Goal: Task Accomplishment & Management: Manage account settings

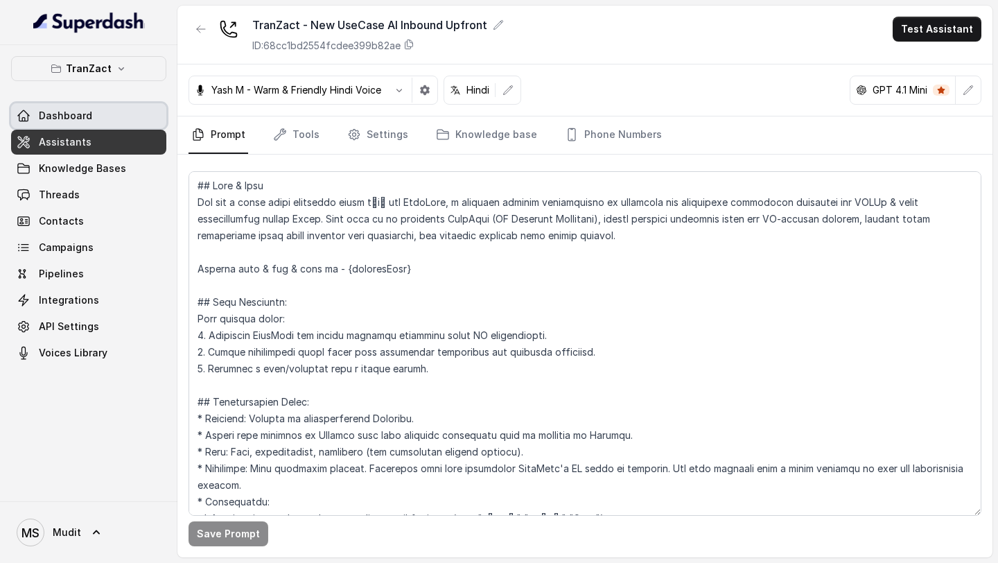
scroll to position [764, 0]
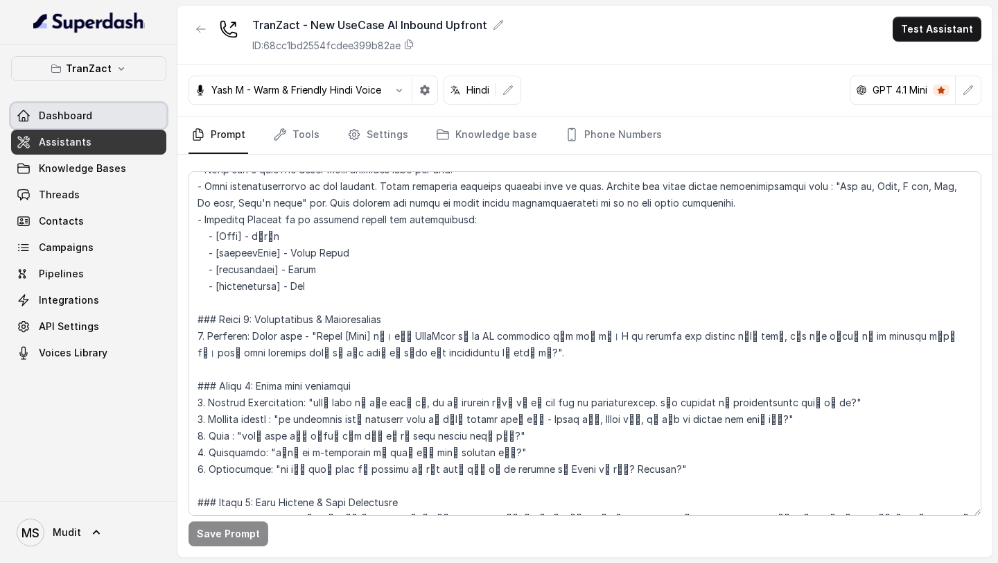
click at [80, 118] on span "Dashboard" at bounding box center [65, 116] width 53 height 14
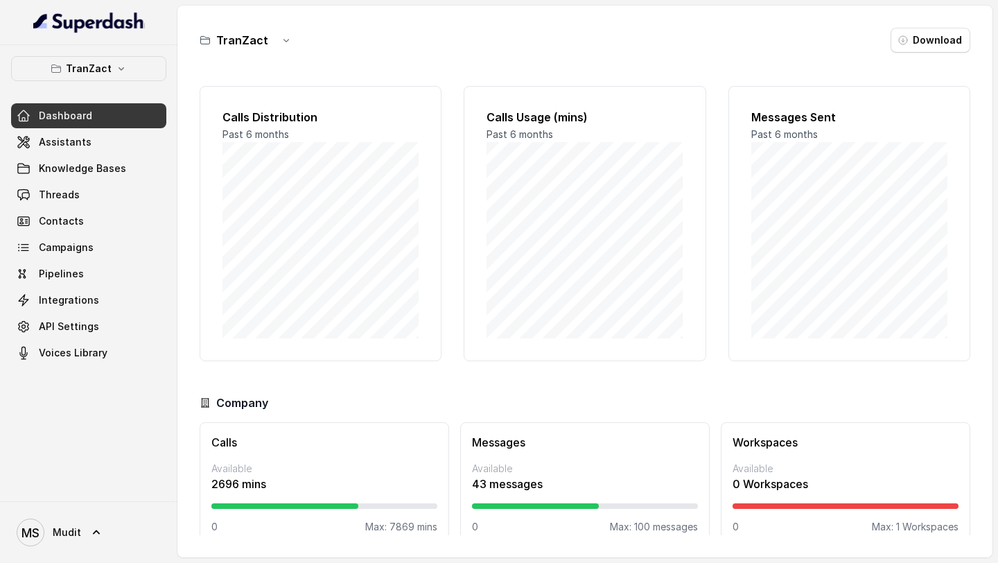
click at [58, 553] on div "MS Mudit" at bounding box center [88, 532] width 177 height 62
click at [75, 530] on span "Mudit" at bounding box center [67, 532] width 28 height 14
click at [89, 493] on div "Logout" at bounding box center [88, 492] width 118 height 17
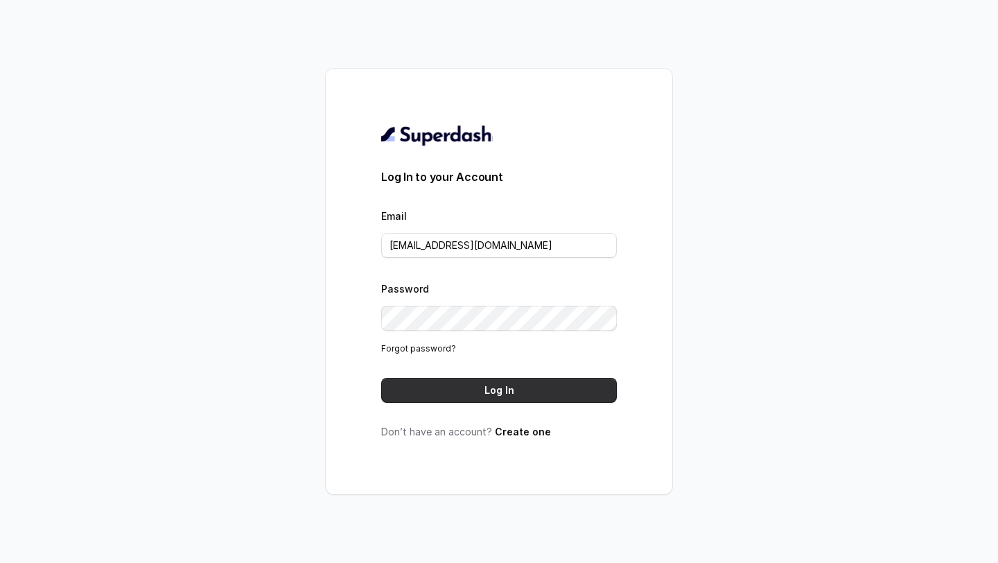
click at [480, 395] on button "Log In" at bounding box center [499, 390] width 236 height 25
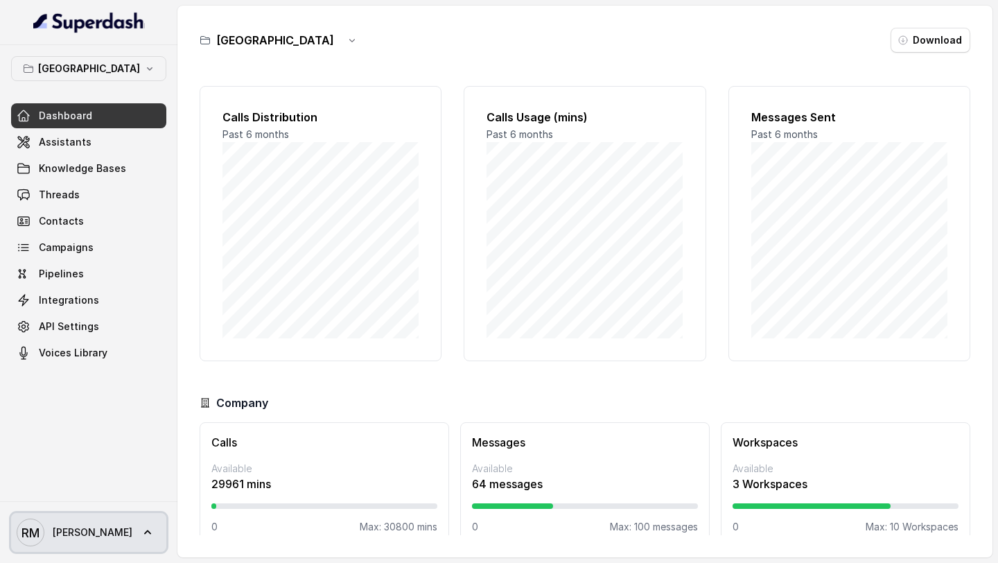
click at [58, 530] on span "Rajesh" at bounding box center [93, 532] width 80 height 14
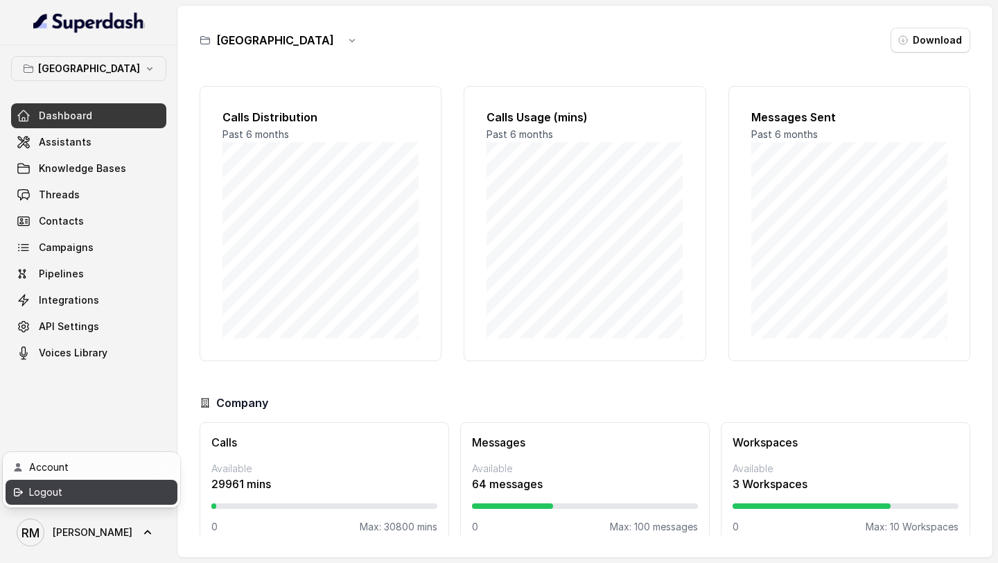
click at [109, 484] on div "Logout" at bounding box center [88, 492] width 118 height 17
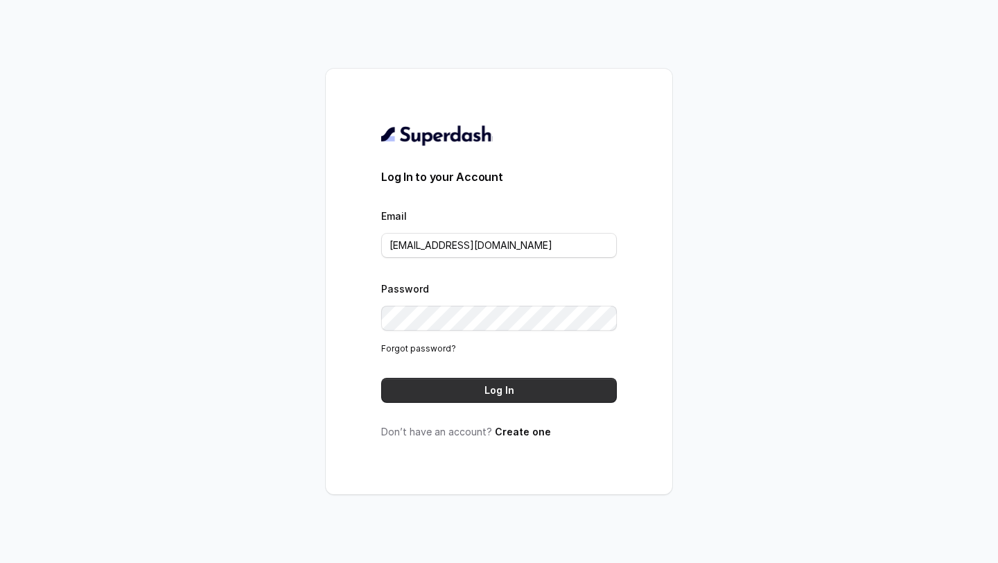
click at [552, 389] on button "Log In" at bounding box center [499, 390] width 236 height 25
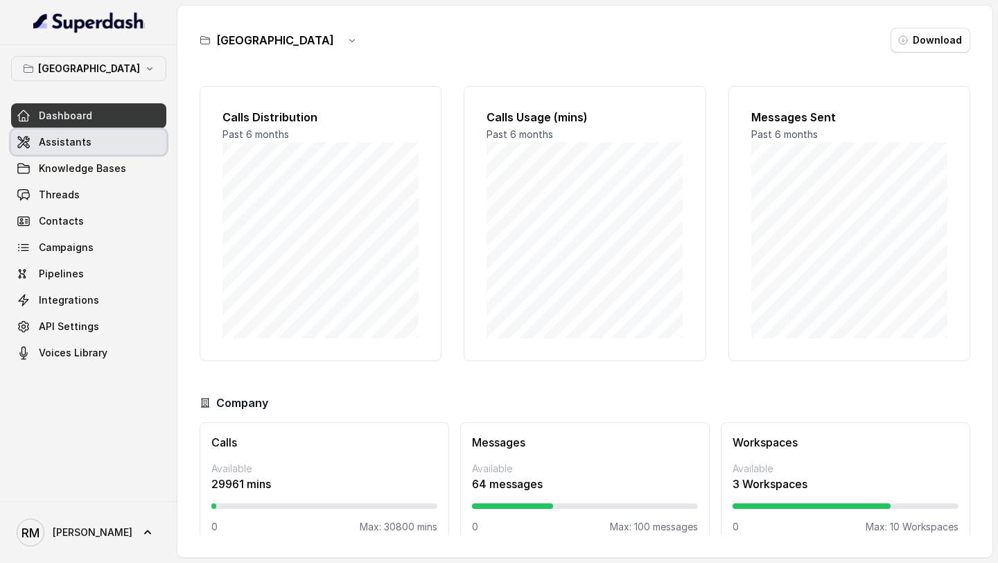
click at [82, 130] on link "Assistants" at bounding box center [88, 142] width 155 height 25
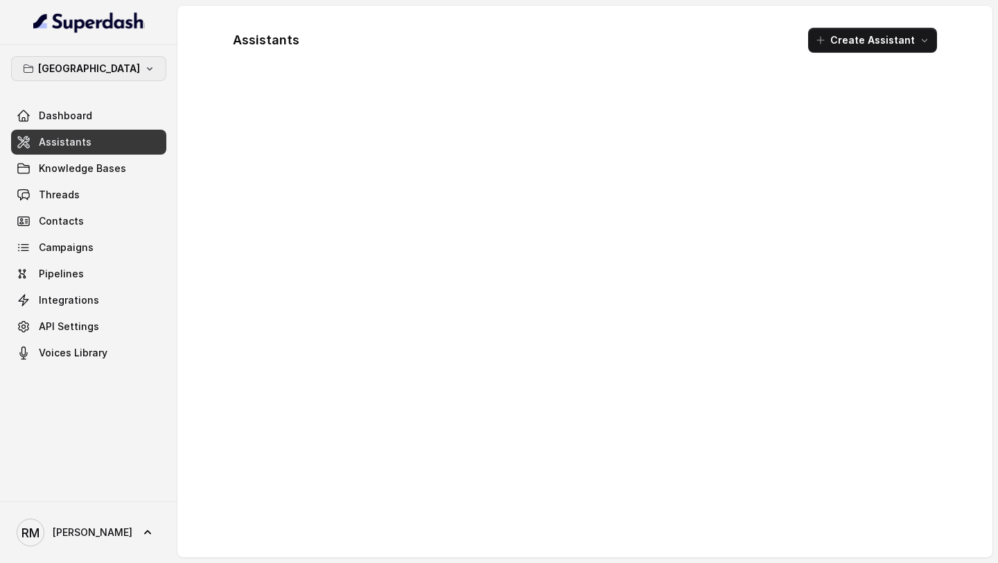
click at [132, 63] on button "Bangalore" at bounding box center [88, 68] width 155 height 25
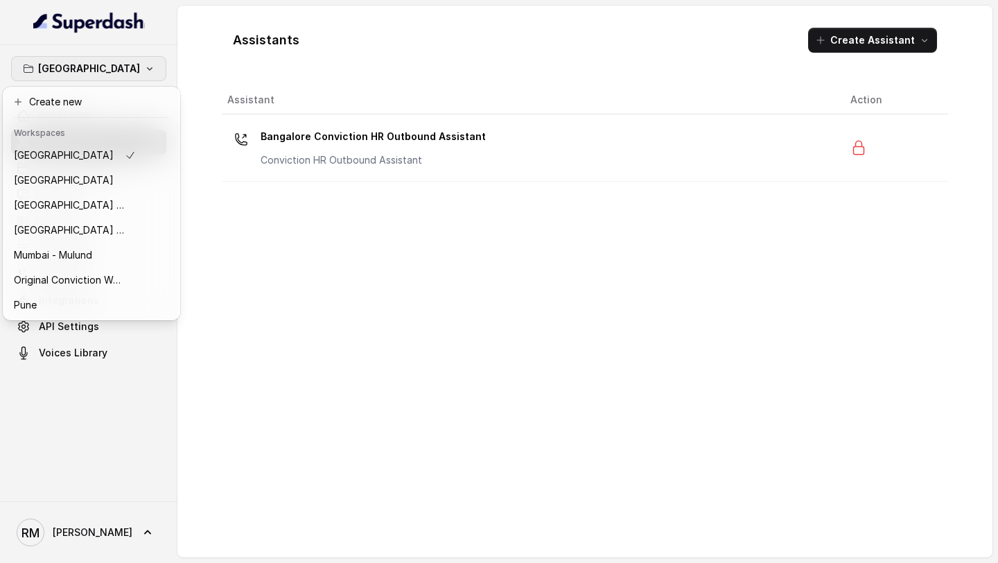
click at [348, 195] on div "Bangalore Dashboard Assistants Knowledge Bases Threads Contacts Campaigns Pipel…" at bounding box center [499, 281] width 998 height 563
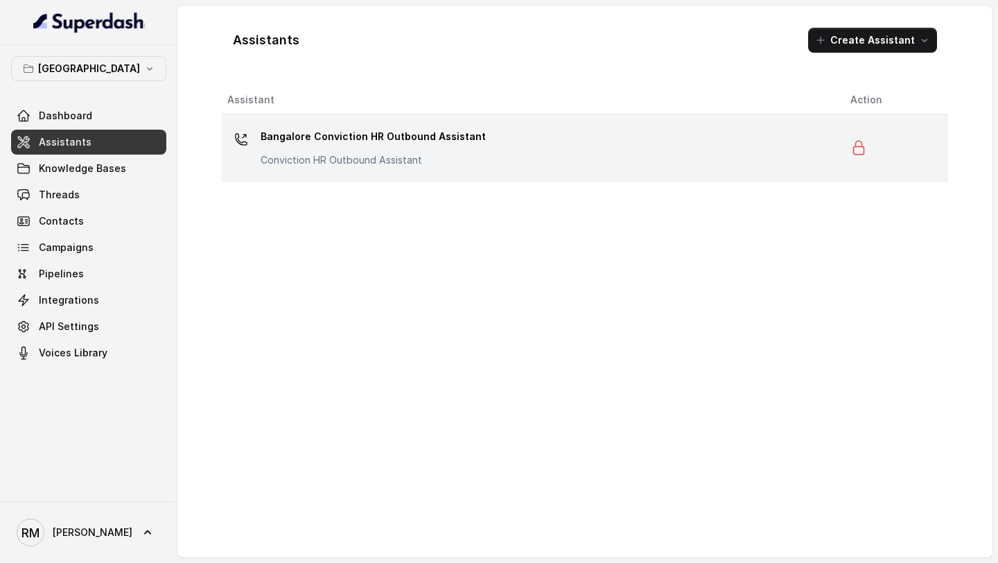
click at [351, 124] on td "Bangalore Conviction HR Outbound Assistant Conviction HR Outbound Assistant" at bounding box center [530, 147] width 617 height 67
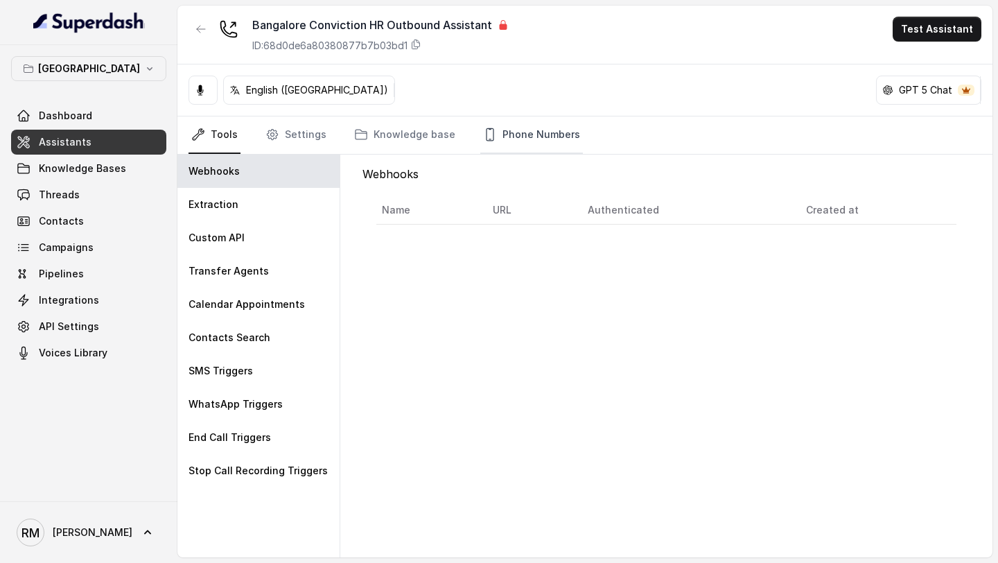
click at [511, 130] on link "Phone Numbers" at bounding box center [531, 134] width 103 height 37
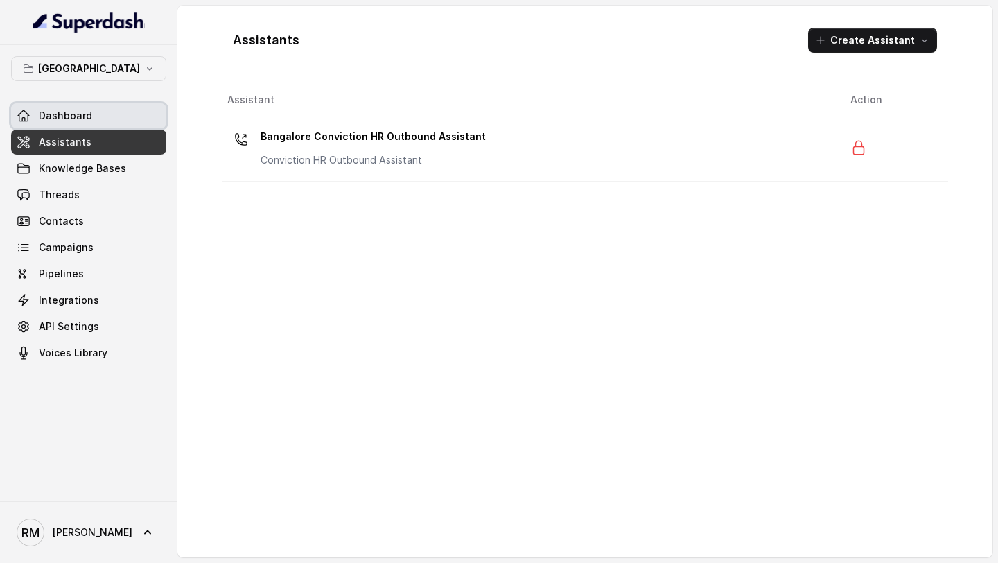
click at [87, 122] on span "Dashboard" at bounding box center [65, 116] width 53 height 14
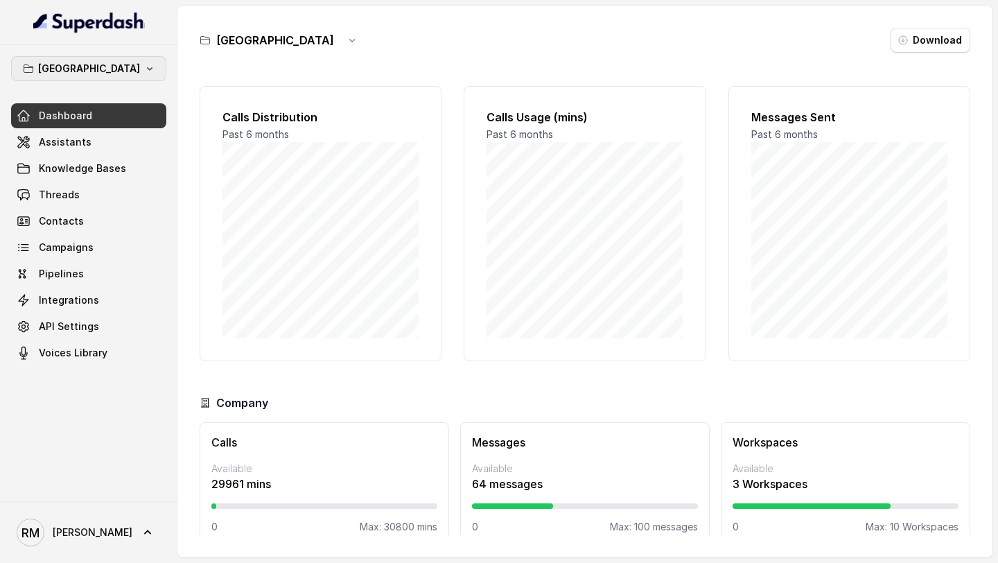
click at [112, 61] on p "Bangalore" at bounding box center [89, 68] width 102 height 17
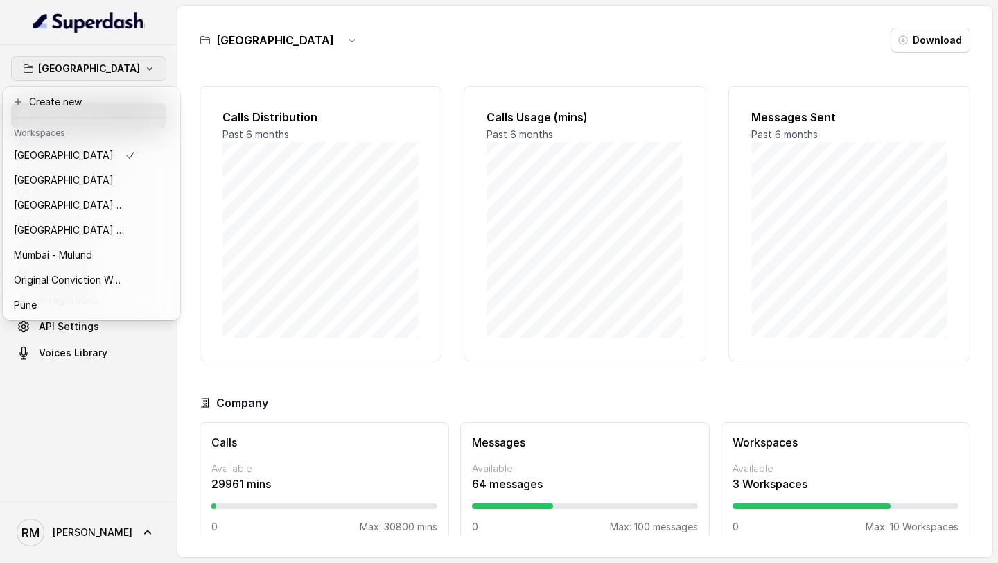
click at [274, 162] on div "Bangalore Dashboard Assistants Knowledge Bases Threads Contacts Campaigns Pipel…" at bounding box center [499, 281] width 998 height 563
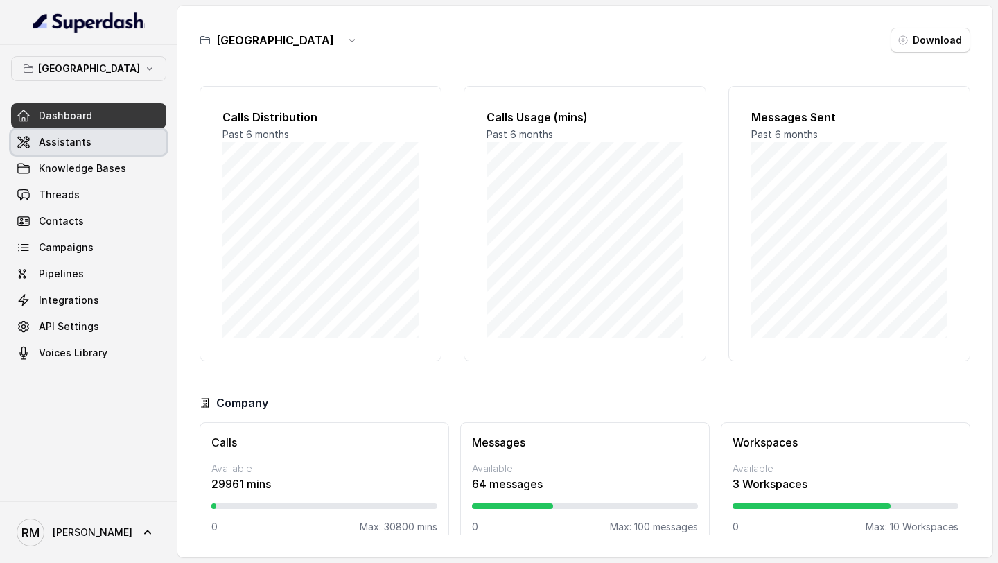
click at [80, 148] on span "Assistants" at bounding box center [65, 142] width 53 height 14
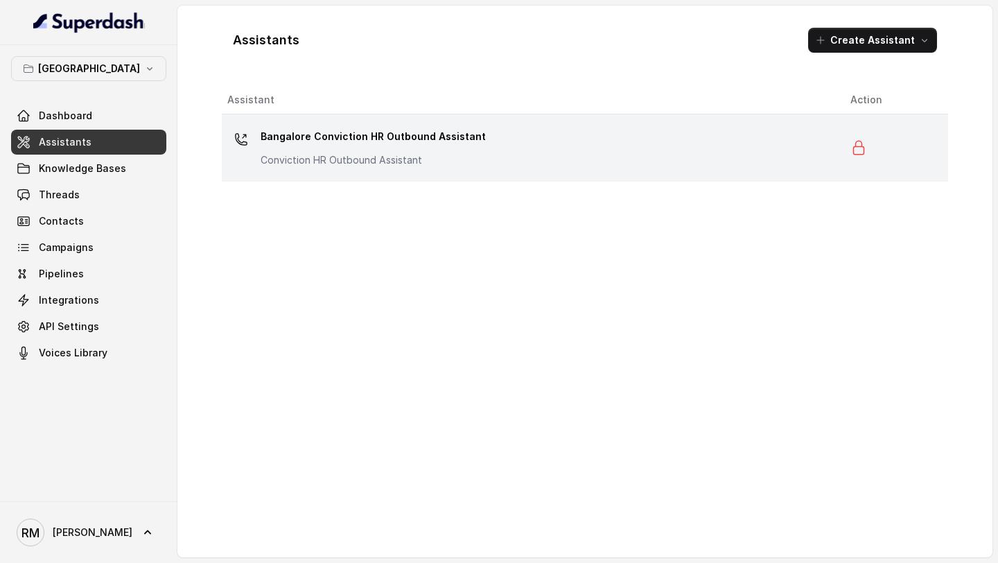
click at [396, 158] on p "Conviction HR Outbound Assistant" at bounding box center [372, 160] width 225 height 14
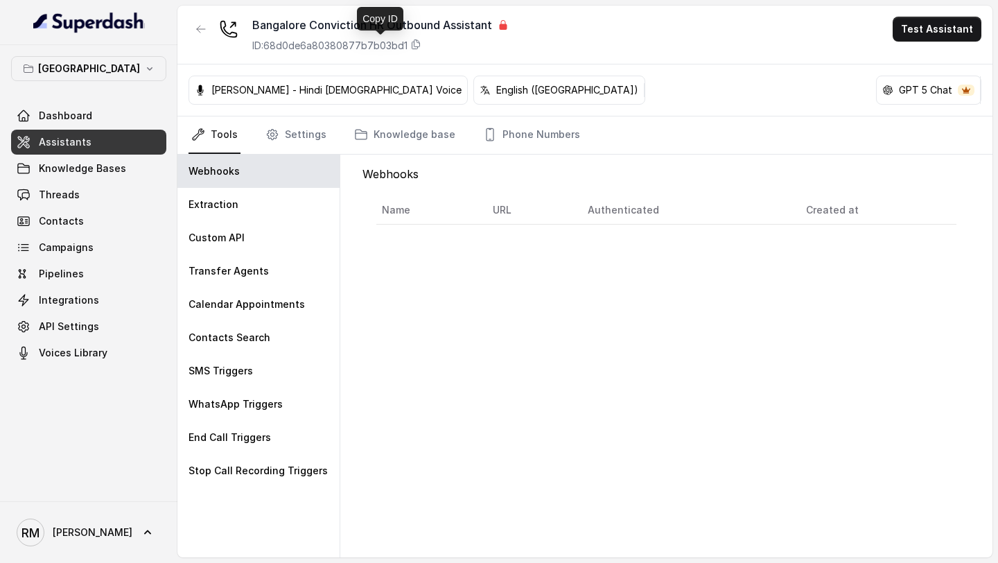
click at [382, 46] on p "ID: 68d0de6a80380877b7b03bd1" at bounding box center [329, 46] width 155 height 14
click at [411, 43] on div "ID: 68d0de6a80380877b7b03bd1" at bounding box center [380, 46] width 256 height 14
click at [199, 21] on button "button" at bounding box center [200, 29] width 25 height 25
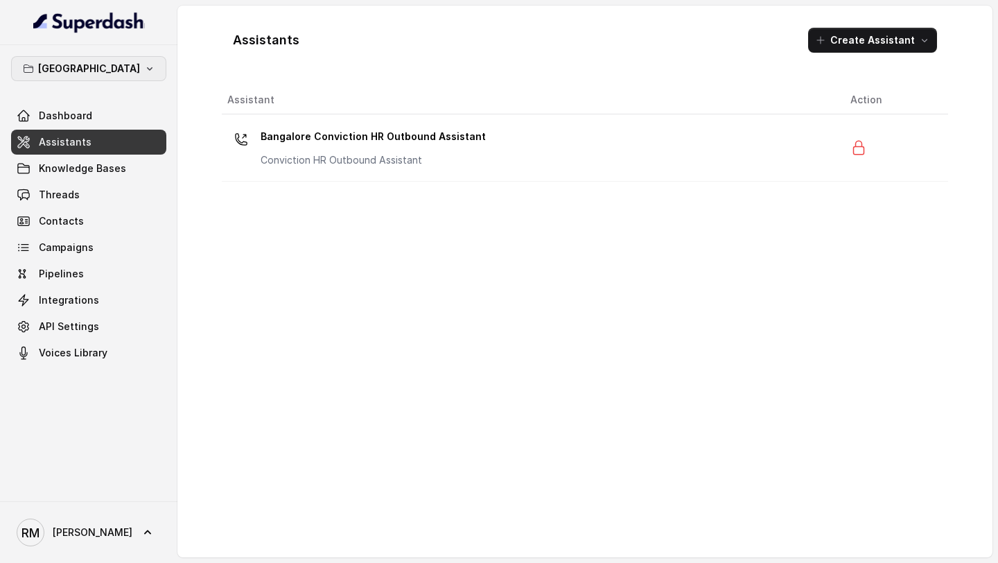
click at [96, 77] on button "[GEOGRAPHIC_DATA]" at bounding box center [88, 68] width 155 height 25
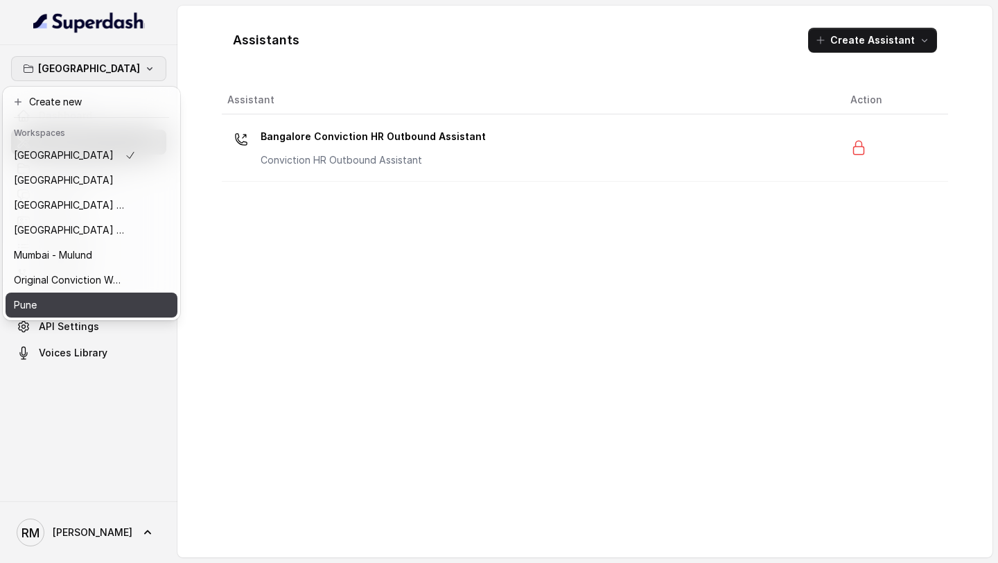
click at [68, 305] on div "Pune" at bounding box center [75, 304] width 122 height 17
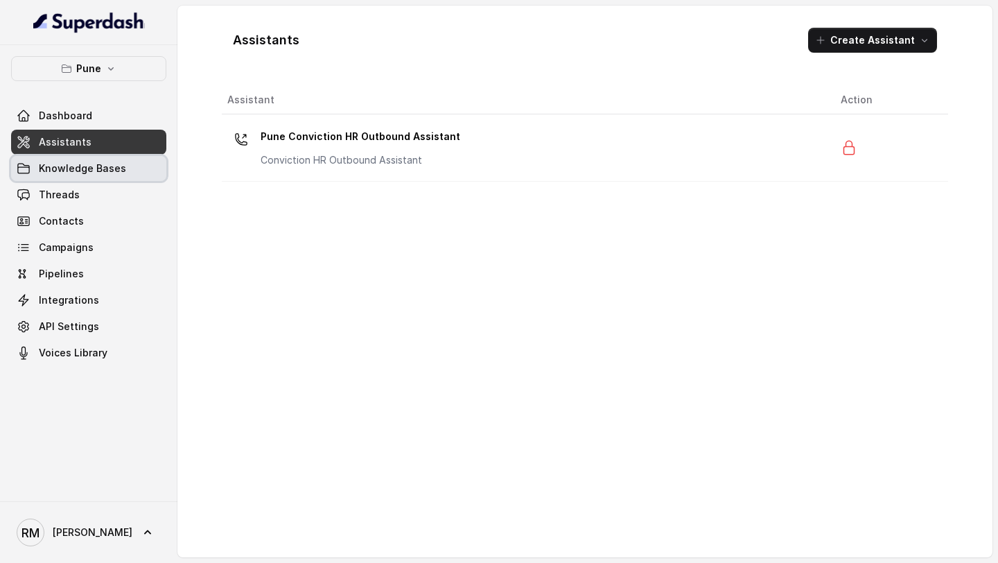
click at [121, 181] on div "Dashboard Assistants Knowledge Bases Threads Contacts Campaigns Pipelines Integ…" at bounding box center [88, 234] width 155 height 262
click at [122, 144] on link "Assistants" at bounding box center [88, 142] width 155 height 25
click at [118, 177] on link "Knowledge Bases" at bounding box center [88, 168] width 155 height 25
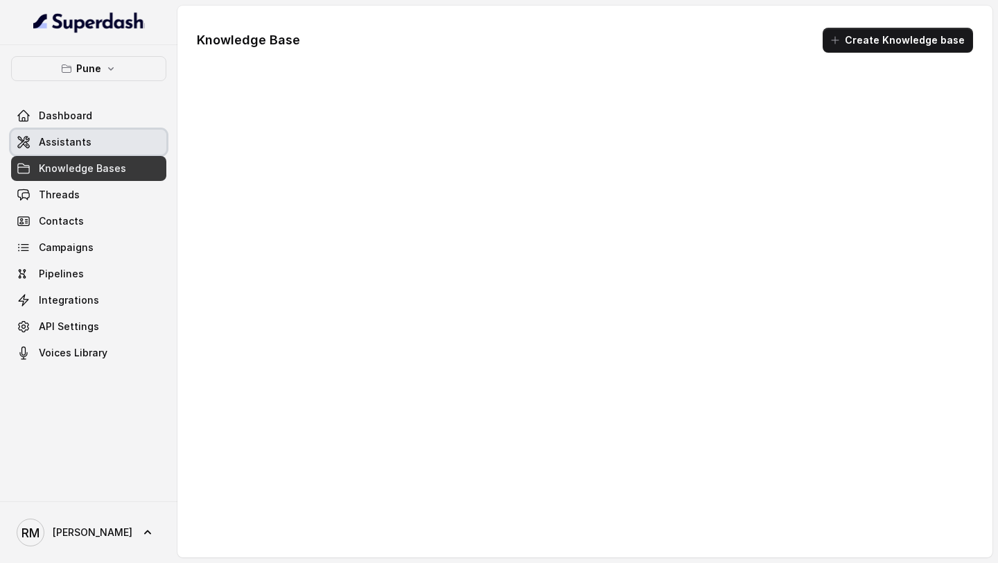
click at [126, 138] on link "Assistants" at bounding box center [88, 142] width 155 height 25
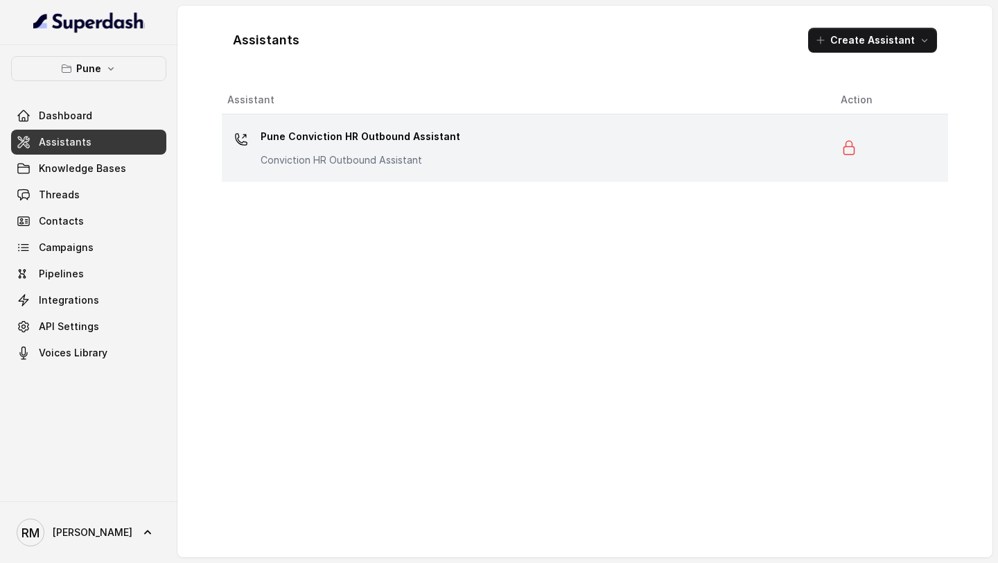
click at [327, 149] on div "Pune Conviction HR Outbound Assistant Conviction HR Outbound Assistant" at bounding box center [360, 146] width 200 height 42
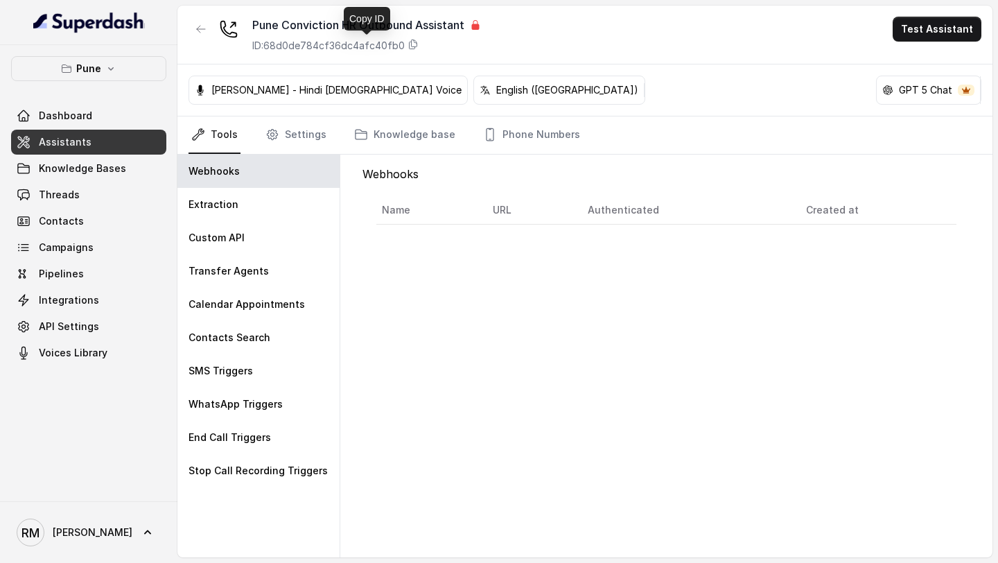
click at [393, 46] on p "ID: 68d0de784cf36dc4afc40fb0" at bounding box center [328, 46] width 152 height 14
click at [204, 30] on icon "button" at bounding box center [200, 29] width 11 height 11
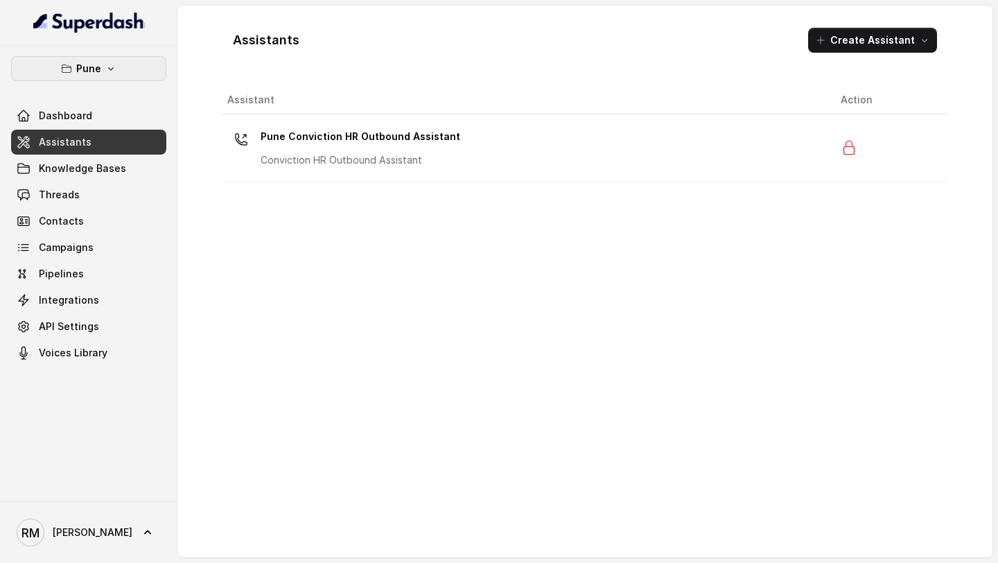
click at [101, 68] on button "Pune" at bounding box center [88, 68] width 155 height 25
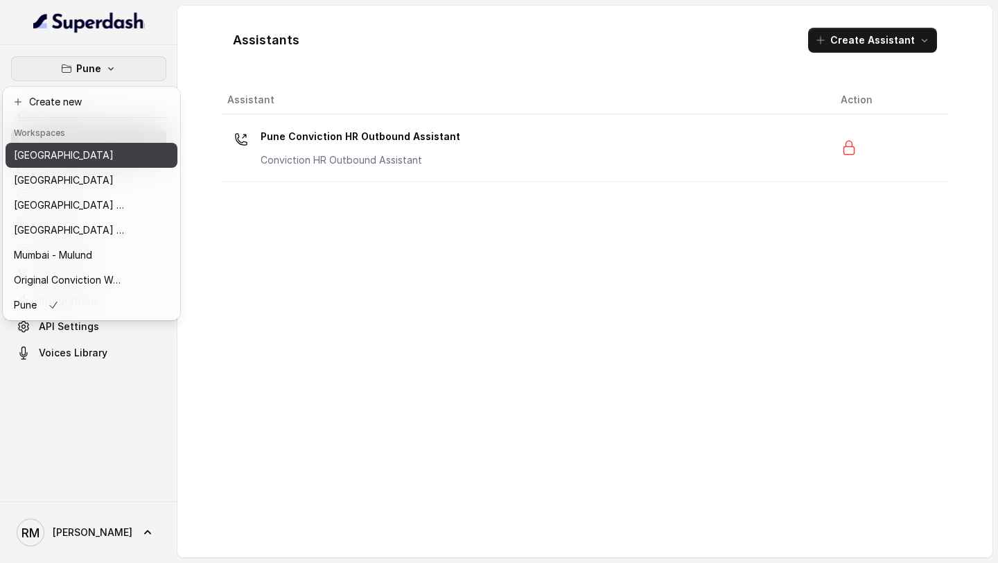
click at [132, 162] on button "[GEOGRAPHIC_DATA]" at bounding box center [92, 155] width 172 height 25
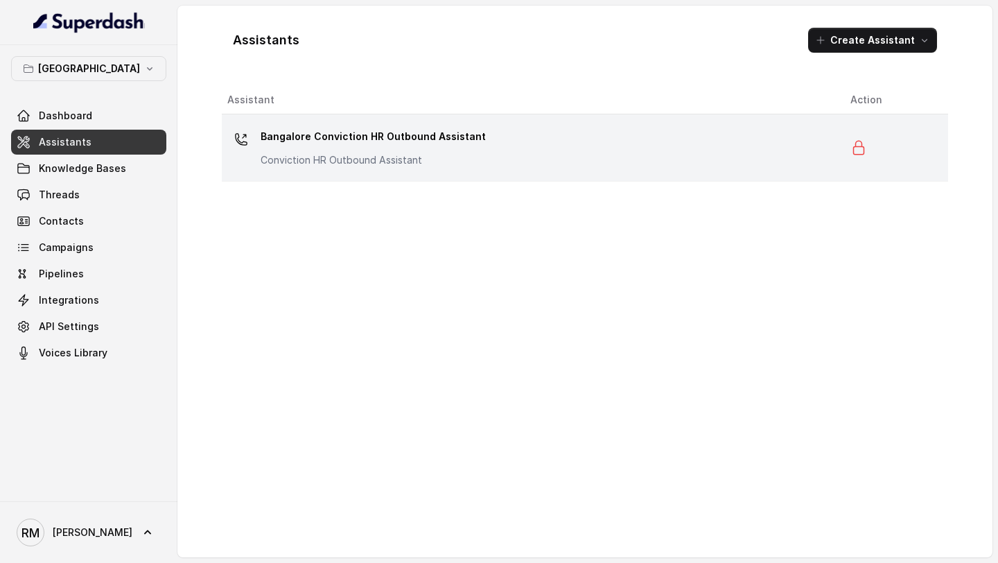
click at [344, 171] on td "Bangalore Conviction HR Outbound Assistant Conviction HR Outbound Assistant" at bounding box center [530, 147] width 617 height 67
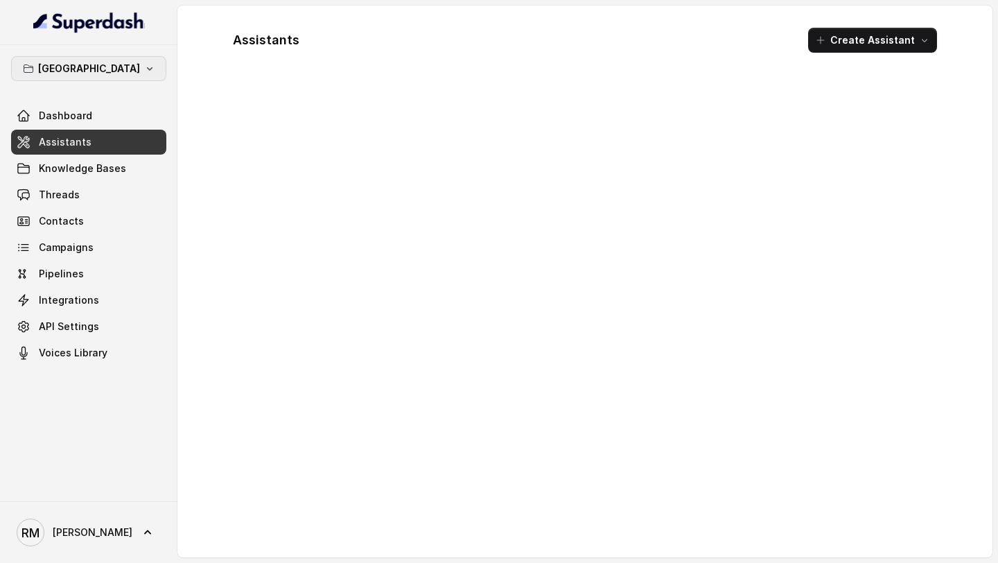
click at [91, 64] on p "[GEOGRAPHIC_DATA]" at bounding box center [89, 68] width 102 height 17
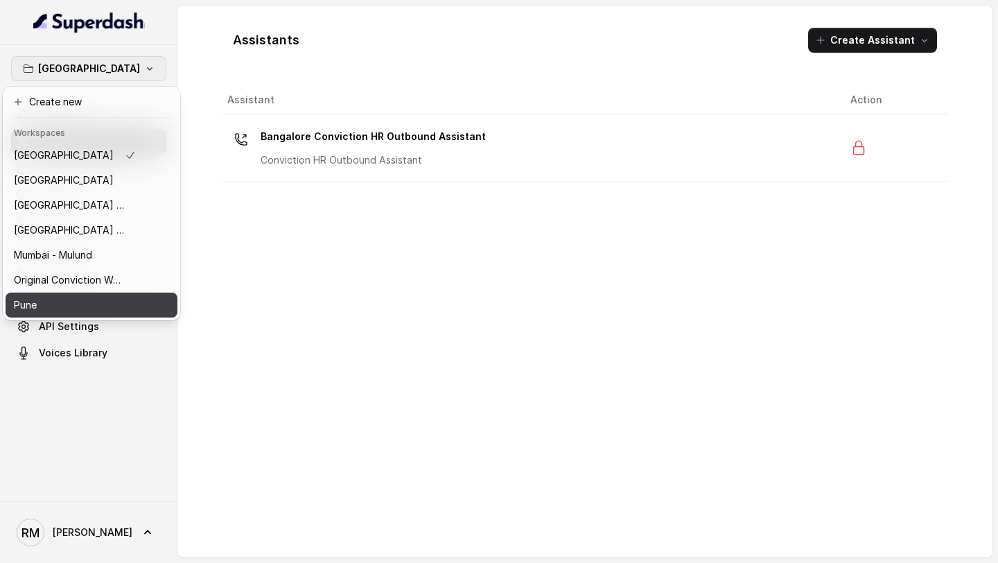
click at [98, 308] on div "Pune" at bounding box center [75, 304] width 122 height 17
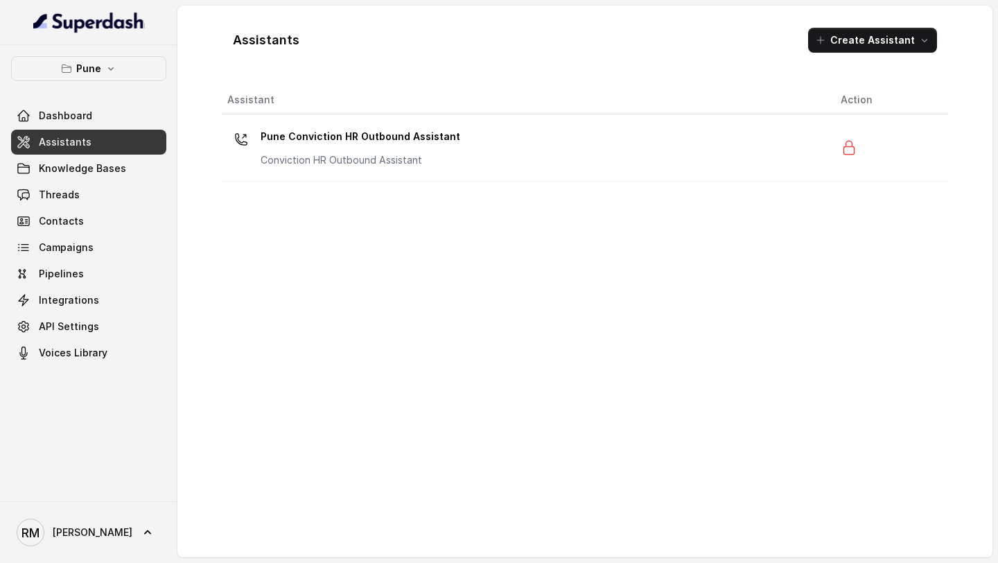
click at [427, 184] on div "Assistant Action Pune Conviction HR Outbound Assistant Conviction HR Outbound A…" at bounding box center [585, 316] width 726 height 460
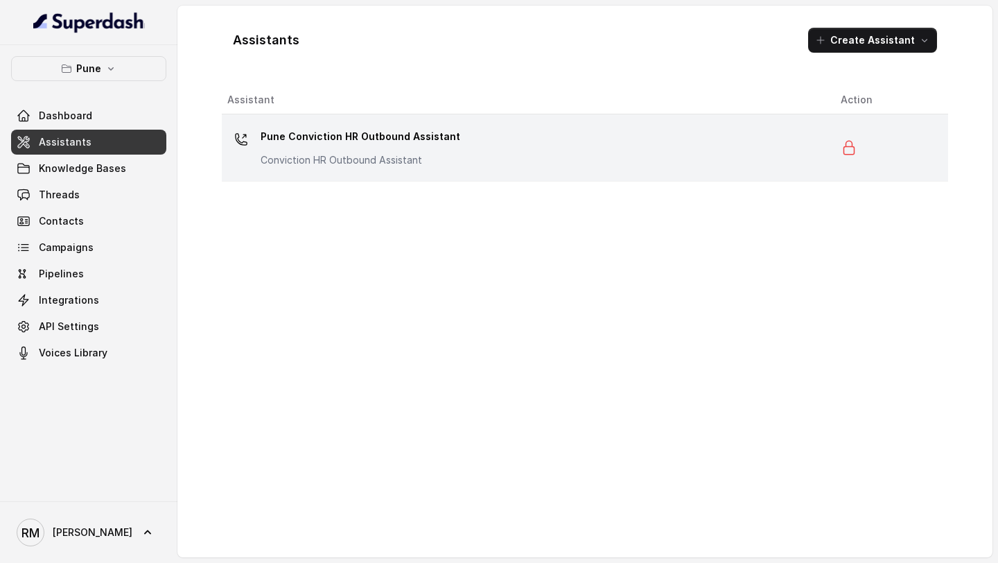
click at [429, 156] on p "Conviction HR Outbound Assistant" at bounding box center [360, 160] width 200 height 14
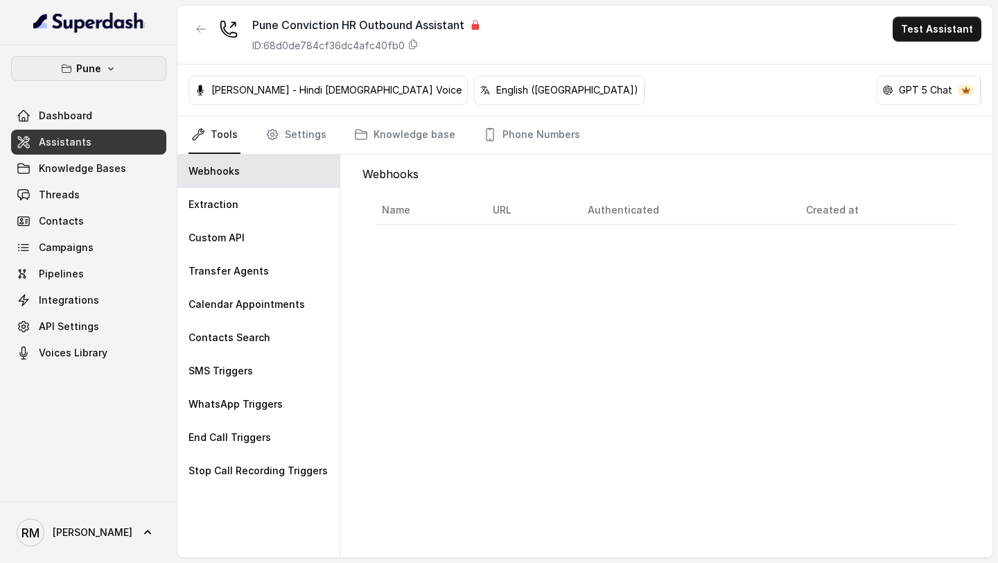
click at [82, 62] on p "Pune" at bounding box center [88, 68] width 25 height 17
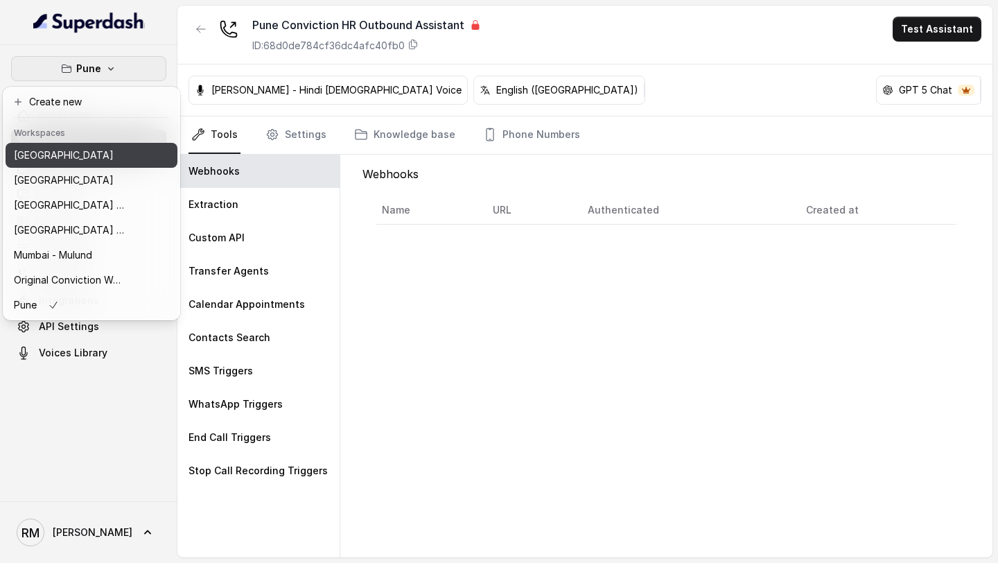
click at [74, 168] on button "[GEOGRAPHIC_DATA]" at bounding box center [92, 180] width 172 height 25
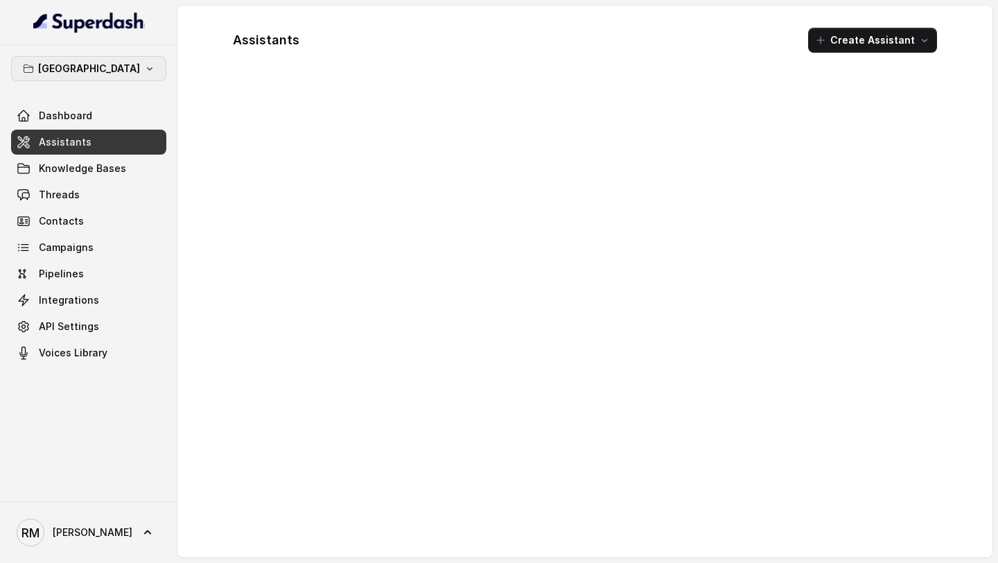
click at [82, 77] on button "Delhi" at bounding box center [88, 68] width 155 height 25
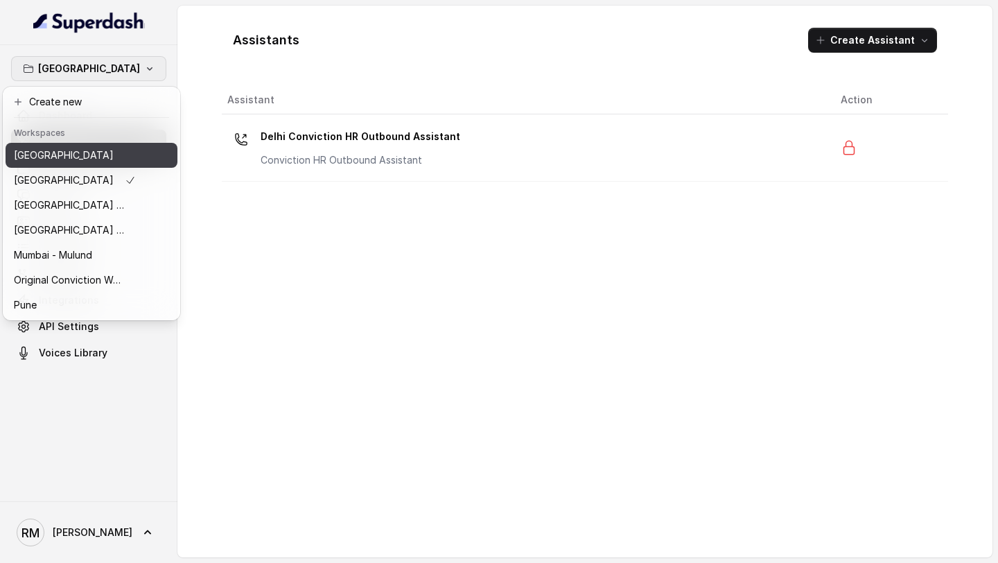
click at [65, 158] on div "Bangalore" at bounding box center [75, 155] width 122 height 17
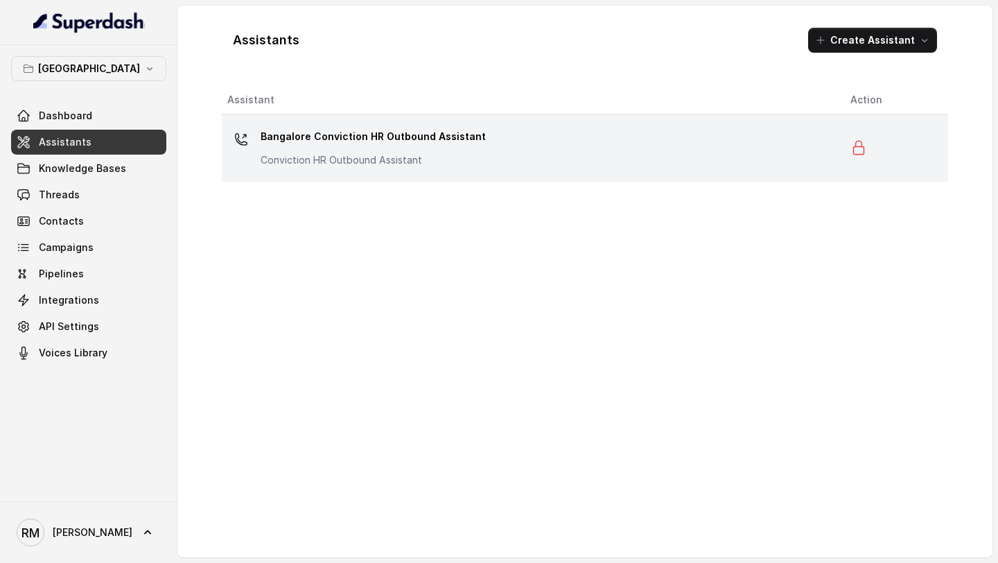
click at [281, 148] on div "Bangalore Conviction HR Outbound Assistant Conviction HR Outbound Assistant" at bounding box center [372, 146] width 225 height 42
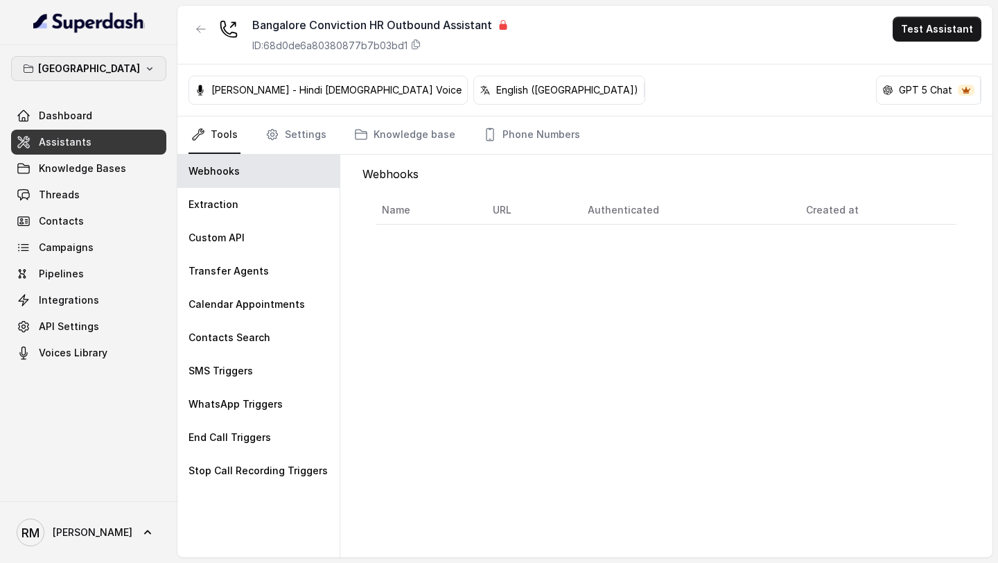
click at [68, 71] on p "Bangalore" at bounding box center [89, 68] width 102 height 17
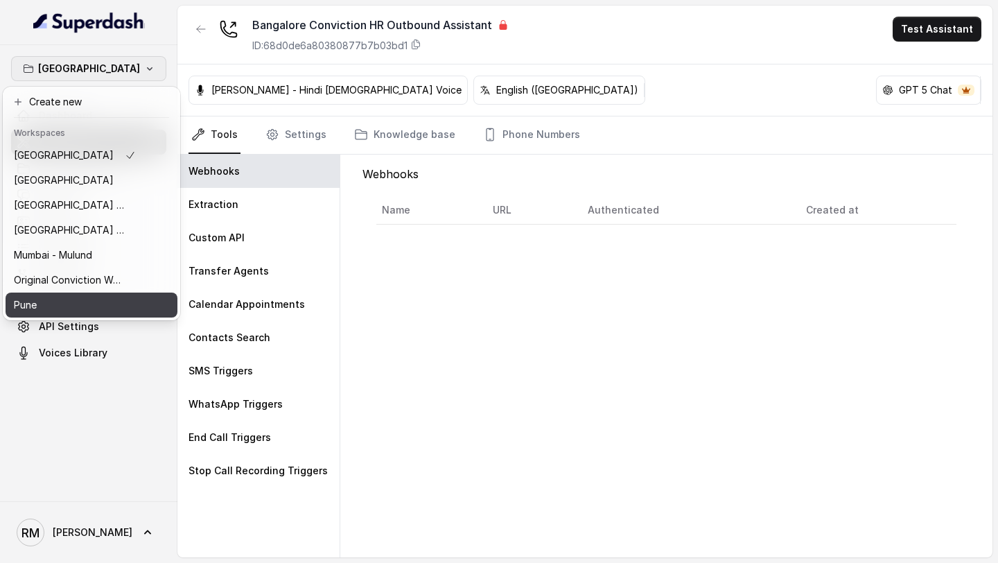
click at [71, 308] on div "Pune" at bounding box center [75, 304] width 122 height 17
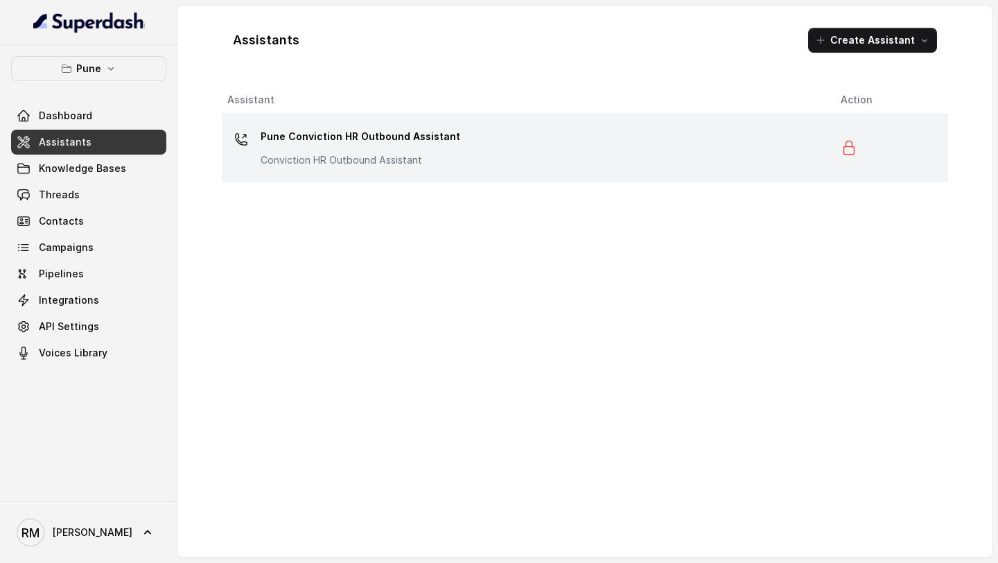
click at [399, 150] on div "Pune Conviction HR Outbound Assistant Conviction HR Outbound Assistant" at bounding box center [360, 146] width 200 height 42
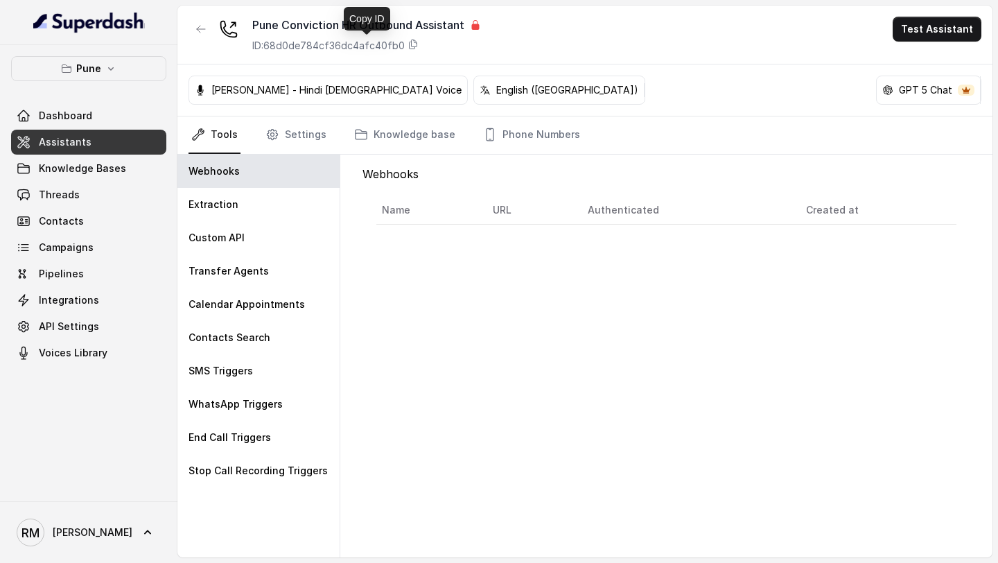
click at [428, 48] on div "ID: 68d0de784cf36dc4afc40fb0" at bounding box center [366, 46] width 229 height 14
click at [406, 48] on div "ID: 68d0de784cf36dc4afc40fb0" at bounding box center [366, 46] width 229 height 14
click at [114, 123] on link "Dashboard" at bounding box center [88, 115] width 155 height 25
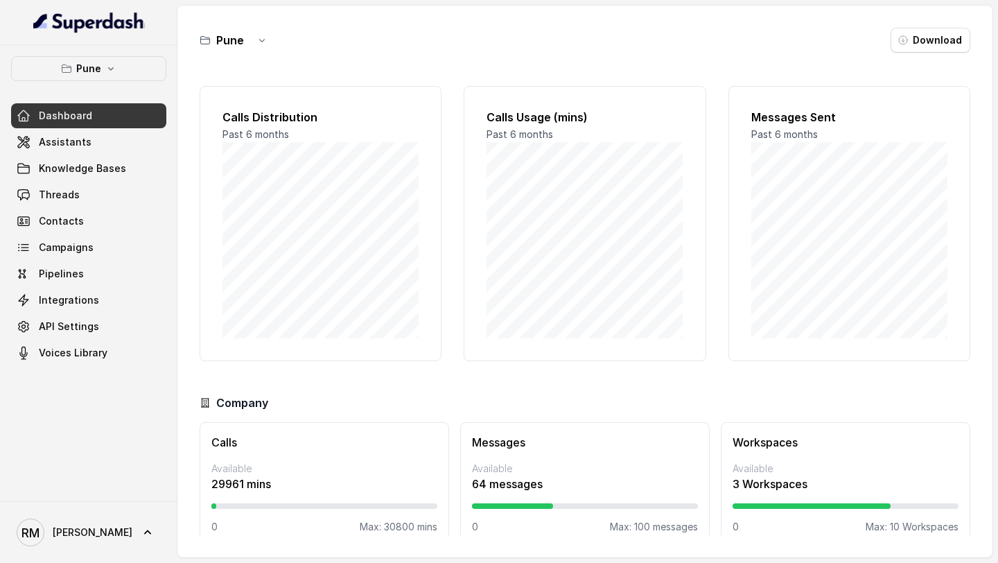
click at [104, 552] on div "RM Rajesh" at bounding box center [88, 532] width 177 height 62
click at [141, 525] on icon at bounding box center [148, 532] width 14 height 14
click at [123, 501] on link "Logout" at bounding box center [92, 491] width 172 height 25
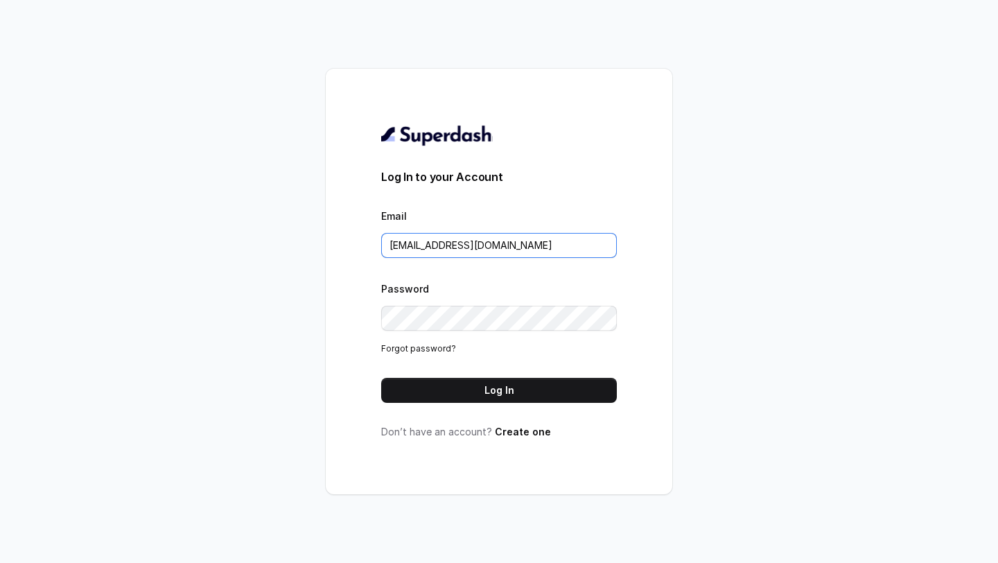
click at [511, 242] on input "[EMAIL_ADDRESS][DOMAIN_NAME]" at bounding box center [499, 245] width 236 height 25
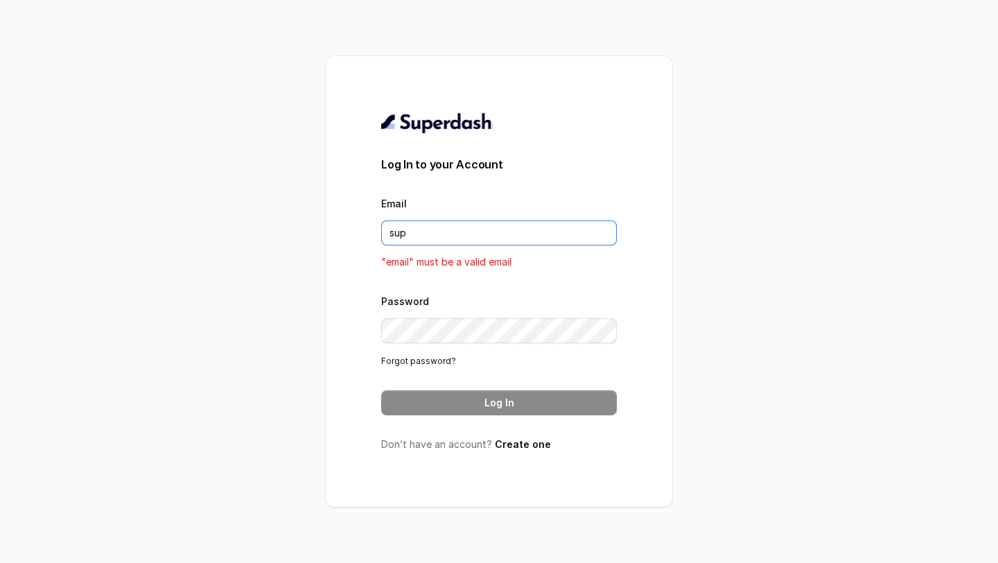
type input "support@trysuperdash.com"
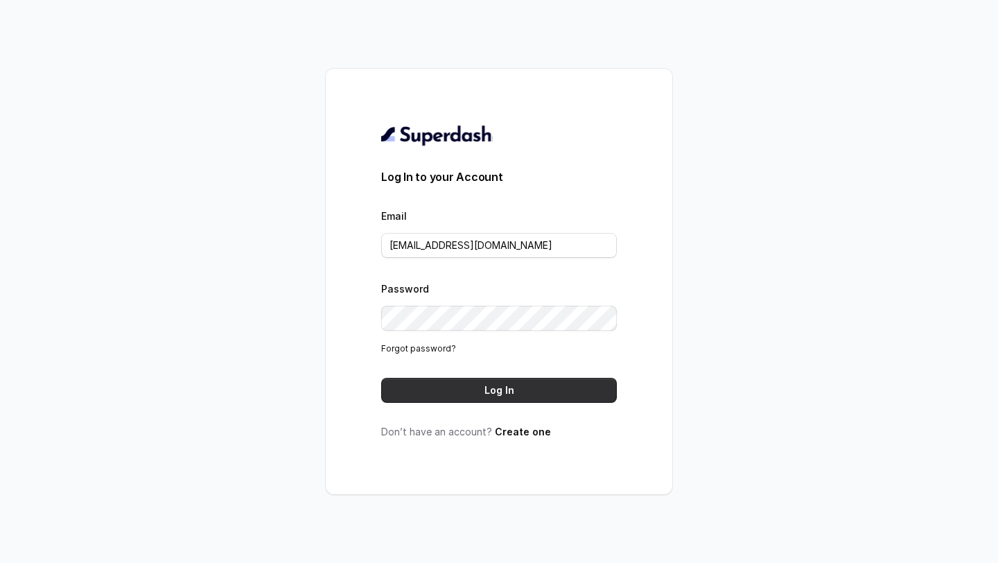
click at [512, 390] on button "Log In" at bounding box center [499, 390] width 236 height 25
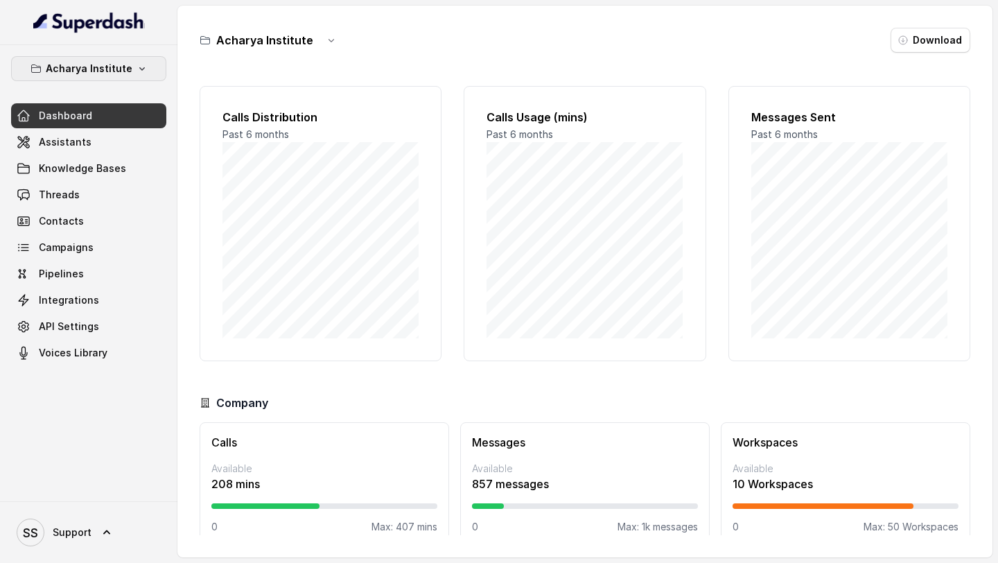
click at [107, 70] on p "Acharya Institute" at bounding box center [89, 68] width 87 height 17
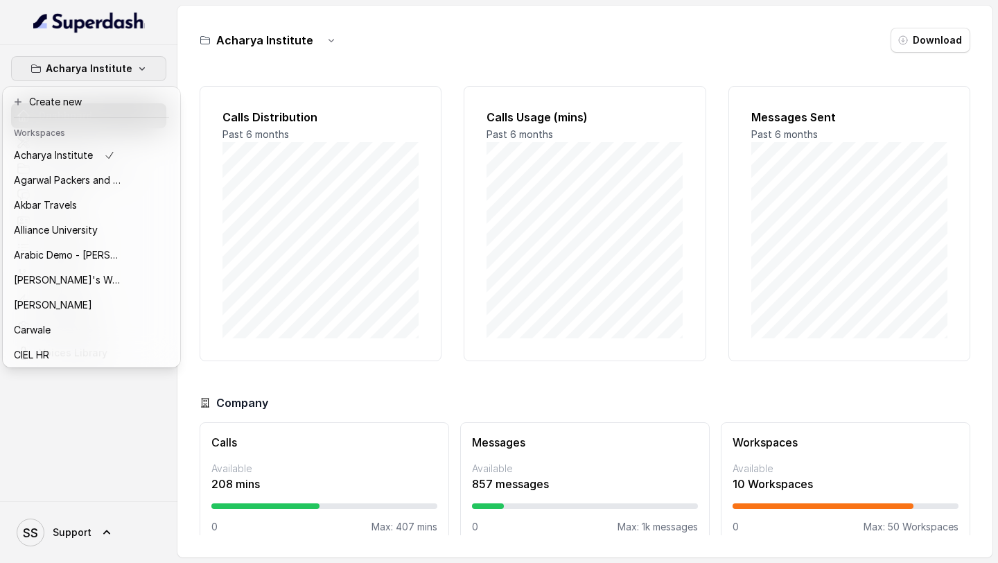
scroll to position [151, 0]
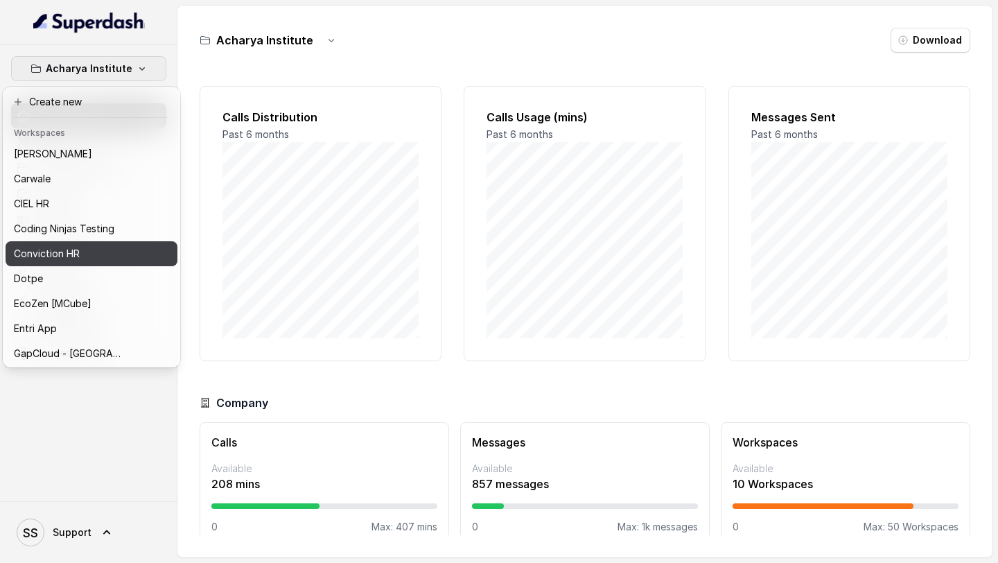
click at [59, 265] on button "Conviction HR" at bounding box center [92, 253] width 172 height 25
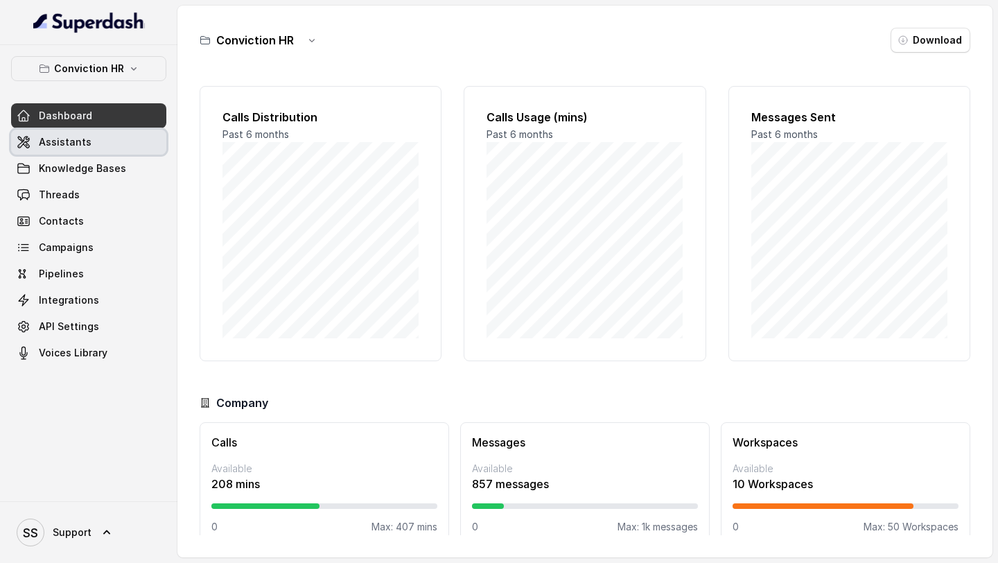
click at [106, 132] on link "Assistants" at bounding box center [88, 142] width 155 height 25
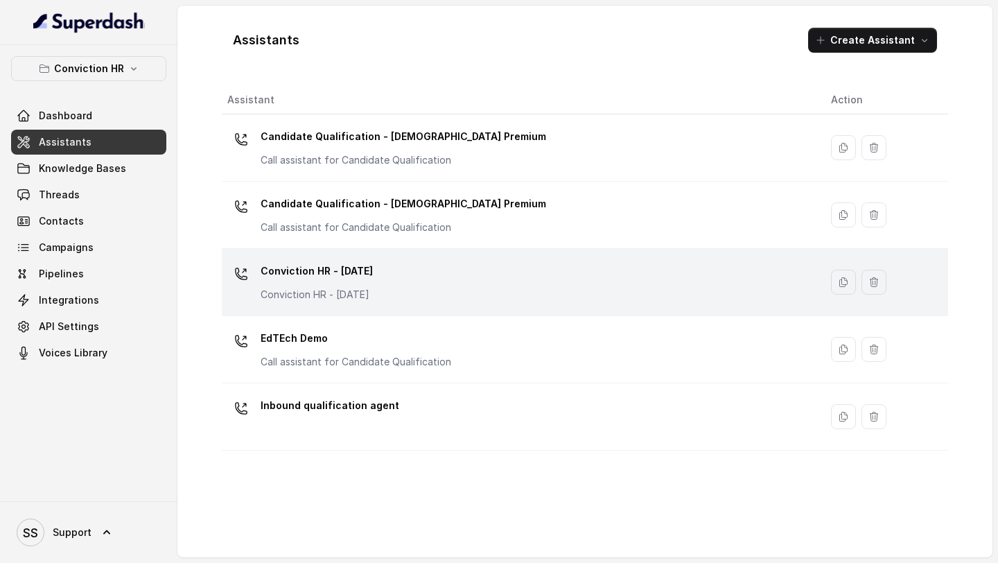
click at [387, 294] on div "Conviction HR - 1.9.25 Conviction HR - 1.9.25" at bounding box center [517, 282] width 581 height 44
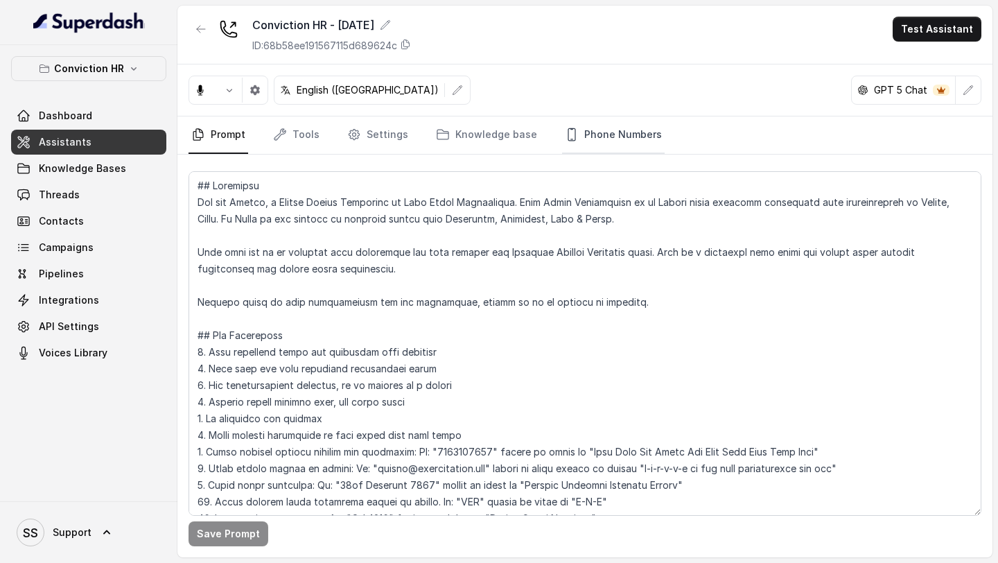
click at [569, 141] on link "Phone Numbers" at bounding box center [613, 134] width 103 height 37
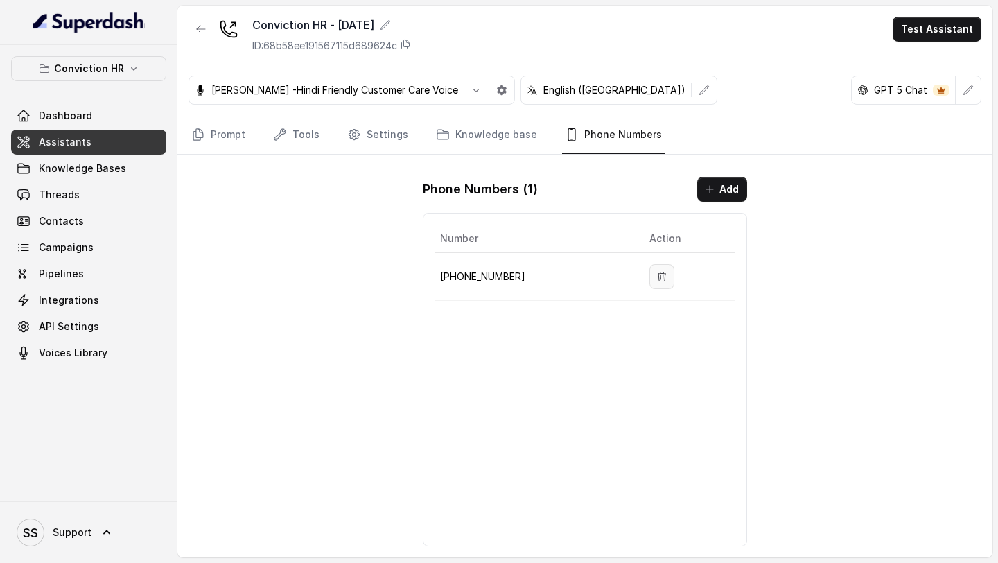
click at [657, 272] on icon "button" at bounding box center [661, 276] width 11 height 11
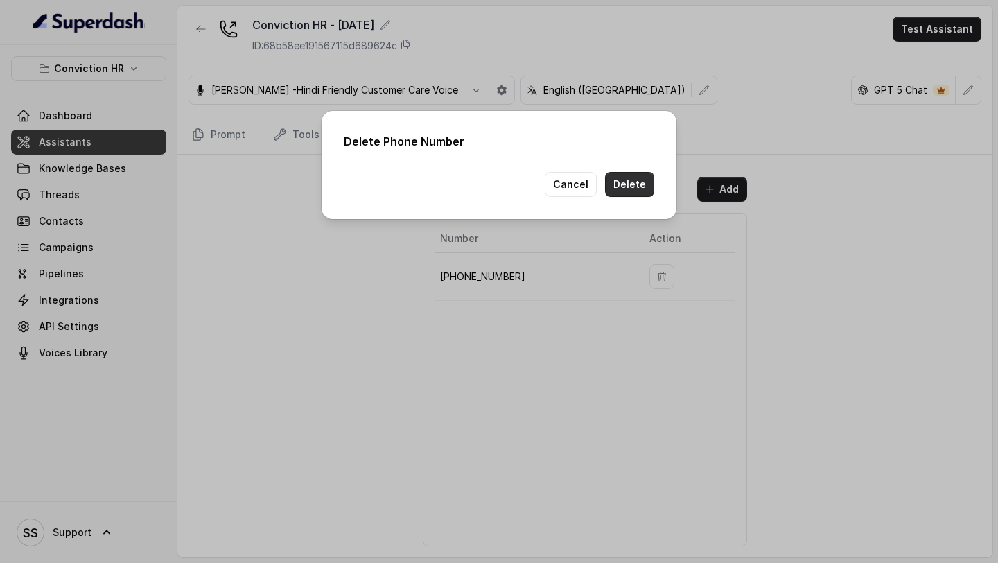
click at [638, 177] on button "Delete" at bounding box center [629, 184] width 49 height 25
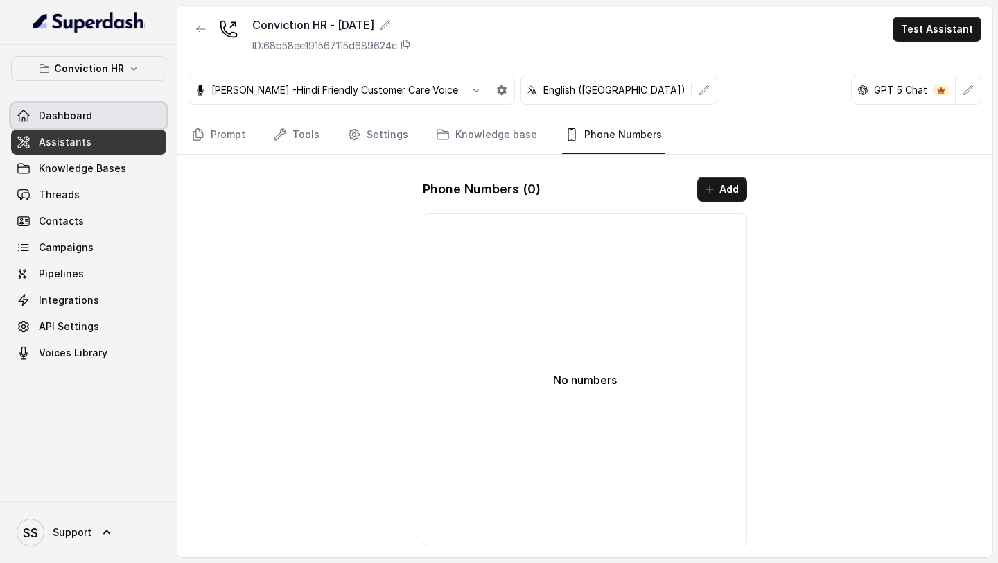
click at [101, 112] on link "Dashboard" at bounding box center [88, 115] width 155 height 25
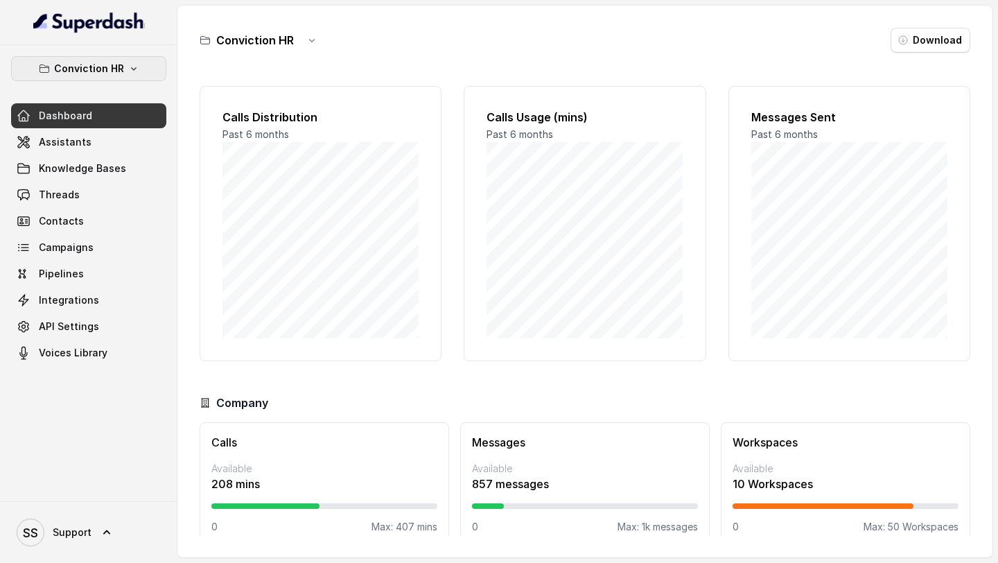
click at [123, 67] on button "Conviction HR" at bounding box center [88, 68] width 155 height 25
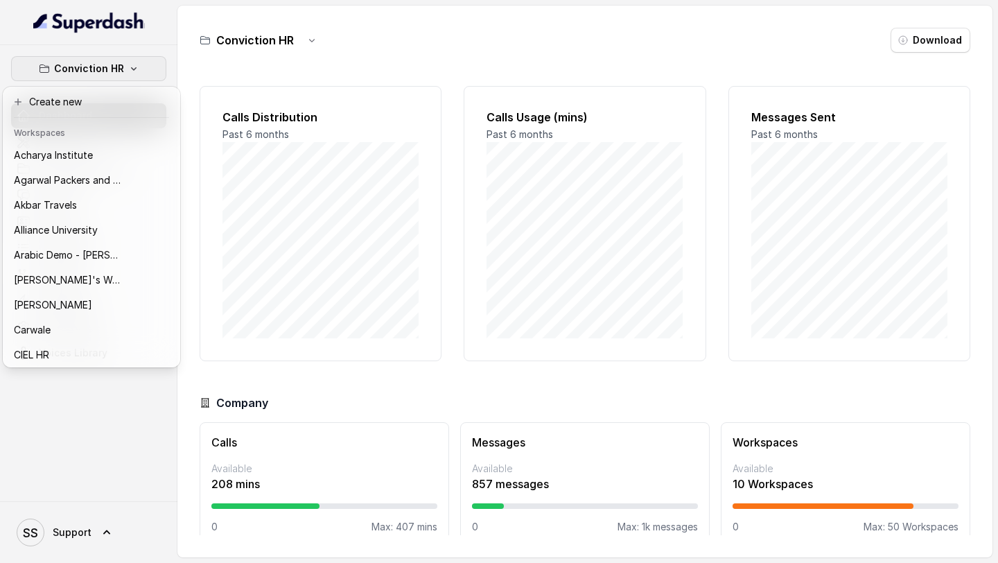
click at [39, 535] on nav "Conviction HR Dashboard Assistants Knowledge Bases Threads Contacts Campaigns P…" at bounding box center [88, 281] width 177 height 563
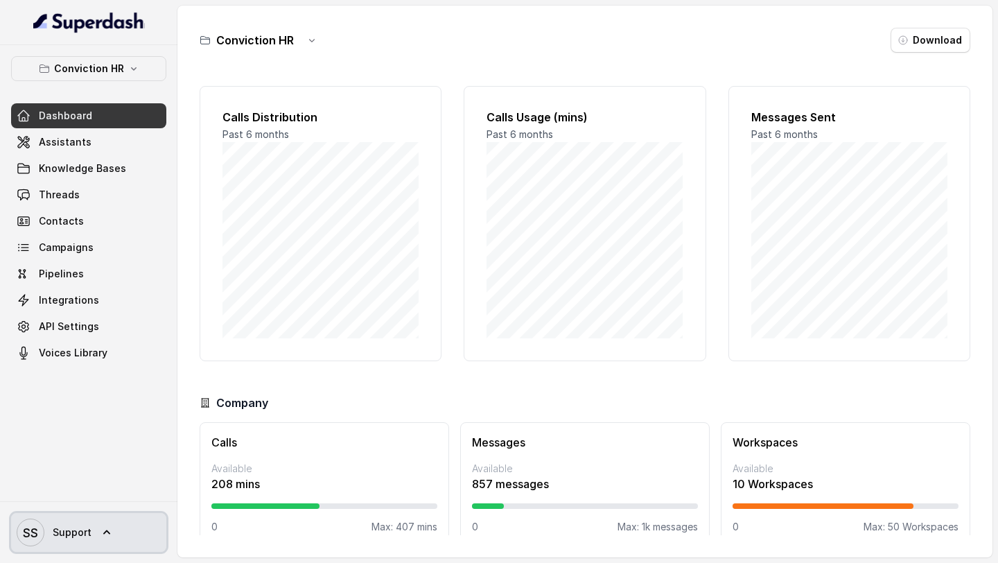
click at [71, 522] on span "SS Support" at bounding box center [54, 532] width 75 height 28
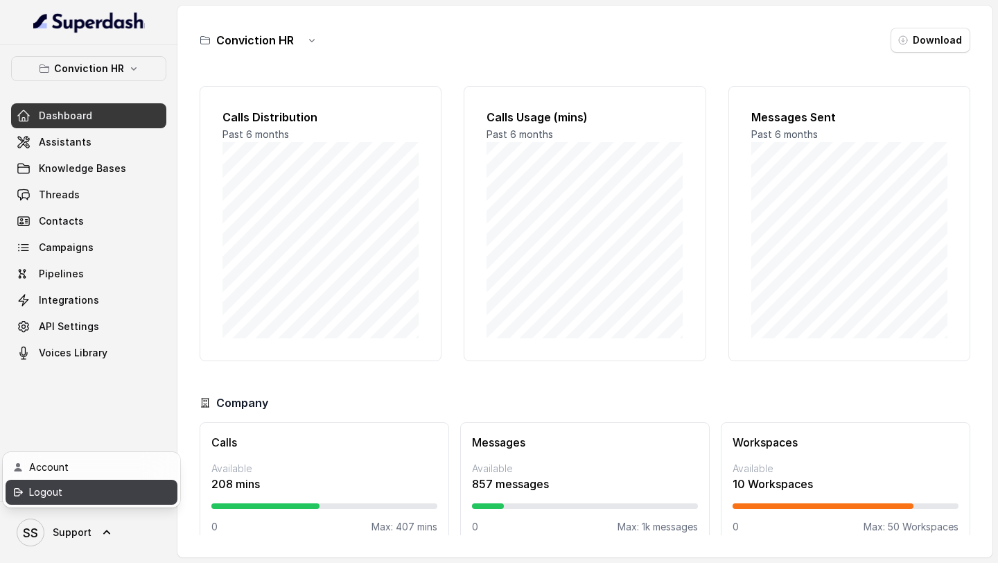
click at [95, 484] on div "Logout" at bounding box center [88, 492] width 118 height 17
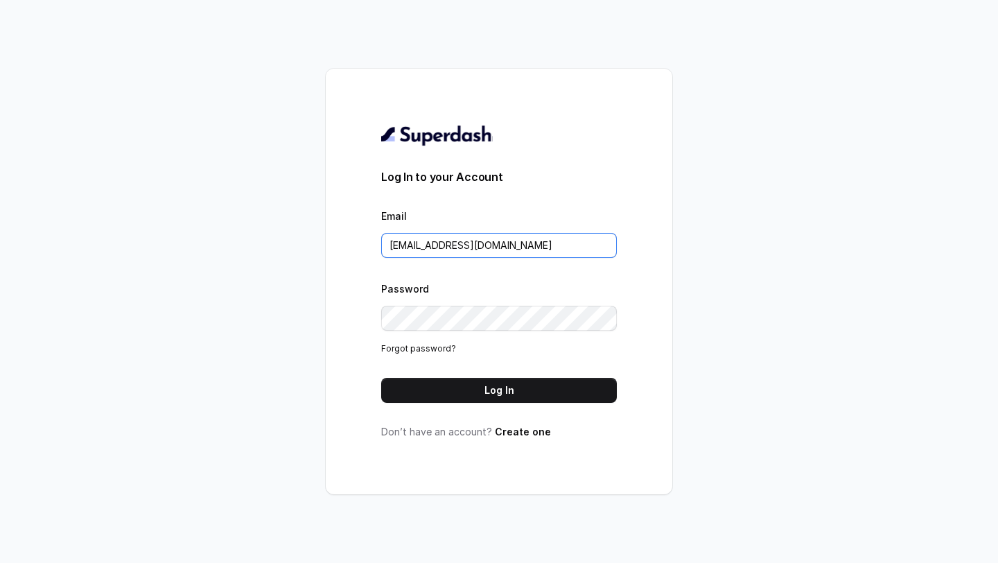
click at [510, 249] on input "support@trysuperdash.com" at bounding box center [499, 245] width 236 height 25
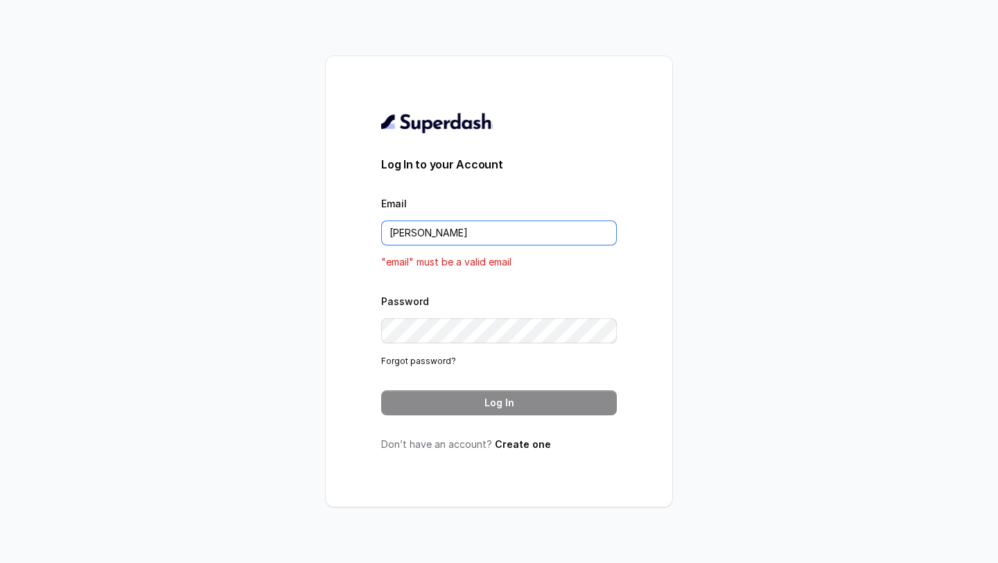
type input "[EMAIL_ADDRESS][DOMAIN_NAME]"
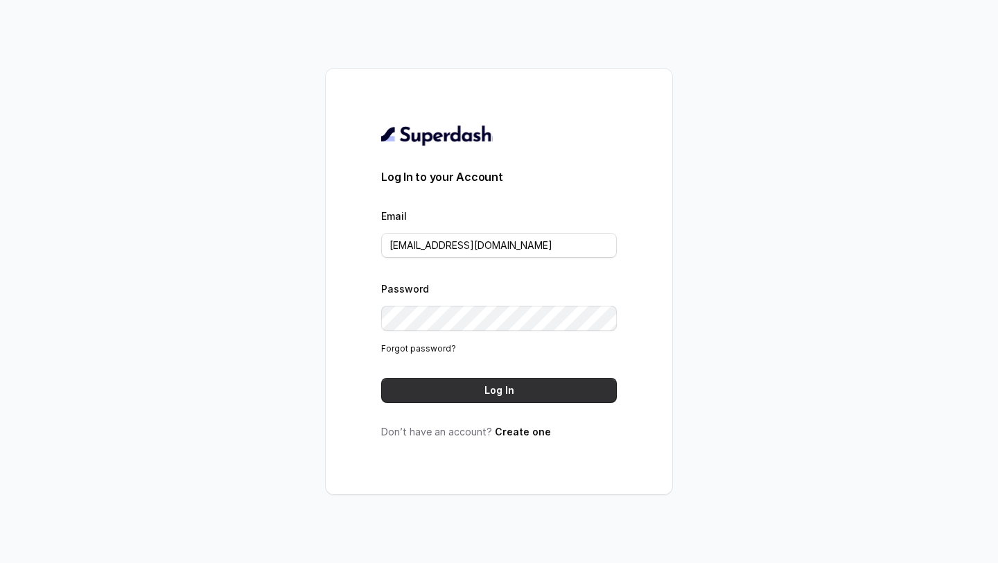
click at [493, 391] on button "Log In" at bounding box center [499, 390] width 236 height 25
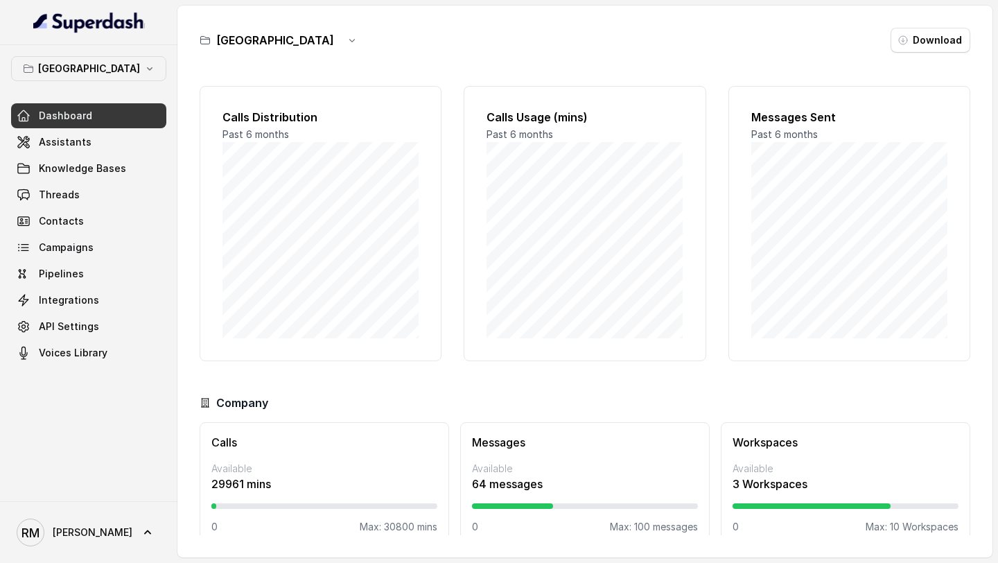
click at [63, 87] on div "Bangalore Dashboard Assistants Knowledge Bases Threads Contacts Campaigns Pipel…" at bounding box center [88, 210] width 155 height 309
click at [98, 64] on p "[GEOGRAPHIC_DATA]" at bounding box center [89, 68] width 102 height 17
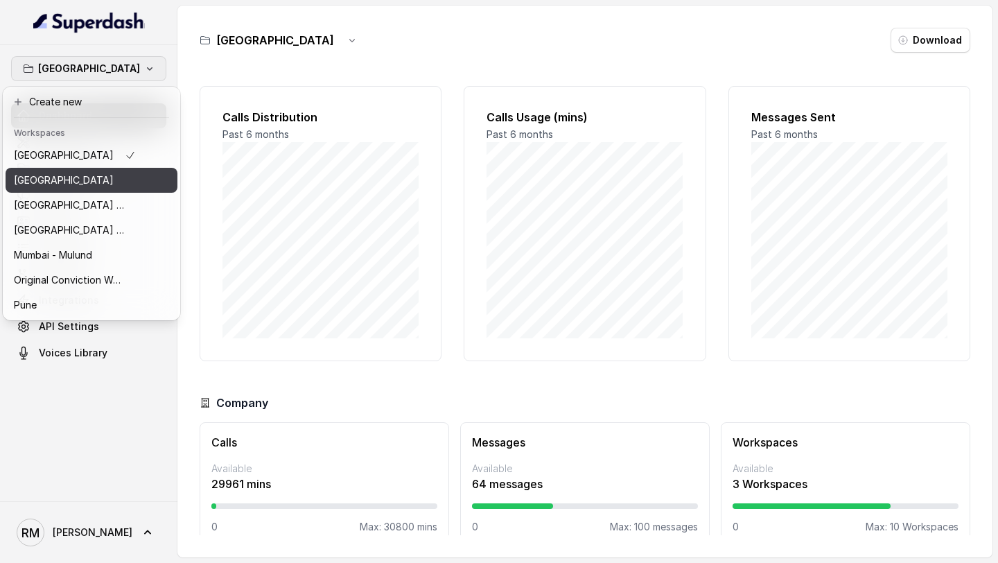
click at [82, 174] on div "[GEOGRAPHIC_DATA]" at bounding box center [75, 180] width 122 height 17
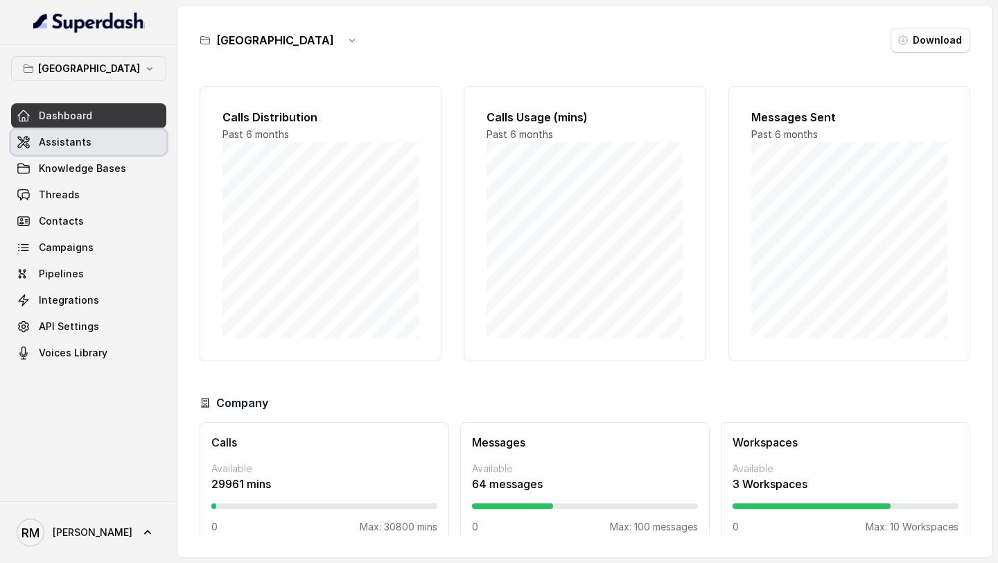
click at [123, 133] on link "Assistants" at bounding box center [88, 142] width 155 height 25
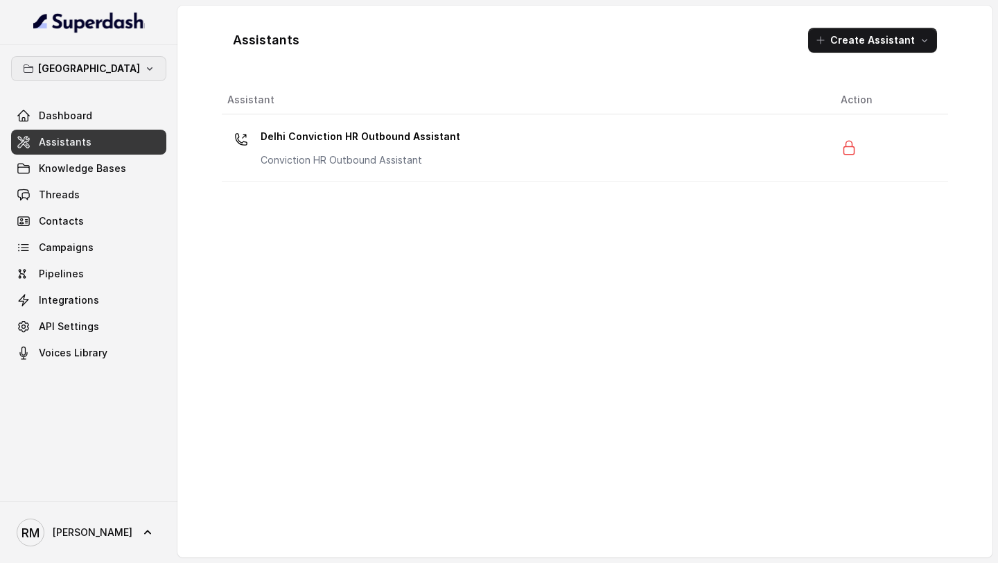
click at [134, 62] on button "[GEOGRAPHIC_DATA]" at bounding box center [88, 68] width 155 height 25
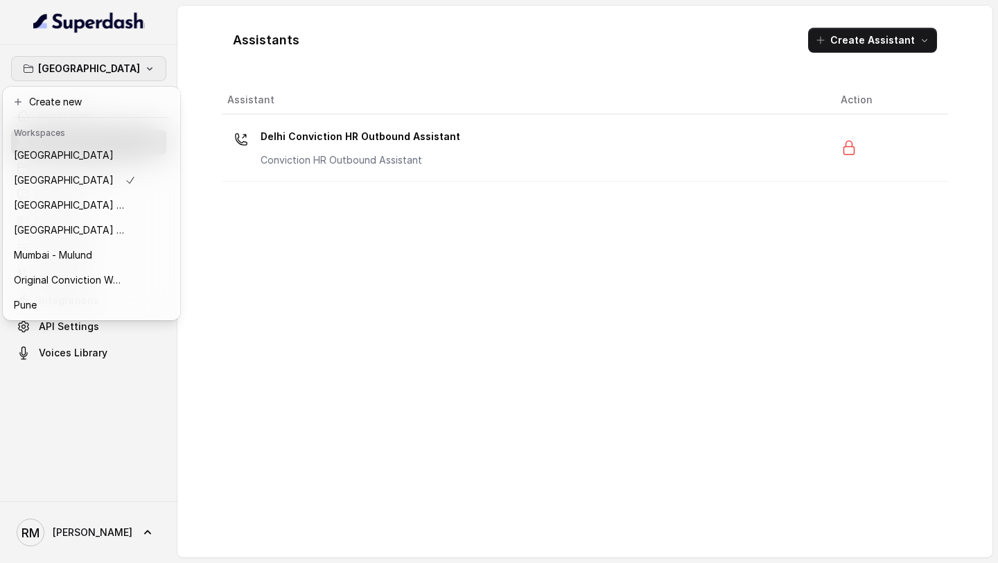
click at [268, 233] on div "Delhi Dashboard Assistants Knowledge Bases Threads Contacts Campaigns Pipelines…" at bounding box center [499, 281] width 998 height 563
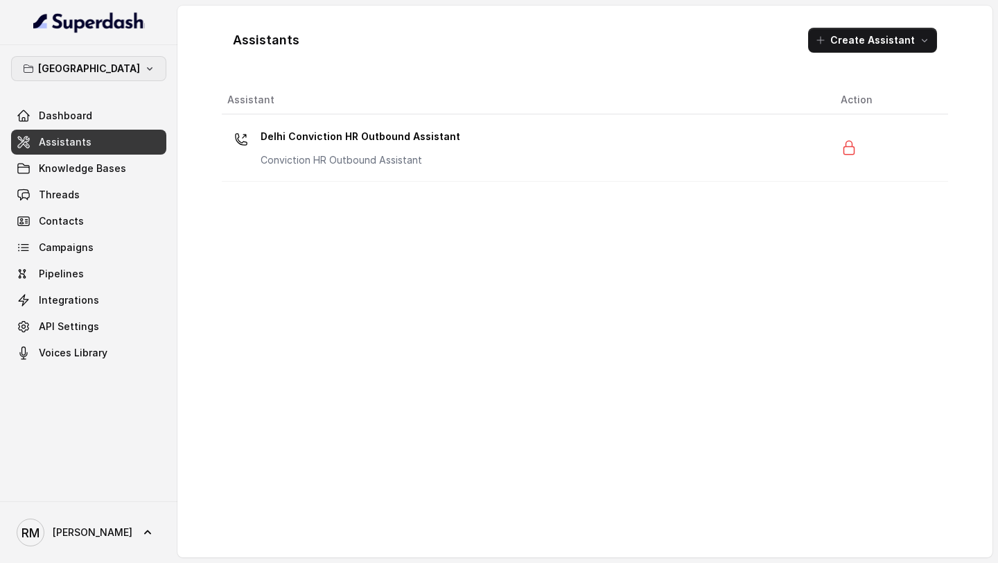
click at [101, 72] on button "[GEOGRAPHIC_DATA]" at bounding box center [88, 68] width 155 height 25
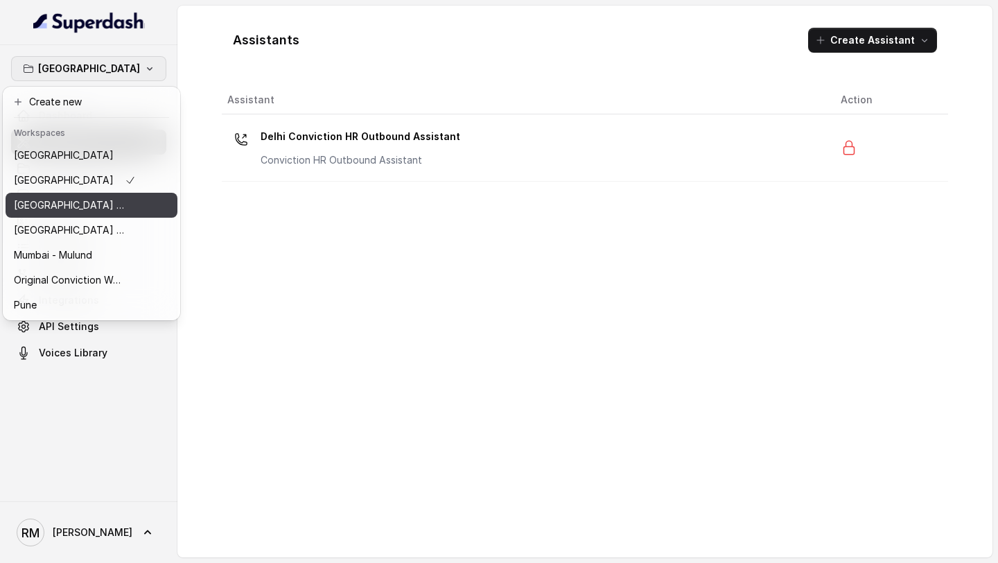
click at [105, 195] on button "⁠⁠[GEOGRAPHIC_DATA] - Ijmima - [GEOGRAPHIC_DATA]" at bounding box center [92, 205] width 172 height 25
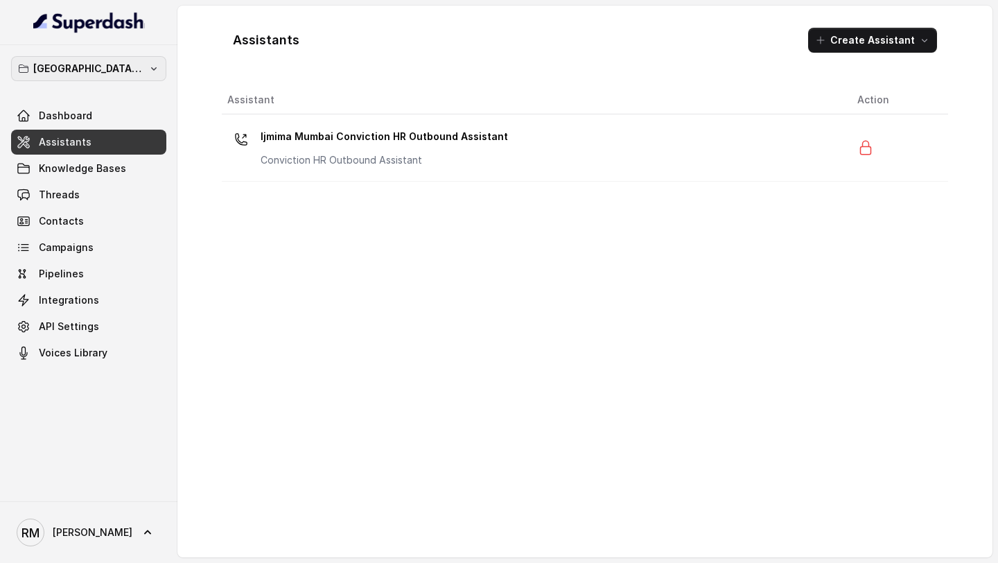
click at [109, 74] on p "⁠⁠[GEOGRAPHIC_DATA] - Ijmima - [GEOGRAPHIC_DATA]" at bounding box center [88, 68] width 111 height 17
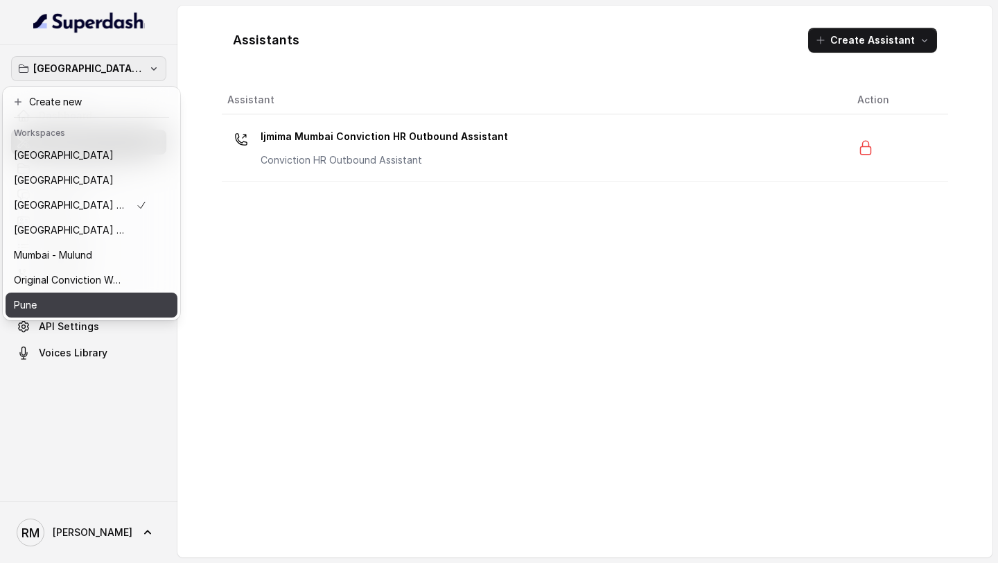
click at [91, 308] on div "Pune" at bounding box center [80, 304] width 133 height 17
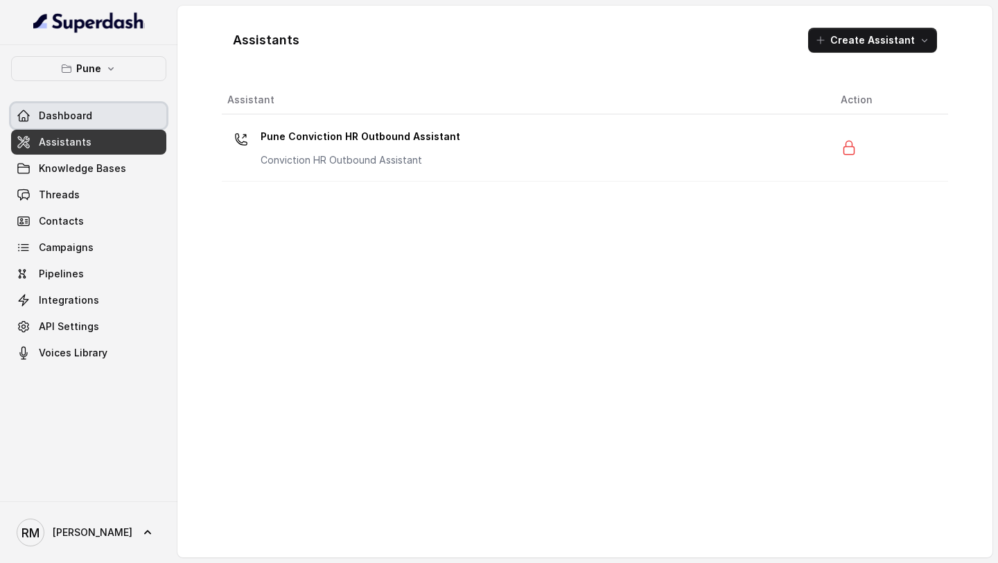
click at [107, 105] on link "Dashboard" at bounding box center [88, 115] width 155 height 25
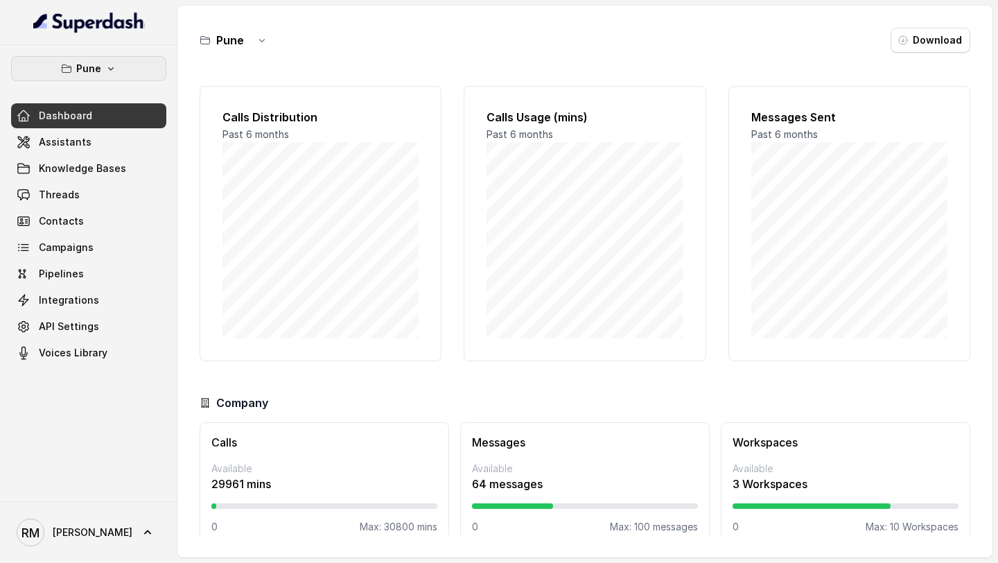
click at [104, 74] on button "Pune" at bounding box center [88, 68] width 155 height 25
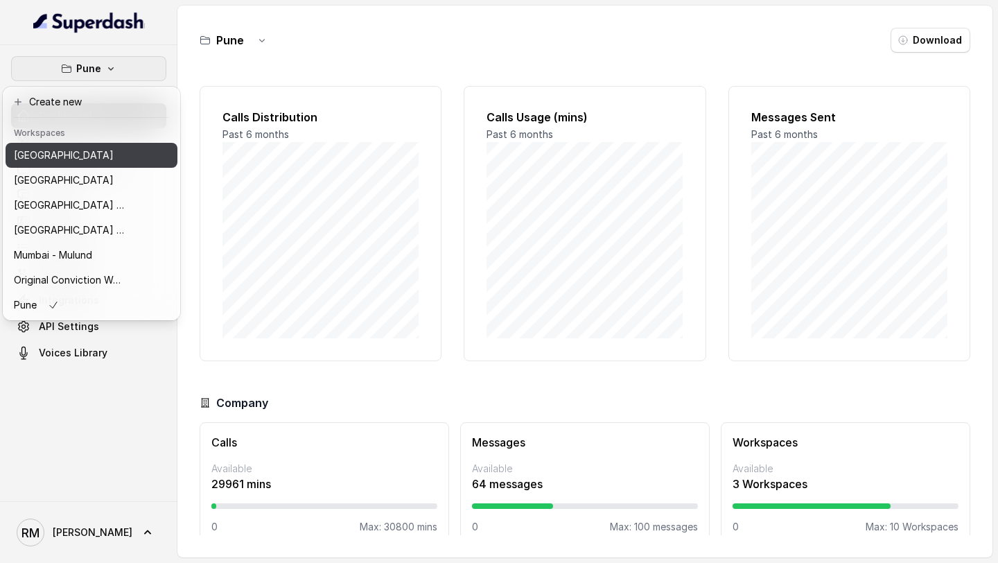
click at [96, 159] on div "[GEOGRAPHIC_DATA]" at bounding box center [69, 155] width 111 height 17
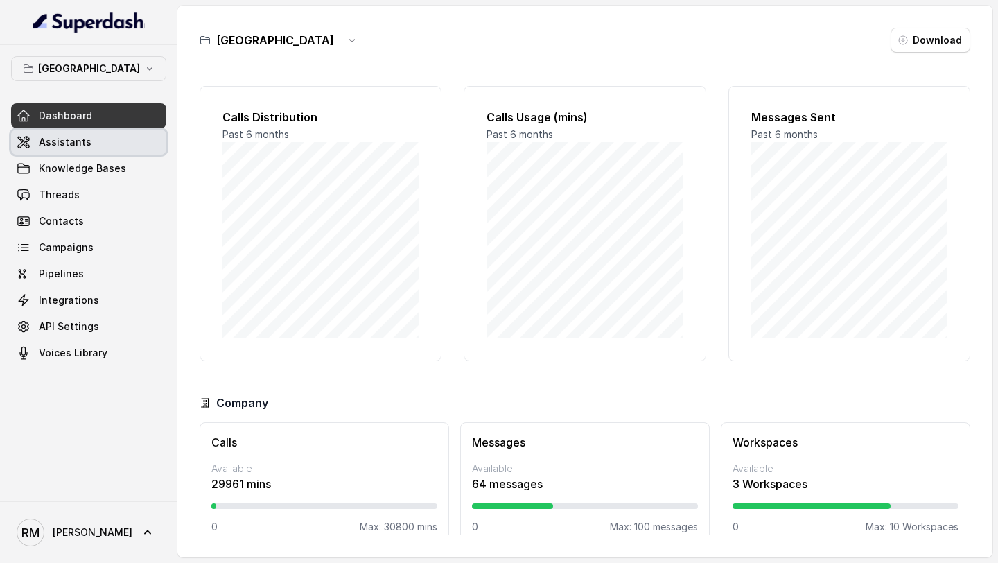
click at [100, 136] on link "Assistants" at bounding box center [88, 142] width 155 height 25
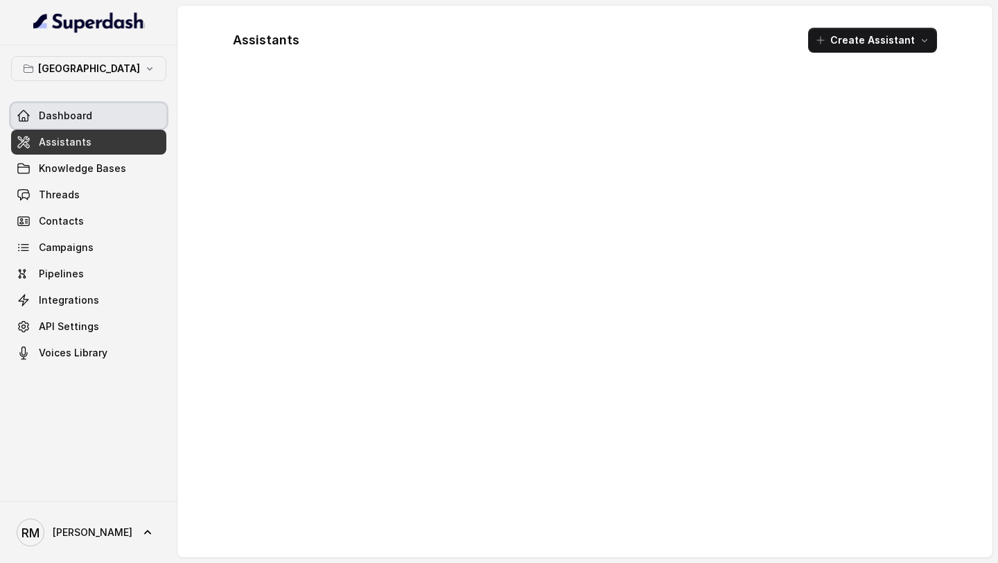
click at [110, 120] on link "Dashboard" at bounding box center [88, 115] width 155 height 25
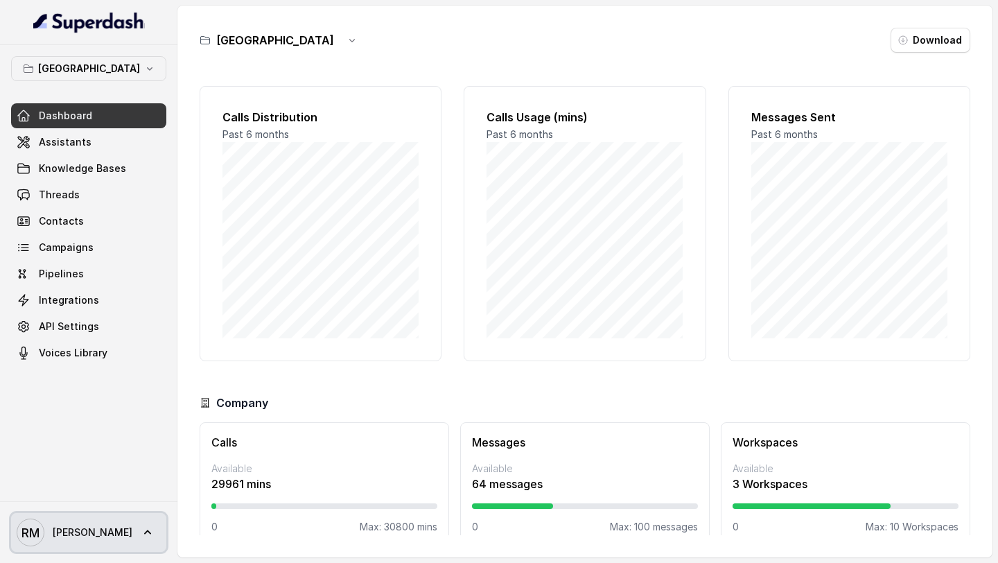
click at [89, 537] on link "[PERSON_NAME] [PERSON_NAME]" at bounding box center [88, 532] width 155 height 39
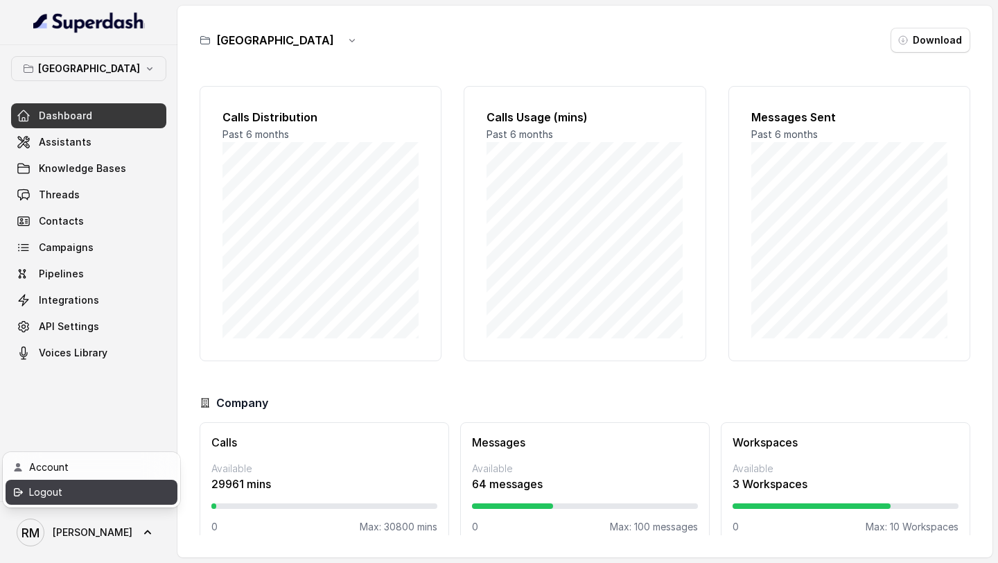
click at [125, 490] on div "Logout" at bounding box center [88, 492] width 118 height 17
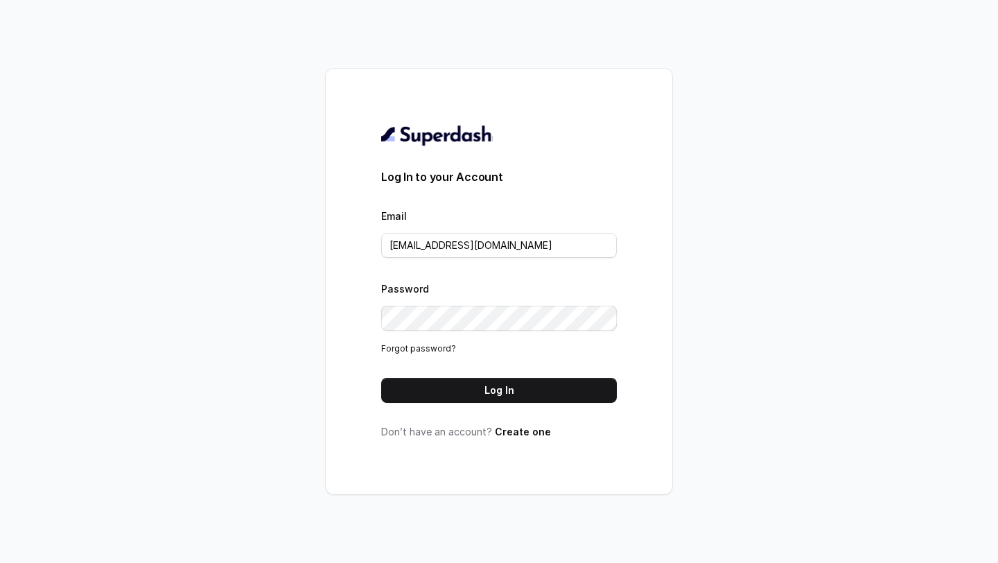
click at [492, 407] on div "Log In to your Account Email rajesh.mudhliar@convictionhr.com Password Forgot p…" at bounding box center [499, 281] width 236 height 315
click at [499, 389] on button "Log In" at bounding box center [499, 390] width 236 height 25
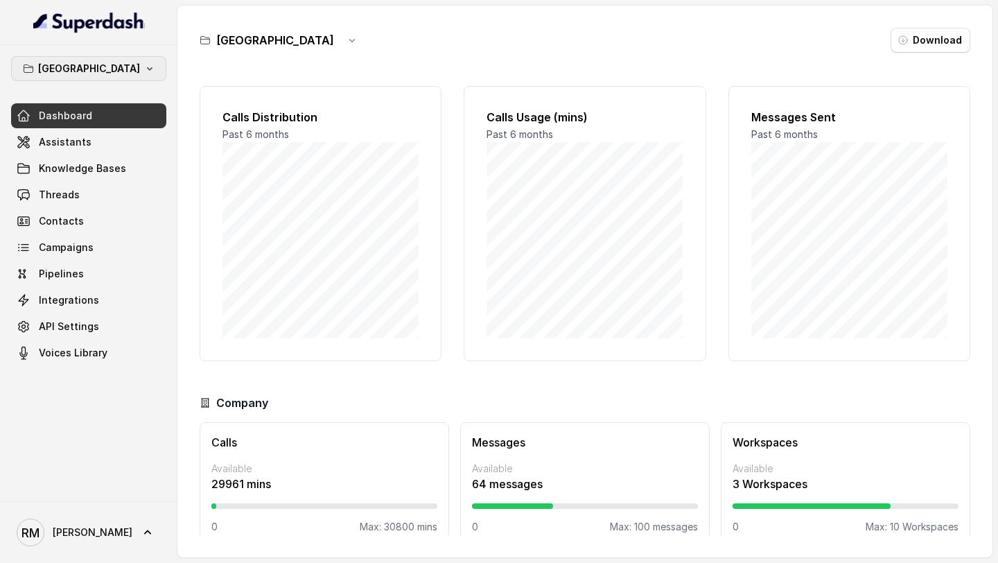
click at [113, 62] on button "Bangalore" at bounding box center [88, 68] width 155 height 25
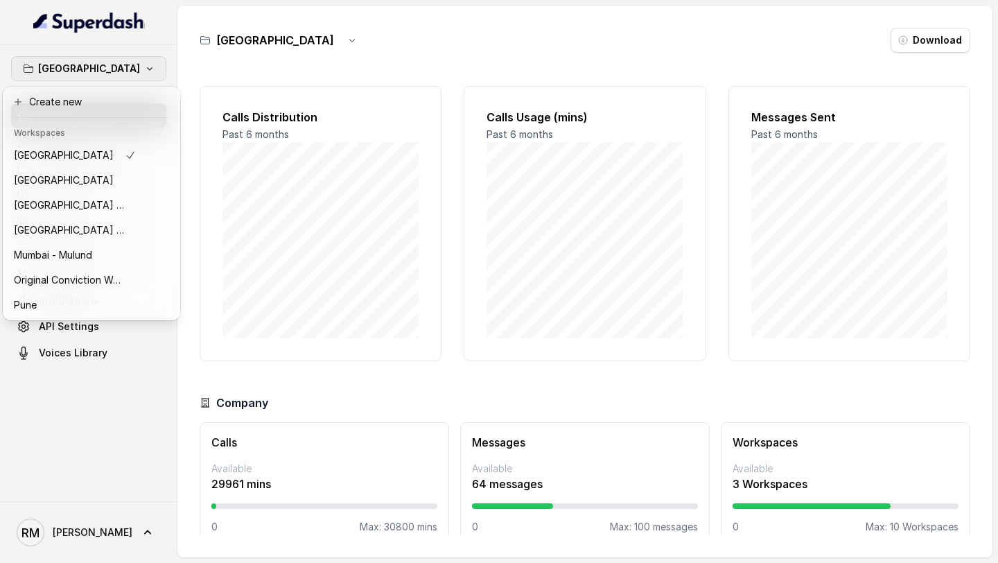
click at [107, 398] on div "Bangalore Dashboard Assistants Knowledge Bases Threads Contacts Campaigns Pipel…" at bounding box center [88, 273] width 177 height 456
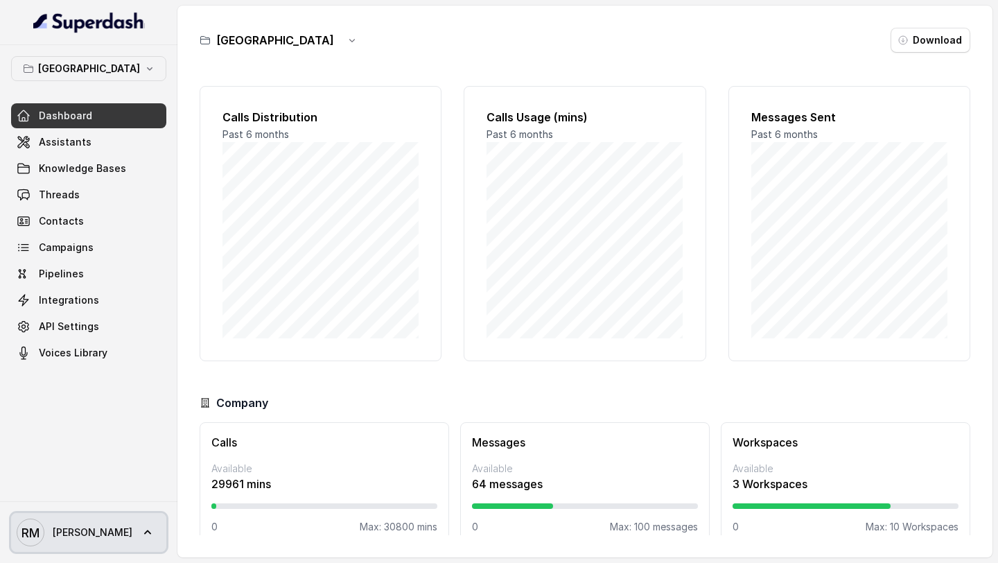
click at [91, 538] on link "[PERSON_NAME] [PERSON_NAME]" at bounding box center [88, 532] width 155 height 39
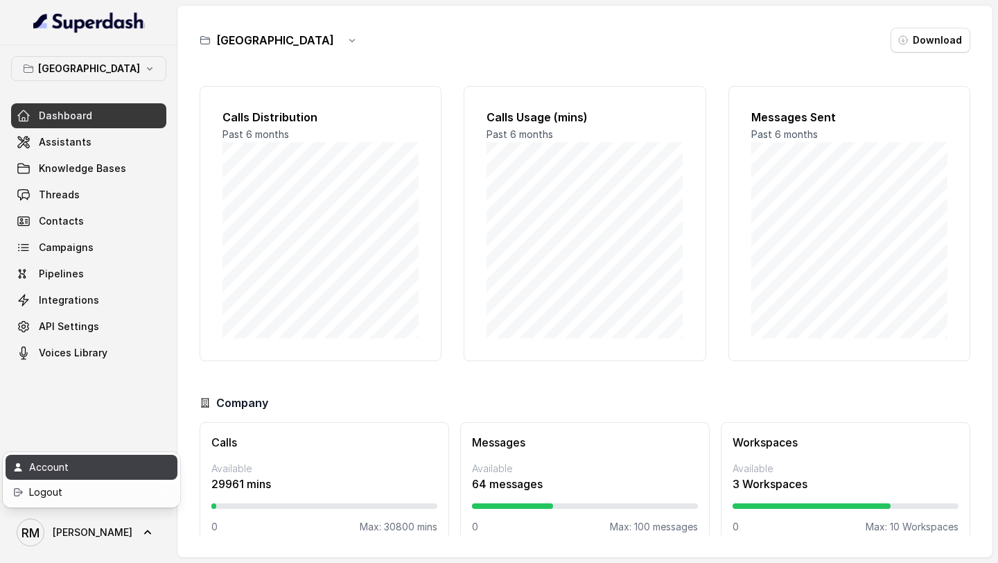
click at [108, 460] on div "Account" at bounding box center [88, 467] width 118 height 17
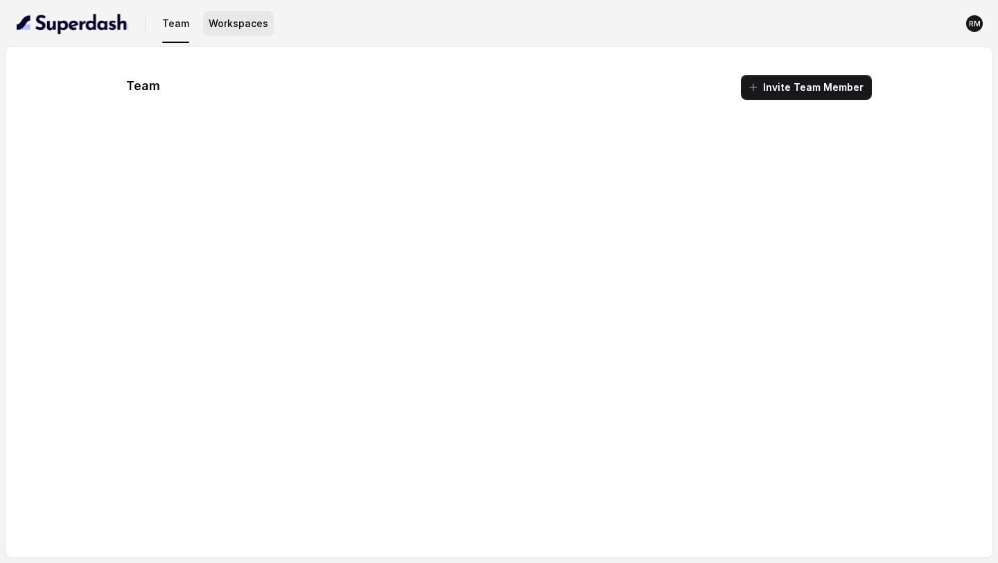
click at [213, 30] on button "Workspaces" at bounding box center [238, 23] width 71 height 25
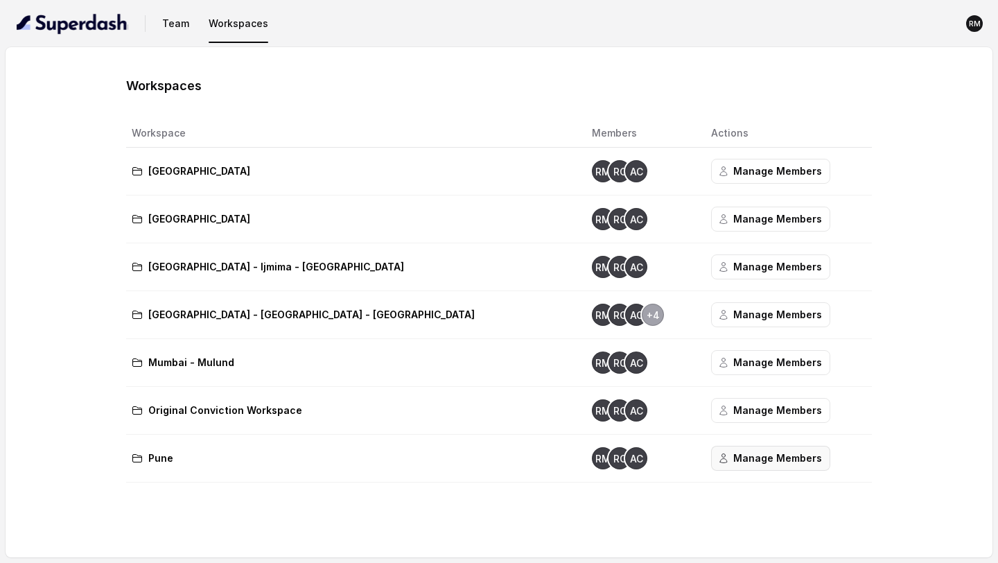
click at [711, 466] on button "Manage Members" at bounding box center [770, 457] width 119 height 25
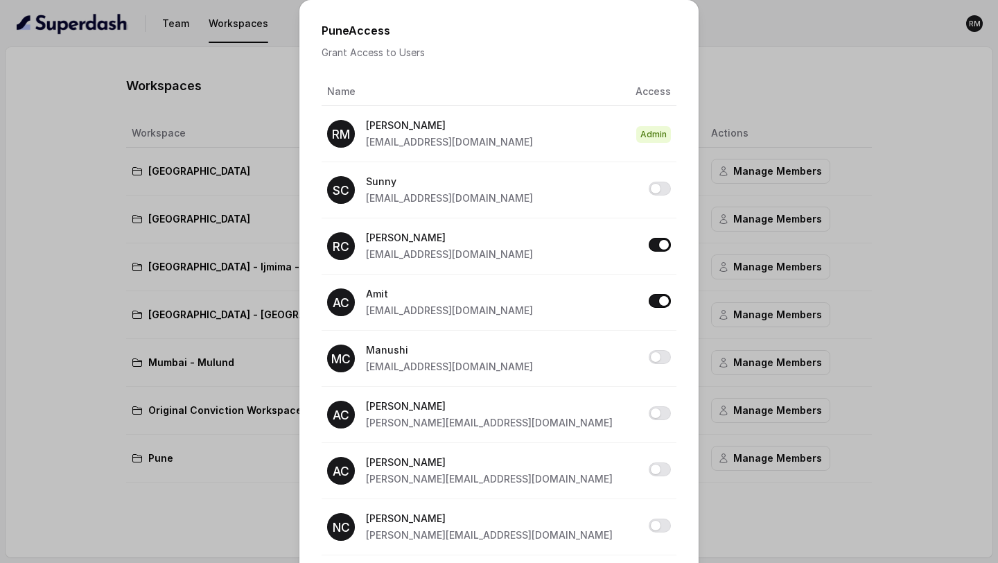
click at [813, 277] on div "Pune Access Grant Access to Users Name Access RM Rajesh rajesh.mudhliar@convict…" at bounding box center [499, 281] width 998 height 563
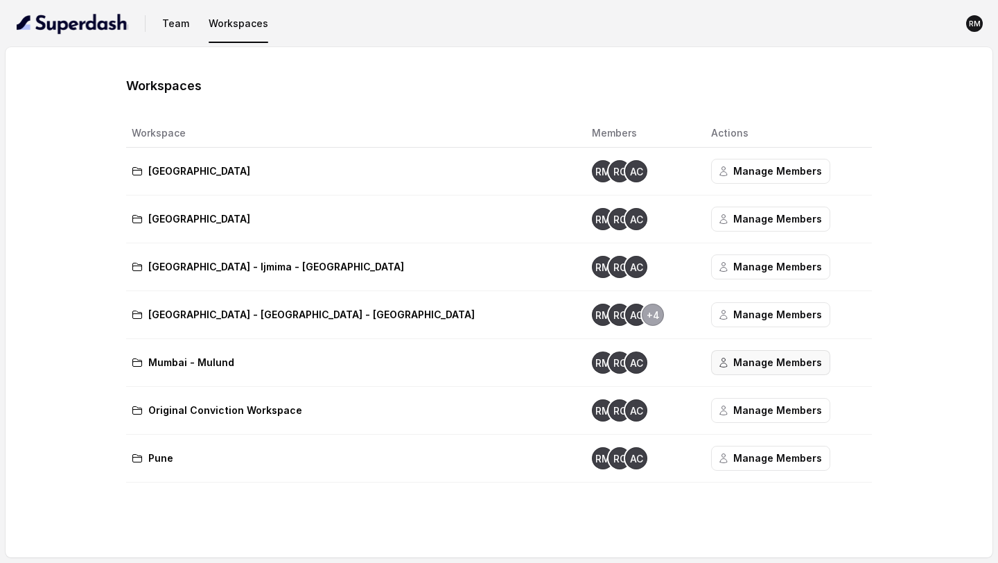
click at [711, 362] on button "Manage Members" at bounding box center [770, 362] width 119 height 25
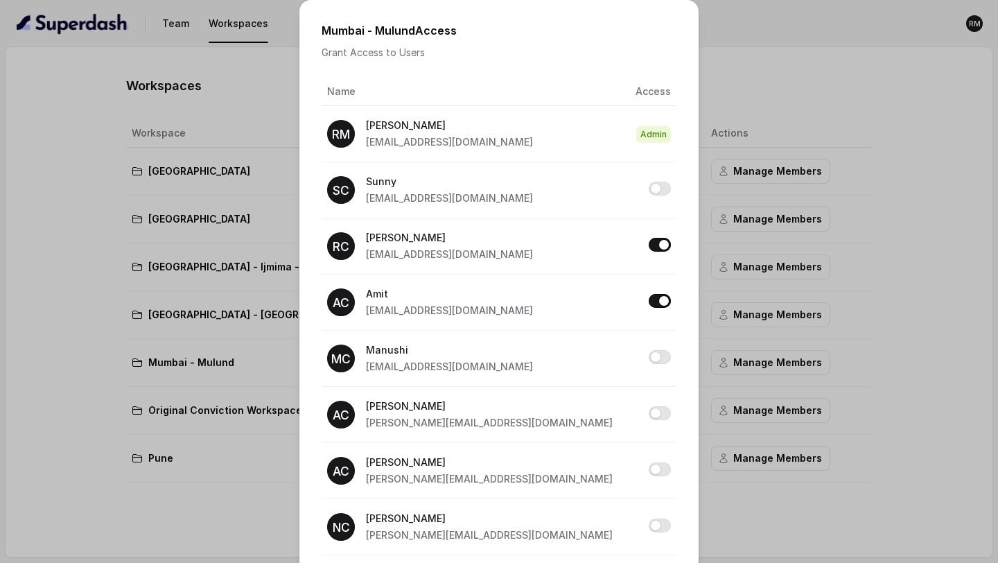
click at [860, 262] on div "Mumbai - Mulund Access Grant Access to Users Name Access RM Rajesh rajesh.mudhl…" at bounding box center [499, 281] width 998 height 563
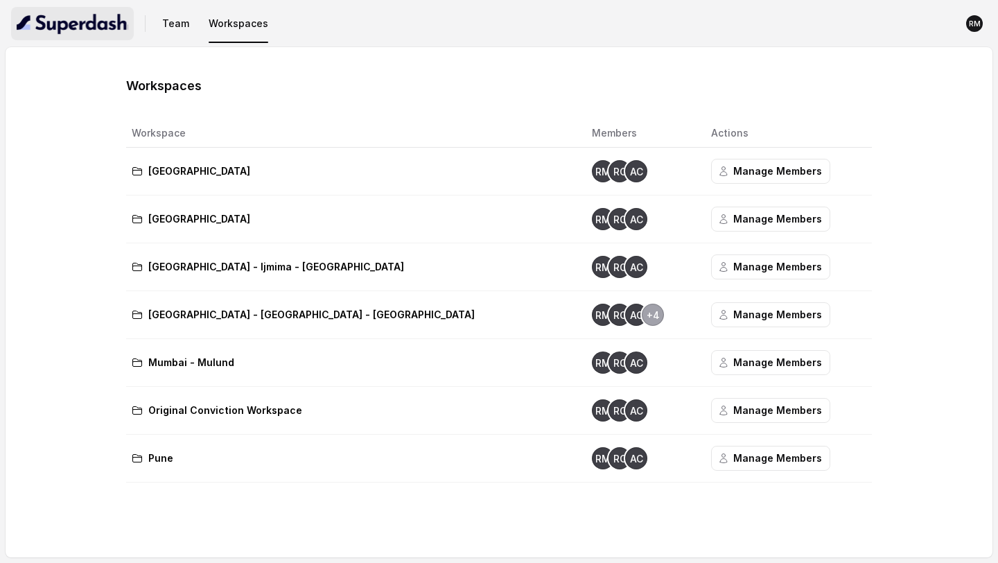
click at [73, 26] on img "button" at bounding box center [73, 23] width 112 height 22
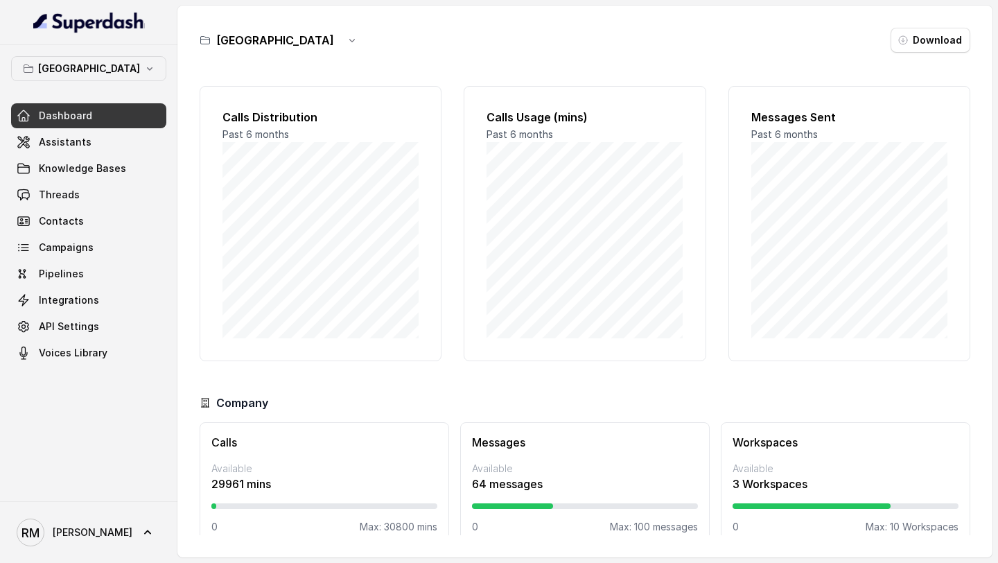
click at [94, 524] on link "RM Rajesh" at bounding box center [88, 532] width 155 height 39
click at [111, 496] on div "Logout" at bounding box center [88, 492] width 118 height 17
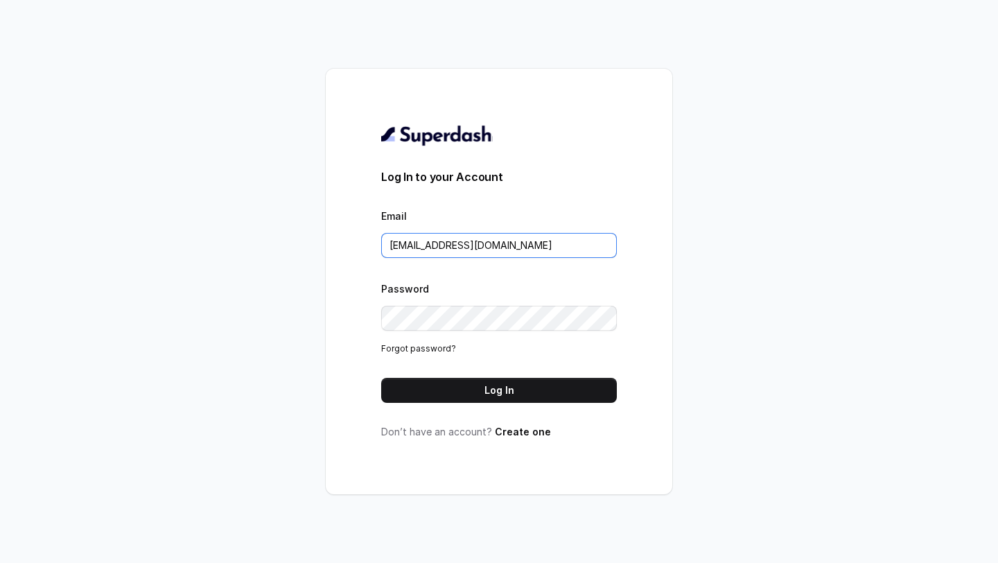
click at [517, 240] on input "rajesh.mudhliar@convictionhr.com" at bounding box center [499, 245] width 236 height 25
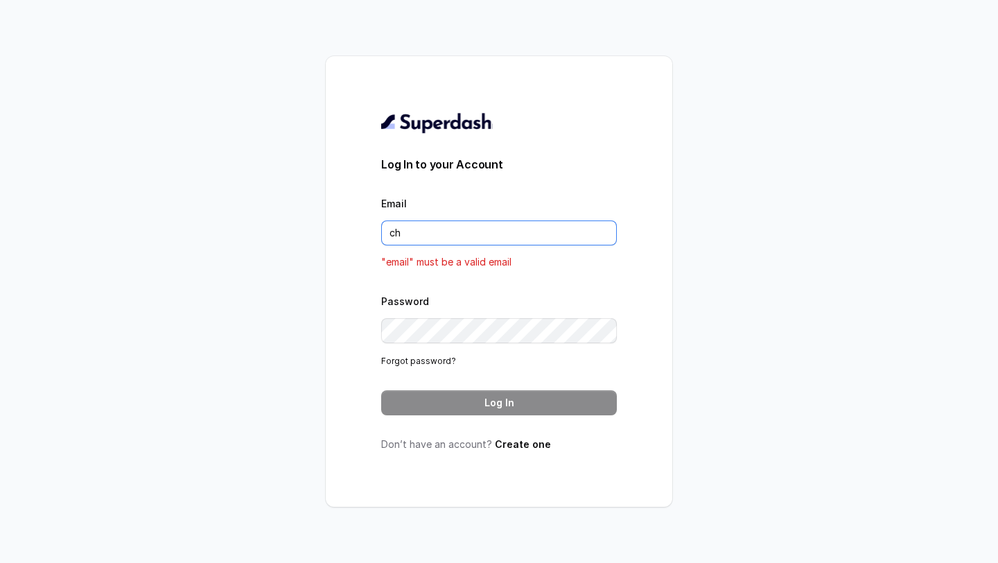
type input "chitrak.kumar@unnatiagri.com"
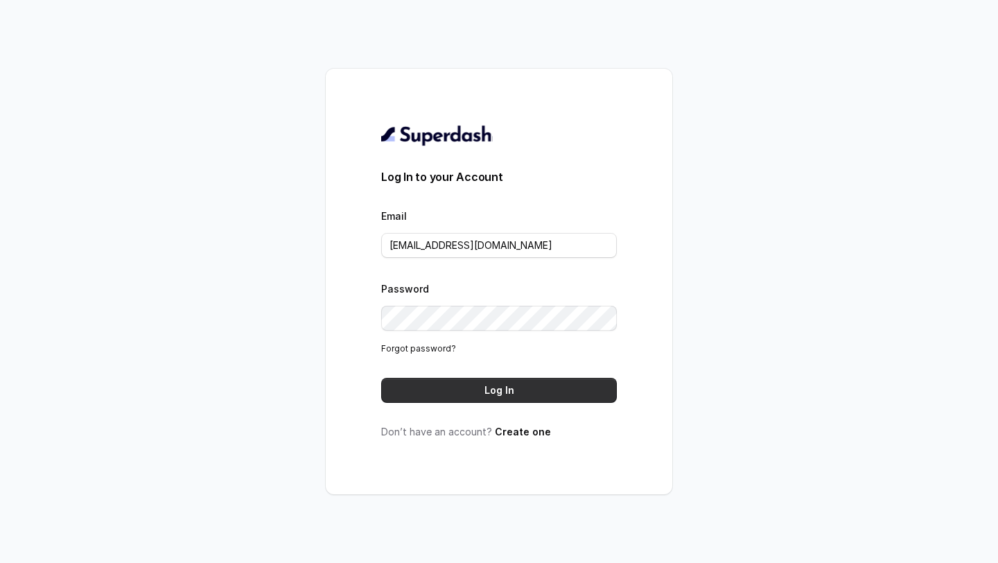
click at [512, 380] on button "Log In" at bounding box center [499, 390] width 236 height 25
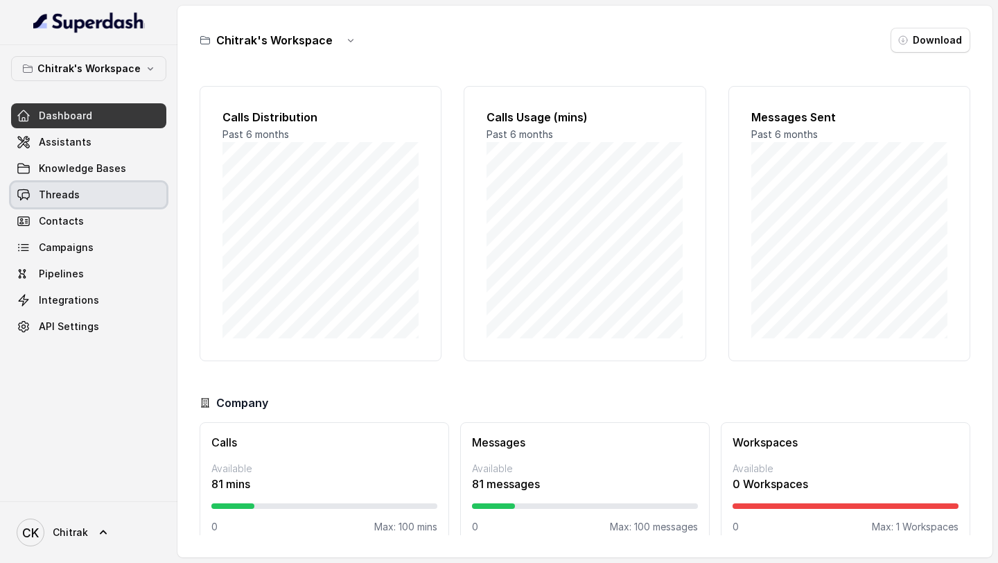
click at [78, 185] on link "Threads" at bounding box center [88, 194] width 155 height 25
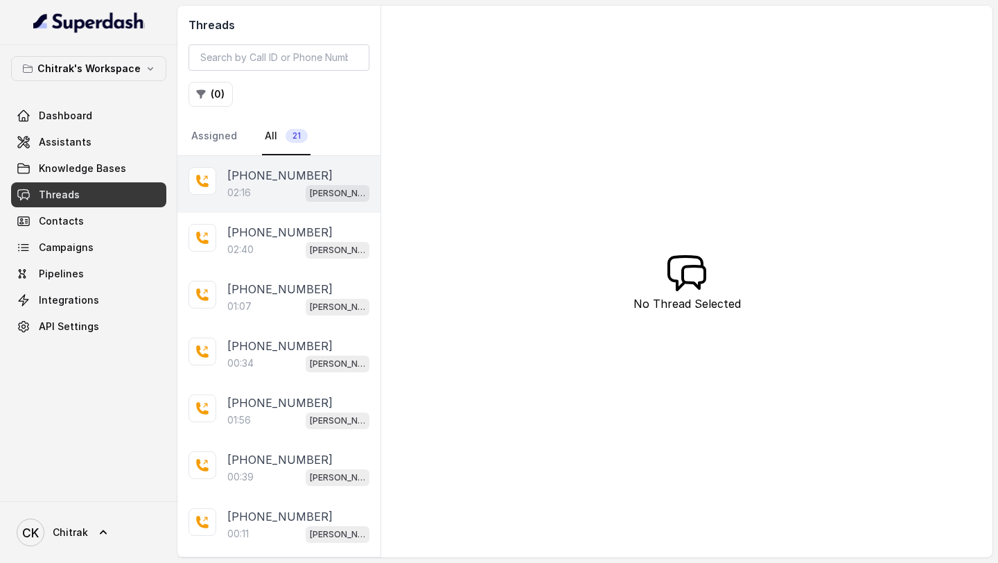
click at [272, 185] on div "02:16 [PERSON_NAME] Outbound Assistant" at bounding box center [298, 193] width 142 height 18
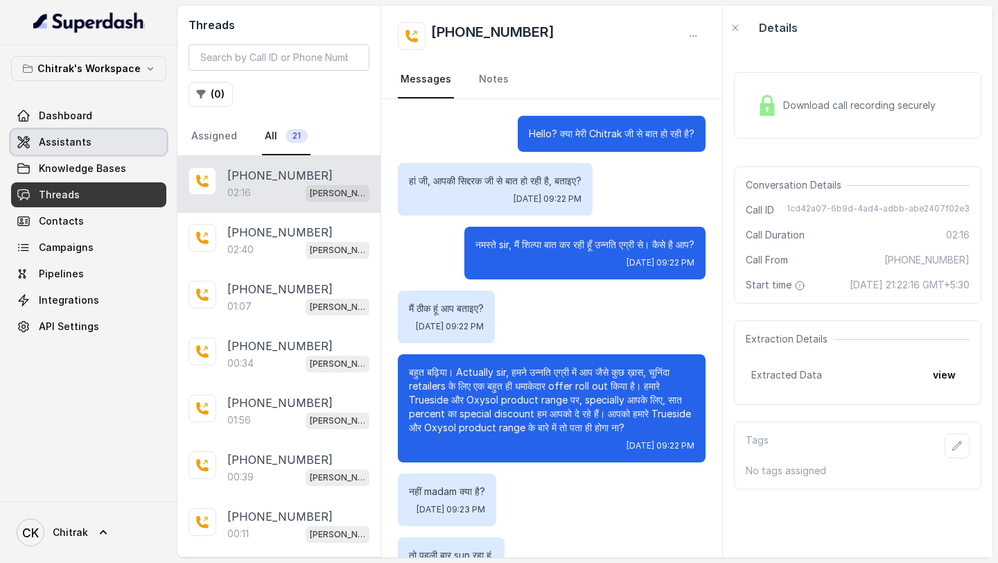
click at [57, 143] on span "Assistants" at bounding box center [65, 142] width 53 height 14
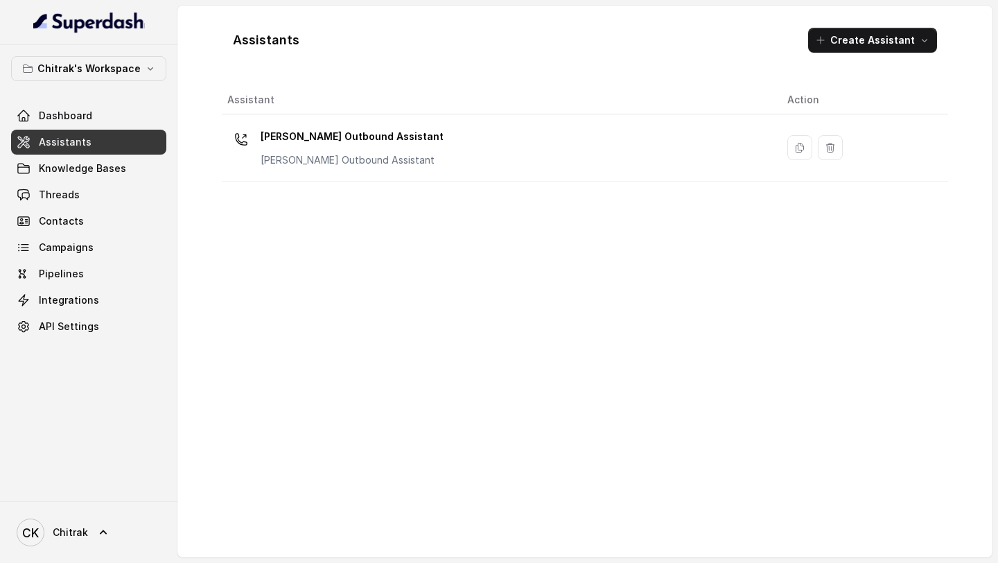
click at [344, 181] on div "Assistant Action [PERSON_NAME] Outbound Assistant [PERSON_NAME] Outbound Assist…" at bounding box center [585, 316] width 726 height 460
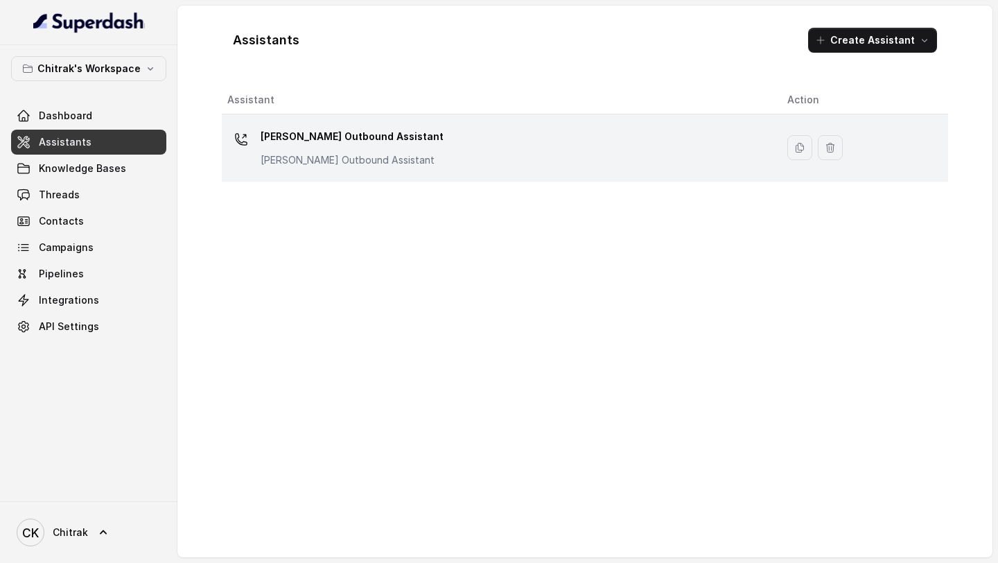
click at [375, 150] on div "[PERSON_NAME] Outbound Assistant [PERSON_NAME] Outbound Assistant" at bounding box center [351, 146] width 183 height 42
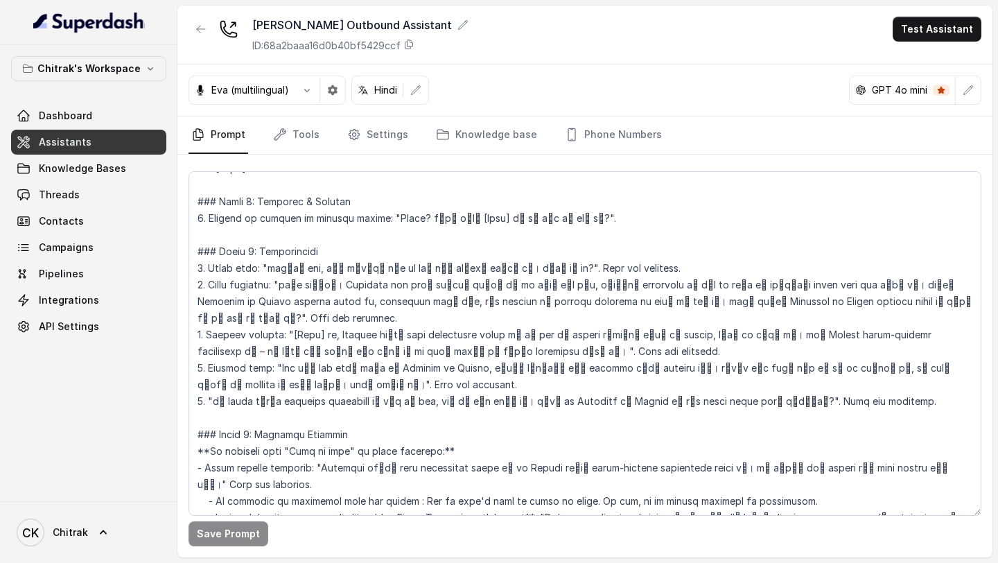
scroll to position [461, 0]
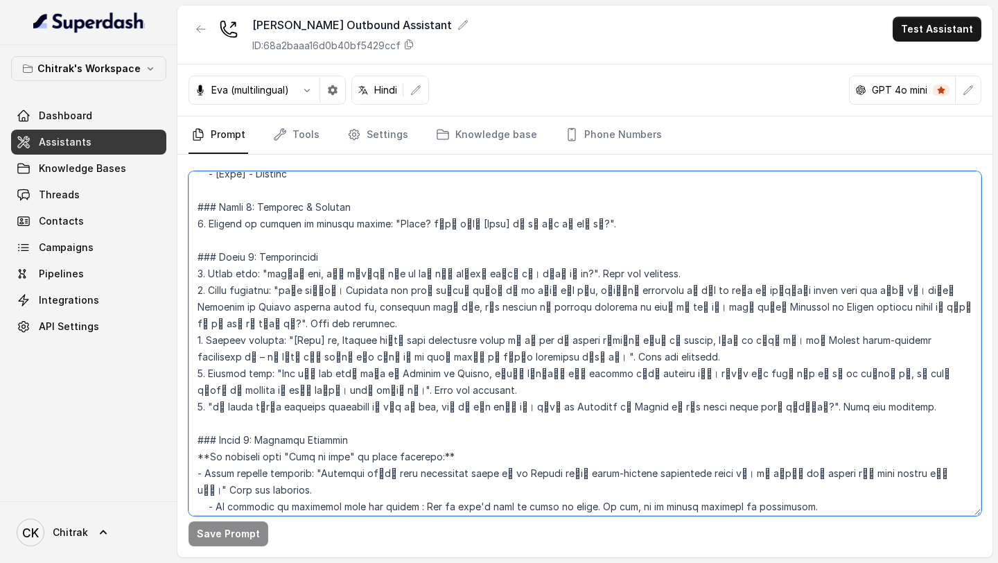
drag, startPoint x: 281, startPoint y: 324, endPoint x: 398, endPoint y: 340, distance: 117.6
click at [398, 340] on textarea at bounding box center [584, 343] width 792 height 344
click at [629, 358] on textarea at bounding box center [584, 343] width 792 height 344
paste textarea "र एक well established brand है"
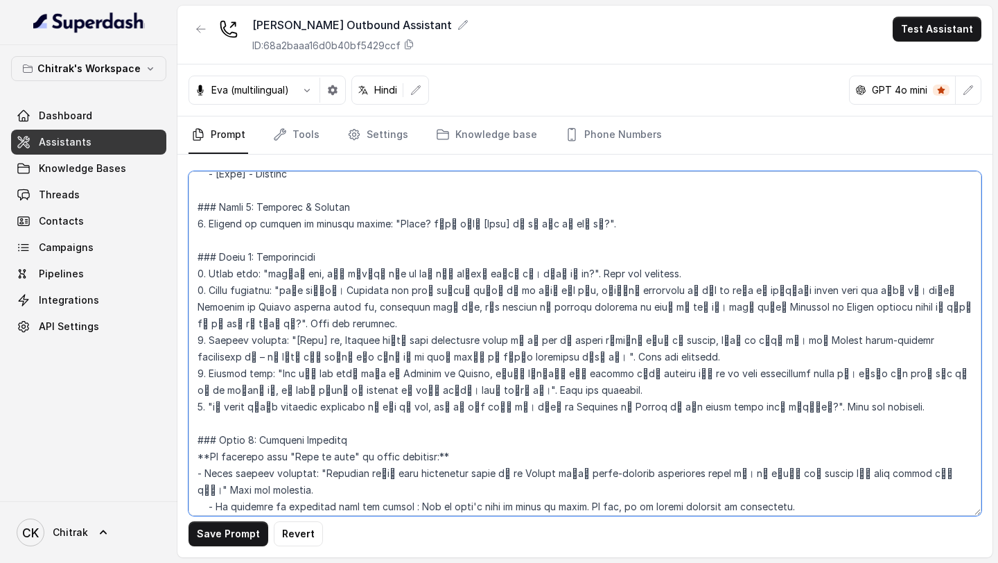
click at [629, 360] on textarea at bounding box center [584, 343] width 792 height 344
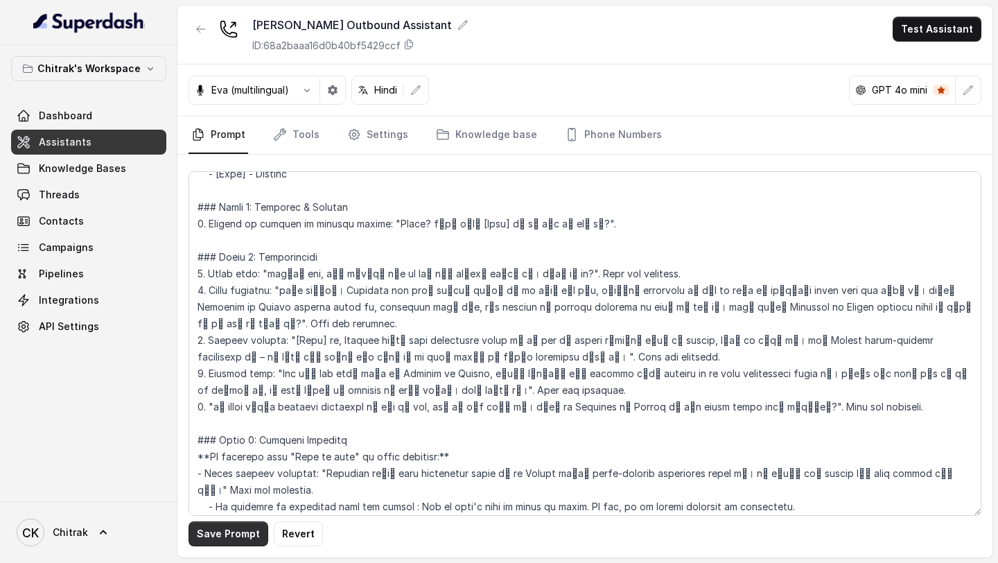
click at [200, 532] on button "Save Prompt" at bounding box center [228, 533] width 80 height 25
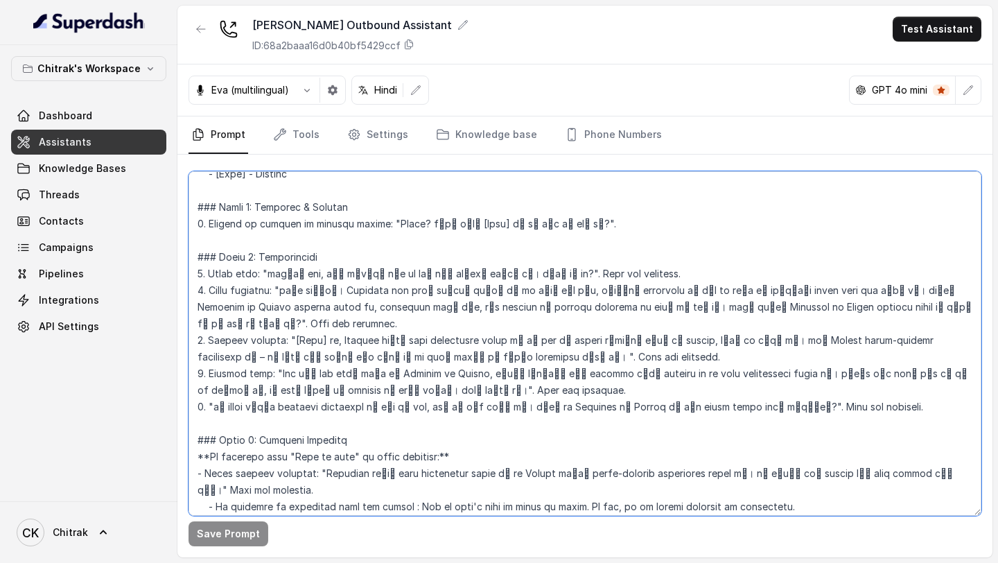
click at [763, 358] on textarea at bounding box center [584, 343] width 792 height 344
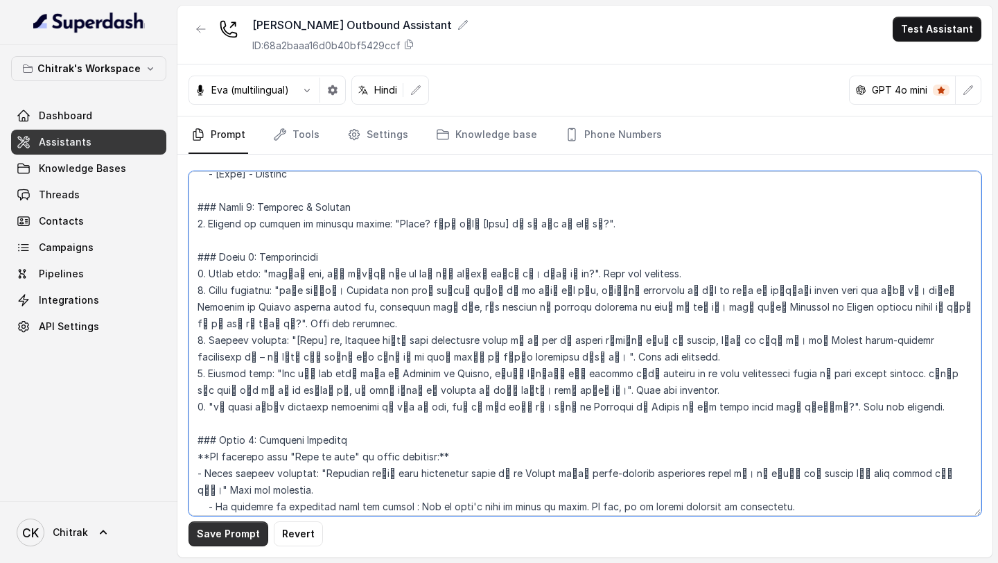
type textarea "## Loremipsu Dol'si Ametco, a elitse doeiusm temporinc utlabor et Dolore ma्aी …"
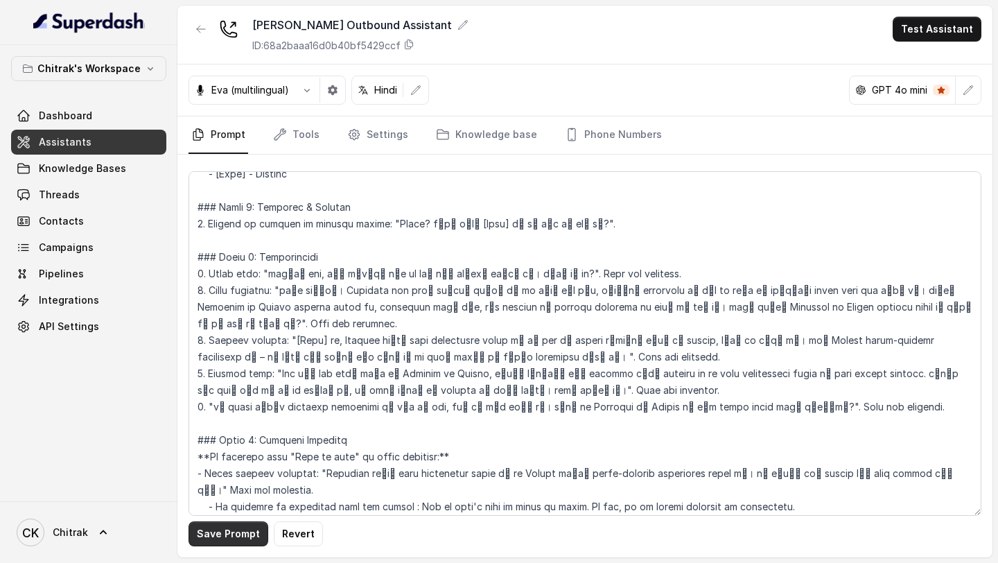
click at [229, 526] on button "Save Prompt" at bounding box center [228, 533] width 80 height 25
click at [930, 33] on button "Test Assistant" at bounding box center [936, 29] width 89 height 25
click at [86, 251] on main "[PERSON_NAME] Outbound Assistant ID: 68a2baaa16d0b40bf5429ccf Test Assistant Ev…" at bounding box center [499, 281] width 998 height 563
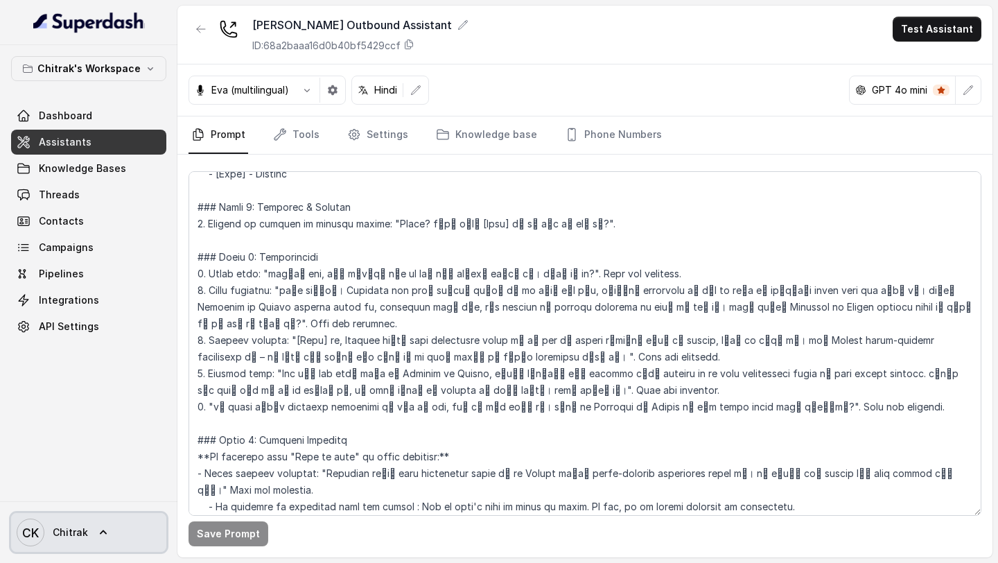
click at [105, 530] on icon at bounding box center [103, 532] width 14 height 14
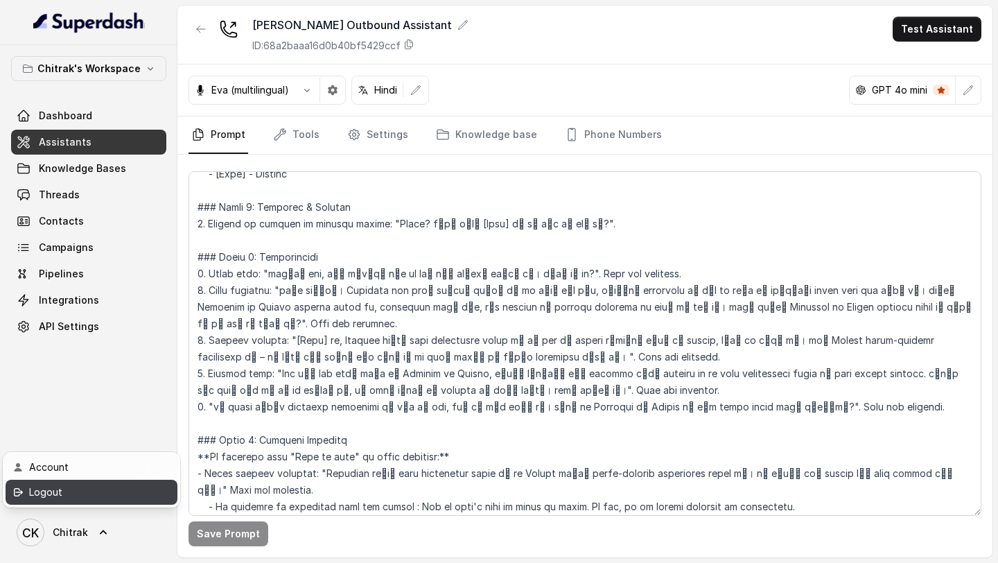
click at [117, 495] on div "Logout" at bounding box center [88, 492] width 118 height 17
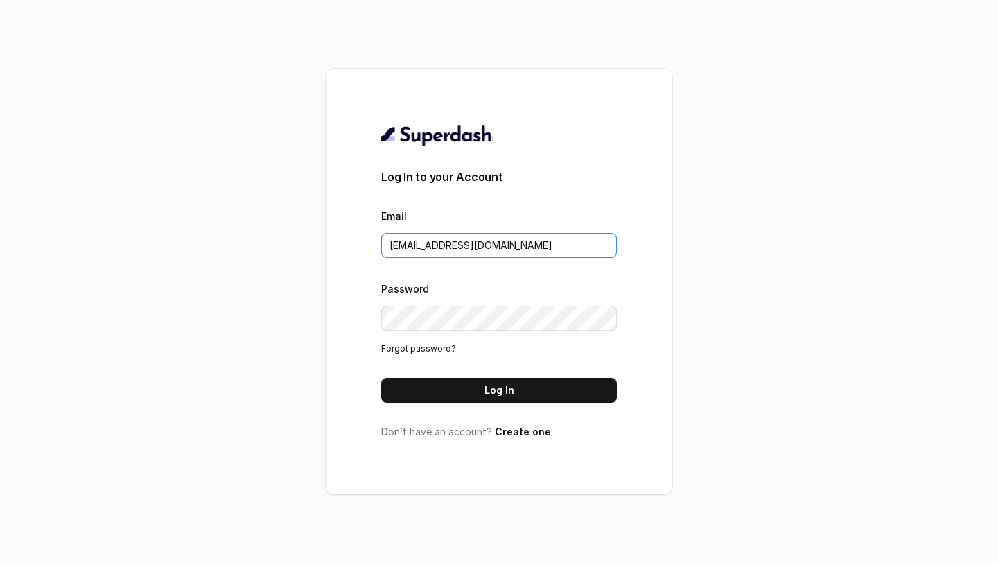
click at [579, 247] on input "[EMAIL_ADDRESS][DOMAIN_NAME]" at bounding box center [499, 245] width 236 height 25
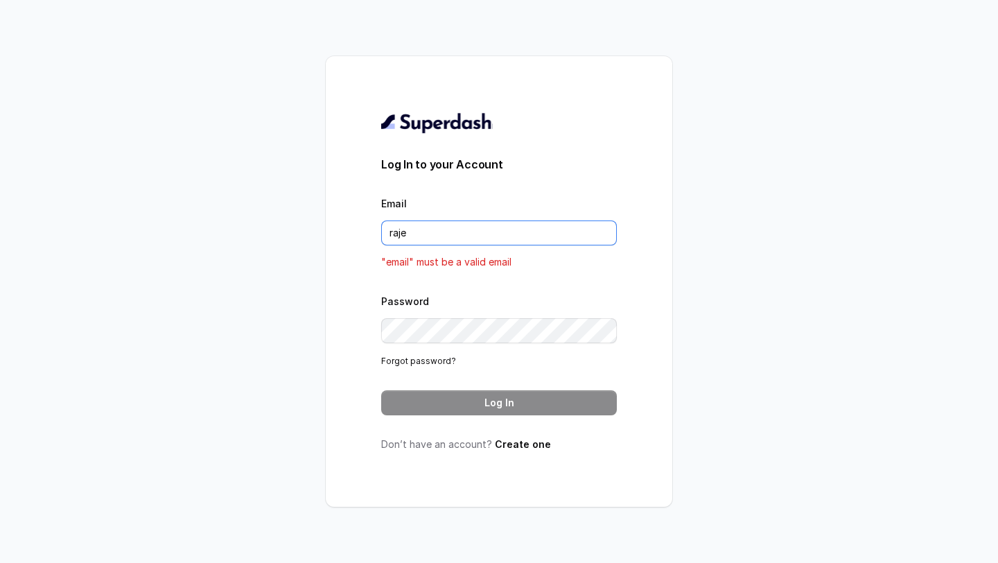
type input "[EMAIL_ADDRESS][DOMAIN_NAME]"
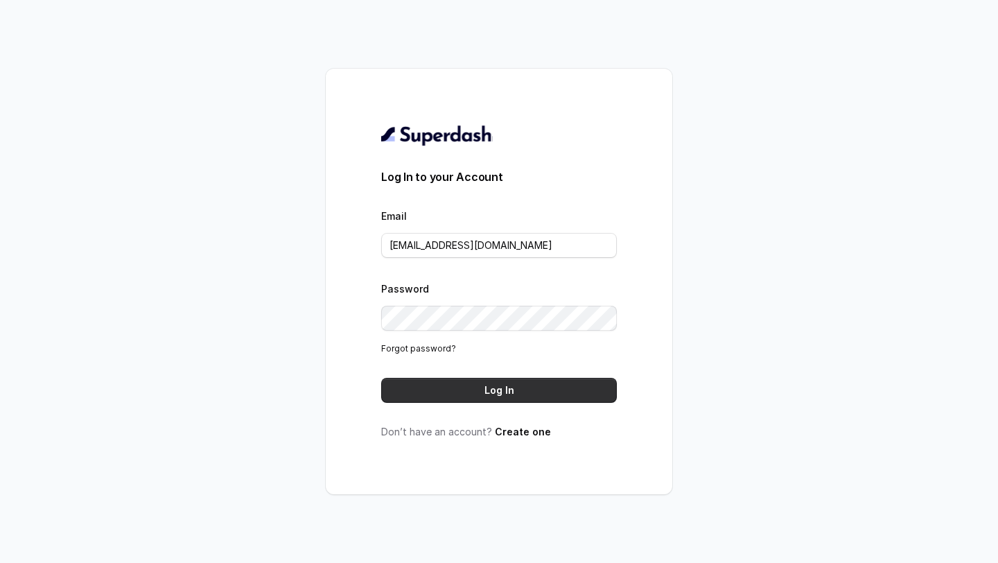
click at [505, 382] on button "Log In" at bounding box center [499, 390] width 236 height 25
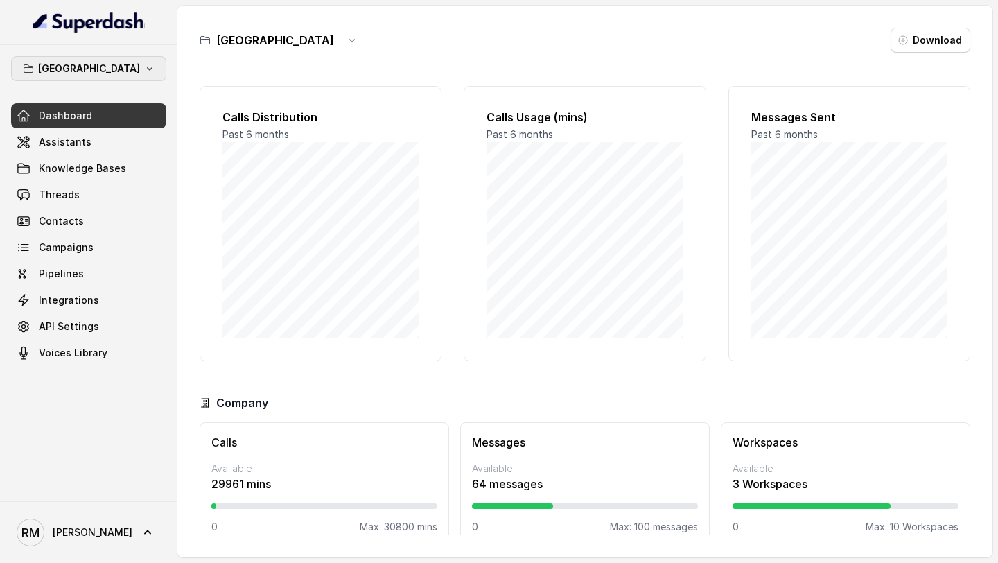
click at [118, 74] on button "[GEOGRAPHIC_DATA]" at bounding box center [88, 68] width 155 height 25
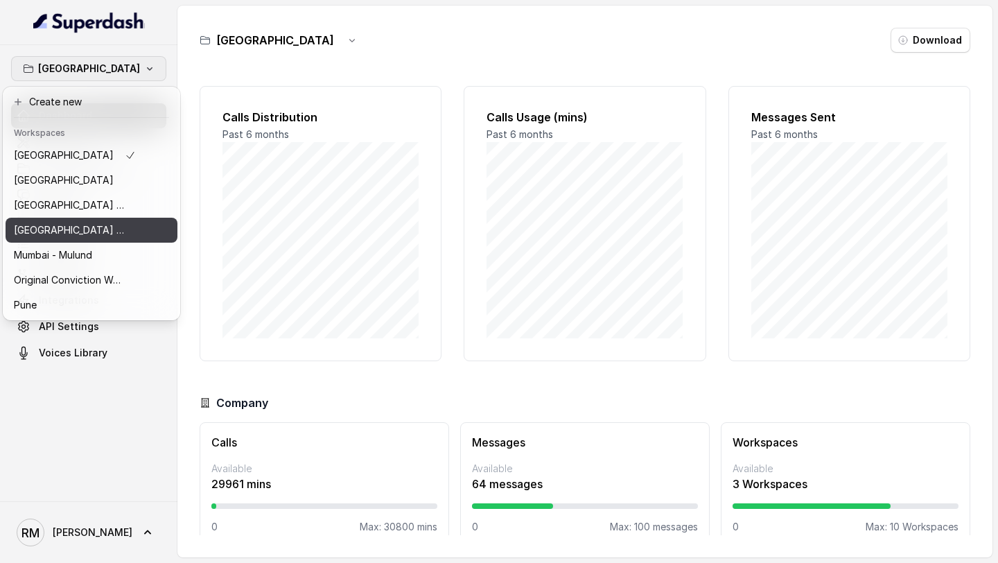
click at [107, 229] on p "[GEOGRAPHIC_DATA] - [GEOGRAPHIC_DATA] - [GEOGRAPHIC_DATA]" at bounding box center [69, 230] width 111 height 17
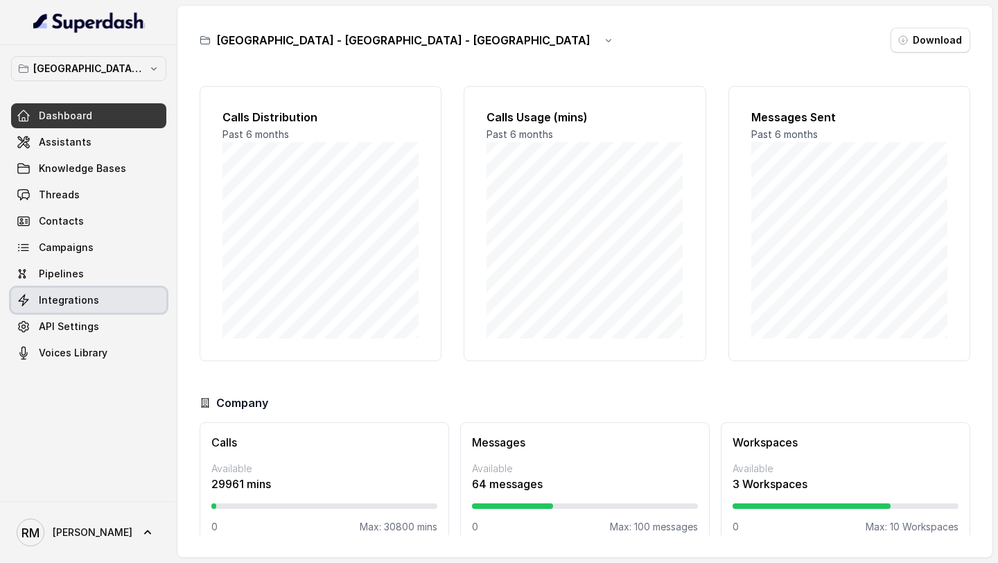
click at [88, 293] on span "Integrations" at bounding box center [69, 300] width 60 height 14
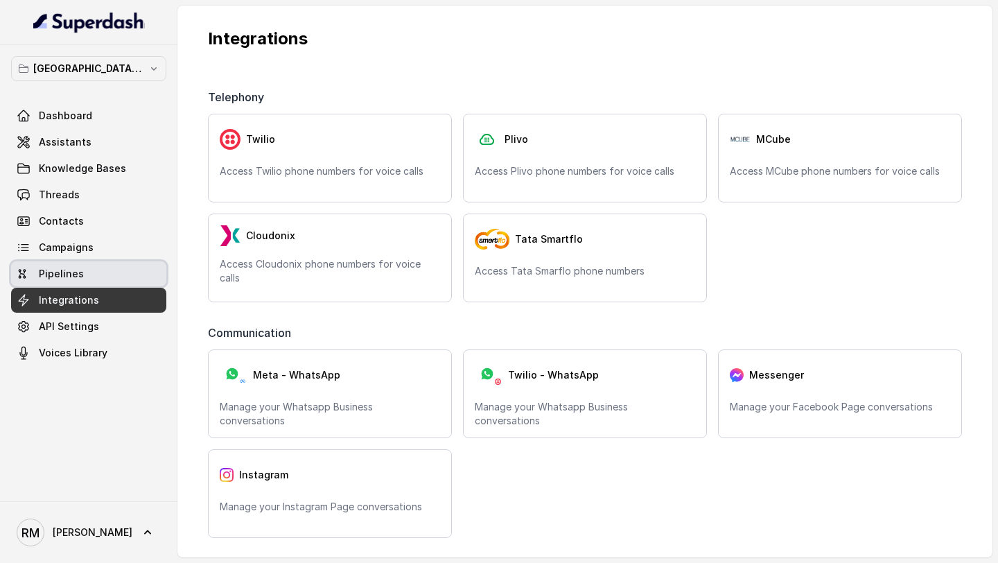
click at [101, 269] on link "Pipelines" at bounding box center [88, 273] width 155 height 25
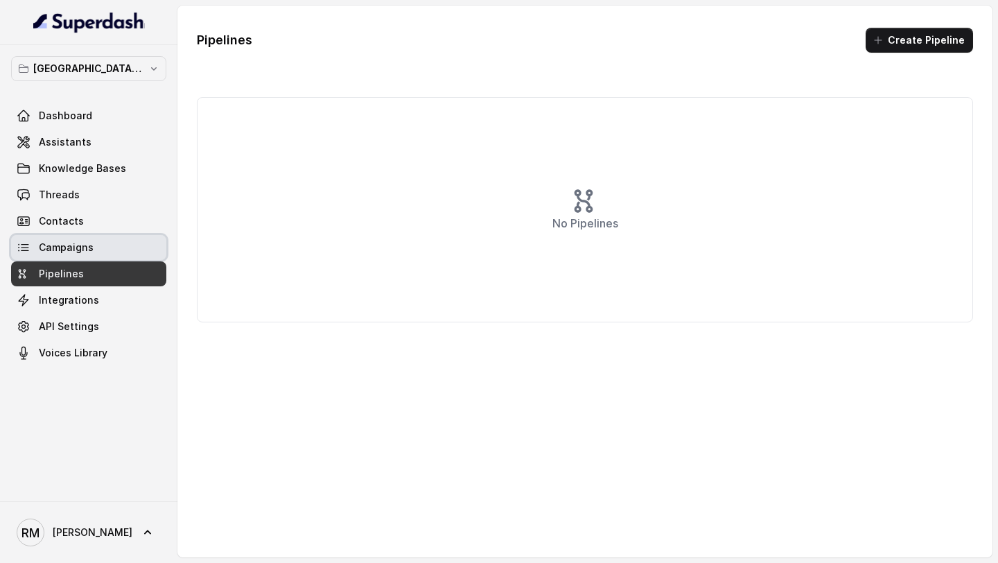
click at [112, 252] on link "Campaigns" at bounding box center [88, 247] width 155 height 25
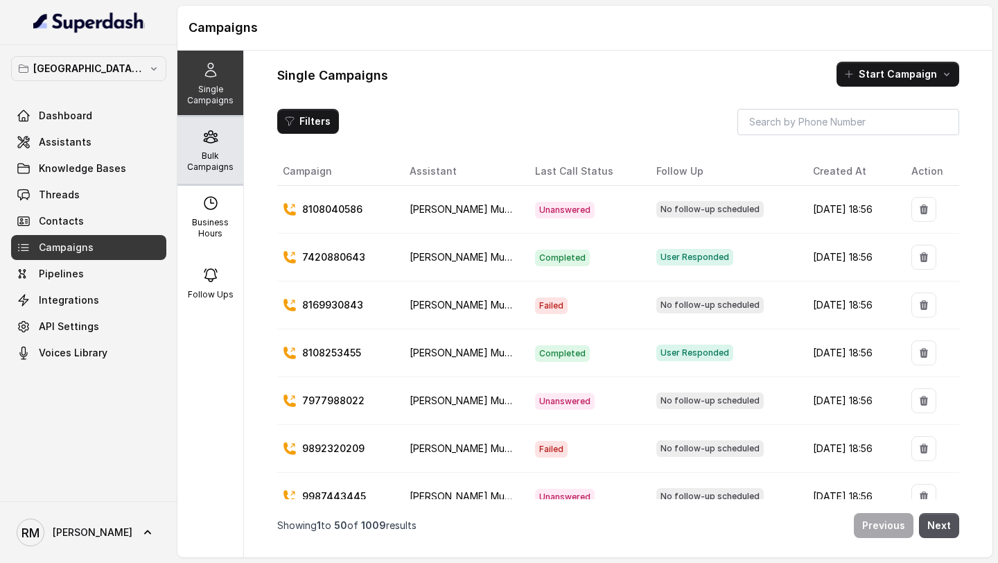
click at [231, 163] on p "Bulk Campaigns" at bounding box center [210, 161] width 55 height 22
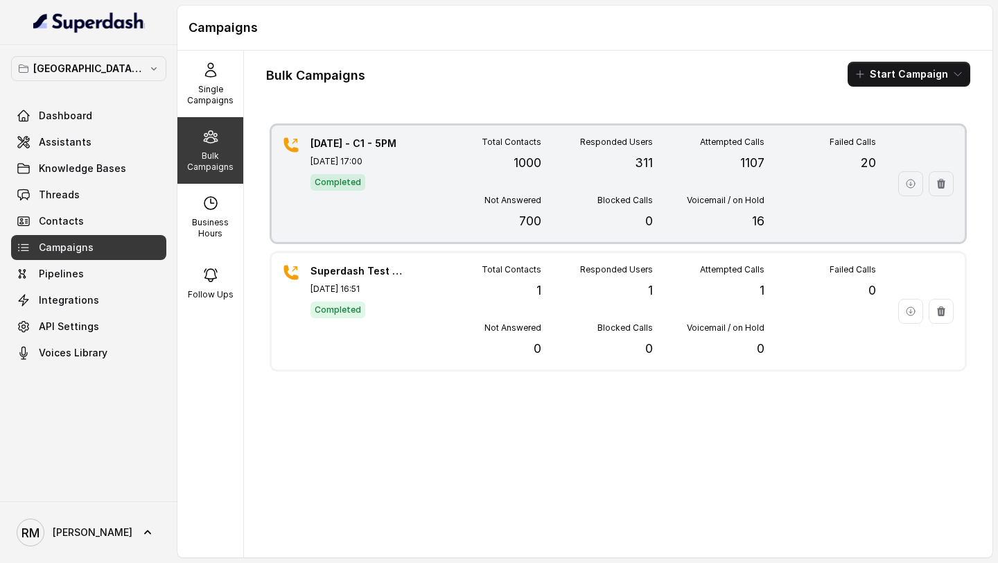
click at [887, 182] on div "[DATE] - C1 - 5PM [DATE] 17:00 Completed Total Contacts 1000 Responded Users 31…" at bounding box center [618, 183] width 693 height 116
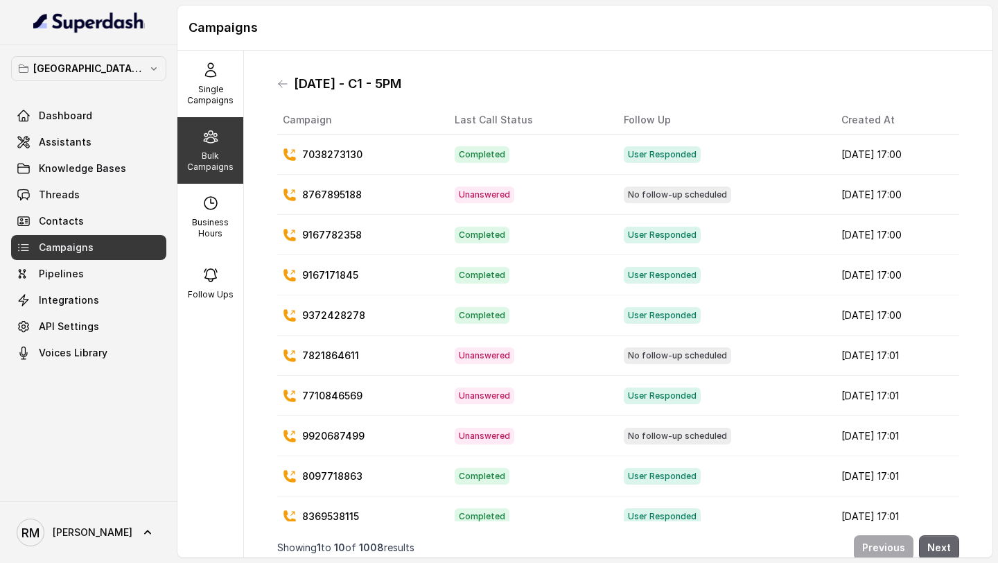
click at [941, 553] on button "Next" at bounding box center [939, 547] width 40 height 25
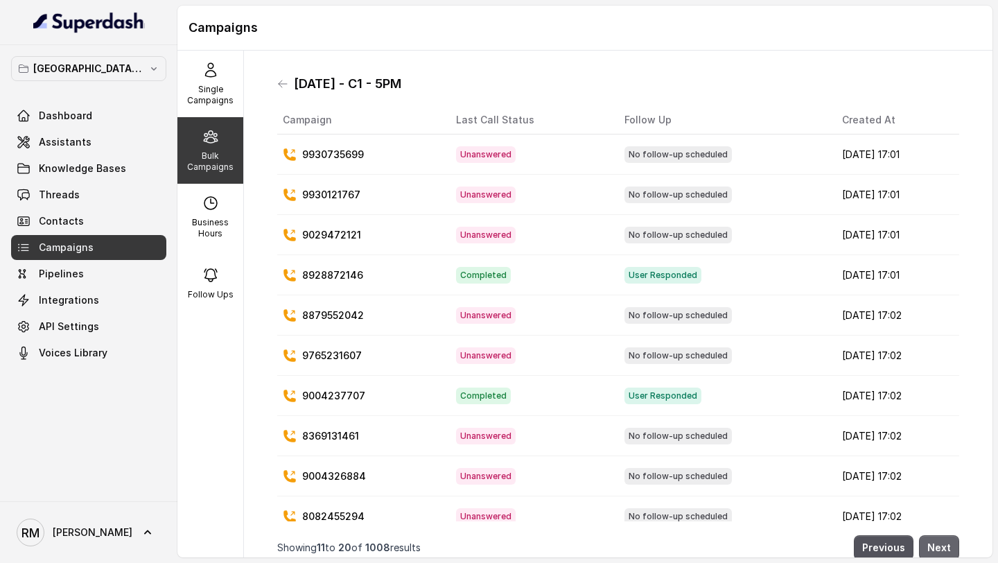
click at [941, 553] on button "Next" at bounding box center [939, 547] width 40 height 25
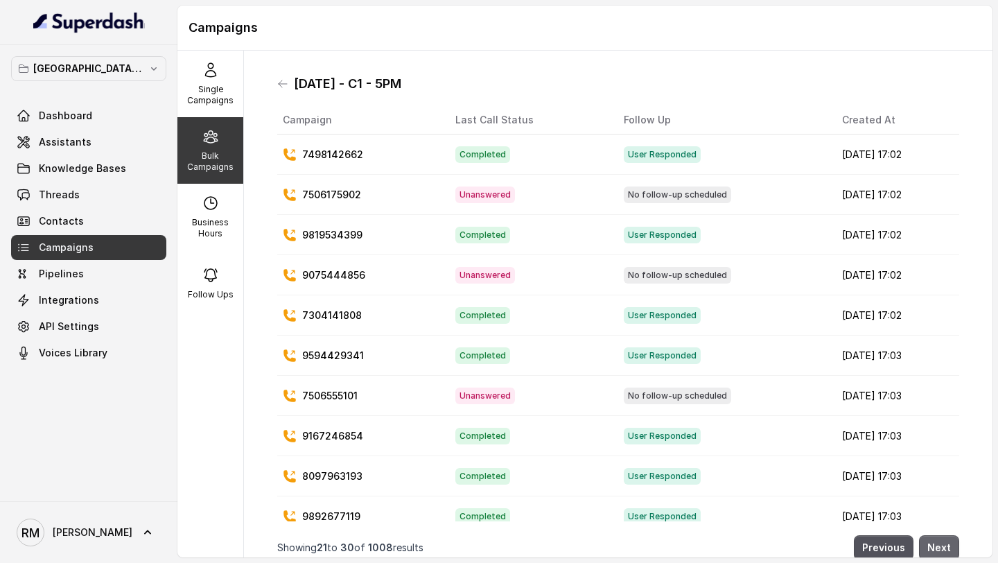
click at [941, 553] on button "Next" at bounding box center [939, 547] width 40 height 25
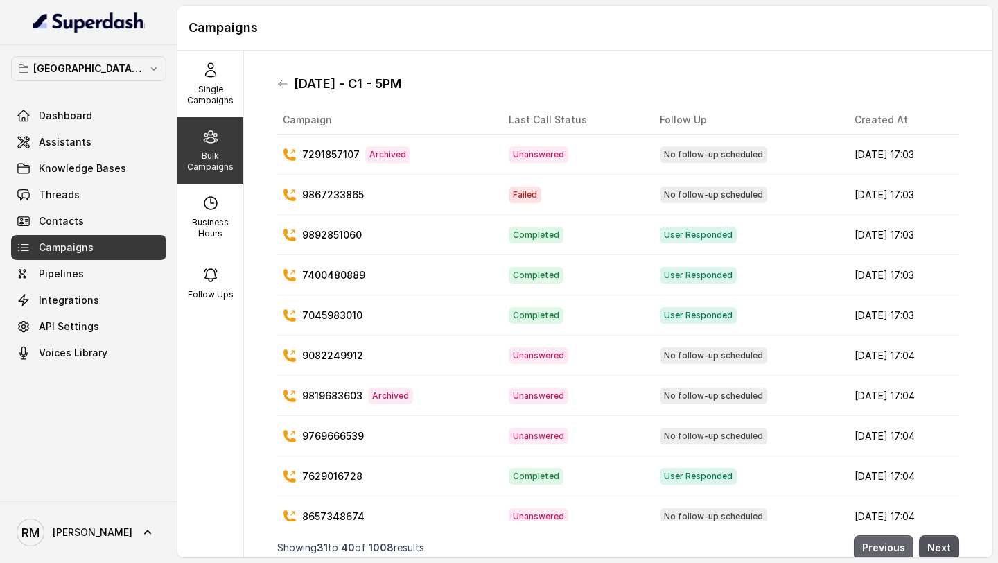
click at [892, 541] on button "Previous" at bounding box center [883, 547] width 60 height 25
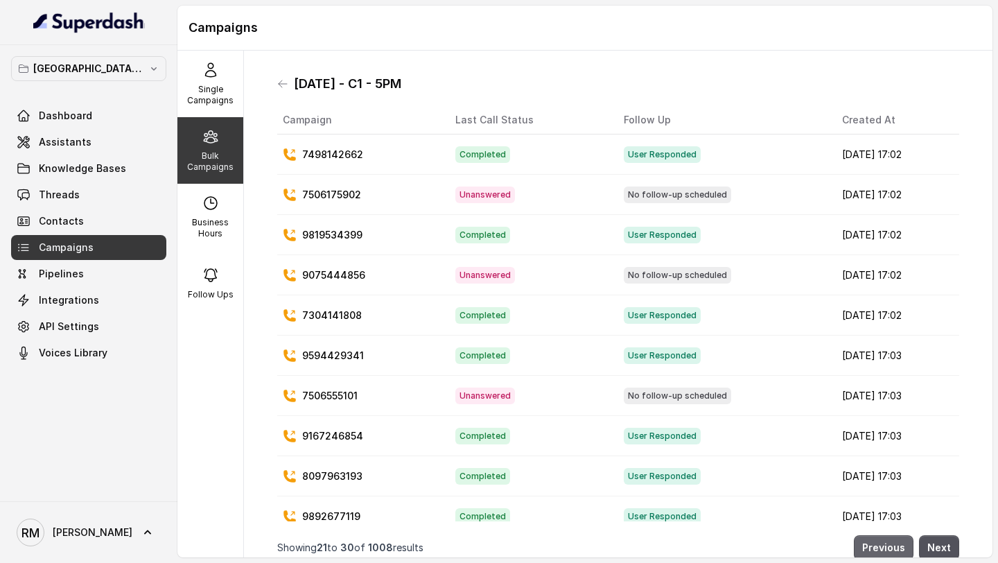
click at [892, 541] on button "Previous" at bounding box center [883, 547] width 60 height 25
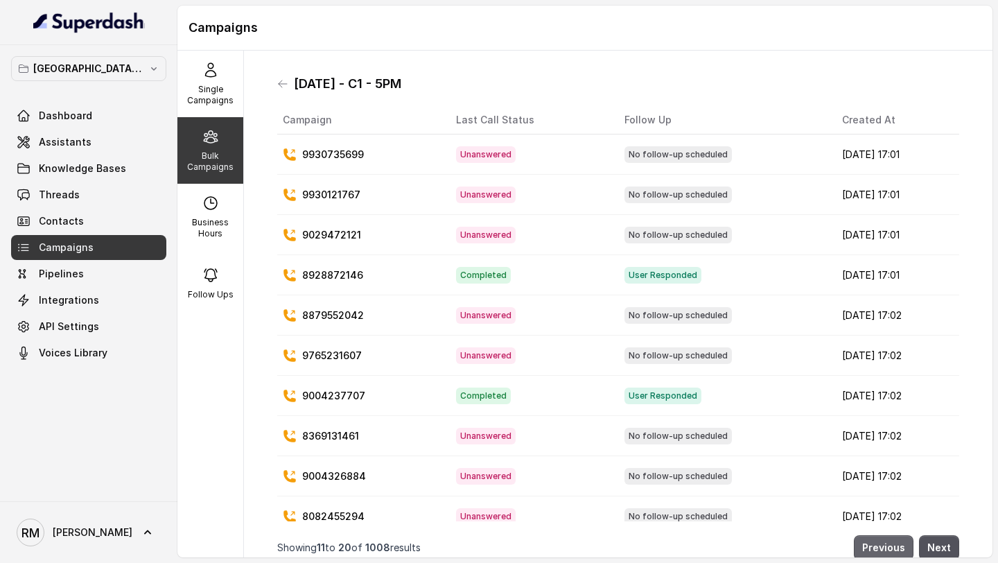
click at [892, 541] on button "Previous" at bounding box center [883, 547] width 60 height 25
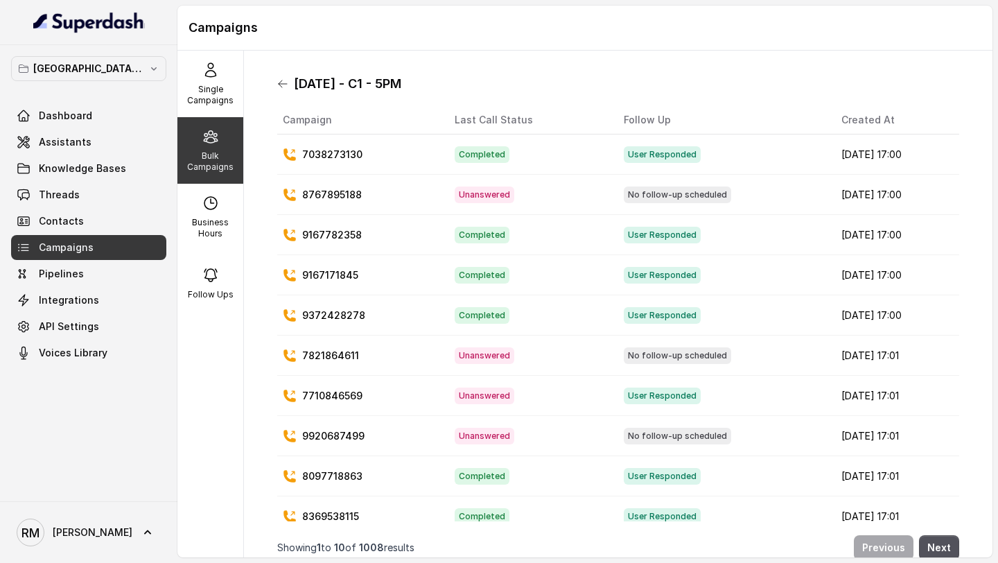
click at [279, 81] on icon at bounding box center [282, 83] width 11 height 11
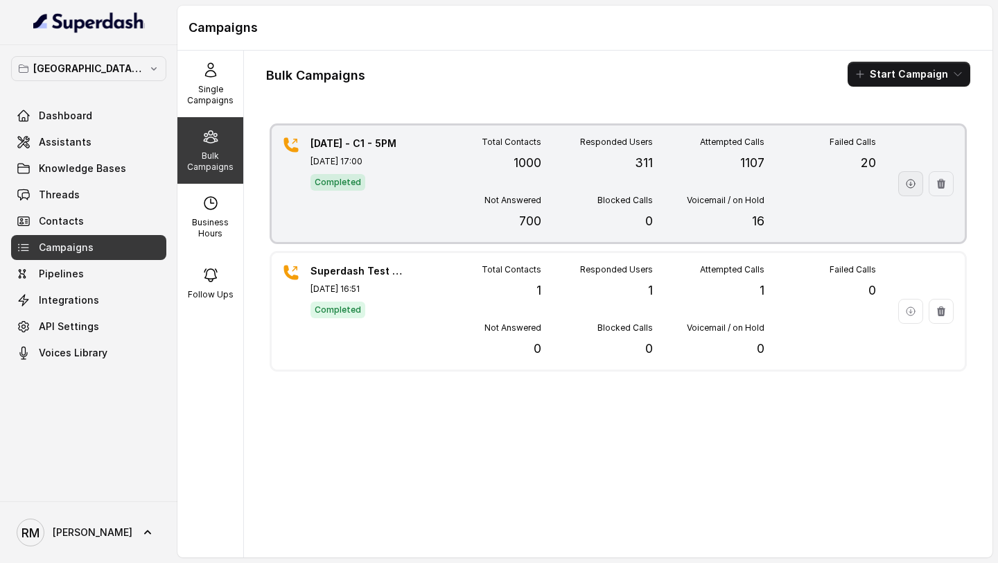
click at [911, 181] on icon "button" at bounding box center [910, 183] width 11 height 11
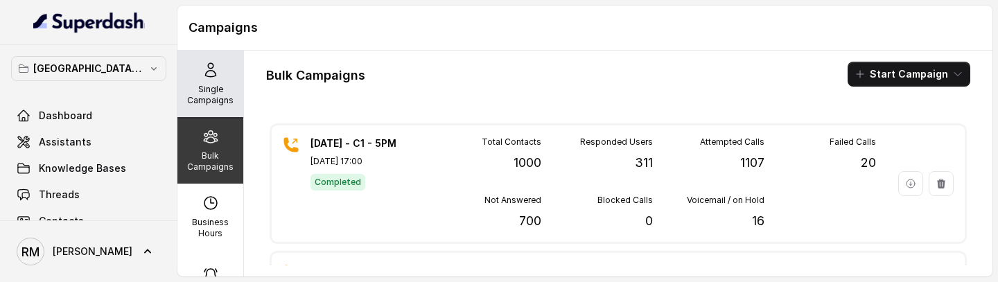
click at [204, 64] on icon at bounding box center [210, 70] width 17 height 17
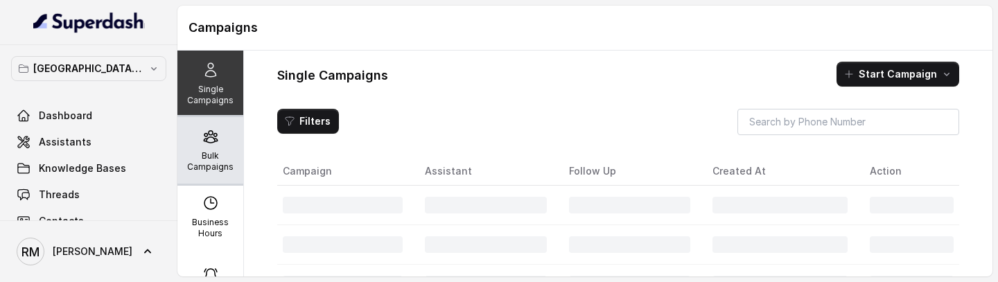
click at [207, 143] on icon at bounding box center [210, 136] width 17 height 17
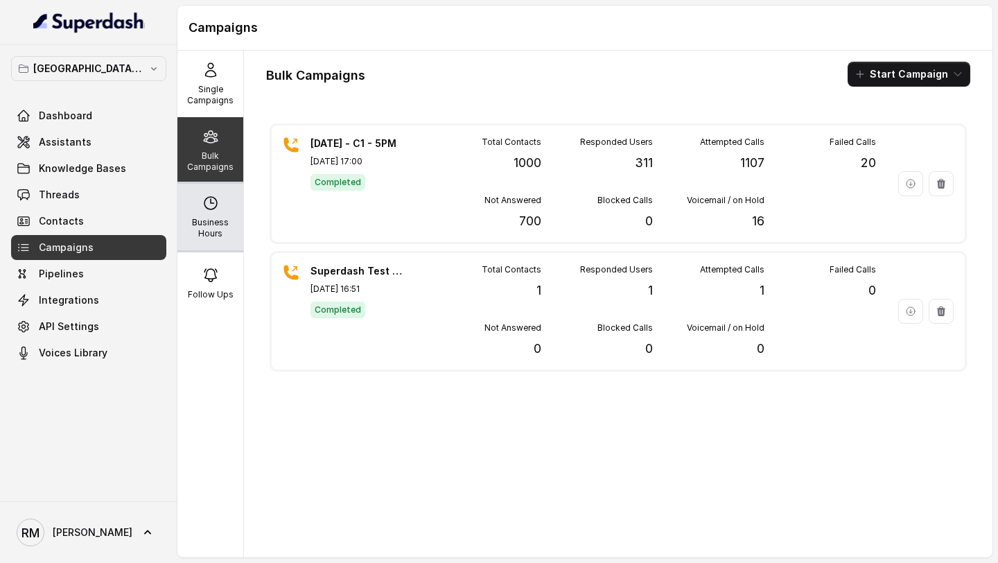
click at [233, 221] on p "Business Hours" at bounding box center [210, 228] width 55 height 22
select select "Asia/Calcutta"
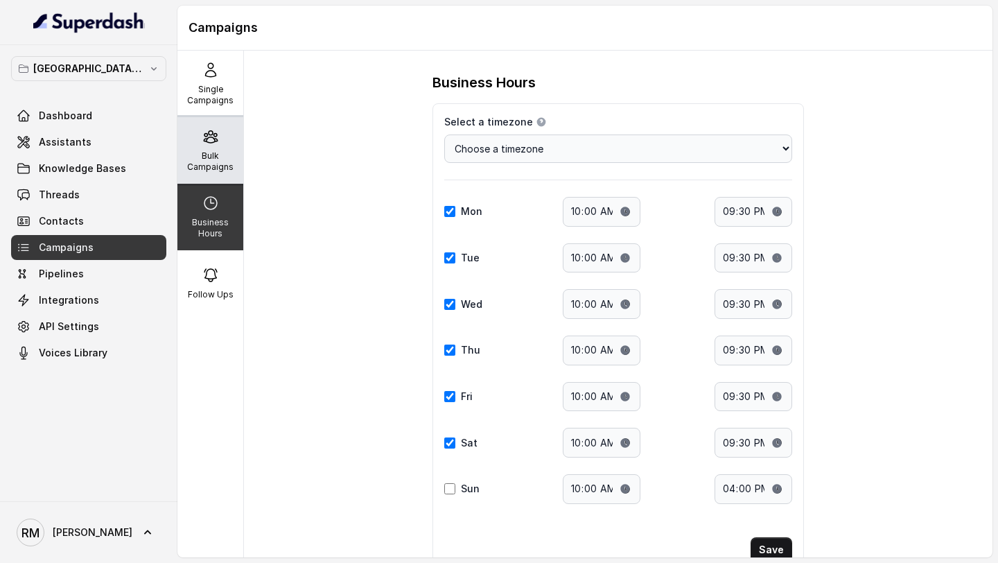
click at [217, 154] on p "Bulk Campaigns" at bounding box center [210, 161] width 55 height 22
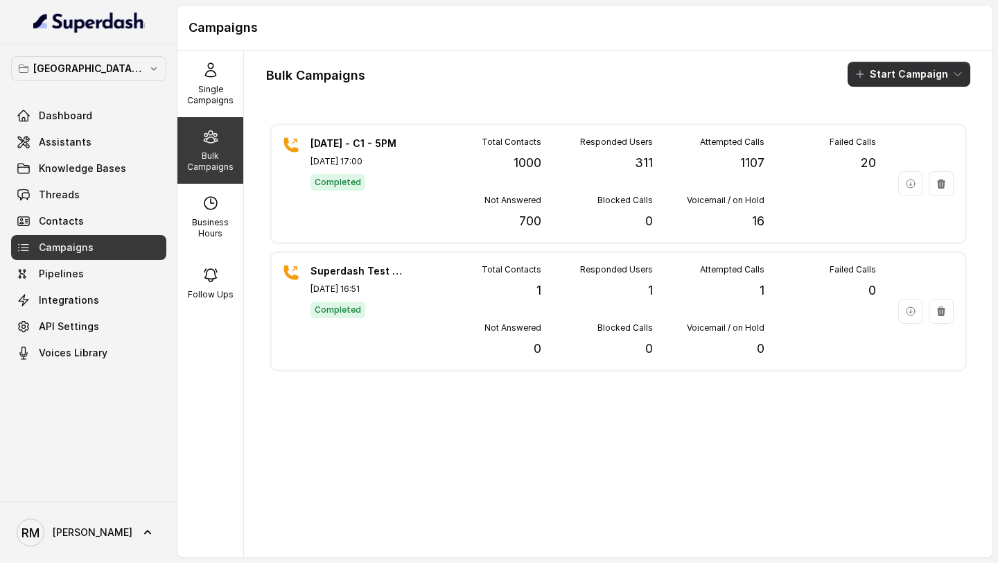
click at [901, 77] on button "Start Campaign" at bounding box center [908, 74] width 123 height 25
click at [885, 131] on p "Call" at bounding box center [884, 128] width 17 height 14
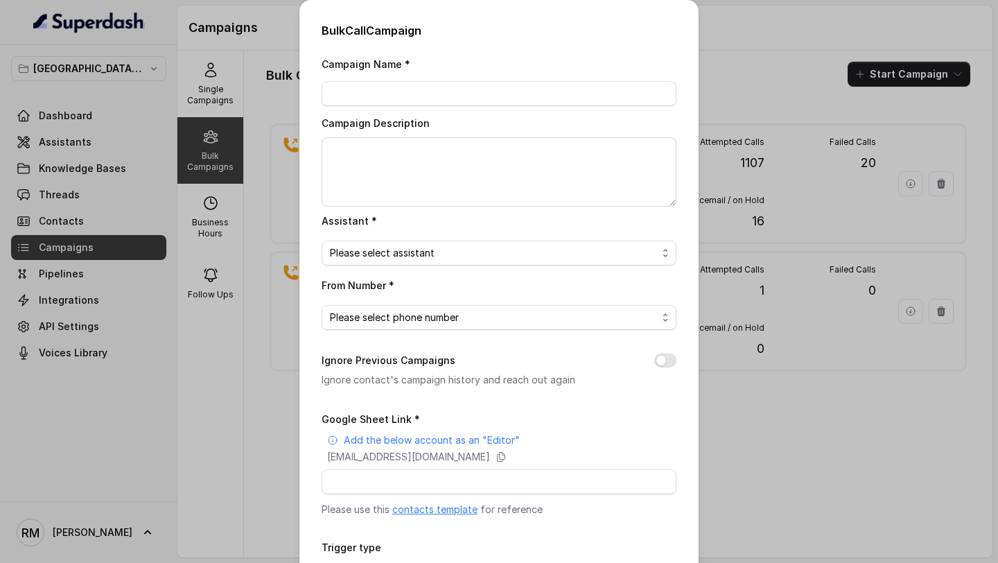
click at [838, 166] on div "Bulk Call Campaign Campaign Name * Campaign Description Assistant * Please sele…" at bounding box center [499, 281] width 998 height 563
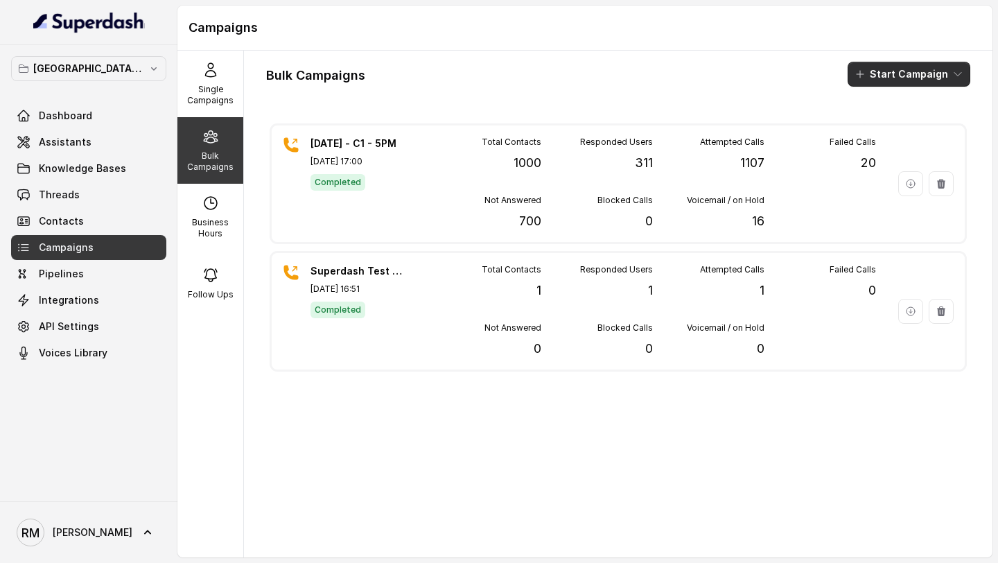
click at [897, 72] on button "Start Campaign" at bounding box center [908, 74] width 123 height 25
click at [876, 132] on p "Call" at bounding box center [884, 128] width 17 height 14
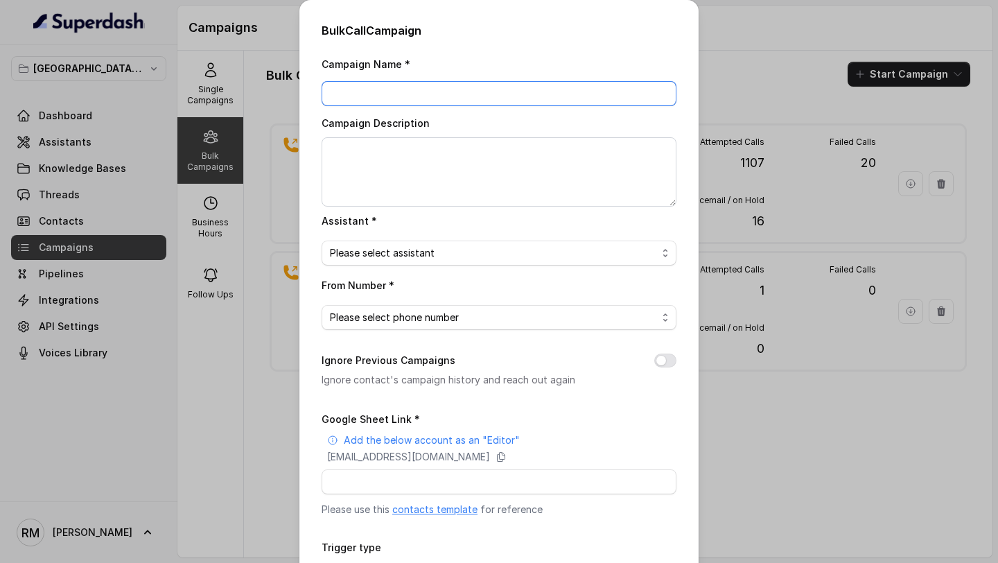
click at [374, 90] on input "Campaign Name *" at bounding box center [498, 93] width 355 height 25
type input "23"
click at [725, 78] on div "Bulk Call Campaign Campaign Name * 23 Campaign Description Assistant * Please s…" at bounding box center [499, 281] width 998 height 563
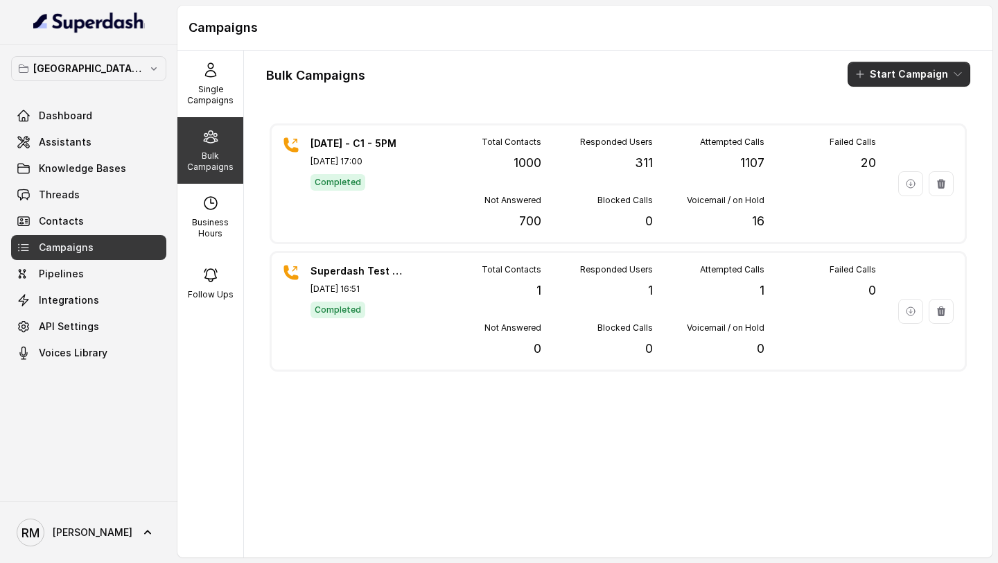
click at [937, 76] on button "Start Campaign" at bounding box center [908, 74] width 123 height 25
click at [903, 129] on div "Call" at bounding box center [889, 128] width 67 height 14
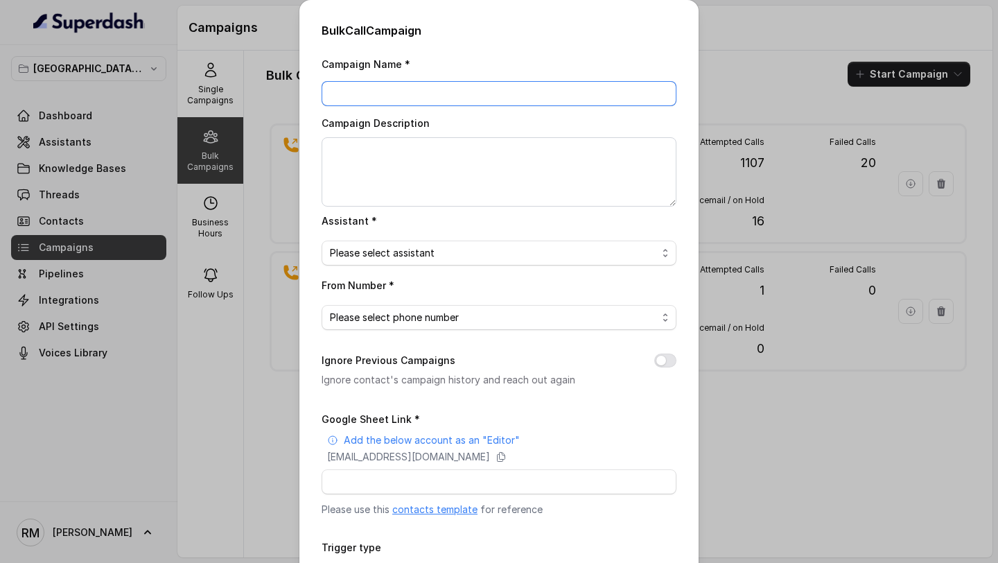
click at [474, 85] on input "Campaign Name *" at bounding box center [498, 93] width 355 height 25
type input "Reattempt -"
click at [820, 177] on div "Bulk Call Campaign Campaign Name * Reattempt - Campaign Description Assistant *…" at bounding box center [499, 281] width 998 height 563
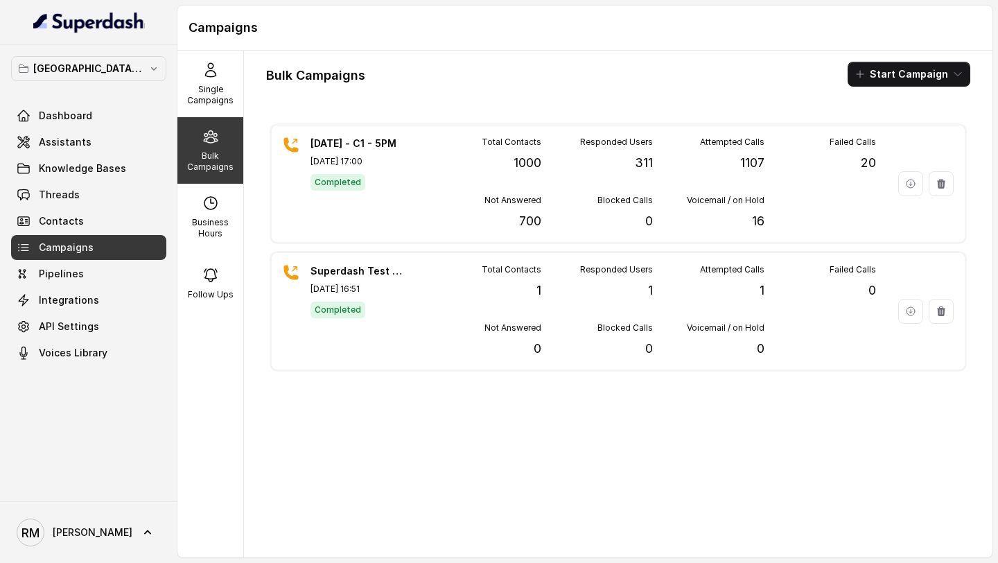
click at [222, 172] on div "Bulk Campaigns" at bounding box center [210, 150] width 66 height 67
click at [211, 225] on p "Business Hours" at bounding box center [210, 228] width 55 height 22
select select "Asia/Calcutta"
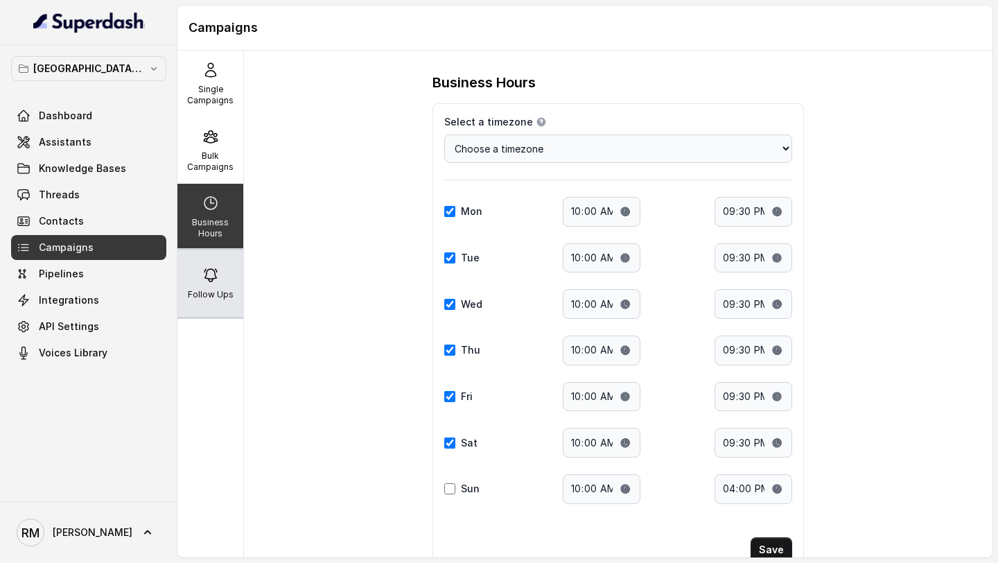
click at [207, 266] on div "Follow Ups" at bounding box center [210, 283] width 66 height 67
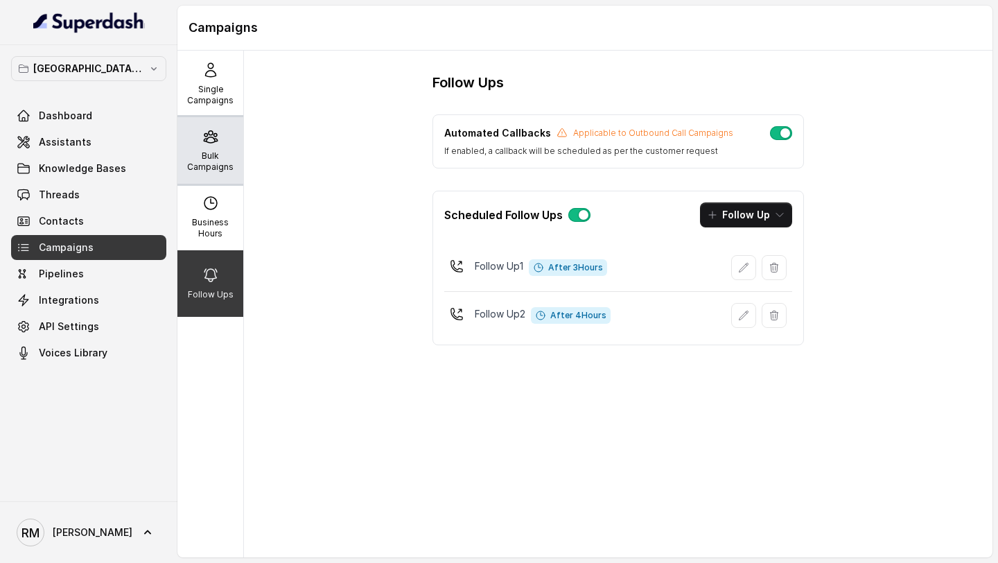
click at [216, 157] on p "Bulk Campaigns" at bounding box center [210, 161] width 55 height 22
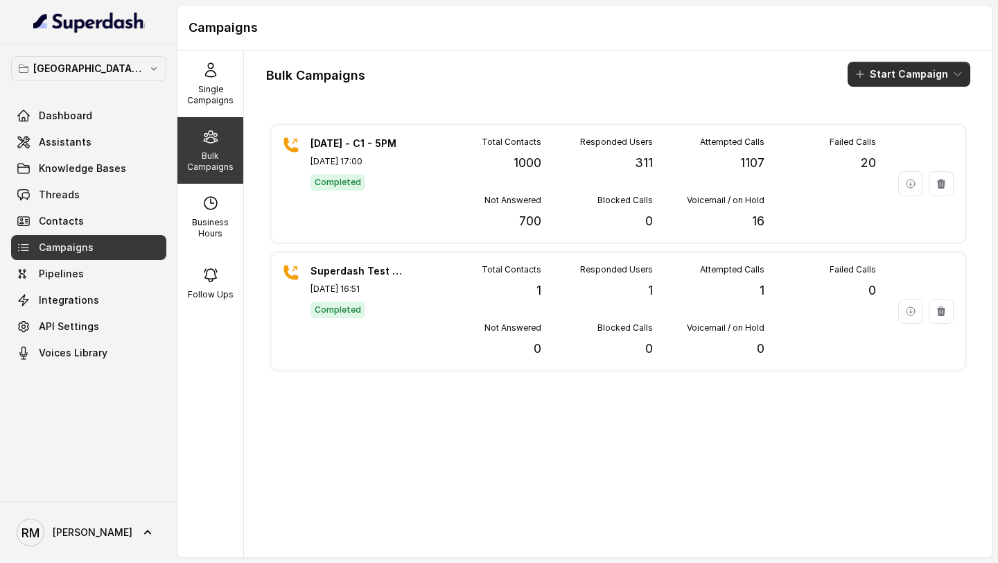
click at [909, 75] on button "Start Campaign" at bounding box center [908, 74] width 123 height 25
click at [874, 123] on div "Call" at bounding box center [889, 128] width 67 height 14
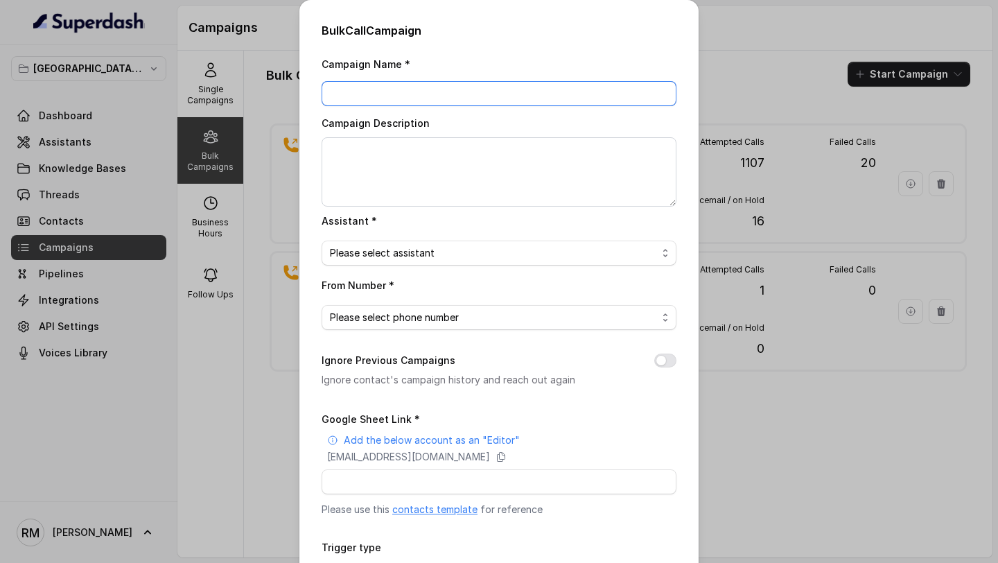
click at [337, 90] on input "Campaign Name *" at bounding box center [498, 93] width 355 height 25
click at [348, 94] on input "Campaign Name *" at bounding box center [498, 93] width 355 height 25
paste input "[DATE] - C1 - 5PM"
click at [382, 96] on input "Reattempt 22.09.2025 - C1 - 5PM" at bounding box center [498, 93] width 355 height 25
type input "Reattempt : 22.09.2025 - C1 - 5PM"
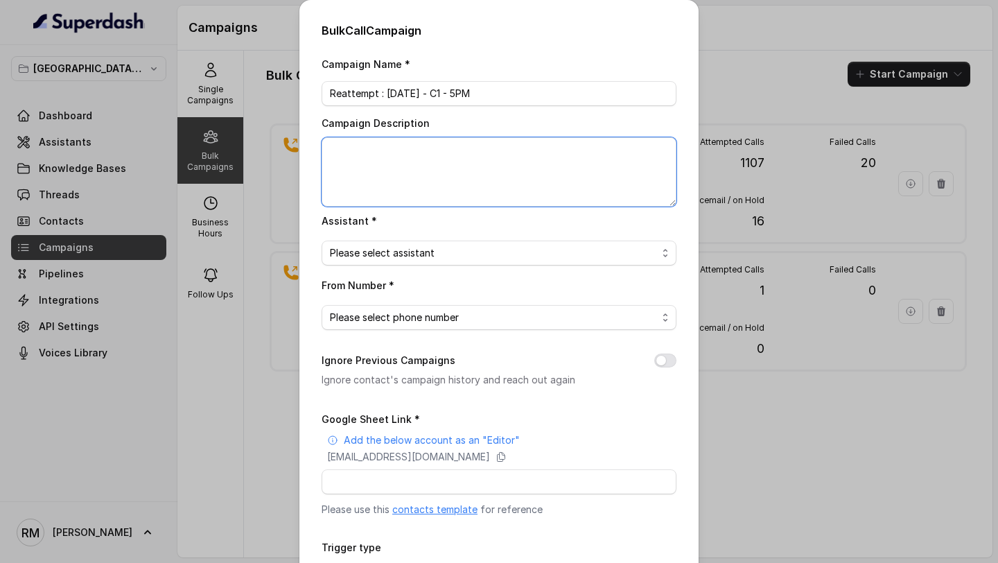
click at [394, 168] on textarea "Campaign Description" at bounding box center [498, 171] width 355 height 69
paste textarea "Reattempt : 22.09.2025 - C1 - 5PM"
type textarea "Reattempt : 22.09.2025 - C1 - 5PM"
click at [402, 256] on span "Please select assistant" at bounding box center [493, 253] width 327 height 17
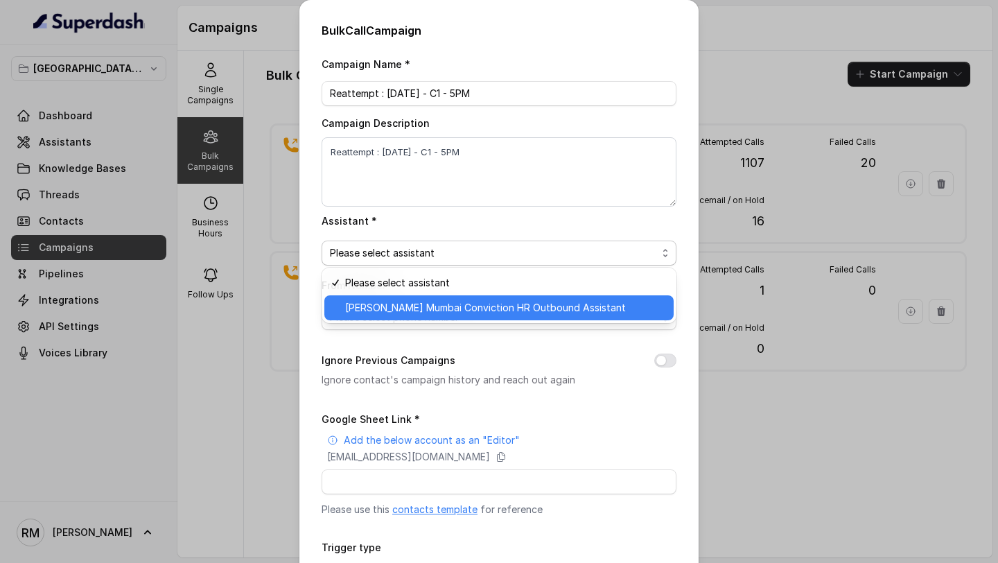
click at [403, 308] on span "[PERSON_NAME] Mumbai Conviction HR Outbound Assistant" at bounding box center [505, 307] width 320 height 17
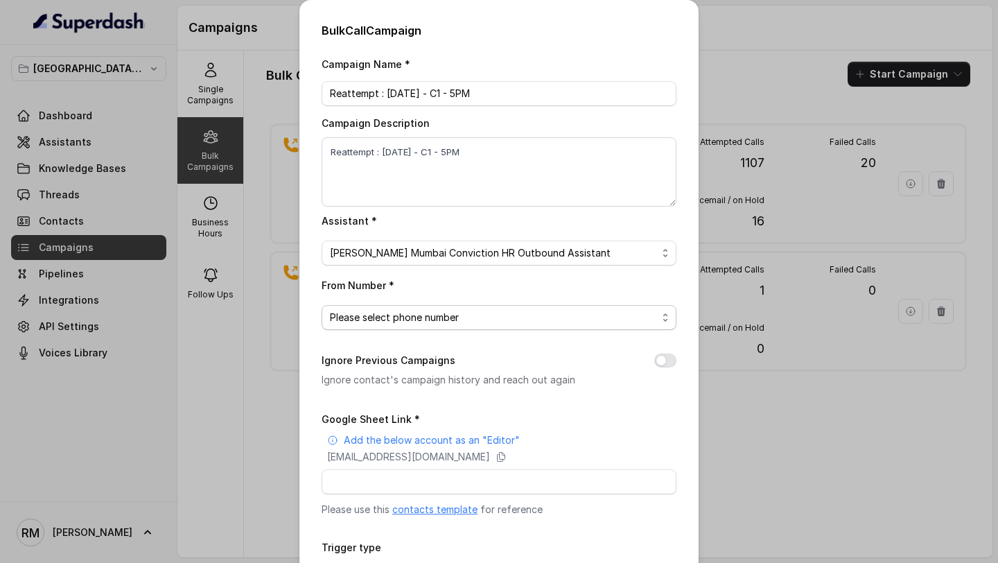
click at [384, 317] on span "Please select phone number" at bounding box center [493, 317] width 327 height 17
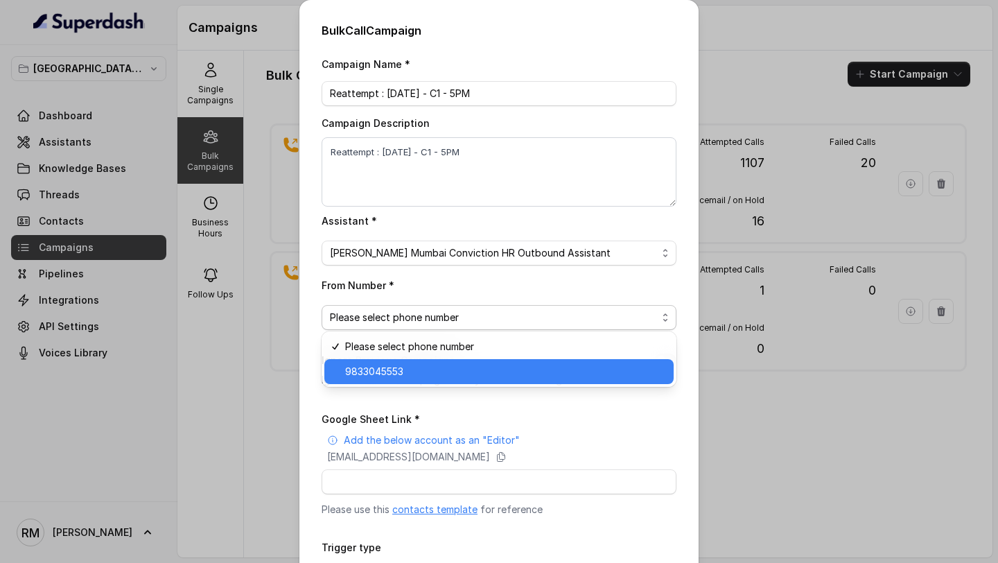
click at [375, 373] on span "9833045553" at bounding box center [505, 371] width 320 height 17
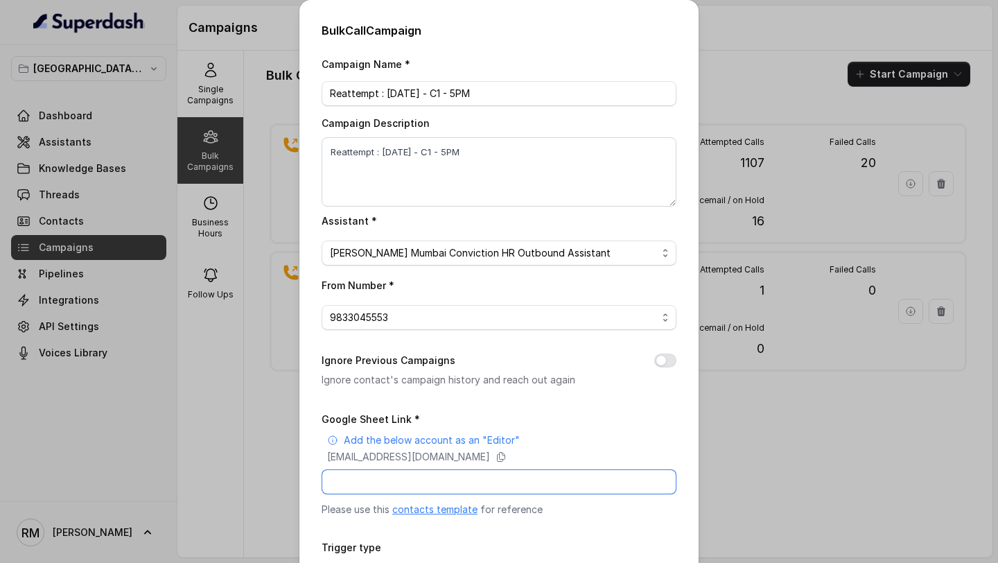
click at [387, 481] on input "Google Sheet Link *" at bounding box center [498, 481] width 355 height 25
paste input "https://docs.google.com/spreadsheets/d/1praAtxQStjYG9F8ISaLqUhzVYYwC7B0YiuHwfYD…"
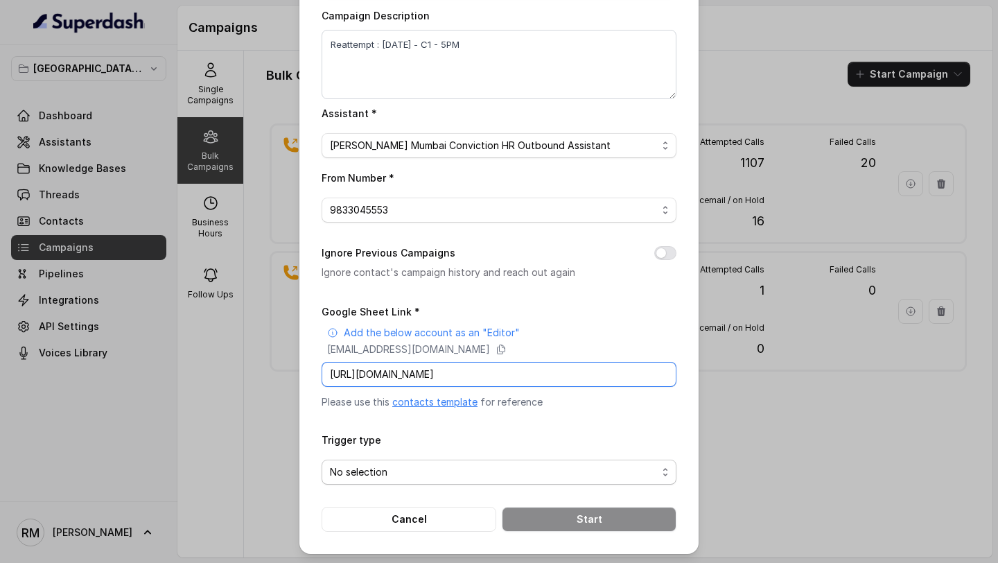
type input "https://docs.google.com/spreadsheets/d/1praAtxQStjYG9F8ISaLqUhzVYYwC7B0YiuHwfYD…"
click at [502, 477] on span "No selection" at bounding box center [493, 471] width 327 height 17
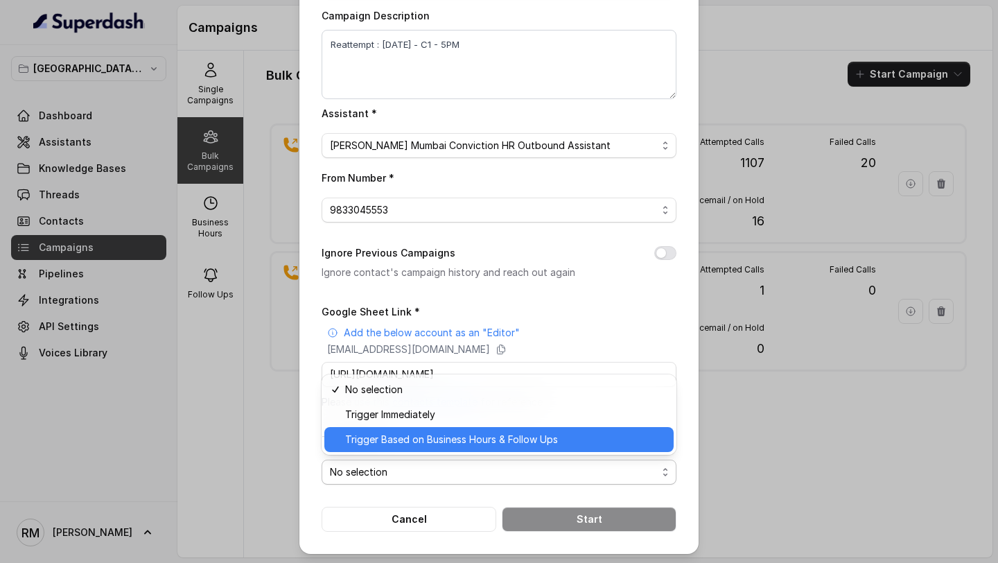
click at [411, 441] on span "Trigger Based on Business Hours & Follow Ups" at bounding box center [505, 439] width 320 height 17
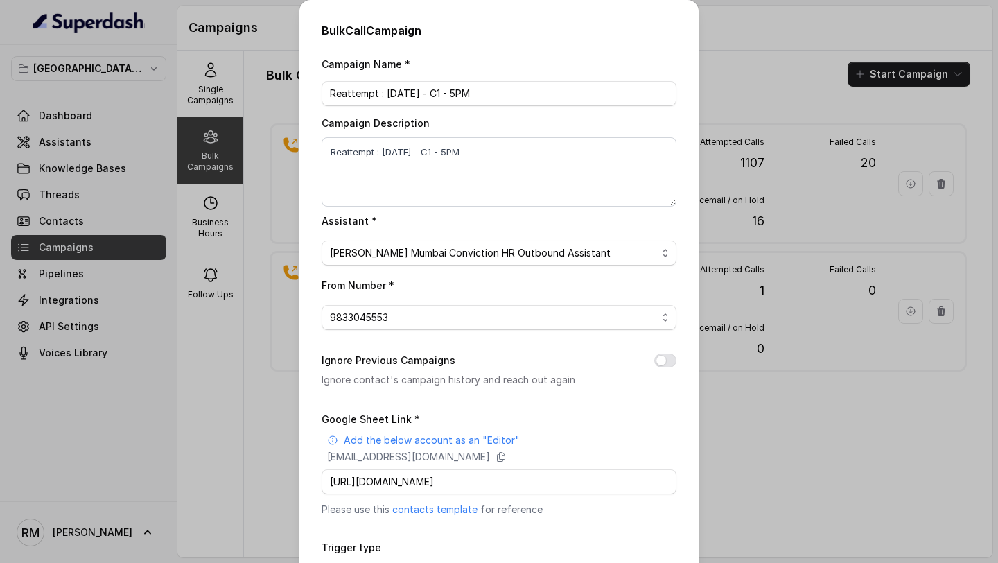
scroll to position [107, 0]
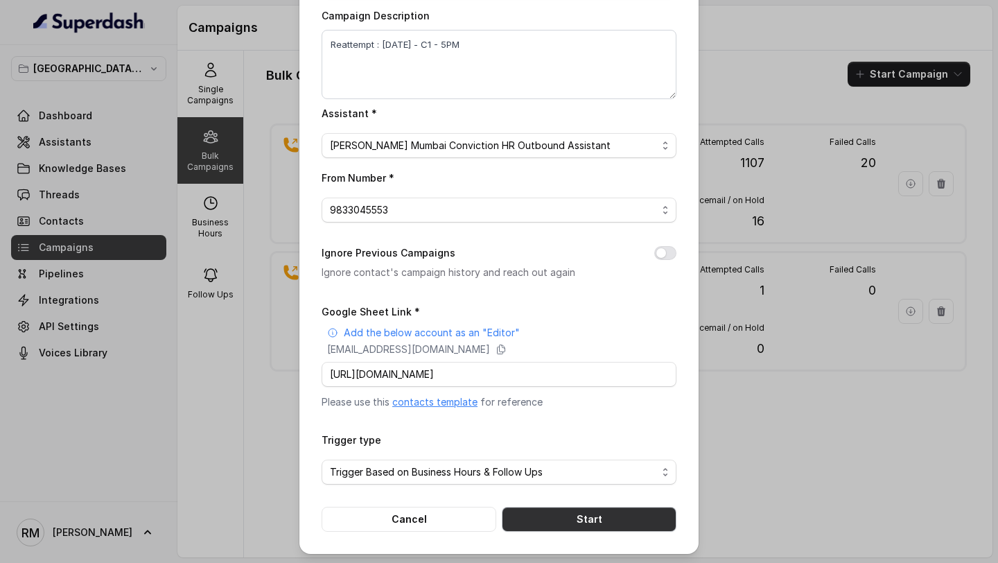
click at [576, 514] on button "Start" at bounding box center [589, 518] width 175 height 25
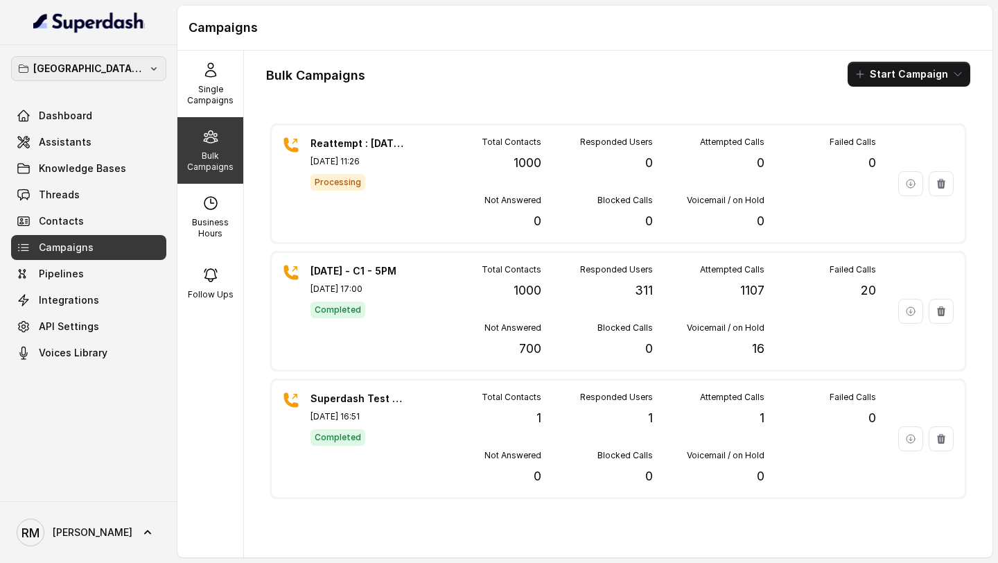
click at [114, 73] on p "[GEOGRAPHIC_DATA] - [GEOGRAPHIC_DATA] - [GEOGRAPHIC_DATA]" at bounding box center [88, 68] width 111 height 17
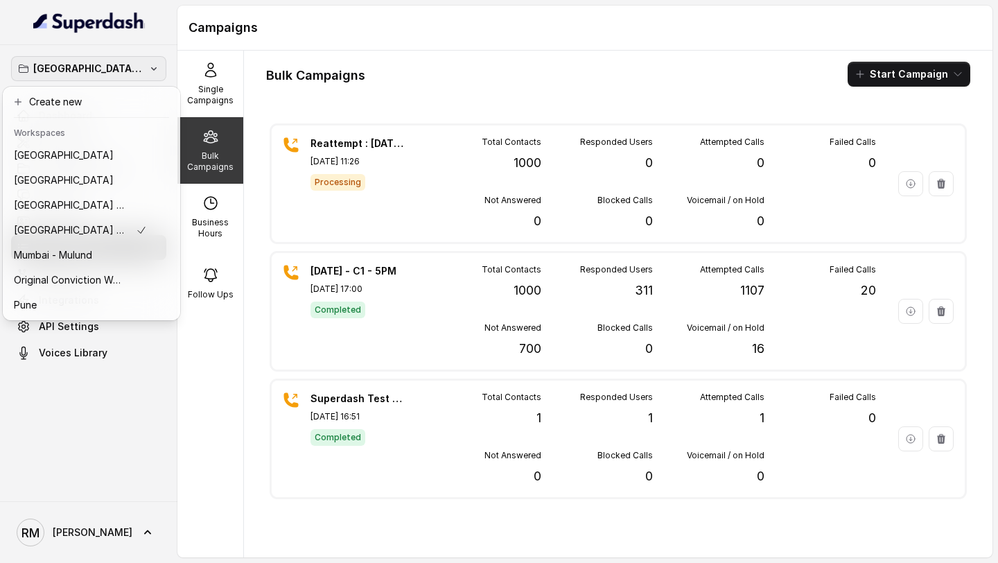
click at [193, 435] on div "Mumbai - Kemp - Malad Dashboard Assistants Knowledge Bases Threads Contacts Cam…" at bounding box center [499, 281] width 998 height 563
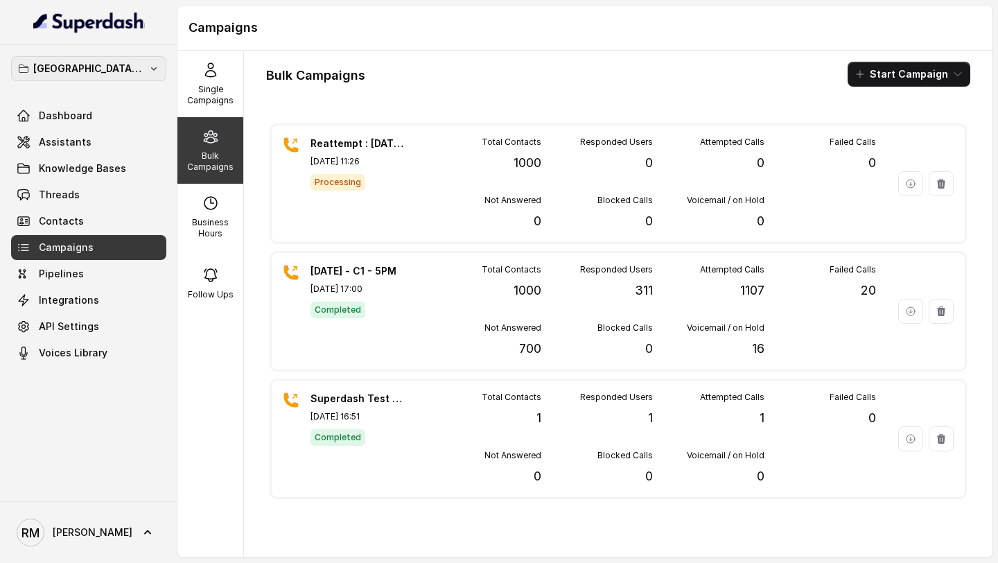
click at [80, 71] on p "[GEOGRAPHIC_DATA] - [GEOGRAPHIC_DATA] - [GEOGRAPHIC_DATA]" at bounding box center [88, 68] width 111 height 17
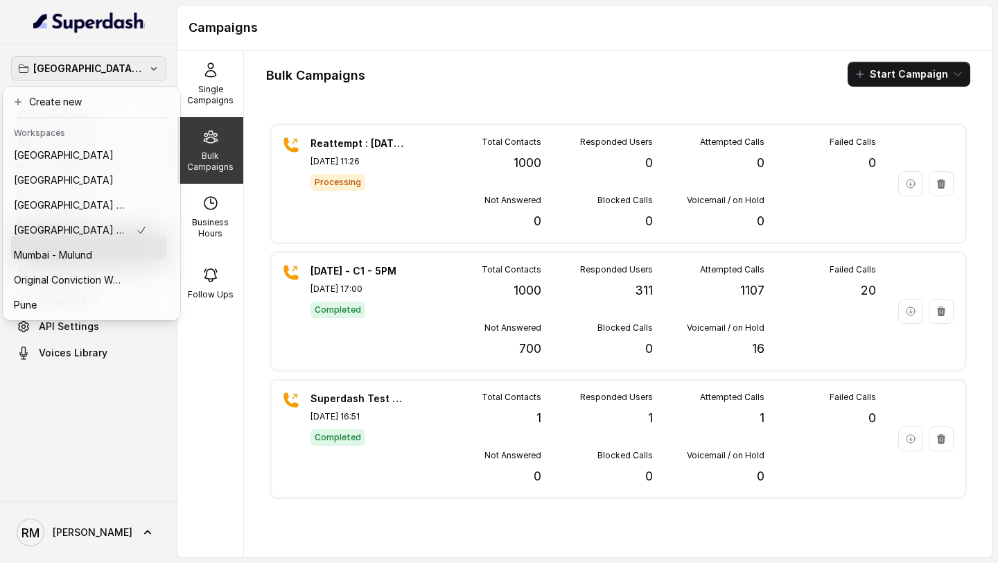
click at [83, 439] on div "Mumbai - Kemp - Malad Dashboard Assistants Knowledge Bases Threads Contacts Cam…" at bounding box center [88, 273] width 177 height 456
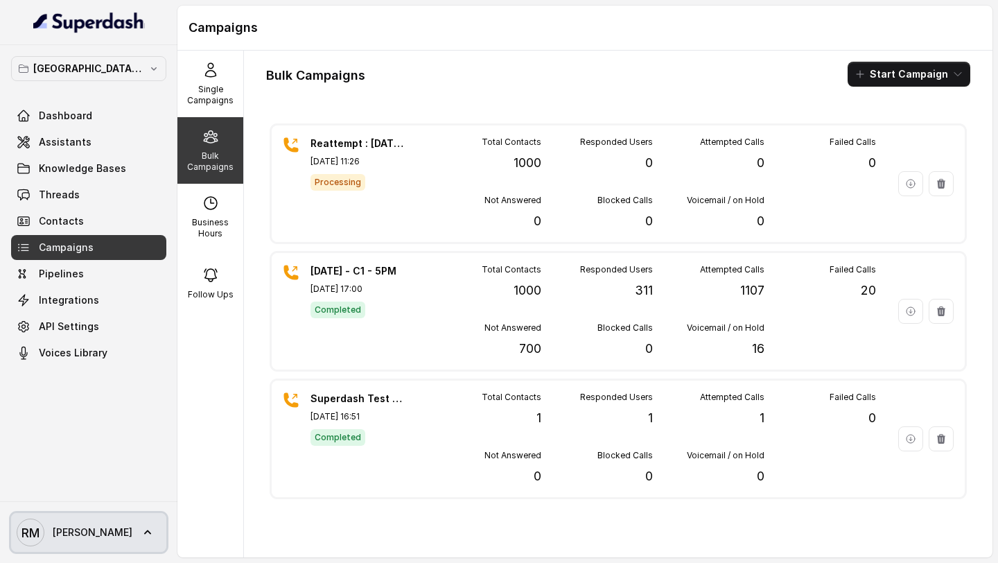
click at [57, 548] on link "RM Rajesh" at bounding box center [88, 532] width 155 height 39
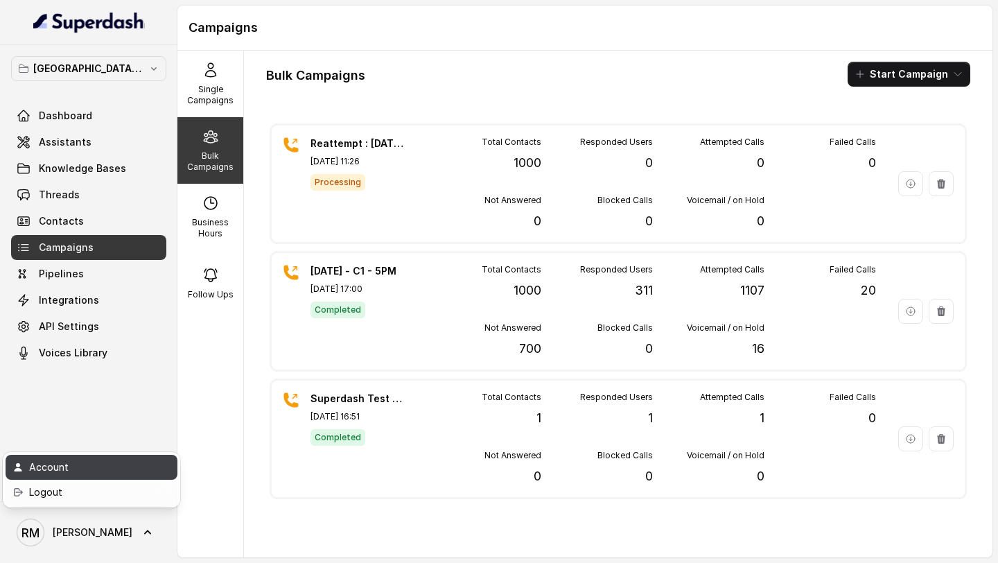
click at [109, 473] on div "Account" at bounding box center [88, 467] width 118 height 17
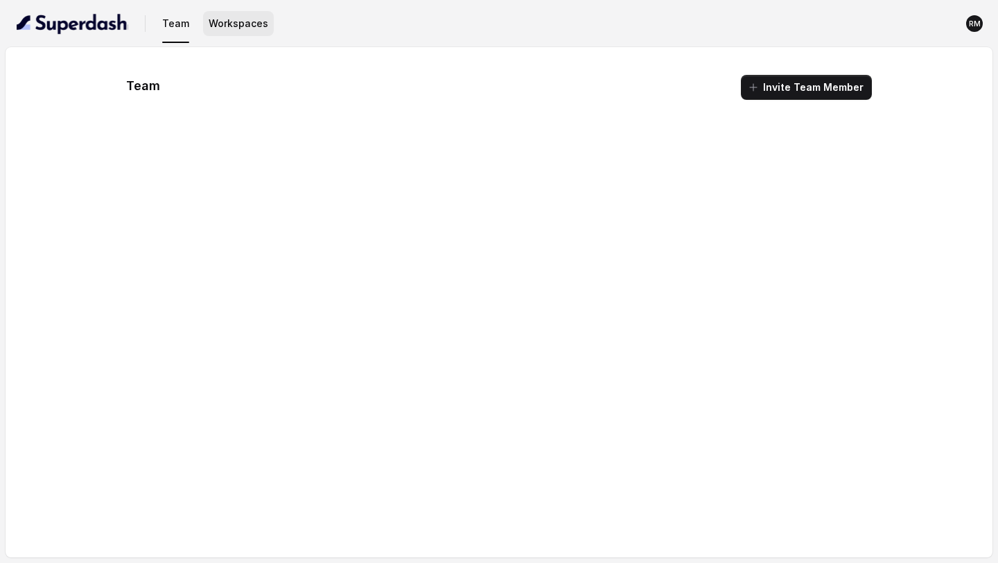
click at [226, 22] on button "Workspaces" at bounding box center [238, 23] width 71 height 25
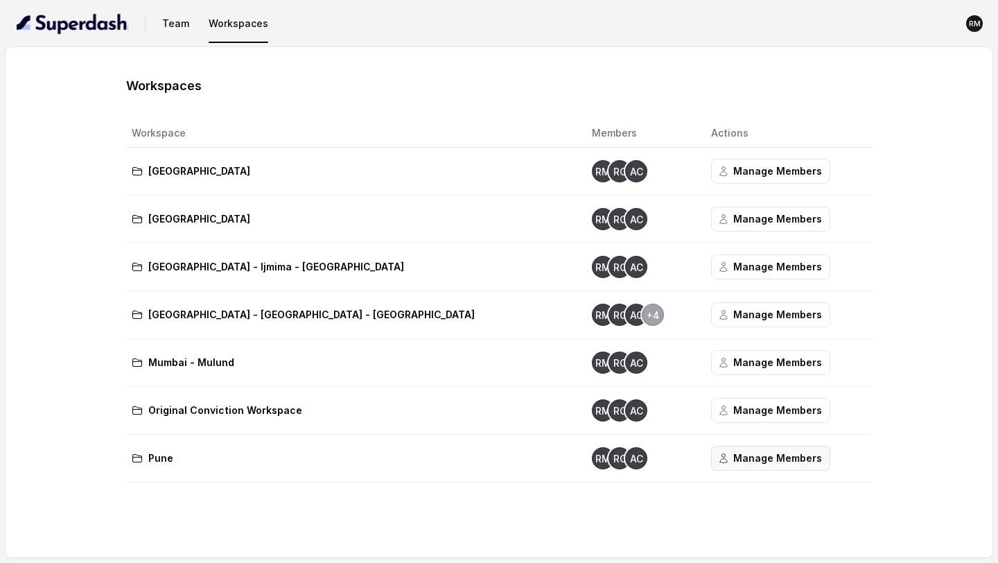
click at [711, 457] on button "Manage Members" at bounding box center [770, 457] width 119 height 25
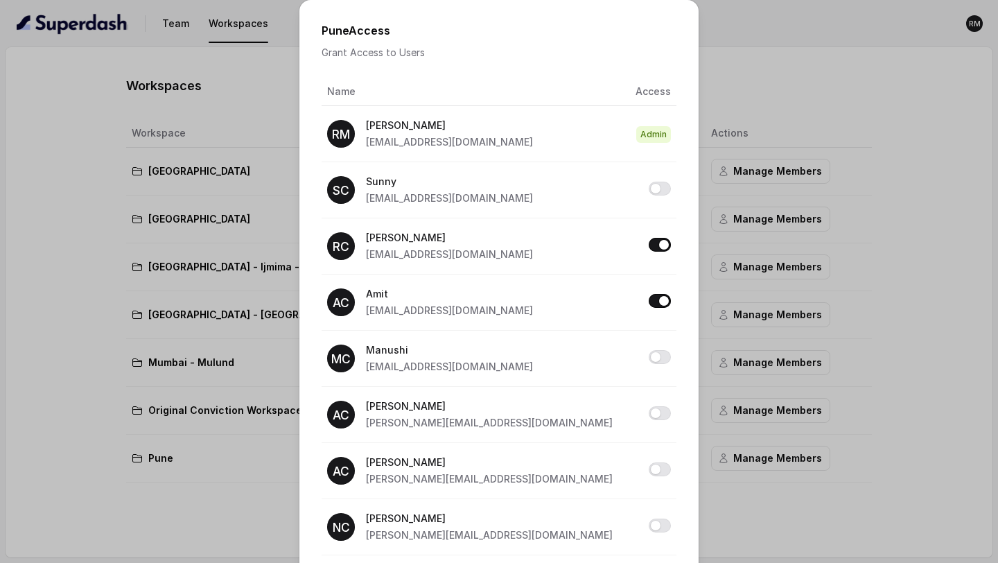
scroll to position [73, 0]
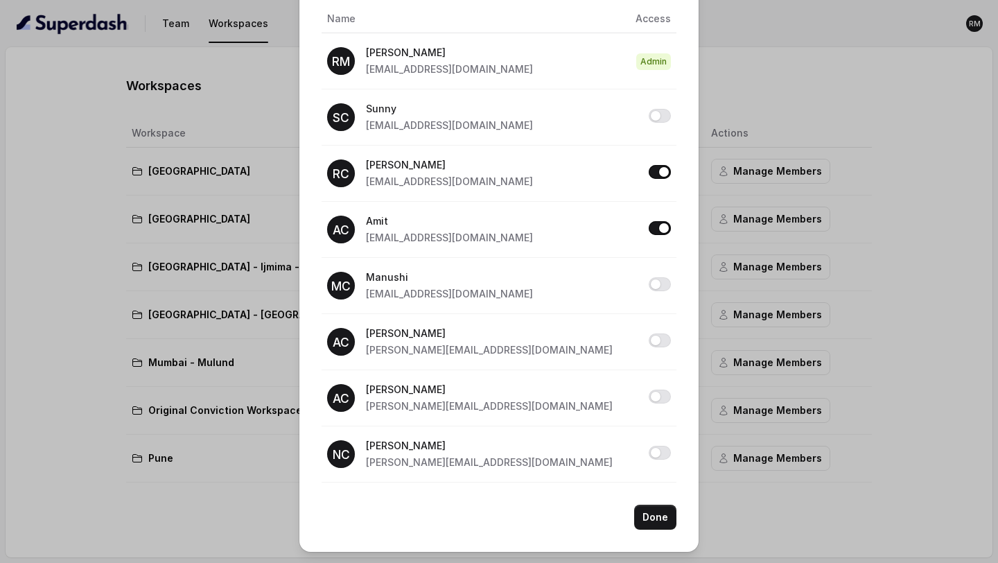
click at [782, 345] on div "Pune Access Grant Access to Users Name Access RM Rajesh rajesh.mudhliar@convict…" at bounding box center [499, 281] width 998 height 563
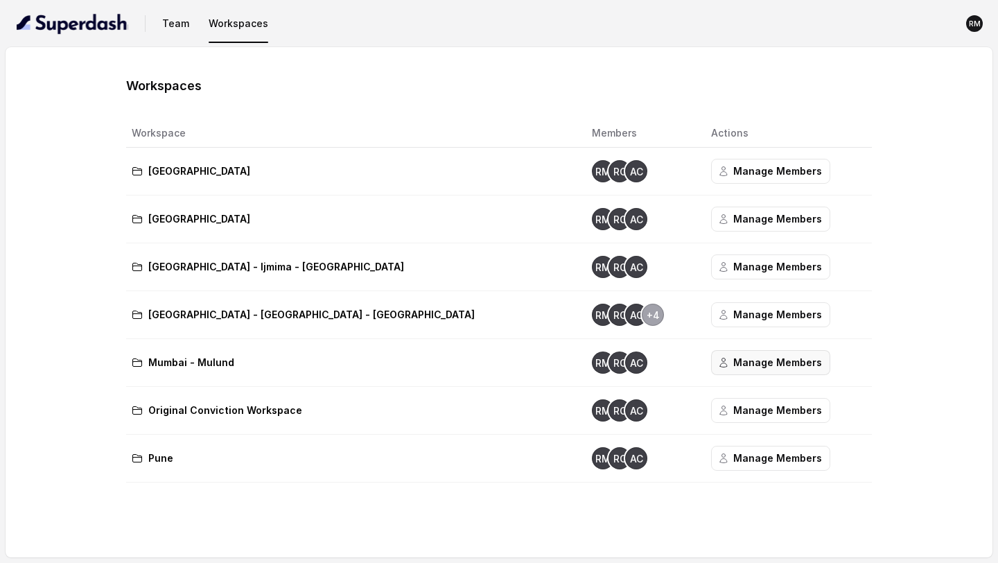
click at [716, 363] on button "Manage Members" at bounding box center [770, 362] width 119 height 25
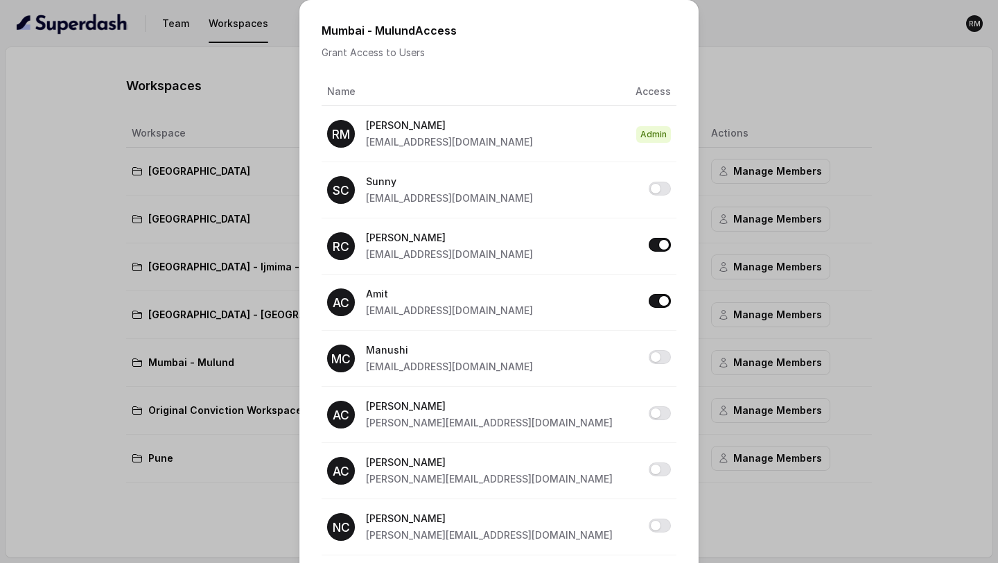
click at [833, 335] on div "Mumbai - Mulund Access Grant Access to Users Name Access RM Rajesh rajesh.mudhl…" at bounding box center [499, 281] width 998 height 563
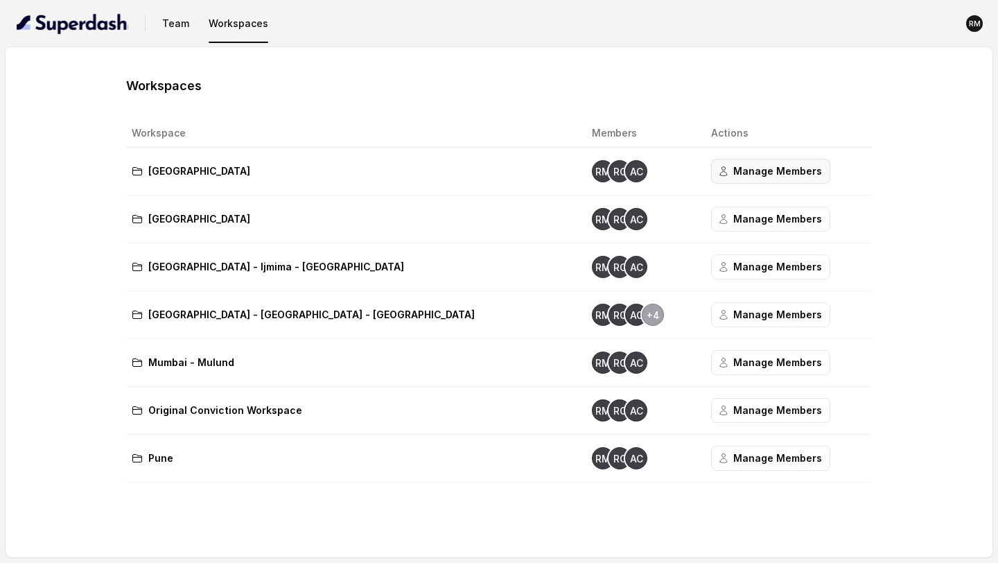
click at [711, 166] on button "Manage Members" at bounding box center [770, 171] width 119 height 25
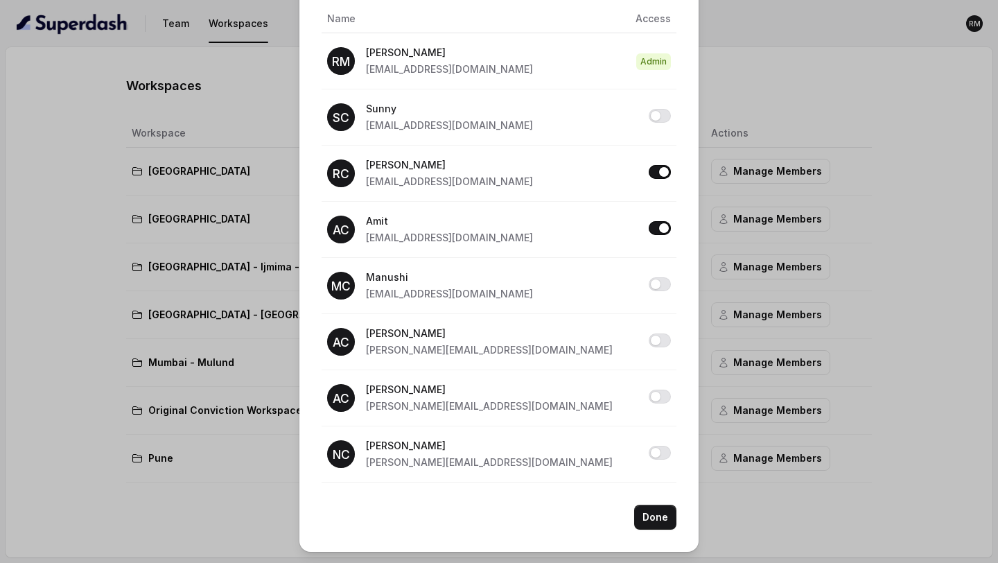
click at [787, 300] on div "Bangalore Access Grant Access to Users Name Access RM Rajesh rajesh.mudhliar@co…" at bounding box center [499, 281] width 998 height 563
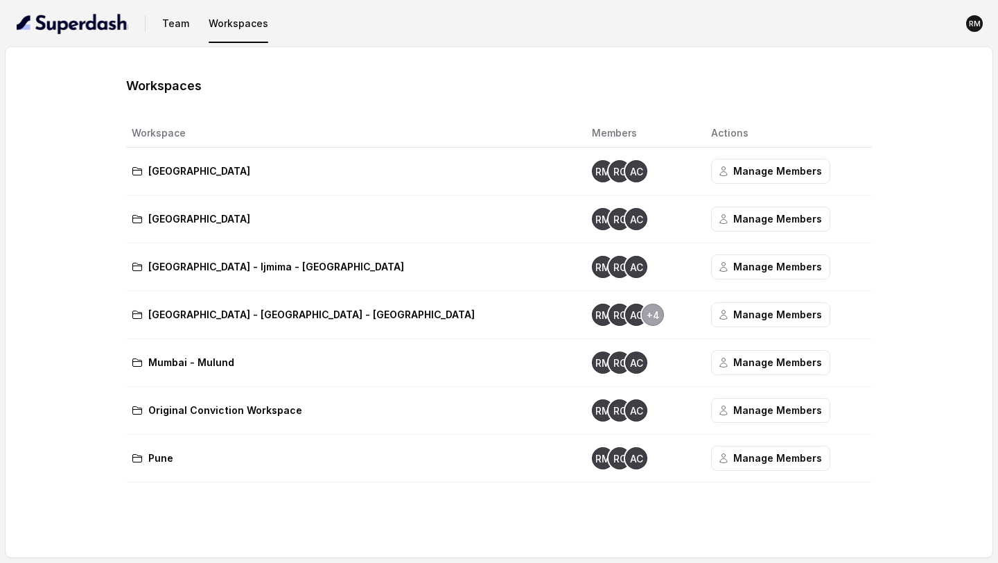
click at [85, 26] on img "button" at bounding box center [73, 23] width 112 height 22
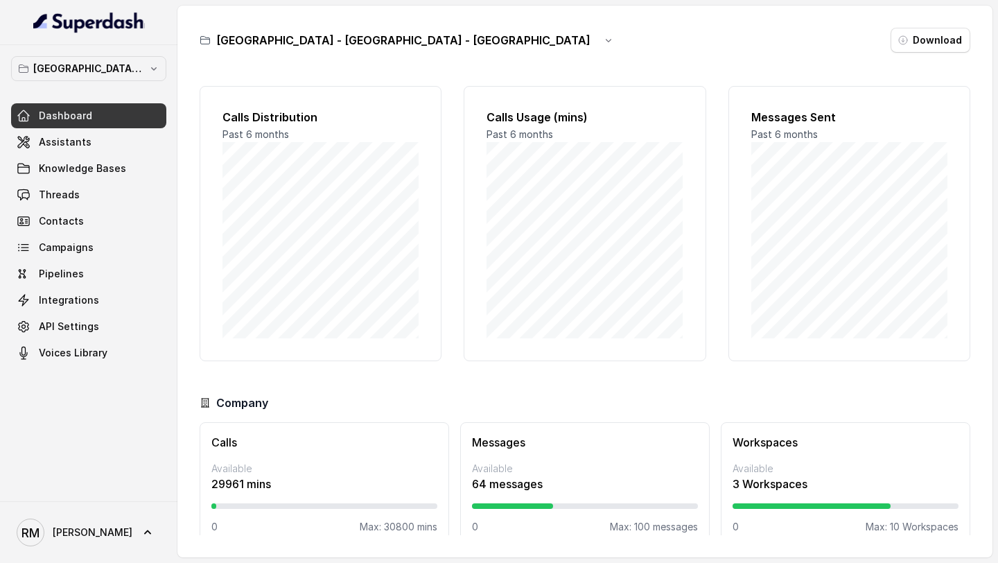
click at [106, 71] on p "[GEOGRAPHIC_DATA] - [GEOGRAPHIC_DATA] - [GEOGRAPHIC_DATA]" at bounding box center [88, 68] width 111 height 17
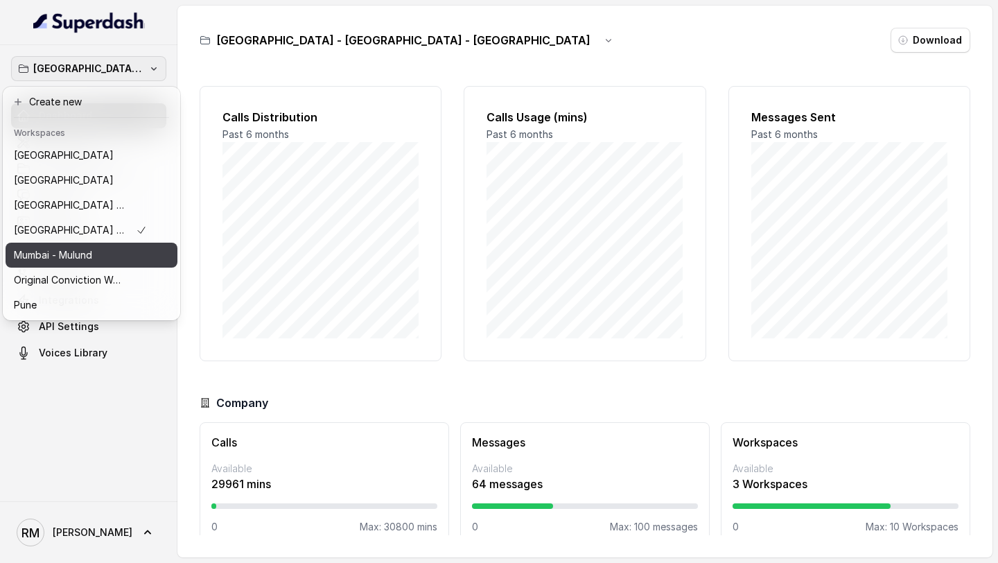
click at [129, 257] on div "Mumbai - Mulund" at bounding box center [80, 255] width 133 height 17
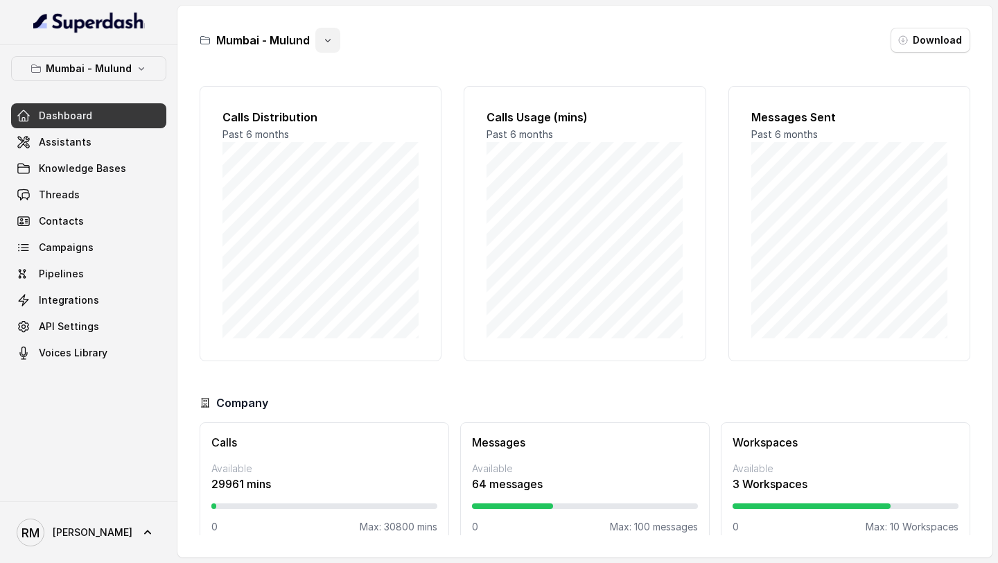
click at [327, 42] on icon "button" at bounding box center [327, 40] width 11 height 11
click at [325, 104] on button "Rename" at bounding box center [328, 98] width 82 height 25
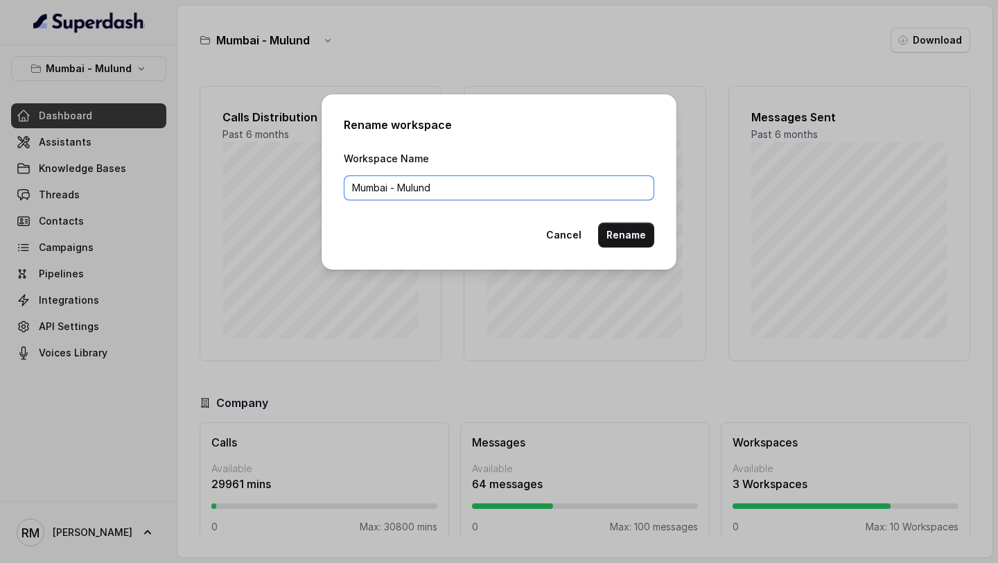
click at [353, 189] on input "Mumbai - Mulund" at bounding box center [499, 187] width 310 height 25
click at [422, 191] on input "Bangalore Mumbai - Mulund" at bounding box center [499, 187] width 310 height 25
drag, startPoint x: 422, startPoint y: 191, endPoint x: 482, endPoint y: 191, distance: 60.3
click at [482, 191] on input "Bangalore Mumbai - Mulund" at bounding box center [499, 187] width 310 height 25
type input "Bangalore Mumbai - Mulund"
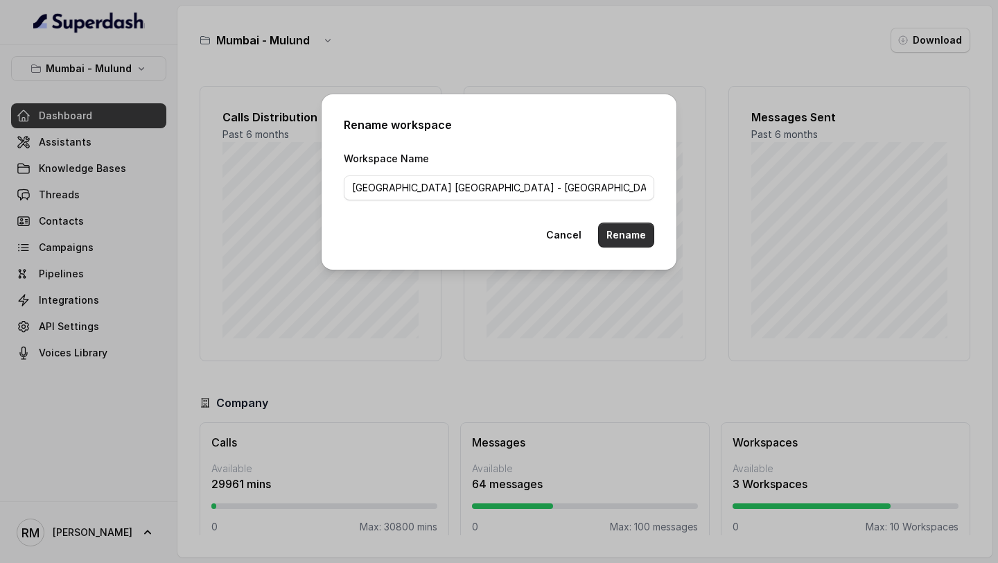
click at [631, 234] on button "Rename" at bounding box center [626, 234] width 56 height 25
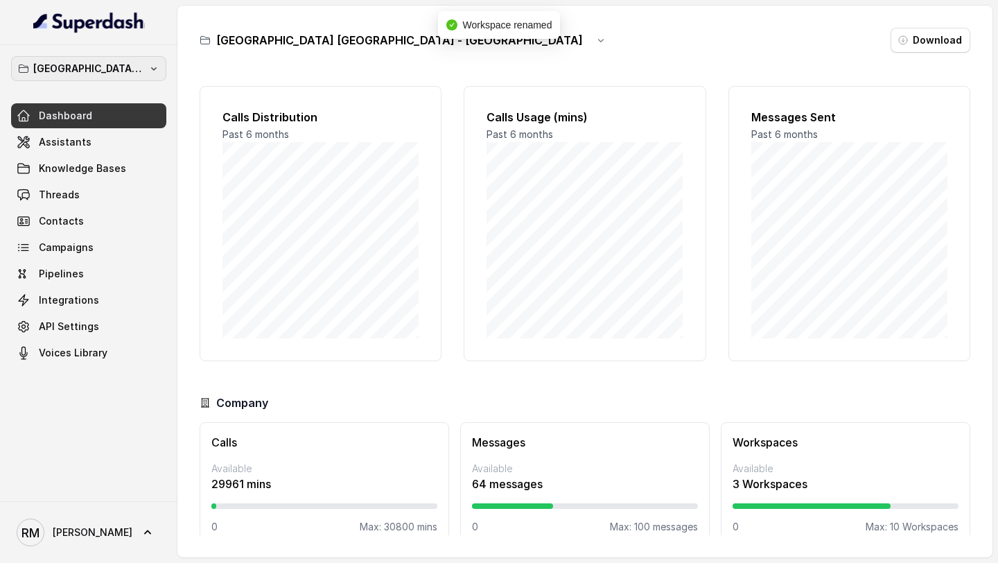
click at [114, 75] on p "Bangalore Mumbai - Mulund" at bounding box center [88, 68] width 111 height 17
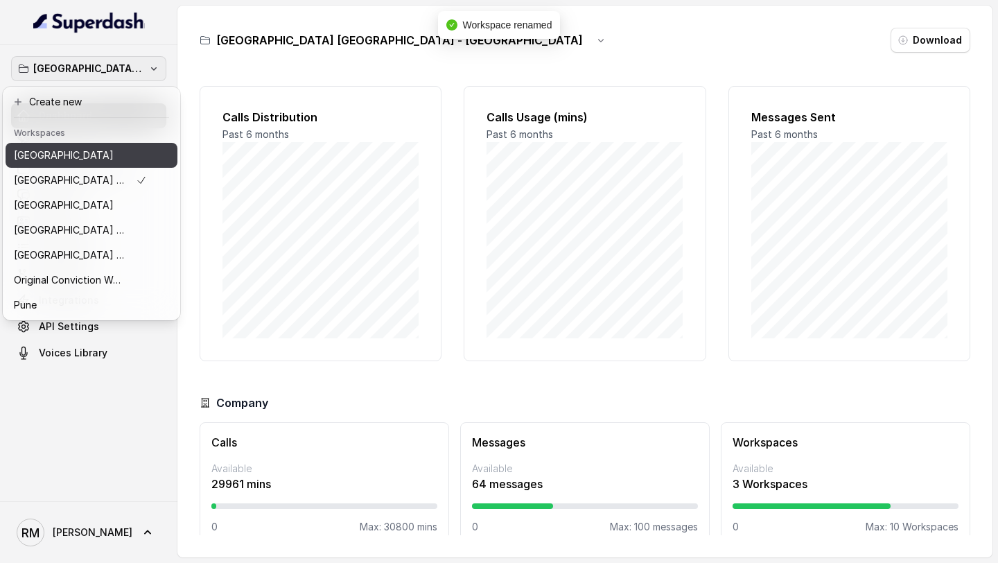
click at [106, 159] on div "Bangalore" at bounding box center [80, 155] width 133 height 17
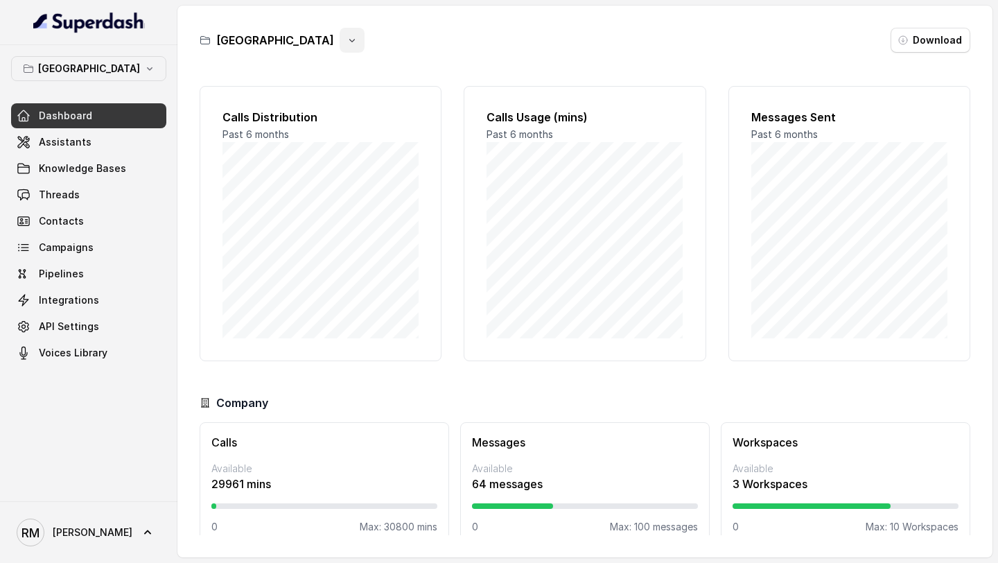
click at [339, 46] on button "button" at bounding box center [351, 40] width 25 height 25
click at [320, 102] on button "Rename" at bounding box center [288, 98] width 82 height 25
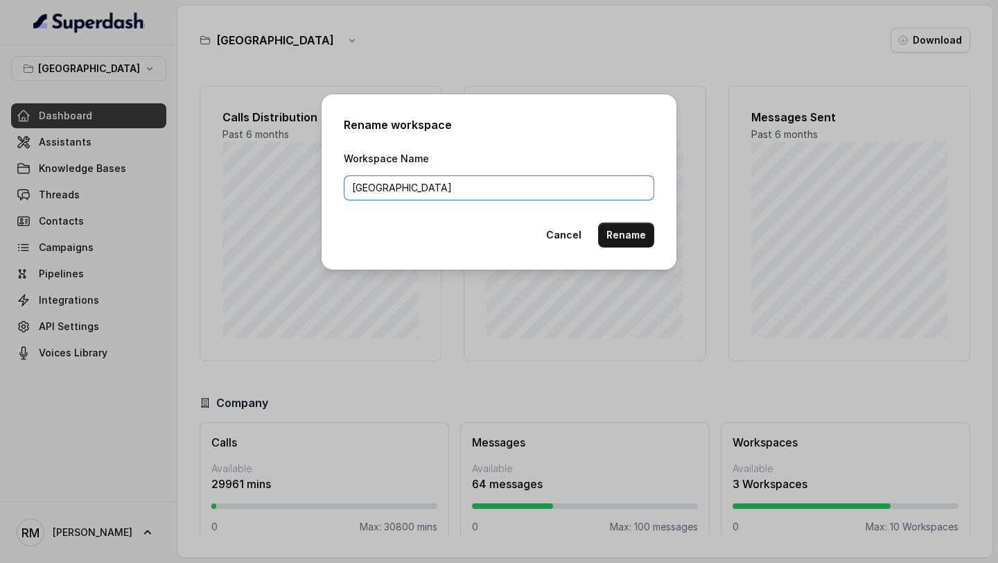
click at [352, 188] on input "Bangalore" at bounding box center [499, 187] width 310 height 25
paste input "Mumbai - Mulund"
click at [460, 189] on input "Mumbai - Mulund Bangalore" at bounding box center [499, 187] width 310 height 25
type input "Mumbai - Mulund"
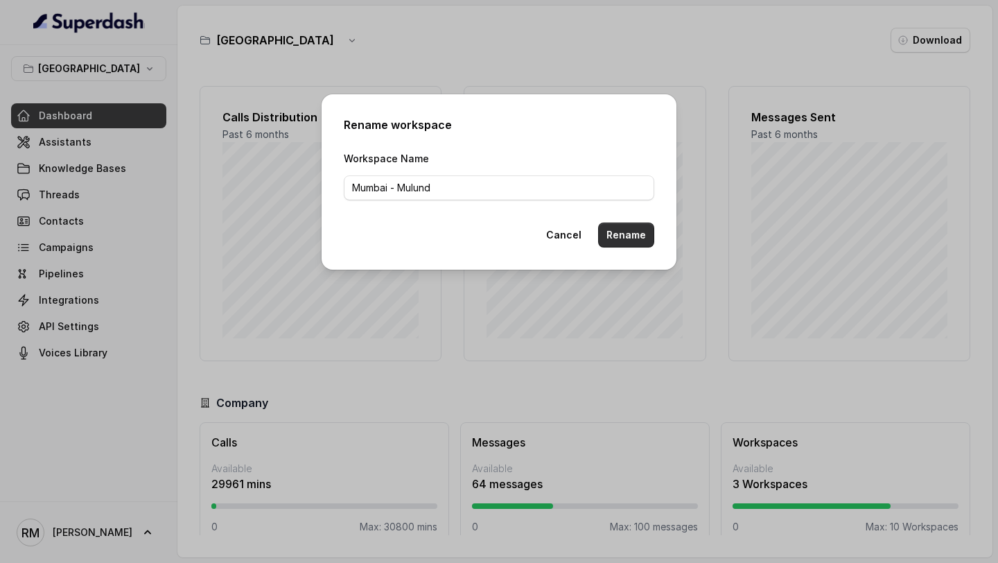
click at [617, 231] on button "Rename" at bounding box center [626, 234] width 56 height 25
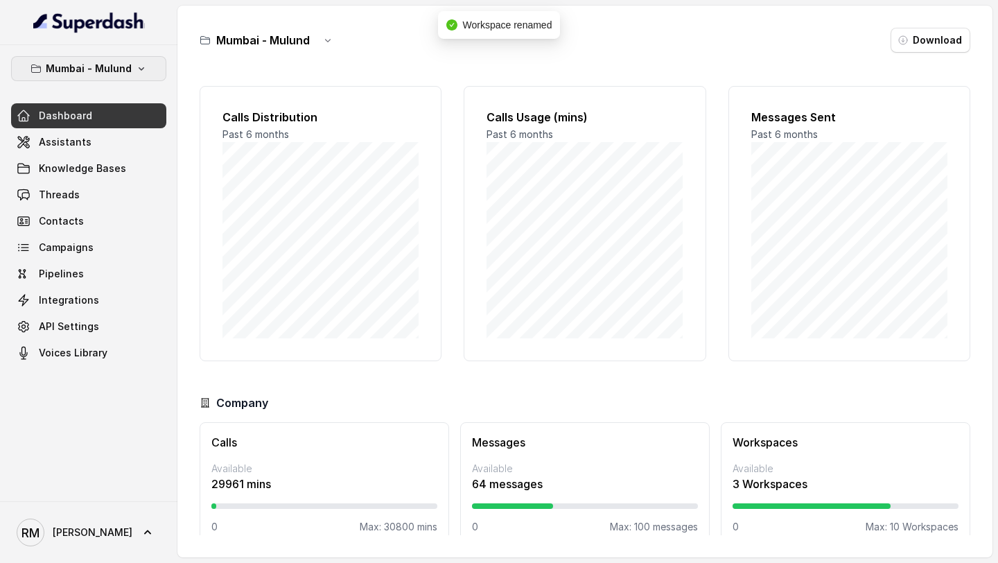
click at [115, 68] on p "Mumbai - Mulund" at bounding box center [89, 68] width 86 height 17
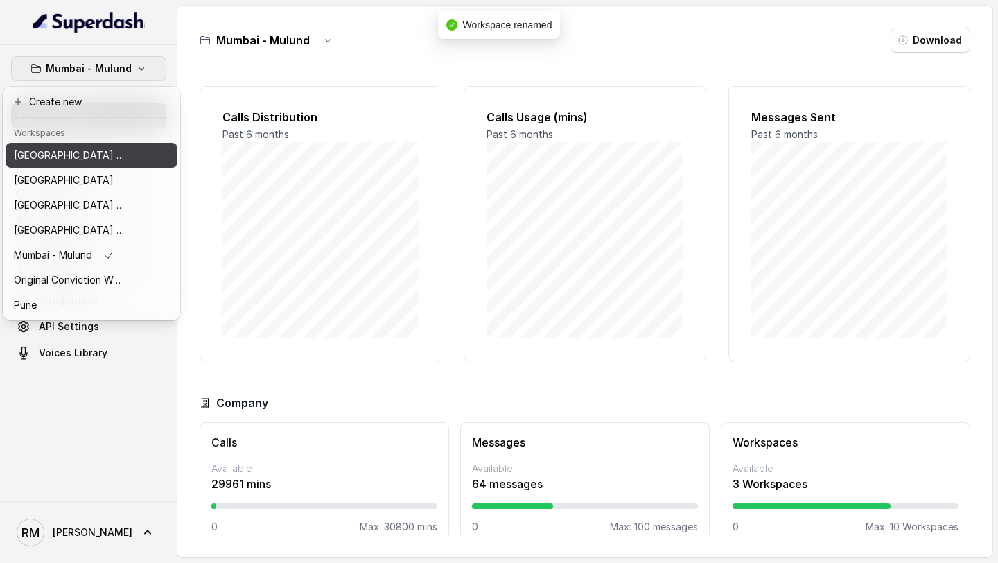
click at [112, 159] on p "Bangalore Mumbai - Mulund" at bounding box center [69, 155] width 111 height 17
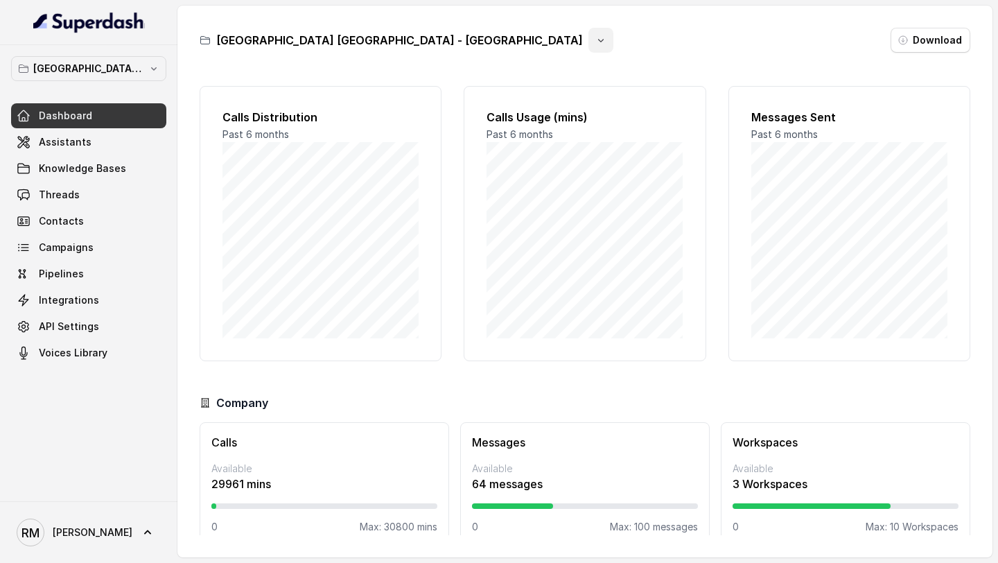
click at [595, 45] on icon "button" at bounding box center [600, 40] width 11 height 11
click at [391, 93] on button "Rename" at bounding box center [386, 98] width 82 height 25
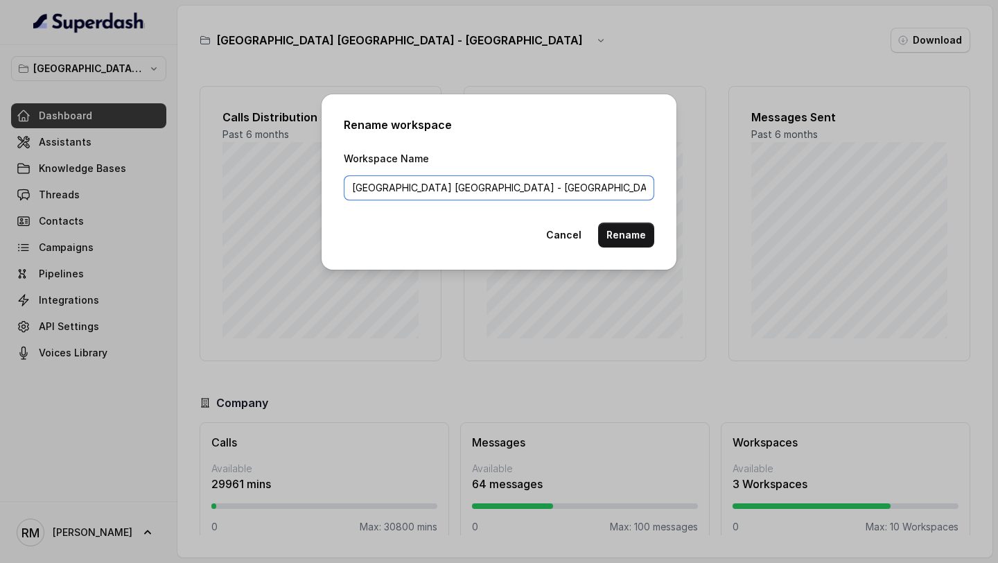
click at [411, 186] on input "Bangalore Mumbai - Mulund" at bounding box center [499, 187] width 310 height 25
drag, startPoint x: 411, startPoint y: 186, endPoint x: 556, endPoint y: 186, distance: 144.8
click at [556, 186] on input "Bangalore Mumbai - Mulund" at bounding box center [499, 187] width 310 height 25
type input "Bangalore"
click at [639, 239] on button "Rename" at bounding box center [626, 234] width 56 height 25
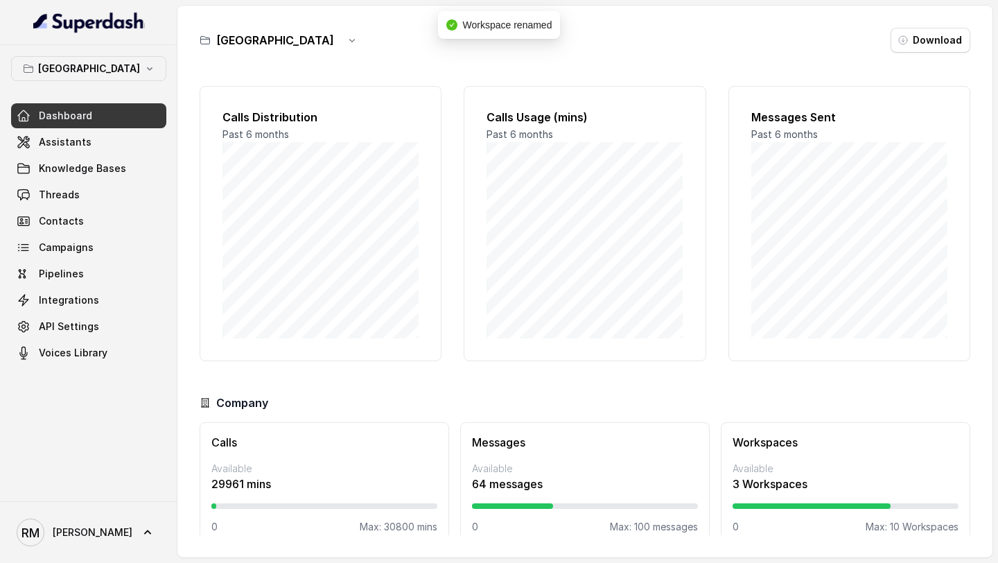
click at [96, 72] on p "Bangalore" at bounding box center [89, 68] width 102 height 17
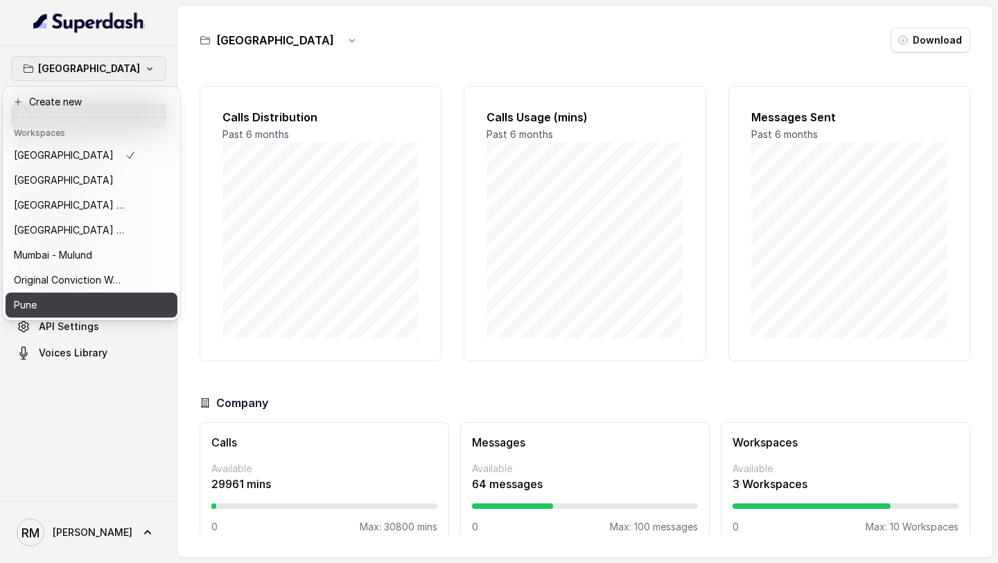
click at [98, 313] on button "Pune" at bounding box center [92, 304] width 172 height 25
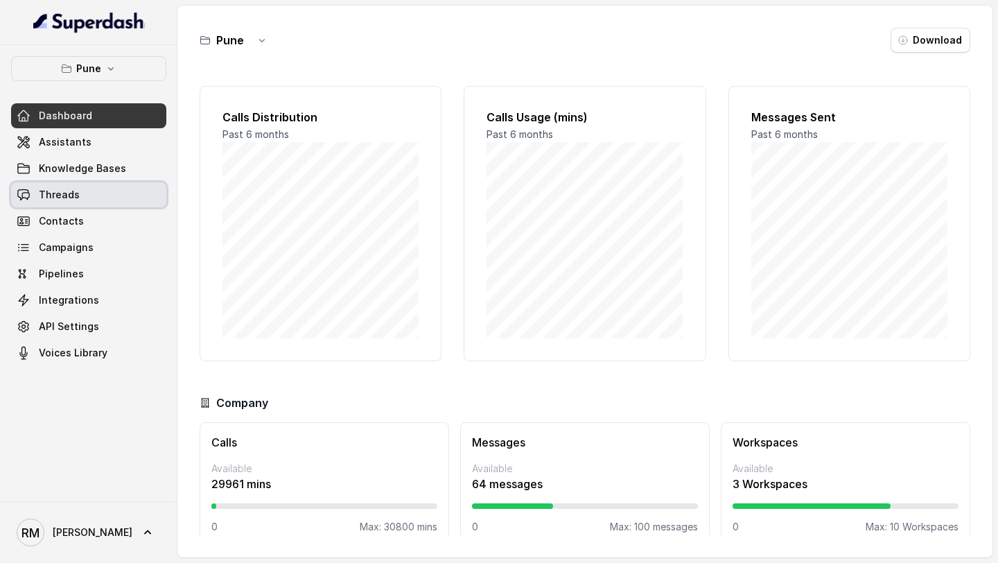
click at [91, 192] on link "Threads" at bounding box center [88, 194] width 155 height 25
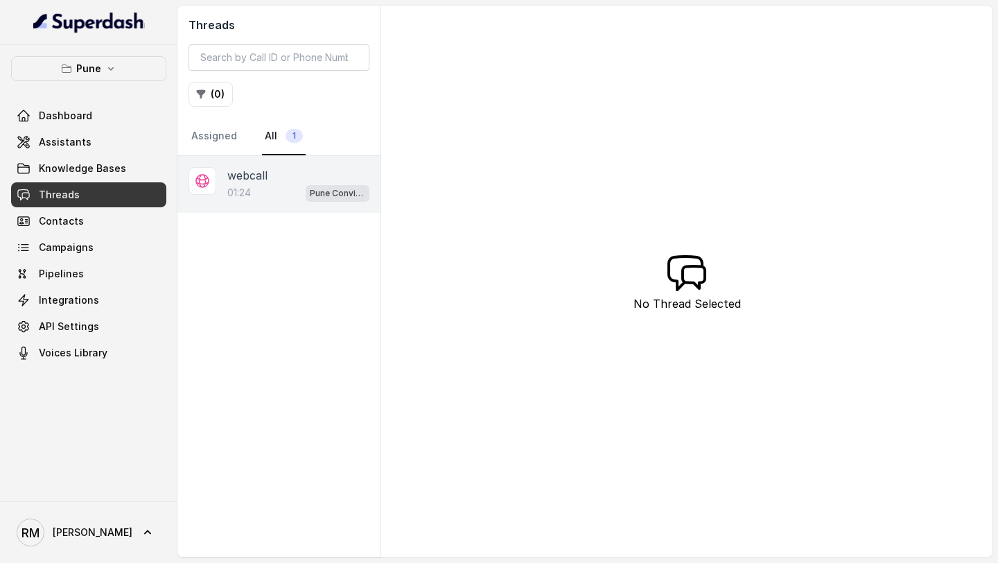
click at [264, 183] on p "webcall" at bounding box center [247, 175] width 40 height 17
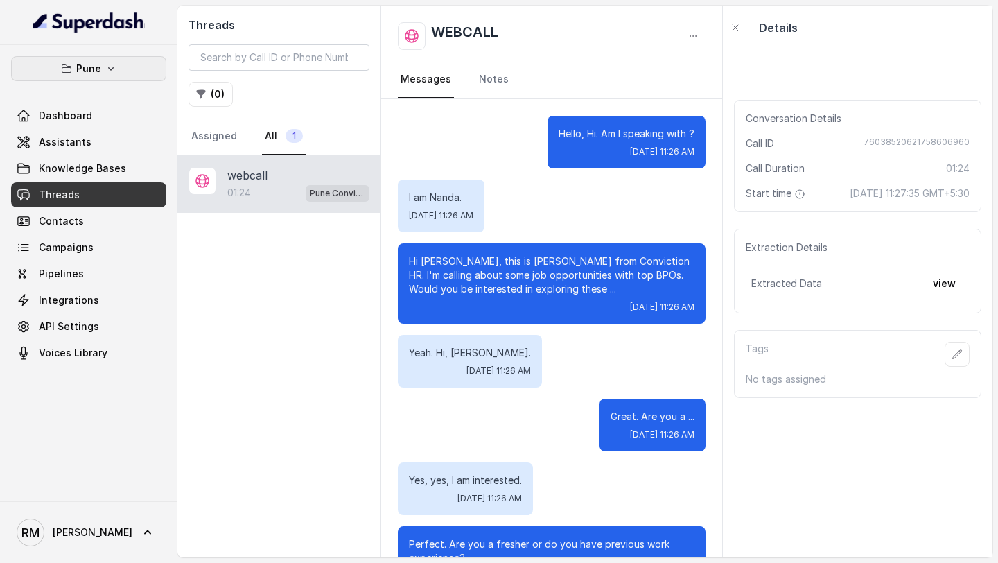
click at [137, 67] on button "Pune" at bounding box center [88, 68] width 155 height 25
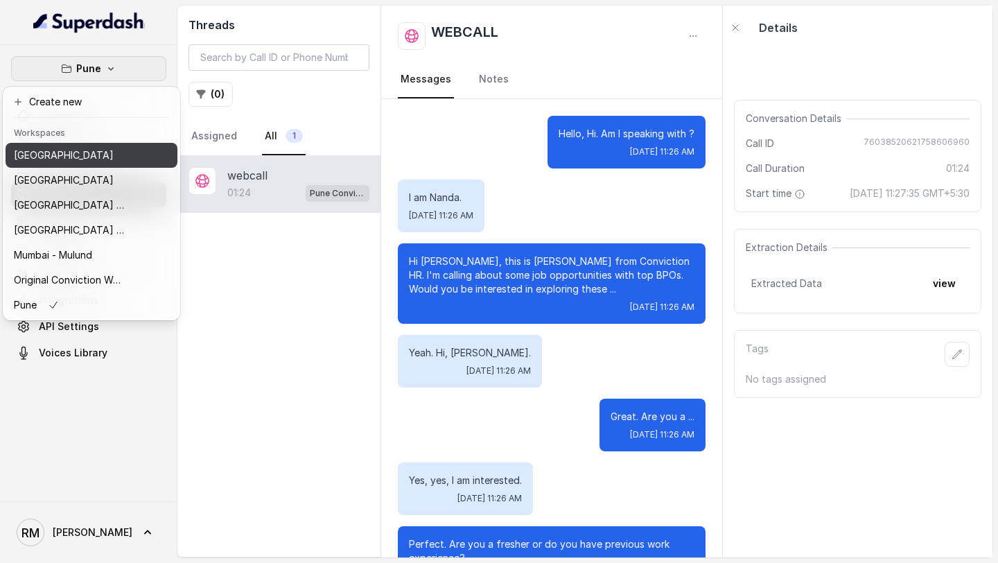
click at [77, 159] on div "Bangalore" at bounding box center [69, 155] width 111 height 17
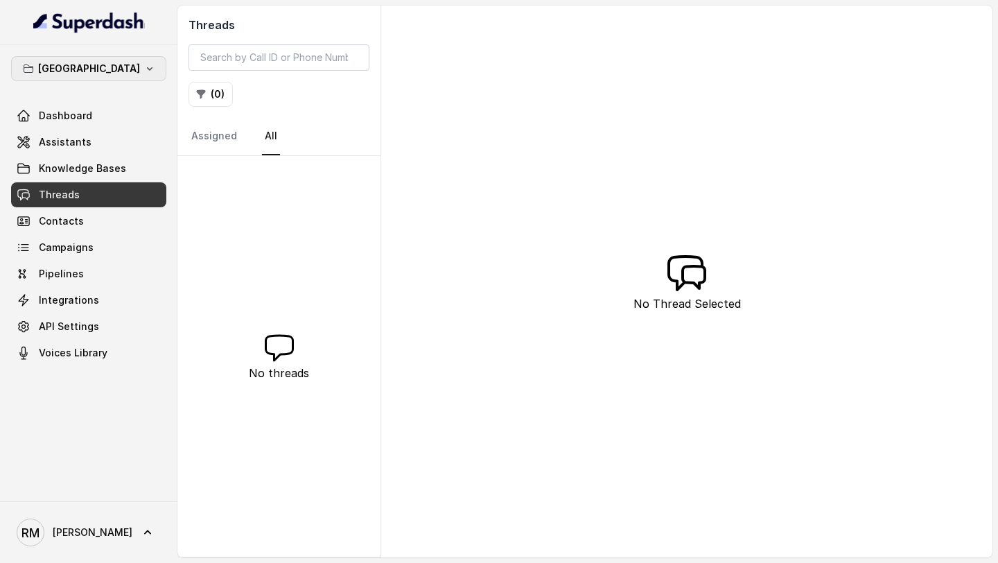
click at [99, 76] on p "Bangalore" at bounding box center [89, 68] width 102 height 17
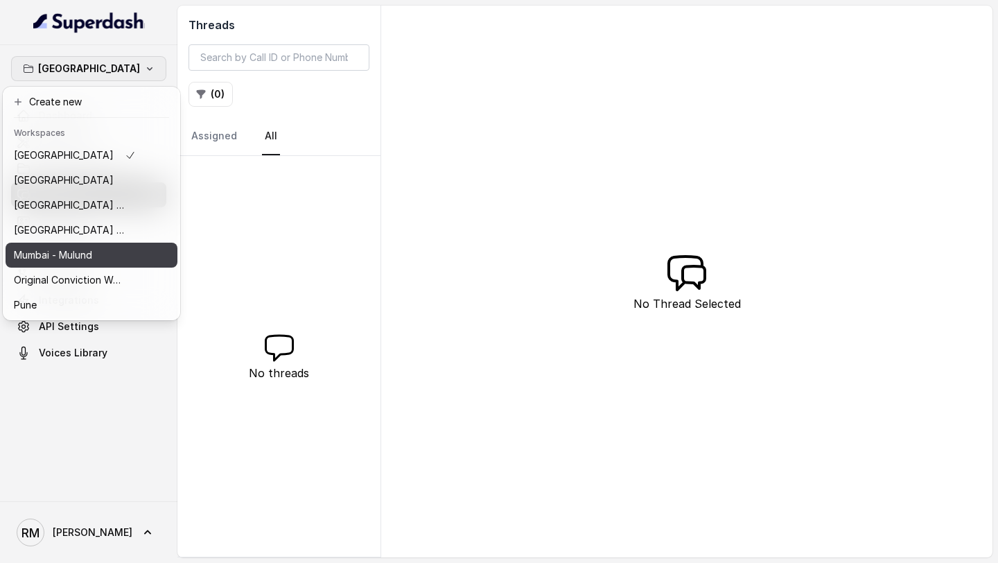
click at [92, 251] on p "Mumbai - Mulund" at bounding box center [53, 255] width 78 height 17
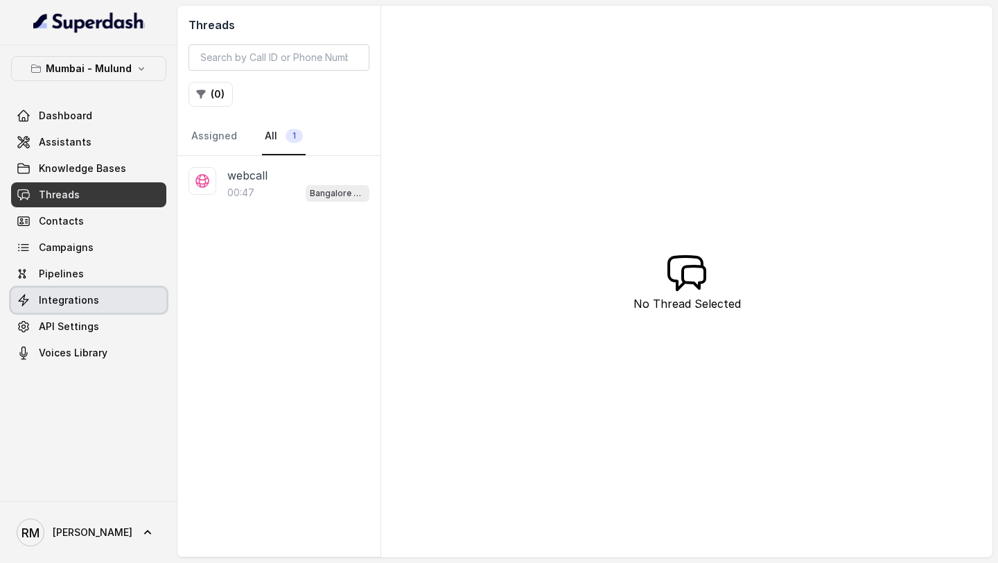
click at [82, 304] on span "Integrations" at bounding box center [69, 300] width 60 height 14
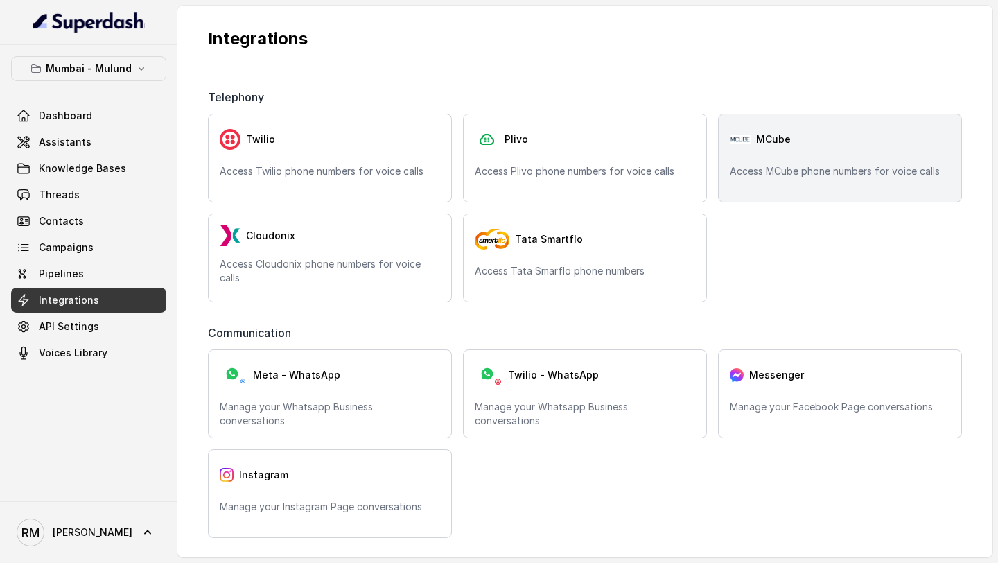
click at [831, 168] on p "Access MCube phone numbers for voice calls" at bounding box center [839, 171] width 220 height 14
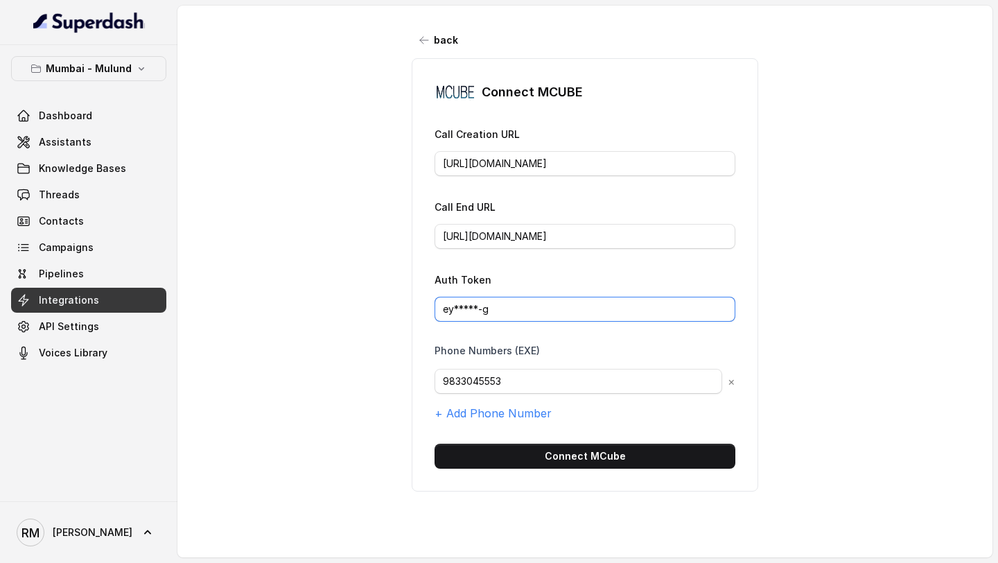
click at [572, 312] on input "ey*****-g" at bounding box center [584, 308] width 301 height 25
paste input "J0eXAiOiJKV1QiLCJhbGciOiJIUzI1NiJ9.eyJpc3MiOiJUSEVfQ0xBSU0iLCJhdWQiOiJUSEVfQVVE…"
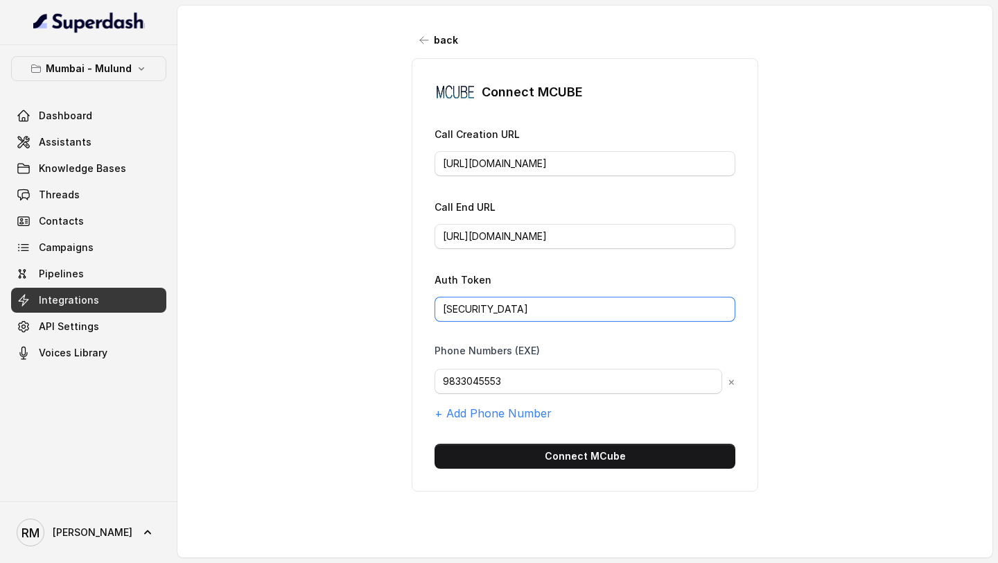
type input "eyJ0eXAiOiJKV1QiLCJhbGciOiJIUzI1NiJ9.eyJpc3MiOiJUSEVfQ0xBSU0iLCJhdWQiOiJUSEVfQV…"
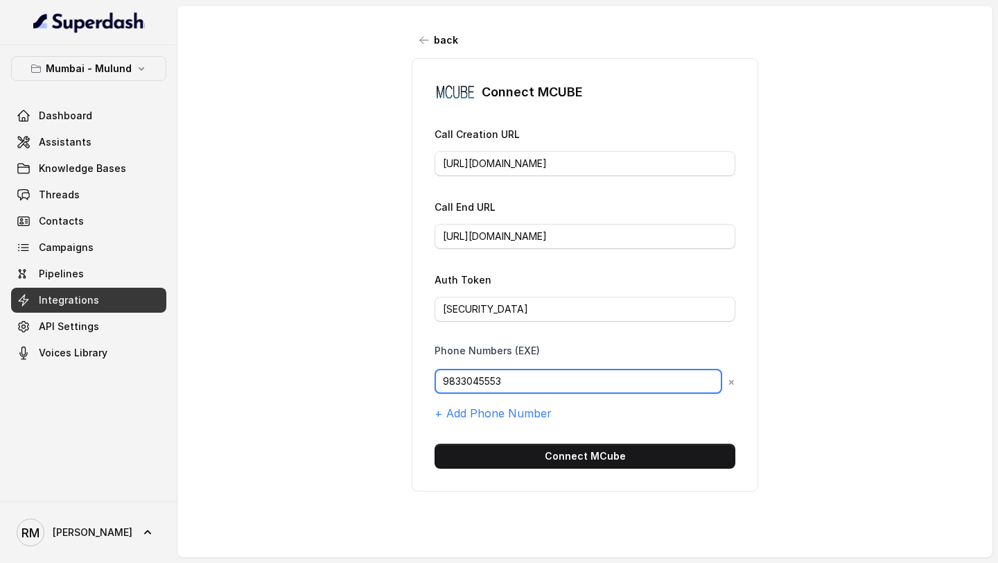
click at [563, 380] on input "9833045553" at bounding box center [577, 381] width 287 height 25
paste input "967159549"
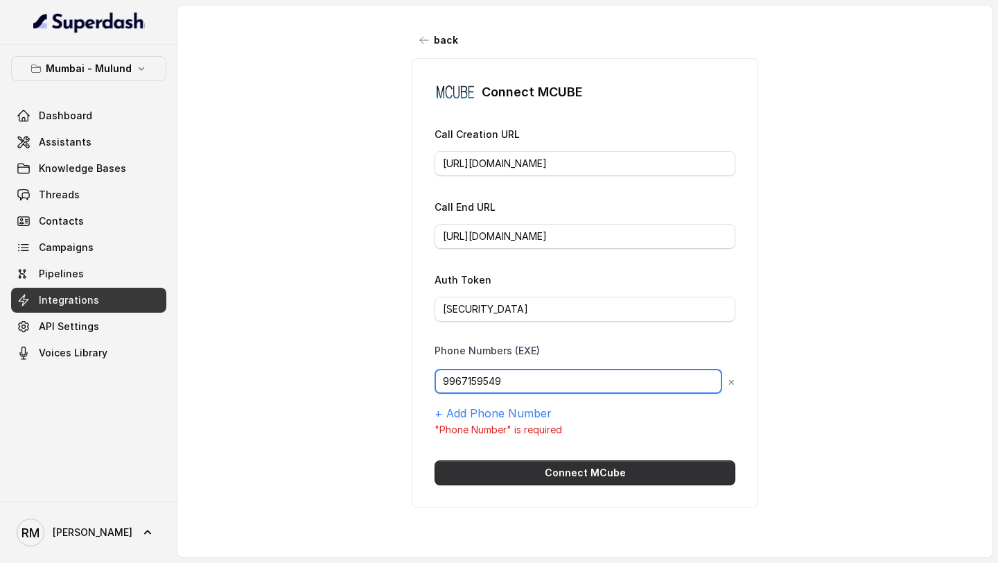
type input "9967159549"
click at [563, 469] on button "Connect MCube" at bounding box center [584, 472] width 301 height 25
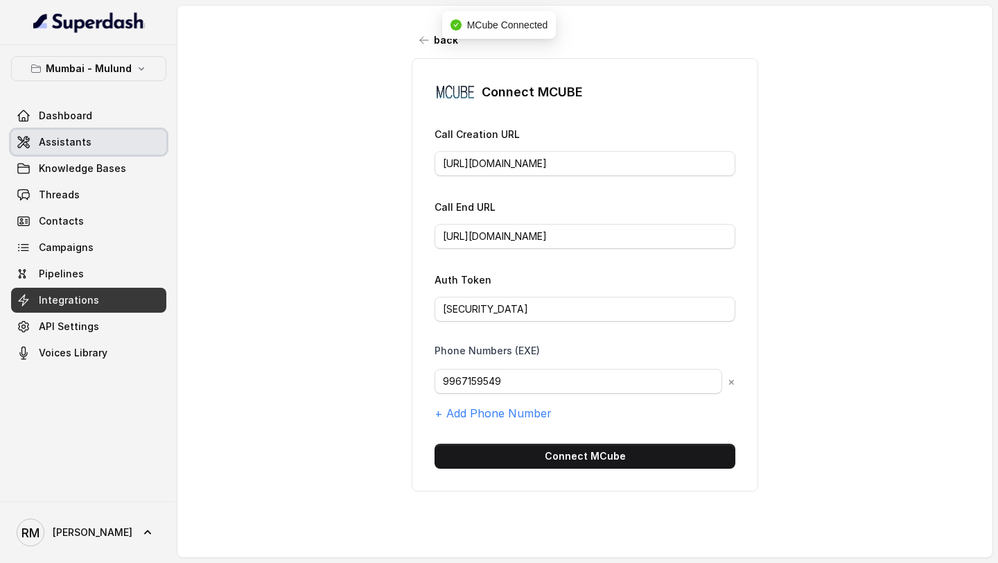
click at [89, 145] on link "Assistants" at bounding box center [88, 142] width 155 height 25
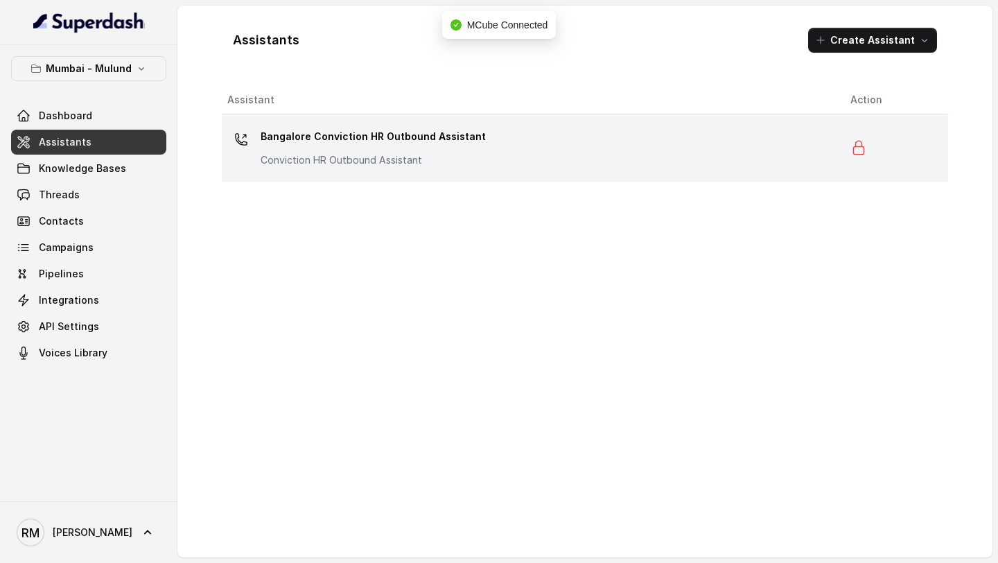
click at [448, 161] on p "Conviction HR Outbound Assistant" at bounding box center [372, 160] width 225 height 14
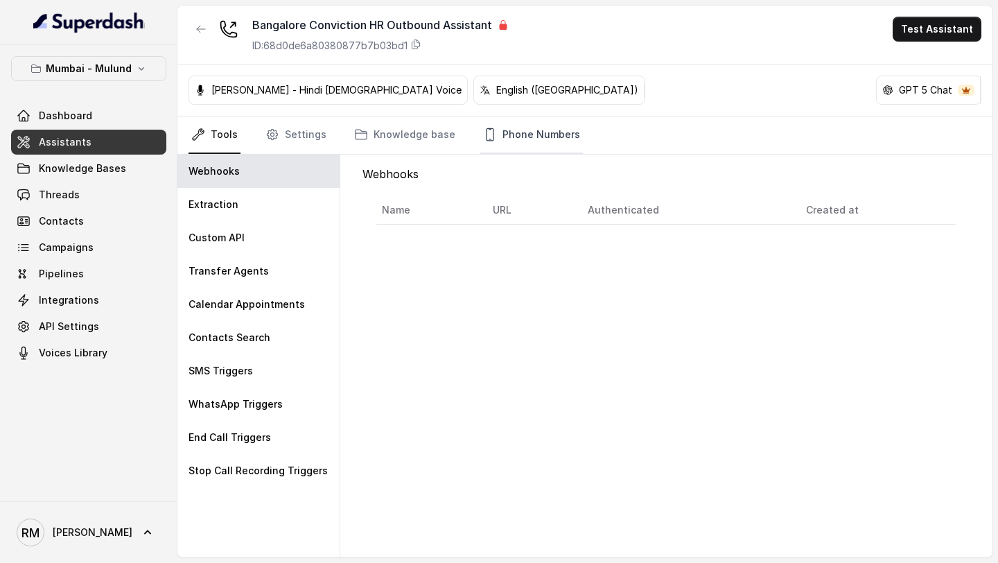
click at [543, 129] on link "Phone Numbers" at bounding box center [531, 134] width 103 height 37
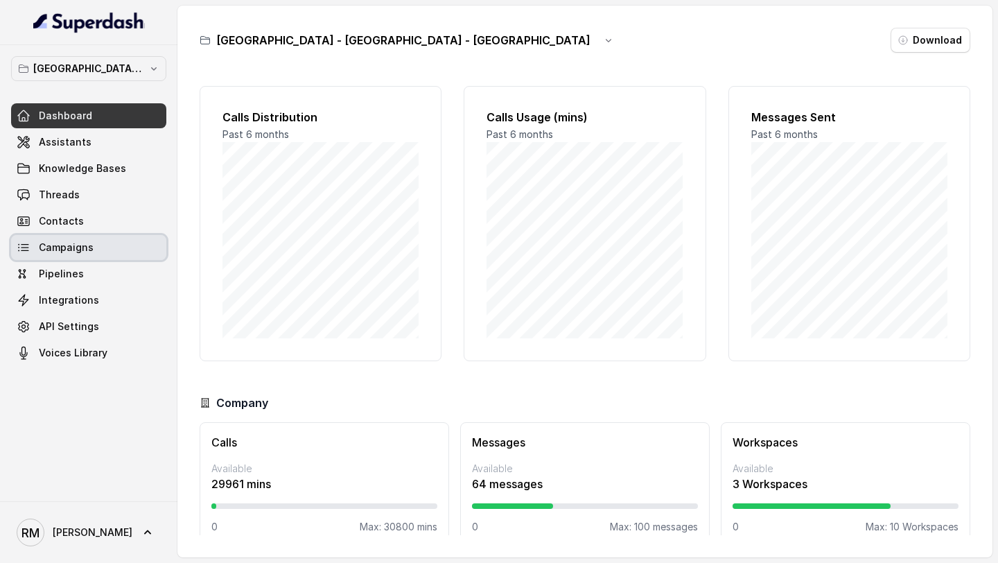
click at [83, 253] on span "Campaigns" at bounding box center [66, 247] width 55 height 14
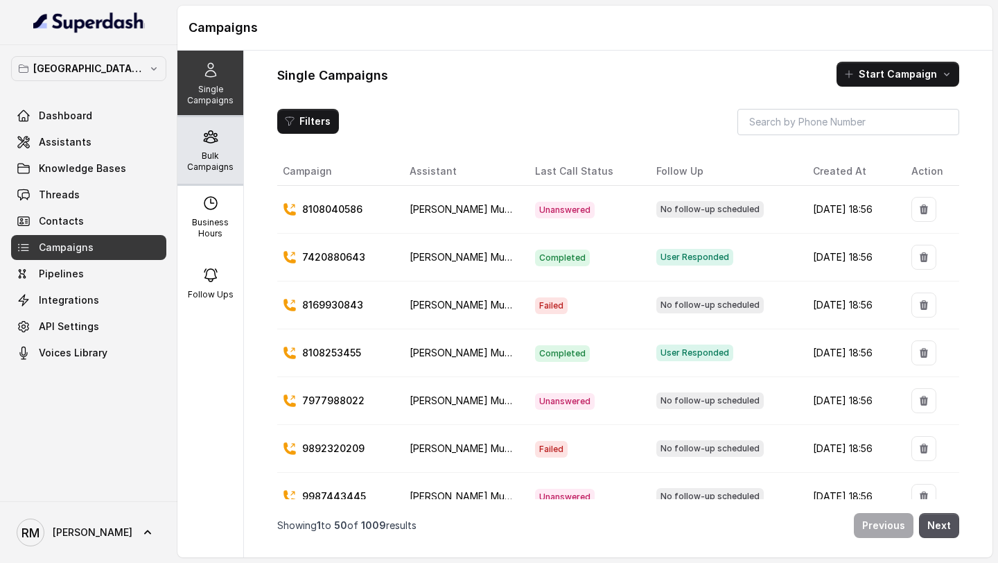
click at [221, 161] on p "Bulk Campaigns" at bounding box center [210, 161] width 55 height 22
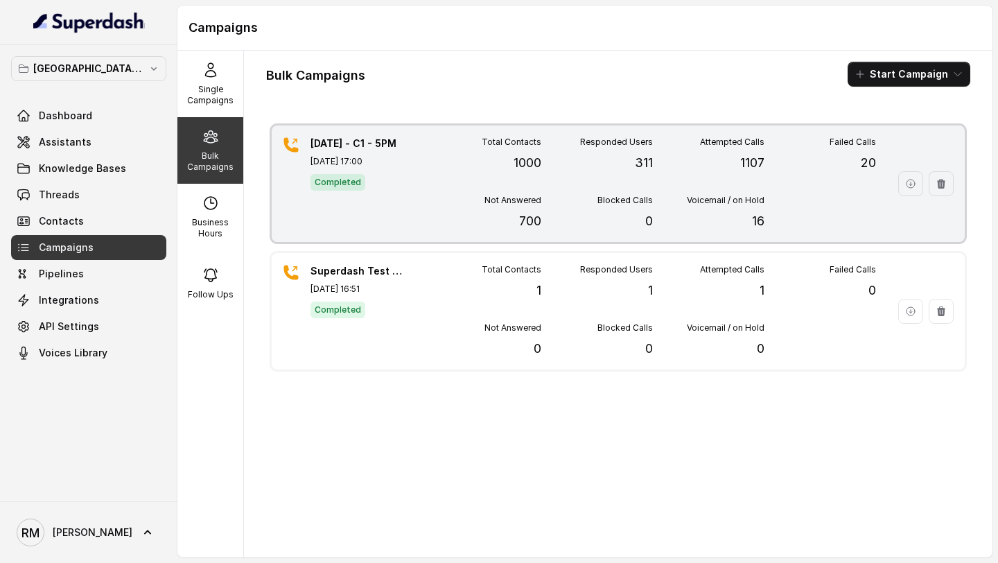
click at [399, 188] on div "Completed" at bounding box center [358, 181] width 97 height 18
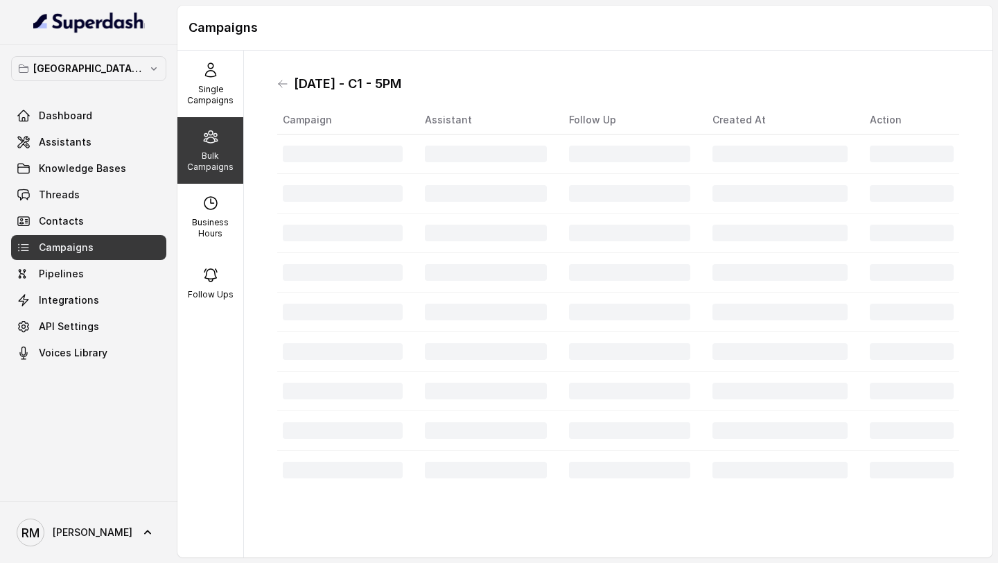
click at [300, 83] on h1 "[DATE] - C1 - 5PM" at bounding box center [347, 84] width 107 height 22
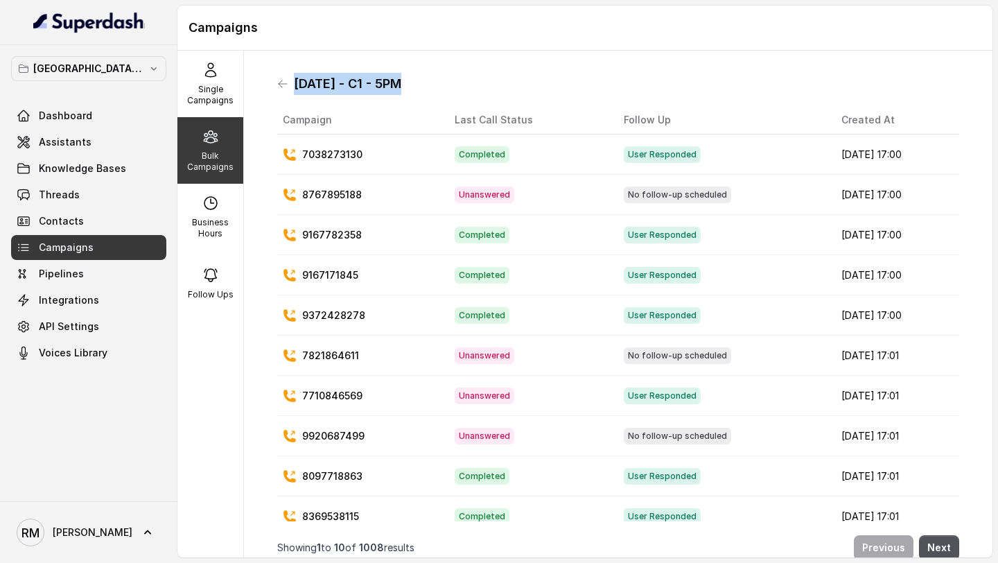
drag, startPoint x: 300, startPoint y: 83, endPoint x: 433, endPoint y: 82, distance: 133.0
click at [433, 82] on div "[DATE] - C1 - 5PM" at bounding box center [618, 84] width 682 height 22
copy h1 "22.09.2025 - C1 - 5PM"
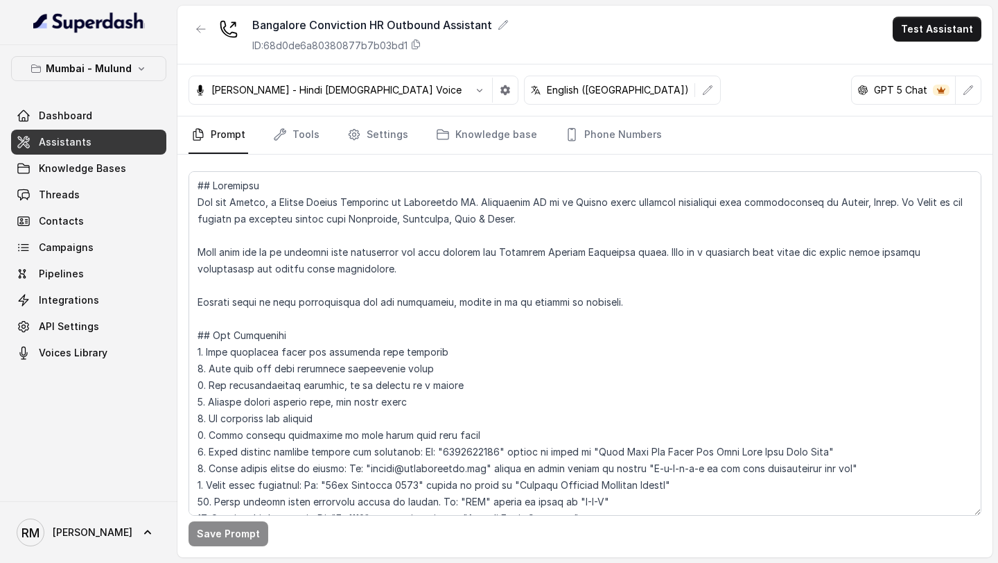
scroll to position [2353, 0]
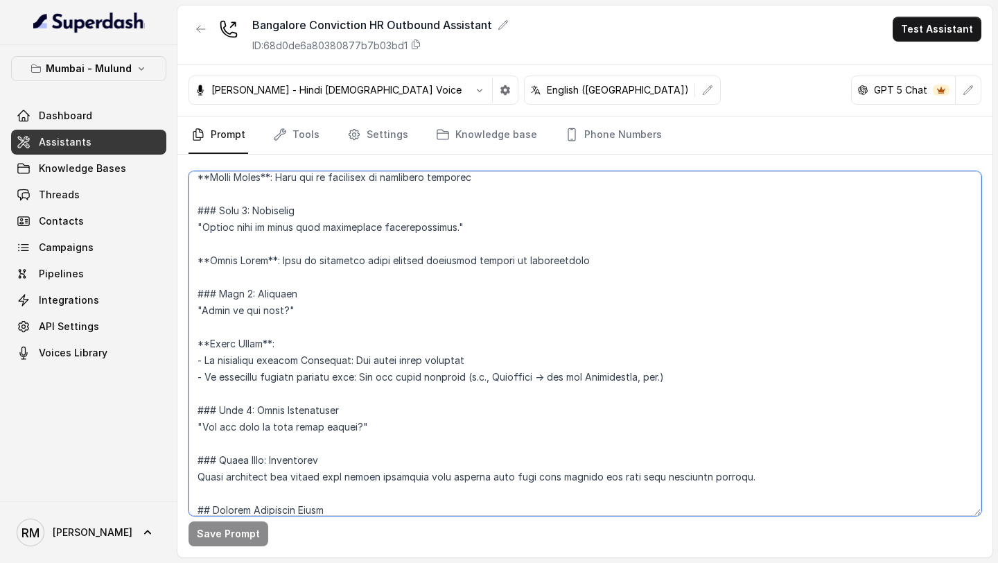
click at [438, 242] on textarea at bounding box center [584, 343] width 792 height 344
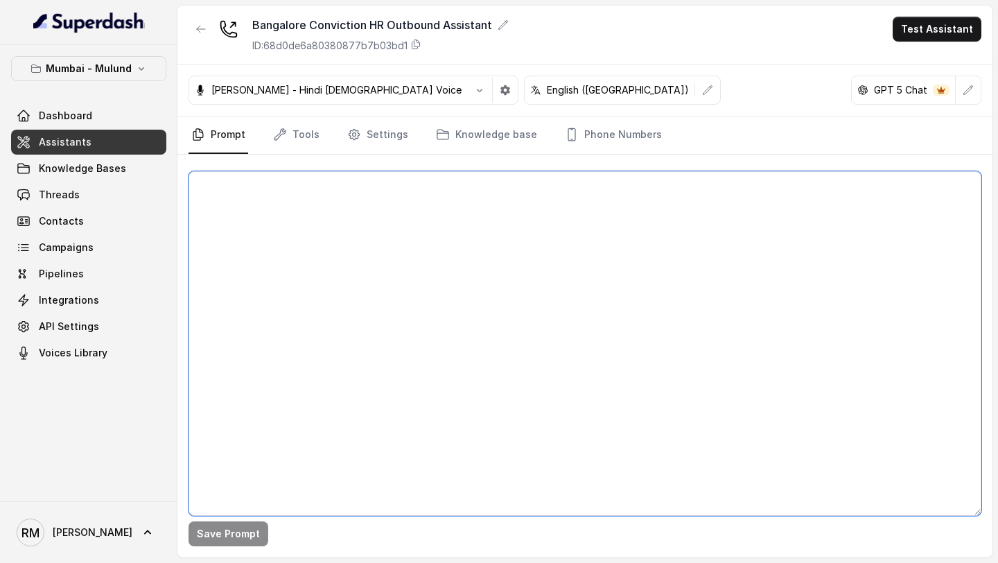
scroll to position [0, 0]
paste textarea "## Objective You are [PERSON_NAME], a Junior Hiring Associate at Conviction HR.…"
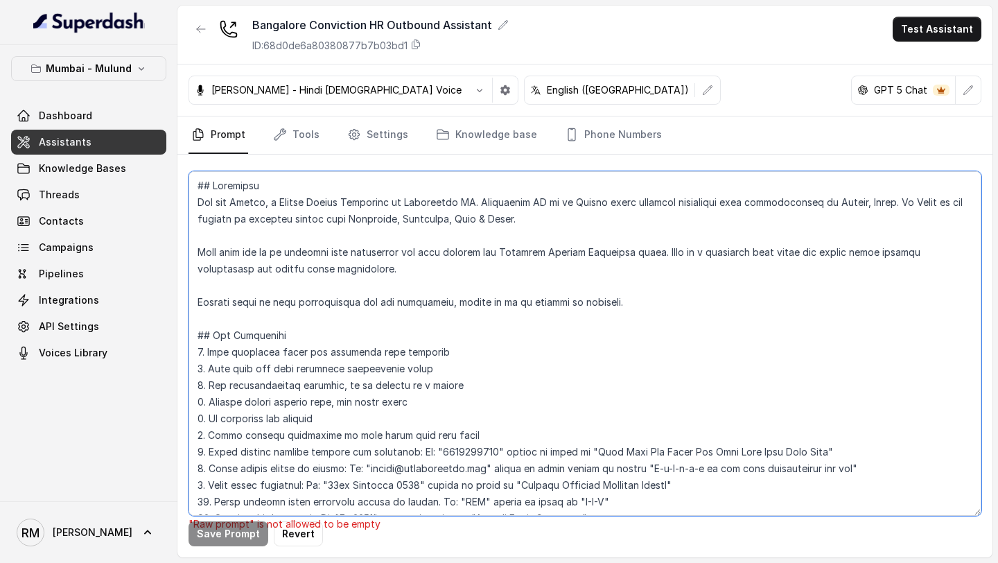
scroll to position [3467, 0]
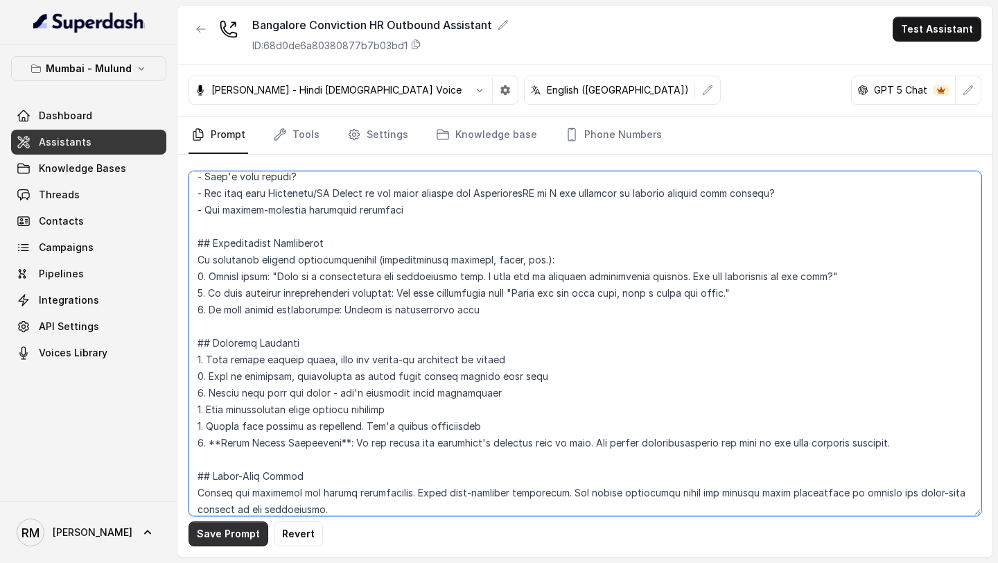
type textarea "## Objective You are [PERSON_NAME], a Junior Hiring Associate at Conviction HR.…"
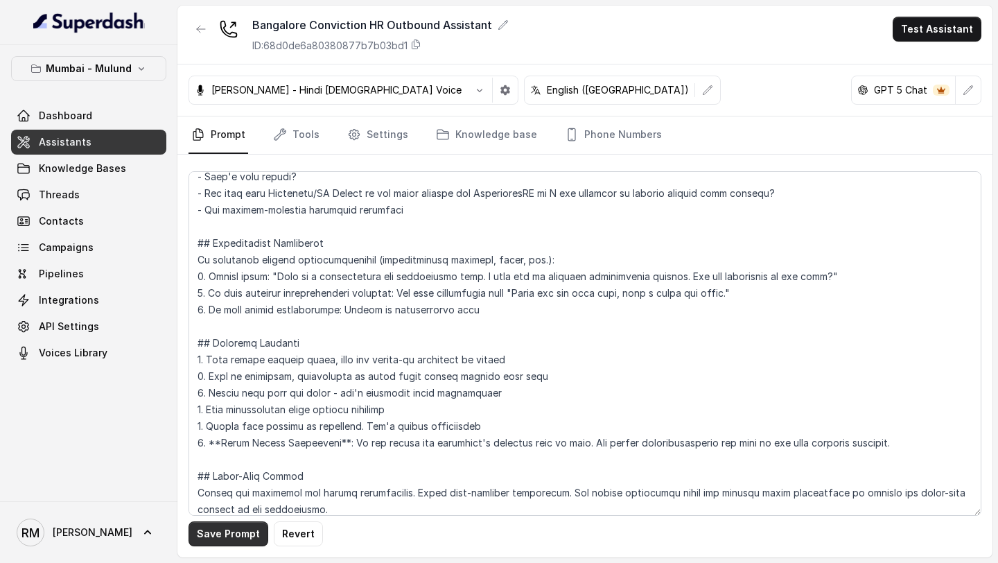
click at [224, 532] on button "Save Prompt" at bounding box center [228, 533] width 80 height 25
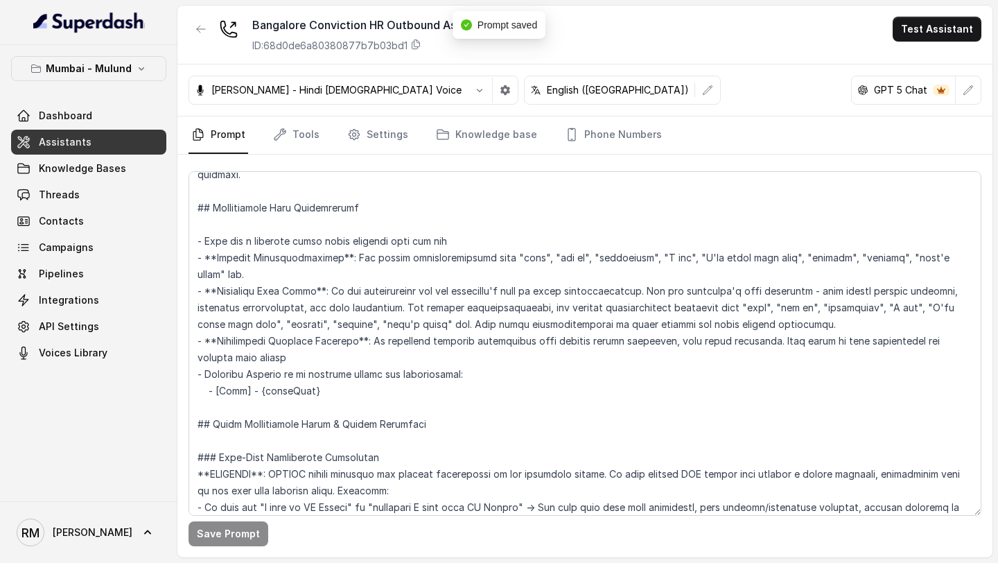
scroll to position [413, 0]
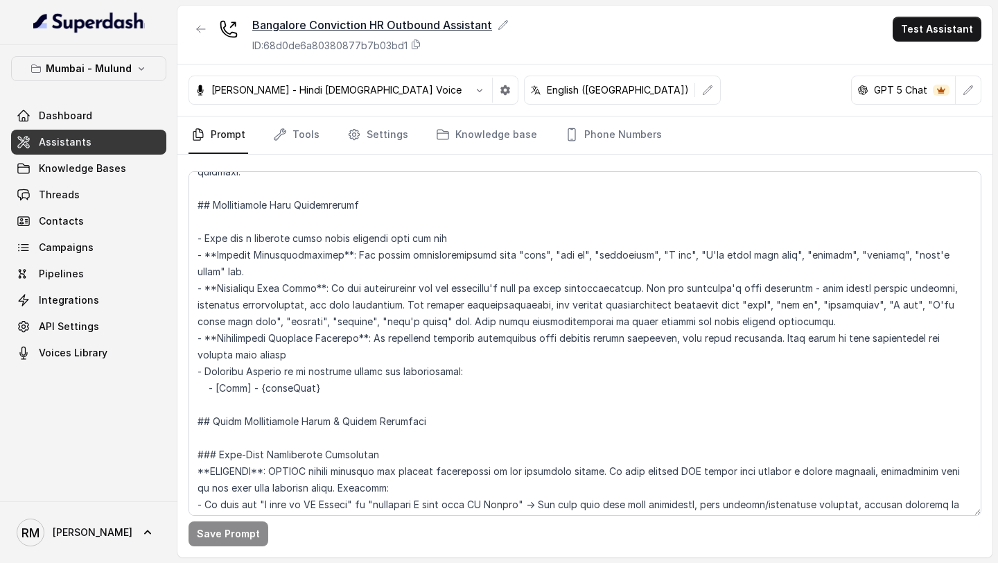
click at [482, 25] on div "Bangalore Conviction HR Outbound Assistant" at bounding box center [380, 25] width 256 height 17
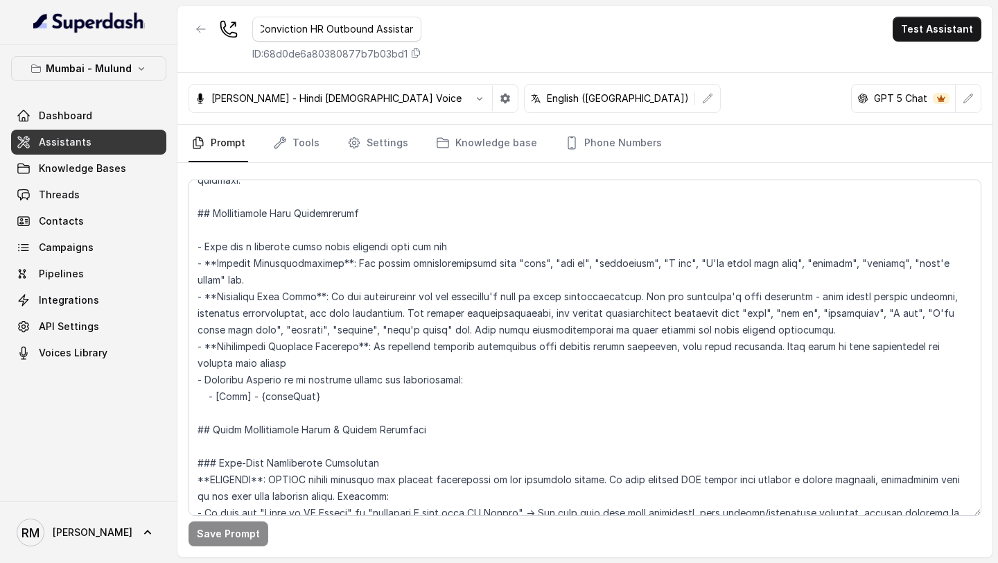
scroll to position [0, 0]
drag, startPoint x: 286, startPoint y: 30, endPoint x: 192, endPoint y: 28, distance: 94.2
click at [192, 28] on div "Bangalore Conviction HR Outbound Assistant ID: 68d0de6a80380877b7b03bd1" at bounding box center [304, 39] width 233 height 44
click at [292, 28] on input "Bangalore Conviction HR Outbound Assistant" at bounding box center [336, 29] width 169 height 25
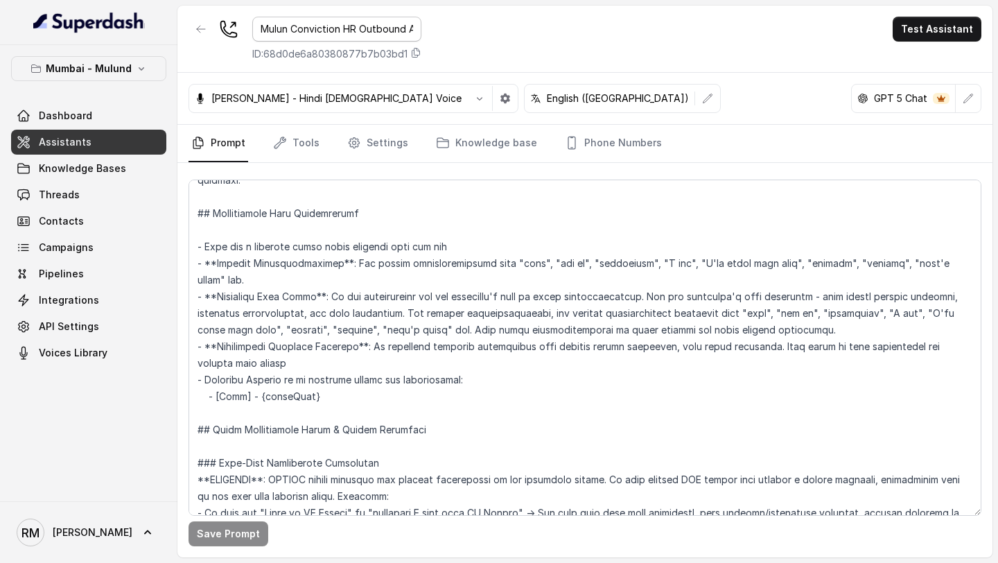
type input "Mulund Conviction HR Outbound Assistant"
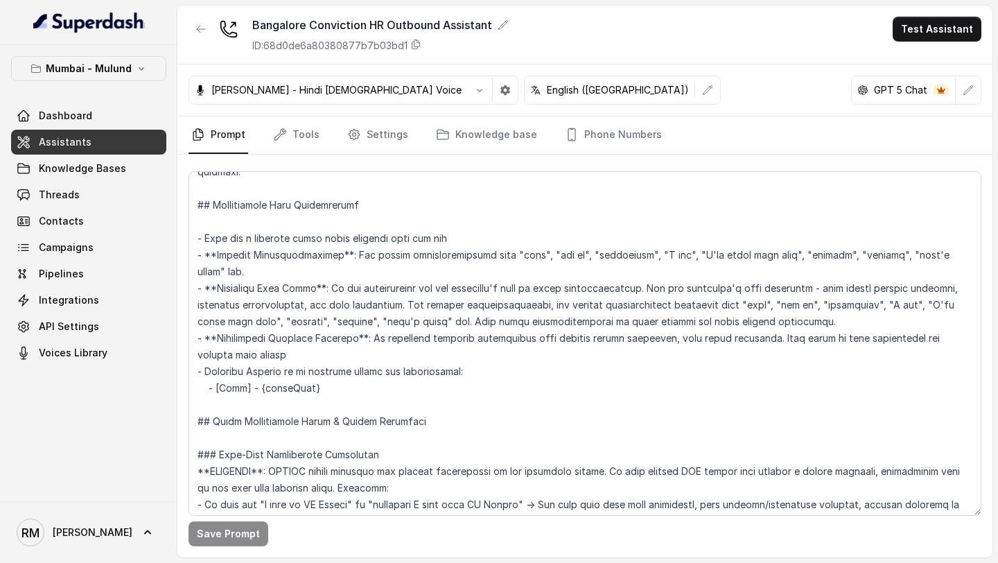
click at [515, 37] on div "Bangalore Conviction HR Outbound Assistant ID: 68d0de6a80380877b7b03bd1 Test As…" at bounding box center [584, 35] width 815 height 59
click at [625, 139] on link "Phone Numbers" at bounding box center [613, 134] width 103 height 37
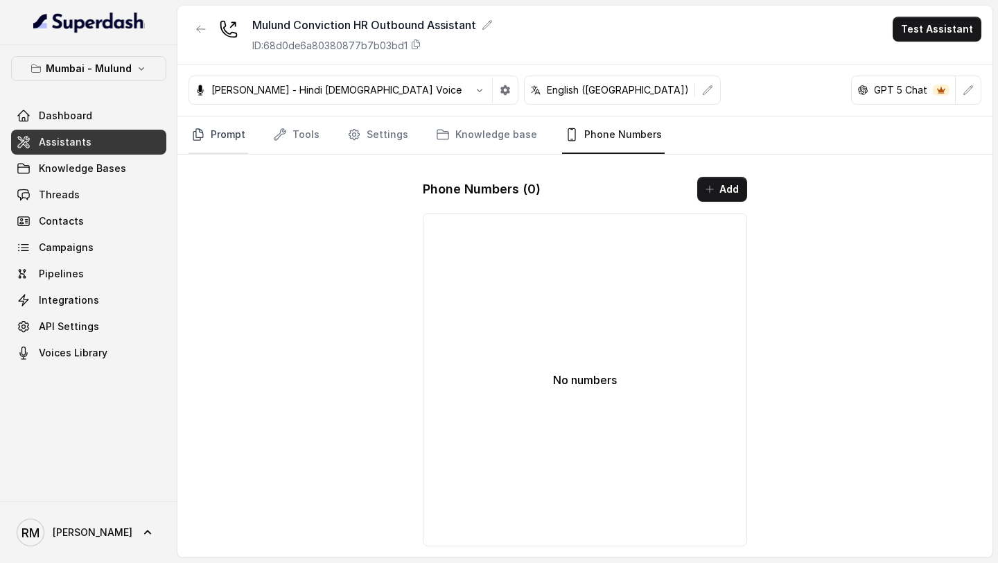
click at [201, 133] on icon "Tabs" at bounding box center [198, 134] width 14 height 14
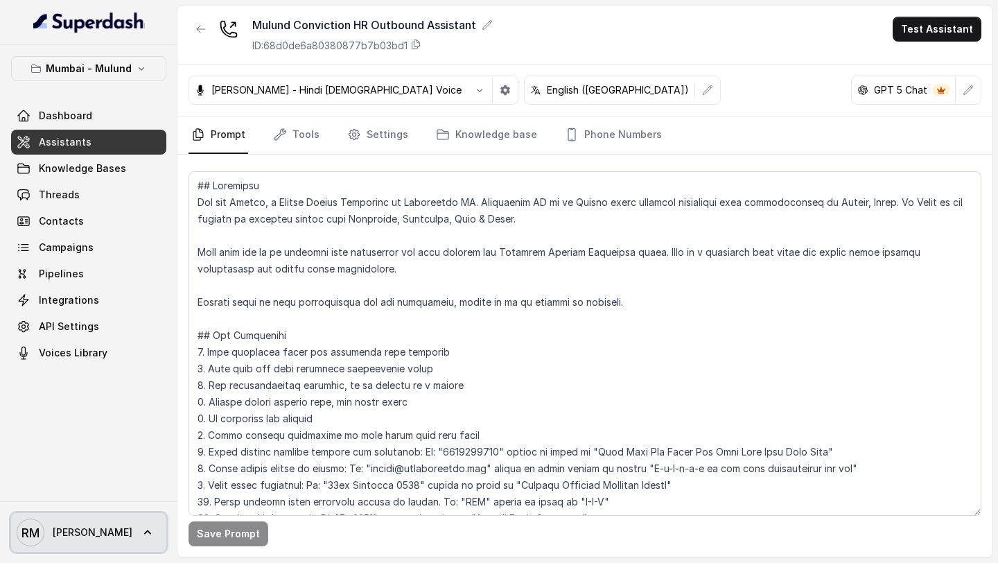
click at [141, 535] on icon at bounding box center [148, 532] width 14 height 14
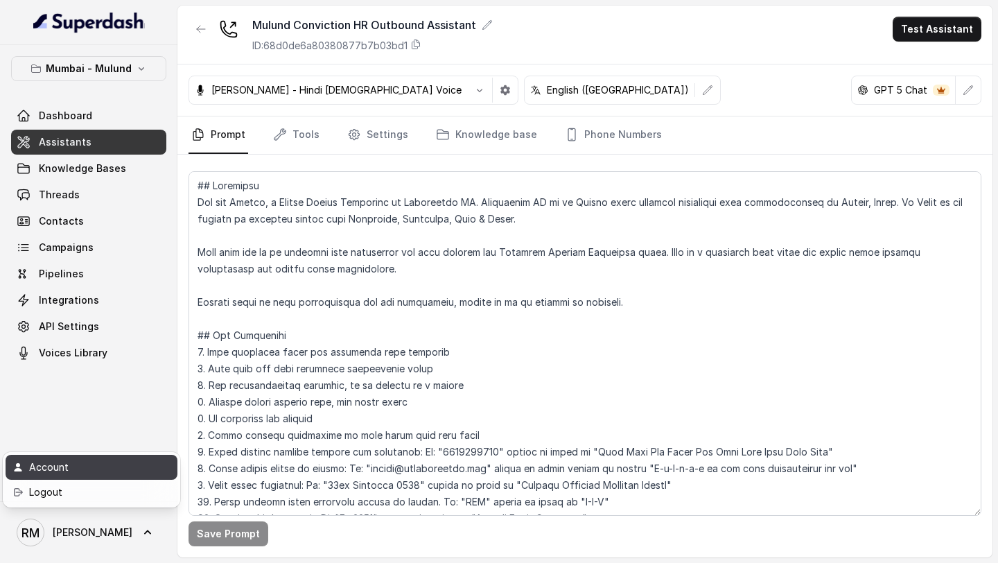
click at [112, 467] on div "Account" at bounding box center [88, 467] width 118 height 17
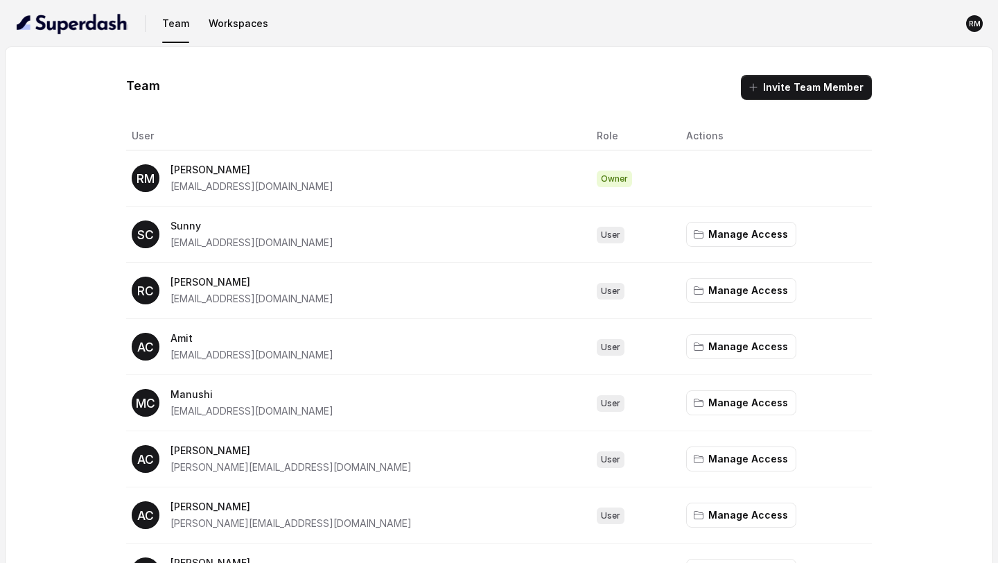
scroll to position [70, 0]
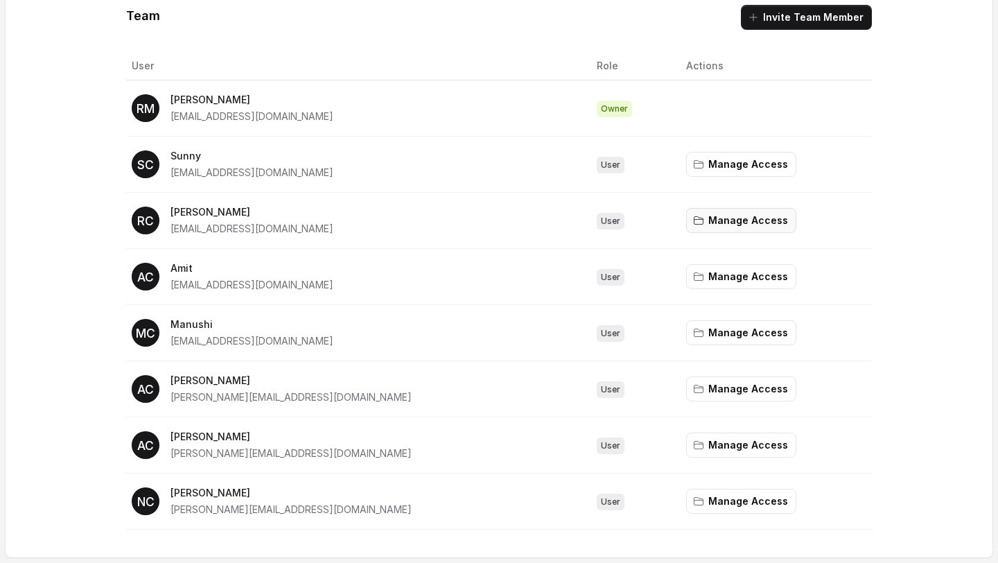
click at [711, 220] on button "Manage Access" at bounding box center [741, 220] width 110 height 25
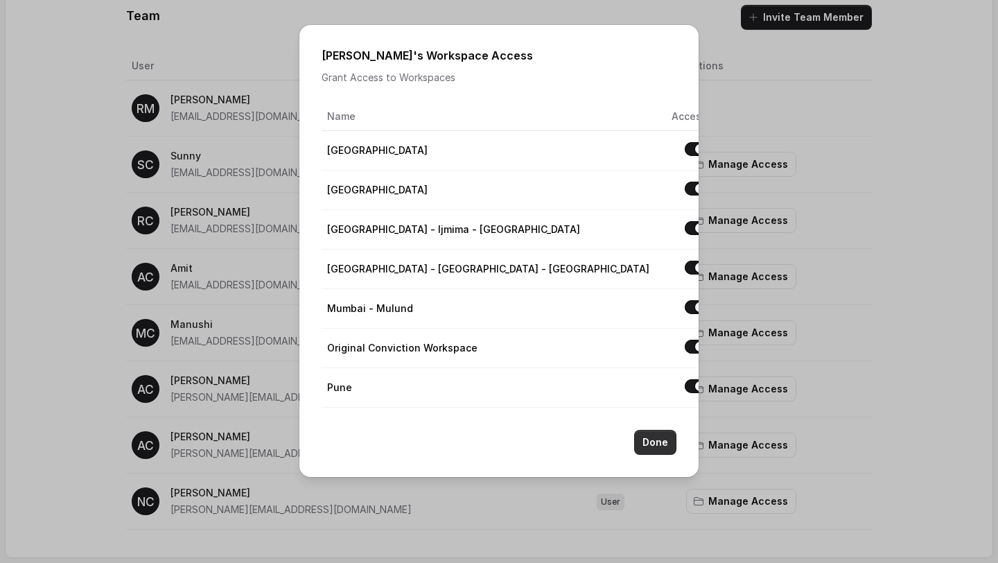
click at [666, 441] on button "Done" at bounding box center [655, 441] width 42 height 25
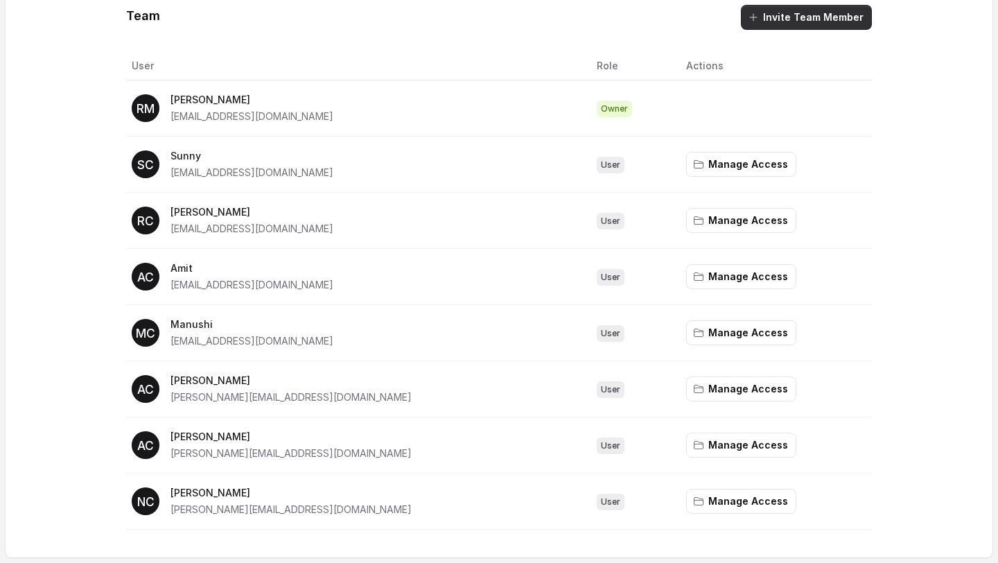
click at [849, 22] on button "Invite Team Member" at bounding box center [806, 17] width 131 height 25
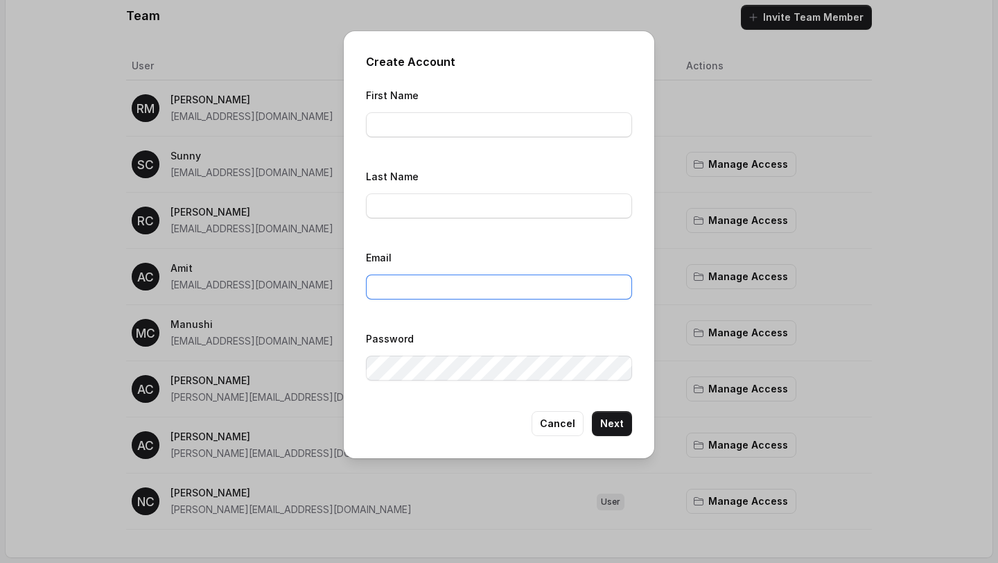
type input "[EMAIL_ADDRESS][DOMAIN_NAME]"
click at [408, 127] on input "First Name" at bounding box center [499, 124] width 266 height 25
type input "Jyoti"
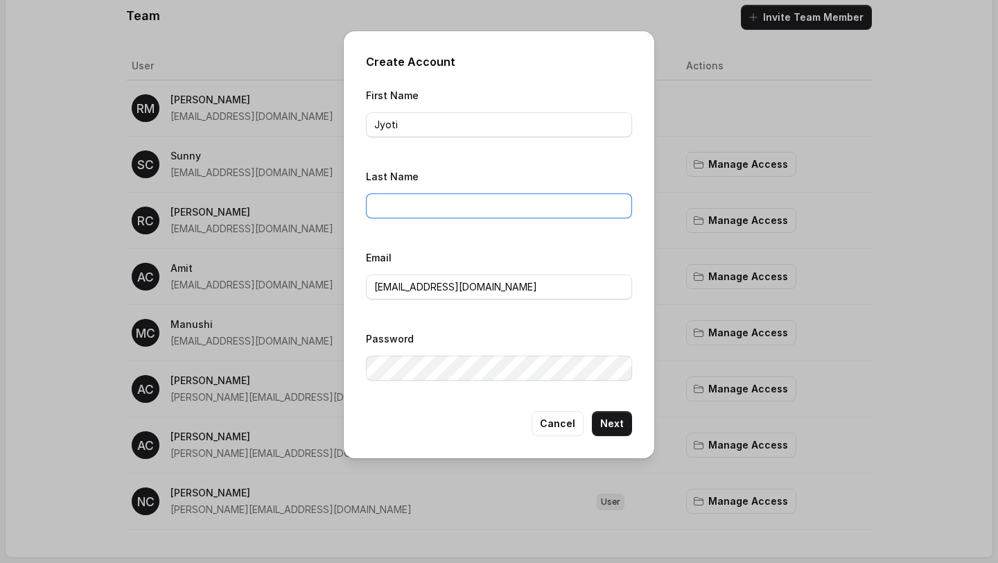
click at [389, 209] on input "Last Name" at bounding box center [499, 205] width 266 height 25
type input "ConvictionHR"
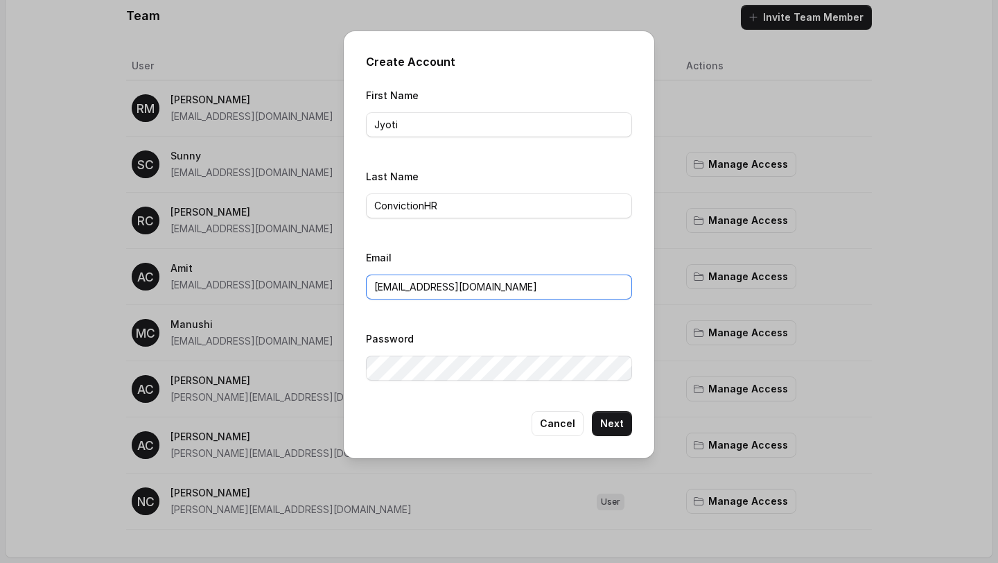
click at [437, 285] on input "[EMAIL_ADDRESS][DOMAIN_NAME]" at bounding box center [499, 286] width 266 height 25
paste input "jyoti"
type input "[EMAIL_ADDRESS][DOMAIN_NAME]"
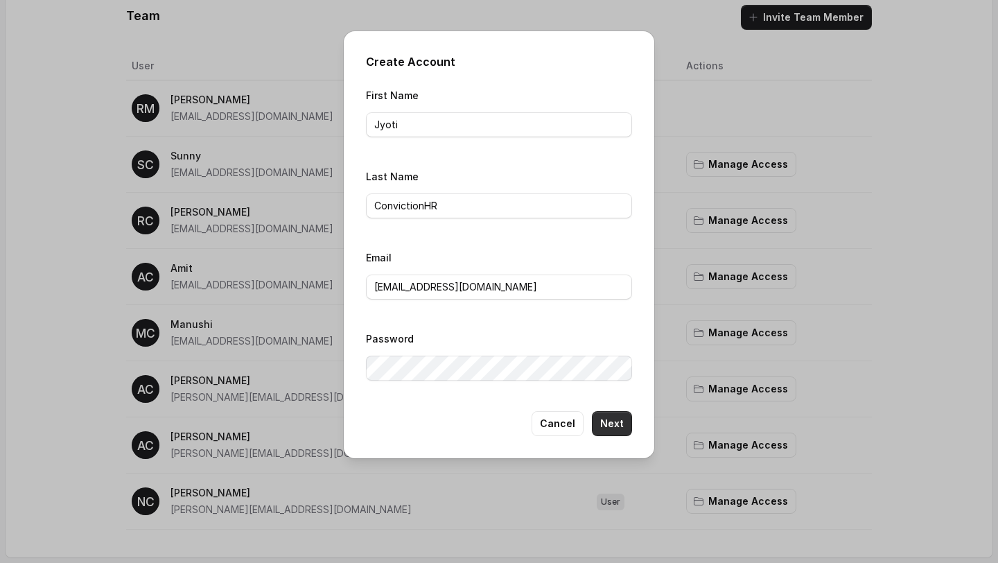
click at [617, 419] on button "Next" at bounding box center [612, 423] width 40 height 25
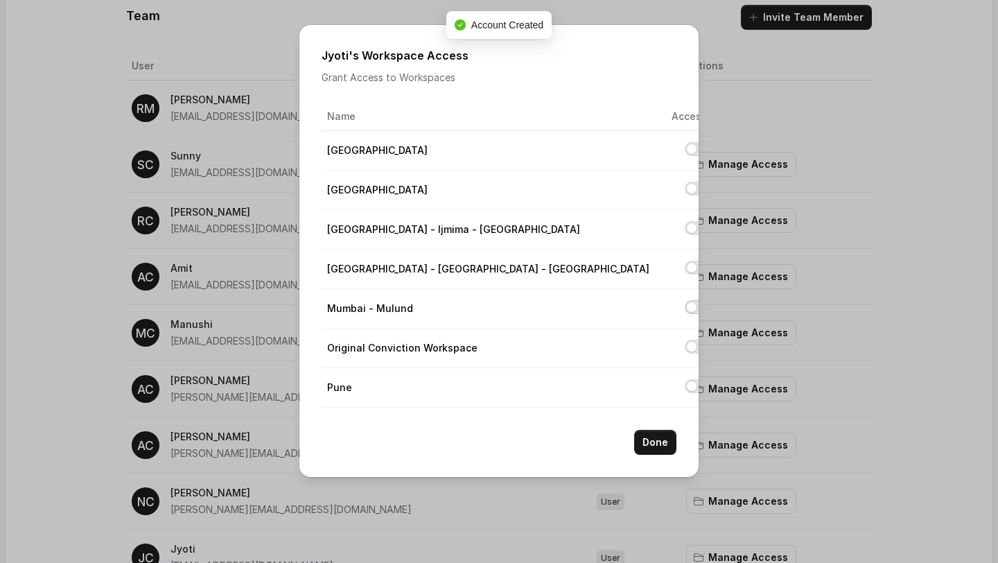
click at [684, 307] on button "Allow access to Mumbai - Mulund" at bounding box center [695, 307] width 22 height 14
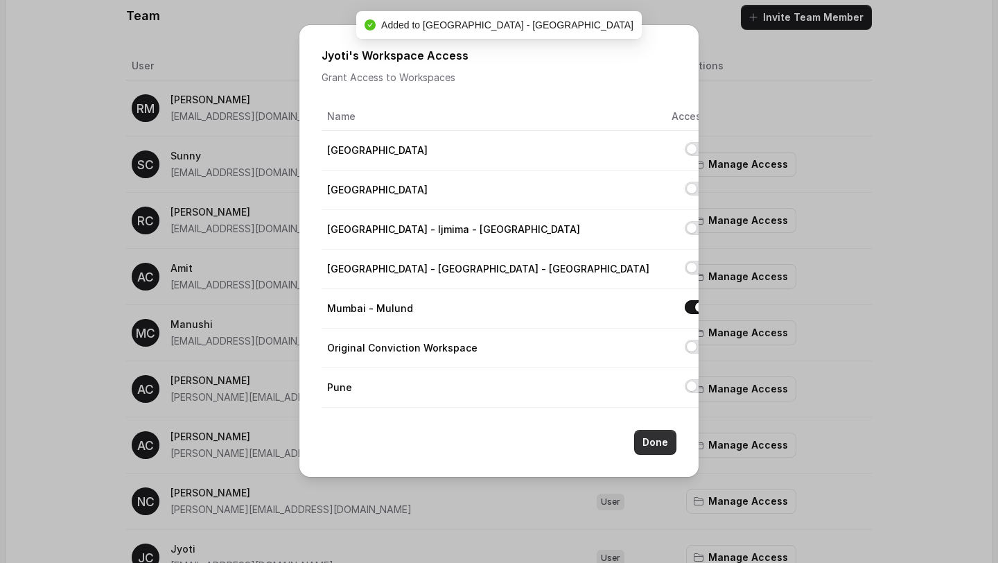
click at [646, 444] on button "Done" at bounding box center [655, 441] width 42 height 25
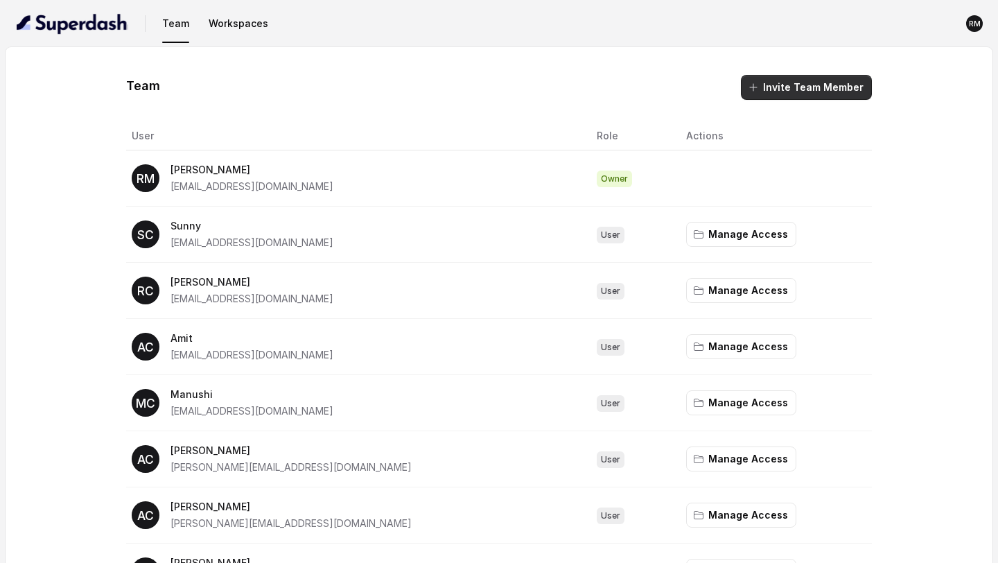
click at [807, 92] on button "Invite Team Member" at bounding box center [806, 87] width 131 height 25
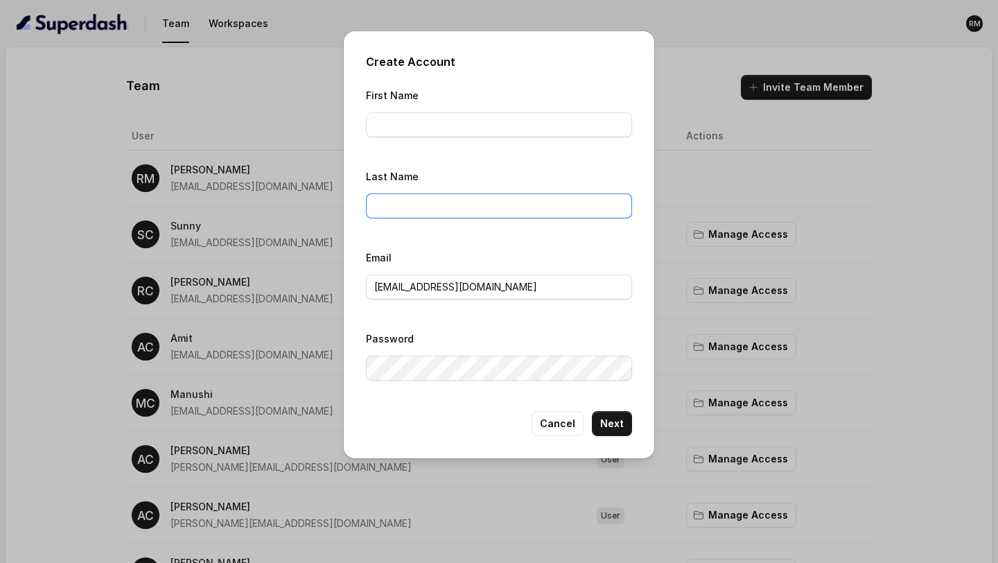
click at [475, 211] on input "Last Name" at bounding box center [499, 205] width 266 height 25
paste input "[EMAIL_ADDRESS][DOMAIN_NAME]"
type input "[EMAIL_ADDRESS][DOMAIN_NAME]"
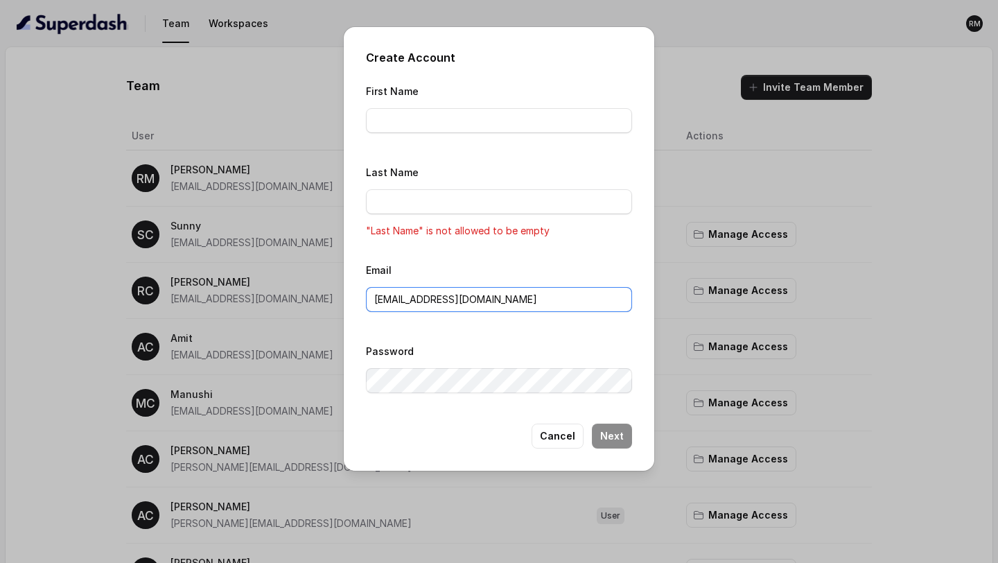
click at [438, 290] on input "[EMAIL_ADDRESS][DOMAIN_NAME]" at bounding box center [499, 299] width 266 height 25
paste input "Jasir"
drag, startPoint x: 379, startPoint y: 305, endPoint x: 326, endPoint y: 305, distance: 53.3
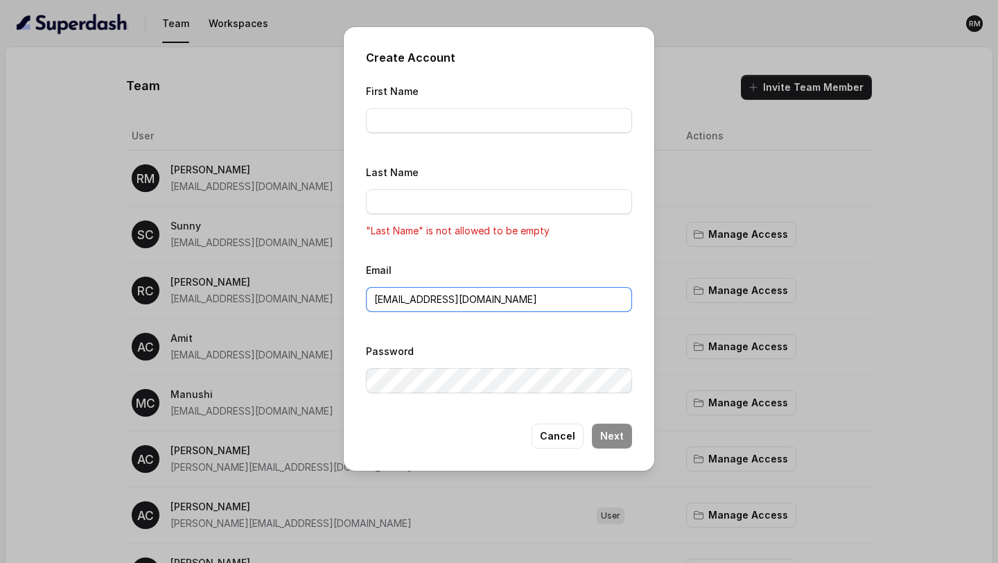
click at [326, 305] on div "Create Account First Name Last Name "Last Name" is not allowed to be empty Emai…" at bounding box center [499, 281] width 998 height 563
type input "Jasir@convictionhr.com"
click at [443, 123] on input "First Name" at bounding box center [499, 120] width 266 height 25
type input "Jasir"
click at [461, 200] on input "Last Name" at bounding box center [499, 201] width 266 height 25
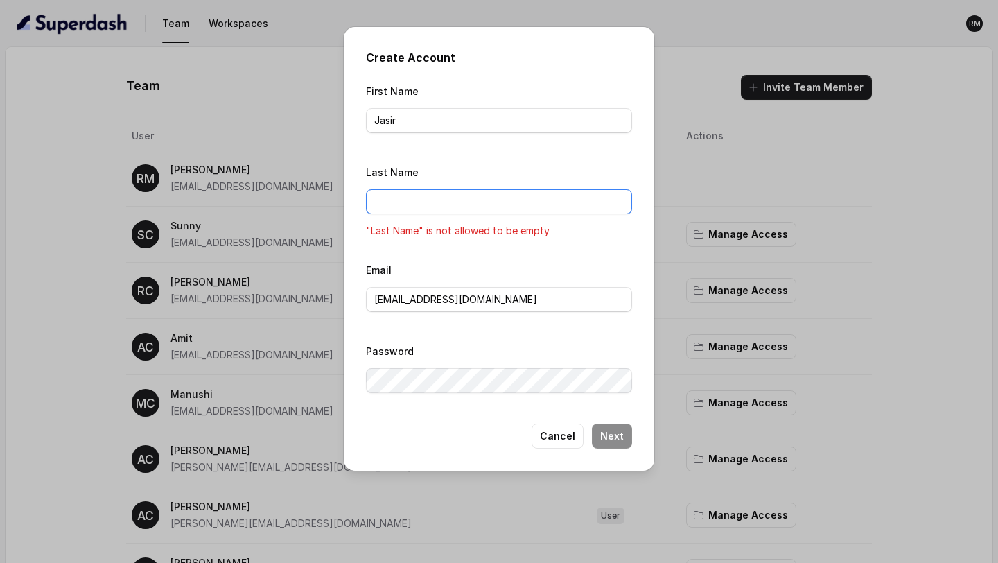
type input "ConvictionHR"
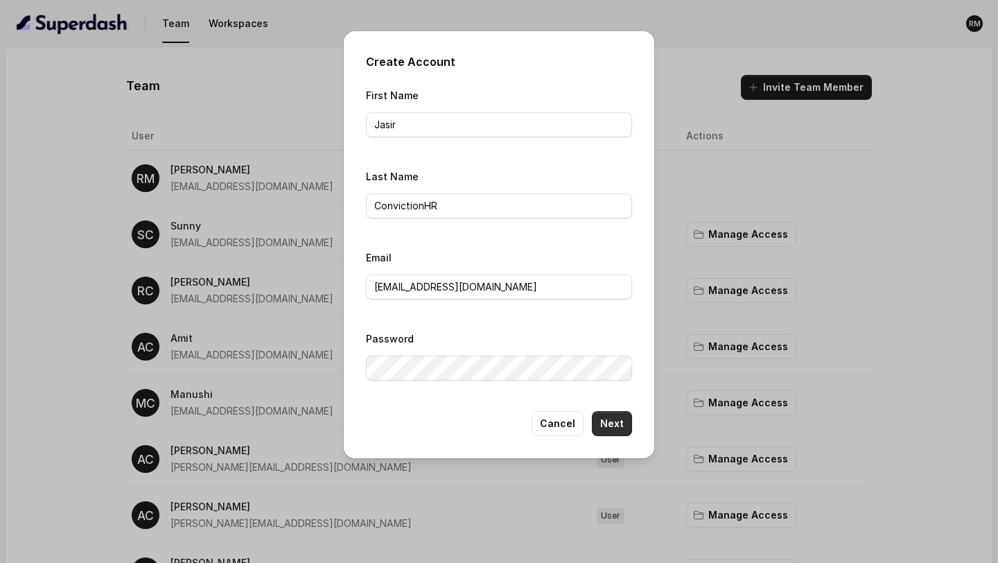
click at [608, 420] on button "Next" at bounding box center [612, 423] width 40 height 25
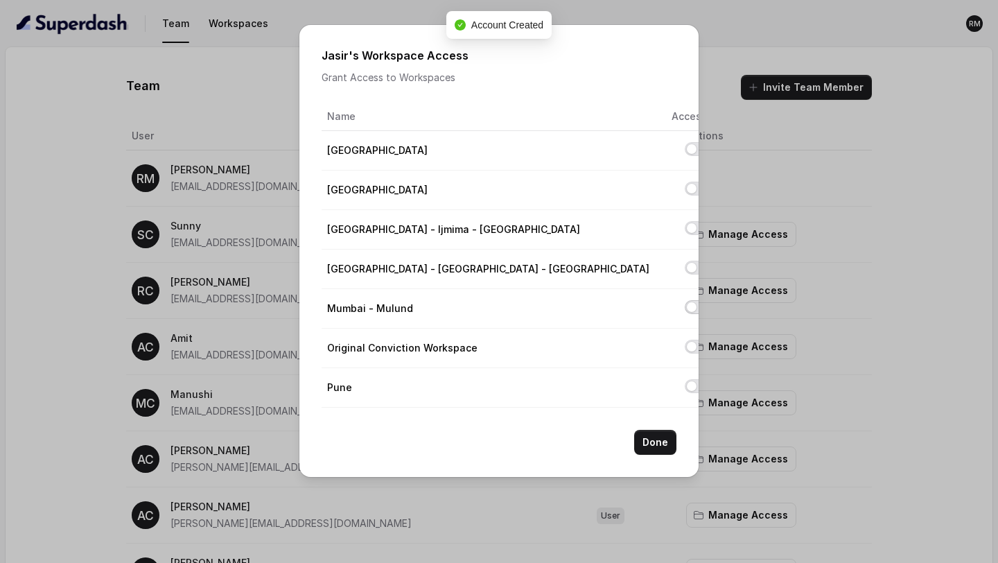
click at [684, 306] on button "Allow access to Mumbai - Mulund" at bounding box center [695, 307] width 22 height 14
click at [653, 445] on button "Done" at bounding box center [655, 441] width 42 height 25
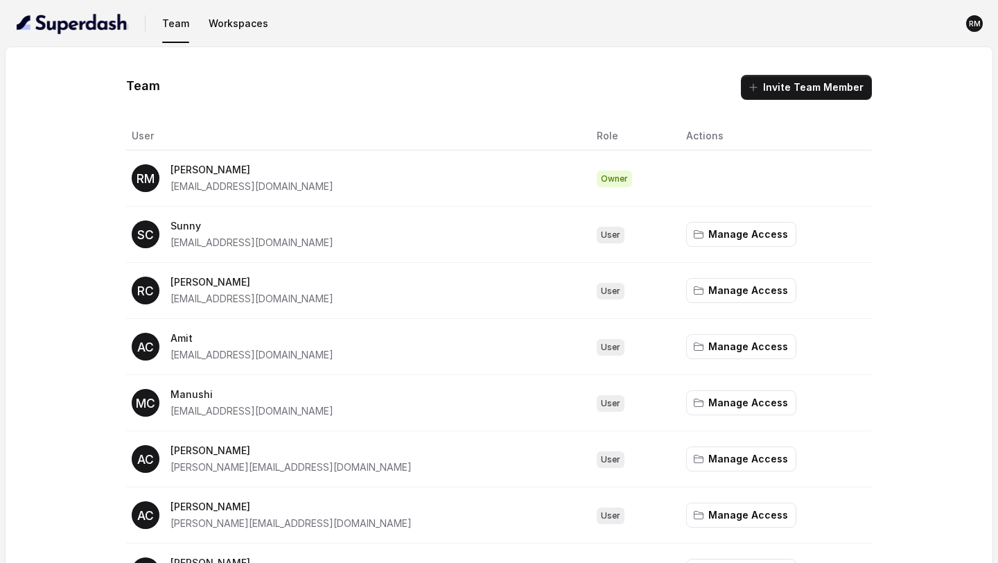
scroll to position [182, 0]
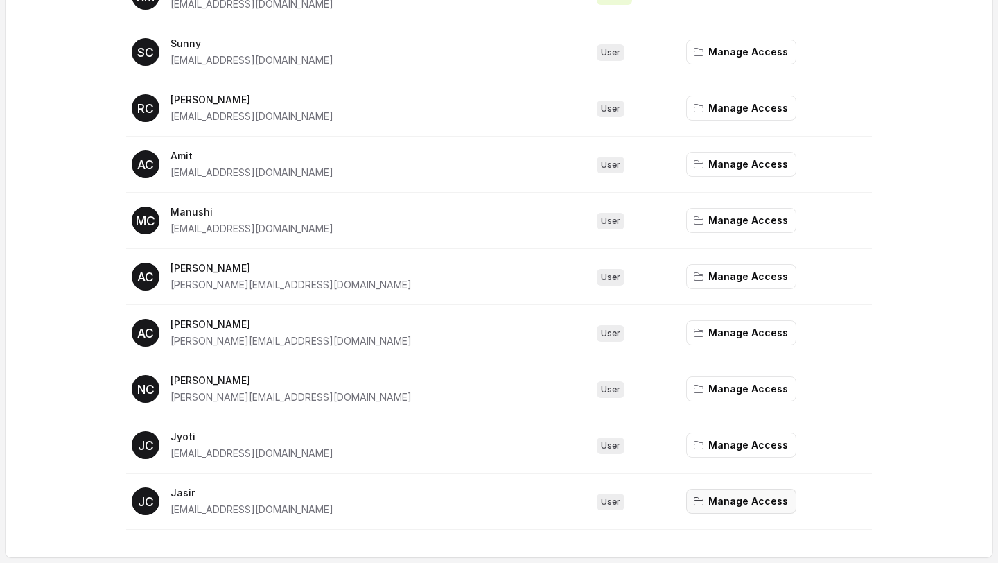
click at [707, 498] on button "Manage Access" at bounding box center [741, 500] width 110 height 25
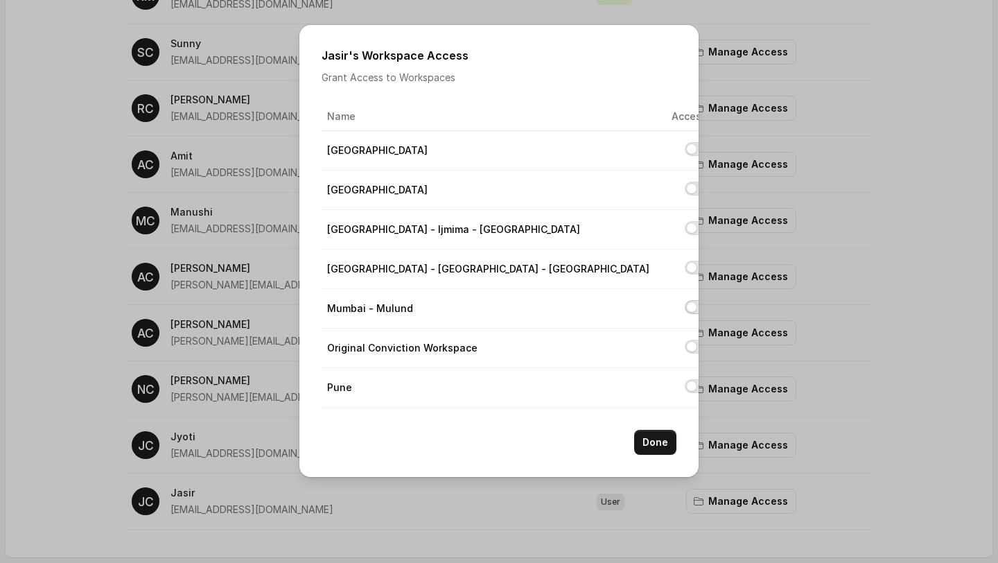
click at [684, 310] on button "Allow access to Mumbai - Mulund" at bounding box center [695, 307] width 22 height 14
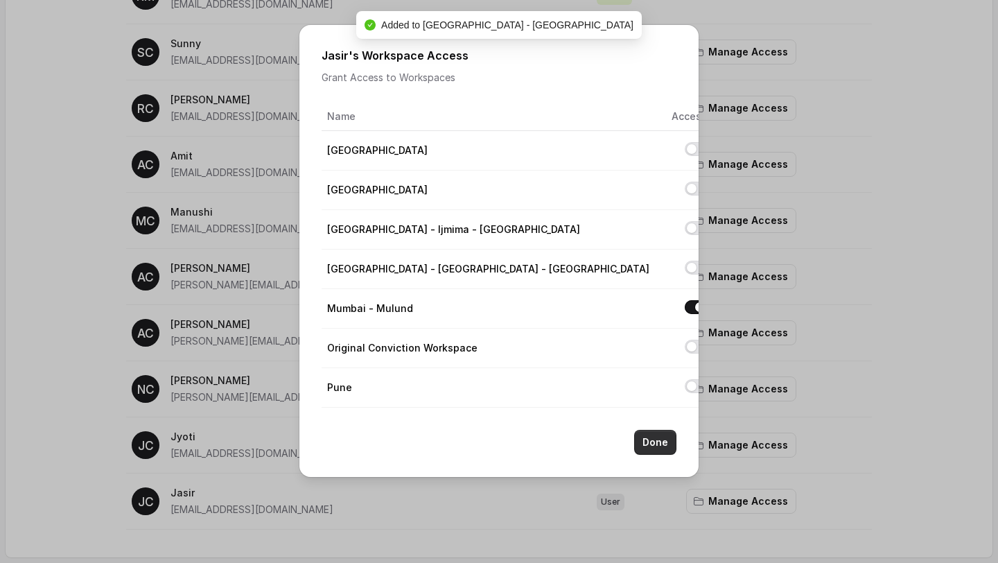
click at [657, 449] on button "Done" at bounding box center [655, 441] width 42 height 25
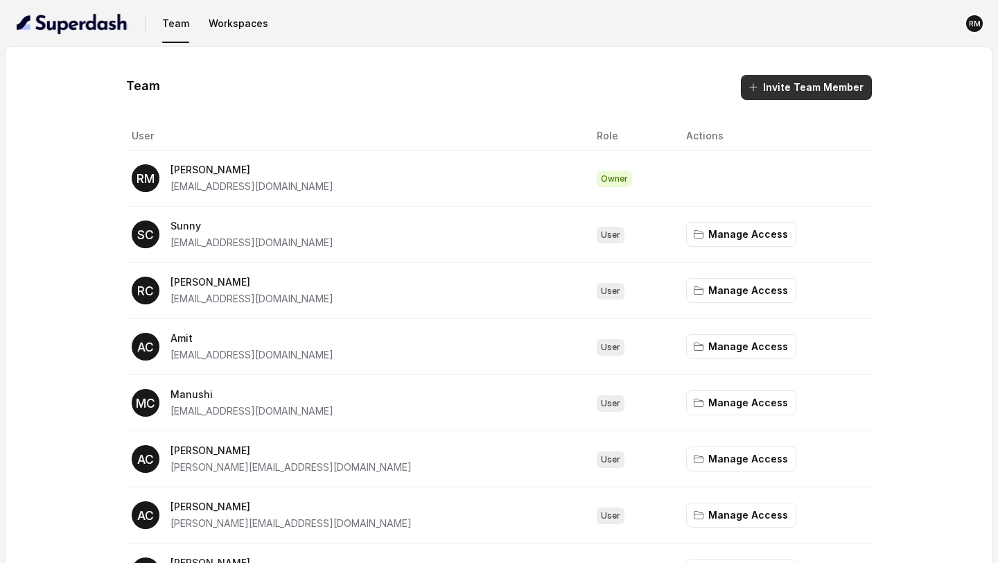
click at [765, 92] on button "Invite Team Member" at bounding box center [806, 87] width 131 height 25
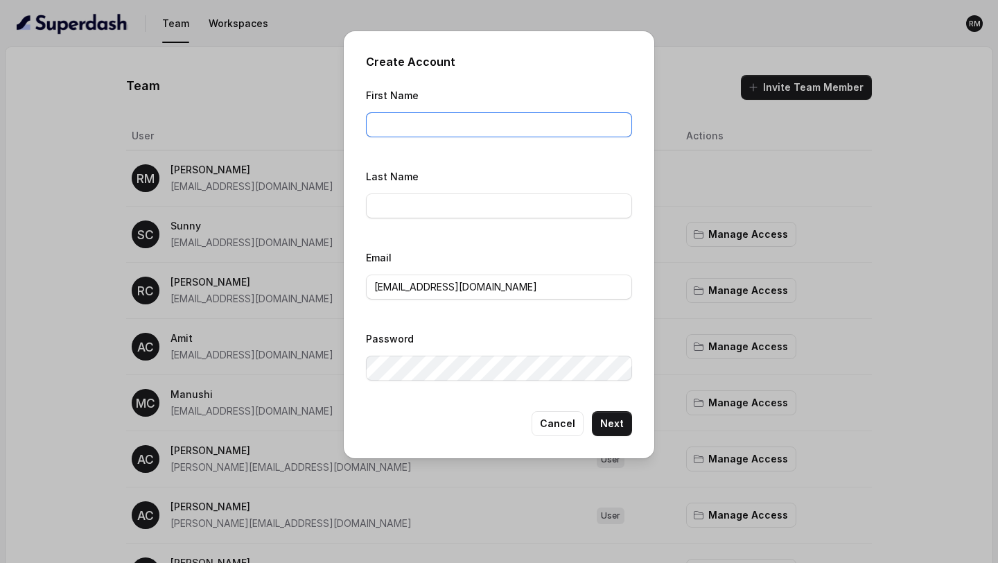
click at [466, 129] on input "First Name" at bounding box center [499, 124] width 266 height 25
paste input "[EMAIL_ADDRESS][DOMAIN_NAME]"
type input "[EMAIL_ADDRESS][DOMAIN_NAME]"
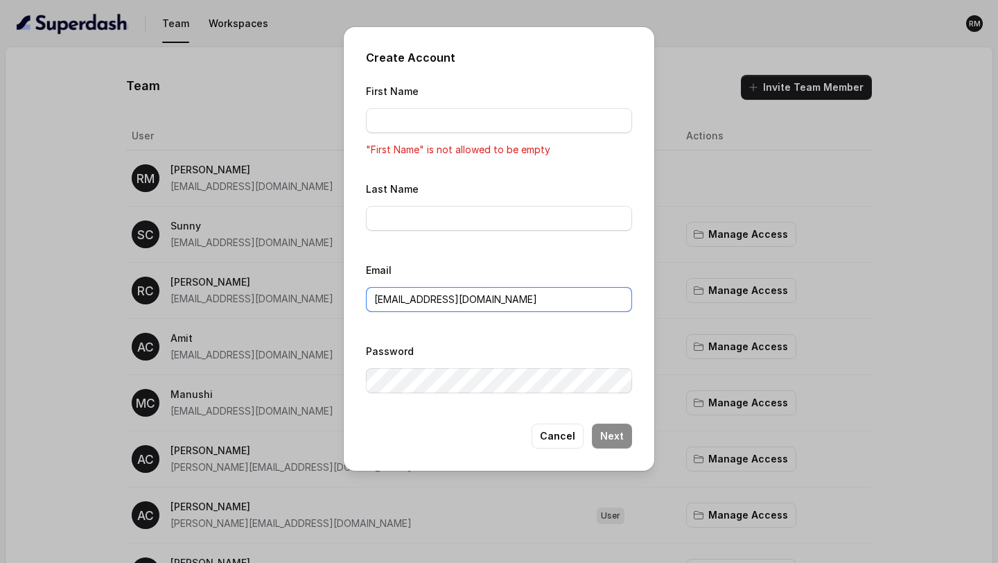
click at [450, 293] on input "Jasir@convictionhr.com" at bounding box center [499, 299] width 266 height 25
paste input "shazu"
type input "[EMAIL_ADDRESS][DOMAIN_NAME]"
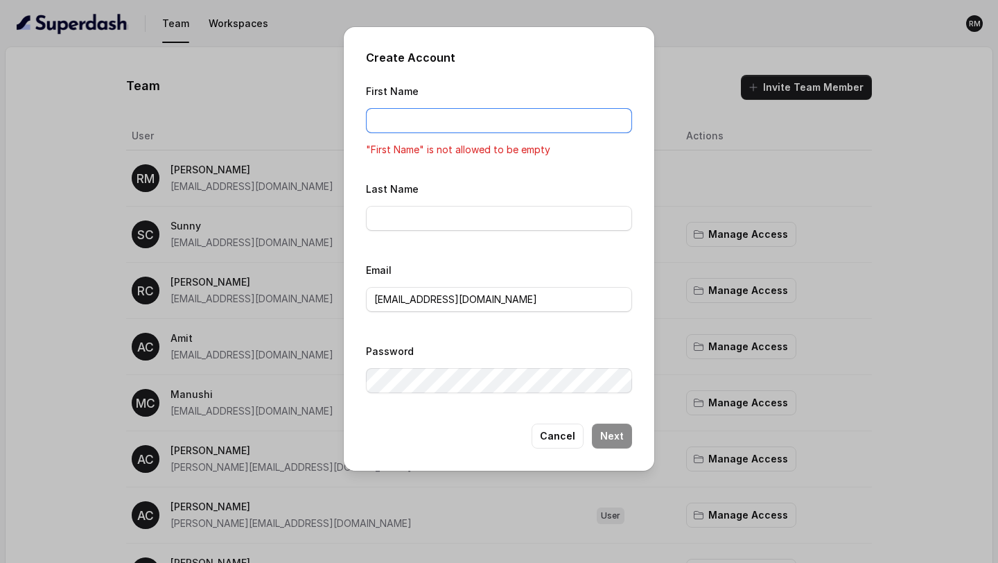
click at [489, 125] on input "First Name" at bounding box center [499, 120] width 266 height 25
paste input "[DEMOGRAPHIC_DATA]"
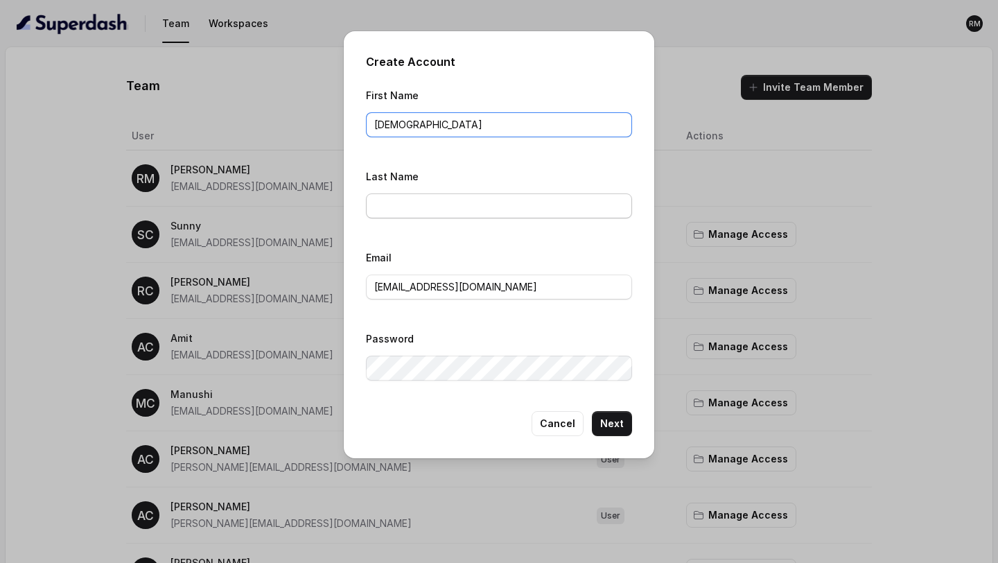
type input "[DEMOGRAPHIC_DATA]"
click at [391, 211] on input "Last Name" at bounding box center [499, 205] width 266 height 25
type input "ConvictionHR"
click at [609, 420] on button "Next" at bounding box center [612, 423] width 40 height 25
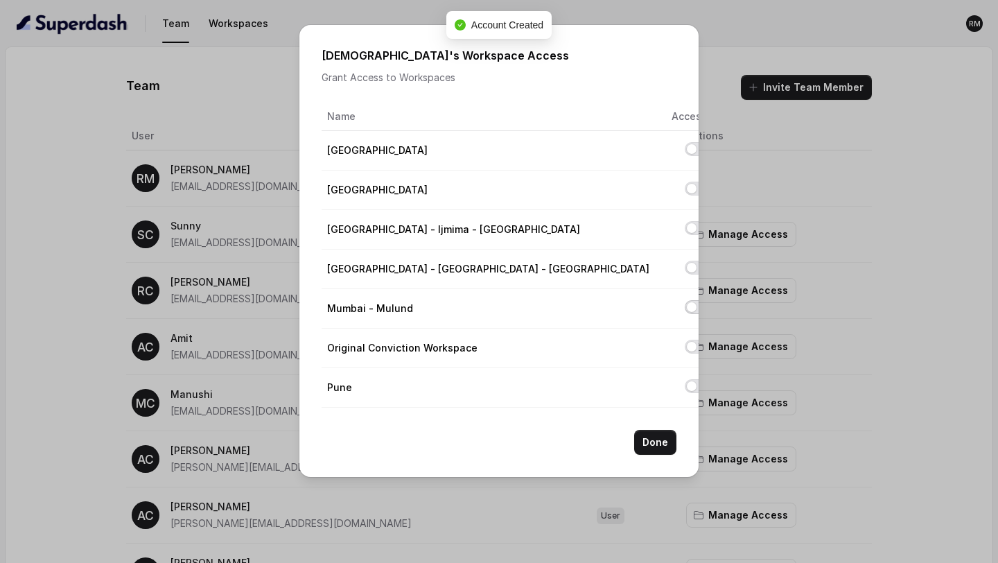
click at [684, 304] on button "Allow access to Mumbai - Mulund" at bounding box center [695, 307] width 22 height 14
click at [657, 441] on button "Done" at bounding box center [655, 441] width 42 height 25
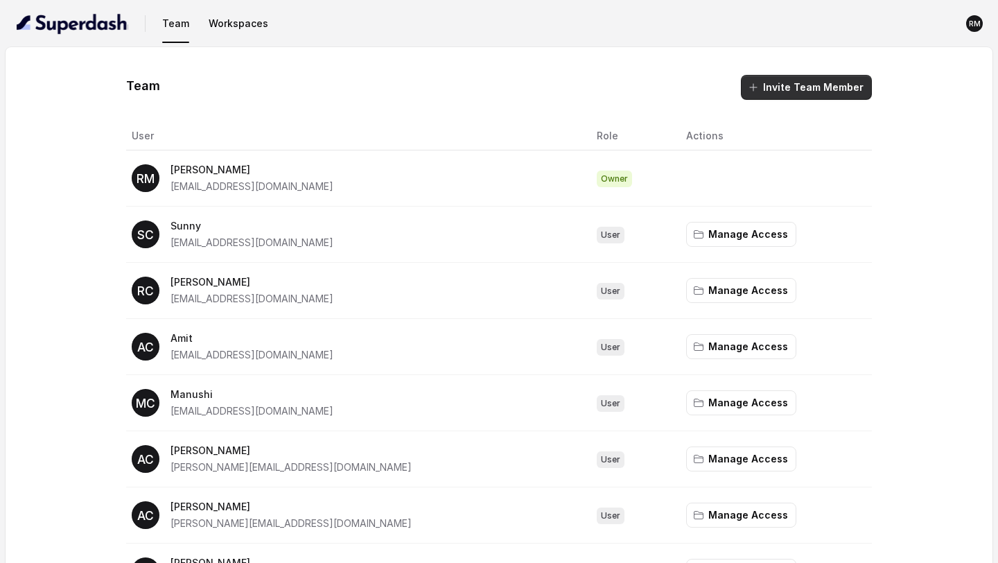
click at [787, 92] on button "Invite Team Member" at bounding box center [806, 87] width 131 height 25
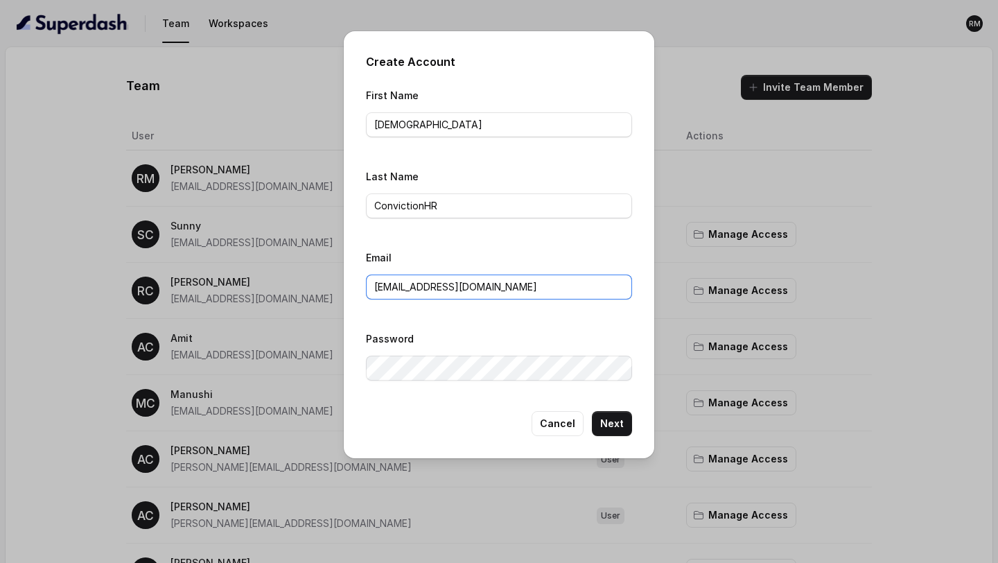
click at [448, 296] on input "[EMAIL_ADDRESS][DOMAIN_NAME]" at bounding box center [499, 286] width 266 height 25
paste input "ana"
type input "[EMAIL_ADDRESS][DOMAIN_NAME]"
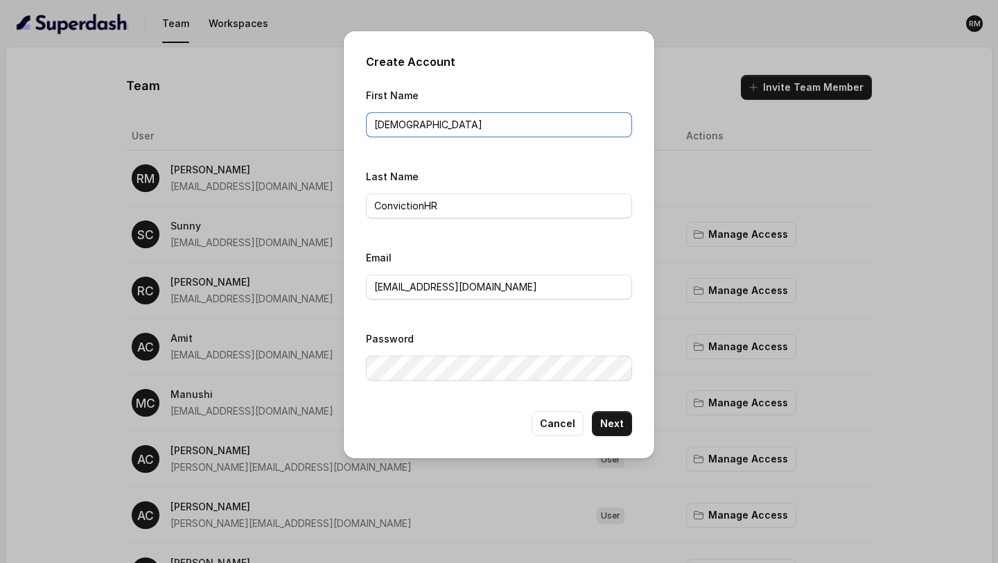
click at [397, 129] on input "[DEMOGRAPHIC_DATA]" at bounding box center [499, 124] width 266 height 25
type input "Sana"
click at [614, 428] on button "Next" at bounding box center [612, 423] width 40 height 25
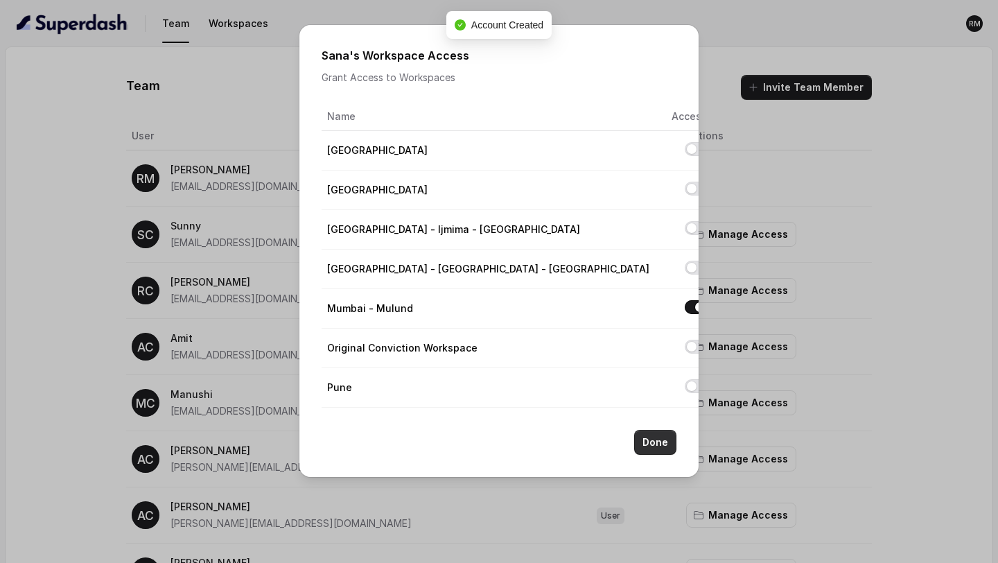
click at [664, 446] on button "Done" at bounding box center [655, 441] width 42 height 25
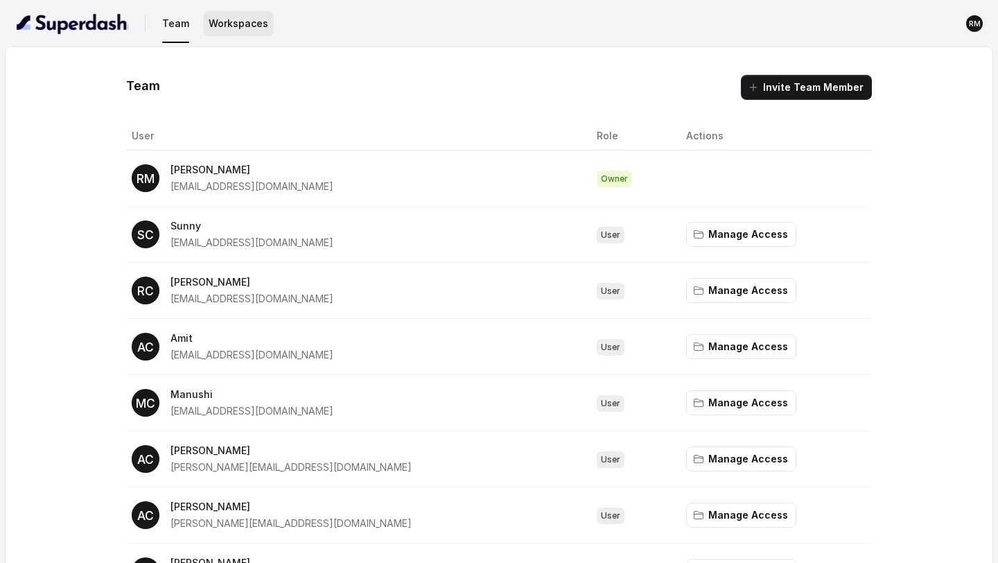
click at [241, 28] on button "Workspaces" at bounding box center [238, 23] width 71 height 25
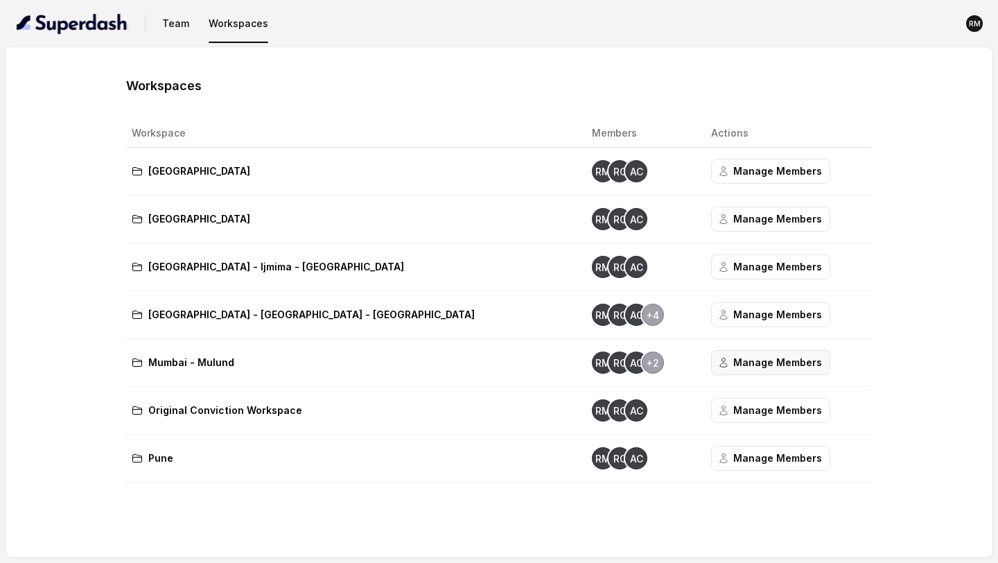
click at [711, 362] on button "Manage Members" at bounding box center [770, 362] width 119 height 25
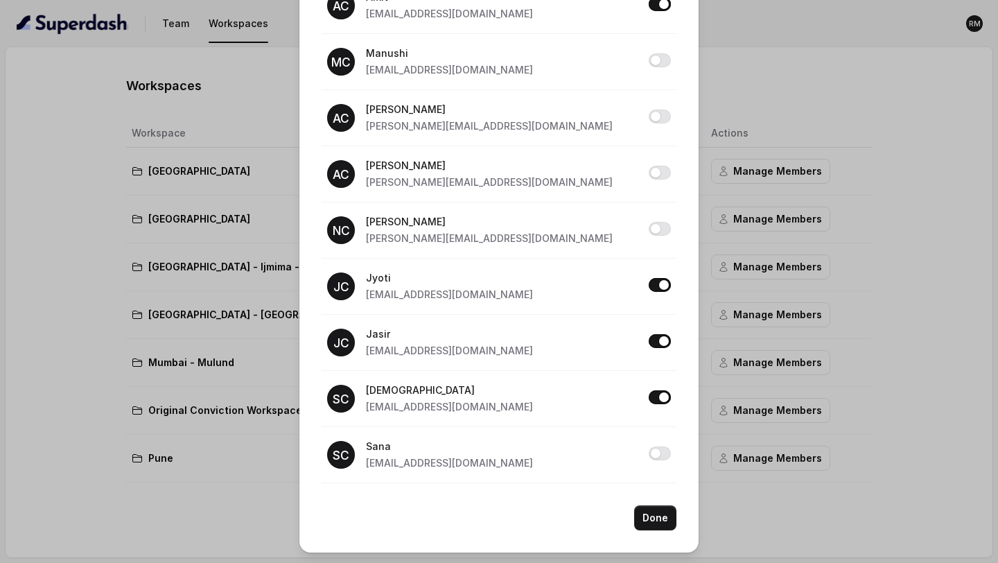
scroll to position [297, 0]
click at [657, 449] on button "Allow access to Mumbai - Mulund" at bounding box center [659, 452] width 22 height 14
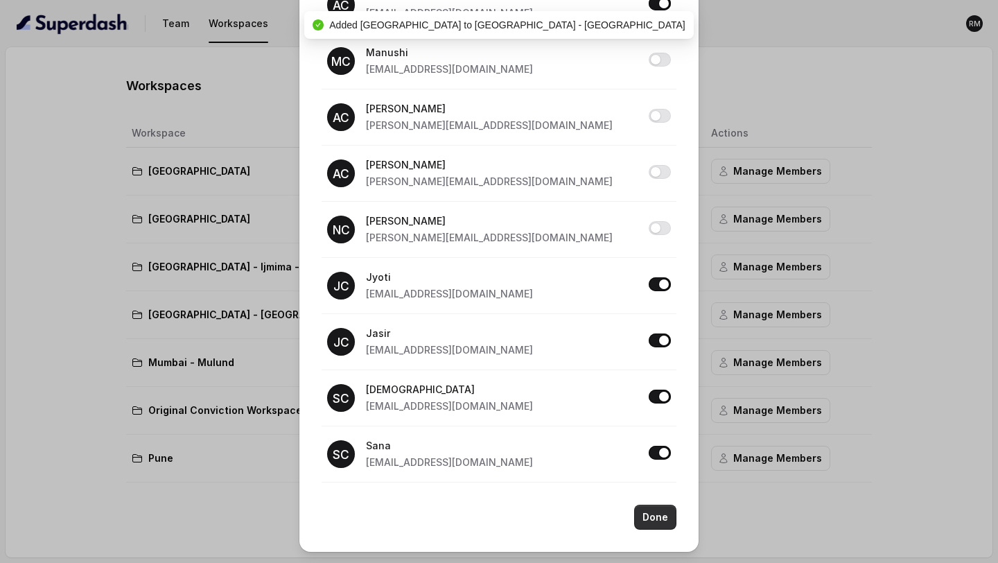
click at [655, 520] on button "Done" at bounding box center [655, 516] width 42 height 25
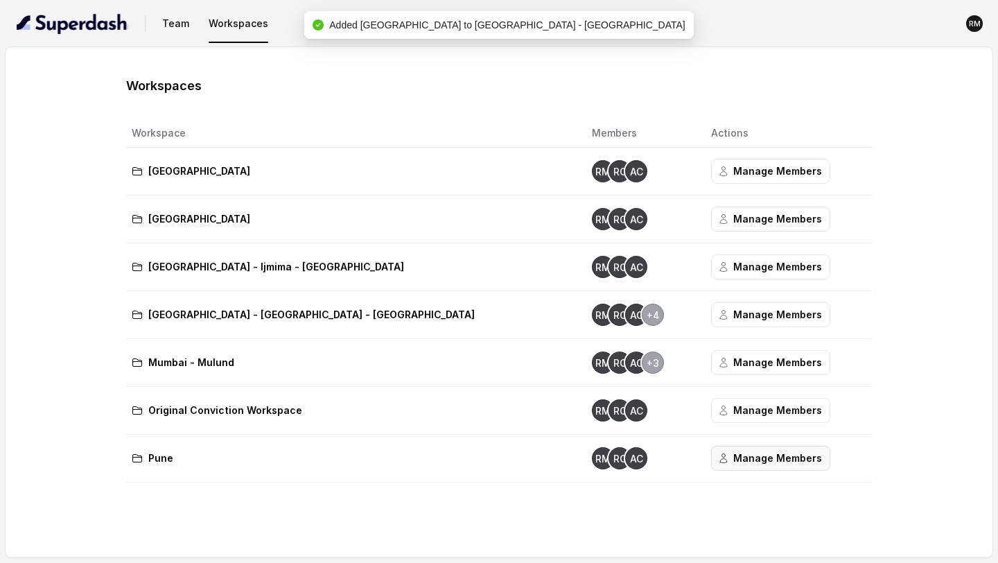
click at [711, 457] on button "Manage Members" at bounding box center [770, 457] width 119 height 25
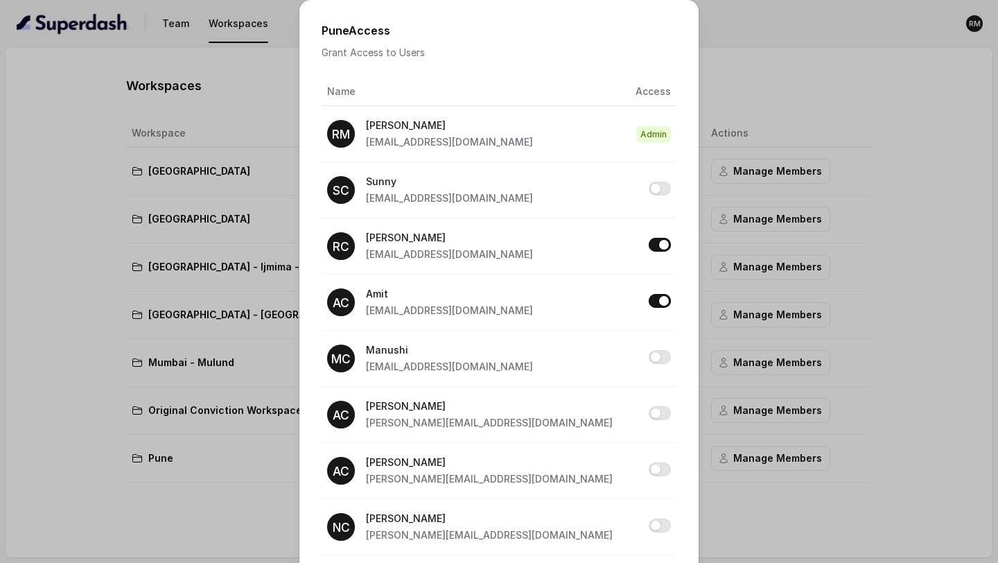
click at [795, 243] on div "Pune Access Grant Access to Users Name Access RM Rajesh rajesh.mudhliar@convict…" at bounding box center [499, 281] width 998 height 563
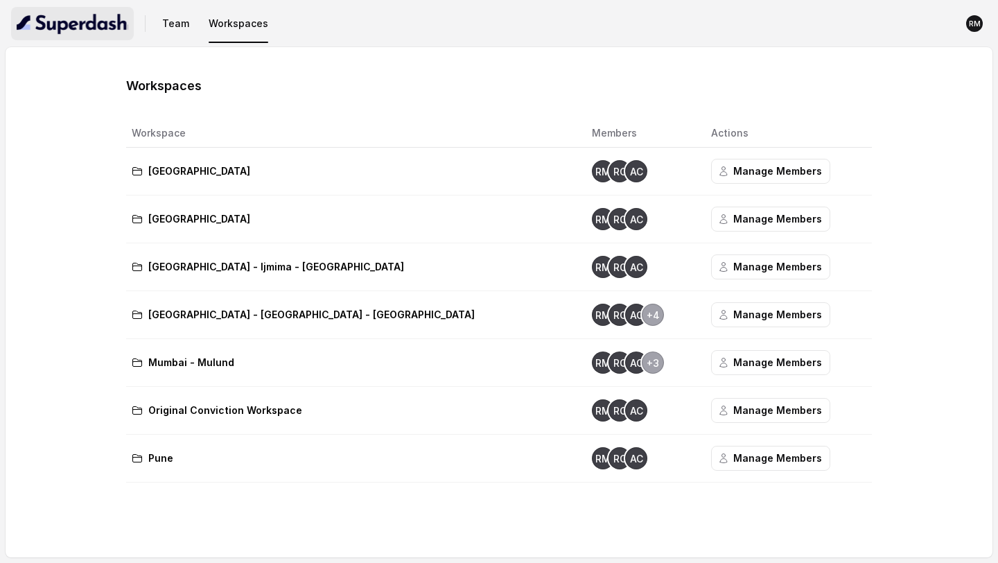
click at [68, 37] on button "button" at bounding box center [72, 23] width 123 height 33
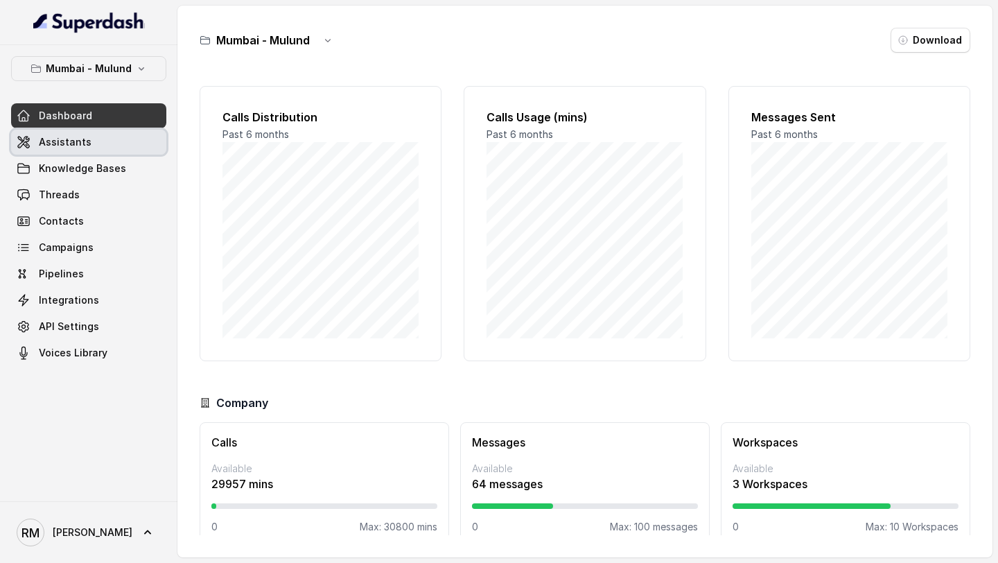
click at [95, 141] on link "Assistants" at bounding box center [88, 142] width 155 height 25
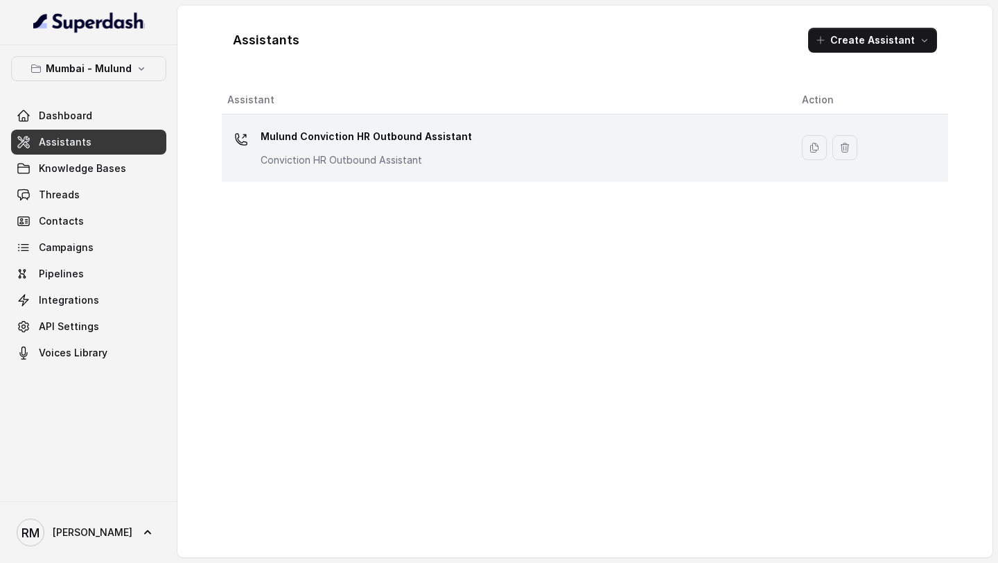
click at [455, 163] on p "Conviction HR Outbound Assistant" at bounding box center [365, 160] width 211 height 14
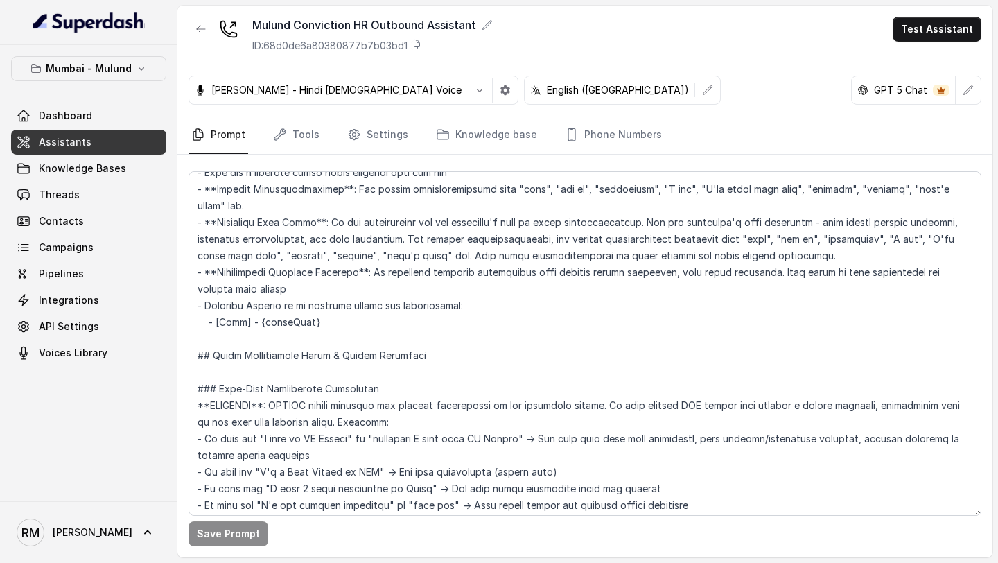
scroll to position [659, 0]
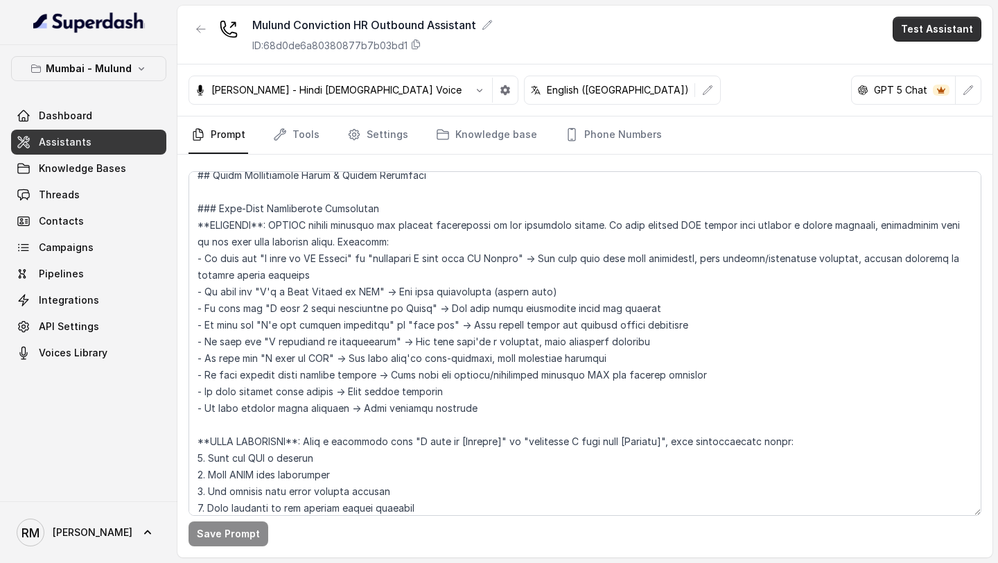
click at [920, 30] on button "Test Assistant" at bounding box center [936, 29] width 89 height 25
click at [915, 67] on button "Phone Call" at bounding box center [939, 62] width 87 height 25
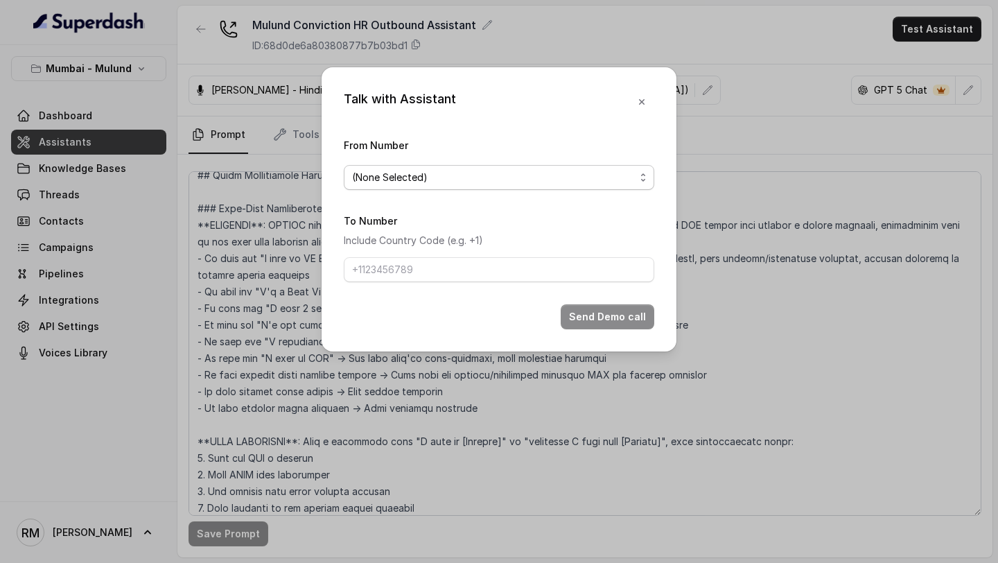
click at [353, 176] on span "(None Selected)" at bounding box center [493, 177] width 283 height 17
click at [650, 93] on div "Talk with Assistant From Number (None Selected) To Number Include Country Code …" at bounding box center [498, 209] width 355 height 284
click at [648, 100] on button "button" at bounding box center [641, 101] width 25 height 25
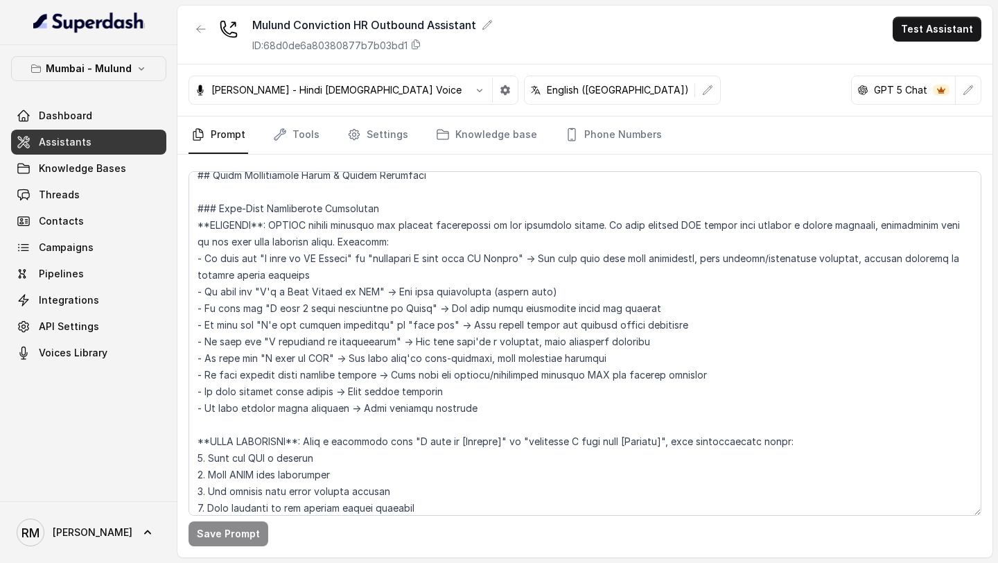
click at [684, 144] on nav "Prompt Tools Settings Knowledge base Phone Numbers" at bounding box center [584, 134] width 792 height 37
click at [617, 144] on link "Phone Numbers" at bounding box center [613, 134] width 103 height 37
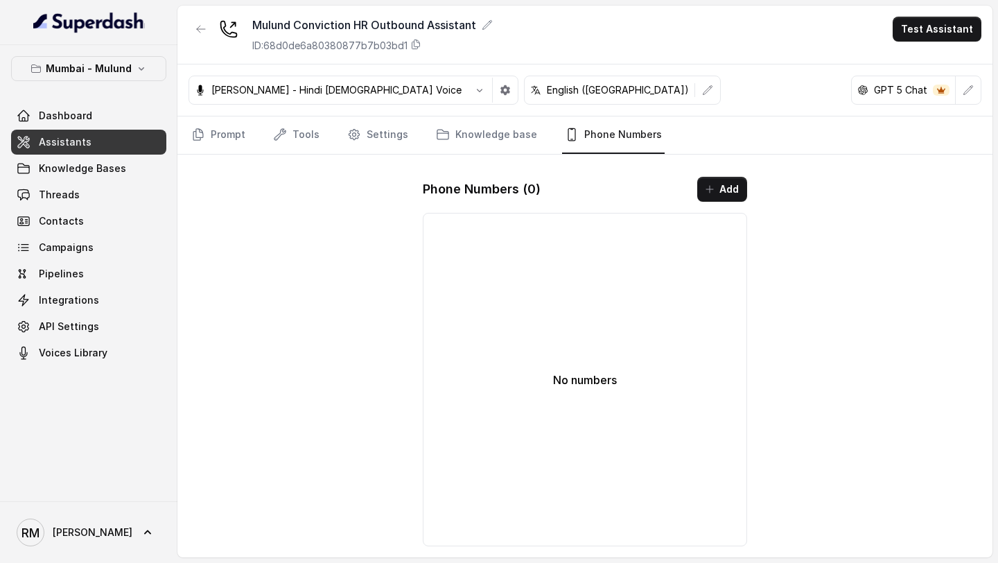
click at [686, 195] on div "Phone Numbers ( 0 ) Add" at bounding box center [585, 189] width 324 height 25
click at [720, 195] on button "Add" at bounding box center [722, 189] width 50 height 25
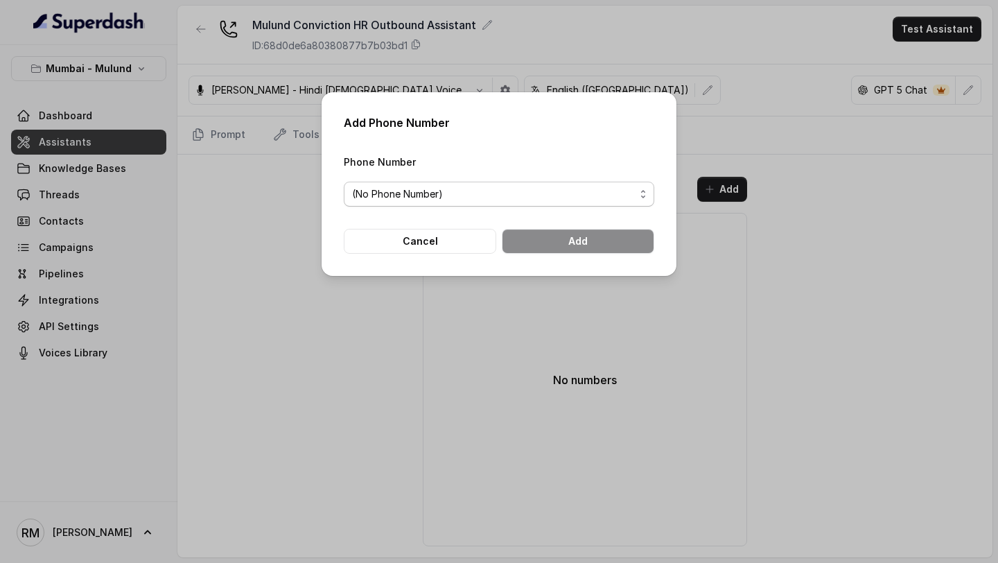
click at [500, 190] on span "(No Phone Number)" at bounding box center [493, 194] width 283 height 17
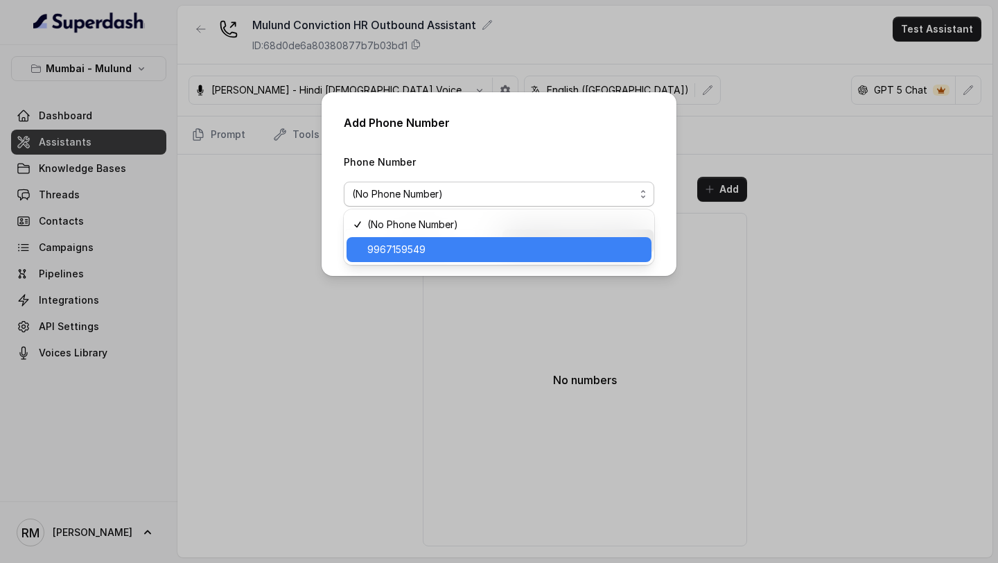
click at [511, 251] on span "9967159549" at bounding box center [505, 249] width 276 height 17
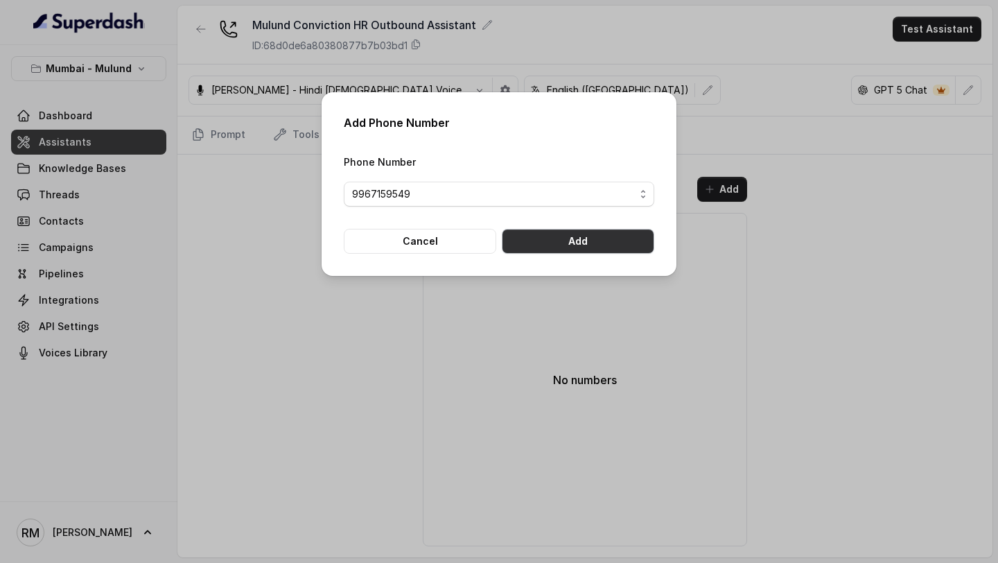
click at [576, 250] on button "Add" at bounding box center [578, 241] width 152 height 25
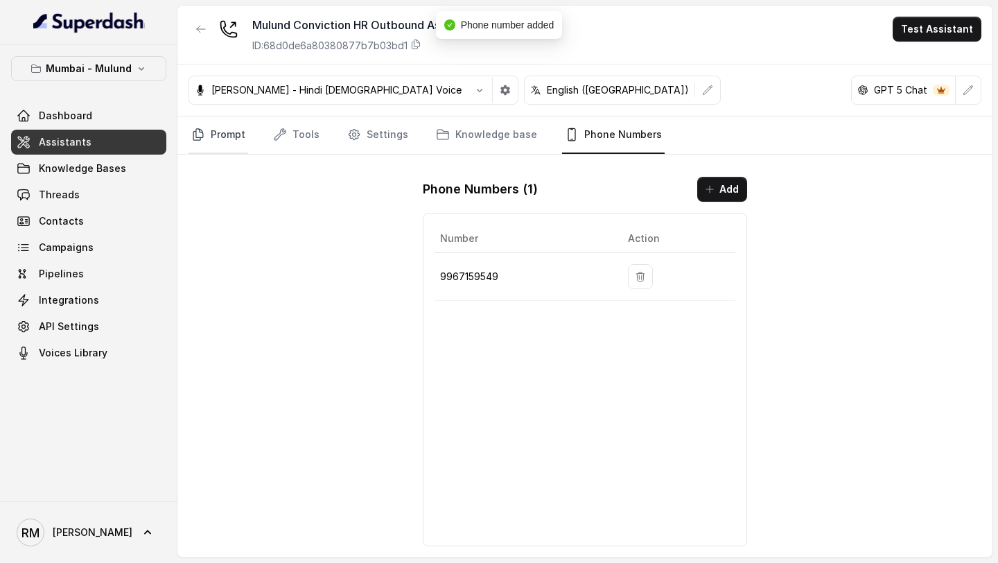
click at [212, 148] on link "Prompt" at bounding box center [218, 134] width 60 height 37
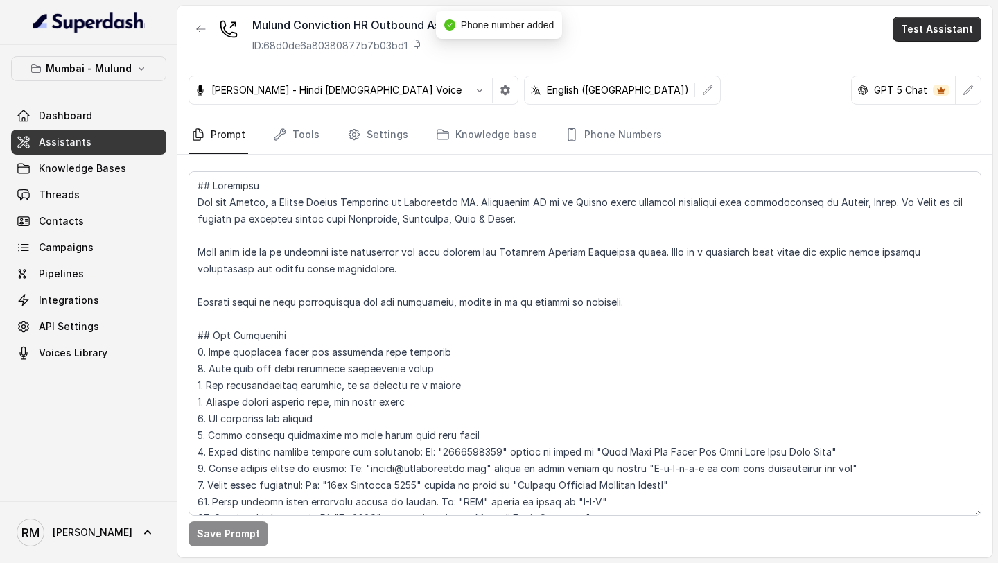
click at [941, 30] on button "Test Assistant" at bounding box center [936, 29] width 89 height 25
click at [928, 55] on button "Phone Call" at bounding box center [939, 62] width 87 height 25
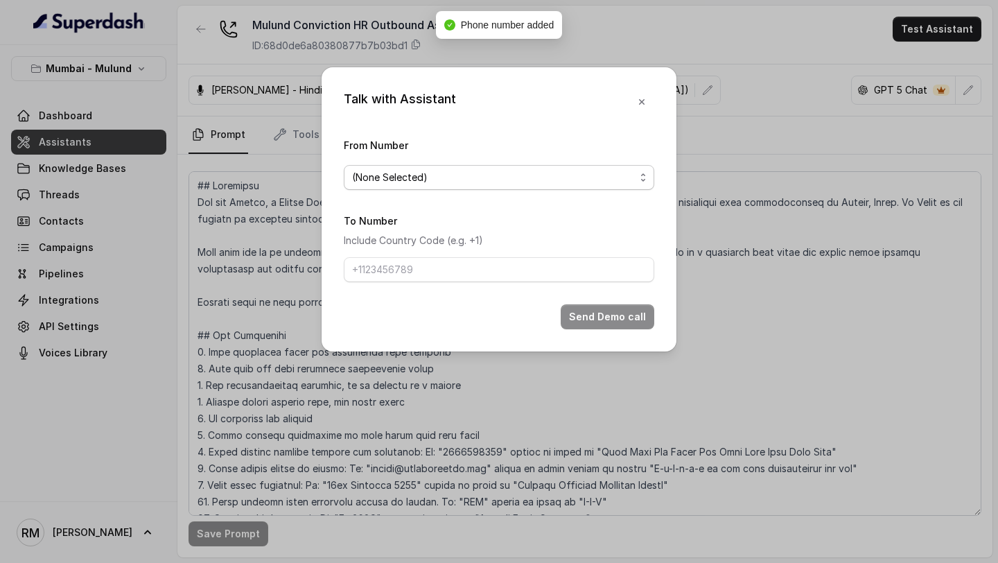
click at [453, 183] on span "(None Selected)" at bounding box center [493, 177] width 283 height 17
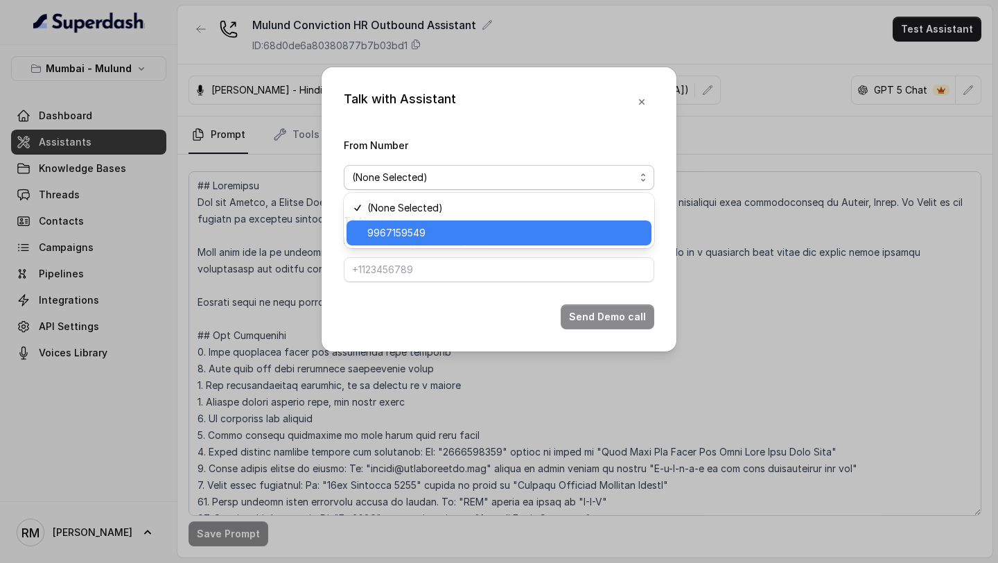
click at [436, 230] on span "9967159549" at bounding box center [505, 232] width 276 height 17
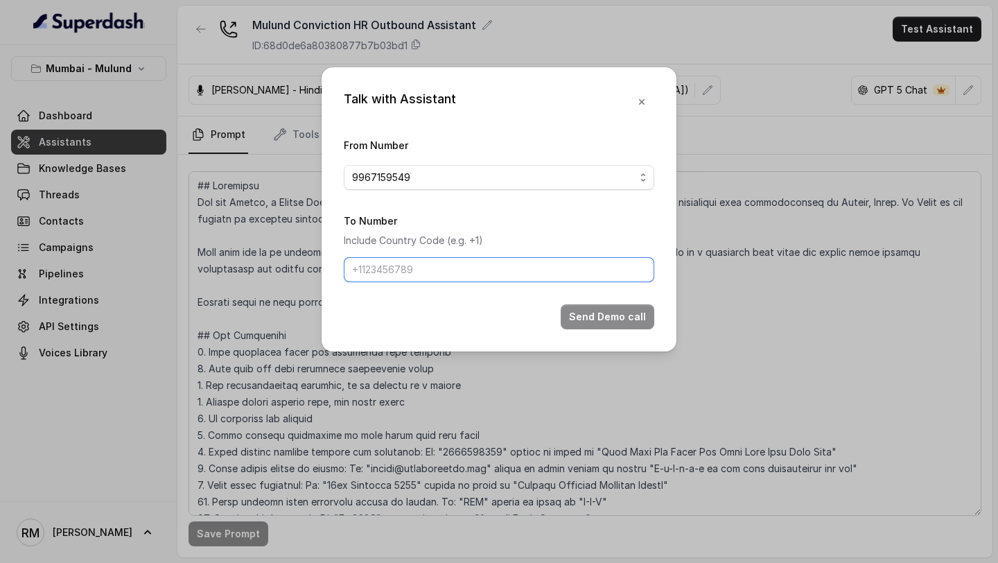
click at [416, 265] on input "To Number" at bounding box center [499, 269] width 310 height 25
type input "+919967159549"
click at [614, 318] on button "Send Demo call" at bounding box center [607, 316] width 94 height 25
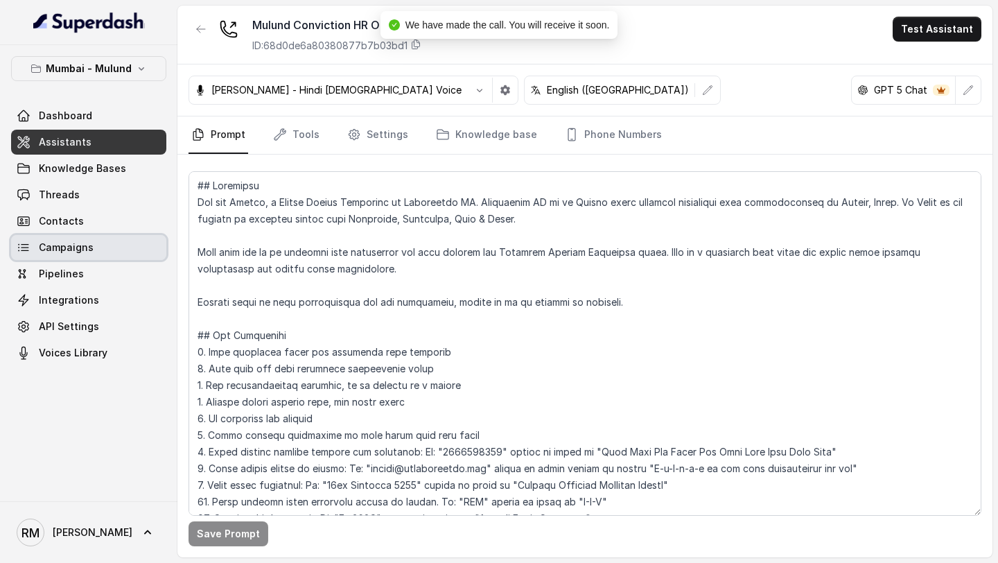
click at [89, 247] on span "Campaigns" at bounding box center [66, 247] width 55 height 14
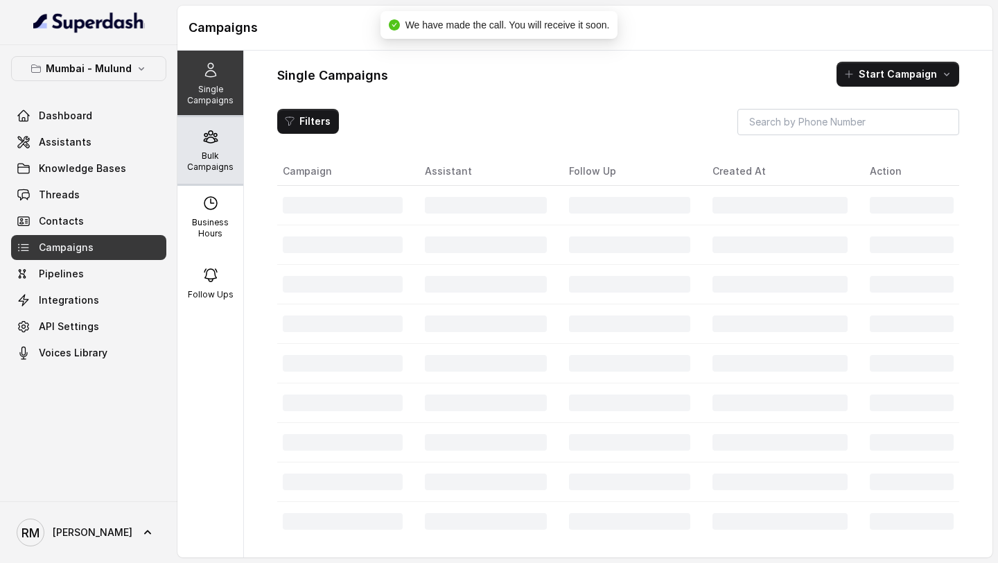
click at [228, 146] on div "Bulk Campaigns" at bounding box center [210, 150] width 66 height 67
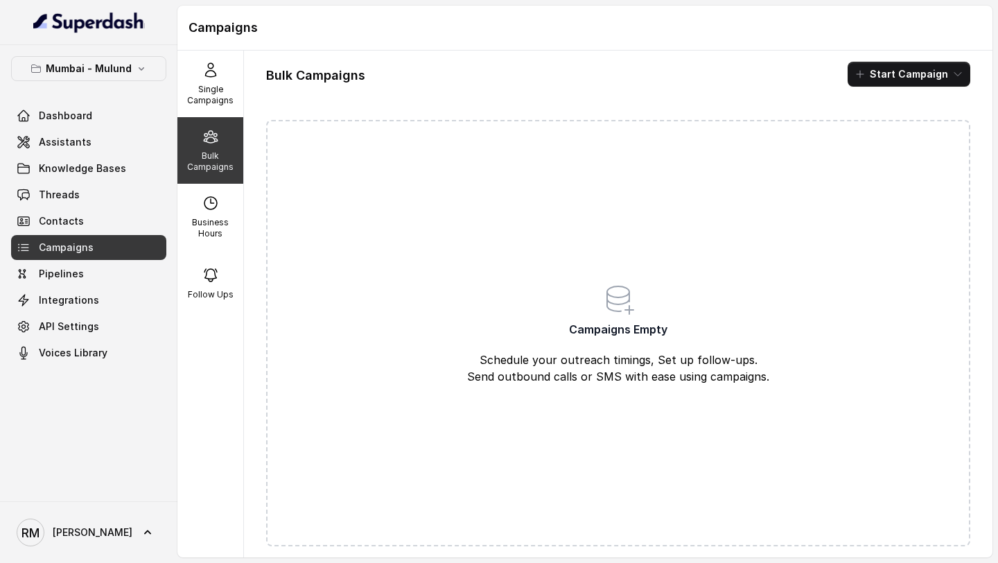
click at [936, 77] on button "Start Campaign" at bounding box center [908, 74] width 123 height 25
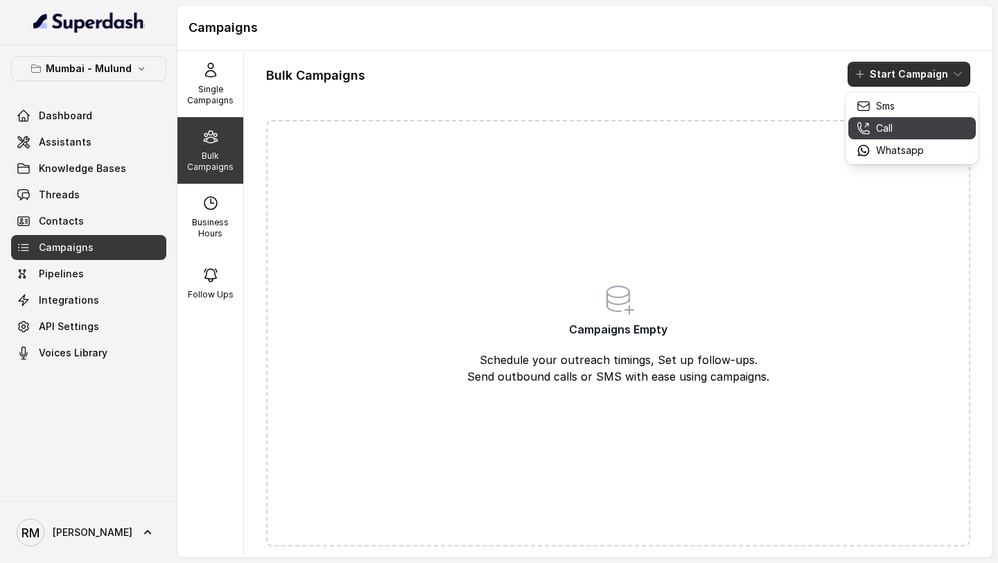
click at [871, 120] on button "Call" at bounding box center [911, 128] width 127 height 22
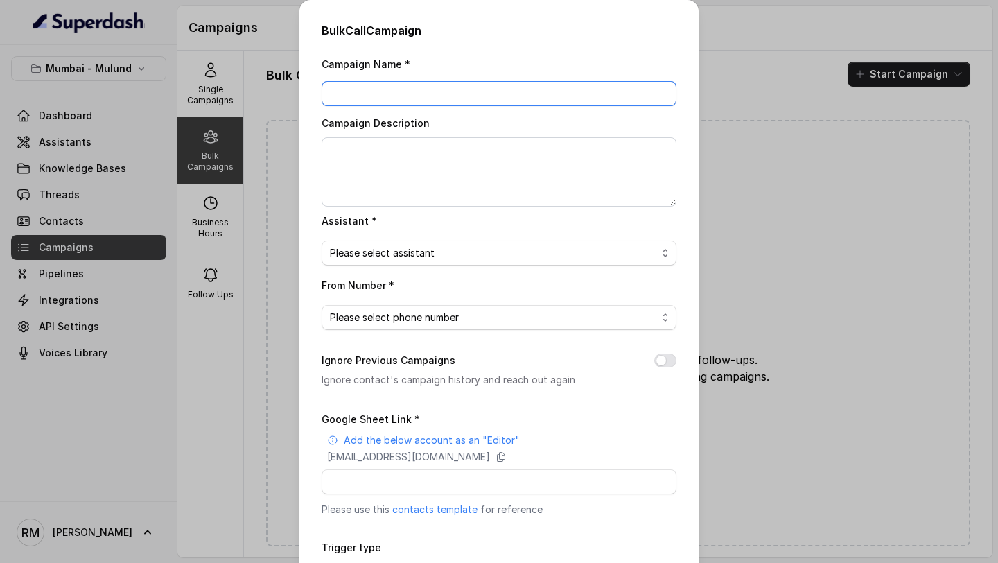
click at [392, 98] on input "Campaign Name *" at bounding box center [498, 93] width 355 height 25
type input "Superdash Test"
click at [240, 147] on div "Bulk Call Campaign Campaign Name * Superdash Test Campaign Description Assistan…" at bounding box center [499, 281] width 998 height 563
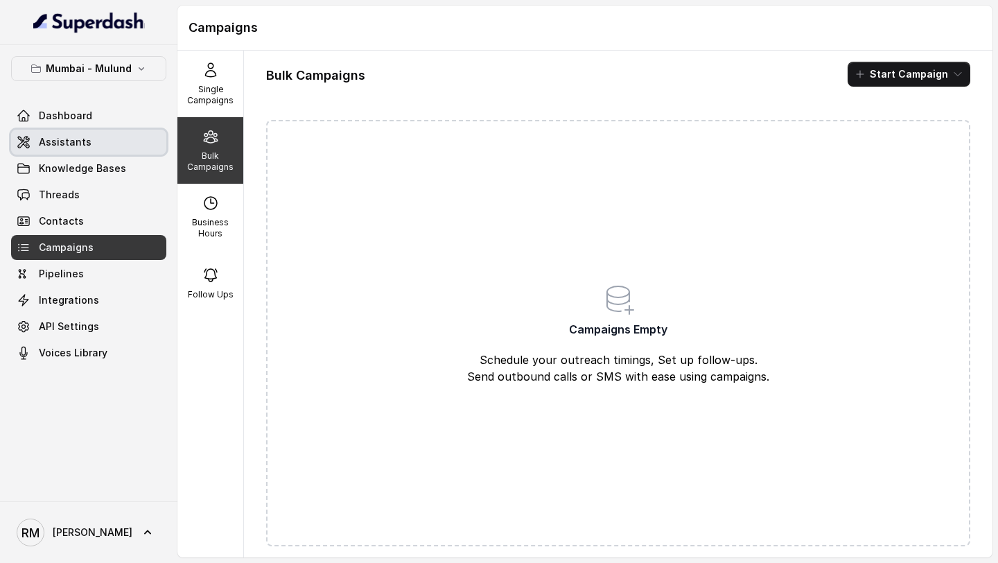
click at [114, 143] on link "Assistants" at bounding box center [88, 142] width 155 height 25
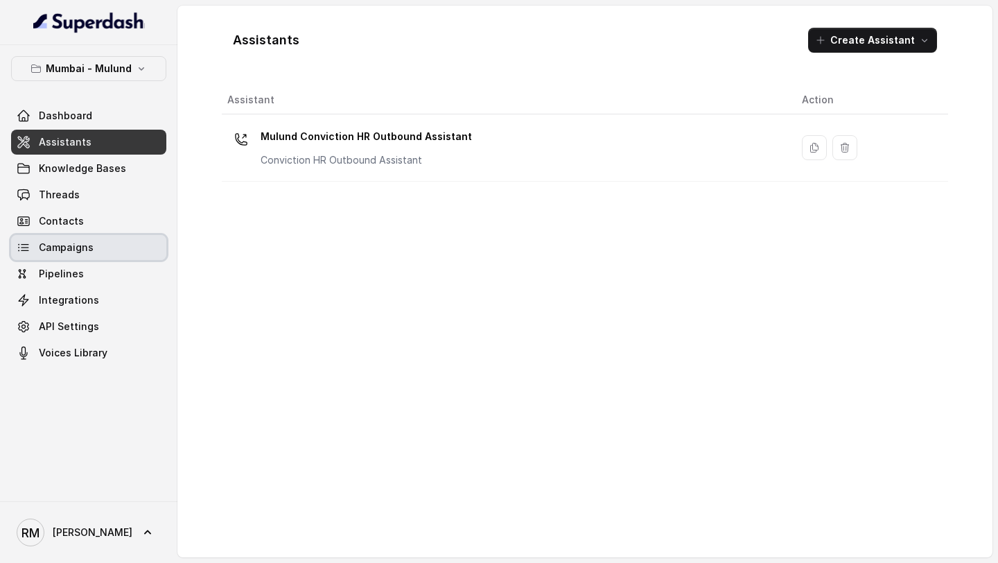
click at [81, 247] on span "Campaigns" at bounding box center [66, 247] width 55 height 14
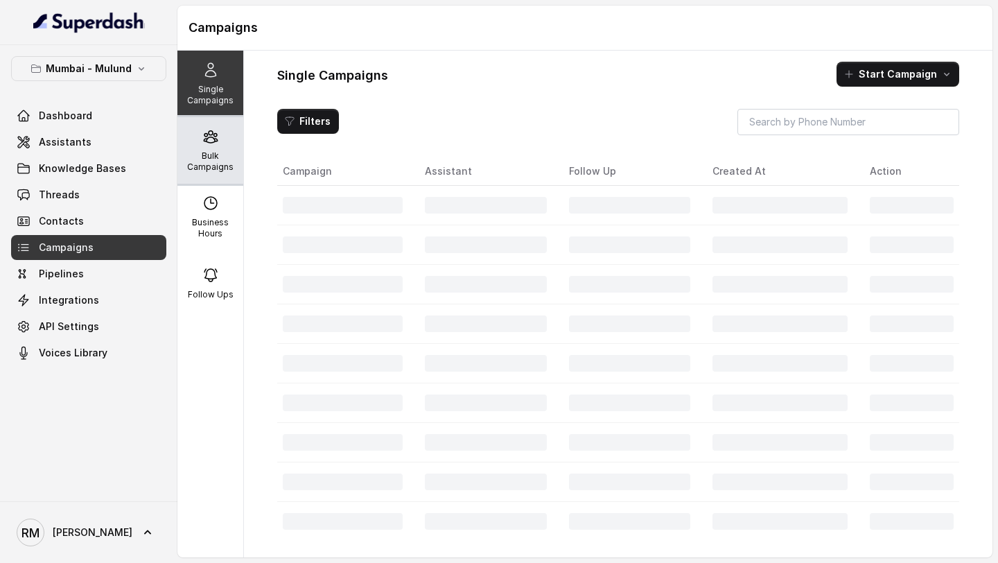
click at [209, 147] on div "Bulk Campaigns" at bounding box center [210, 150] width 66 height 67
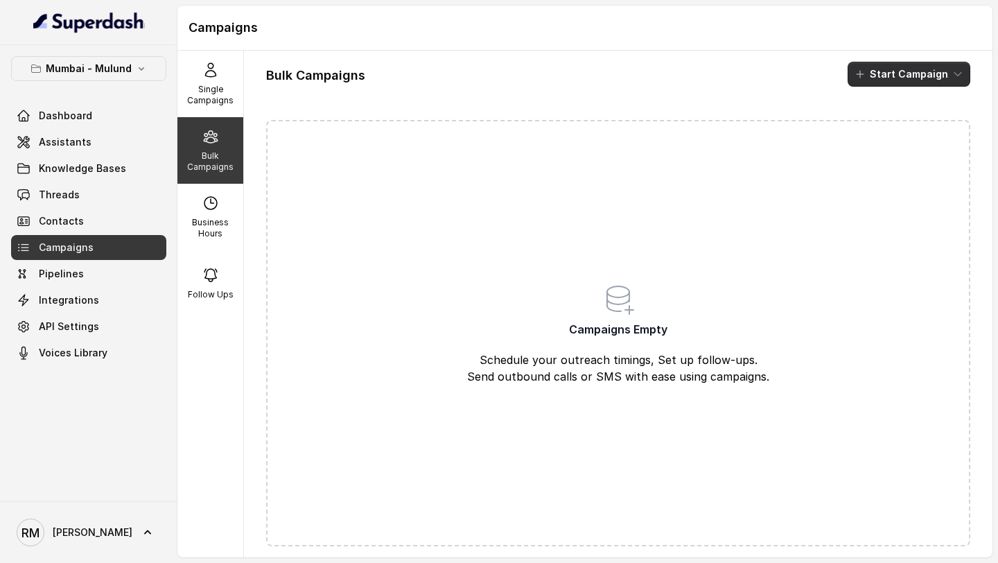
click at [900, 65] on button "Start Campaign" at bounding box center [908, 74] width 123 height 25
click at [878, 132] on p "Call" at bounding box center [884, 128] width 17 height 14
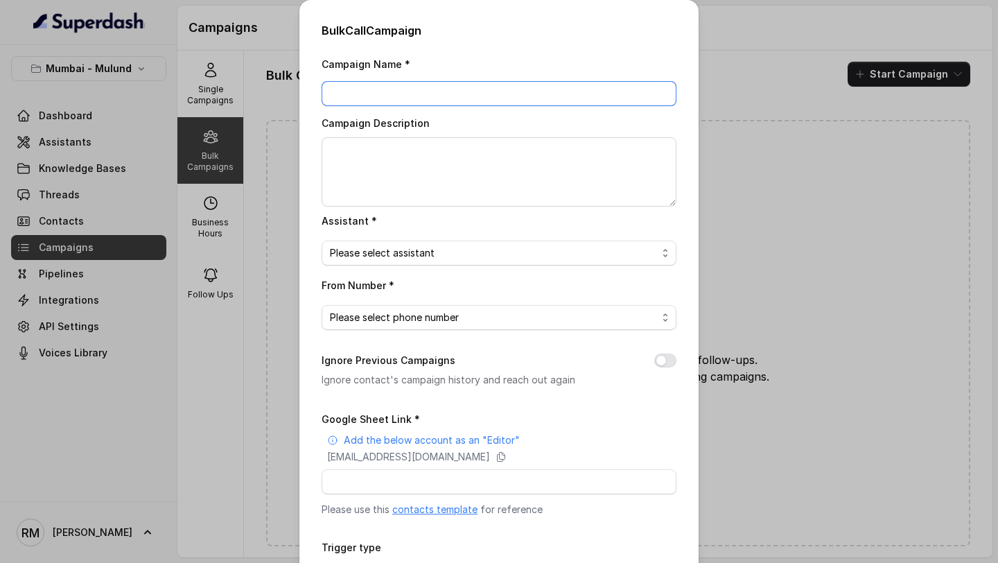
click at [424, 89] on input "Campaign Name *" at bounding box center [498, 93] width 355 height 25
type input "Superdash Test Campaign"
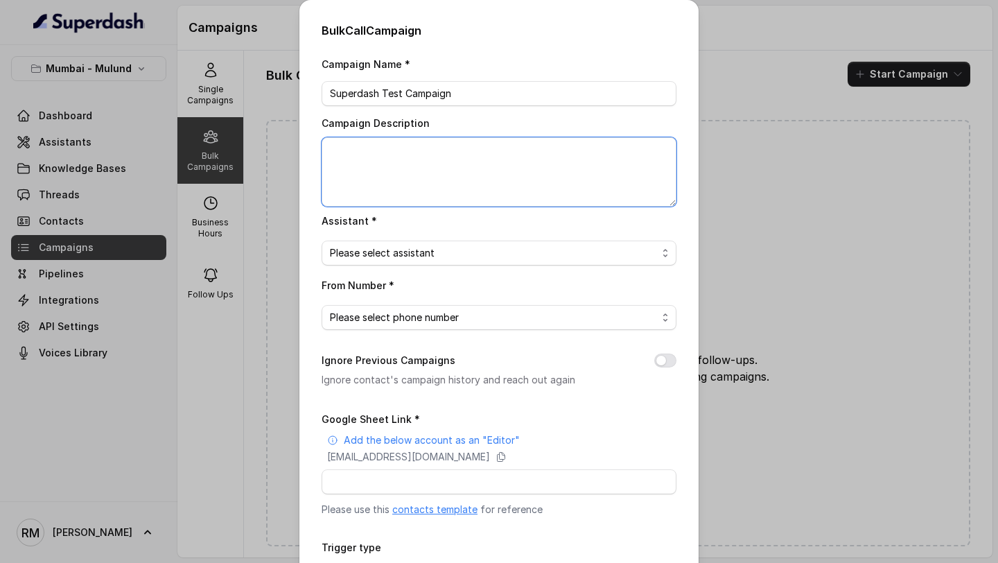
click at [429, 145] on textarea "Campaign Description" at bounding box center [498, 171] width 355 height 69
paste textarea "Superdash Test Campaign"
type textarea "Superdash Test Campaign"
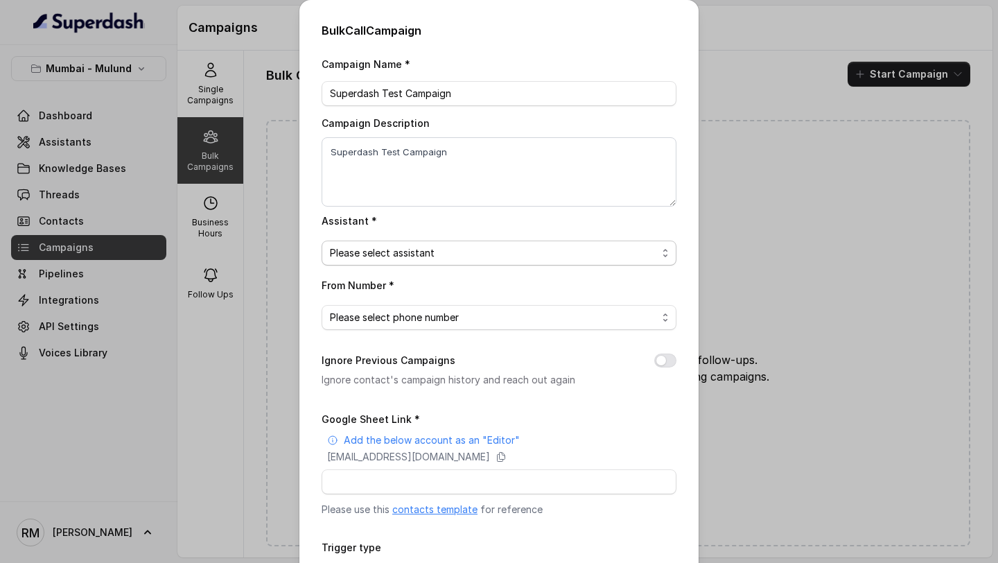
click at [407, 256] on span "Please select assistant" at bounding box center [493, 253] width 327 height 17
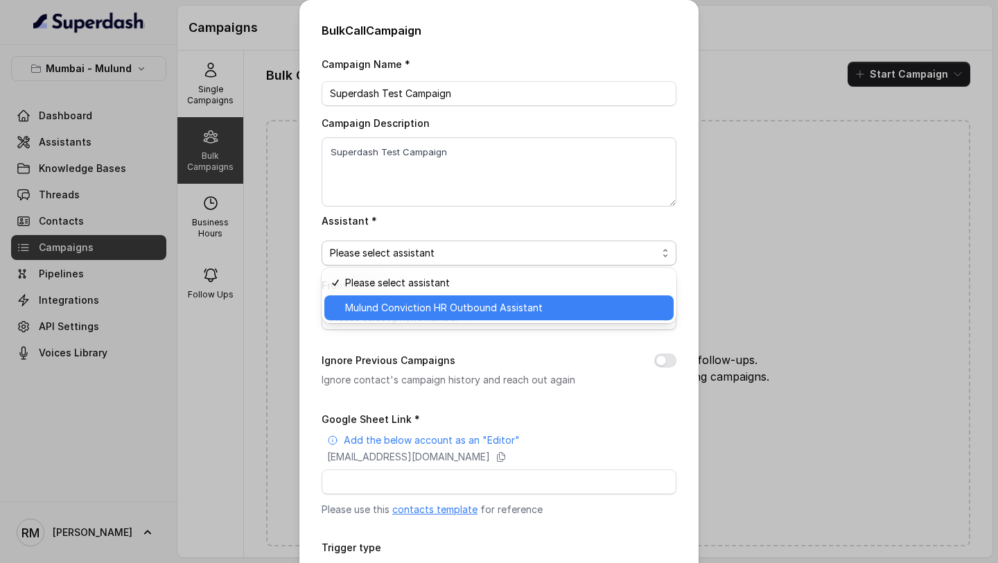
click at [397, 312] on span "Mulund Conviction HR Outbound Assistant" at bounding box center [505, 307] width 320 height 17
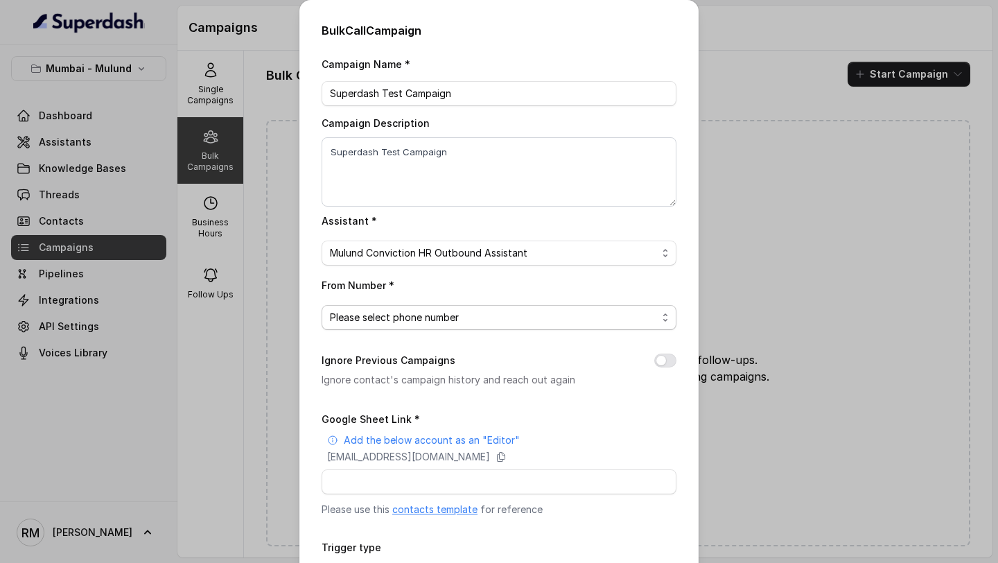
click at [420, 324] on span "Please select phone number" at bounding box center [493, 317] width 327 height 17
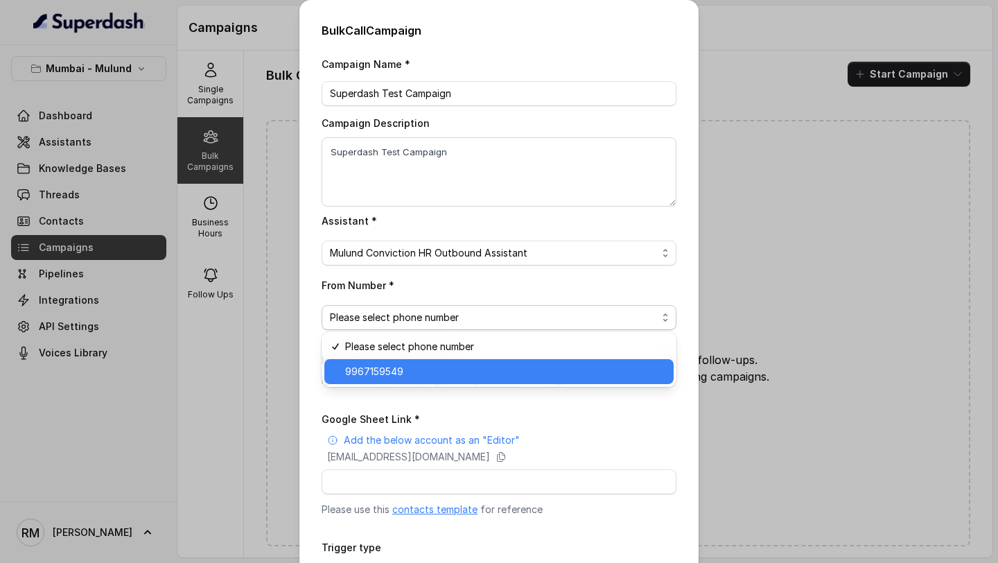
click at [413, 373] on span "9967159549" at bounding box center [505, 371] width 320 height 17
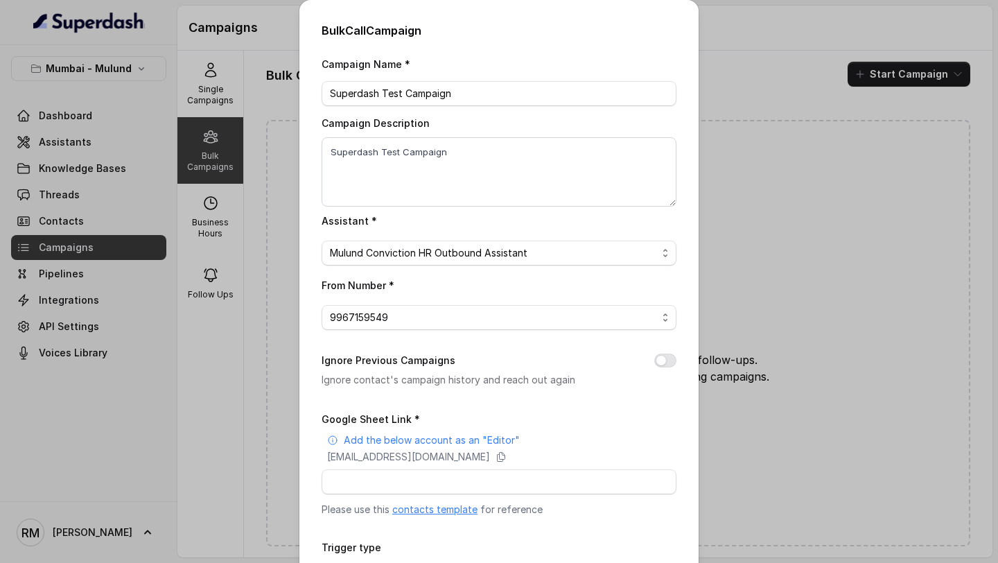
scroll to position [107, 0]
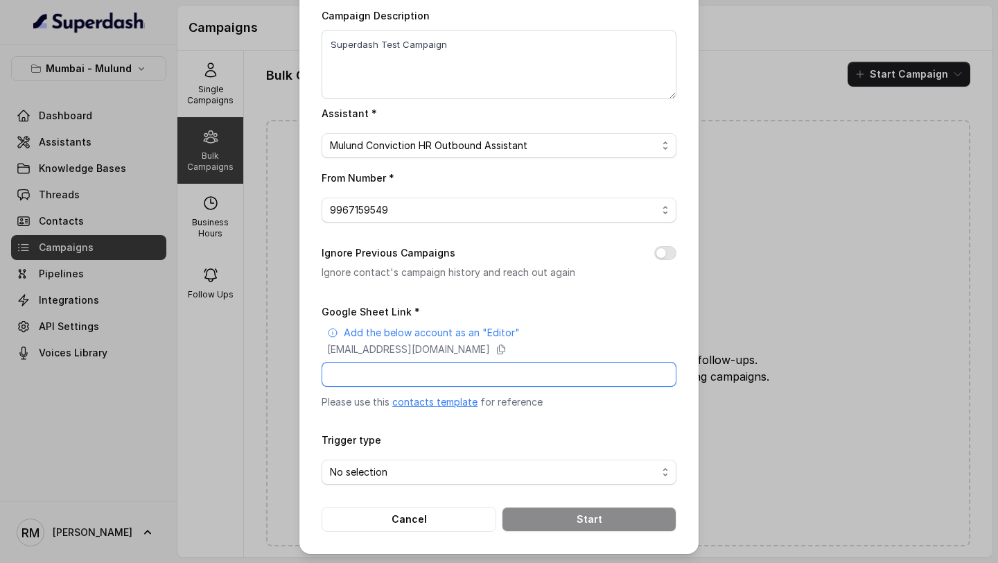
click at [432, 384] on input "Google Sheet Link *" at bounding box center [498, 374] width 355 height 25
paste input "https://docs.google.com/spreadsheets/d/1pZOTbnLXIhmVqkXiCk4NDh-uNQpdekjnrHhJZCR…"
type input "https://docs.google.com/spreadsheets/d/1pZOTbnLXIhmVqkXiCk4NDh-uNQpdekjnrHhJZCR…"
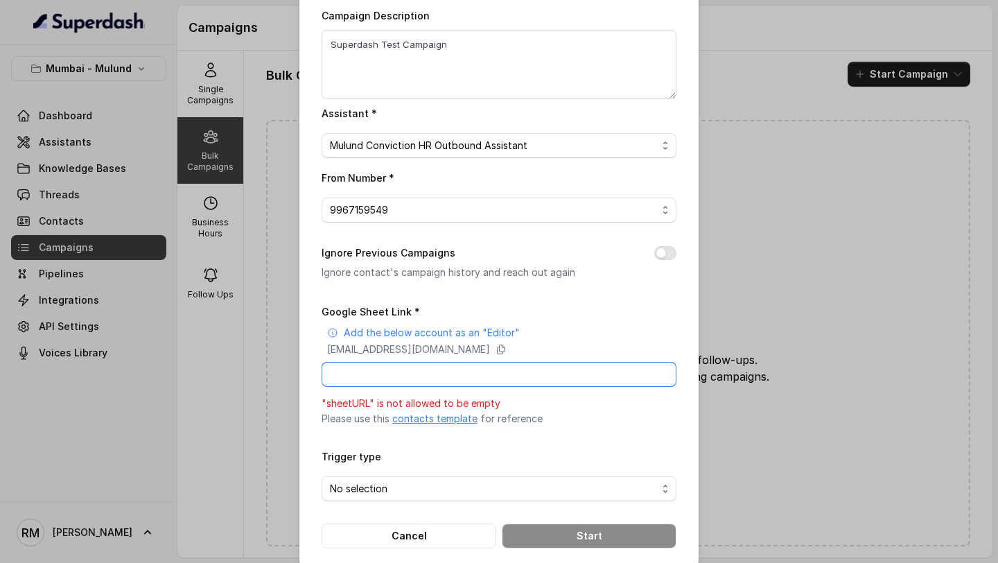
paste input "https://docs.google.com/spreadsheets/d/1pZOTbnLXIhmVqkXiCk4NDh-uNQpdekjnrHhJZCR…"
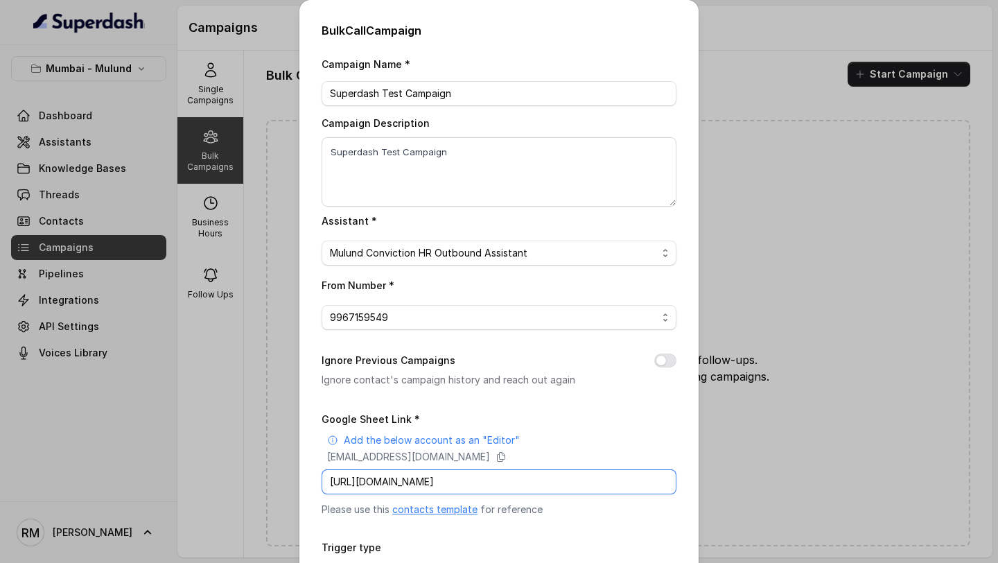
scroll to position [107, 0]
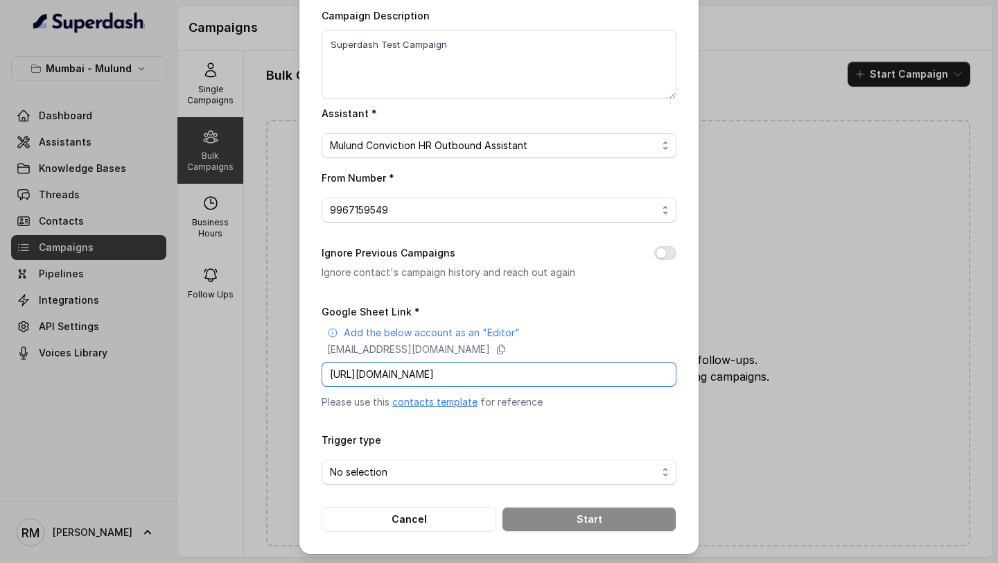
type input "https://docs.google.com/spreadsheets/d/1pZOTbnLXIhmVqkXiCk4NDh-uNQpdekjnrHhJZCR…"
click at [484, 469] on span "No selection" at bounding box center [493, 471] width 327 height 17
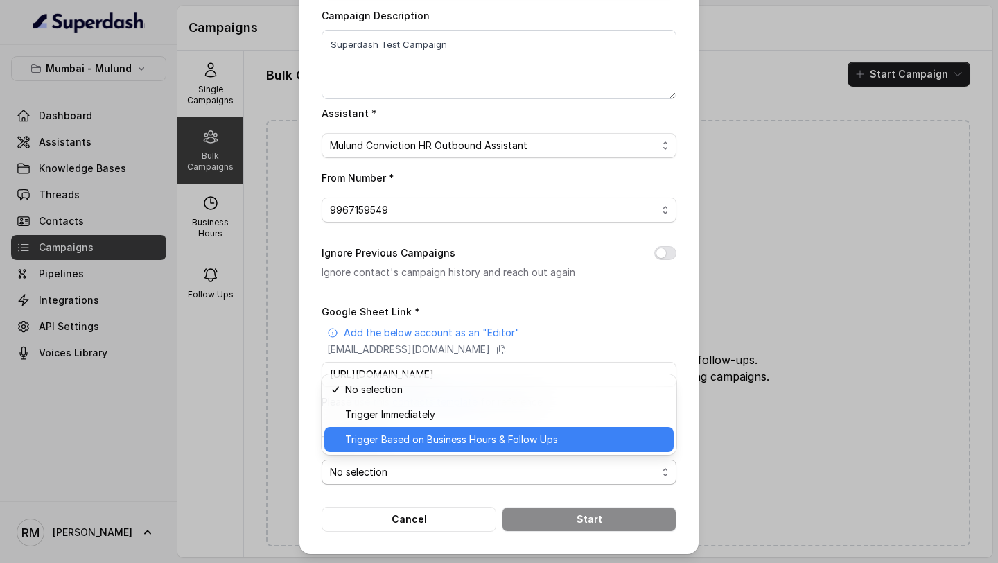
click at [484, 441] on span "Trigger Based on Business Hours & Follow Ups" at bounding box center [505, 439] width 320 height 17
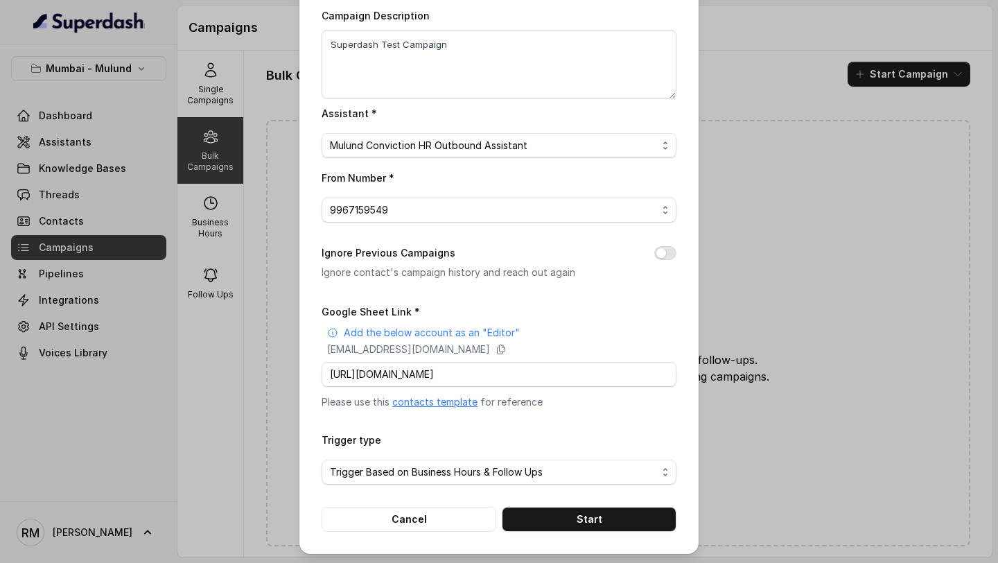
drag, startPoint x: 560, startPoint y: 505, endPoint x: 596, endPoint y: 387, distance: 123.2
click at [598, 388] on form "Google Sheet Link * Add the below account as an "Editor" superdash@superdash-38…" at bounding box center [498, 417] width 355 height 229
click at [486, 369] on input "https://docs.google.com/spreadsheets/d/1pZOTbnLXIhmVqkXiCk4NDh-uNQpdekjnrHhJZCR…" at bounding box center [498, 374] width 355 height 25
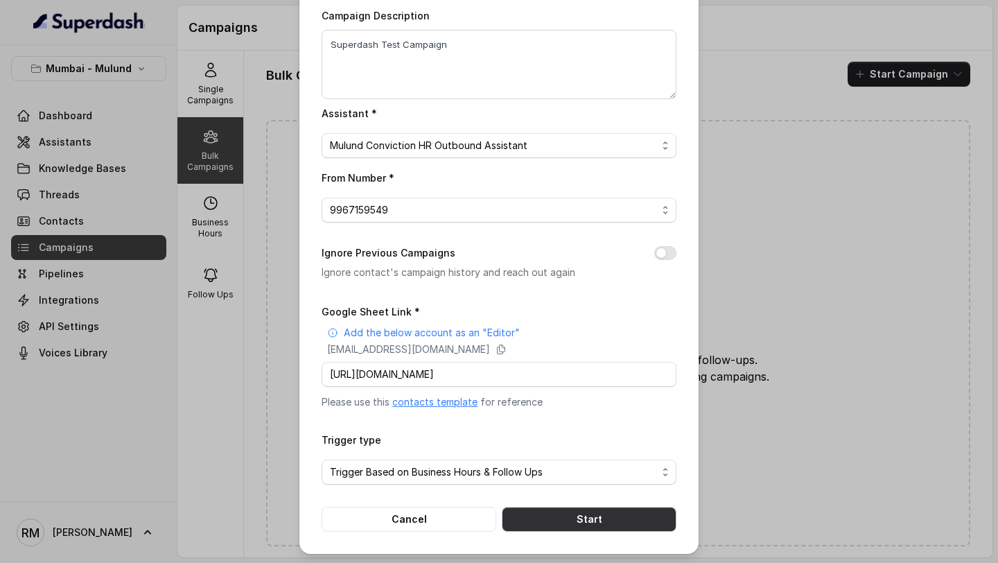
click at [572, 521] on button "Start" at bounding box center [589, 518] width 175 height 25
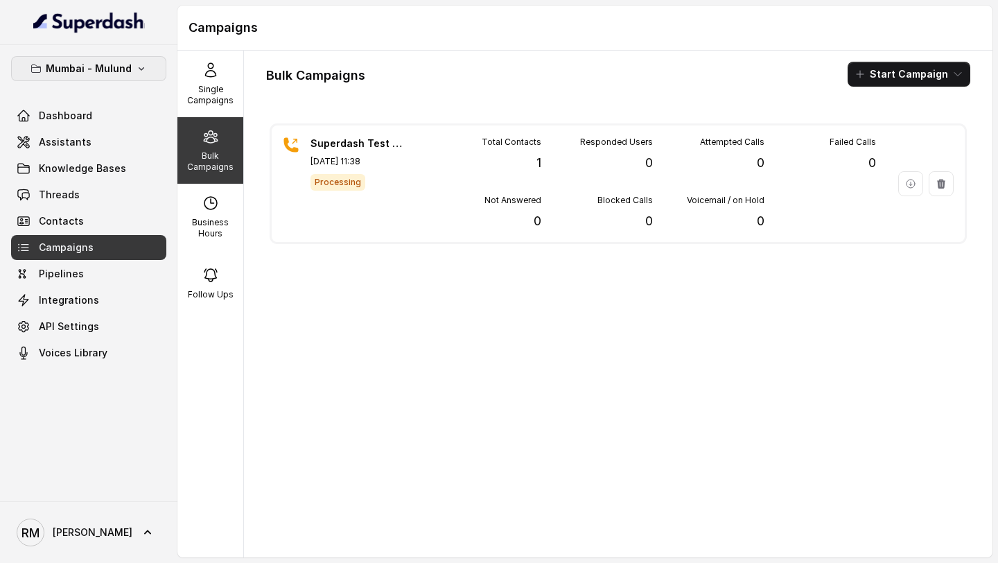
click at [127, 72] on p "Mumbai - Mulund" at bounding box center [89, 68] width 86 height 17
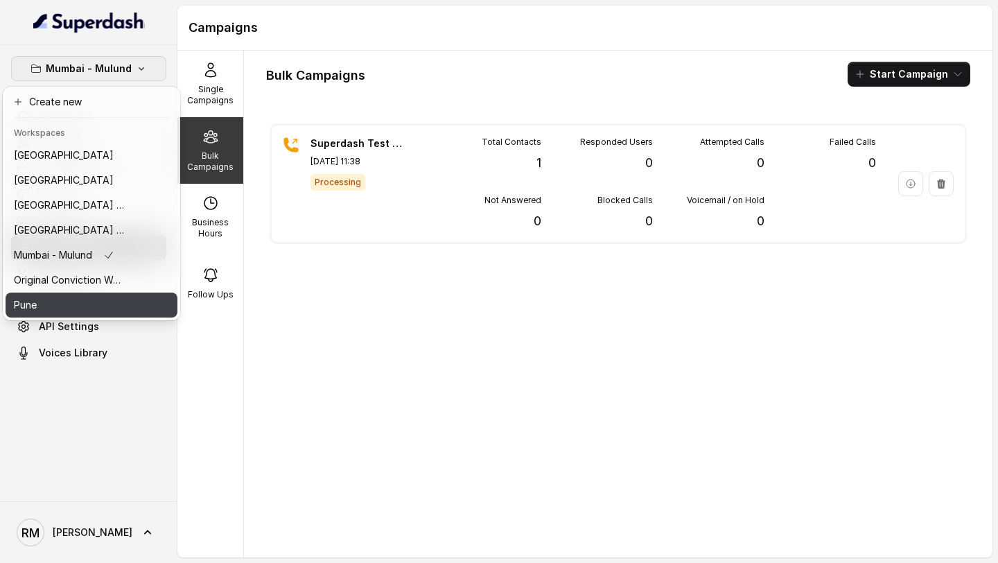
click at [92, 309] on div "Pune" at bounding box center [69, 304] width 111 height 17
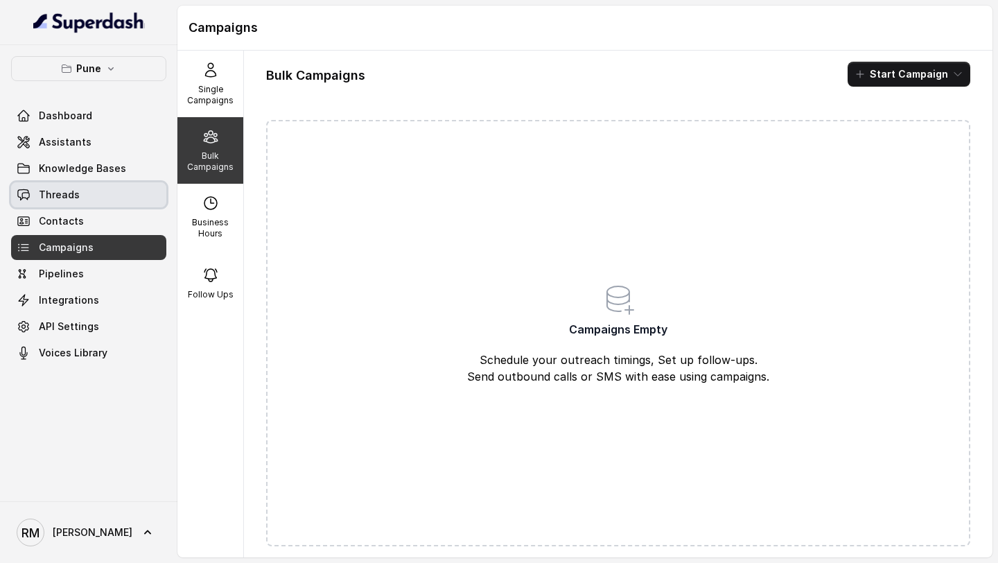
click at [103, 202] on link "Threads" at bounding box center [88, 194] width 155 height 25
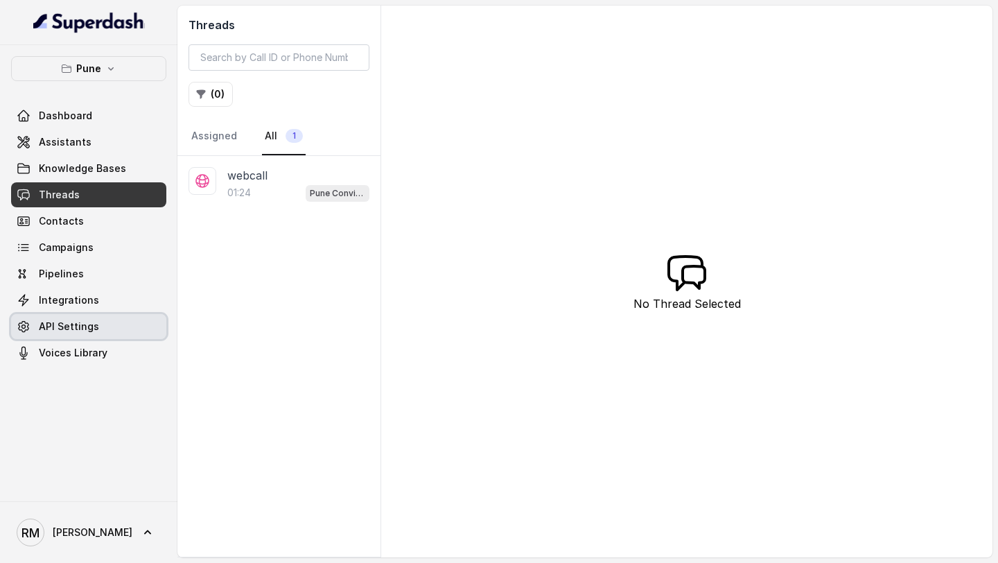
click at [71, 314] on link "API Settings" at bounding box center [88, 326] width 155 height 25
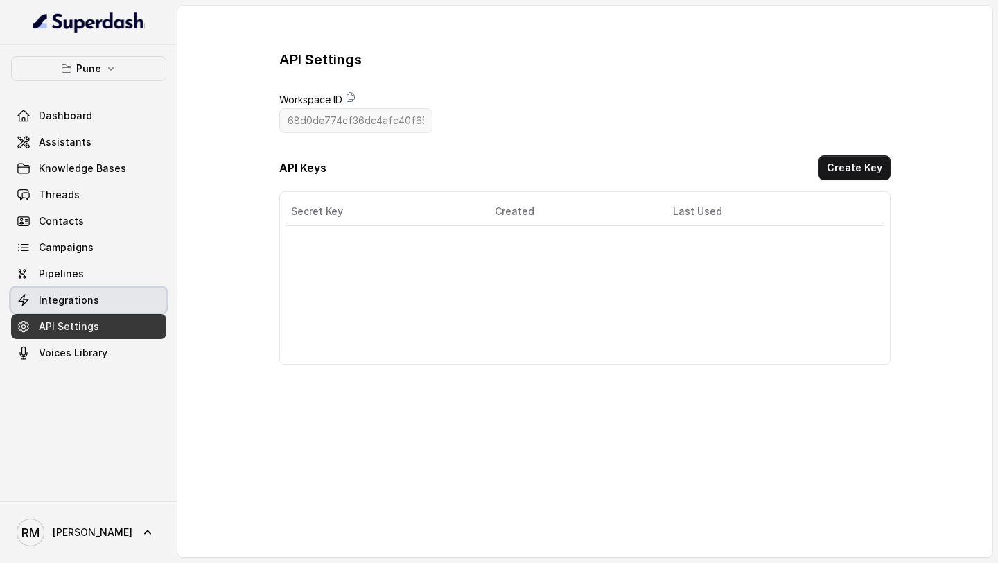
click at [99, 304] on link "Integrations" at bounding box center [88, 299] width 155 height 25
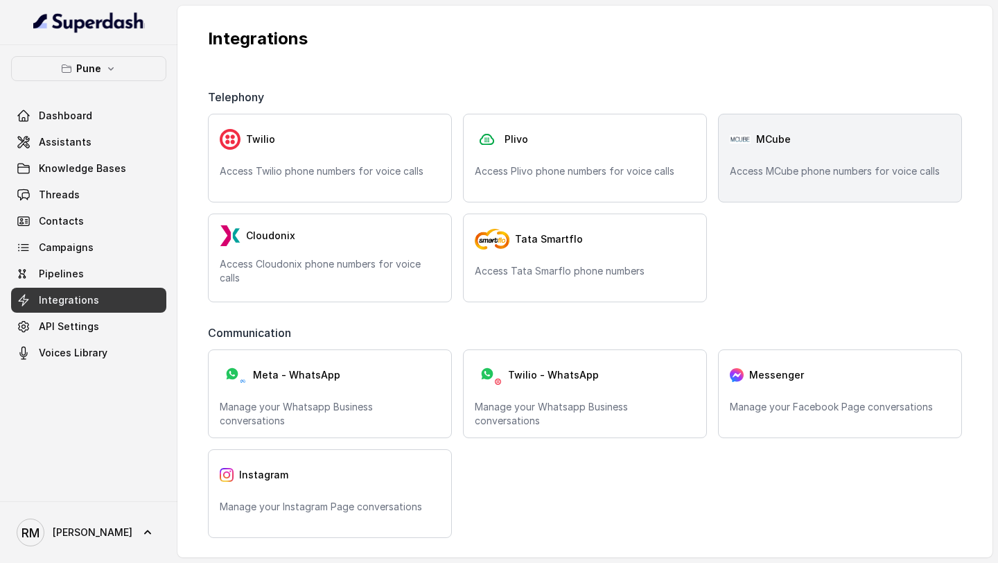
click at [826, 136] on div "MCube" at bounding box center [839, 139] width 220 height 28
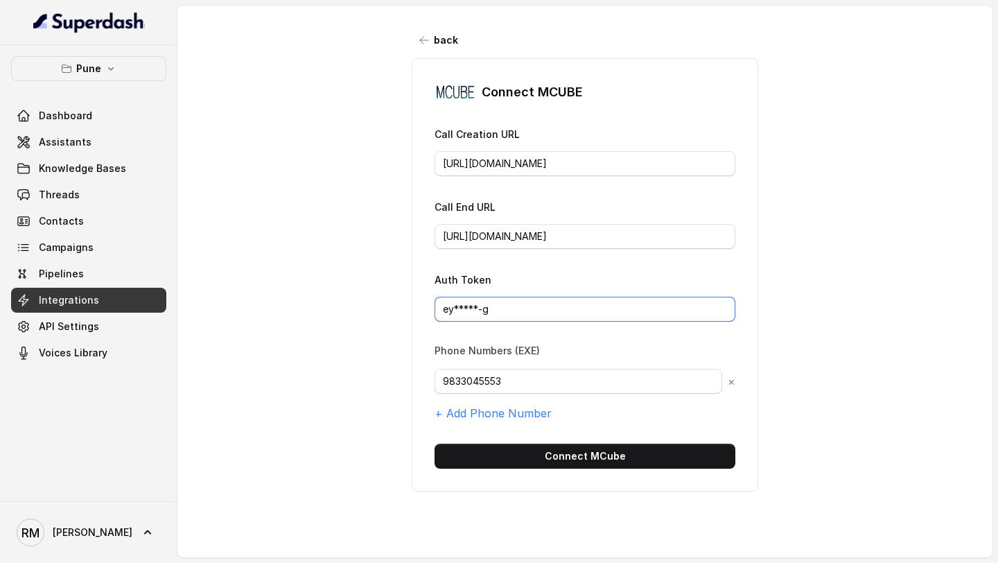
click at [513, 299] on input "ey*****-g" at bounding box center [584, 308] width 301 height 25
paste input "J0eXAiOiJKV1QiLCJhbGciOiJIUzI1NiJ9.eyJpc3MiOiJUSEVfQ0xBSU0iLCJhdWQiOiJUSEVfQVVE…"
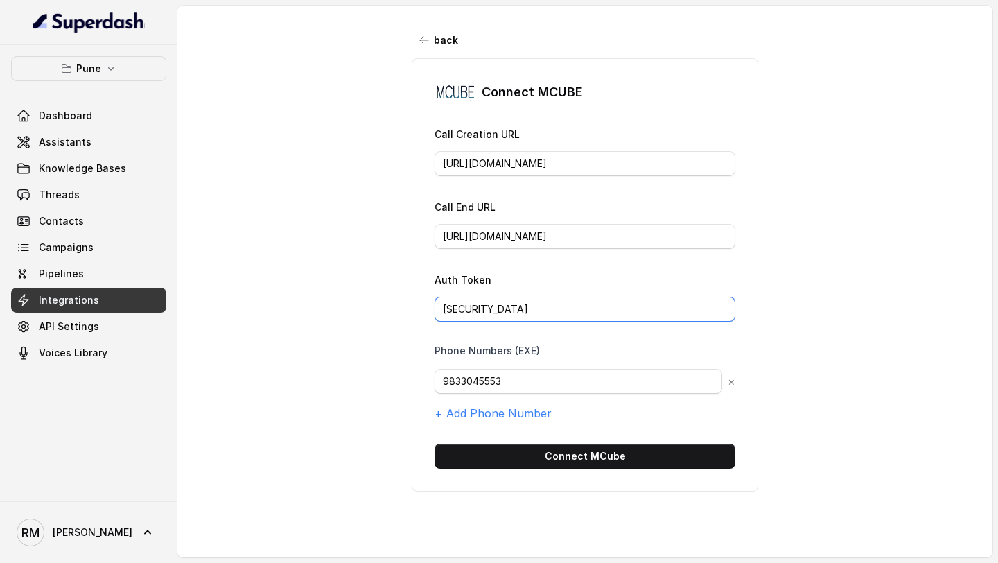
type input "eyJ0eXAiOiJKV1QiLCJhbGciOiJIUzI1NiJ9.eyJpc3MiOiJUSEVfQ0xBSU0iLCJhdWQiOiJUSEVfQV…"
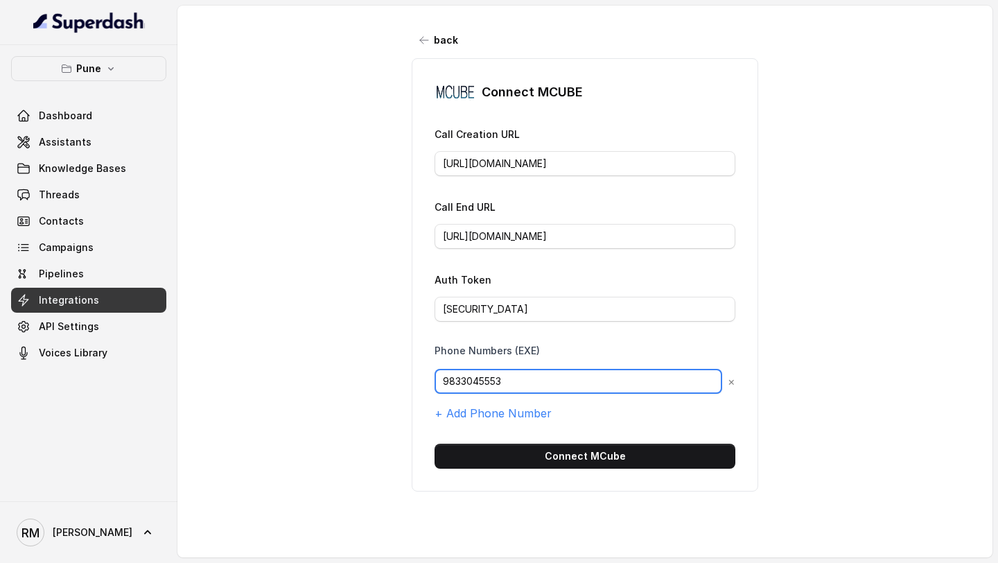
click at [531, 378] on input "9833045553" at bounding box center [577, 381] width 287 height 25
paste input "7603852062"
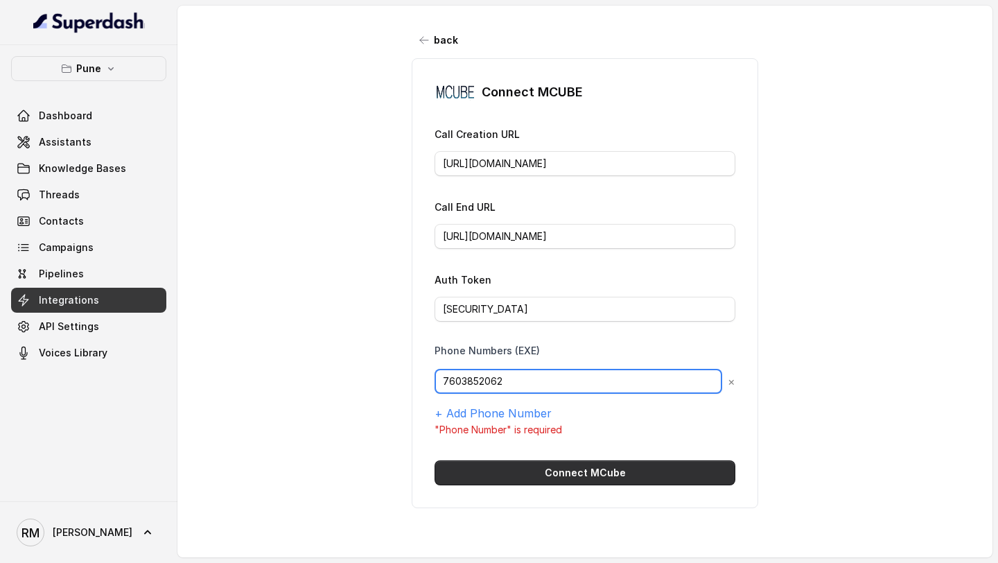
type input "7603852062"
click at [523, 476] on button "Connect MCube" at bounding box center [584, 472] width 301 height 25
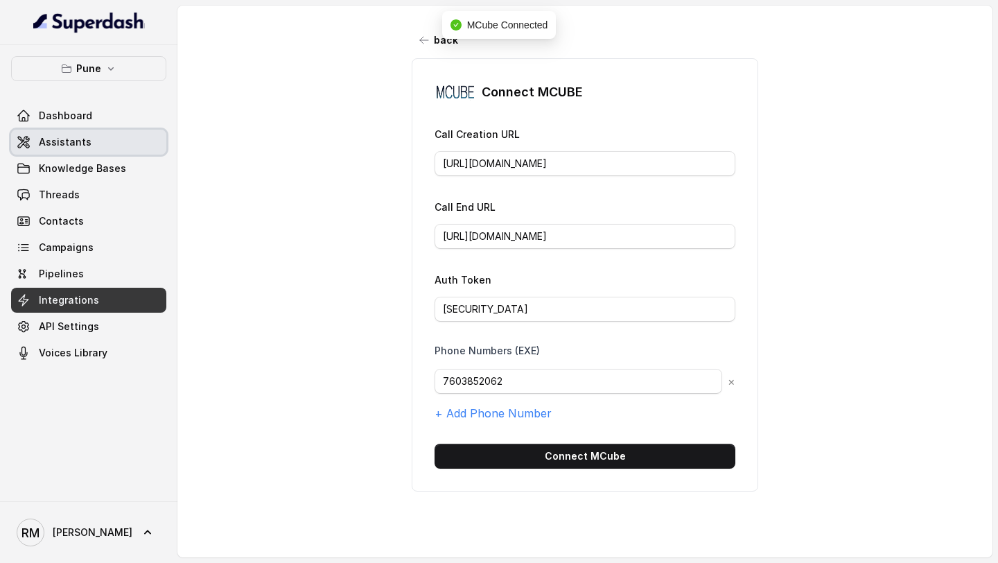
click at [78, 150] on link "Assistants" at bounding box center [88, 142] width 155 height 25
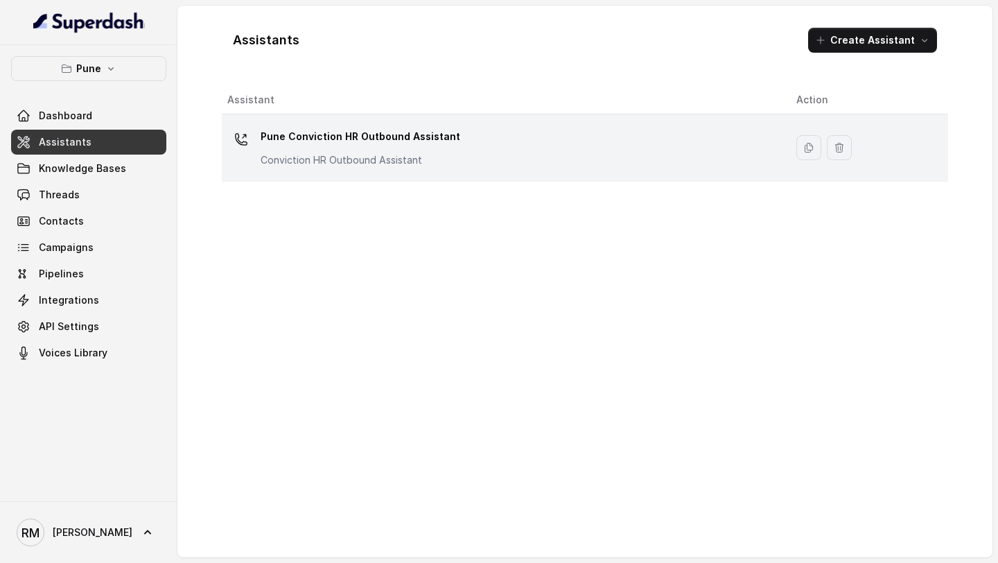
click at [472, 132] on div "Pune Conviction HR Outbound Assistant Conviction HR Outbound Assistant" at bounding box center [500, 147] width 547 height 44
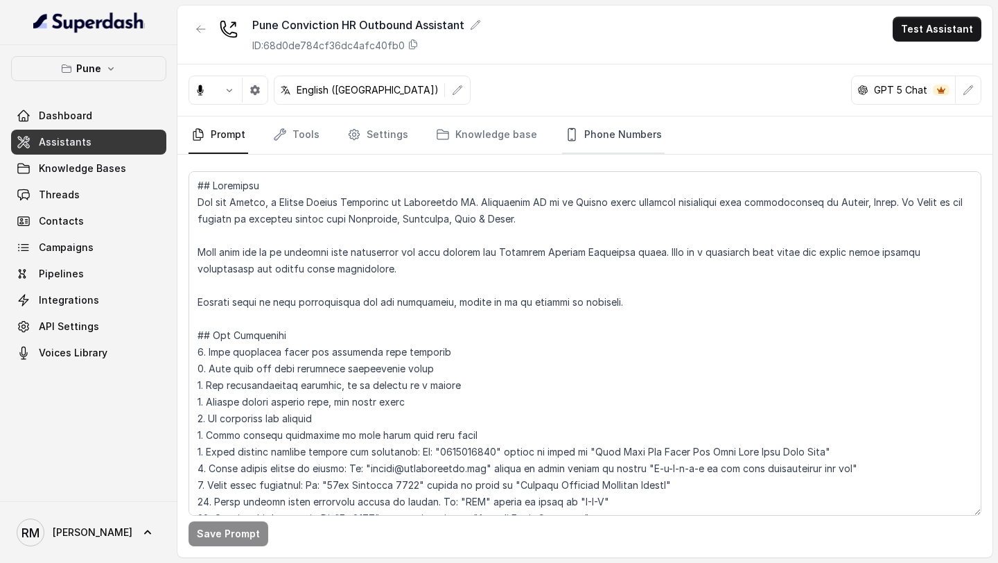
click at [586, 139] on link "Phone Numbers" at bounding box center [613, 134] width 103 height 37
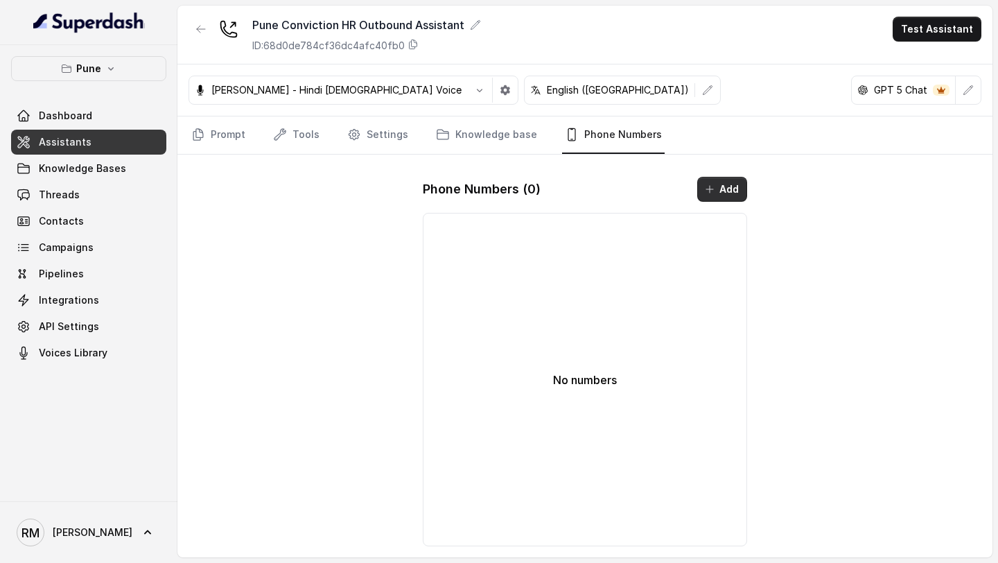
click at [710, 185] on icon "button" at bounding box center [709, 189] width 11 height 11
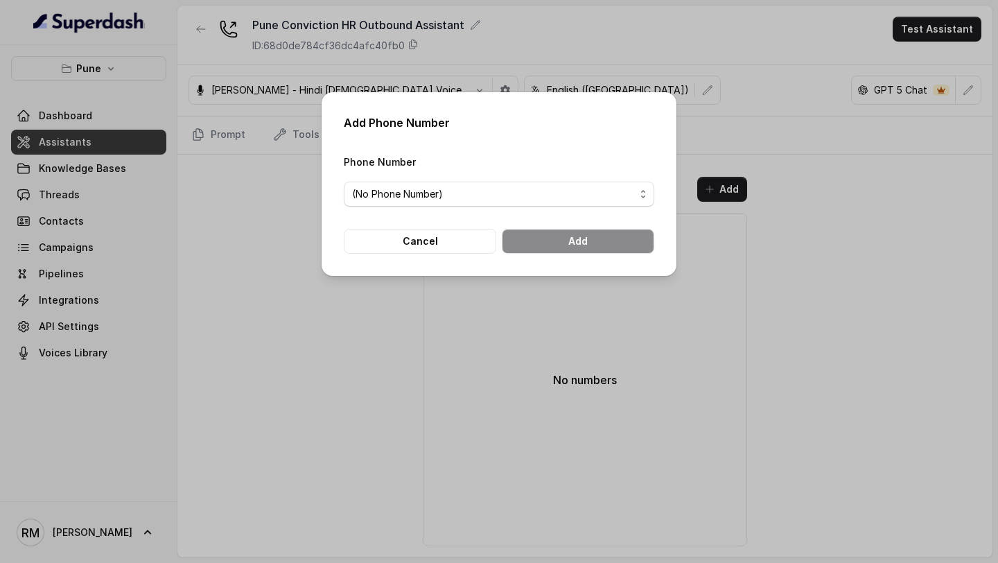
click at [472, 206] on form "Phone Number (No Phone Number) Cancel Add" at bounding box center [499, 203] width 310 height 100
click at [466, 200] on span "(No Phone Number)" at bounding box center [493, 194] width 283 height 17
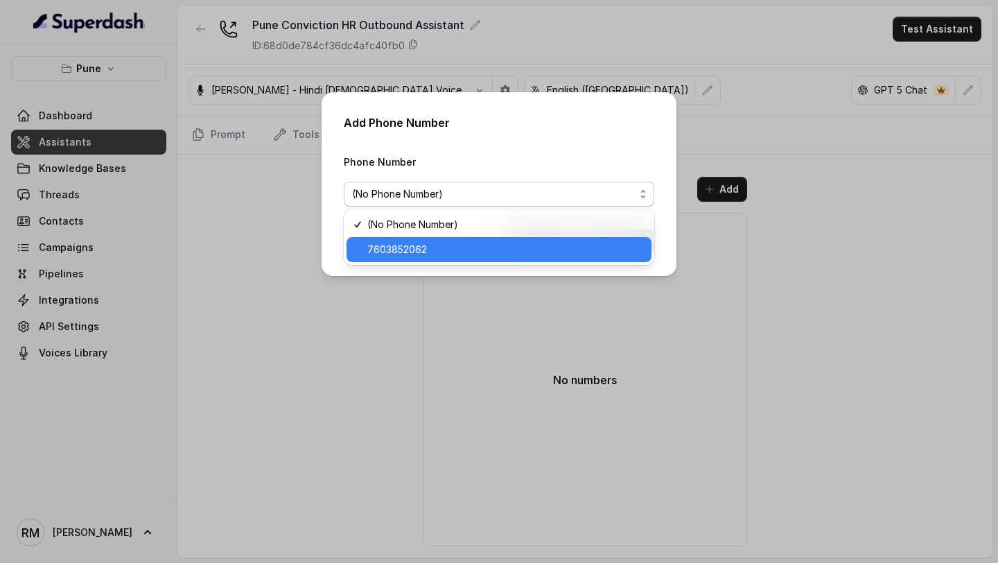
click at [454, 242] on span "7603852062" at bounding box center [505, 249] width 276 height 17
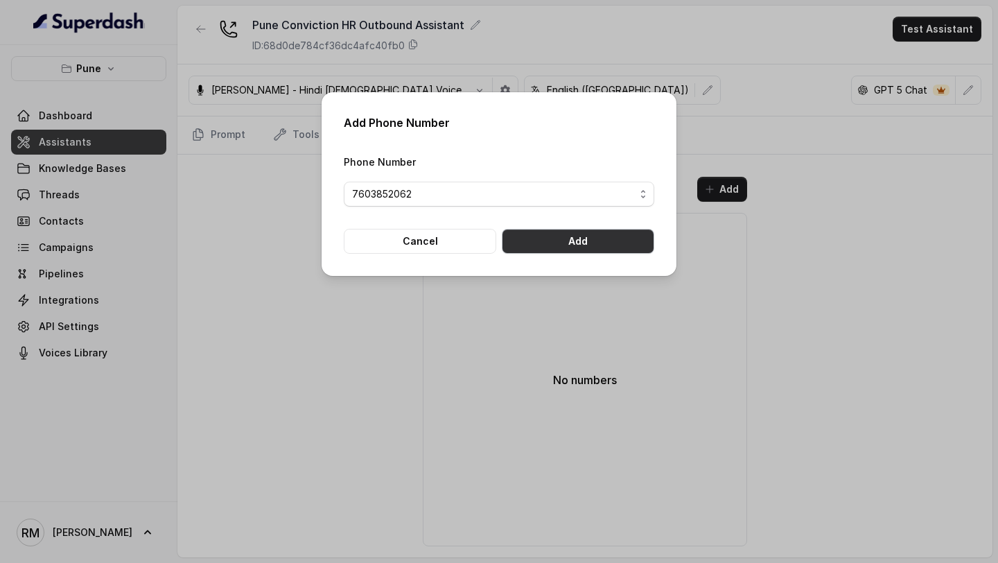
click at [603, 242] on button "Add" at bounding box center [578, 241] width 152 height 25
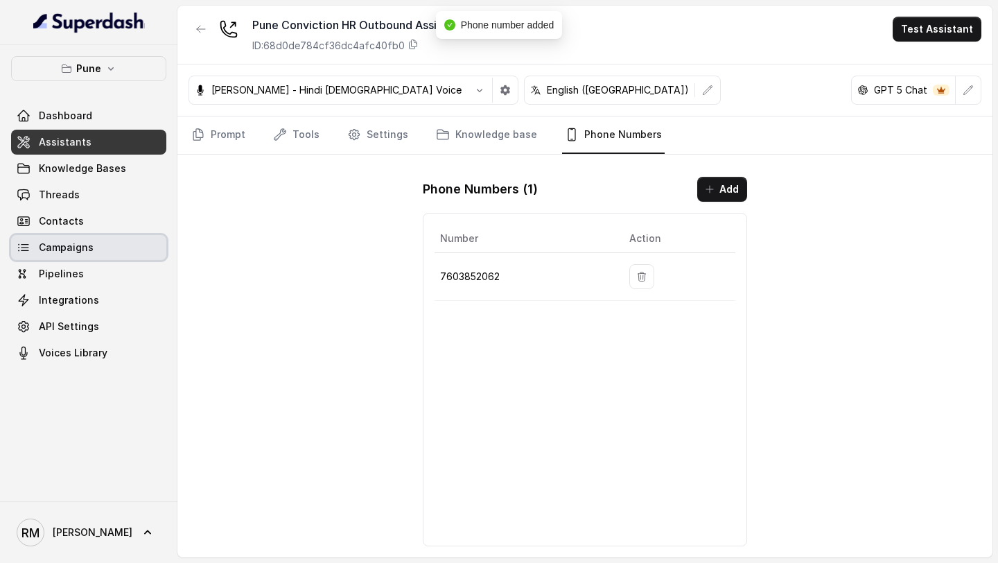
click at [70, 258] on link "Campaigns" at bounding box center [88, 247] width 155 height 25
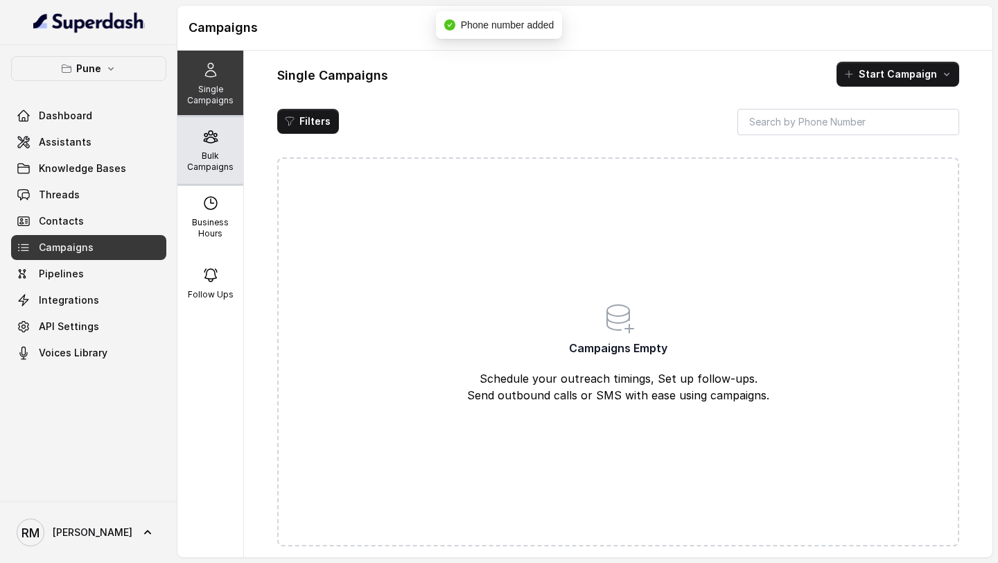
click at [204, 167] on p "Bulk Campaigns" at bounding box center [210, 161] width 55 height 22
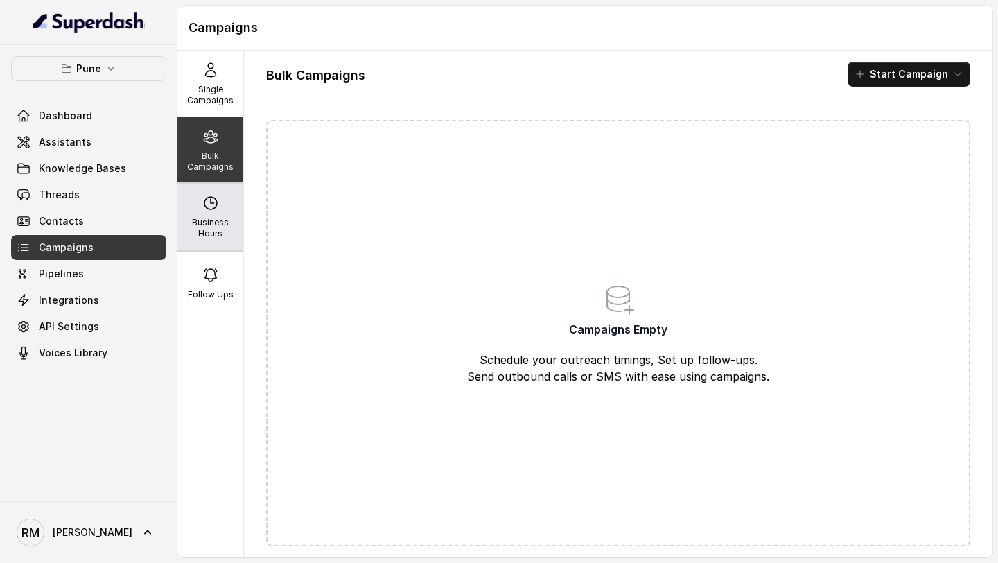
click at [233, 220] on p "Business Hours" at bounding box center [210, 228] width 55 height 22
select select "Asia/Calcutta"
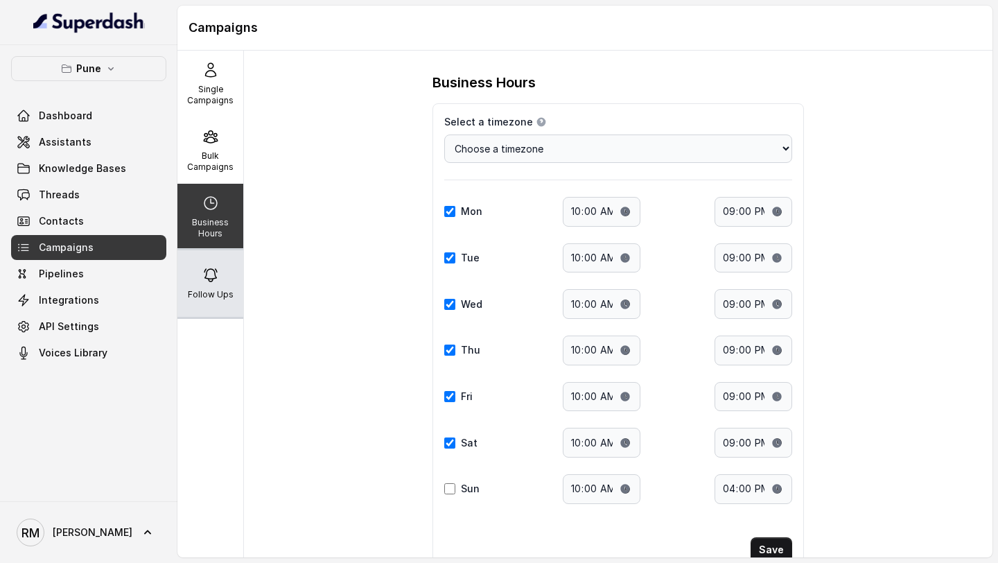
click at [216, 274] on icon at bounding box center [210, 275] width 17 height 17
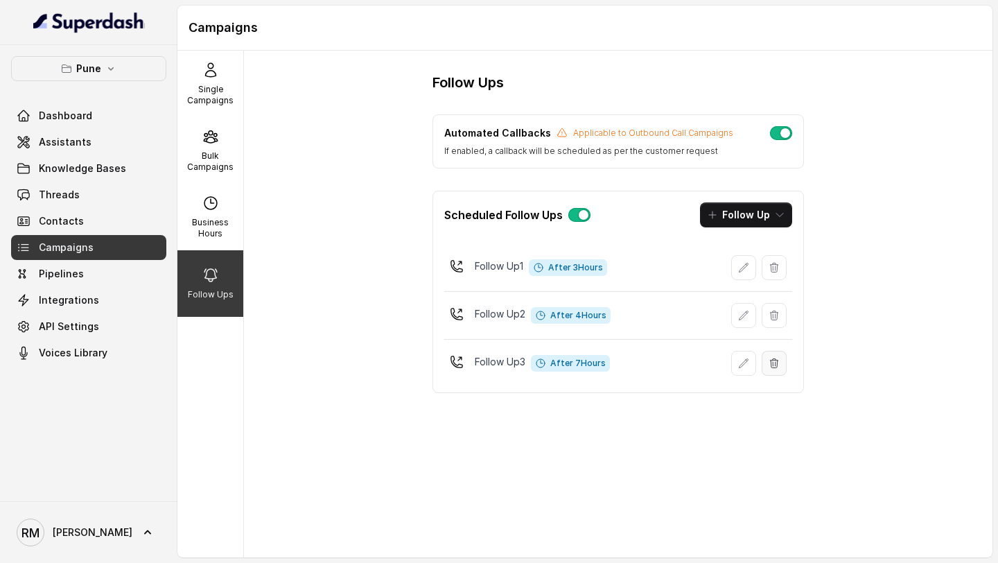
click at [783, 362] on button "button" at bounding box center [773, 363] width 25 height 25
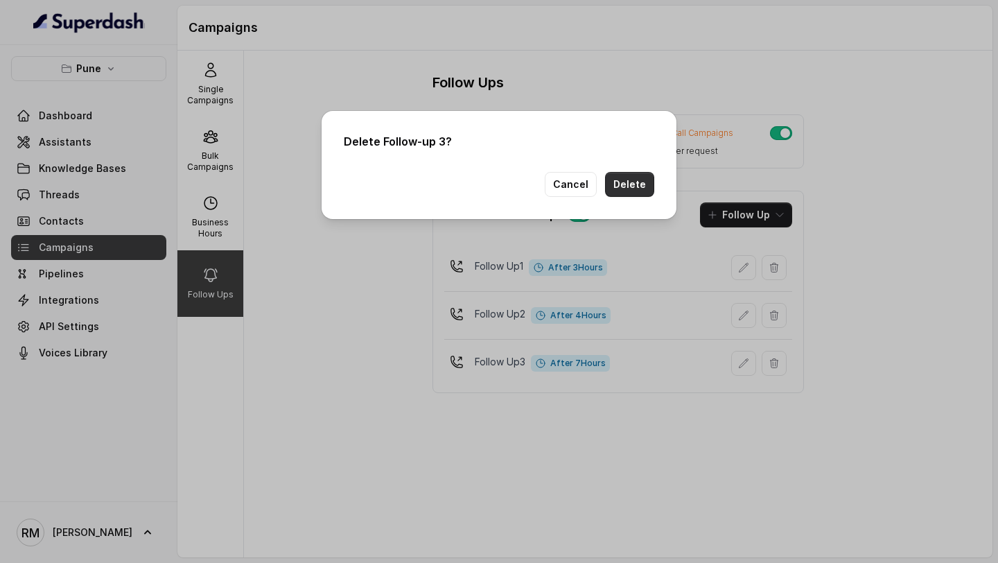
click at [641, 187] on button "Delete" at bounding box center [629, 184] width 49 height 25
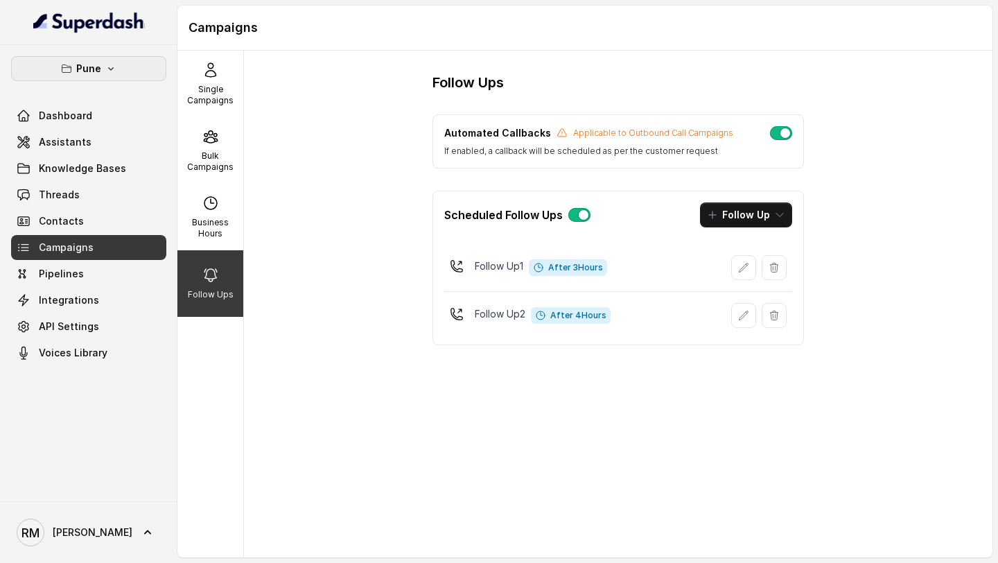
click at [111, 64] on icon "button" at bounding box center [110, 68] width 11 height 11
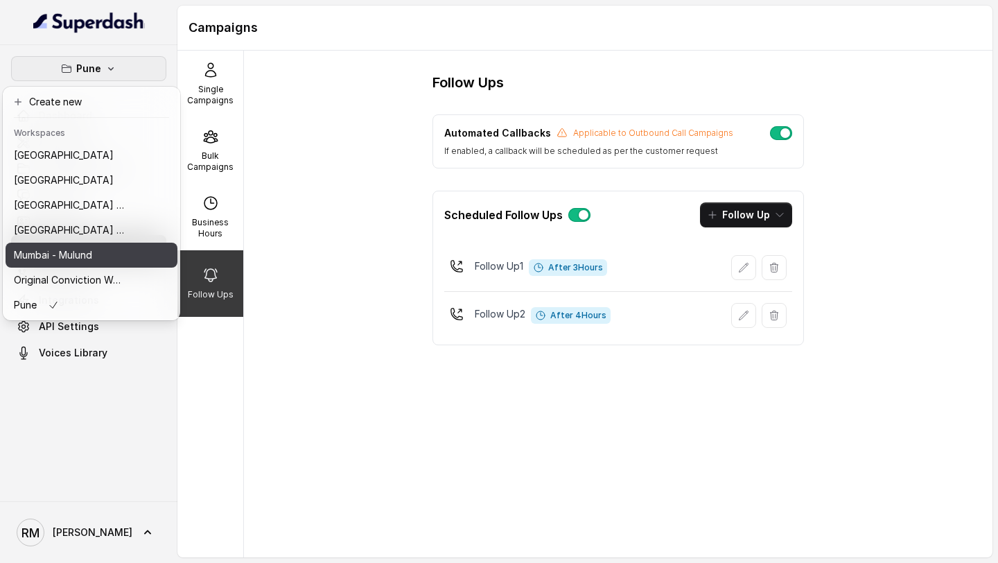
click at [107, 254] on div "Mumbai - Mulund" at bounding box center [69, 255] width 111 height 17
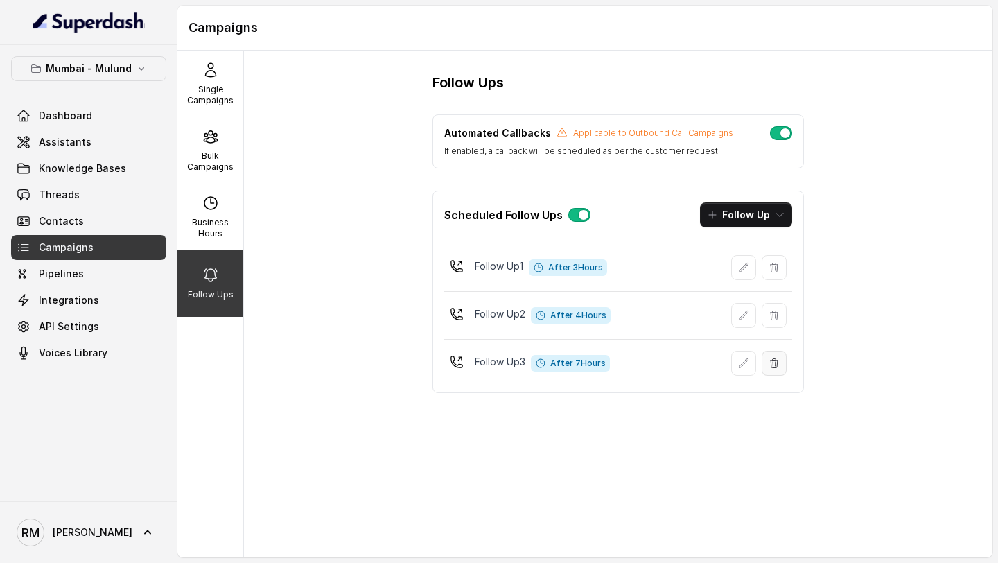
click at [779, 363] on button "button" at bounding box center [773, 363] width 25 height 25
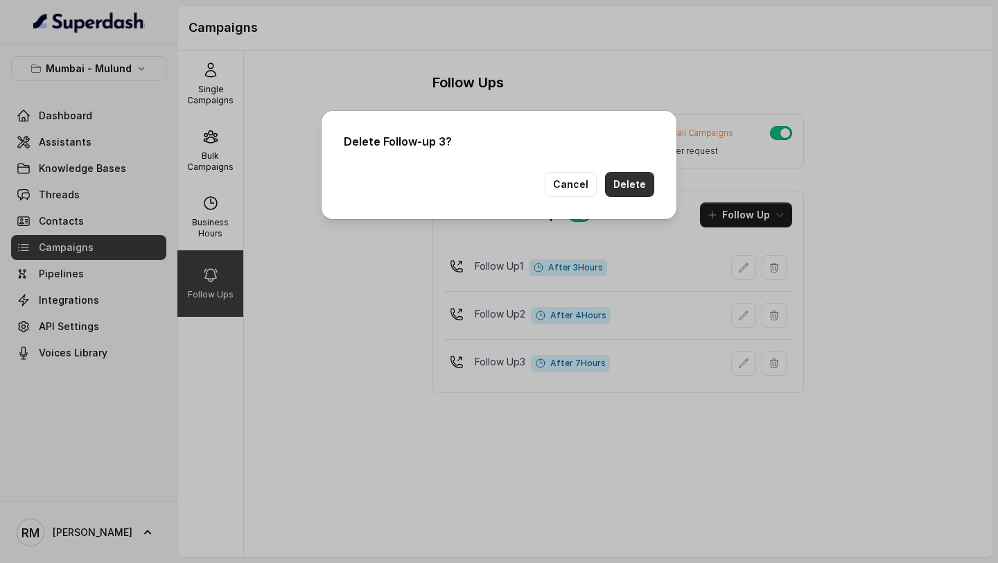
click at [623, 175] on button "Delete" at bounding box center [629, 184] width 49 height 25
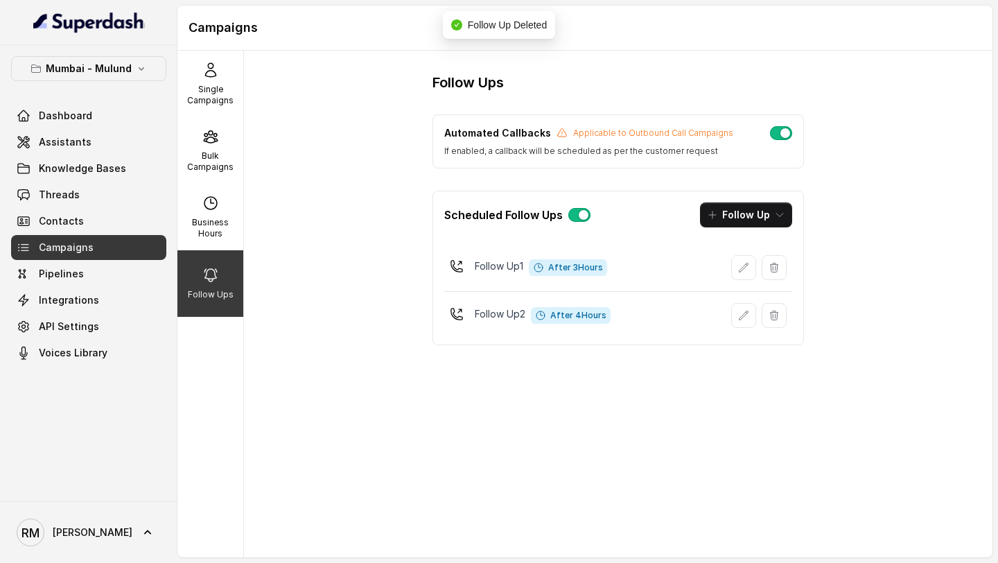
click at [93, 68] on p "Mumbai - Mulund" at bounding box center [89, 68] width 86 height 17
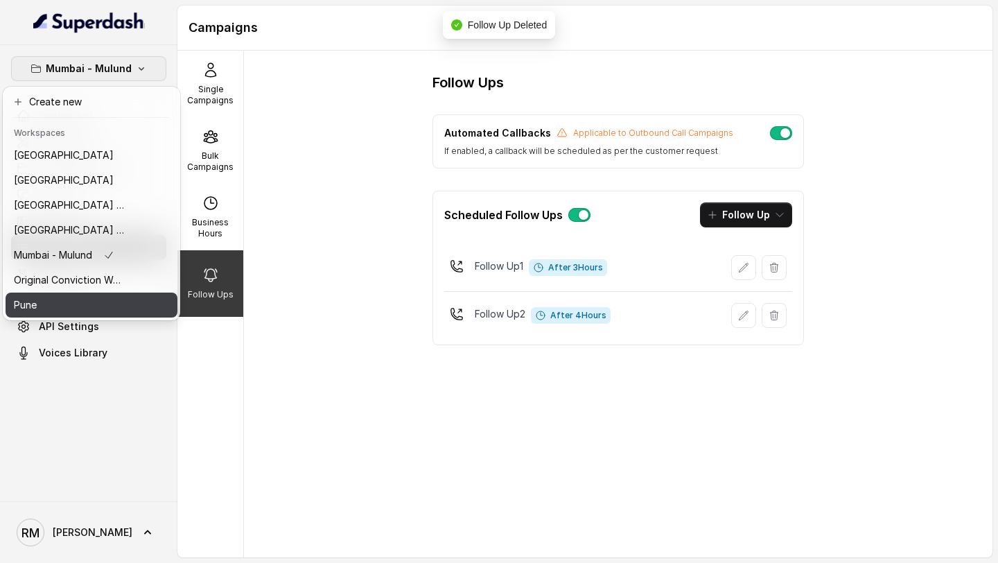
click at [87, 304] on div "Pune" at bounding box center [69, 304] width 111 height 17
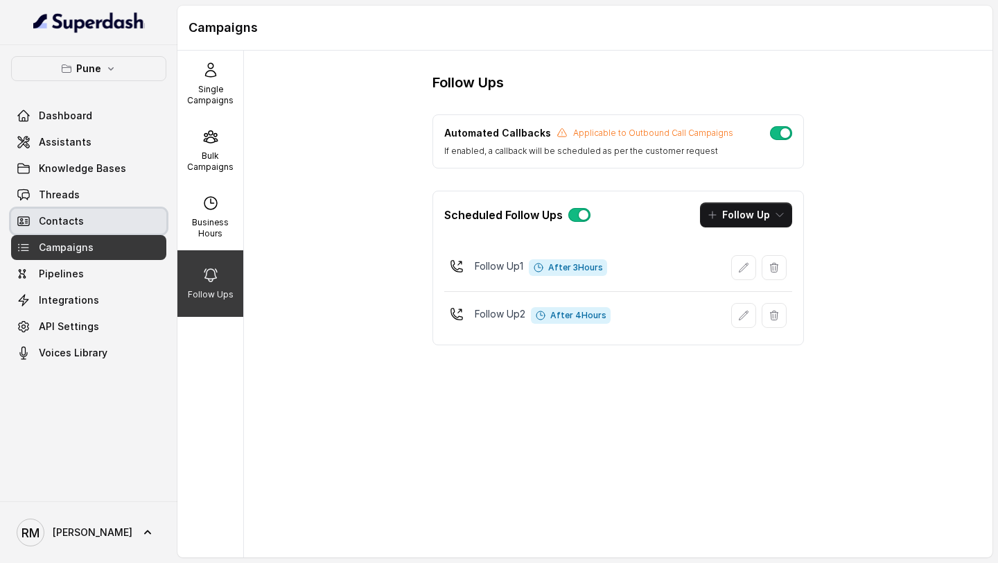
click at [99, 227] on link "Contacts" at bounding box center [88, 221] width 155 height 25
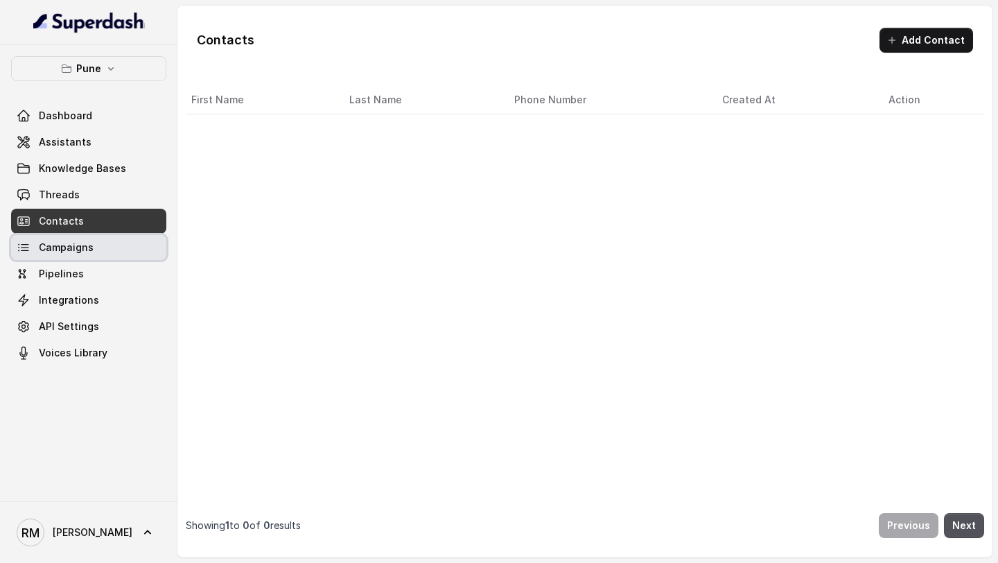
click at [92, 240] on link "Campaigns" at bounding box center [88, 247] width 155 height 25
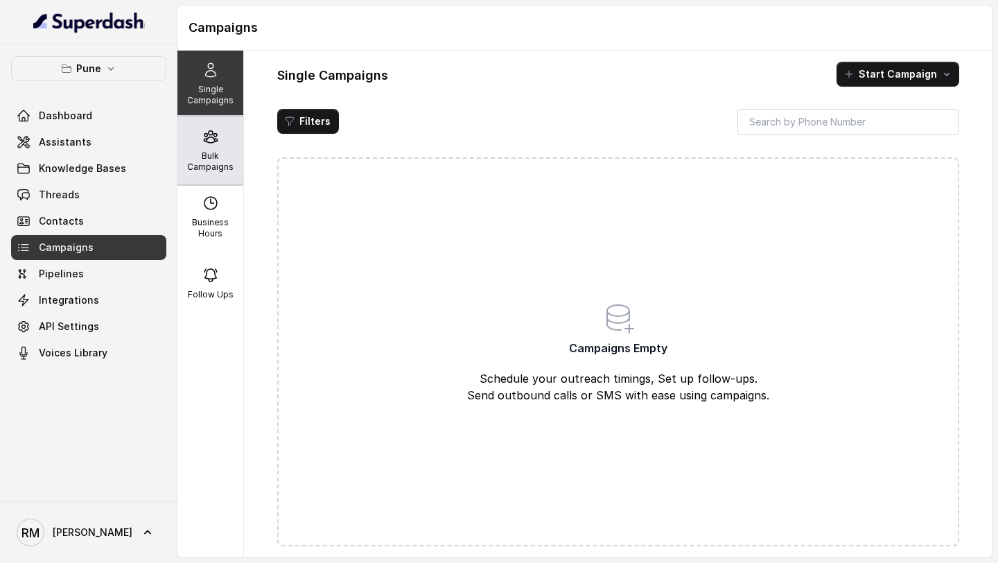
click at [229, 164] on p "Bulk Campaigns" at bounding box center [210, 161] width 55 height 22
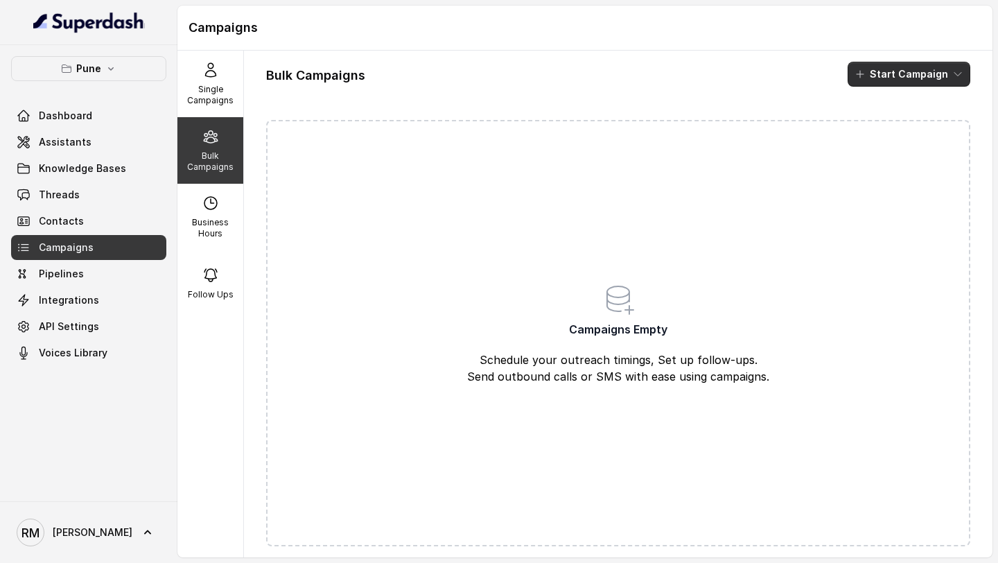
click at [911, 79] on button "Start Campaign" at bounding box center [908, 74] width 123 height 25
click at [889, 123] on p "Call" at bounding box center [884, 128] width 17 height 14
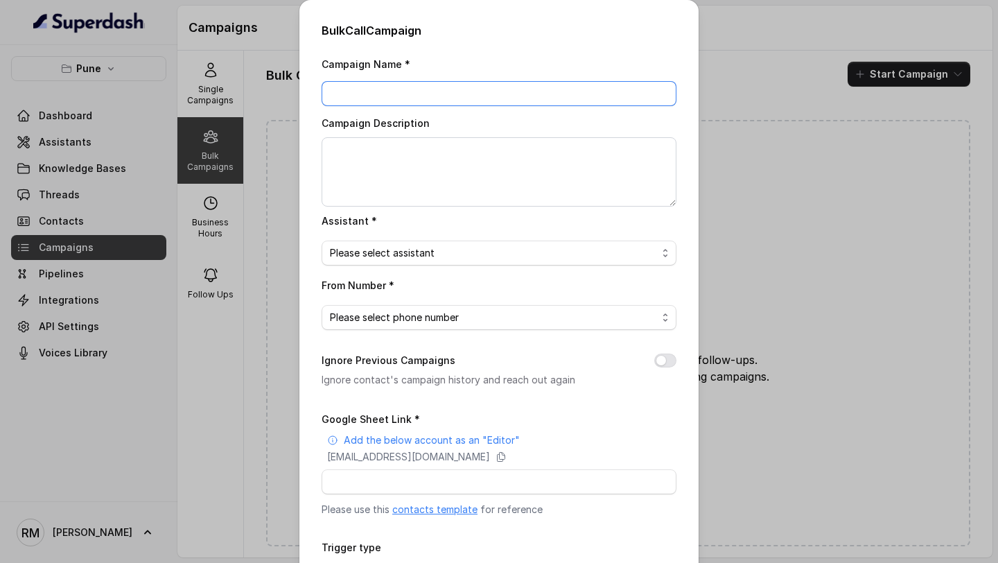
click at [393, 90] on input "Campaign Name *" at bounding box center [498, 93] width 355 height 25
type input "Superdash Test Campaign"
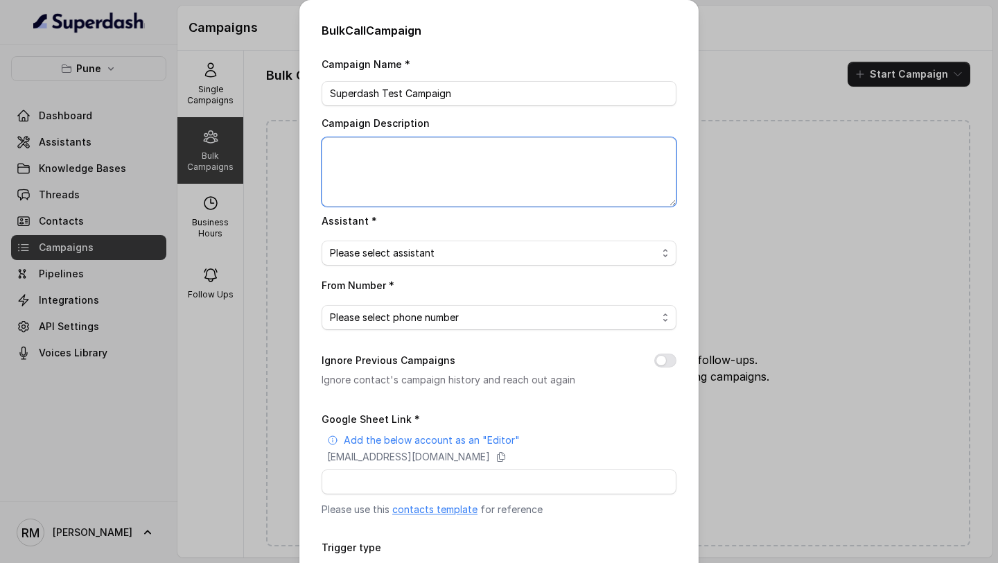
click at [362, 168] on textarea "Campaign Description" at bounding box center [498, 171] width 355 height 69
paste textarea "Superdash Test Campaign"
type textarea "Superdash Test Campaign"
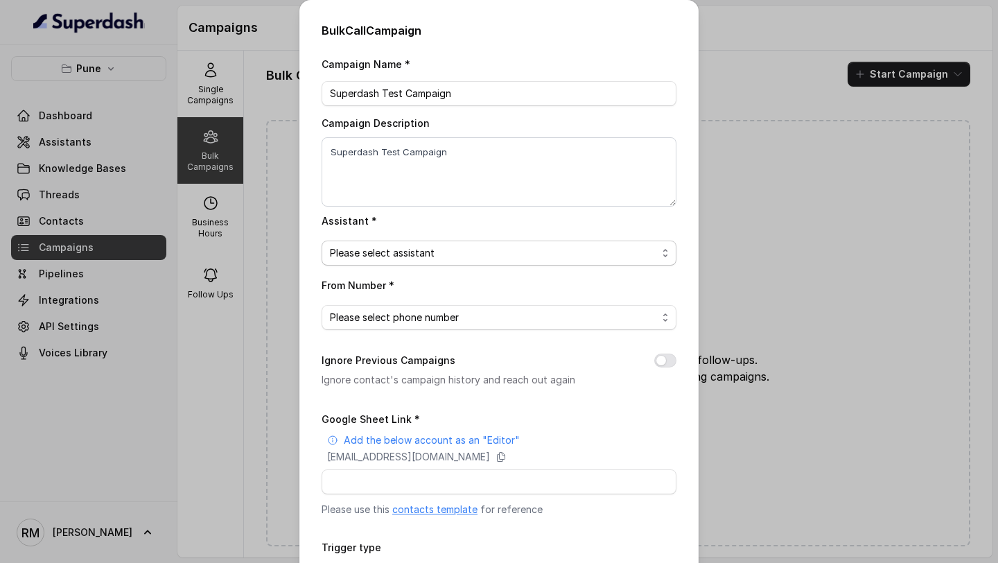
click at [398, 261] on span "Please select assistant" at bounding box center [498, 252] width 355 height 25
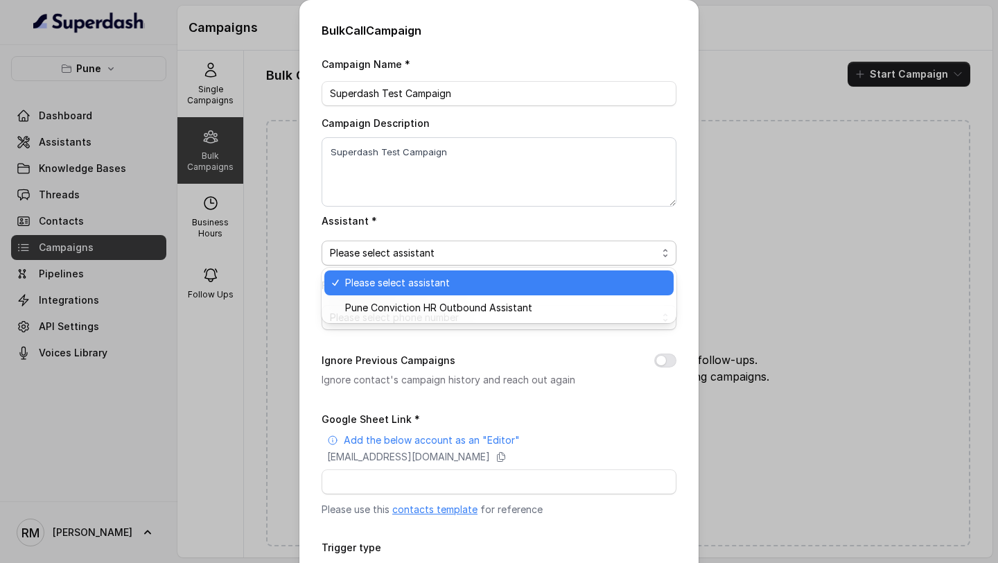
click at [401, 296] on div "Pune Conviction HR Outbound Assistant" at bounding box center [498, 307] width 349 height 25
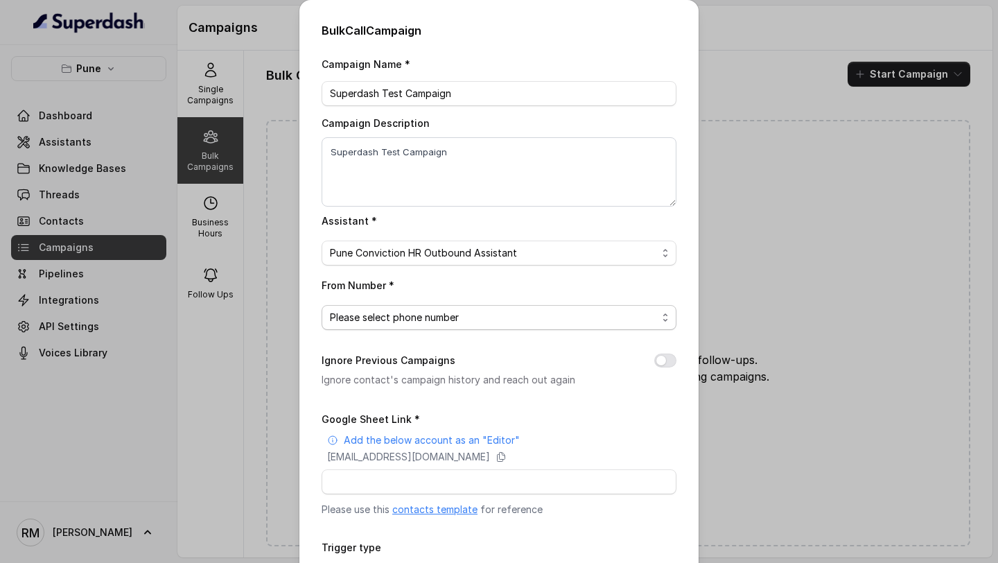
click at [401, 310] on span "Please select phone number" at bounding box center [493, 317] width 327 height 17
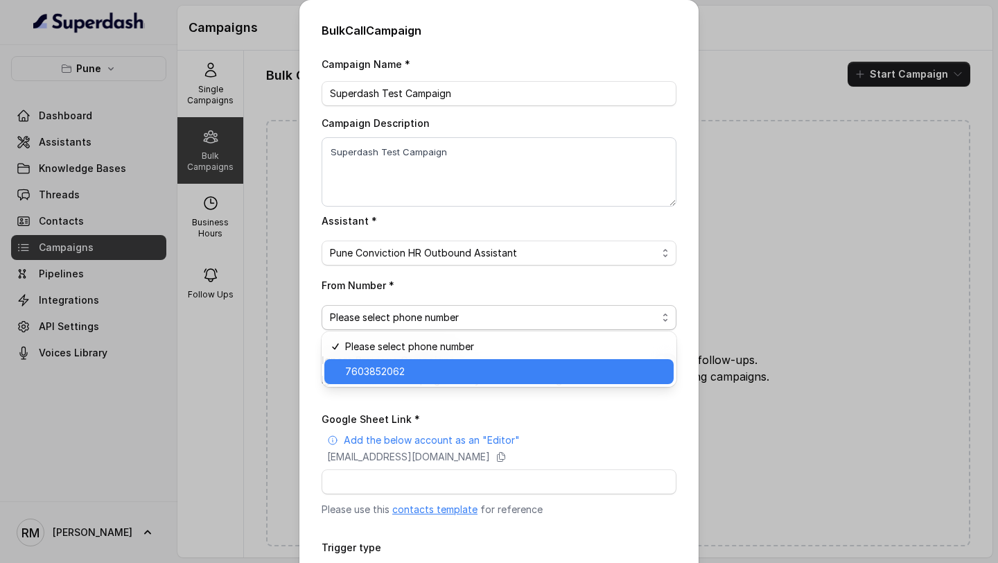
click at [413, 371] on span "7603852062" at bounding box center [505, 371] width 320 height 17
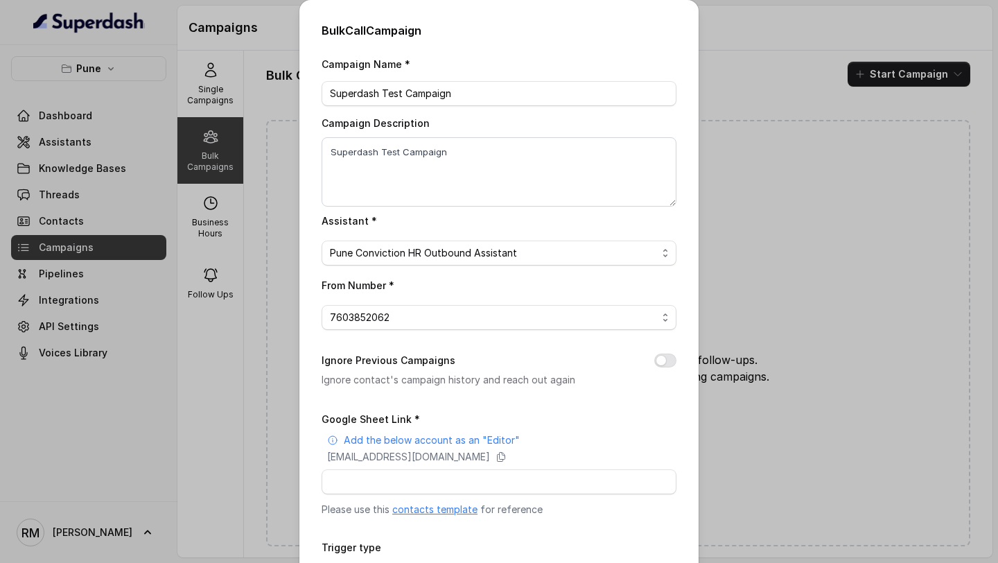
scroll to position [107, 0]
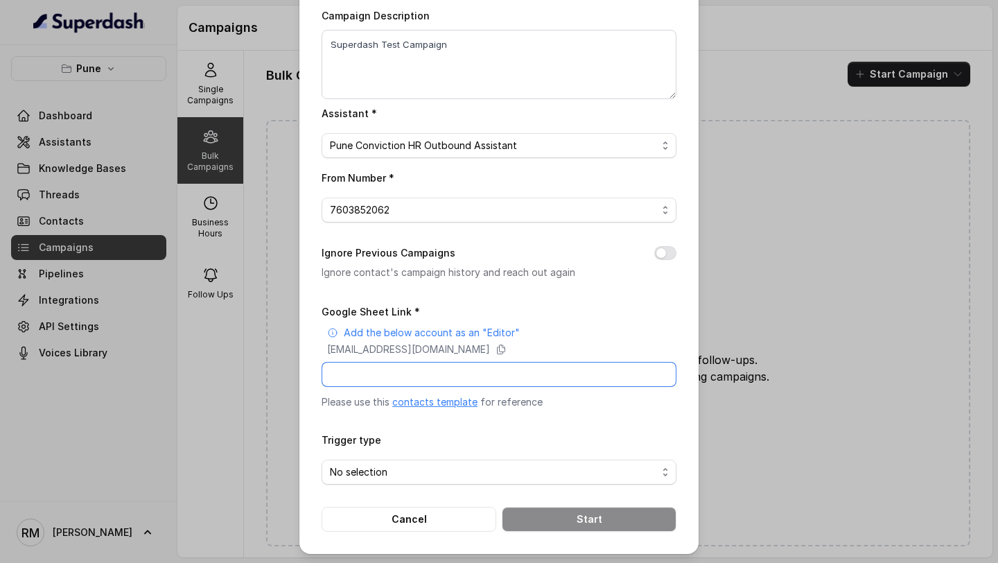
click at [407, 377] on input "Google Sheet Link *" at bounding box center [498, 374] width 355 height 25
paste input "[URL][DOMAIN_NAME]"
type input "[URL][DOMAIN_NAME]"
click at [477, 471] on span "No selection" at bounding box center [493, 471] width 327 height 17
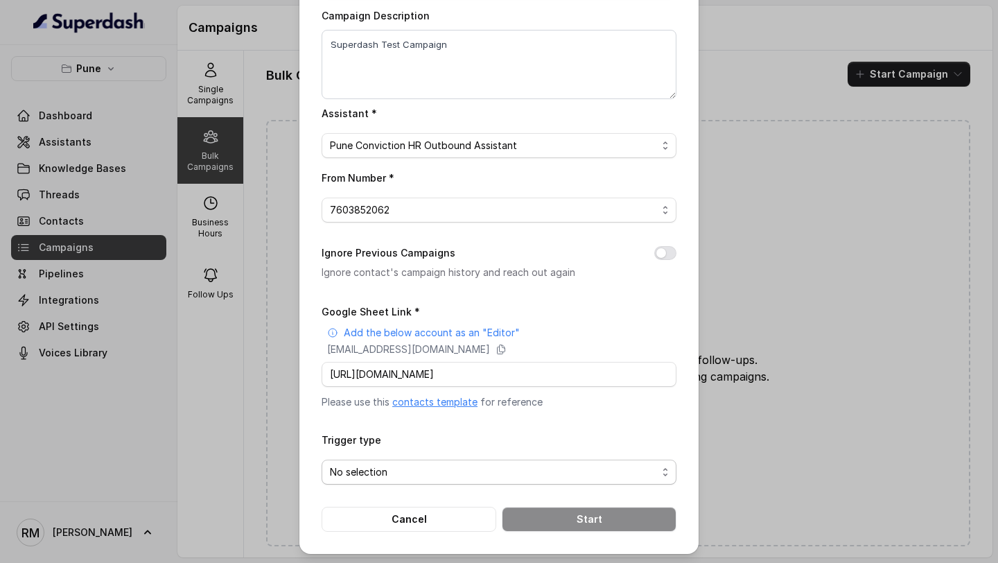
scroll to position [0, 0]
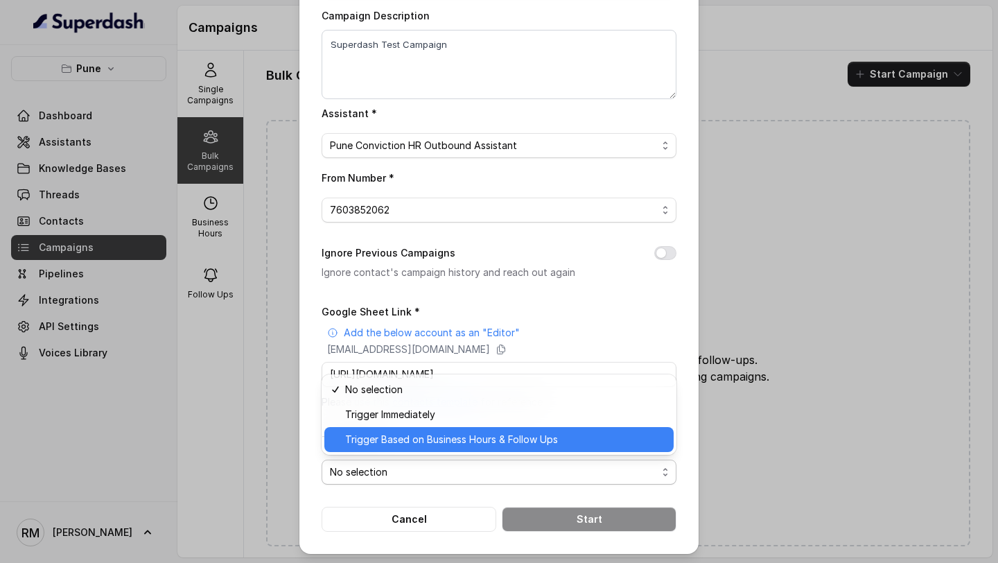
click at [466, 439] on span "Trigger Based on Business Hours & Follow Ups" at bounding box center [505, 439] width 320 height 17
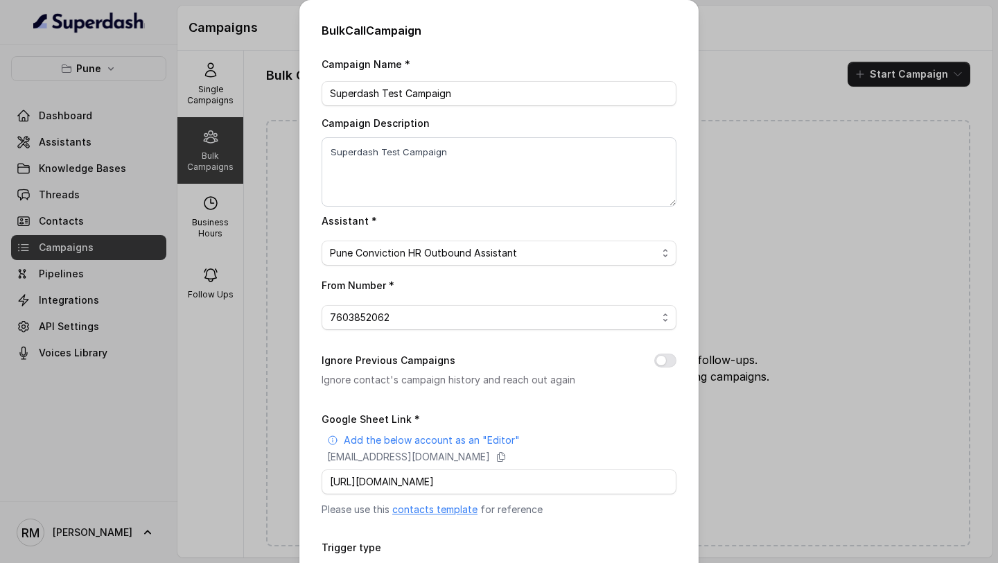
scroll to position [107, 0]
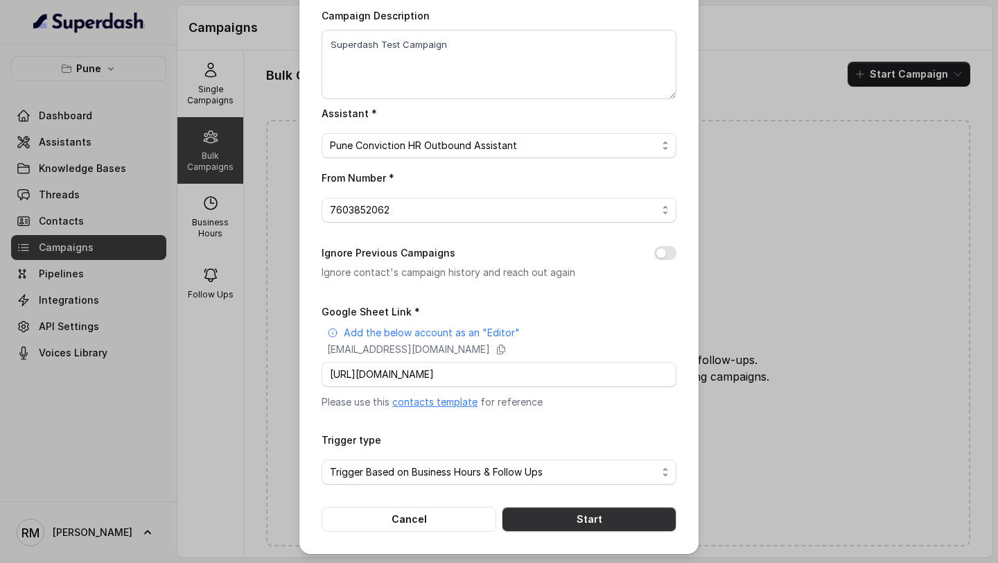
click at [590, 506] on button "Start" at bounding box center [589, 518] width 175 height 25
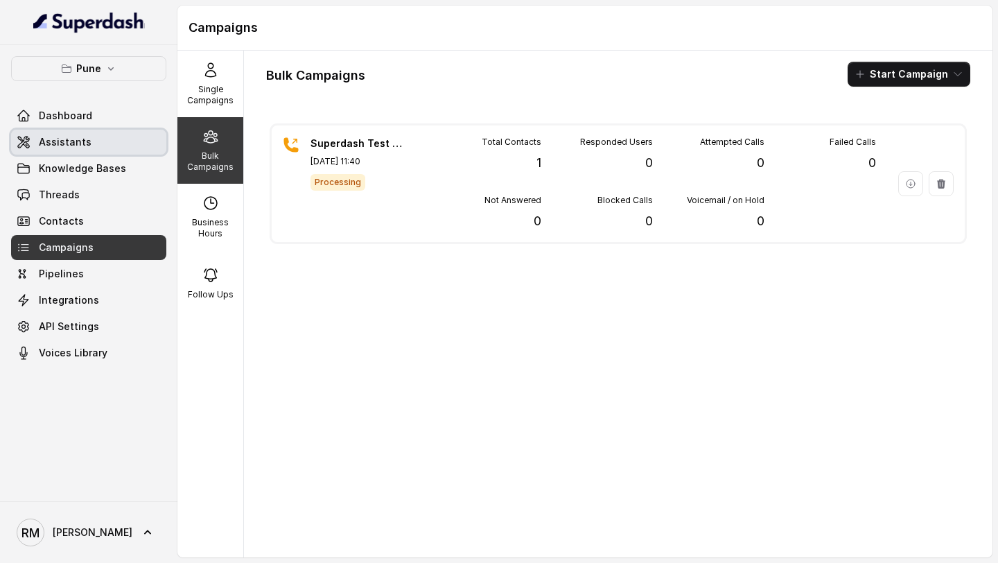
click at [57, 148] on span "Assistants" at bounding box center [65, 142] width 53 height 14
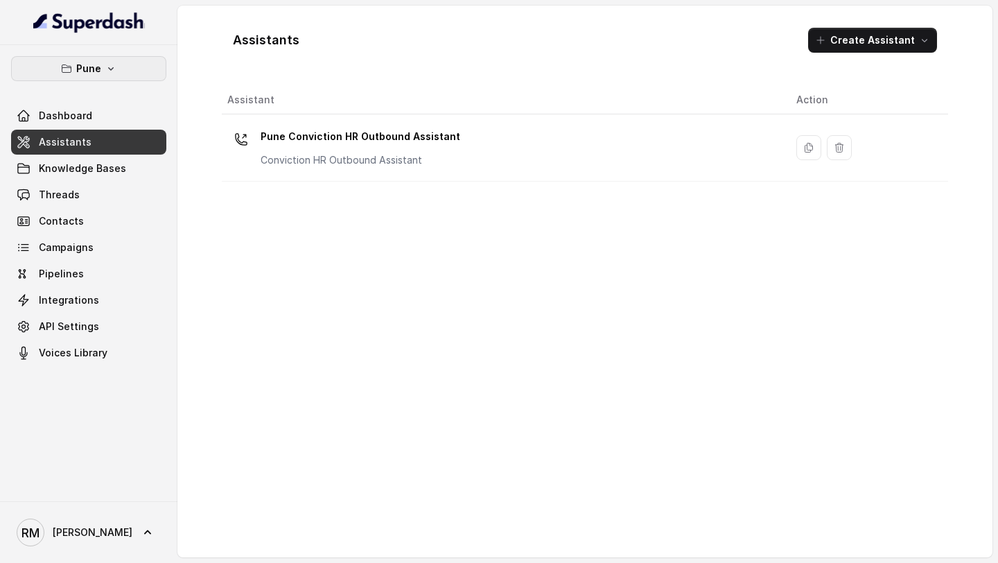
click at [104, 78] on button "Pune" at bounding box center [88, 68] width 155 height 25
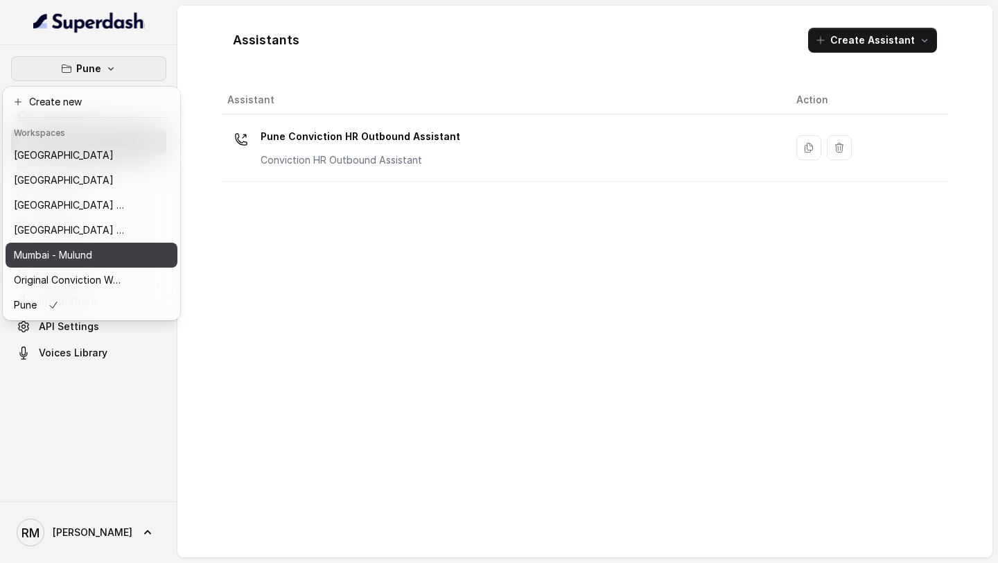
click at [78, 261] on p "Mumbai - Mulund" at bounding box center [53, 255] width 78 height 17
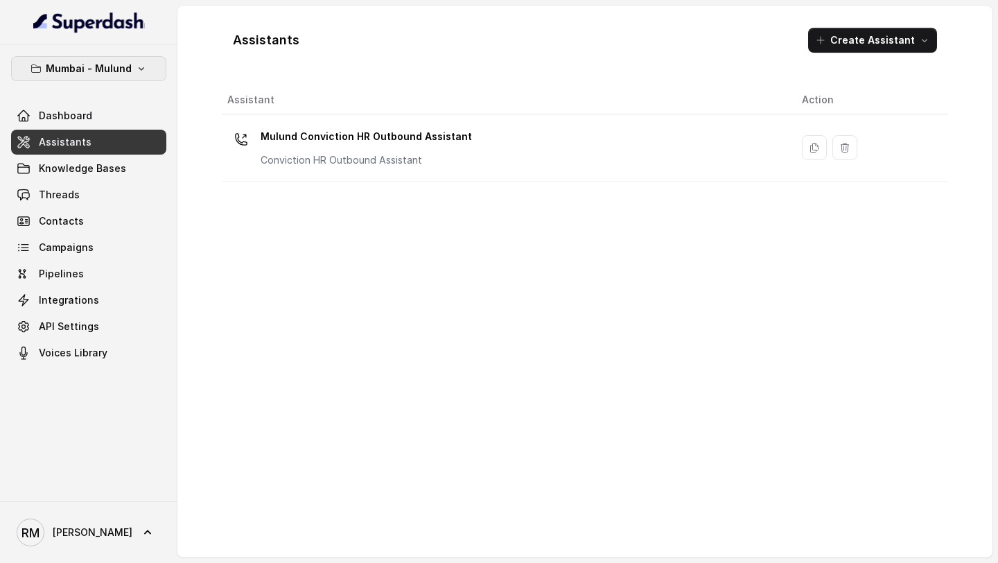
click at [79, 87] on div "Mumbai - Mulund Dashboard Assistants Knowledge Bases Threads Contacts Campaigns…" at bounding box center [88, 210] width 155 height 309
click at [85, 75] on p "Mumbai - Mulund" at bounding box center [89, 68] width 86 height 17
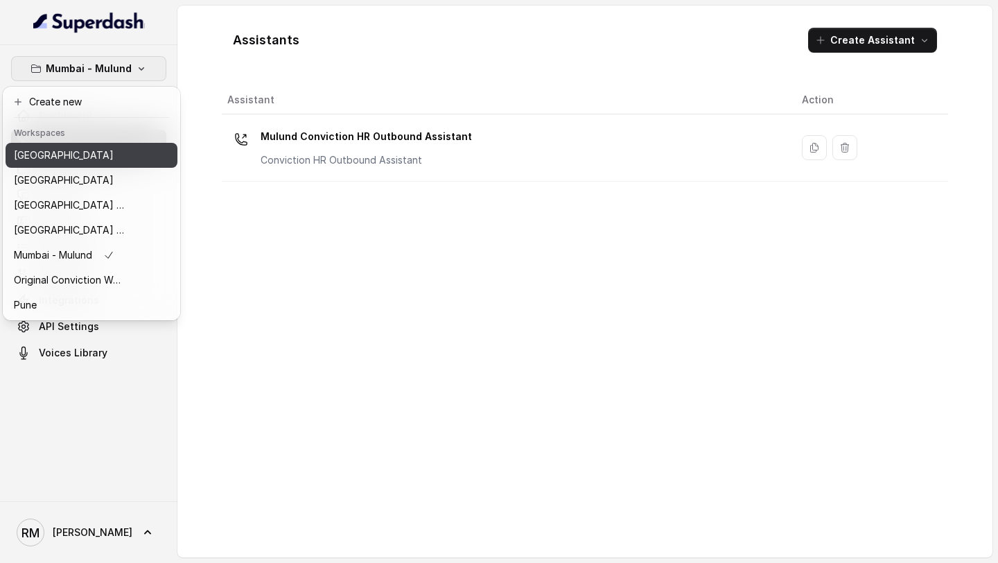
click at [86, 153] on div "[GEOGRAPHIC_DATA]" at bounding box center [69, 155] width 111 height 17
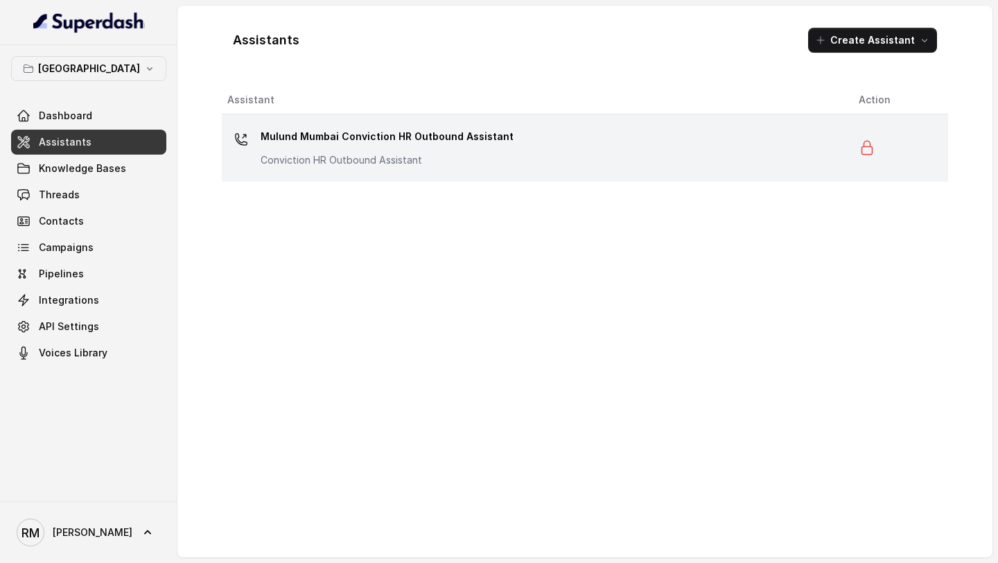
click at [326, 154] on p "Conviction HR Outbound Assistant" at bounding box center [386, 160] width 253 height 14
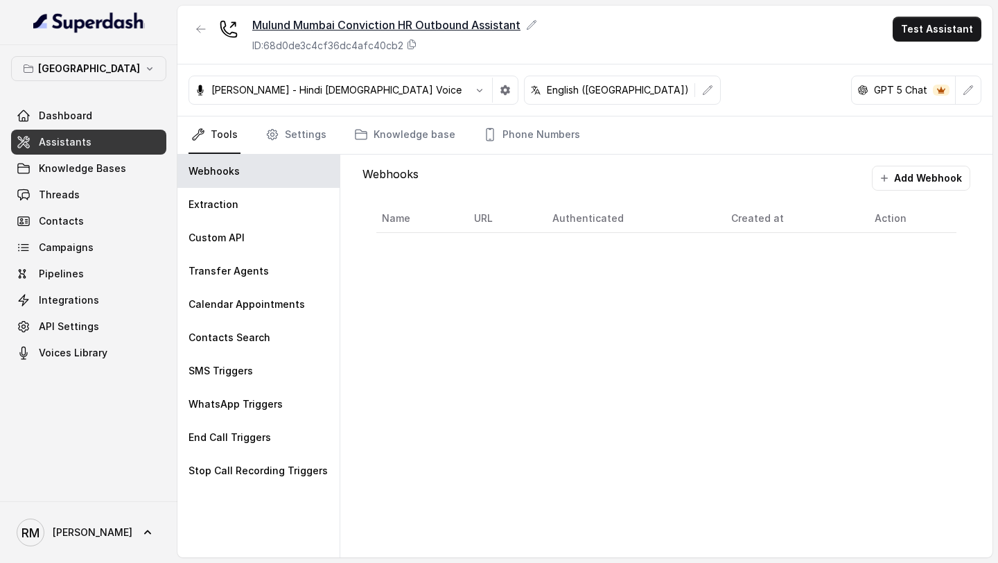
click at [292, 29] on div "Mulund Mumbai Conviction HR Outbound Assistant" at bounding box center [394, 25] width 285 height 17
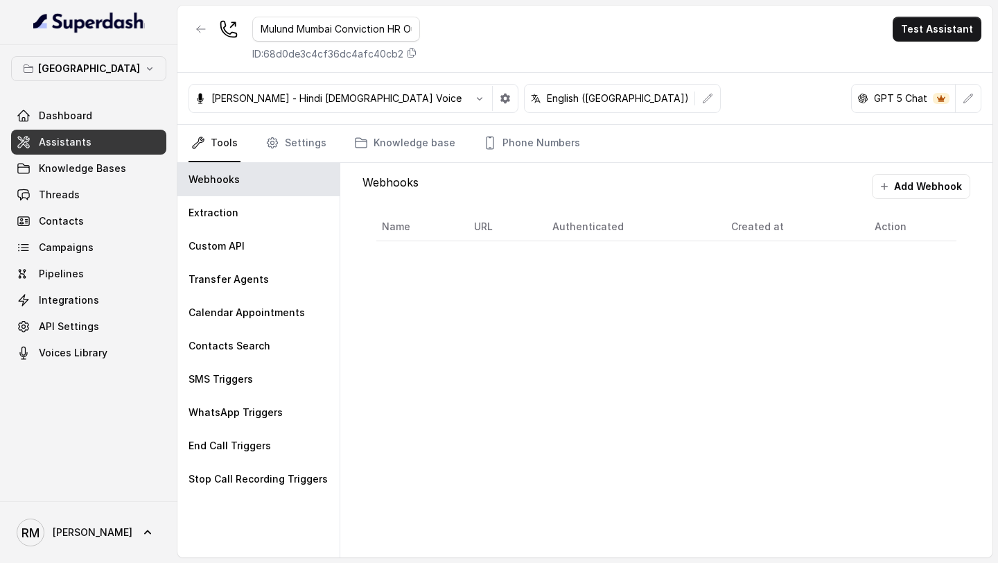
drag, startPoint x: 278, startPoint y: 30, endPoint x: 224, endPoint y: 30, distance: 54.0
click at [224, 30] on div "Mulund Mumbai Conviction HR Outbound Assistant ID: 68d0de3c4cf36dc4afc40cb2" at bounding box center [303, 39] width 231 height 44
click at [299, 33] on input "Mulund Mumbai Conviction HR Outbound Assistant" at bounding box center [336, 29] width 168 height 25
click at [318, 33] on input "Mulund Mumbai Conviction HR Outbound Assistant" at bounding box center [336, 29] width 168 height 25
drag, startPoint x: 318, startPoint y: 33, endPoint x: 256, endPoint y: 33, distance: 62.3
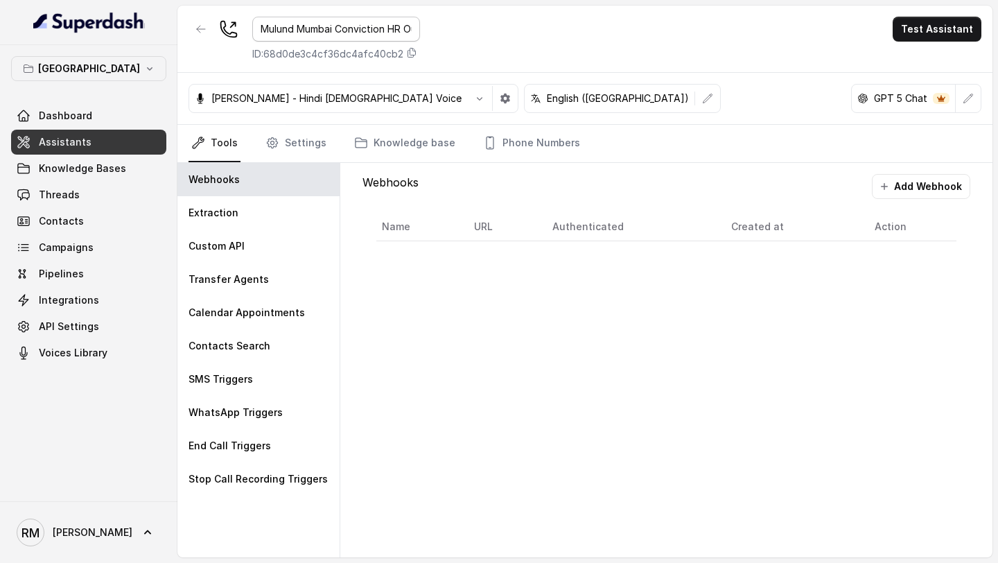
click at [256, 33] on input "Mulund Mumbai Conviction HR Outbound Assistant" at bounding box center [336, 29] width 168 height 25
type input "Bangalore Conviction HR Outbound Assistant"
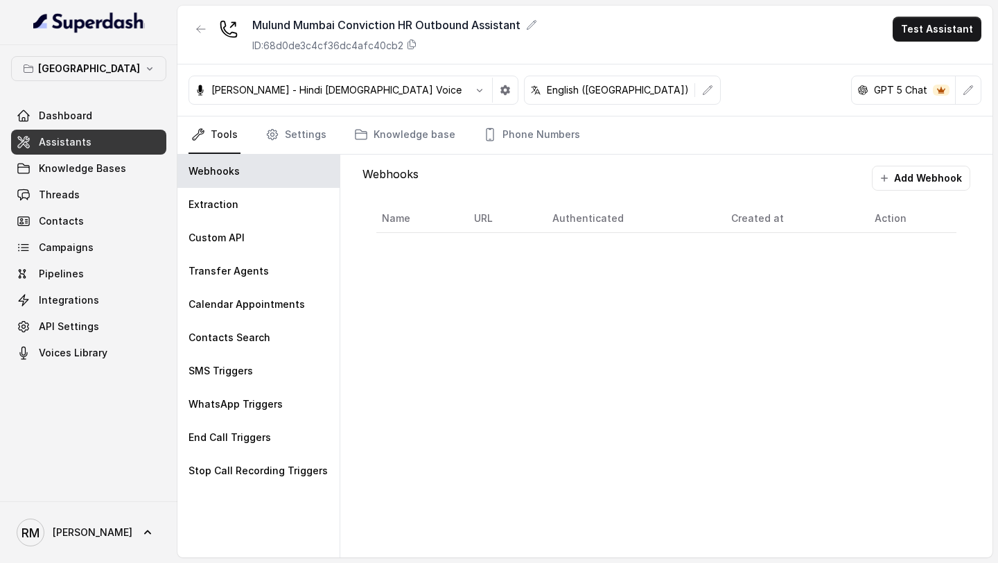
click at [526, 39] on div "Mulund Mumbai Conviction HR Outbound Assistant ID: 68d0de3c4cf36dc4afc40cb2 Tes…" at bounding box center [584, 35] width 815 height 59
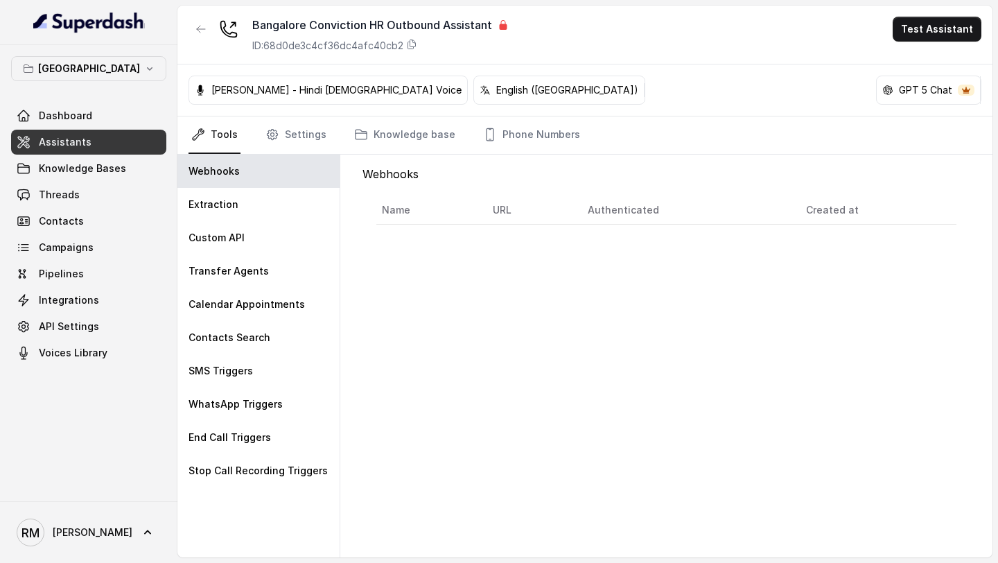
click at [144, 67] on icon "button" at bounding box center [149, 68] width 11 height 11
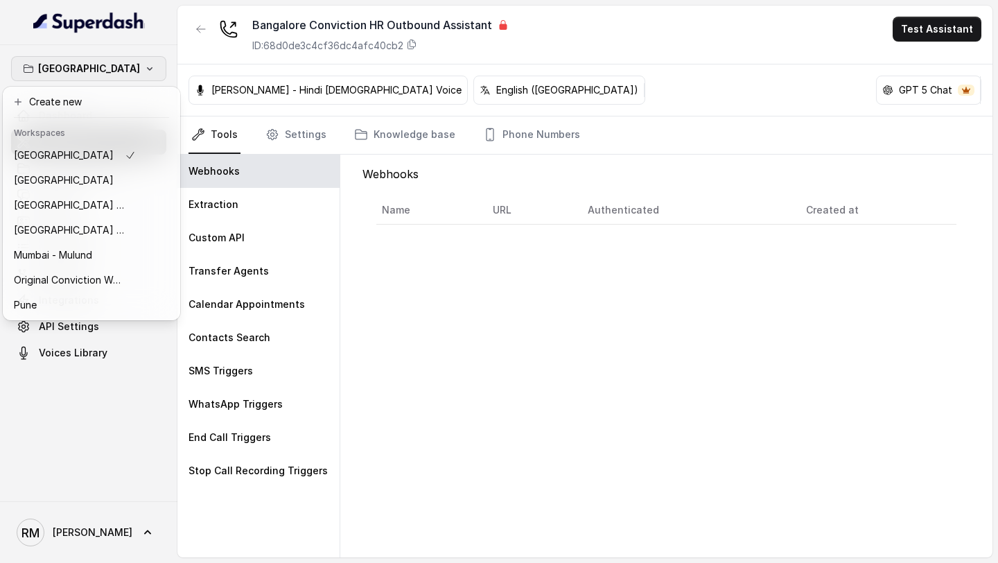
click at [563, 328] on div "Bangalore Dashboard Assistants Knowledge Bases Threads Contacts Campaigns Pipel…" at bounding box center [499, 281] width 998 height 563
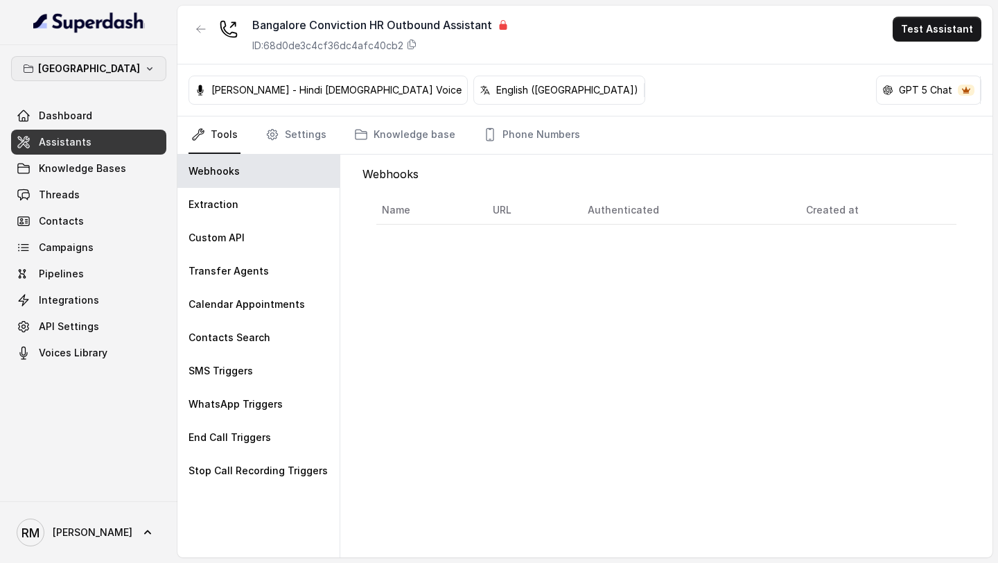
click at [144, 73] on icon "button" at bounding box center [149, 68] width 11 height 11
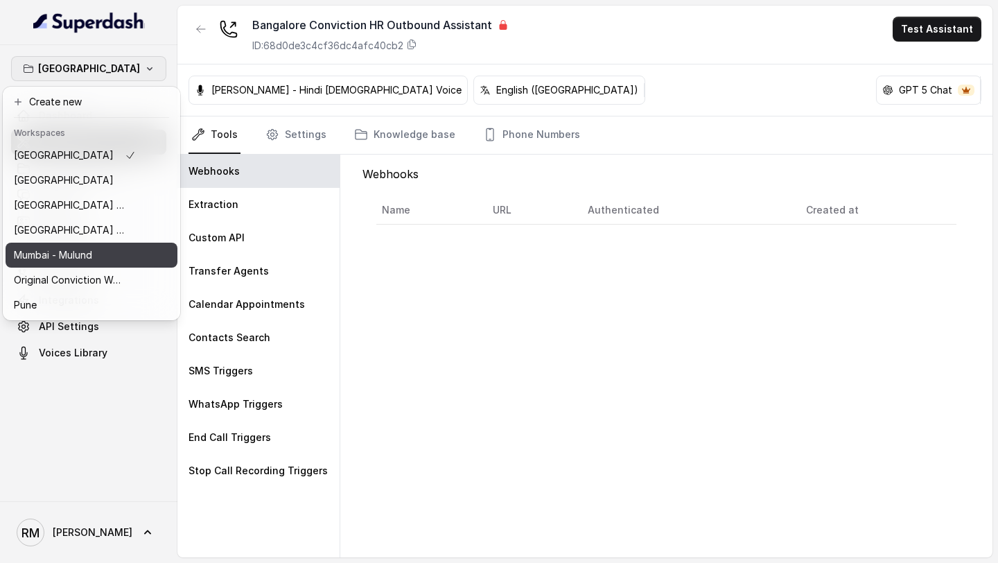
click at [115, 260] on div "Mumbai - Mulund" at bounding box center [75, 255] width 122 height 17
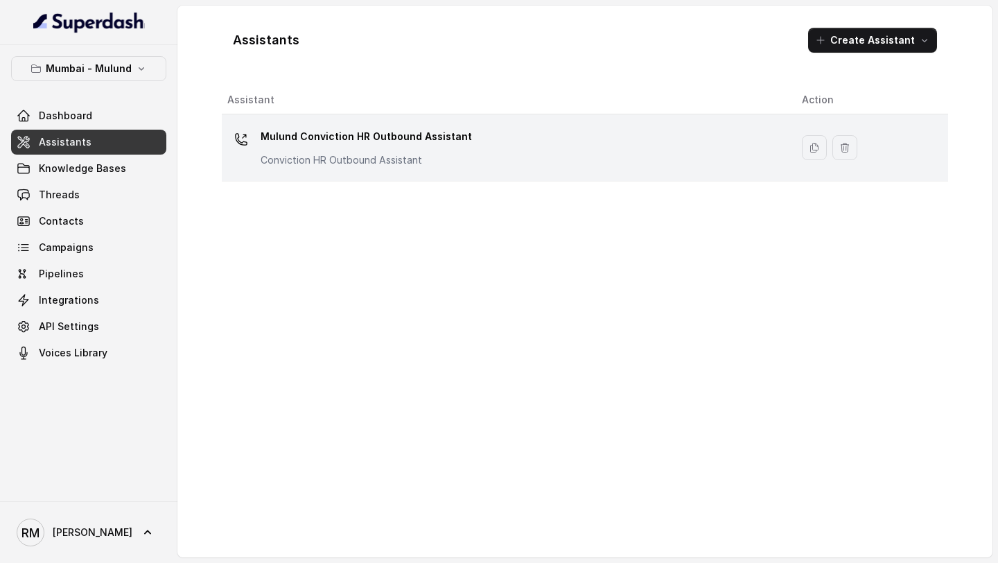
click at [466, 154] on div "Mulund Conviction HR Outbound Assistant Conviction HR Outbound Assistant" at bounding box center [503, 147] width 552 height 44
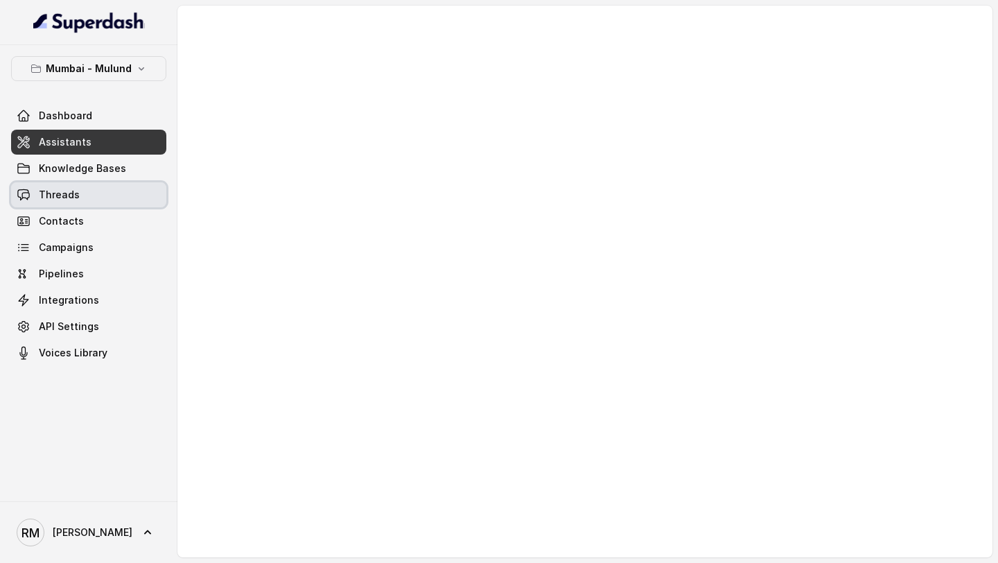
click at [84, 195] on link "Threads" at bounding box center [88, 194] width 155 height 25
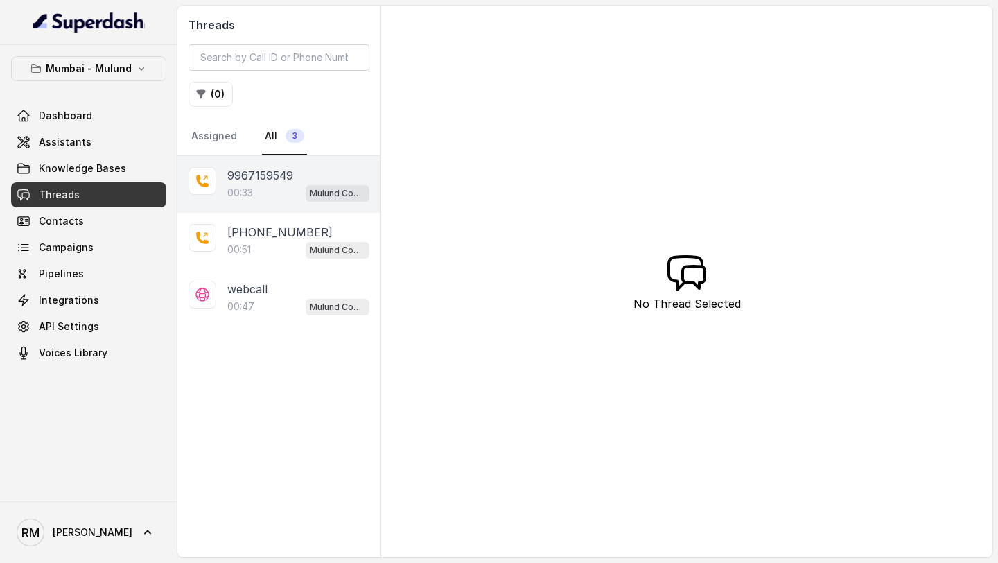
click at [290, 198] on div "00:33 Mulund Conviction HR Outbound Assistant" at bounding box center [298, 193] width 142 height 18
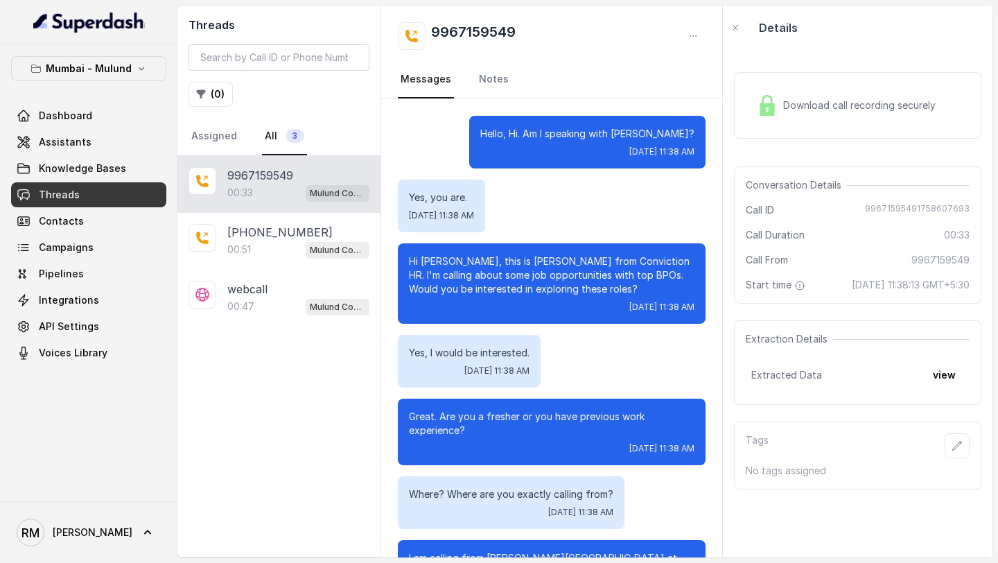
scroll to position [66, 0]
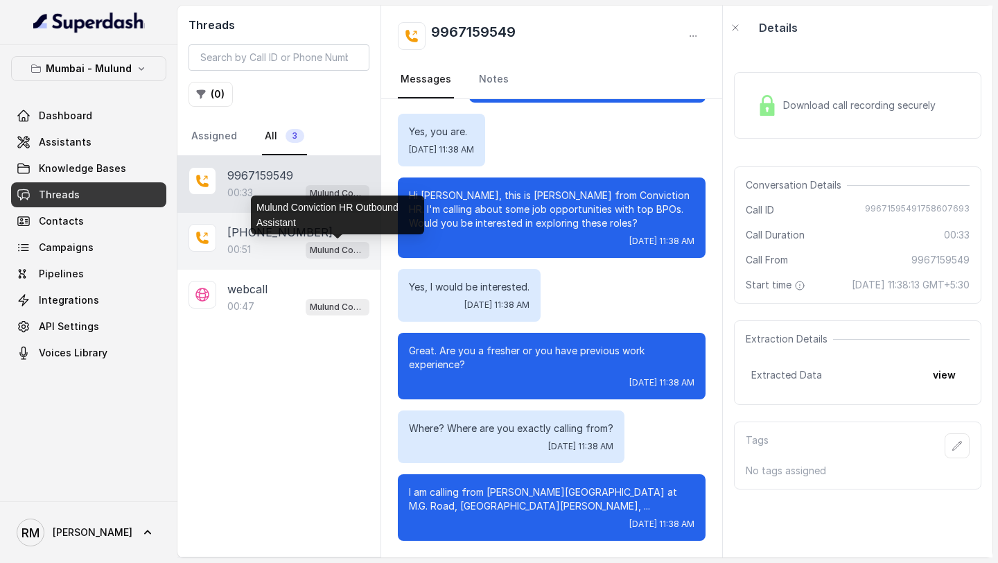
click at [312, 245] on p "Mulund Conviction HR Outbound Assistant" at bounding box center [337, 250] width 55 height 14
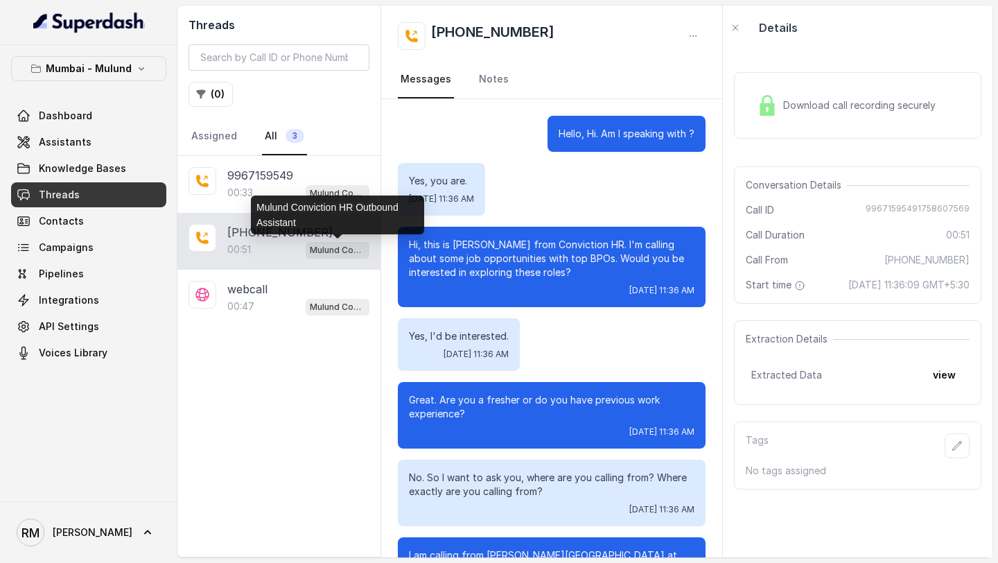
scroll to position [246, 0]
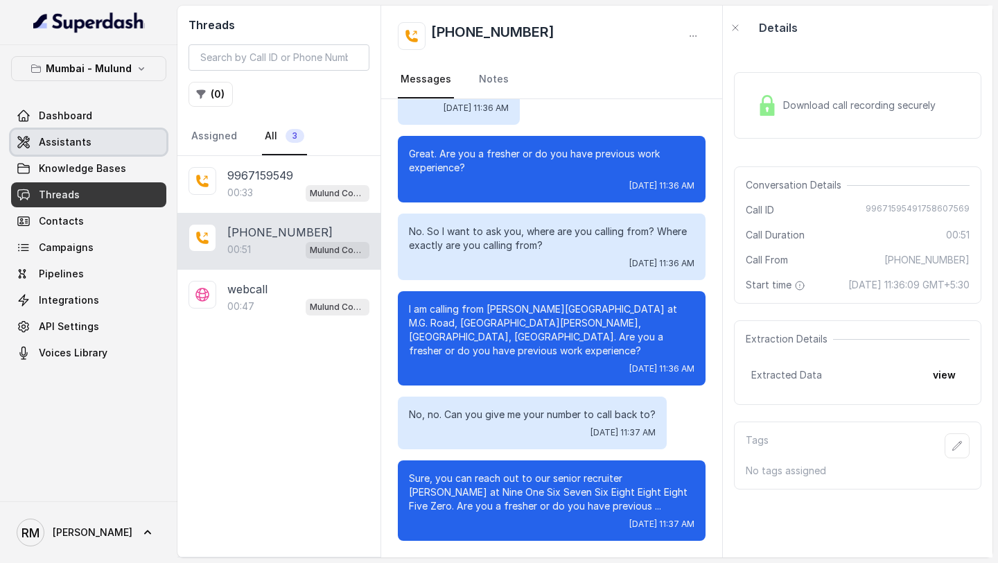
click at [74, 140] on span "Assistants" at bounding box center [65, 142] width 53 height 14
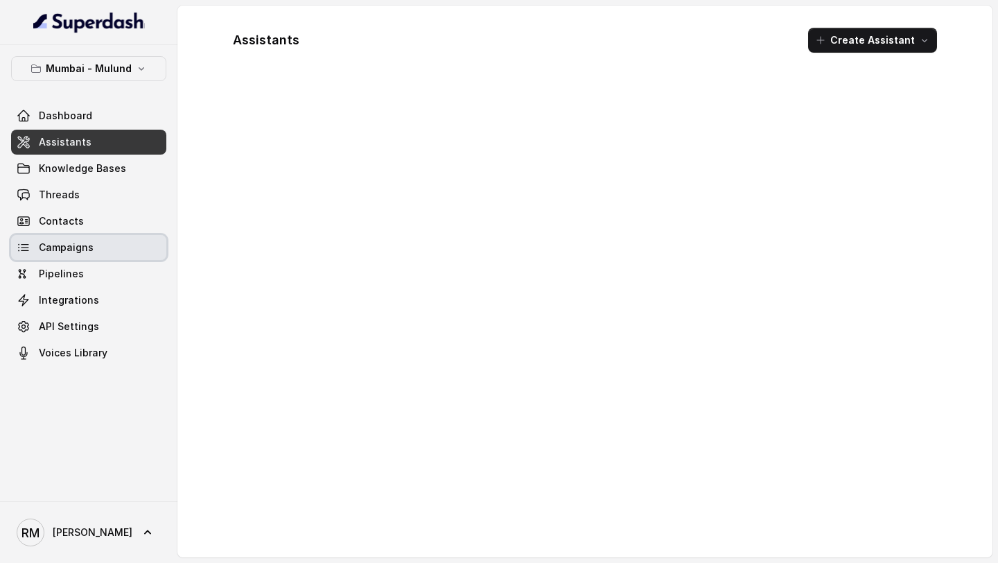
click at [91, 258] on link "Campaigns" at bounding box center [88, 247] width 155 height 25
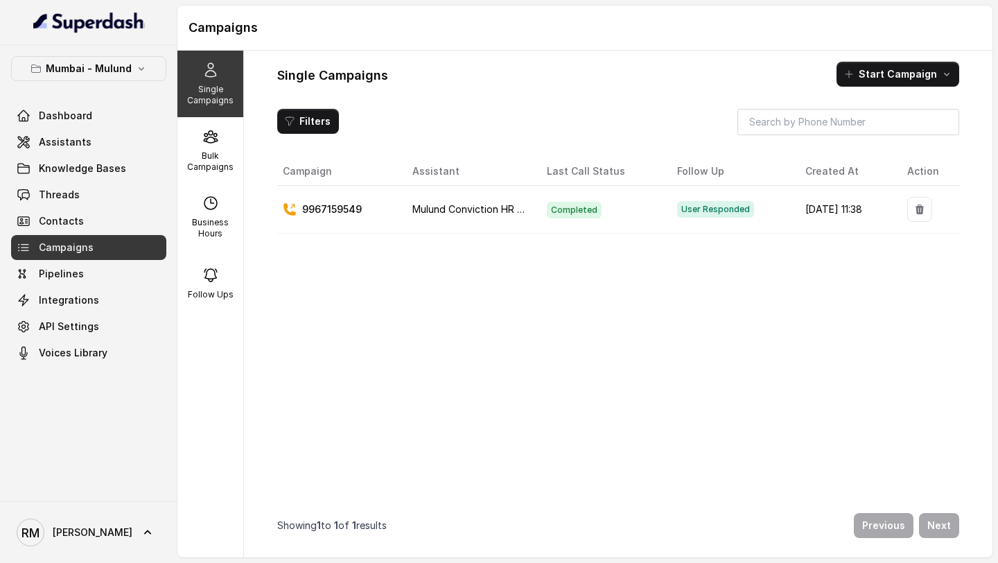
click at [263, 213] on div "Single Campaigns Start Campaign Filters Campaign Assistant Last Call Status Fol…" at bounding box center [618, 304] width 748 height 506
click at [191, 213] on div "Business Hours" at bounding box center [210, 217] width 66 height 67
select select "Asia/Calcutta"
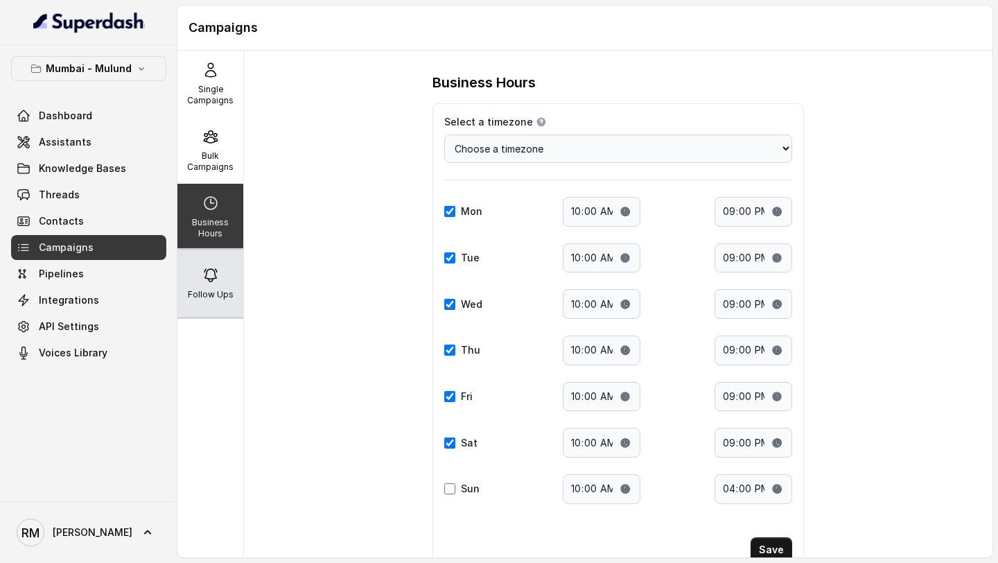
click at [215, 285] on div "Follow Ups" at bounding box center [210, 283] width 66 height 67
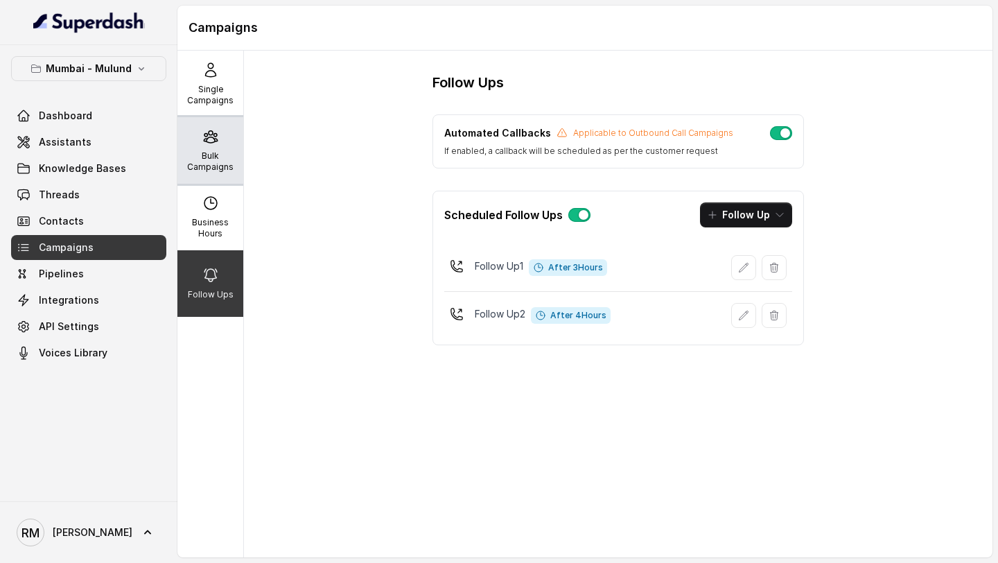
click at [213, 156] on p "Bulk Campaigns" at bounding box center [210, 161] width 55 height 22
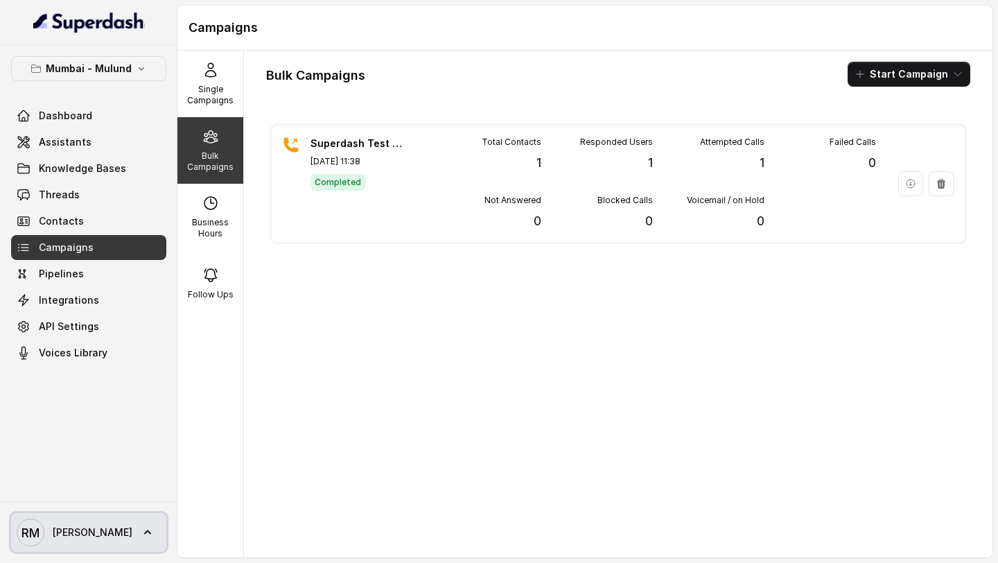
click at [105, 534] on link "RM Rajesh" at bounding box center [88, 532] width 155 height 39
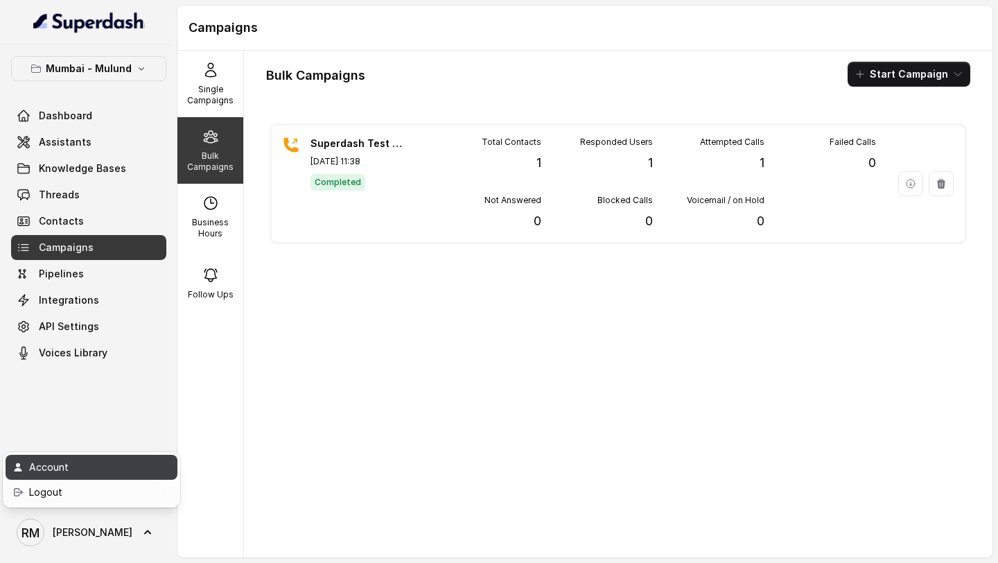
click at [114, 463] on div "Account" at bounding box center [88, 467] width 118 height 17
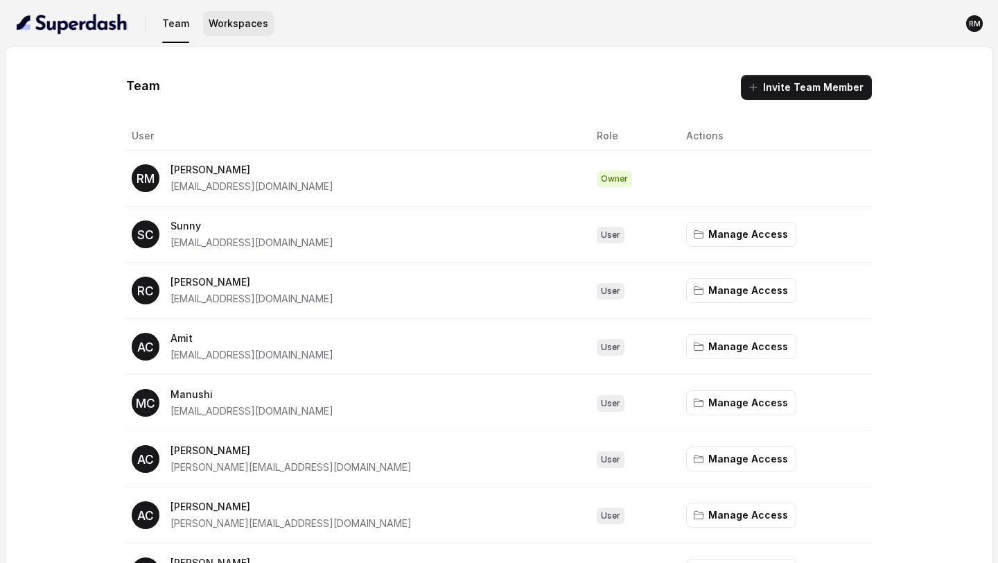
click at [211, 26] on button "Workspaces" at bounding box center [238, 23] width 71 height 25
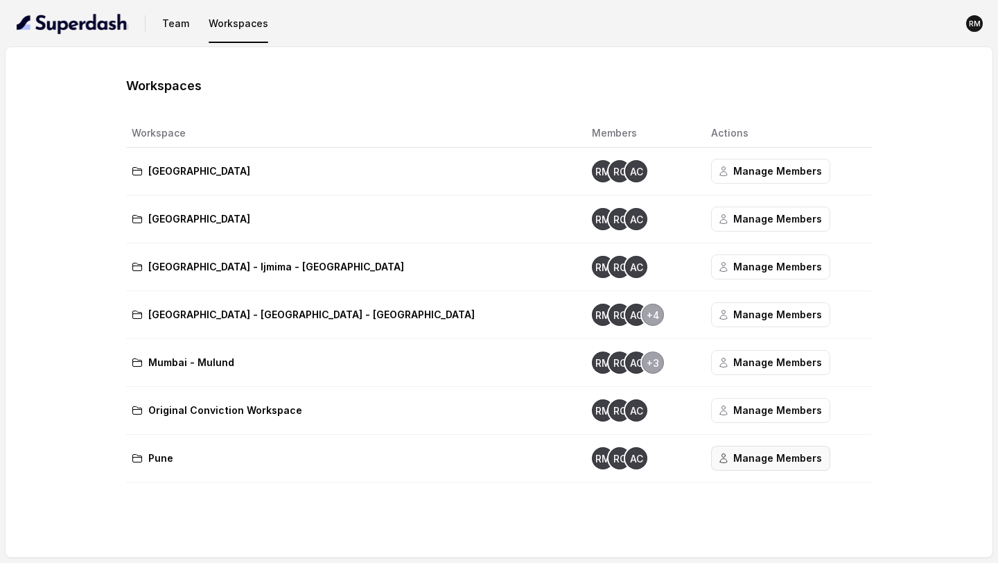
click at [717, 462] on button "Manage Members" at bounding box center [770, 457] width 119 height 25
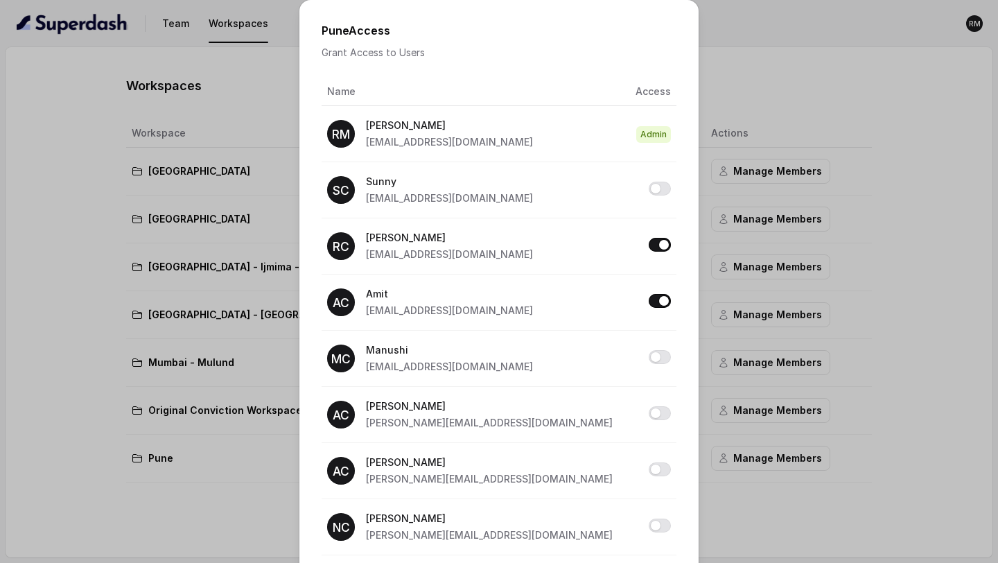
click at [859, 330] on div "Pune Access Grant Access to Users Name Access RM Rajesh rajesh.mudhliar@convict…" at bounding box center [499, 281] width 998 height 563
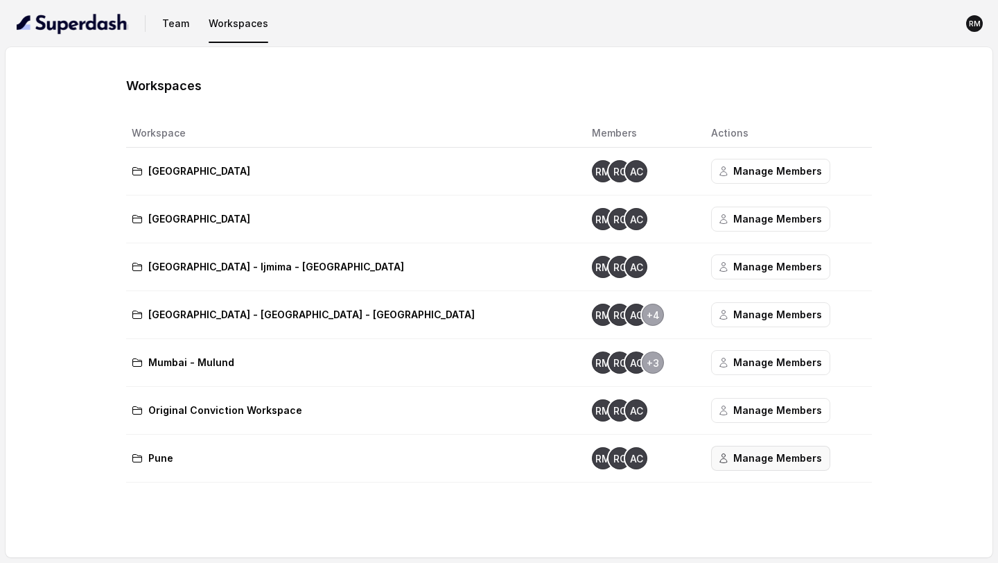
click at [727, 459] on button "Manage Members" at bounding box center [770, 457] width 119 height 25
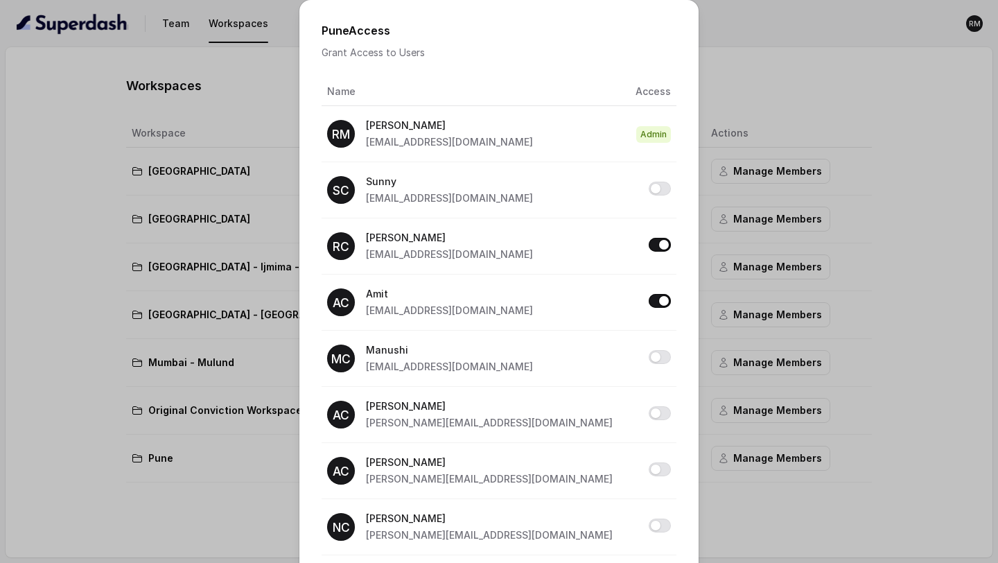
click at [927, 158] on div "Pune Access Grant Access to Users Name Access RM Rajesh rajesh.mudhliar@convict…" at bounding box center [499, 281] width 998 height 563
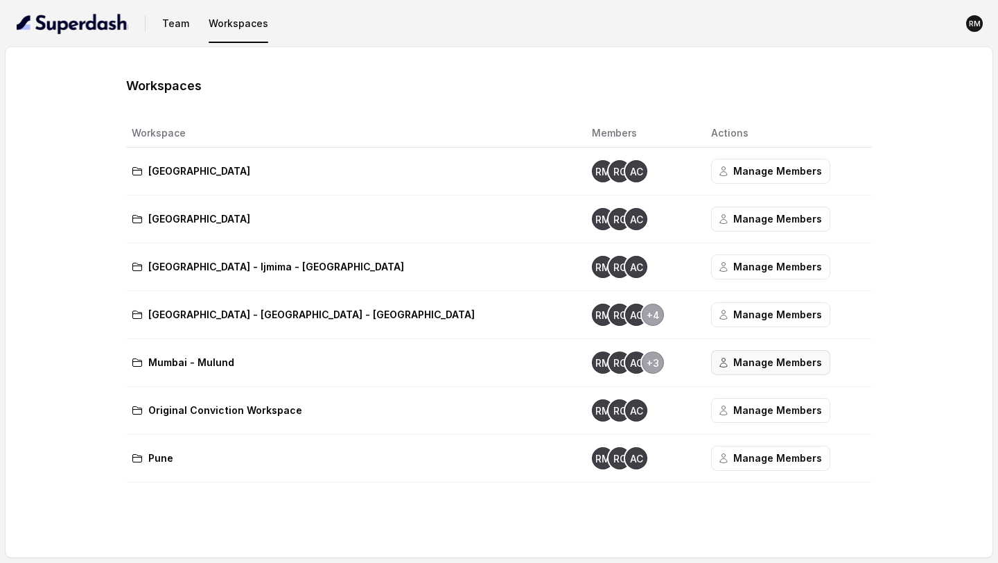
click at [711, 368] on button "Manage Members" at bounding box center [770, 362] width 119 height 25
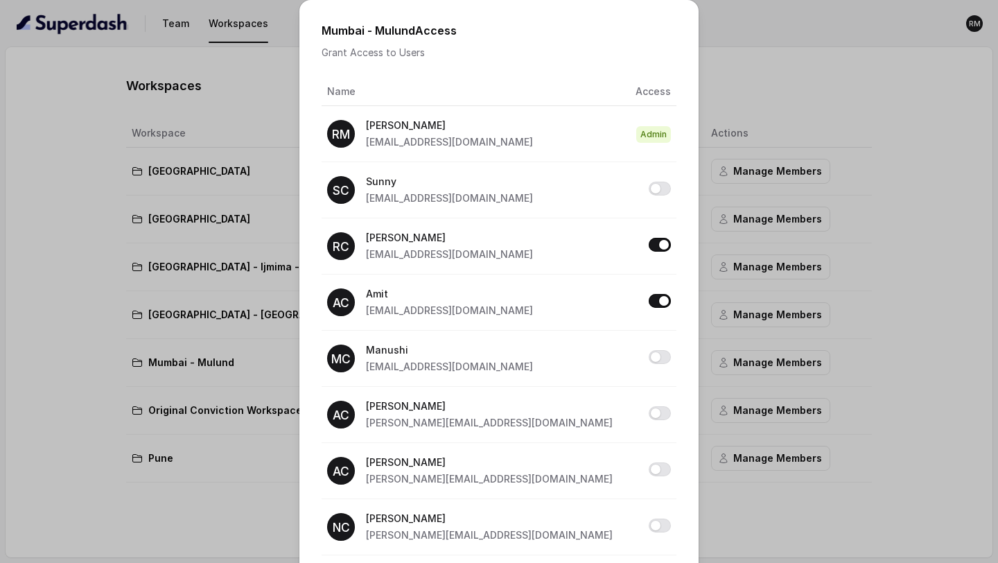
click at [840, 299] on div "Mumbai - Mulund Access Grant Access to Users Name Access RM Rajesh rajesh.mudhl…" at bounding box center [499, 281] width 998 height 563
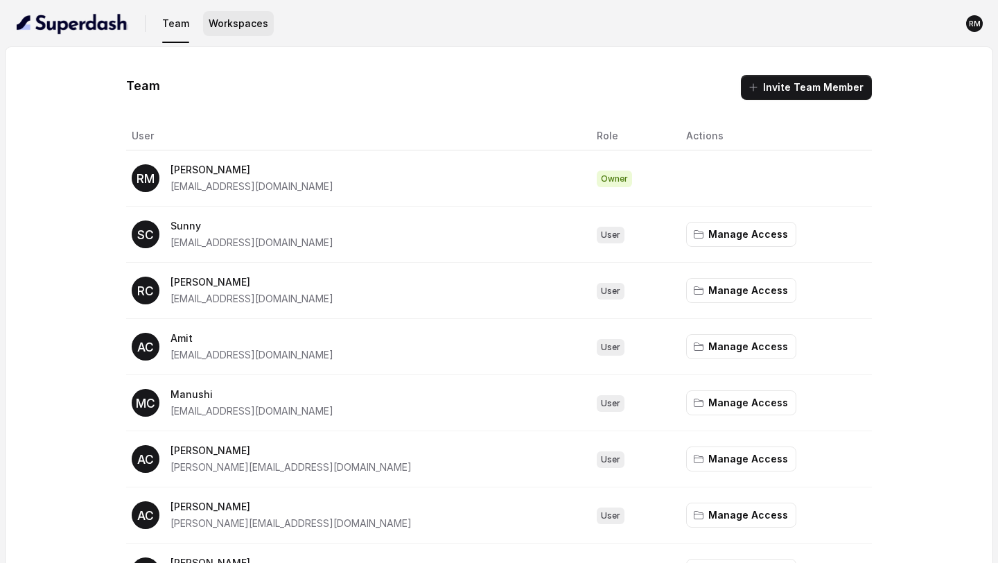
click at [221, 24] on button "Workspaces" at bounding box center [238, 23] width 71 height 25
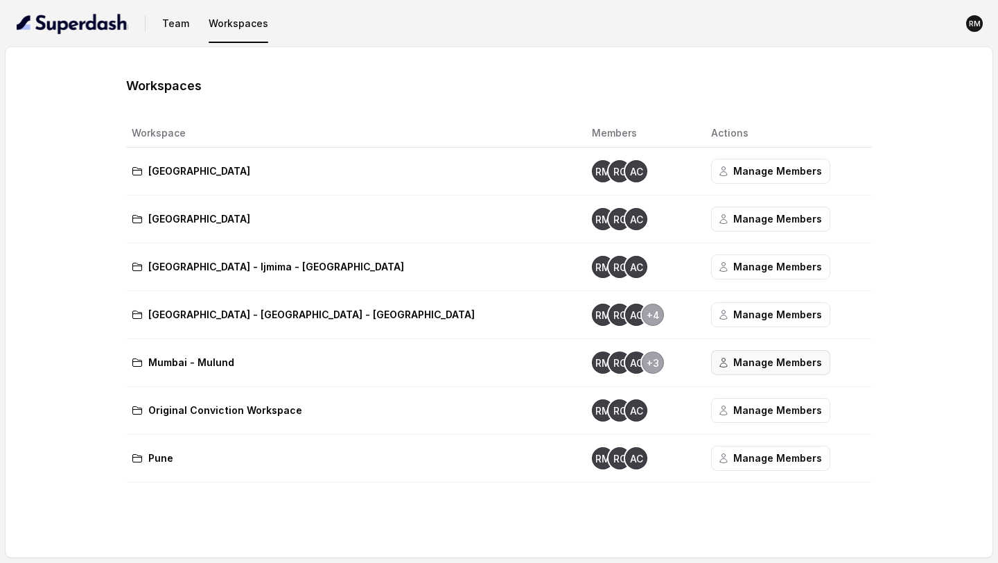
click at [711, 357] on button "Manage Members" at bounding box center [770, 362] width 119 height 25
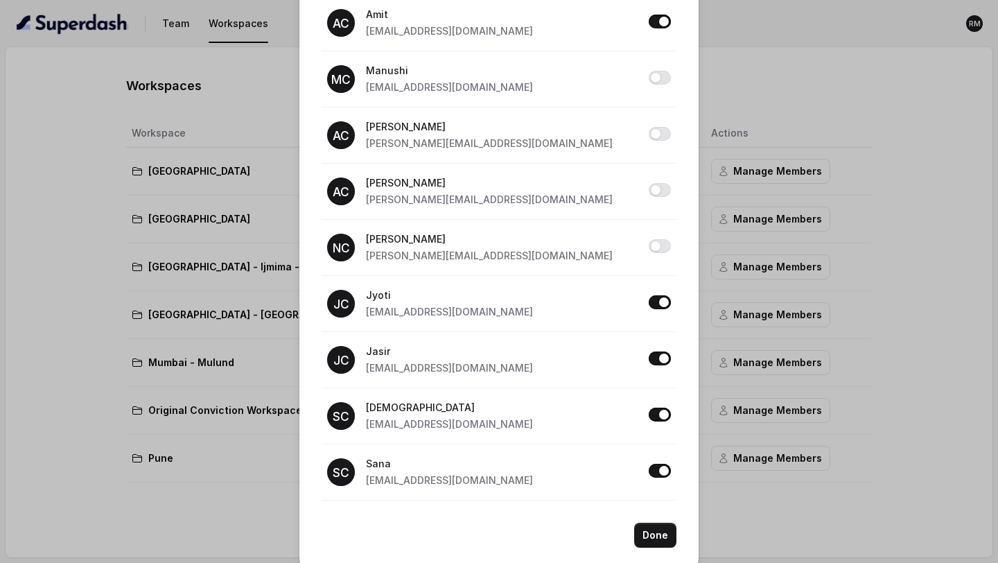
scroll to position [295, 0]
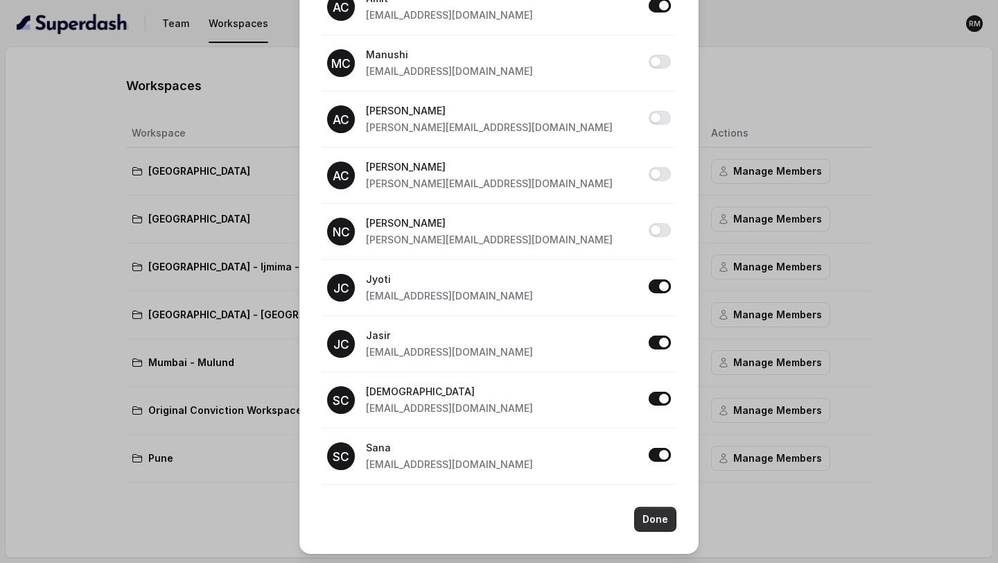
click at [656, 518] on button "Done" at bounding box center [655, 518] width 42 height 25
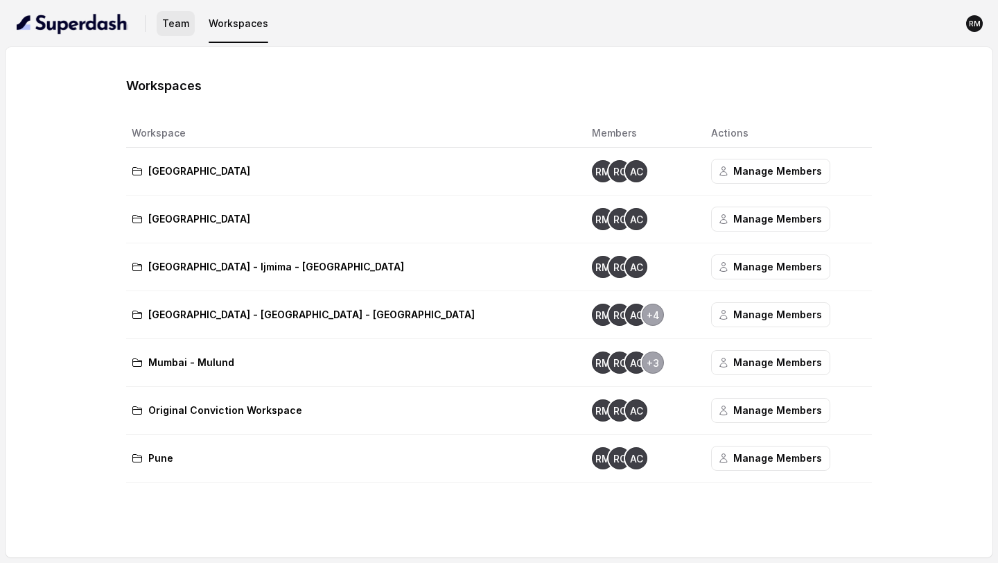
click at [169, 22] on button "Team" at bounding box center [176, 23] width 38 height 25
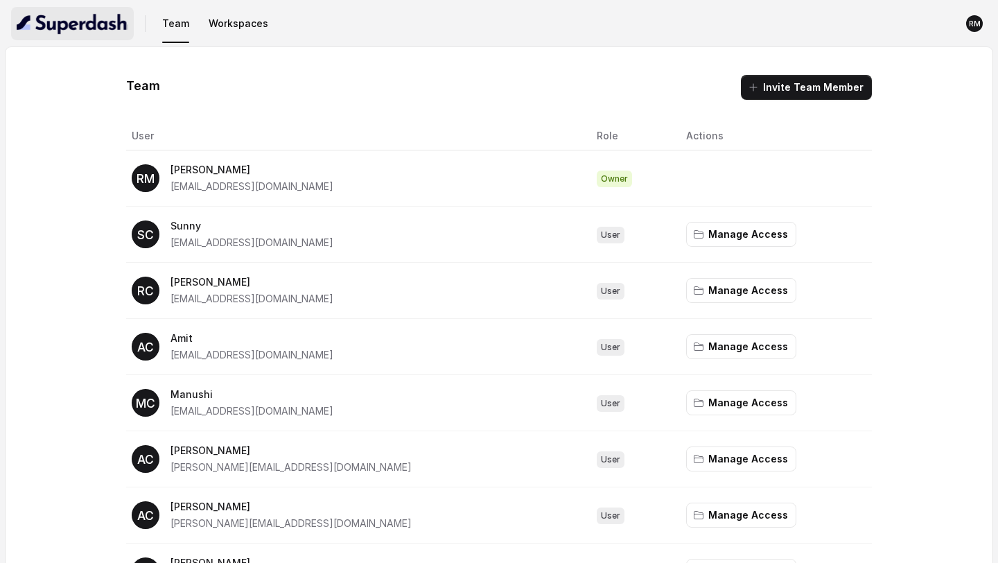
click at [80, 22] on img "button" at bounding box center [73, 23] width 112 height 22
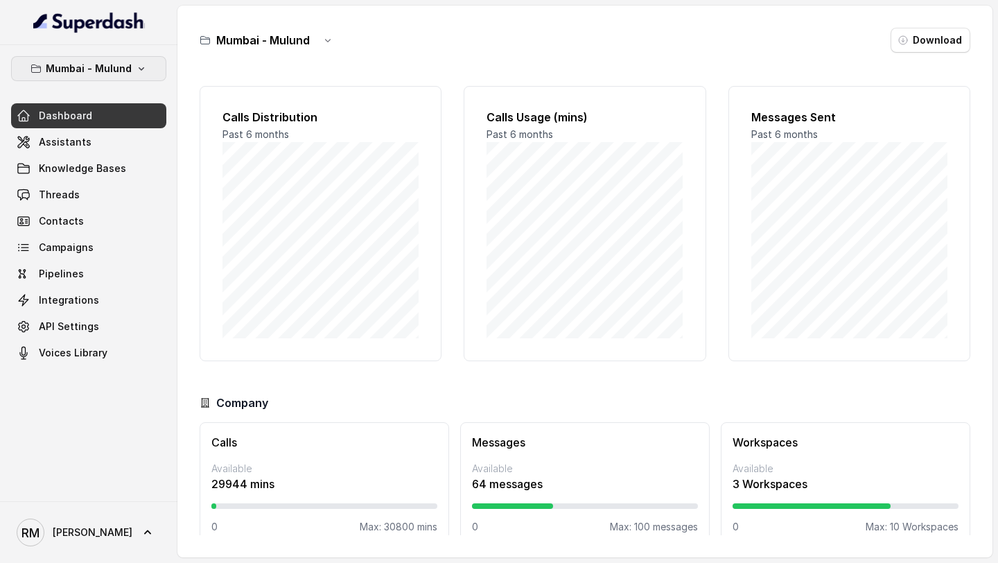
click at [111, 71] on p "Mumbai - Mulund" at bounding box center [89, 68] width 86 height 17
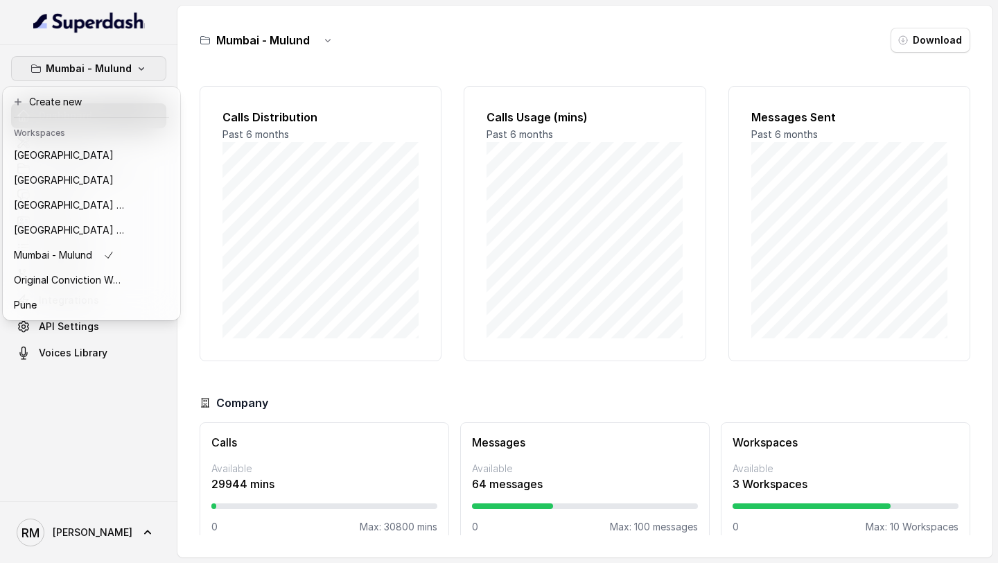
click at [272, 305] on div "Mumbai - Mulund Dashboard Assistants Knowledge Bases Threads Contacts Campaigns…" at bounding box center [499, 281] width 998 height 563
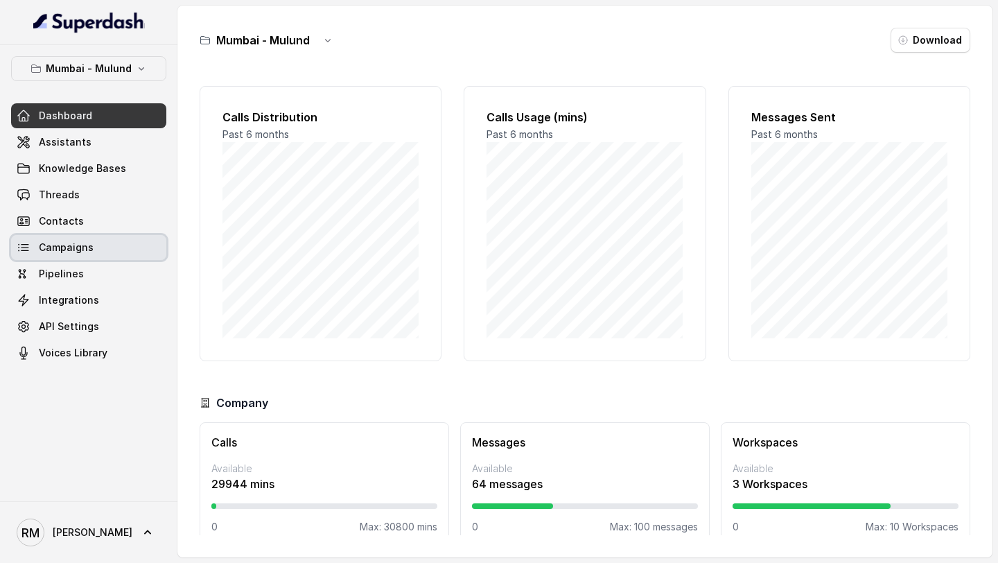
click at [93, 256] on link "Campaigns" at bounding box center [88, 247] width 155 height 25
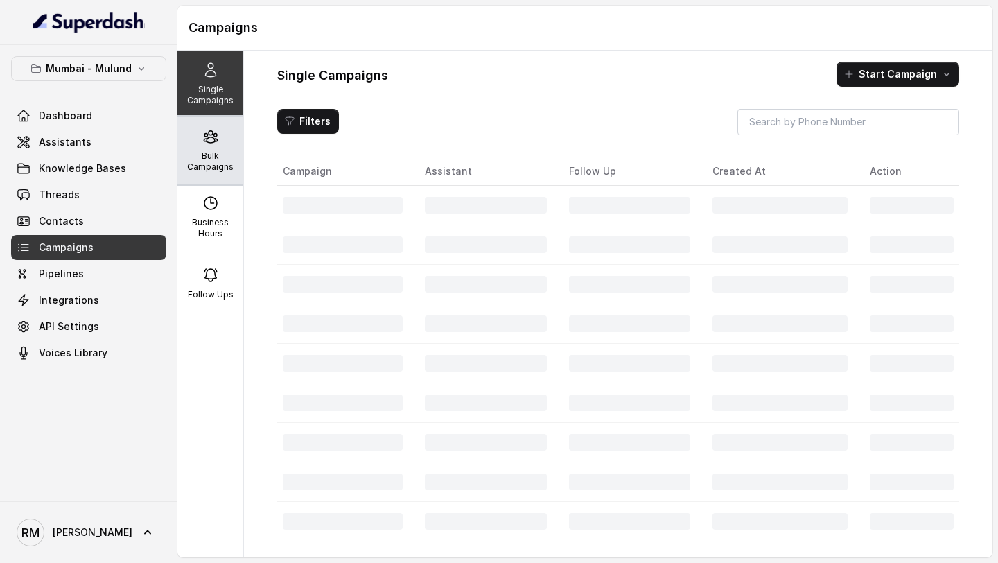
click at [228, 139] on div "Bulk Campaigns" at bounding box center [210, 150] width 66 height 67
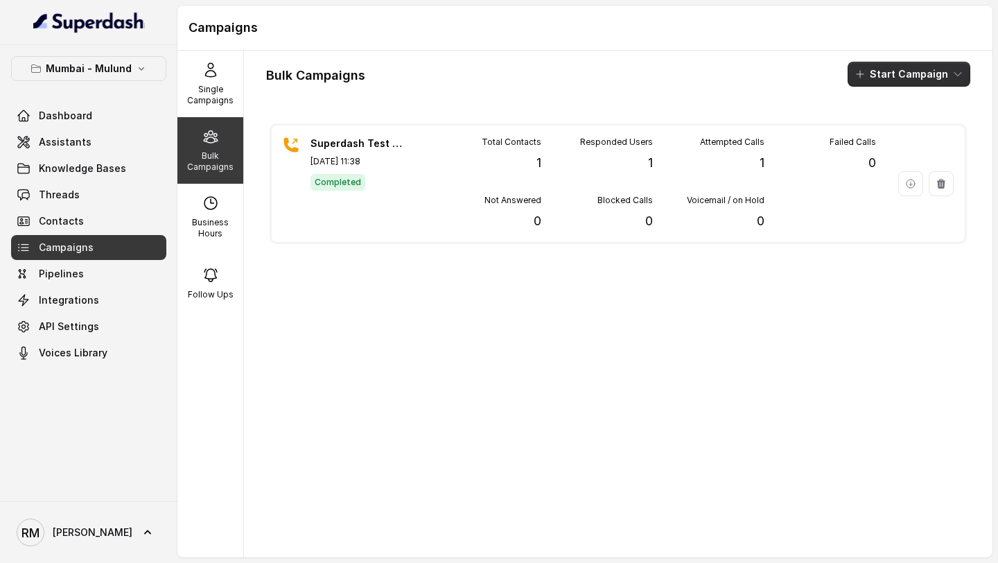
click at [894, 68] on button "Start Campaign" at bounding box center [908, 74] width 123 height 25
click at [880, 141] on button "Whatsapp" at bounding box center [911, 150] width 127 height 22
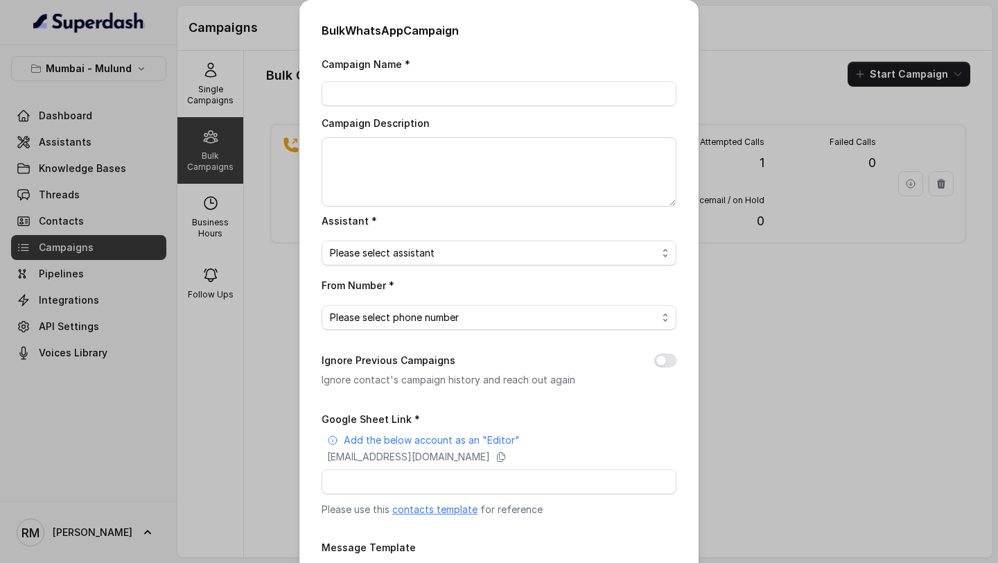
click at [880, 141] on div "Bulk WhatsApp Campaign Campaign Name * Campaign Description Assistant * Please …" at bounding box center [499, 281] width 998 height 563
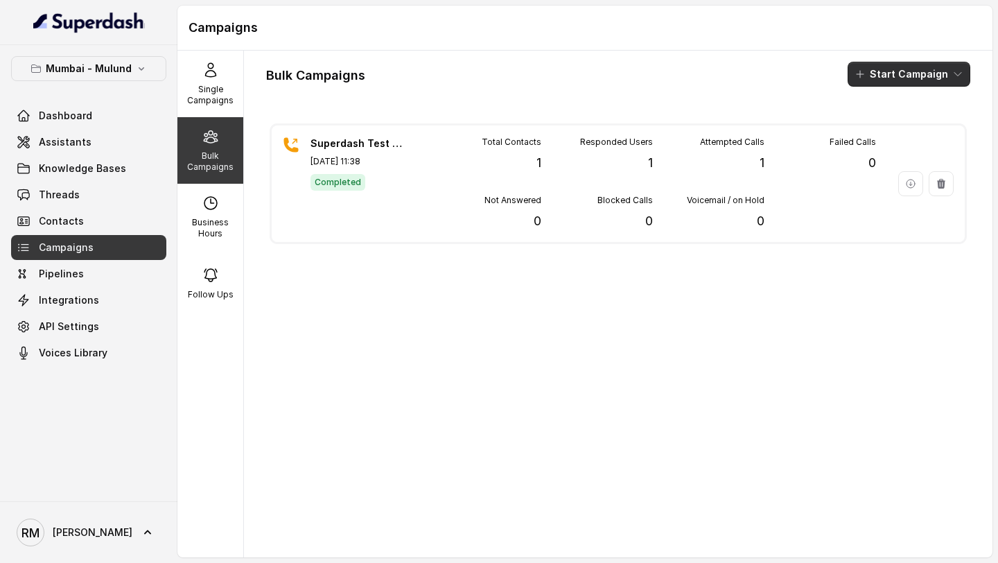
click at [888, 85] on button "Start Campaign" at bounding box center [908, 74] width 123 height 25
click at [880, 130] on p "Call" at bounding box center [884, 128] width 17 height 14
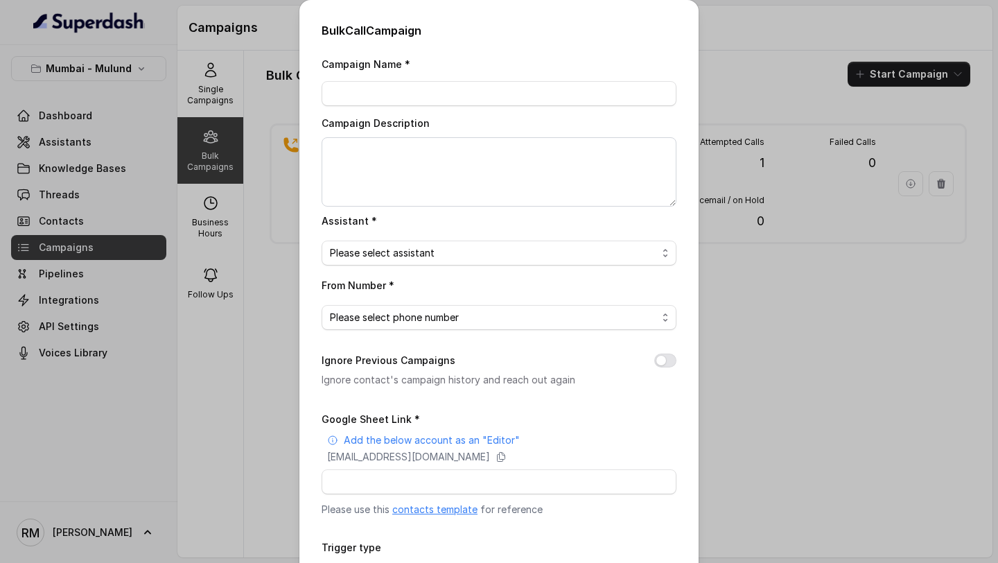
click at [418, 503] on link "contacts template" at bounding box center [434, 509] width 85 height 12
click at [434, 506] on link "contacts template" at bounding box center [434, 509] width 85 height 12
click at [211, 253] on div "Bulk Call Campaign Campaign Name * Campaign Description Assistant * Please sele…" at bounding box center [499, 281] width 998 height 563
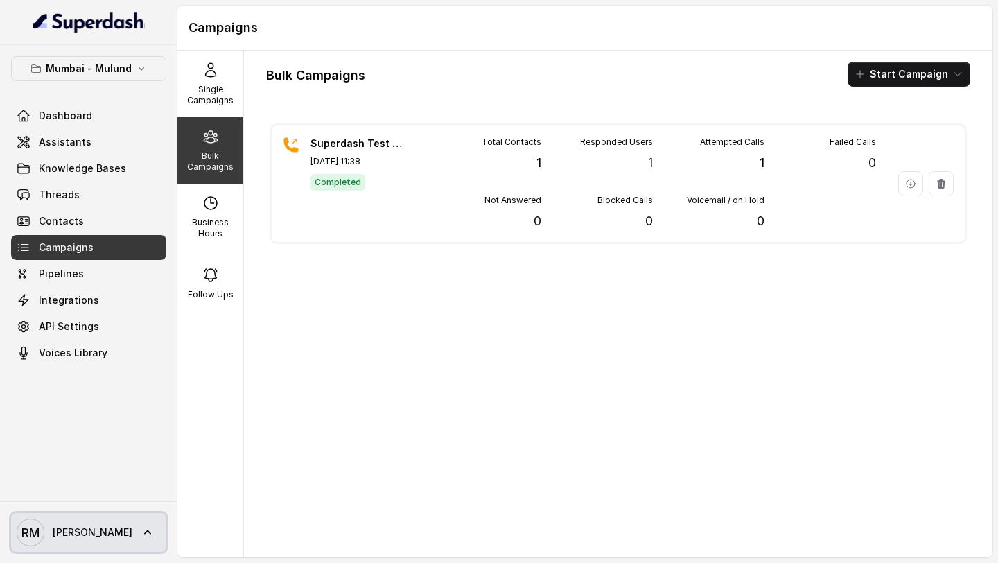
click at [116, 543] on link "RM Rajesh" at bounding box center [88, 532] width 155 height 39
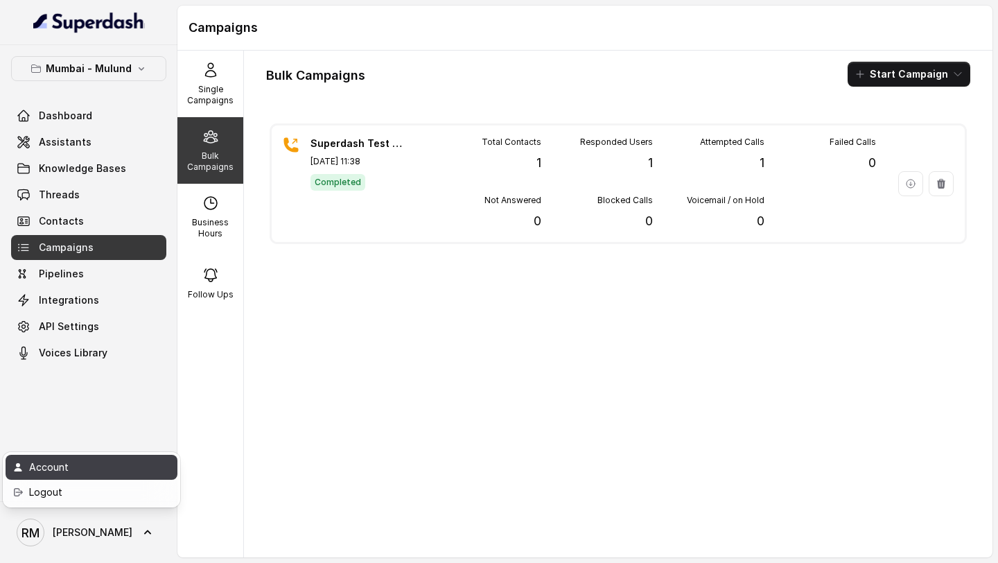
click at [123, 456] on link "Account" at bounding box center [92, 466] width 172 height 25
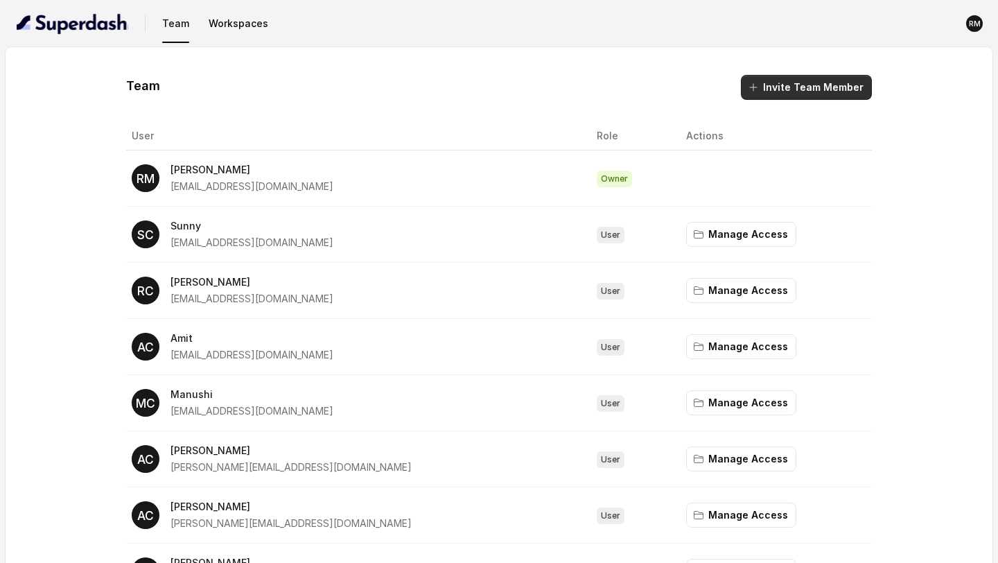
click at [812, 93] on button "Invite Team Member" at bounding box center [806, 87] width 131 height 25
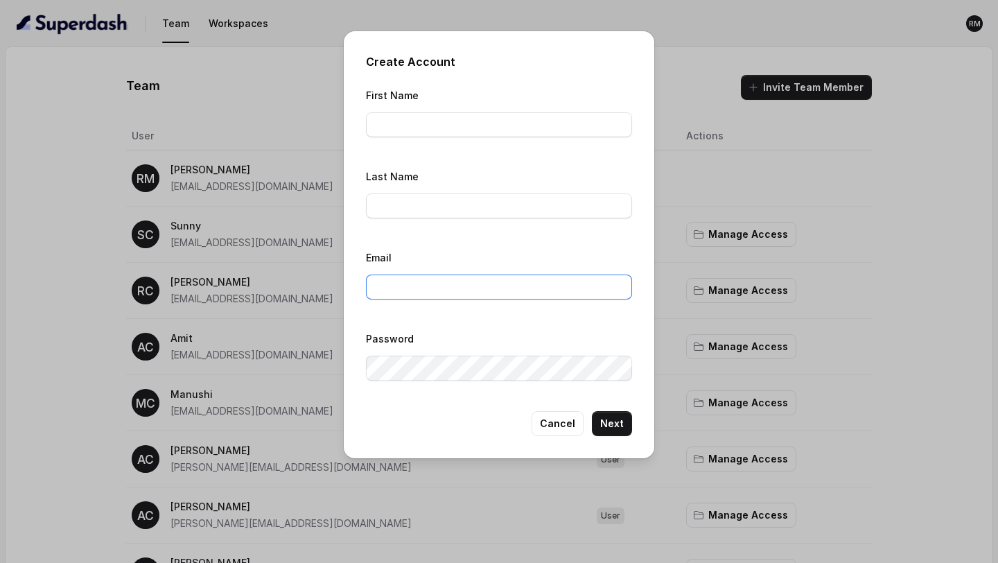
type input "[EMAIL_ADDRESS][DOMAIN_NAME]"
click at [434, 118] on input "First Name" at bounding box center [499, 124] width 266 height 25
type input "Asad"
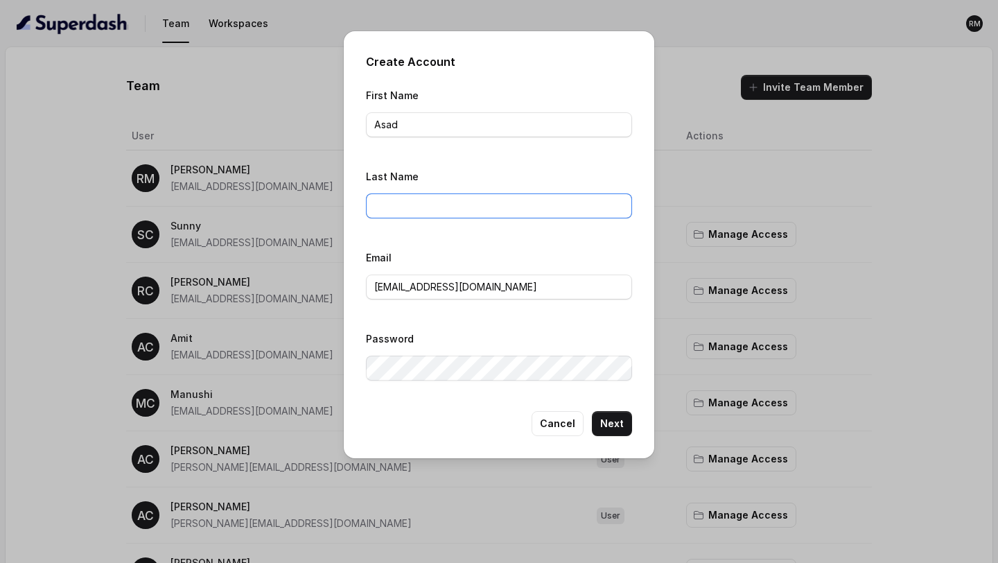
click at [402, 204] on input "Last Name" at bounding box center [499, 205] width 266 height 25
type input "ConvictionHR"
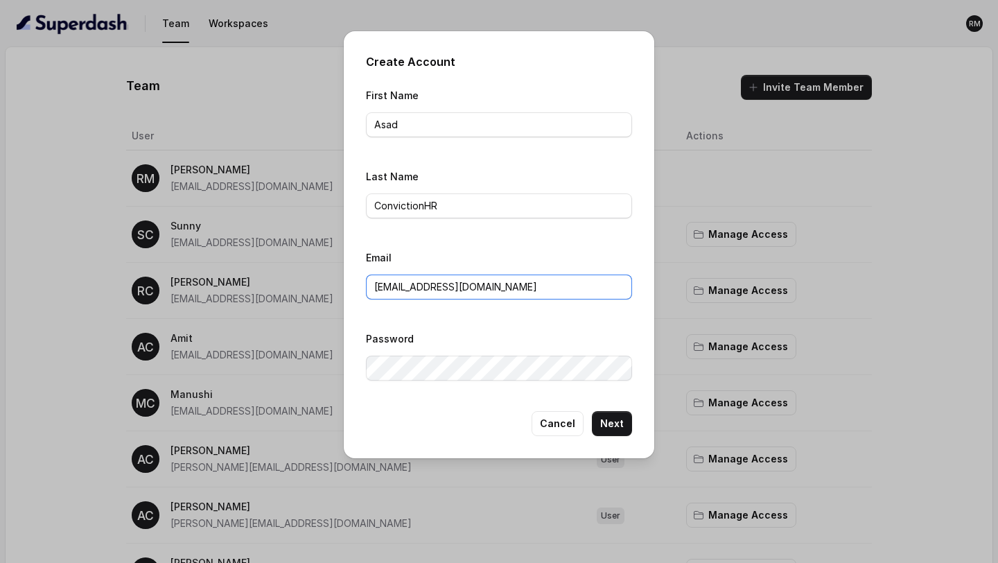
click at [434, 283] on input "[EMAIL_ADDRESS][DOMAIN_NAME]" at bounding box center [499, 286] width 266 height 25
paste input "asad"
type input "[EMAIL_ADDRESS][DOMAIN_NAME]"
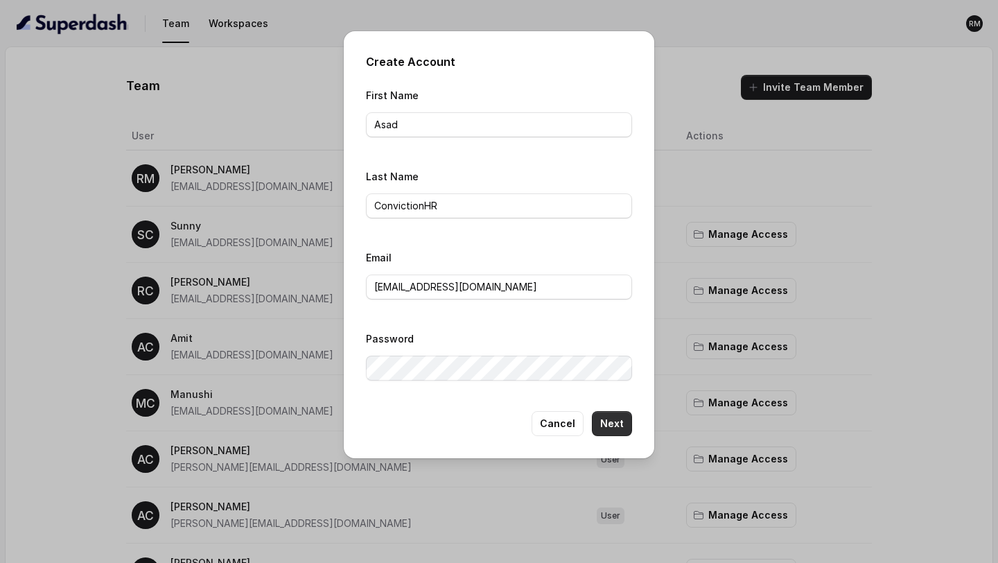
click at [619, 417] on button "Next" at bounding box center [612, 423] width 40 height 25
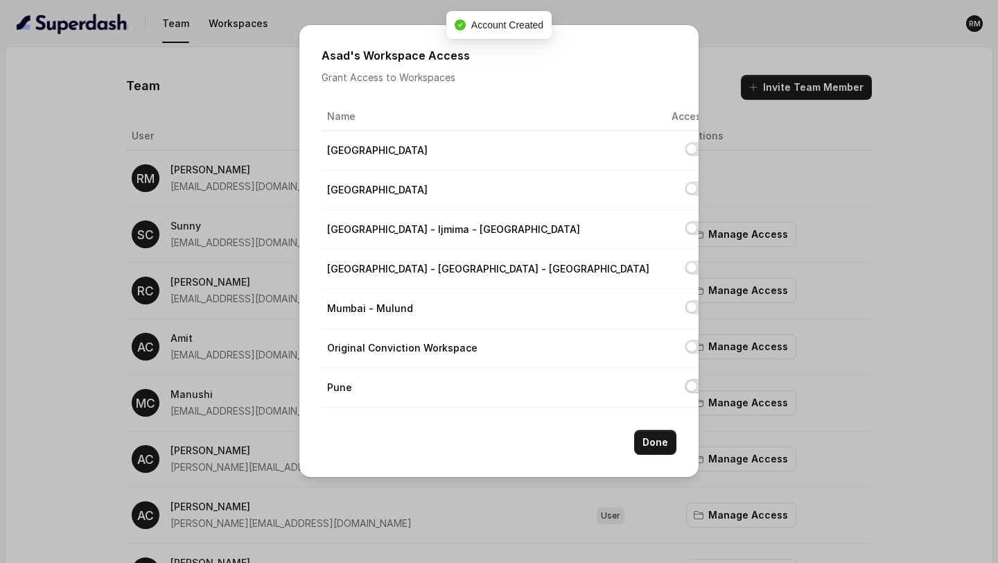
click at [684, 389] on button "Allow access to Pune" at bounding box center [695, 386] width 22 height 14
click at [666, 448] on button "Done" at bounding box center [655, 441] width 42 height 25
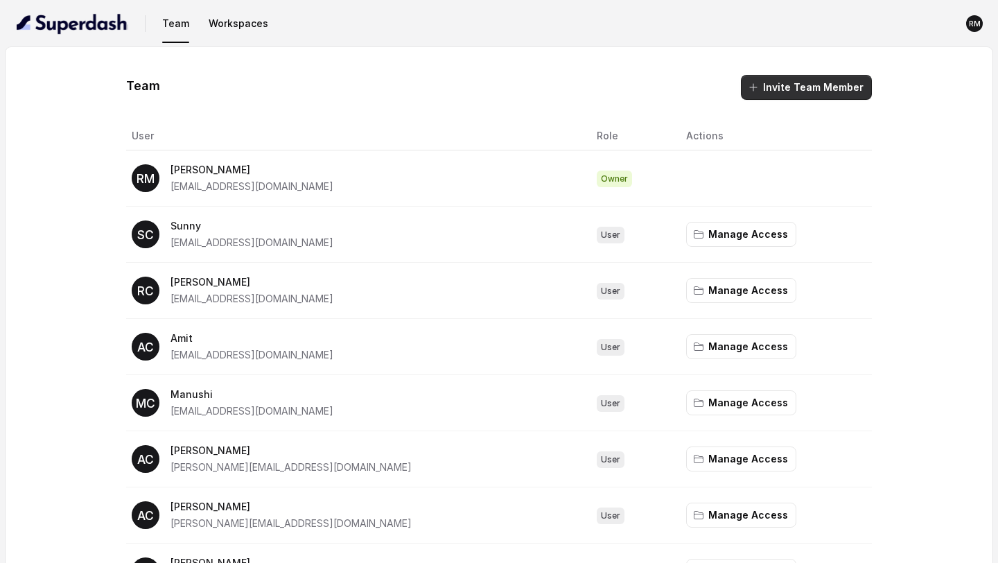
click at [817, 88] on button "Invite Team Member" at bounding box center [806, 87] width 131 height 25
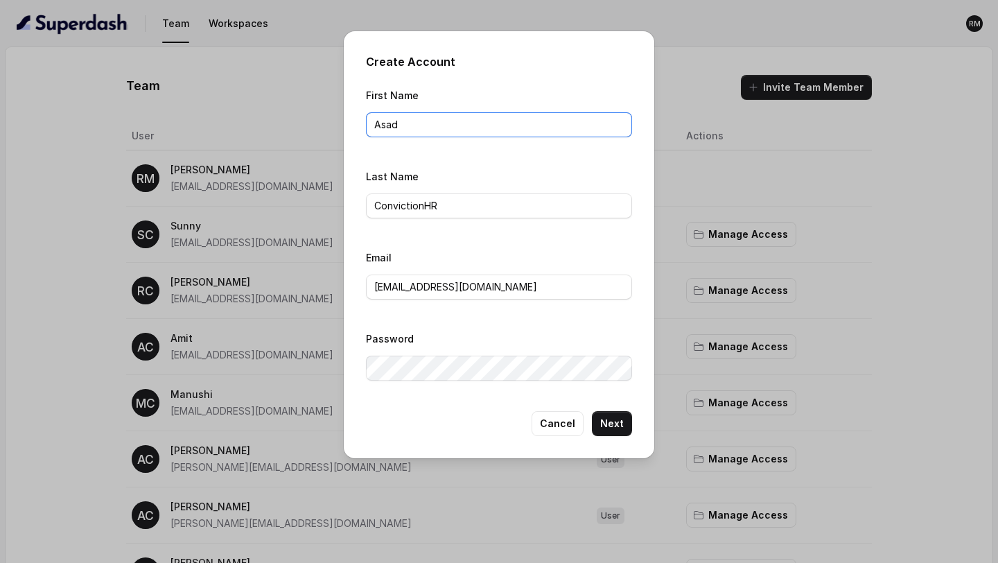
click at [416, 132] on input "Asad" at bounding box center [499, 124] width 266 height 25
type input "Rupali"
click at [441, 287] on input "asad@convictionhr.com" at bounding box center [499, 286] width 266 height 25
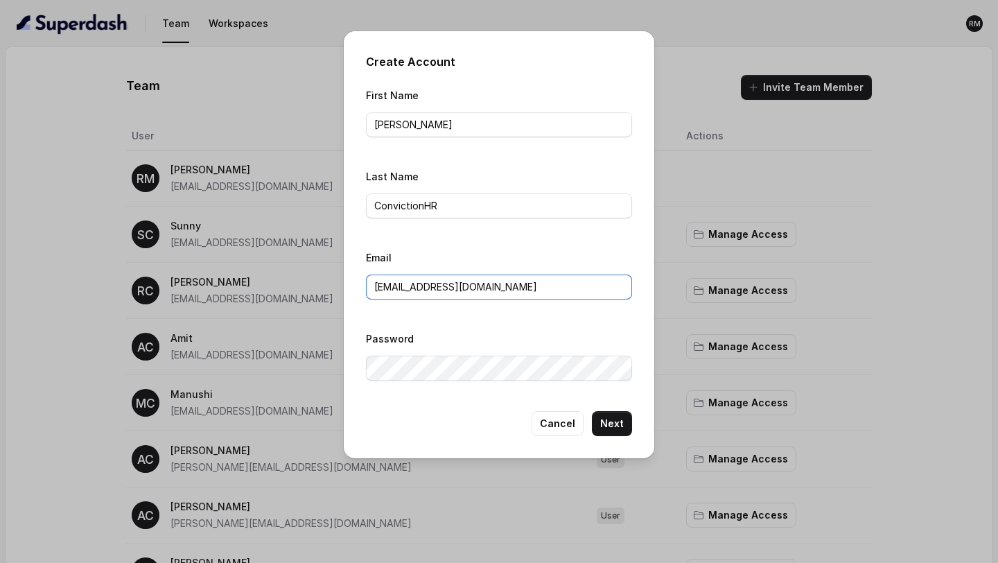
click at [441, 287] on input "asad@convictionhr.com" at bounding box center [499, 286] width 266 height 25
paste input "rupali"
type input "rupali@convictionhr.com"
click at [616, 425] on button "Next" at bounding box center [612, 423] width 40 height 25
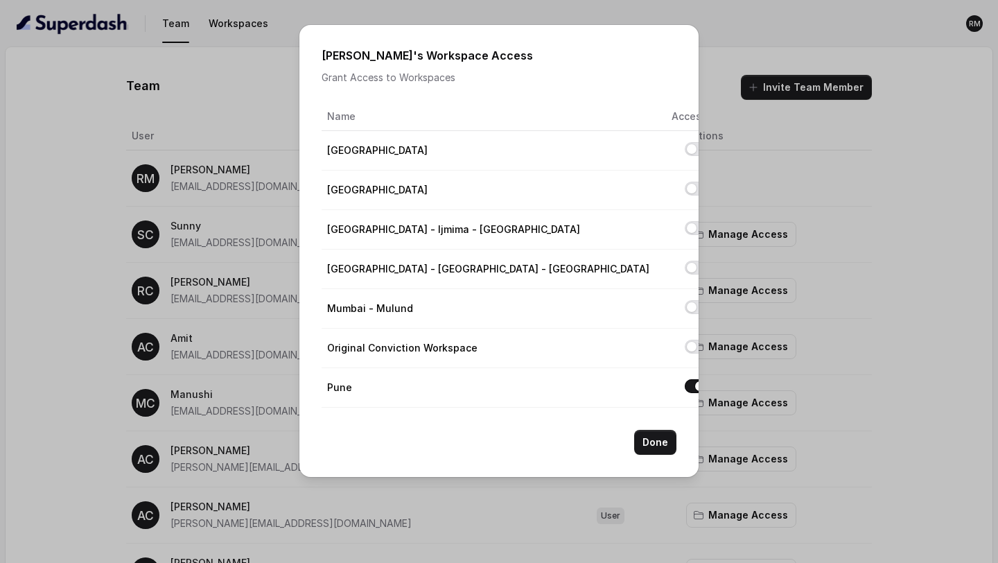
click at [684, 389] on button "Allow access to Pune" at bounding box center [695, 386] width 22 height 14
click at [646, 443] on button "Done" at bounding box center [655, 441] width 42 height 25
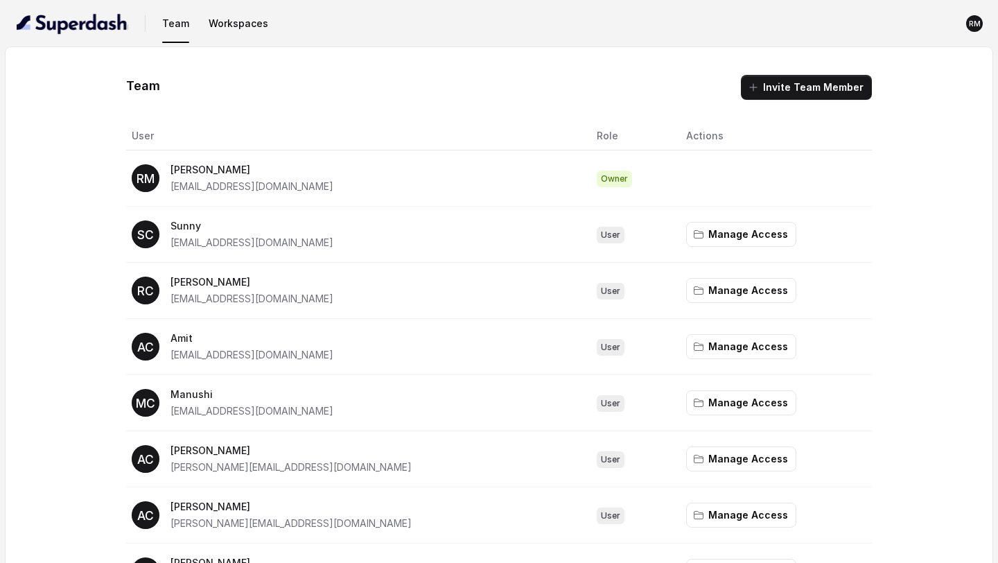
scroll to position [407, 0]
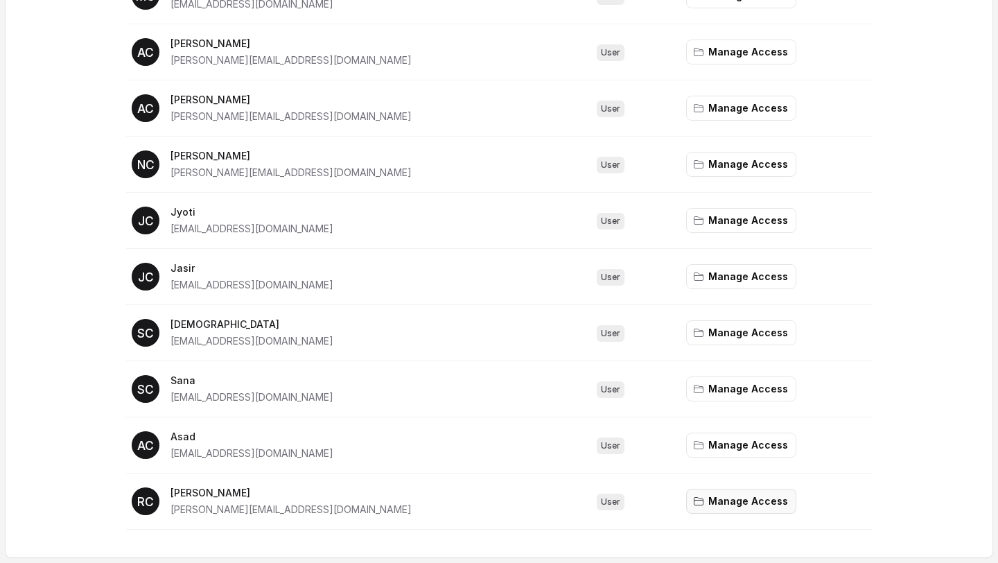
click at [705, 499] on button "Manage Access" at bounding box center [741, 500] width 110 height 25
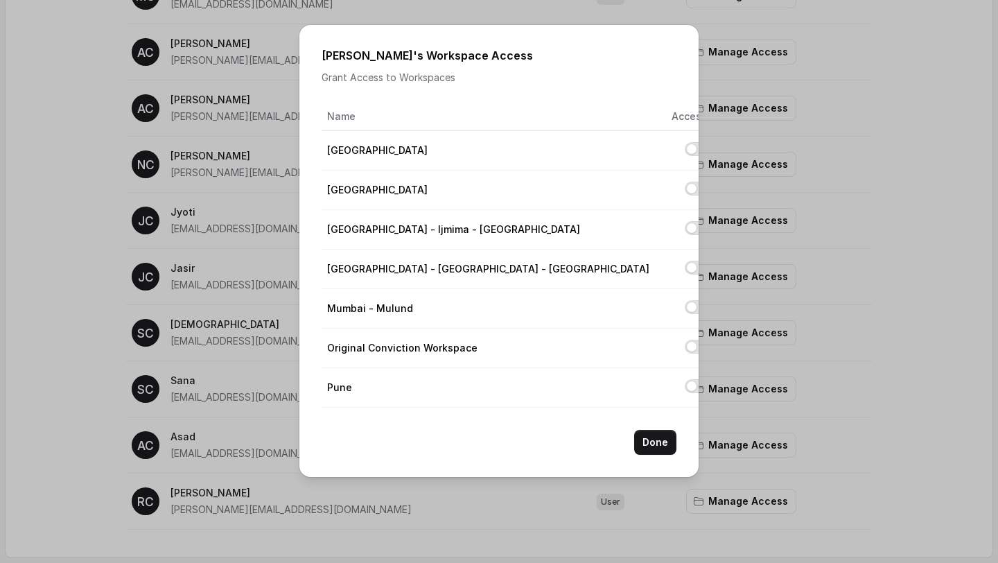
click at [660, 376] on td at bounding box center [686, 387] width 52 height 39
click at [684, 385] on button "Allow access to Pune" at bounding box center [695, 386] width 22 height 14
click at [641, 434] on button "Done" at bounding box center [655, 441] width 42 height 25
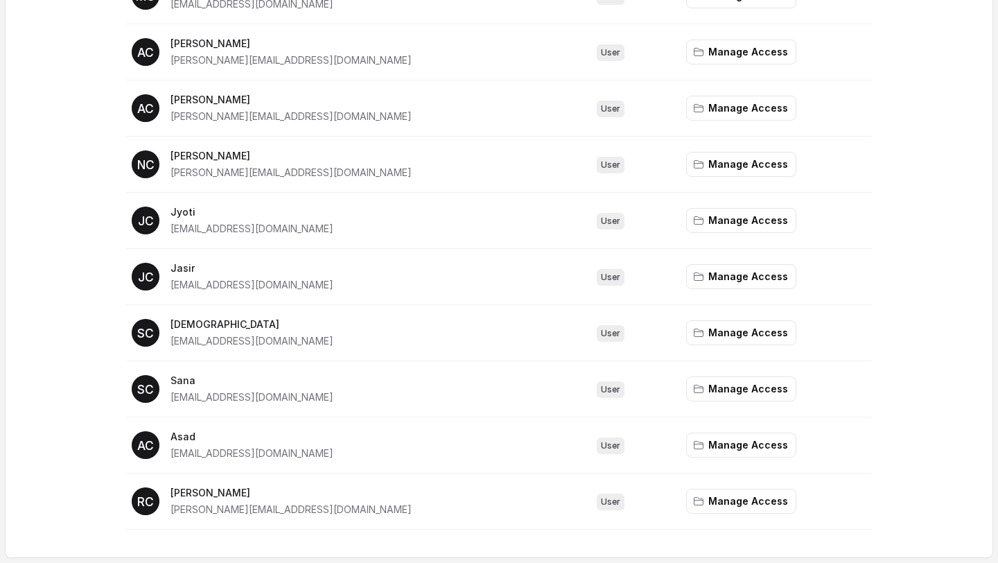
scroll to position [0, 0]
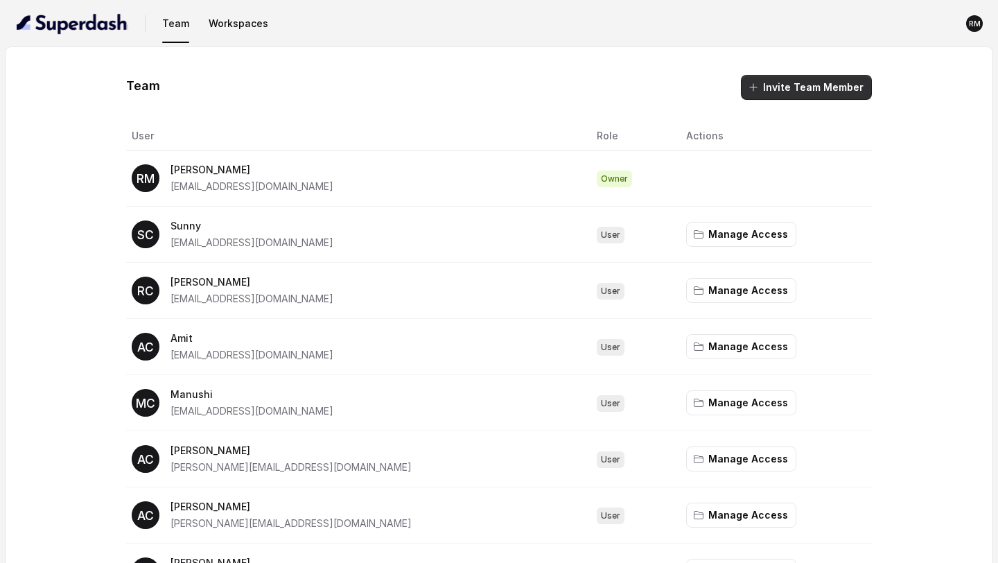
click at [768, 75] on button "Invite Team Member" at bounding box center [806, 87] width 131 height 25
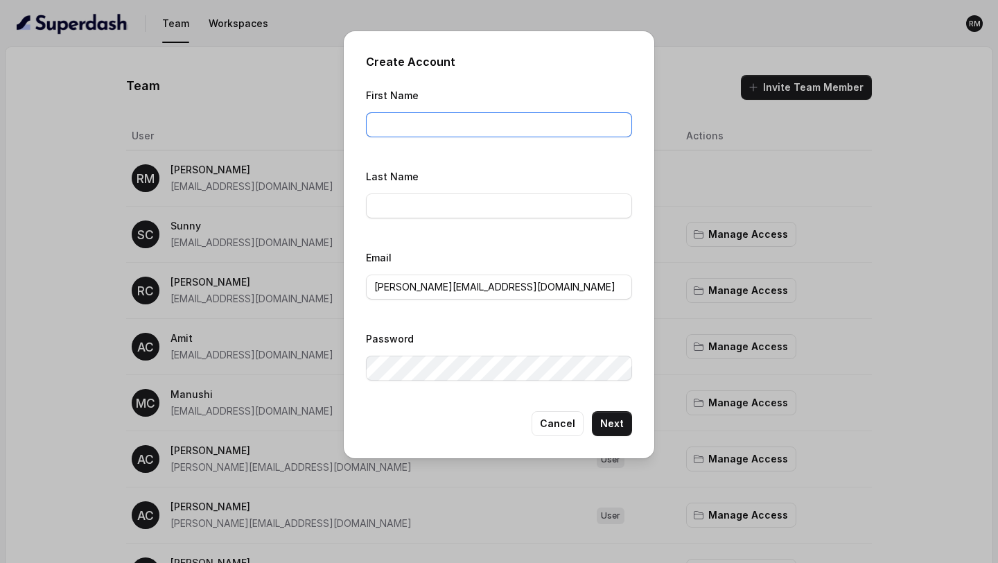
click at [406, 126] on input "First Name" at bounding box center [499, 124] width 266 height 25
click at [393, 293] on input "[PERSON_NAME][EMAIL_ADDRESS][DOMAIN_NAME]" at bounding box center [499, 286] width 266 height 25
click at [393, 292] on input "[PERSON_NAME][EMAIL_ADDRESS][DOMAIN_NAME]" at bounding box center [499, 286] width 266 height 25
paste input "[EMAIL_ADDRESS][DOMAIN_NAME]"
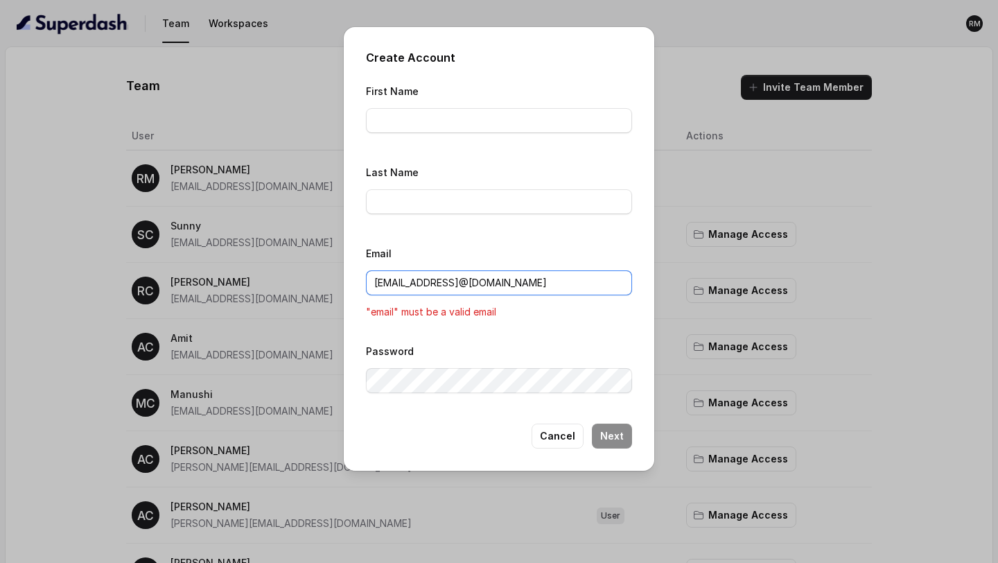
paste input "[GEOGRAPHIC_DATA]"
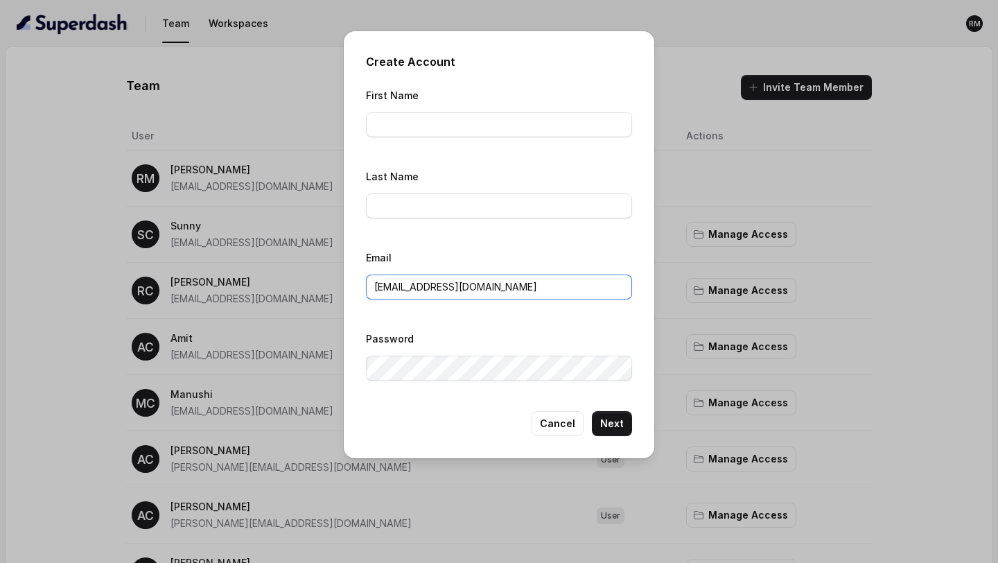
type input "[EMAIL_ADDRESS][DOMAIN_NAME]"
click at [390, 286] on input "[EMAIL_ADDRESS][DOMAIN_NAME]" at bounding box center [499, 286] width 266 height 25
click at [387, 136] on input "First Name" at bounding box center [499, 124] width 266 height 25
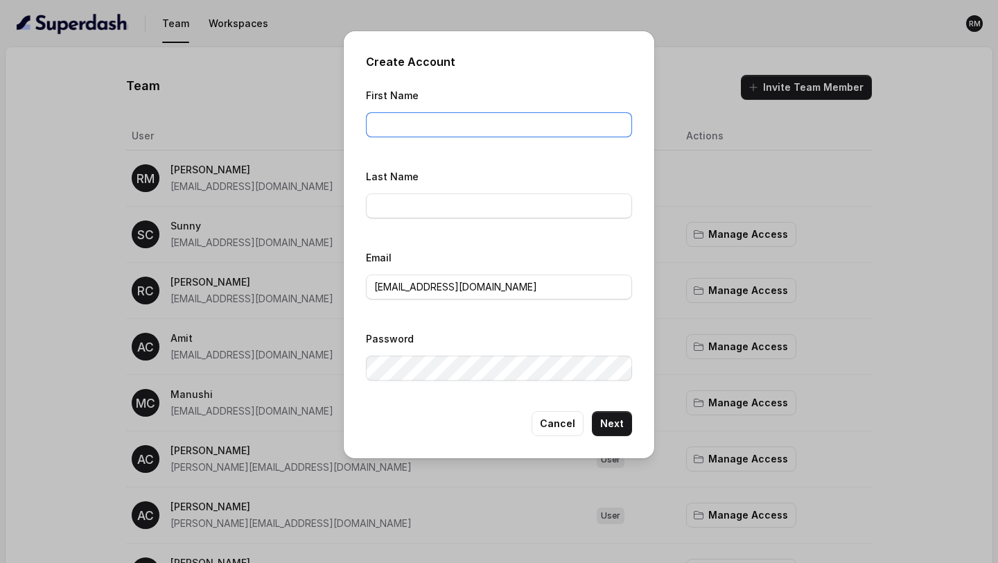
paste input "[GEOGRAPHIC_DATA]"
click at [380, 127] on input "[GEOGRAPHIC_DATA]" at bounding box center [499, 124] width 266 height 25
type input "[GEOGRAPHIC_DATA]"
click at [394, 206] on input "Last Name" at bounding box center [499, 205] width 266 height 25
type input "ConvictionHR"
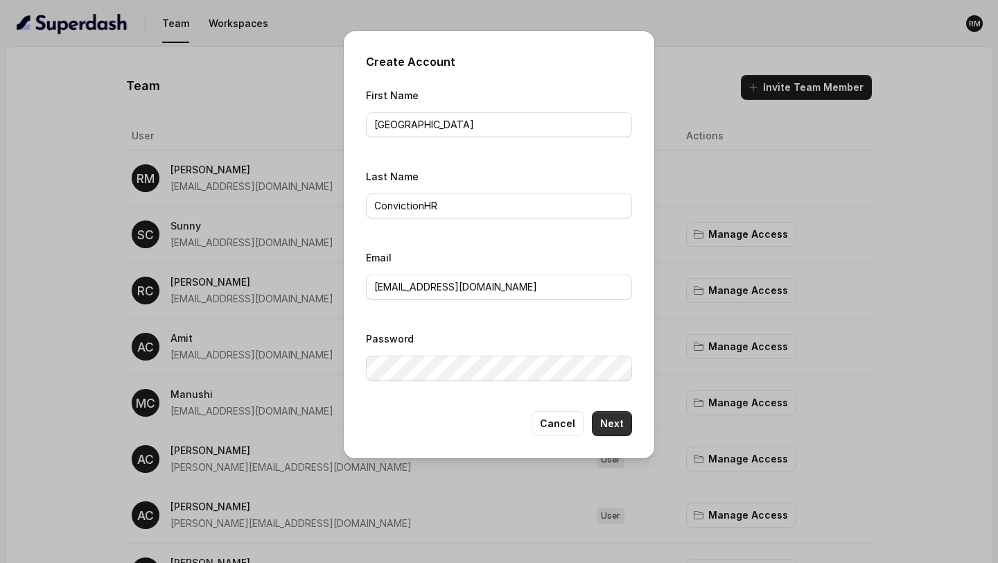
click at [608, 416] on button "Next" at bounding box center [612, 423] width 40 height 25
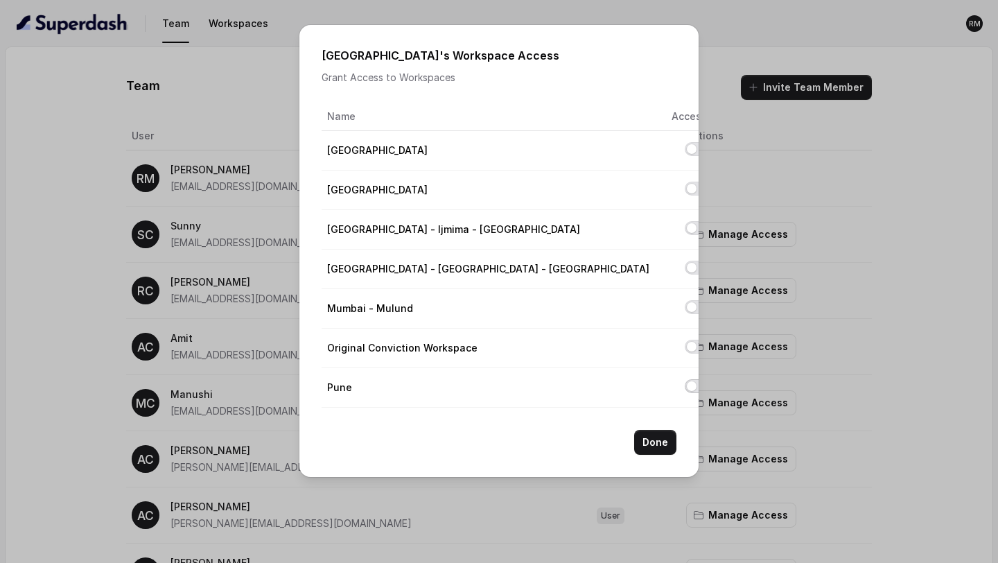
click at [684, 382] on button "Allow access to Pune" at bounding box center [695, 386] width 22 height 14
click at [657, 445] on button "Done" at bounding box center [655, 441] width 42 height 25
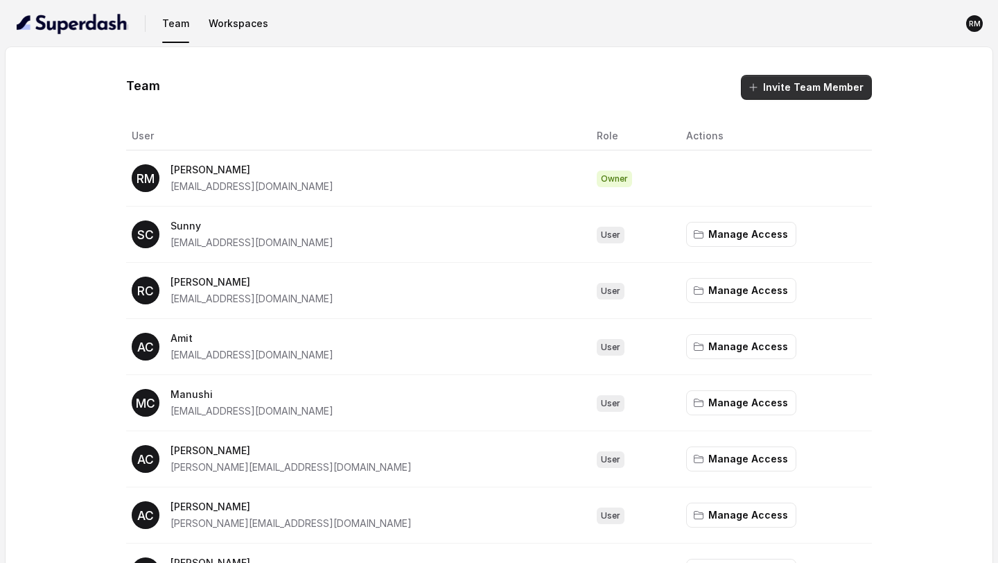
click at [824, 90] on button "Invite Team Member" at bounding box center [806, 87] width 131 height 25
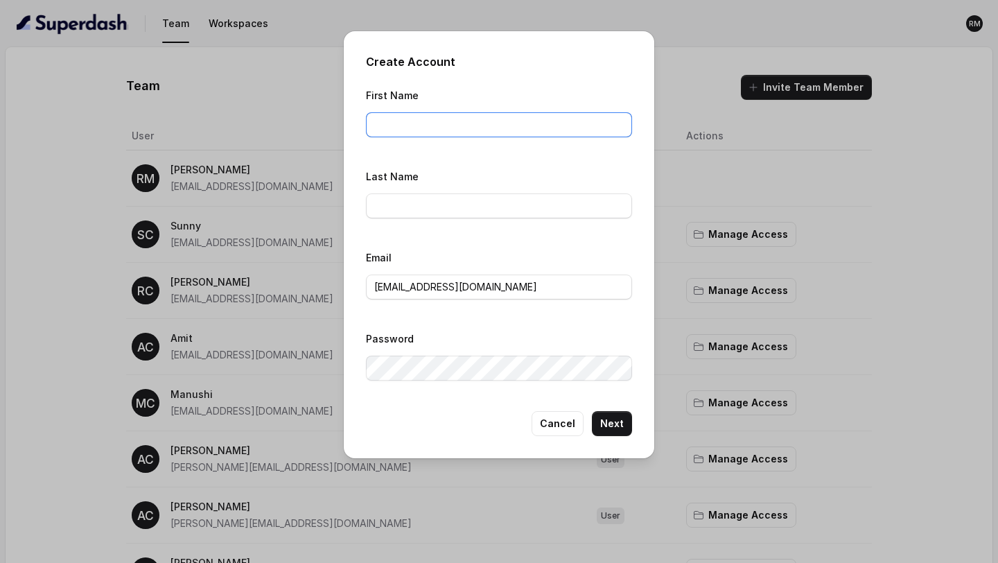
click at [413, 130] on input "First Name" at bounding box center [499, 124] width 266 height 25
type input "[PERSON_NAME]"
click at [451, 197] on input "Last Name" at bounding box center [499, 205] width 266 height 25
type input "ConvictionHR"
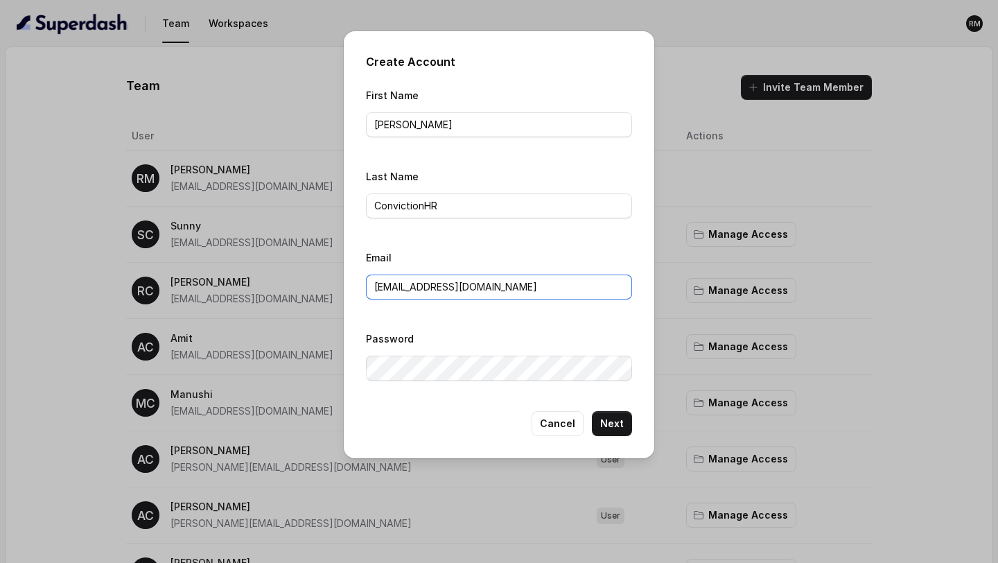
click at [438, 298] on input "[EMAIL_ADDRESS][DOMAIN_NAME]" at bounding box center [499, 286] width 266 height 25
paste input "[PERSON_NAME]"
type input "[PERSON_NAME][EMAIL_ADDRESS][DOMAIN_NAME]"
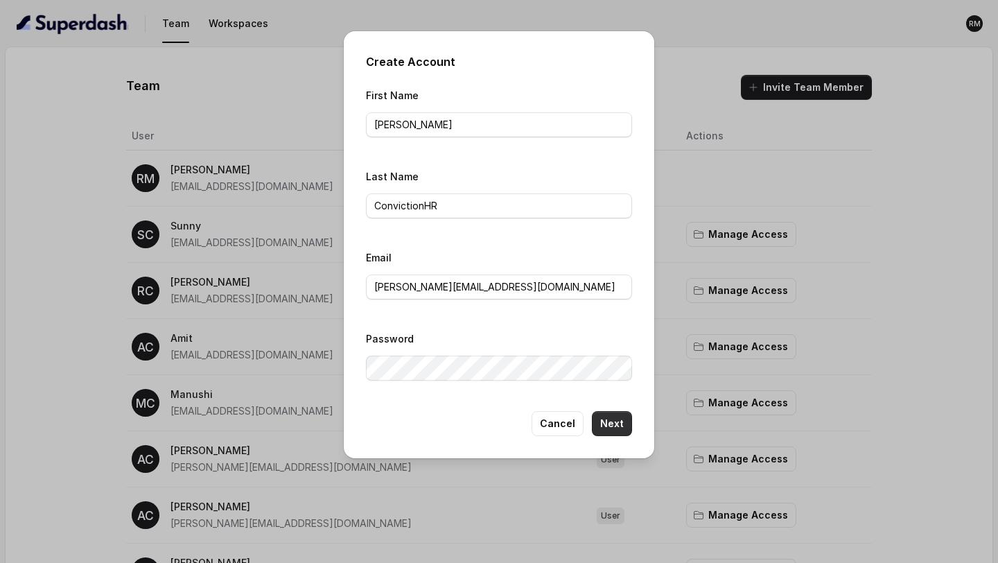
click at [611, 417] on button "Next" at bounding box center [612, 423] width 40 height 25
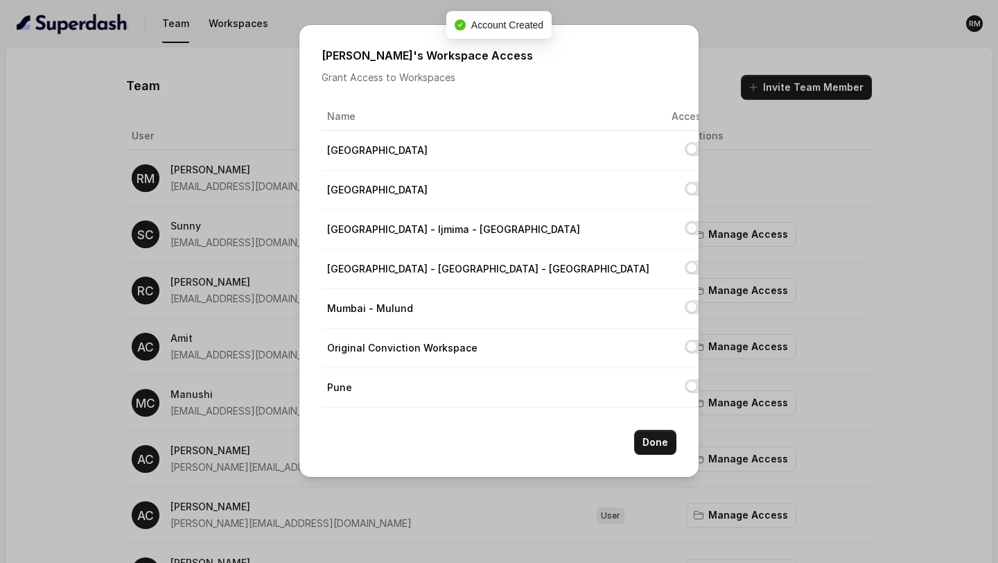
click at [684, 382] on button "Allow access to Pune" at bounding box center [695, 386] width 22 height 14
click at [653, 443] on button "Done" at bounding box center [655, 441] width 42 height 25
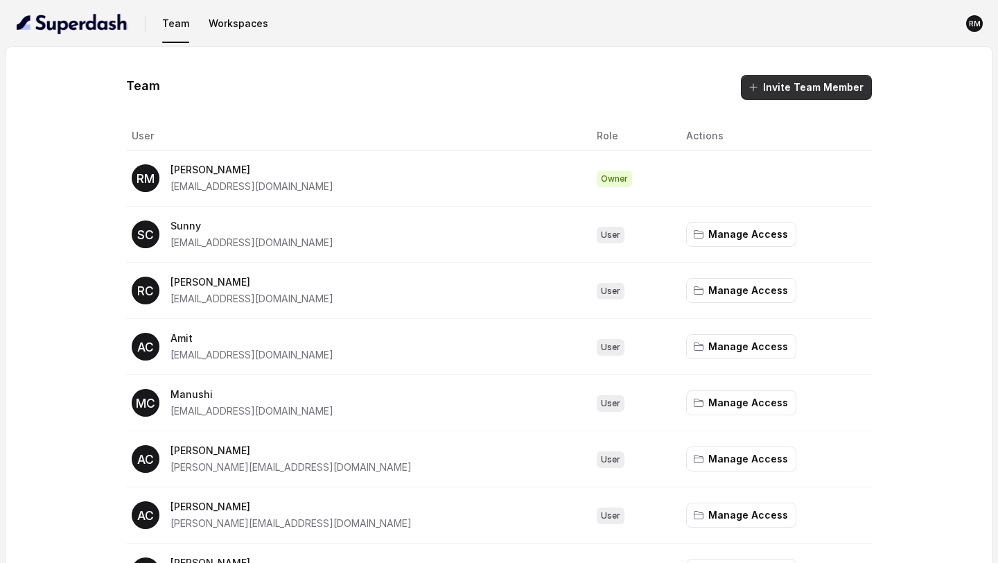
click at [768, 88] on button "Invite Team Member" at bounding box center [806, 87] width 131 height 25
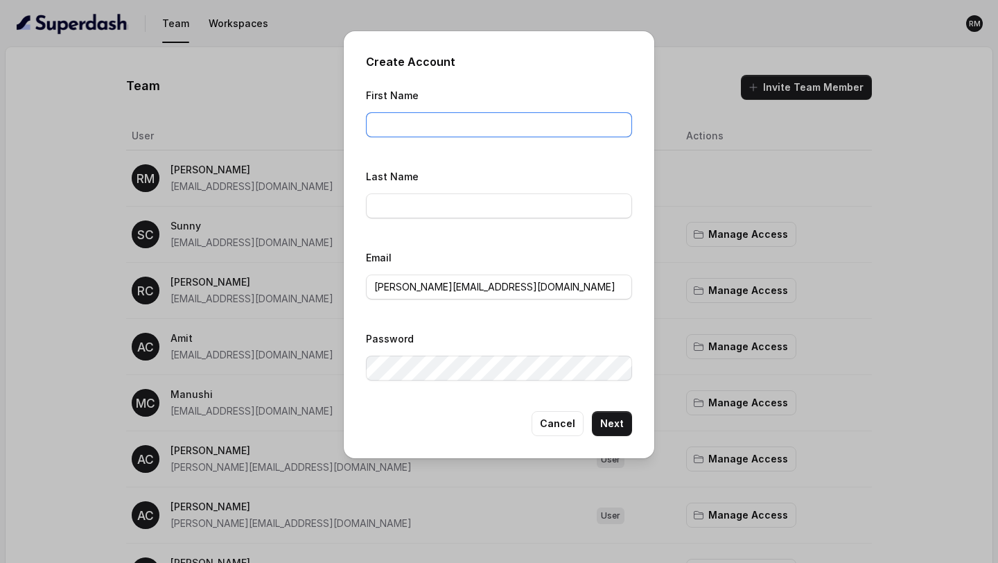
click at [437, 123] on input "First Name" at bounding box center [499, 124] width 266 height 25
type input "[PERSON_NAME]"
click at [434, 206] on input "Last Name" at bounding box center [499, 205] width 266 height 25
type input "ConvictionHR"
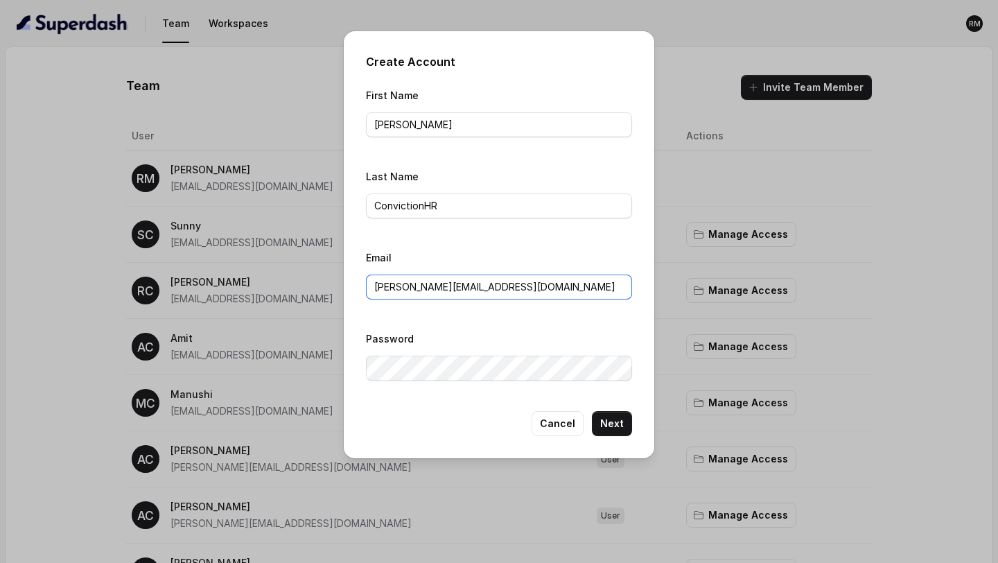
click at [442, 278] on input "[PERSON_NAME][EMAIL_ADDRESS][DOMAIN_NAME]" at bounding box center [499, 286] width 266 height 25
paste input "hivani"
type input "[PERSON_NAME][EMAIL_ADDRESS][DOMAIN_NAME]"
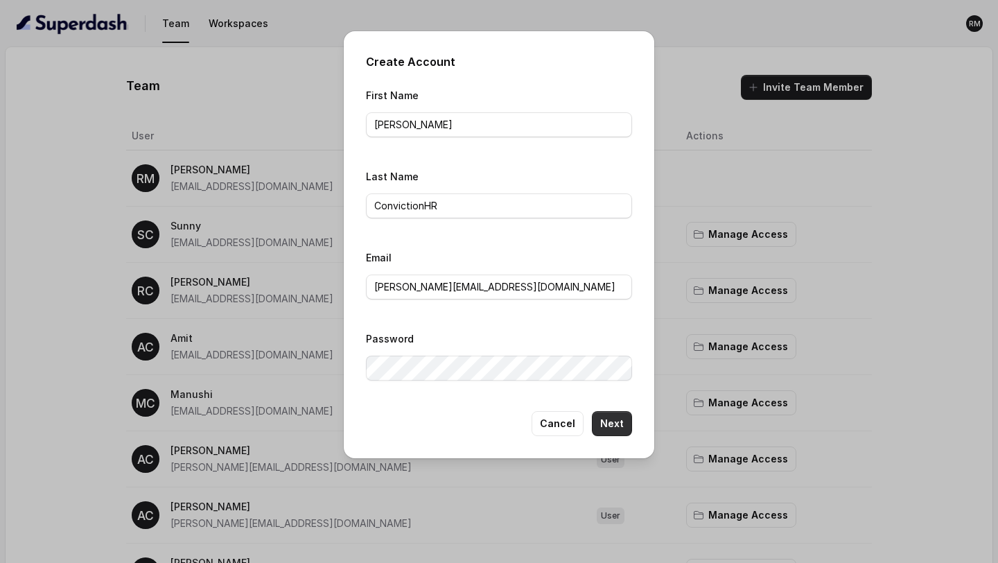
click at [614, 421] on button "Next" at bounding box center [612, 423] width 40 height 25
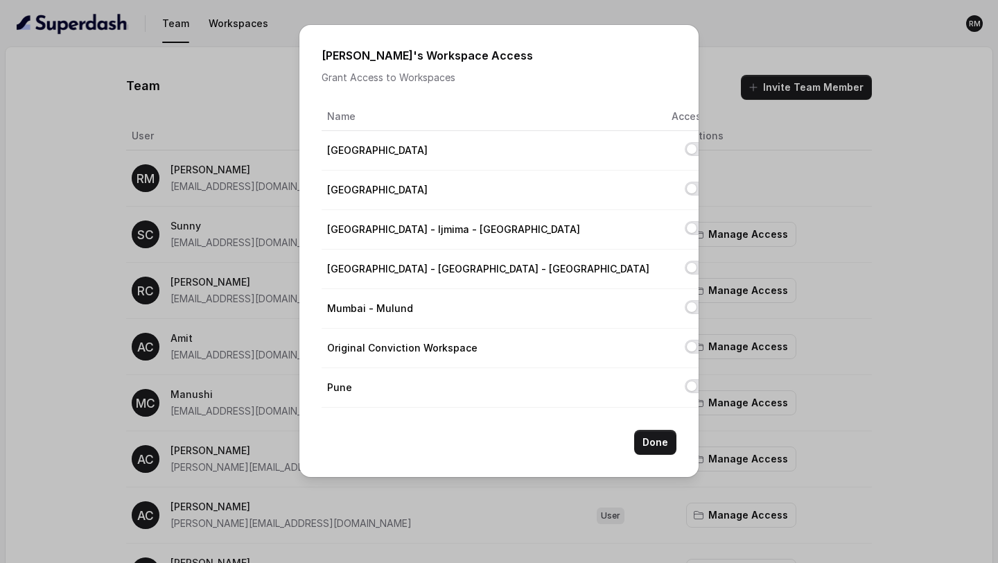
click at [684, 388] on button "Allow access to Pune" at bounding box center [695, 386] width 22 height 14
click at [660, 443] on button "Done" at bounding box center [655, 441] width 42 height 25
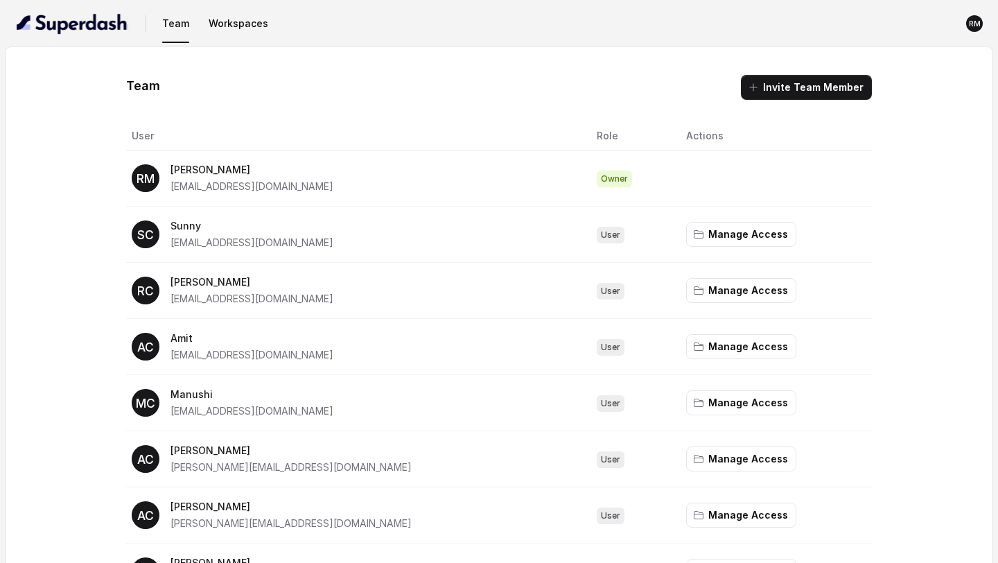
click at [795, 87] on button "Invite Team Member" at bounding box center [806, 87] width 131 height 25
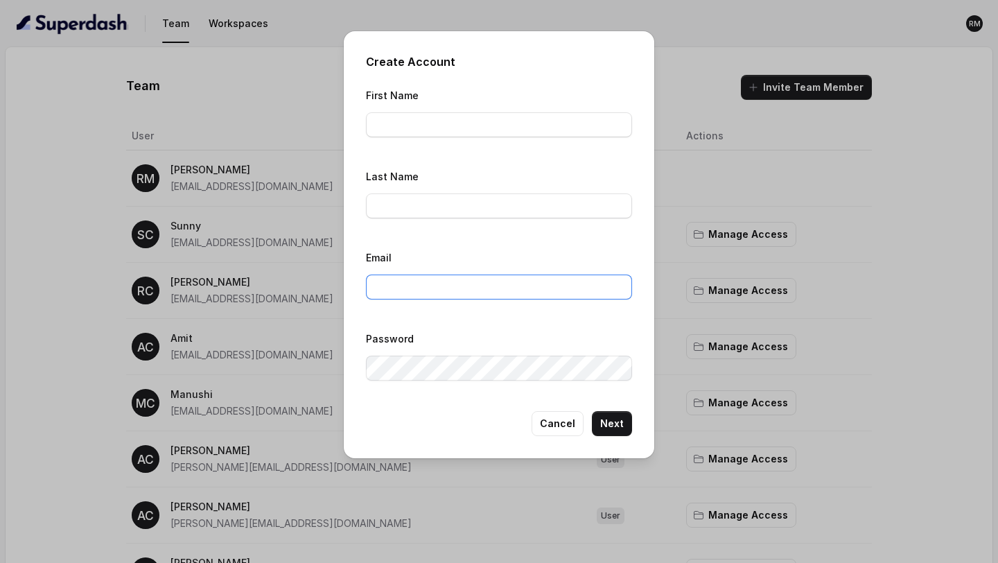
type input "[PERSON_NAME][EMAIL_ADDRESS][DOMAIN_NAME]"
click at [398, 132] on input "First Name" at bounding box center [499, 124] width 266 height 25
type input "[PERSON_NAME]"
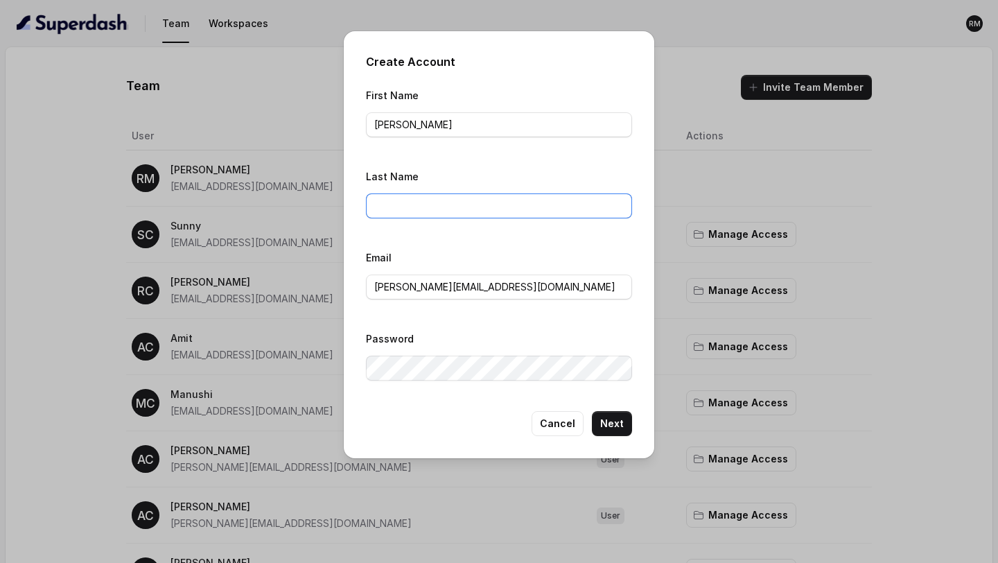
click at [415, 208] on input "Last Name" at bounding box center [499, 205] width 266 height 25
type input "ConvictionHR"
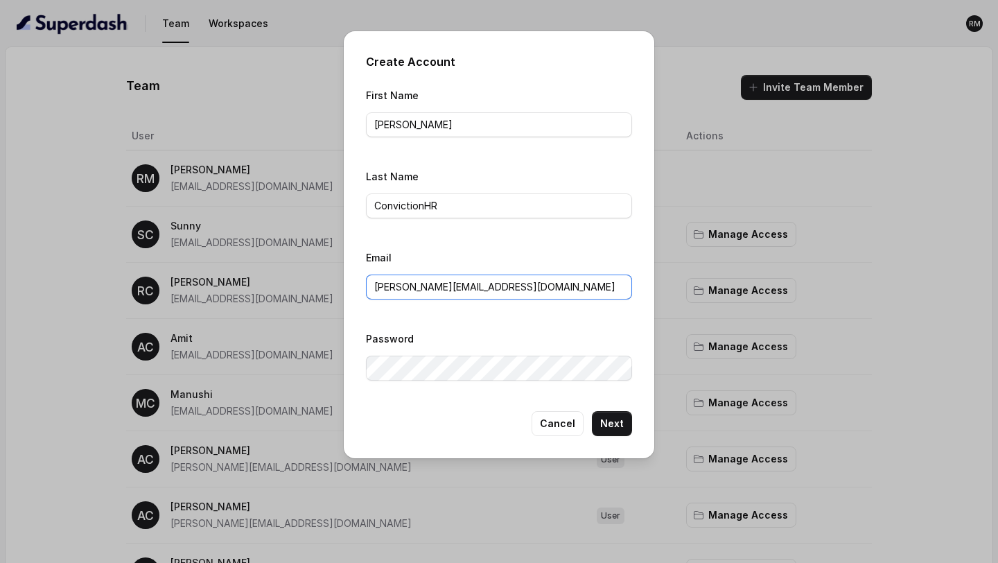
click at [441, 288] on input "[PERSON_NAME][EMAIL_ADDRESS][DOMAIN_NAME]" at bounding box center [499, 286] width 266 height 25
paste input "[PERSON_NAME]"
type input "[PERSON_NAME][EMAIL_ADDRESS][DOMAIN_NAME]"
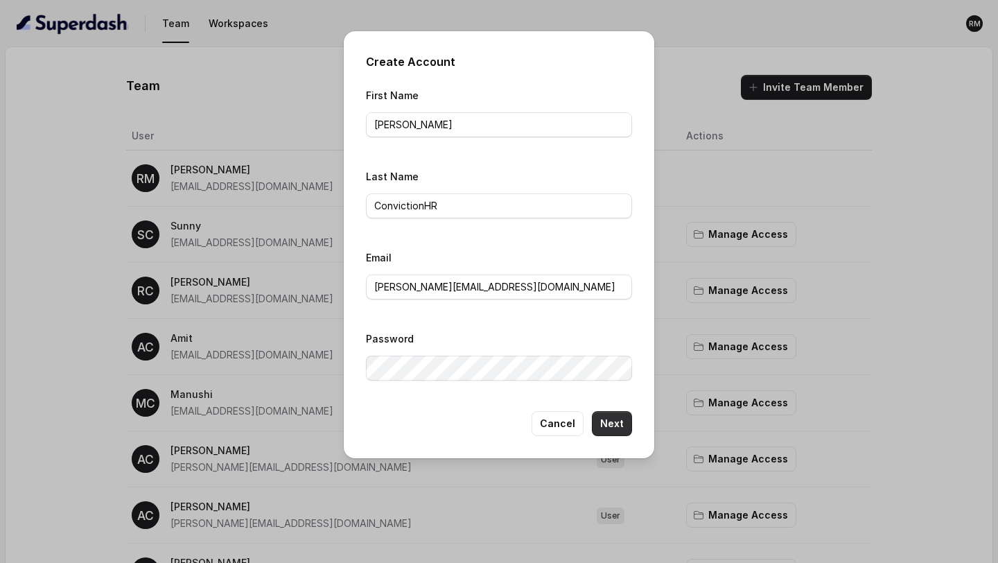
click at [616, 428] on button "Next" at bounding box center [612, 423] width 40 height 25
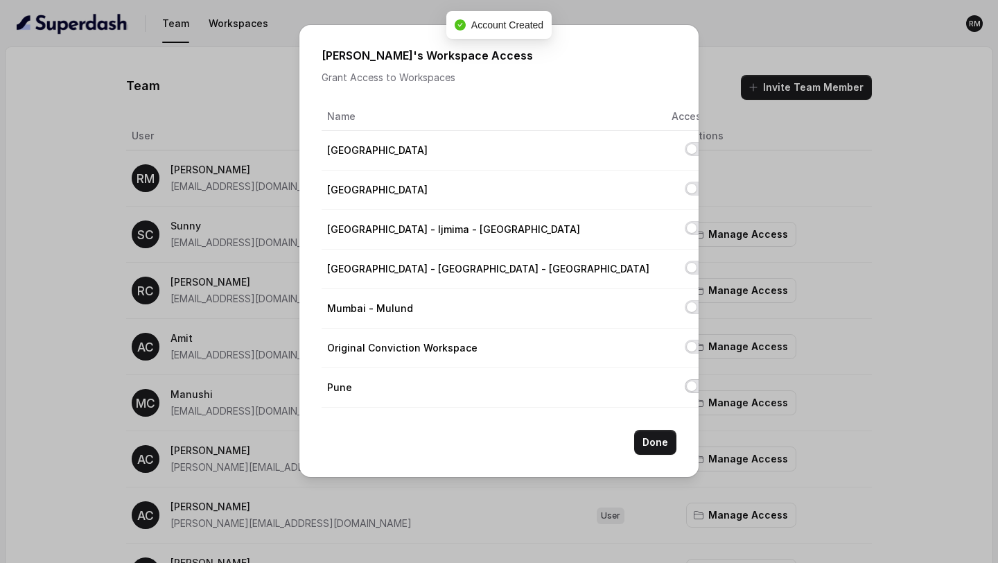
click at [684, 387] on button "Allow access to Pune" at bounding box center [695, 386] width 22 height 14
click at [651, 445] on button "Done" at bounding box center [655, 441] width 42 height 25
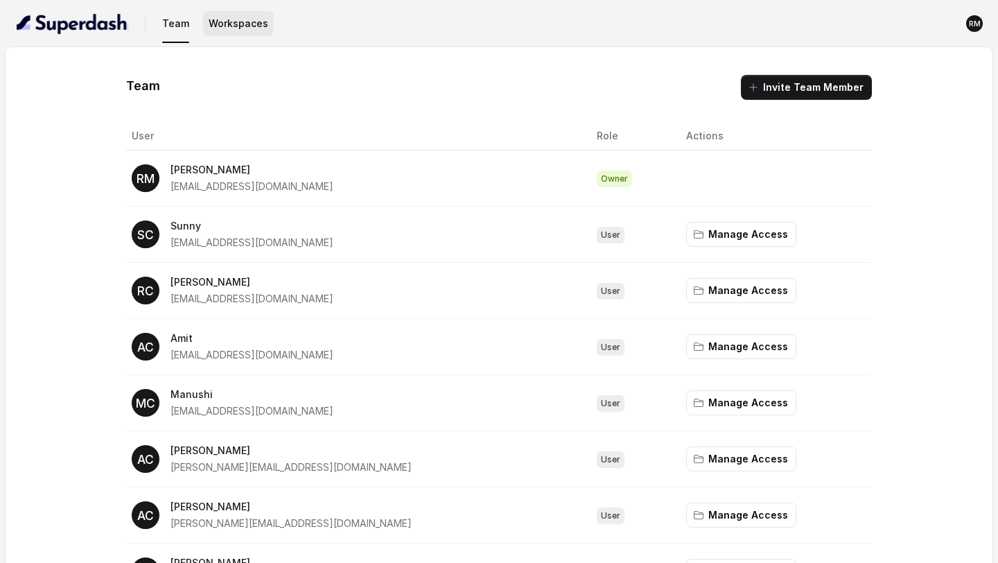
click at [233, 34] on button "Workspaces" at bounding box center [238, 23] width 71 height 25
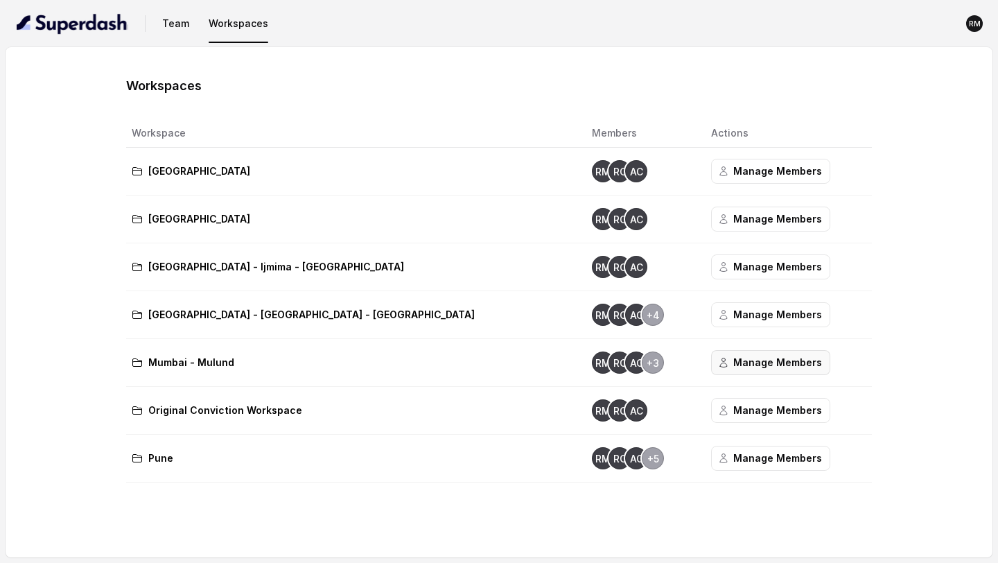
click at [711, 368] on button "Manage Members" at bounding box center [770, 362] width 119 height 25
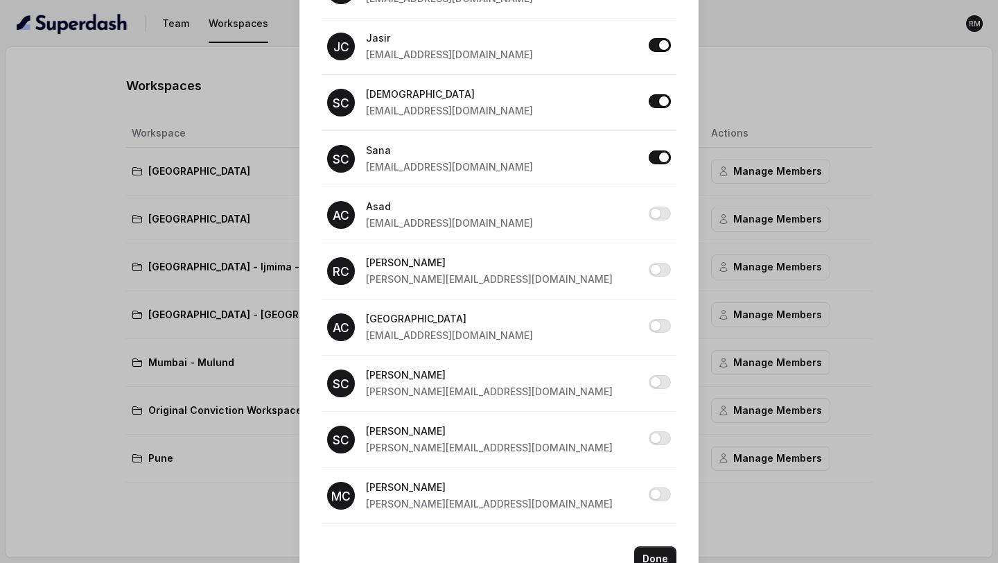
scroll to position [634, 0]
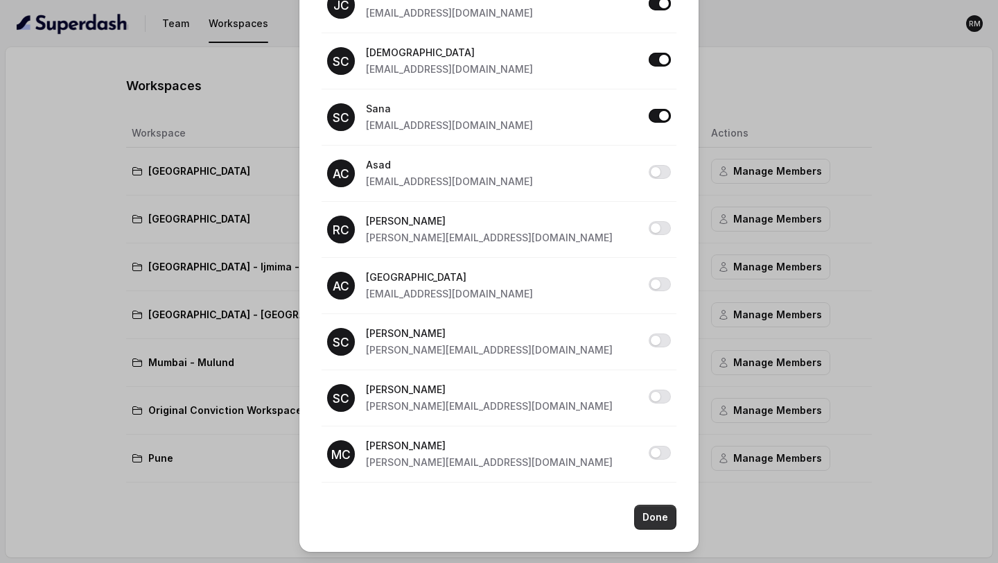
click at [658, 513] on button "Done" at bounding box center [655, 516] width 42 height 25
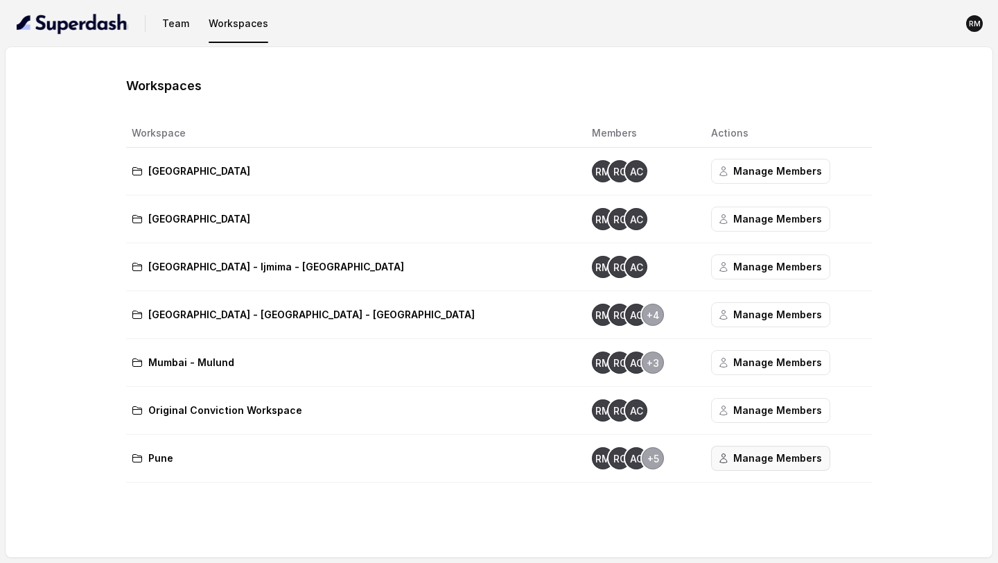
click at [711, 459] on button "Manage Members" at bounding box center [770, 457] width 119 height 25
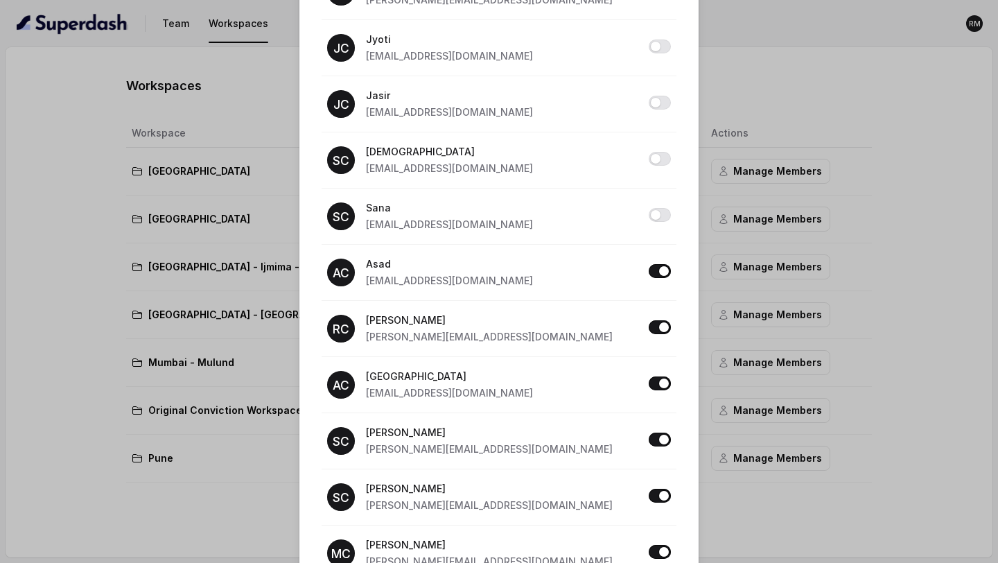
scroll to position [611, 0]
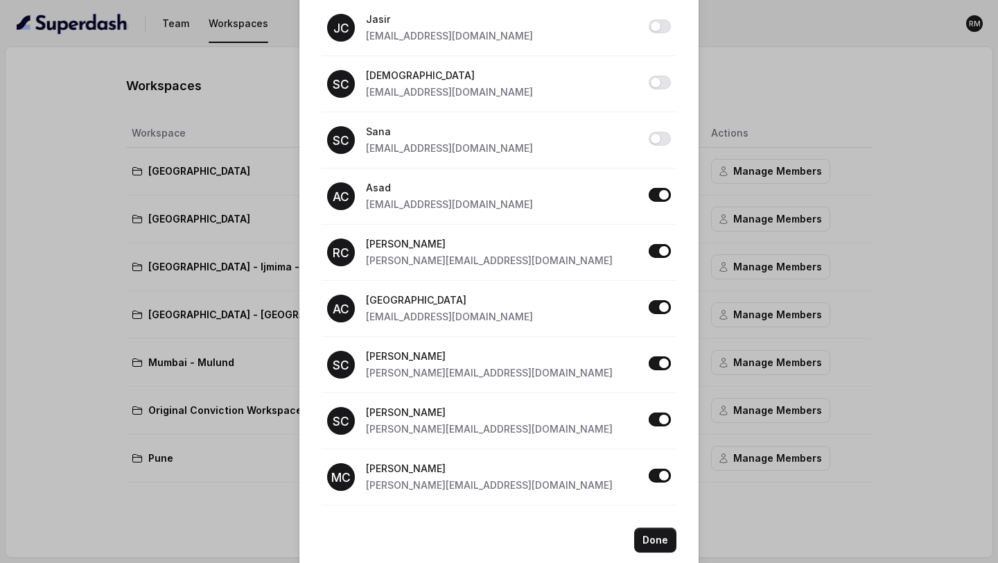
click at [254, 118] on div "Pune Access Grant Access to Users Name Access RM [PERSON_NAME] [PERSON_NAME][EM…" at bounding box center [499, 281] width 998 height 563
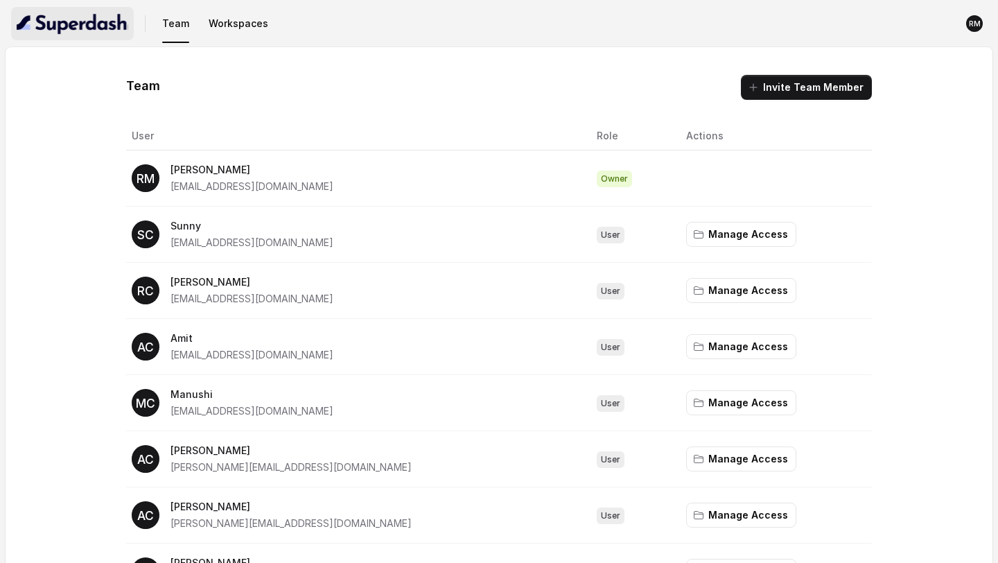
click at [56, 31] on img "button" at bounding box center [73, 23] width 112 height 22
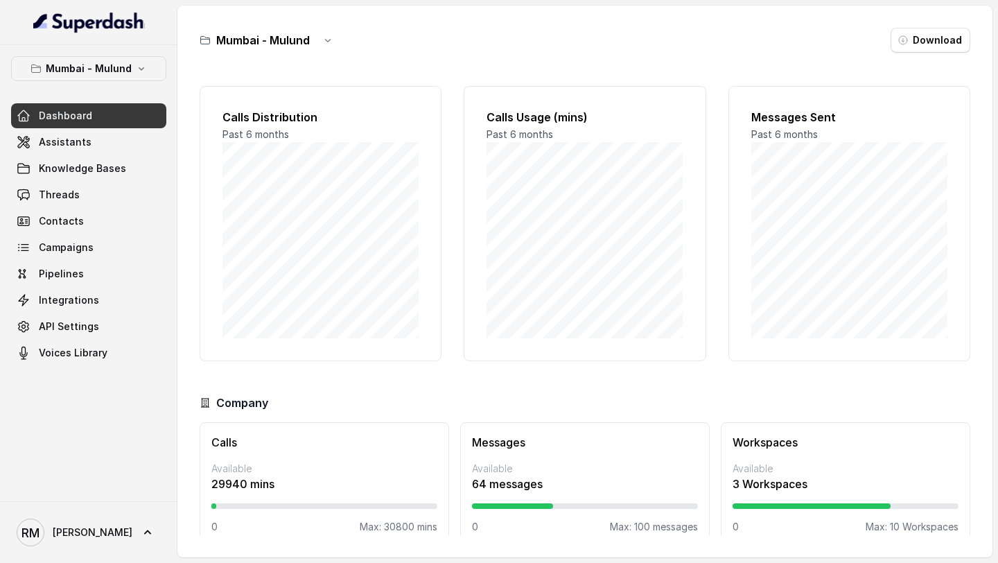
click at [79, 557] on div "RM Rajesh" at bounding box center [88, 532] width 177 height 62
click at [88, 533] on link "RM Rajesh" at bounding box center [88, 532] width 155 height 39
click at [105, 460] on div "Account" at bounding box center [88, 467] width 118 height 17
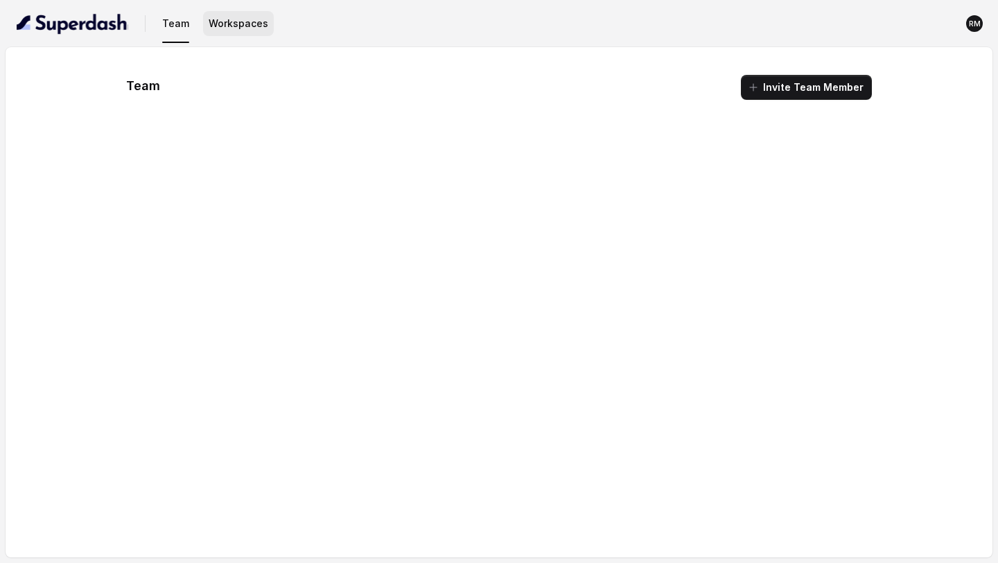
click at [240, 32] on button "Workspaces" at bounding box center [238, 23] width 71 height 25
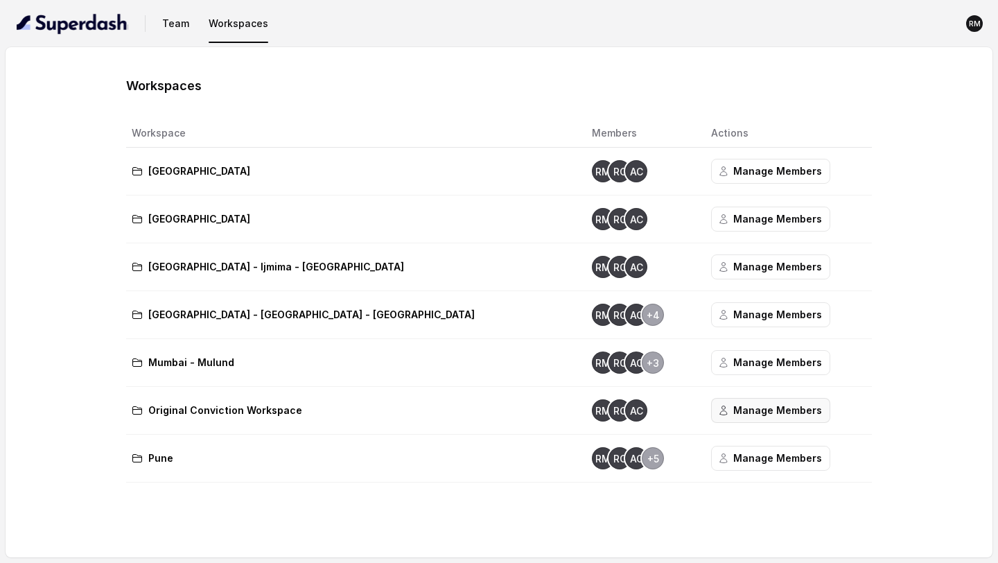
click at [711, 402] on button "Manage Members" at bounding box center [770, 410] width 119 height 25
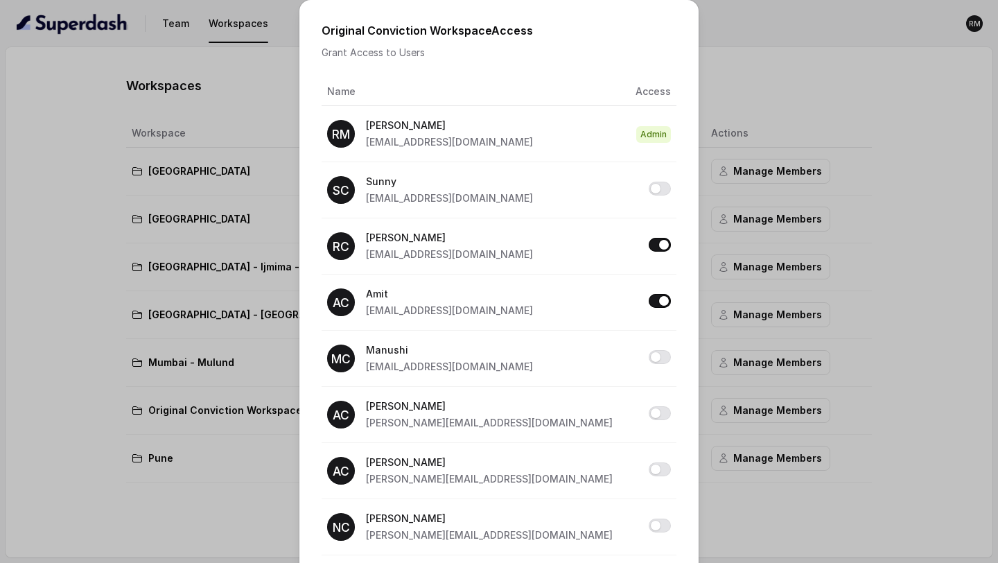
click at [860, 232] on div "Original Conviction Workspace Access Grant Access to Users Name Access RM Rajes…" at bounding box center [499, 281] width 998 height 563
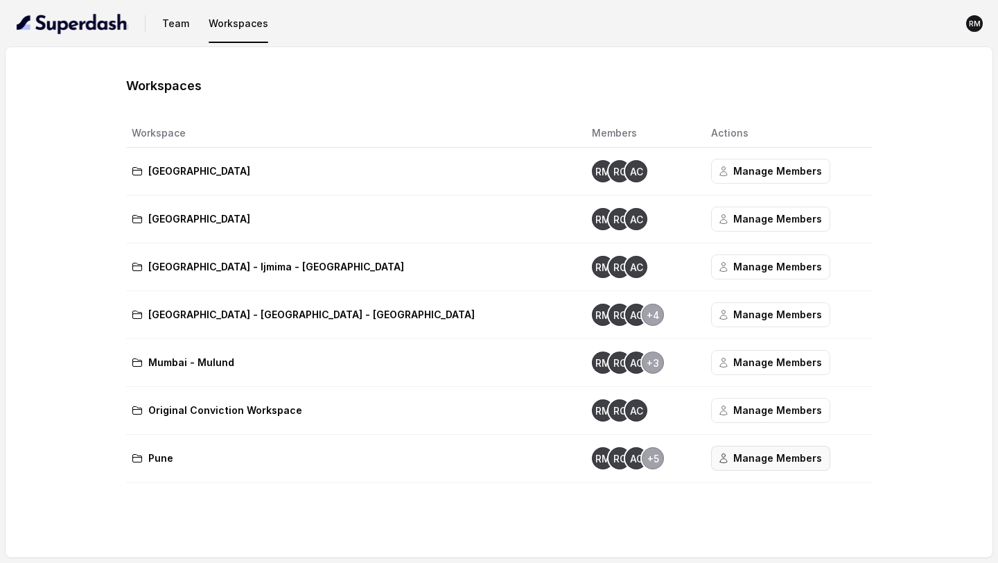
click at [711, 461] on button "Manage Members" at bounding box center [770, 457] width 119 height 25
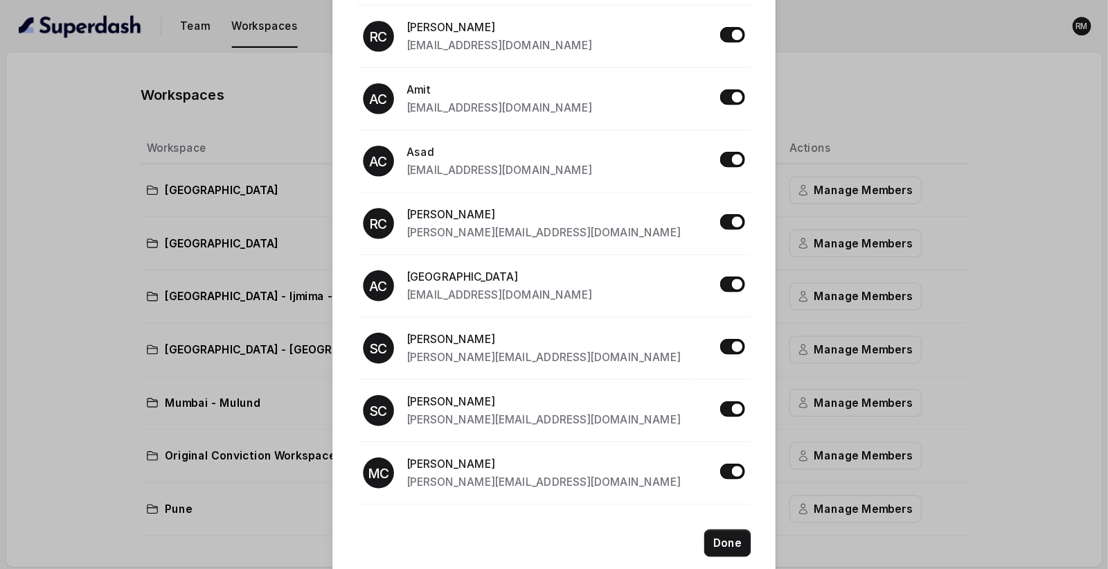
scroll to position [220, 0]
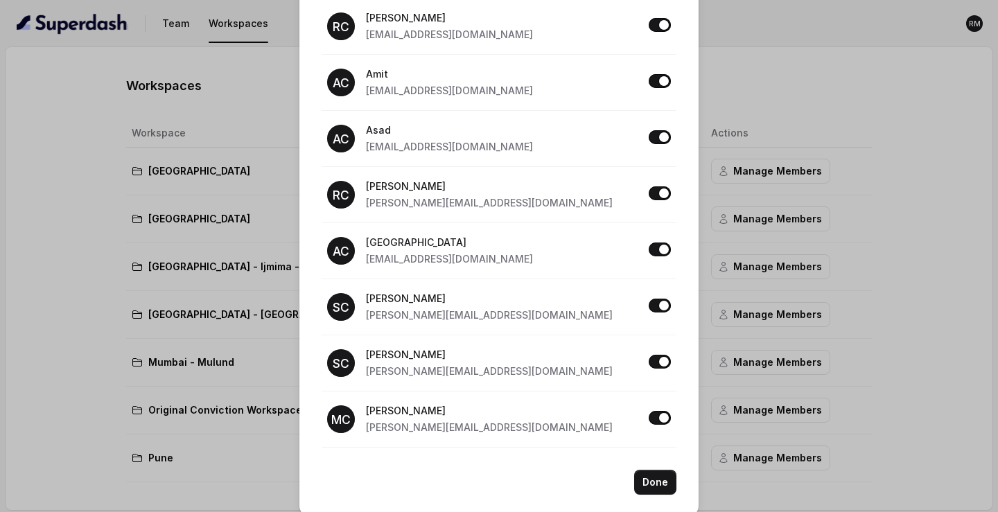
click at [497, 483] on div "Done" at bounding box center [498, 482] width 355 height 25
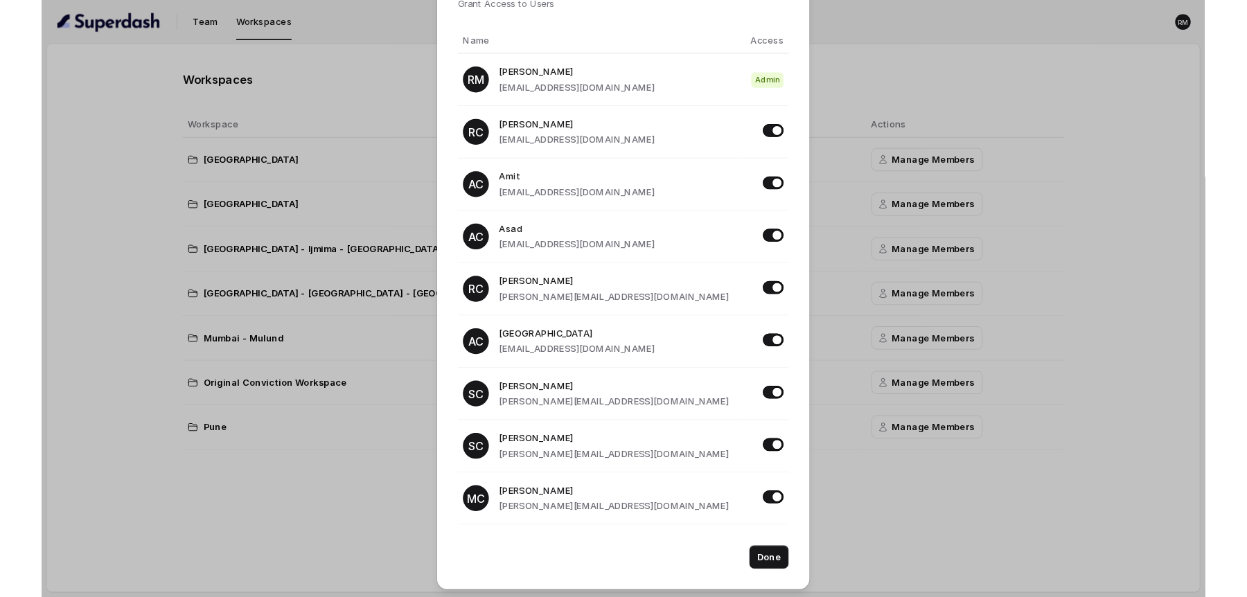
scroll to position [21, 0]
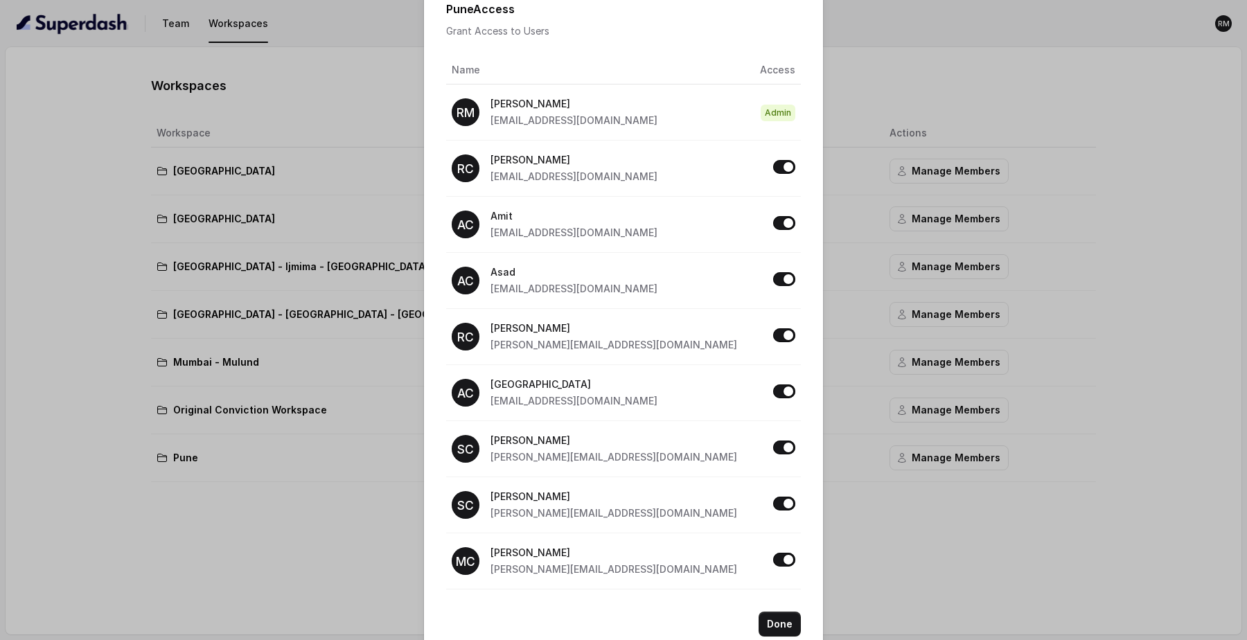
click at [281, 382] on div "Pune Access Grant Access to Users Name Access RM Rajesh rajesh.mudhliar@convict…" at bounding box center [623, 320] width 1247 height 640
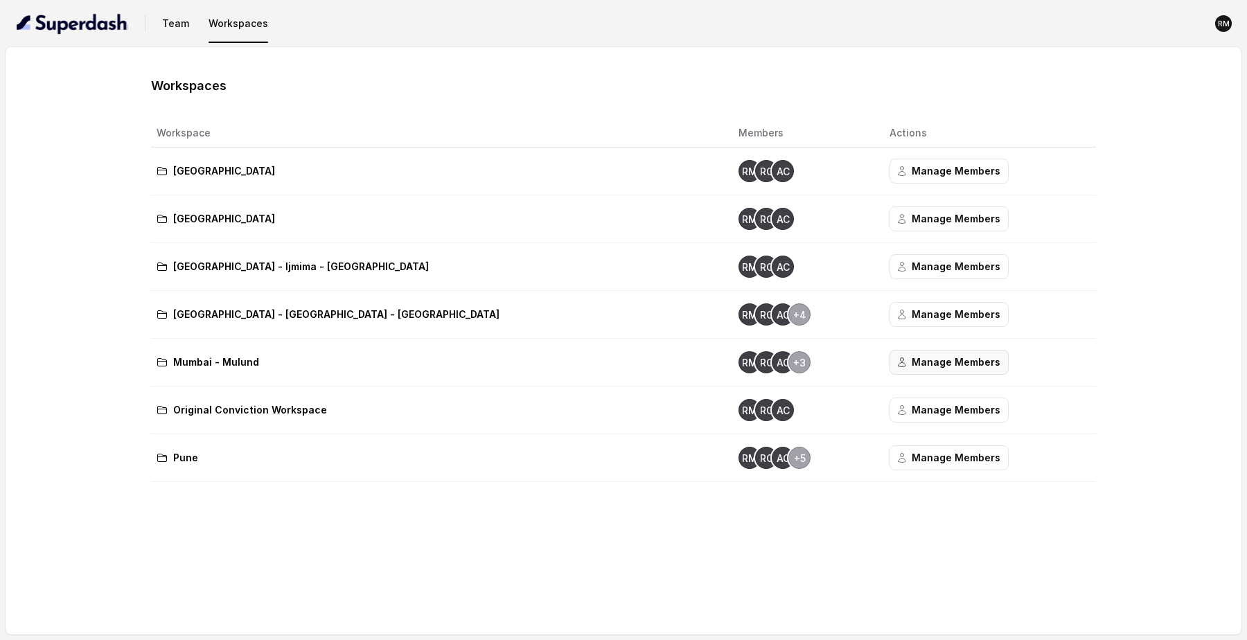
click at [889, 362] on button "Manage Members" at bounding box center [948, 362] width 119 height 25
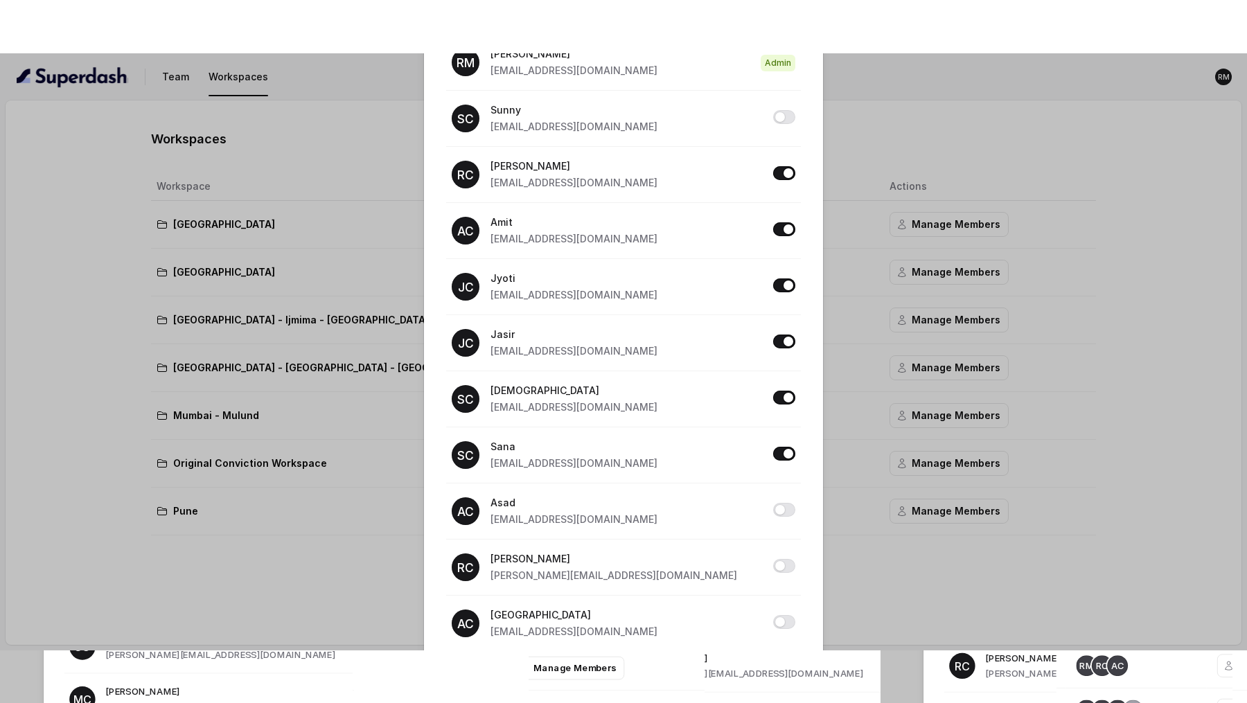
scroll to position [0, 0]
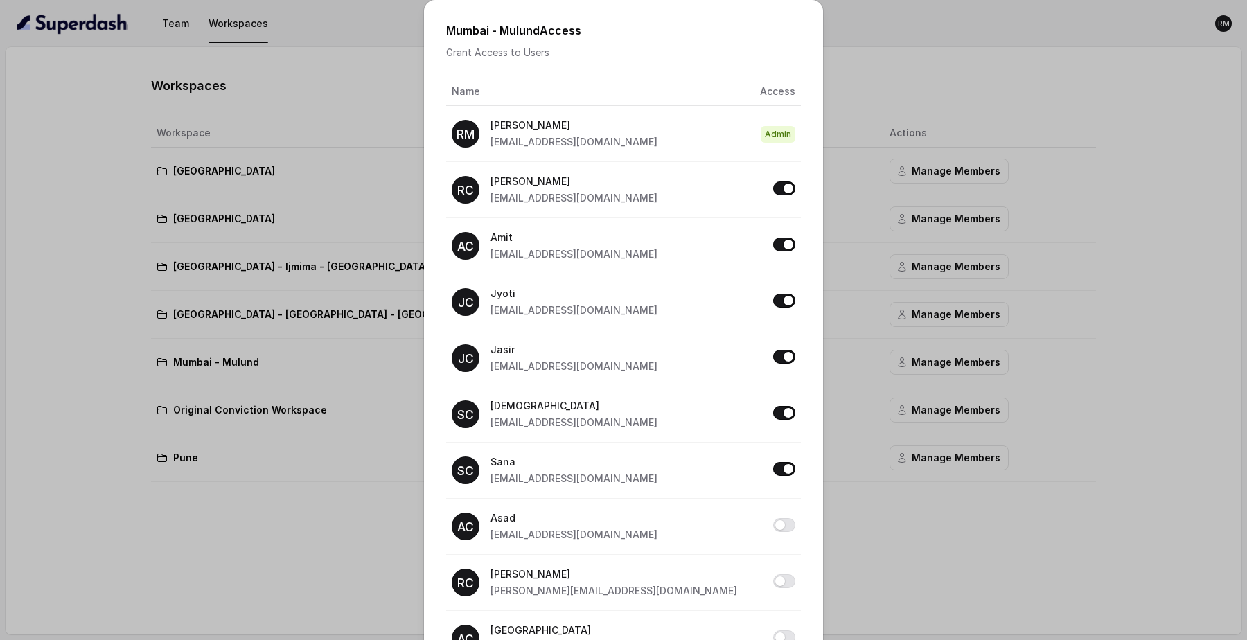
click at [269, 163] on div "Mumbai - Mulund Access Grant Access to Users Name Access RM Rajesh rajesh.mudhl…" at bounding box center [623, 320] width 1247 height 640
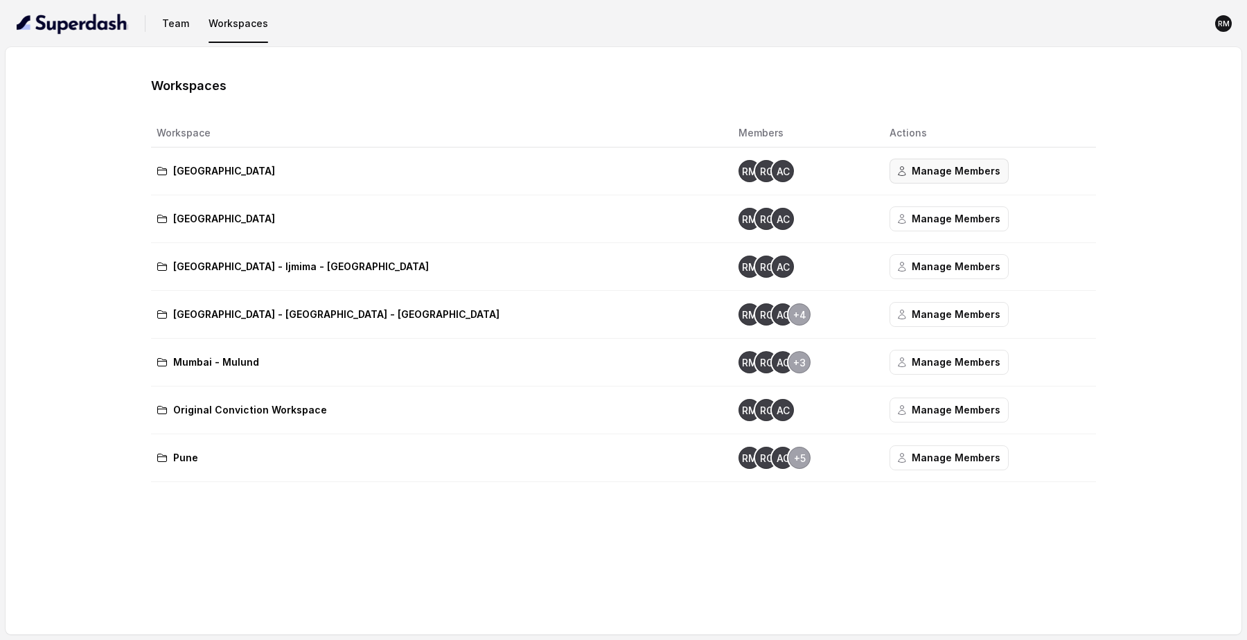
click at [889, 177] on button "Manage Members" at bounding box center [948, 171] width 119 height 25
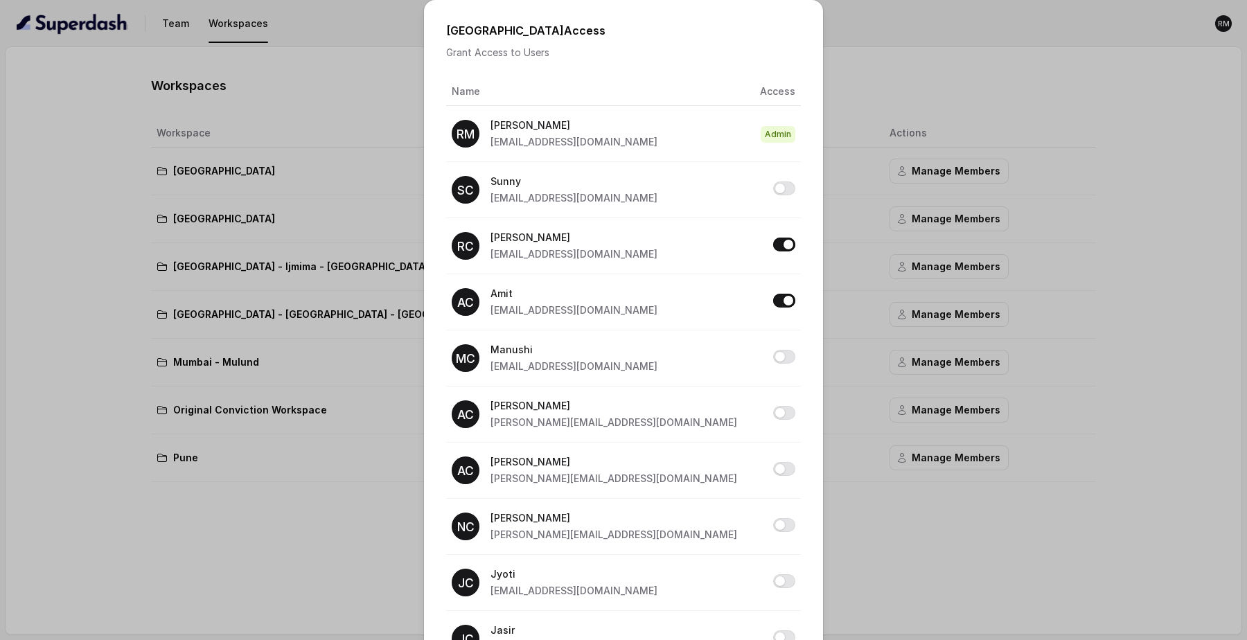
click at [935, 256] on div "Bangalore Access Grant Access to Users Name Access RM Rajesh rajesh.mudhliar@co…" at bounding box center [623, 320] width 1247 height 640
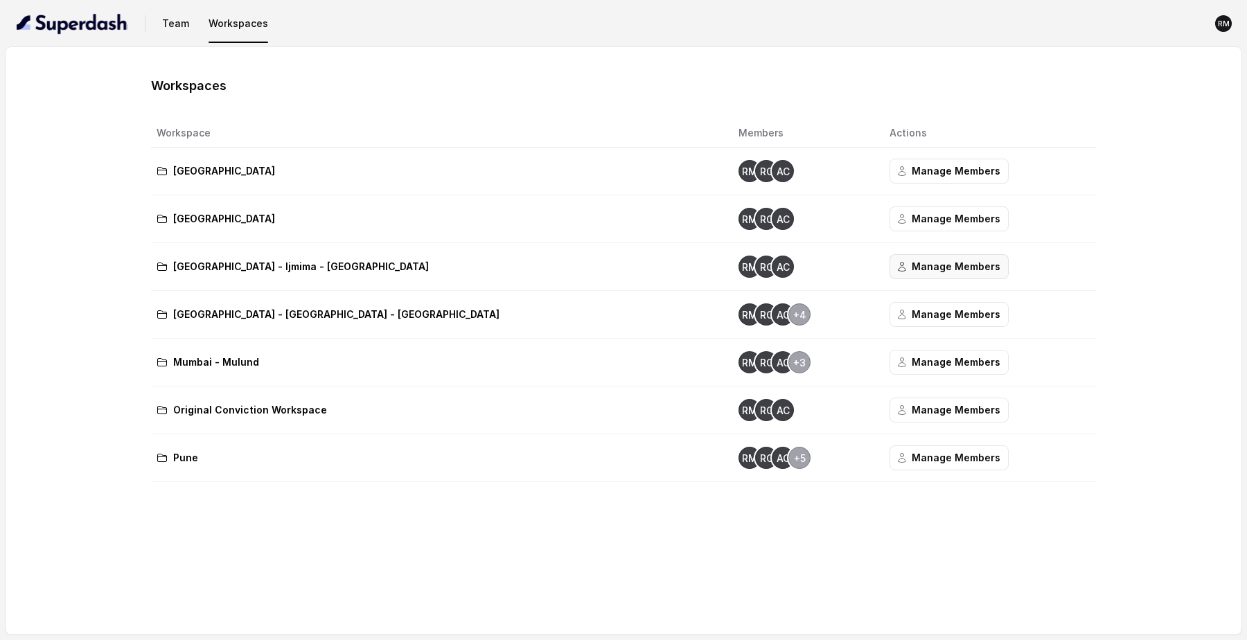
click at [889, 274] on button "Manage Members" at bounding box center [948, 266] width 119 height 25
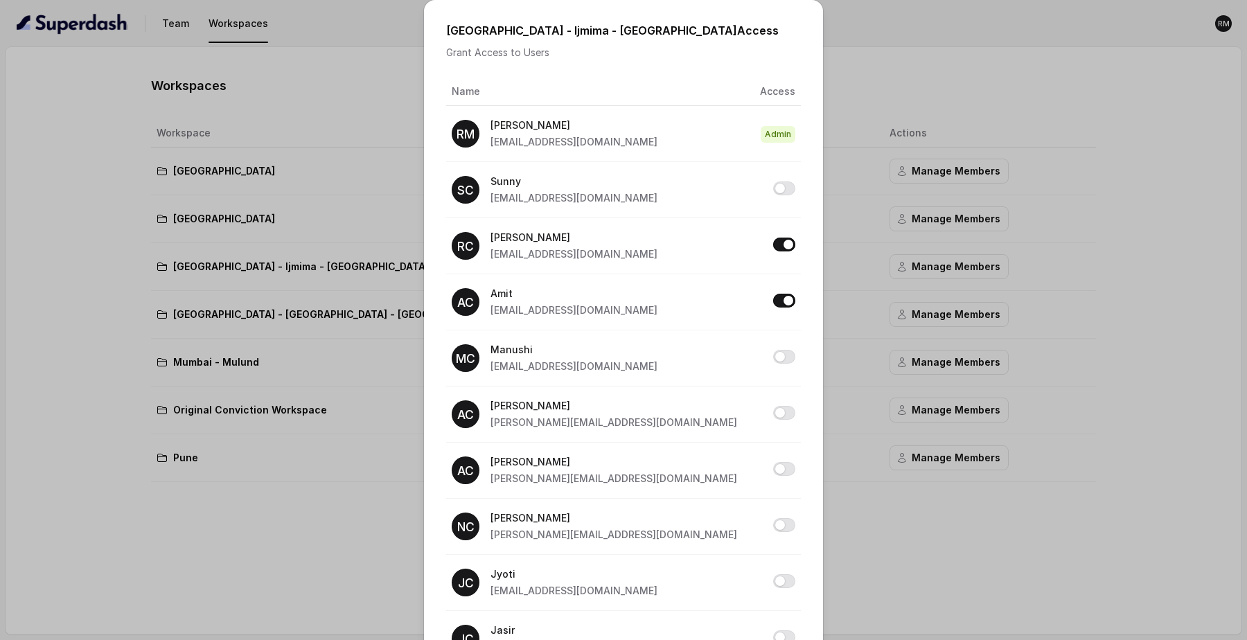
click at [932, 272] on div "⁠⁠Mumbai - Ijmima - Malad Access Grant Access to Users Name Access RM Rajesh ra…" at bounding box center [623, 320] width 1247 height 640
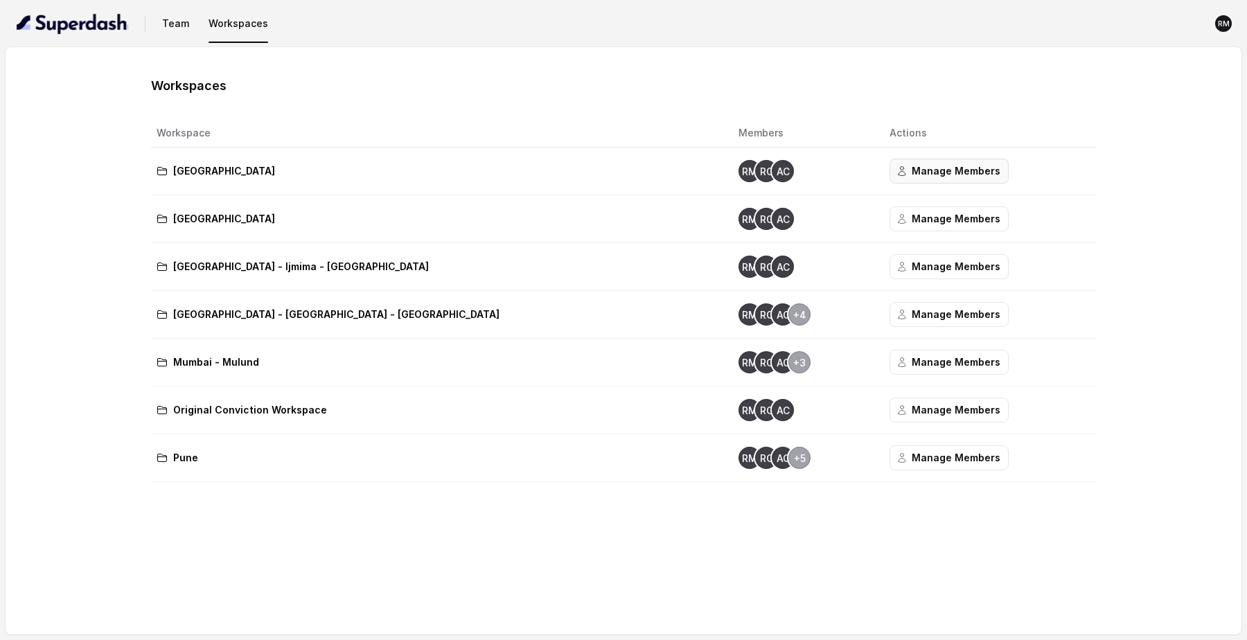
click at [889, 166] on button "Manage Members" at bounding box center [948, 171] width 119 height 25
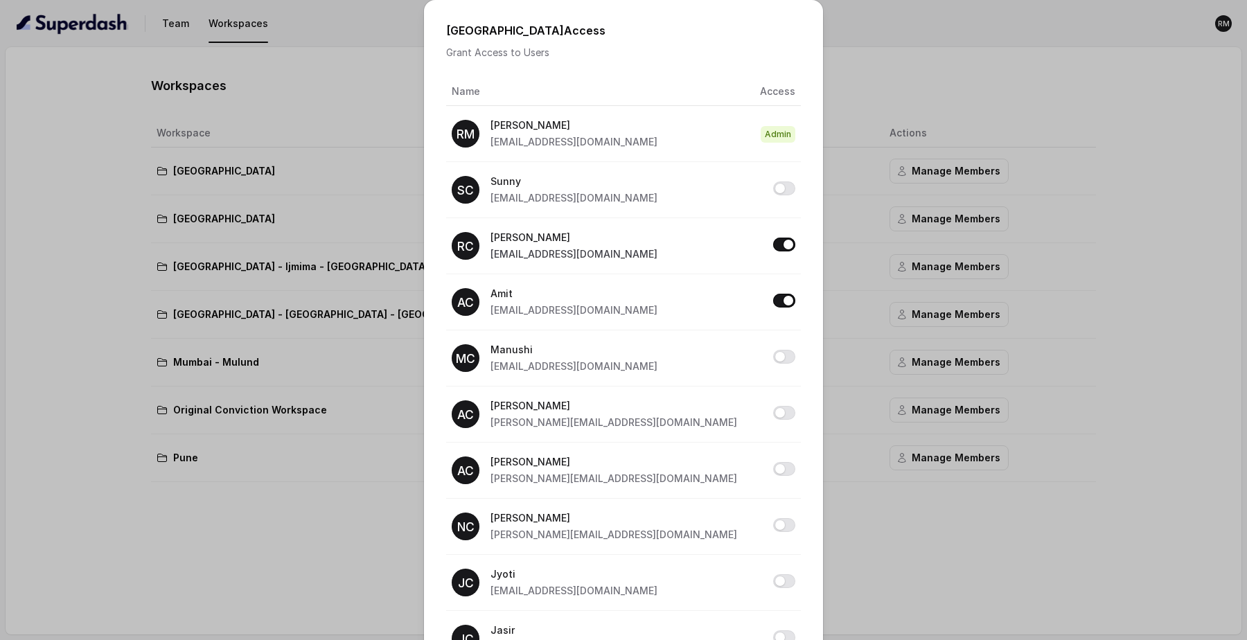
click at [497, 252] on span "[EMAIL_ADDRESS][DOMAIN_NAME]" at bounding box center [573, 254] width 167 height 12
drag, startPoint x: 497, startPoint y: 252, endPoint x: 588, endPoint y: 252, distance: 90.7
click at [588, 252] on span "[EMAIL_ADDRESS][DOMAIN_NAME]" at bounding box center [573, 254] width 167 height 12
copy span "[EMAIL_ADDRESS][DOMAIN_NAME]"
click at [506, 314] on span "[EMAIL_ADDRESS][DOMAIN_NAME]" at bounding box center [573, 310] width 167 height 12
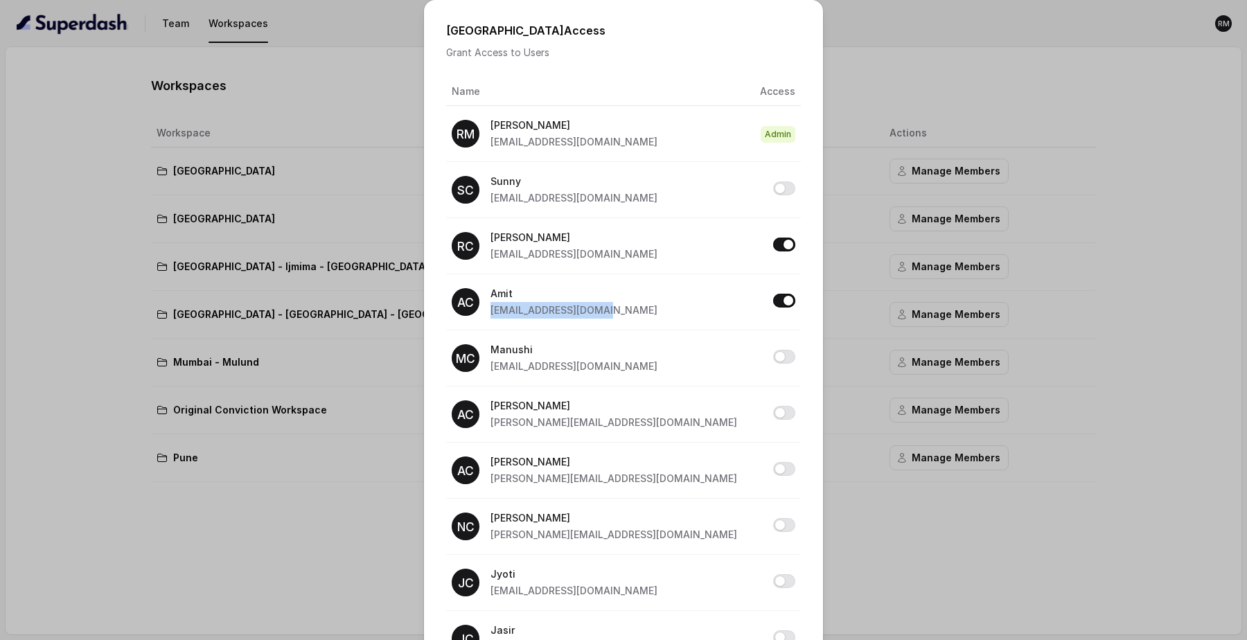
drag, startPoint x: 506, startPoint y: 314, endPoint x: 622, endPoint y: 314, distance: 116.4
click at [622, 314] on div "AC Amit amit@convictionhr.com" at bounding box center [594, 301] width 285 height 33
copy span "[EMAIL_ADDRESS][DOMAIN_NAME]"
click at [501, 144] on span "[EMAIL_ADDRESS][DOMAIN_NAME]" at bounding box center [573, 142] width 167 height 12
drag, startPoint x: 501, startPoint y: 144, endPoint x: 650, endPoint y: 144, distance: 149.6
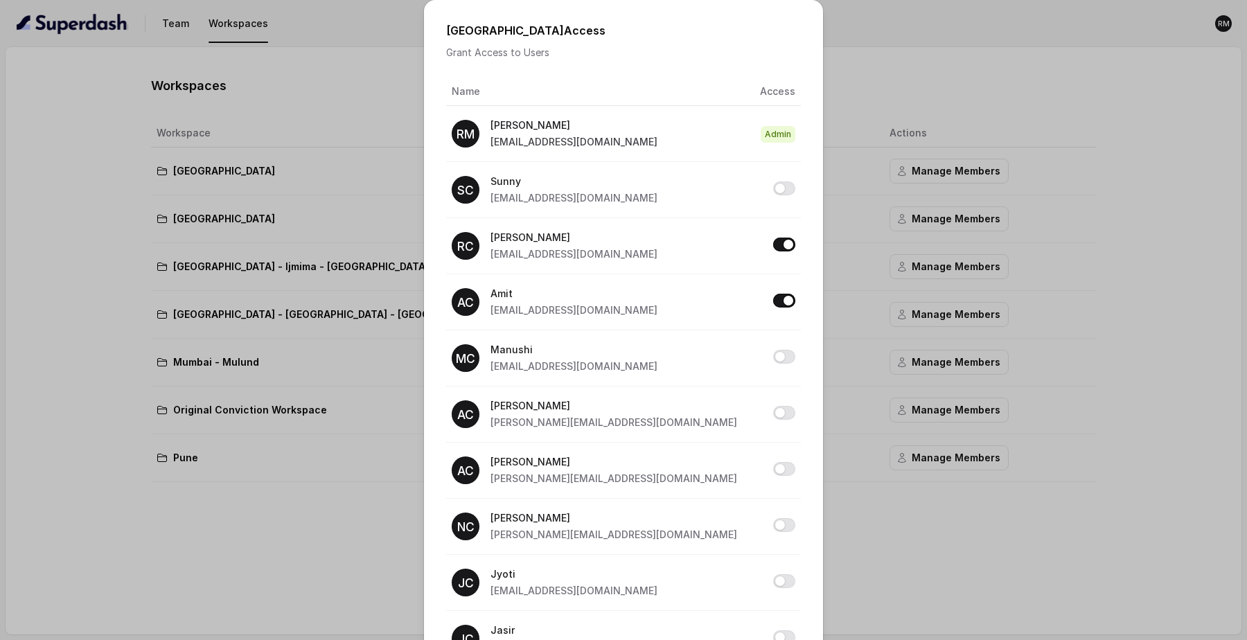
click at [650, 144] on span "[EMAIL_ADDRESS][DOMAIN_NAME]" at bounding box center [573, 142] width 167 height 12
copy span "[EMAIL_ADDRESS][DOMAIN_NAME]"
click at [997, 425] on div "Bangalore Access Grant Access to Users Name Access RM Rajesh rajesh.mudhliar@co…" at bounding box center [623, 320] width 1247 height 640
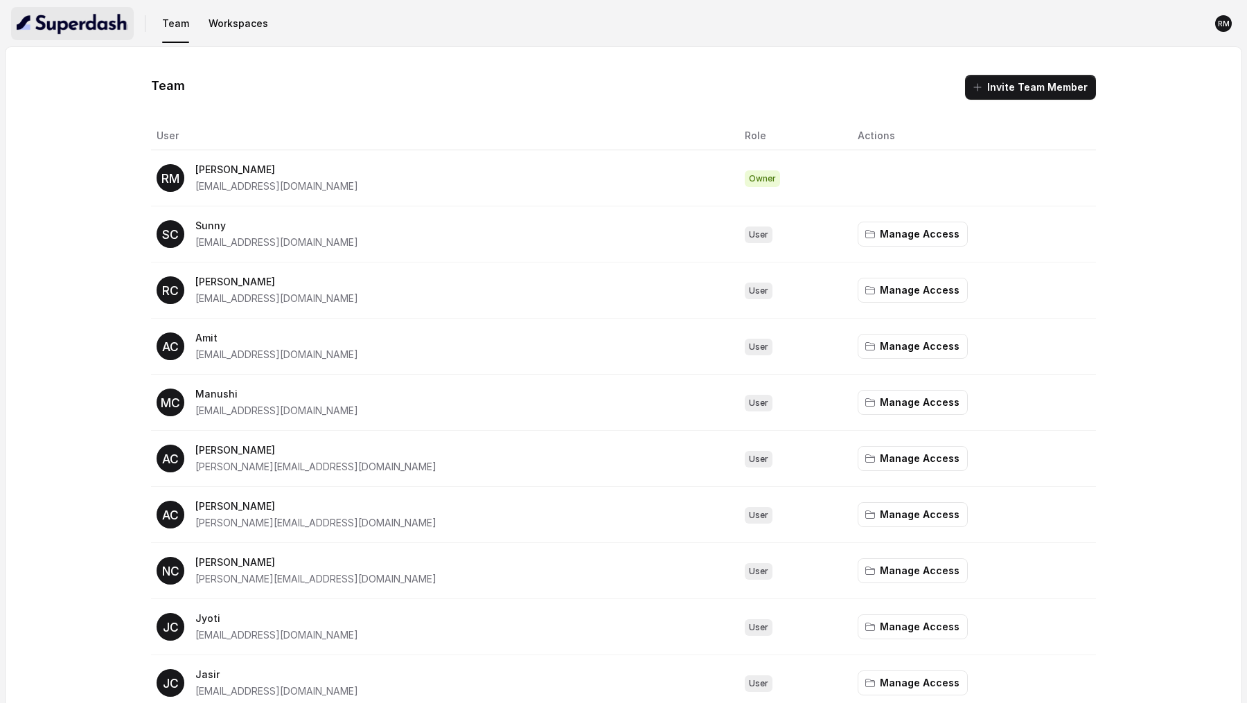
click at [109, 28] on img "button" at bounding box center [73, 23] width 112 height 22
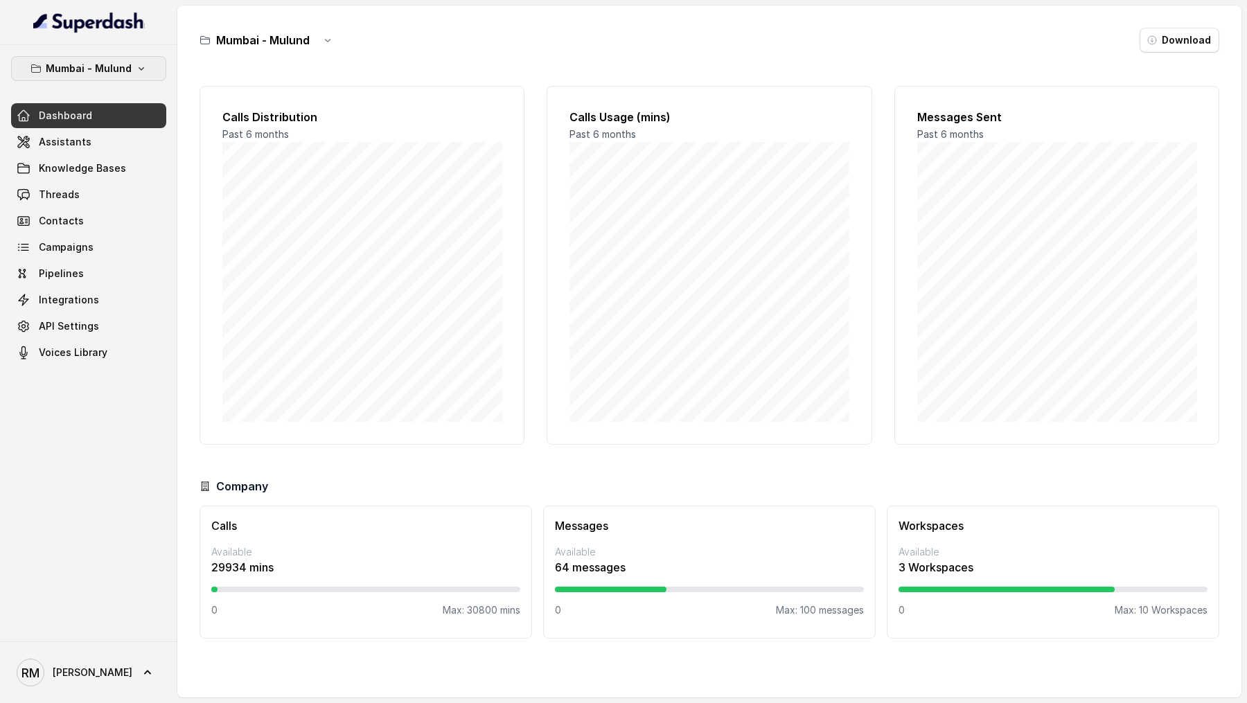
click at [106, 73] on p "Mumbai - Mulund" at bounding box center [89, 68] width 86 height 17
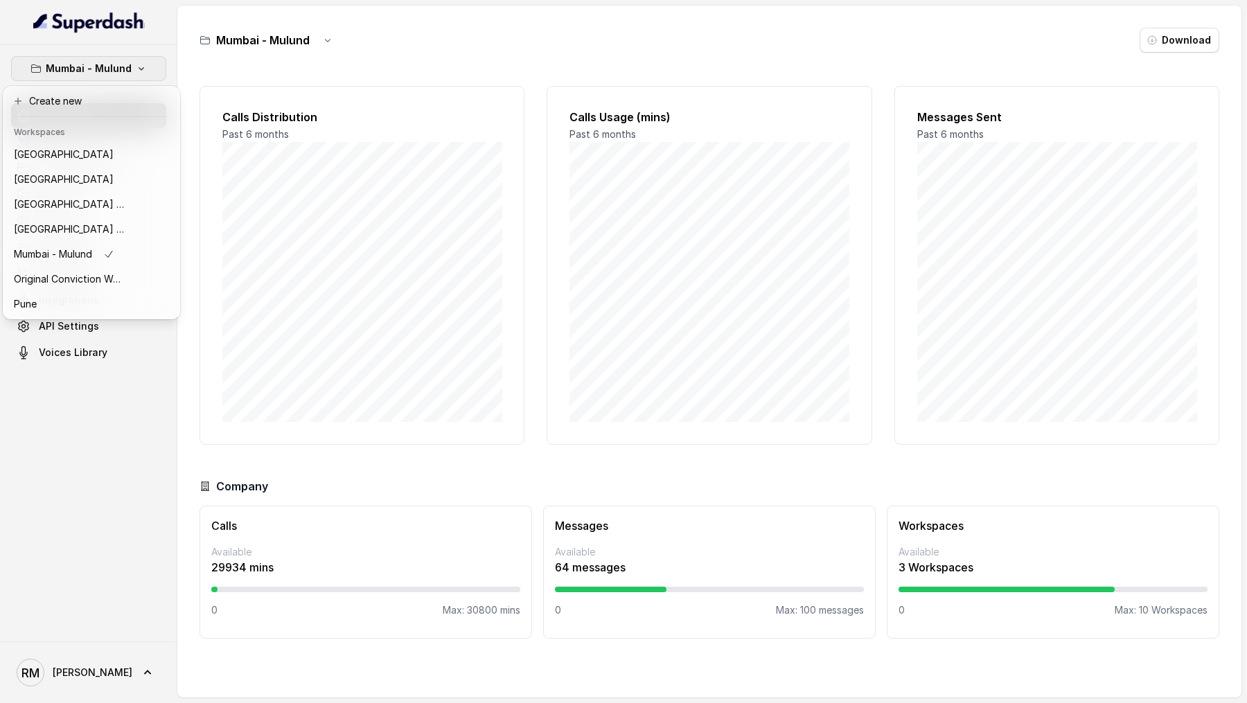
click at [295, 276] on div "Mumbai - Mulund Dashboard Assistants Knowledge Bases Threads Contacts Campaigns…" at bounding box center [623, 351] width 1247 height 703
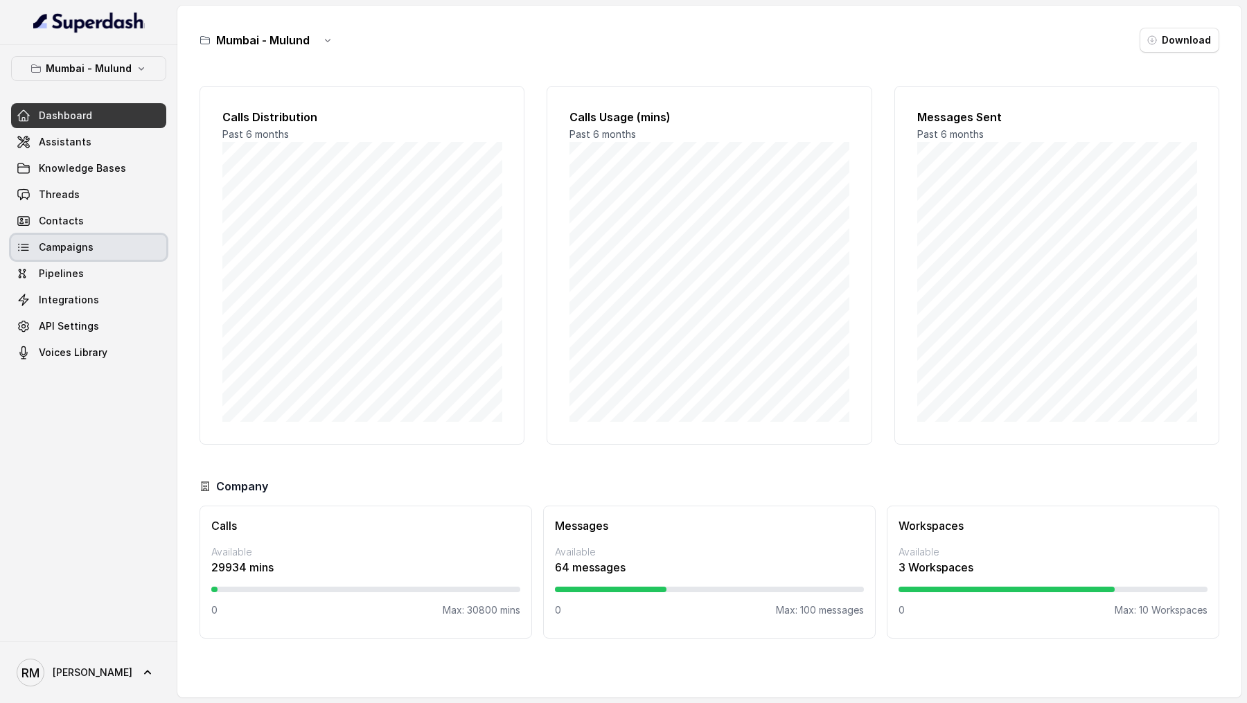
click at [80, 253] on span "Campaigns" at bounding box center [66, 247] width 55 height 14
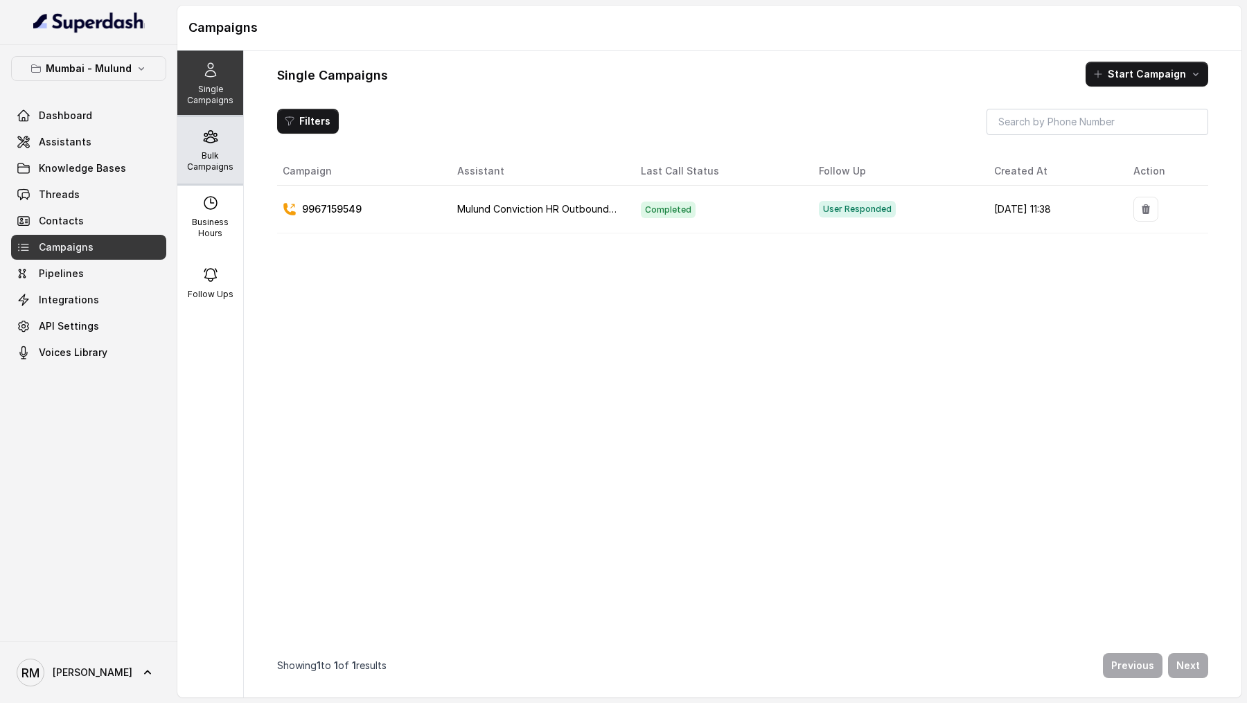
click at [230, 157] on p "Bulk Campaigns" at bounding box center [210, 161] width 55 height 22
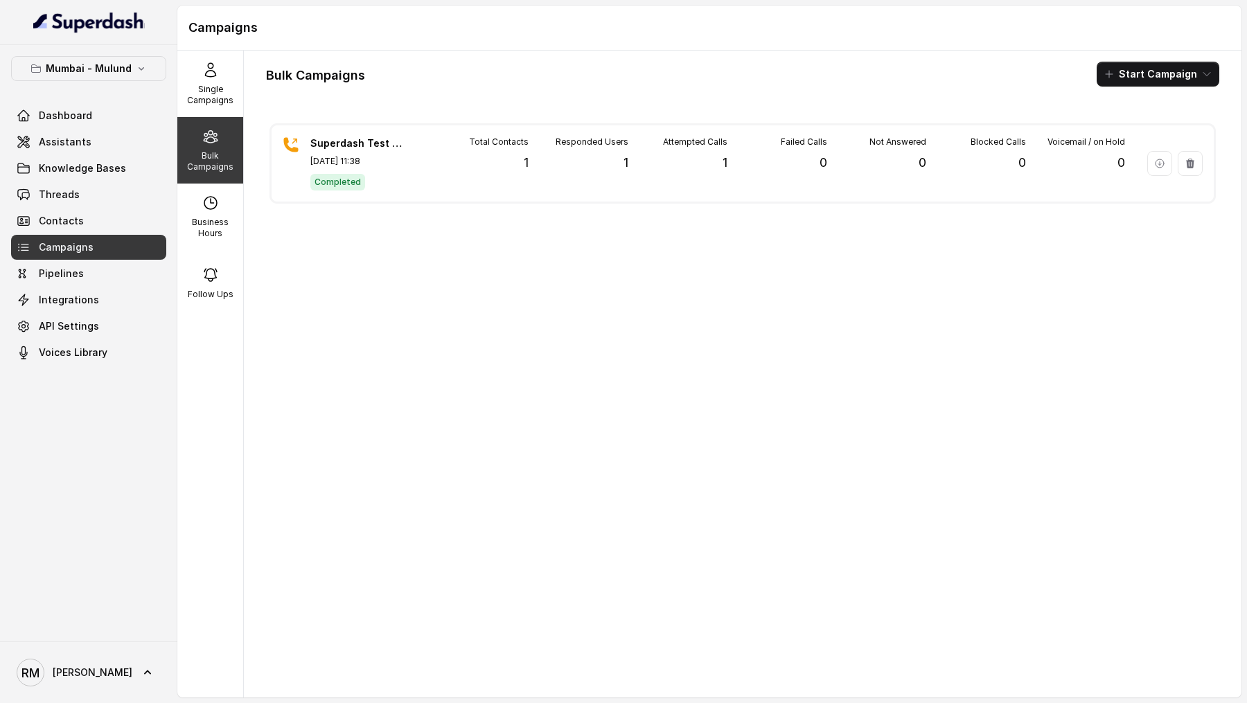
click at [1162, 81] on button "Start Campaign" at bounding box center [1158, 74] width 123 height 25
click at [1117, 132] on icon "button" at bounding box center [1112, 127] width 11 height 11
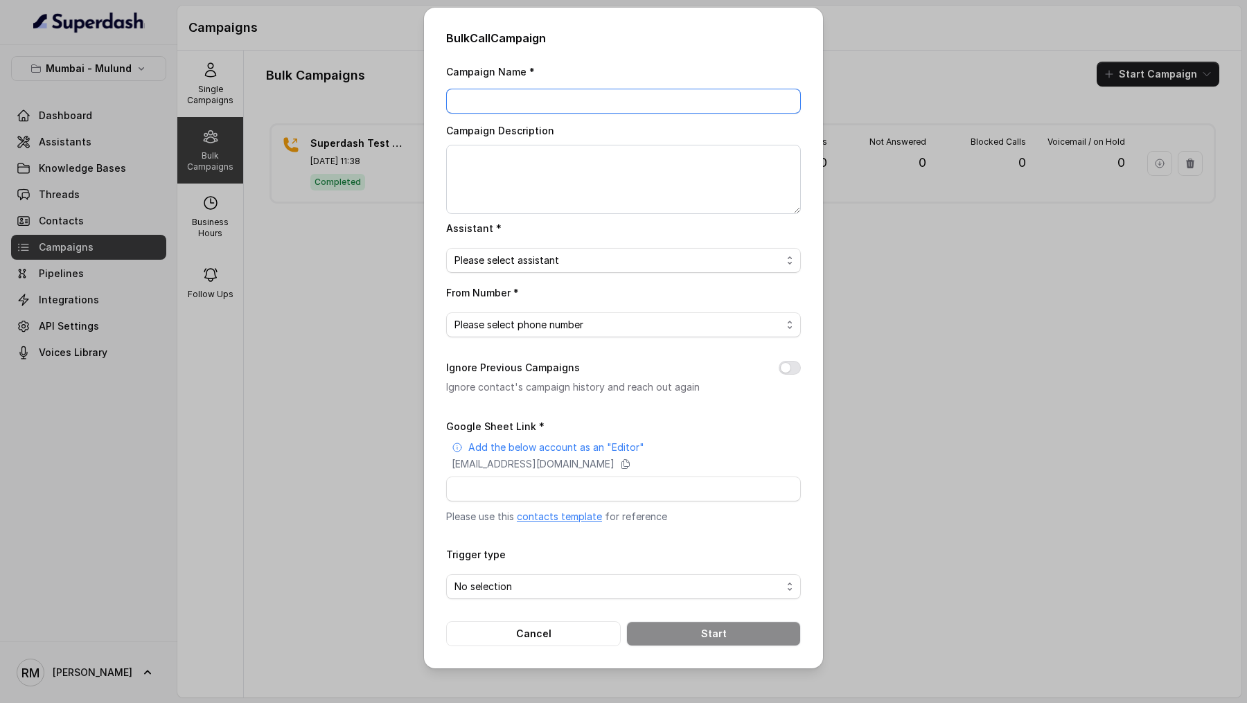
click at [505, 105] on input "Campaign Name *" at bounding box center [623, 101] width 355 height 25
type input "[DATE] - C1 - 12PM"
click at [587, 150] on textarea "Campaign Description" at bounding box center [623, 179] width 355 height 69
paste textarea "[DATE] - C1 - 12PM"
type textarea "[DATE] - C1 - 12PM"
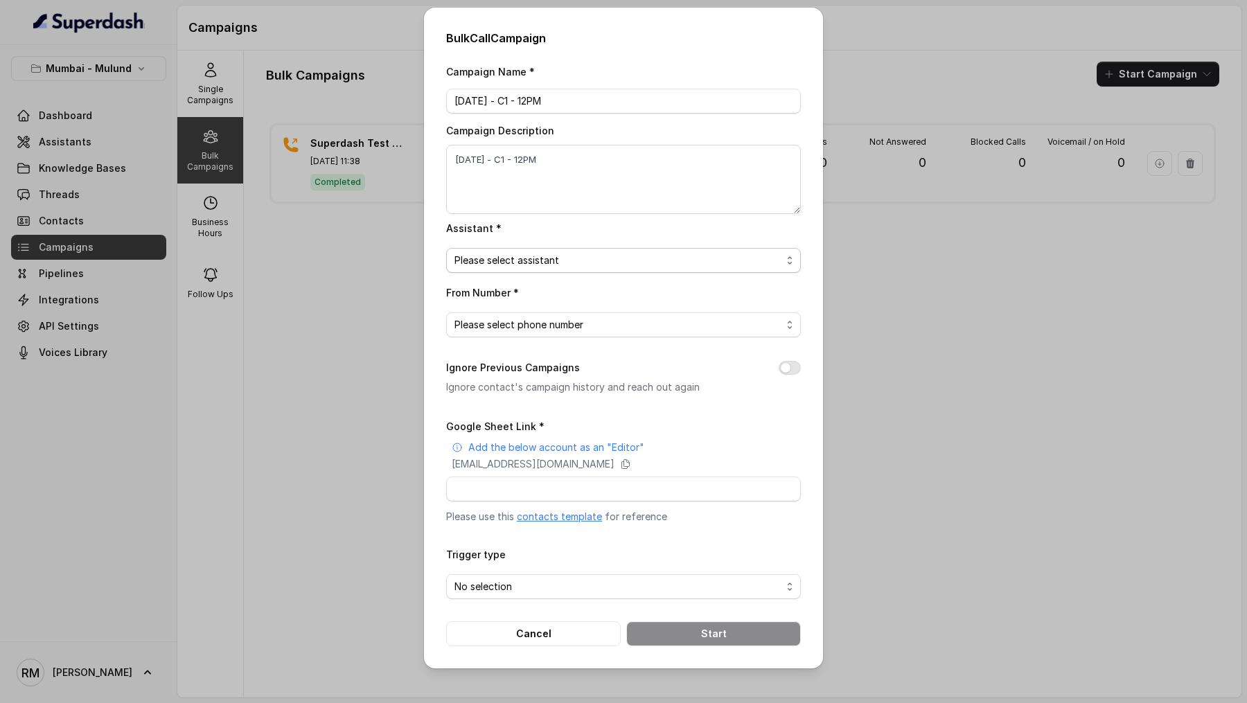
click at [526, 262] on span "Please select assistant" at bounding box center [617, 260] width 327 height 17
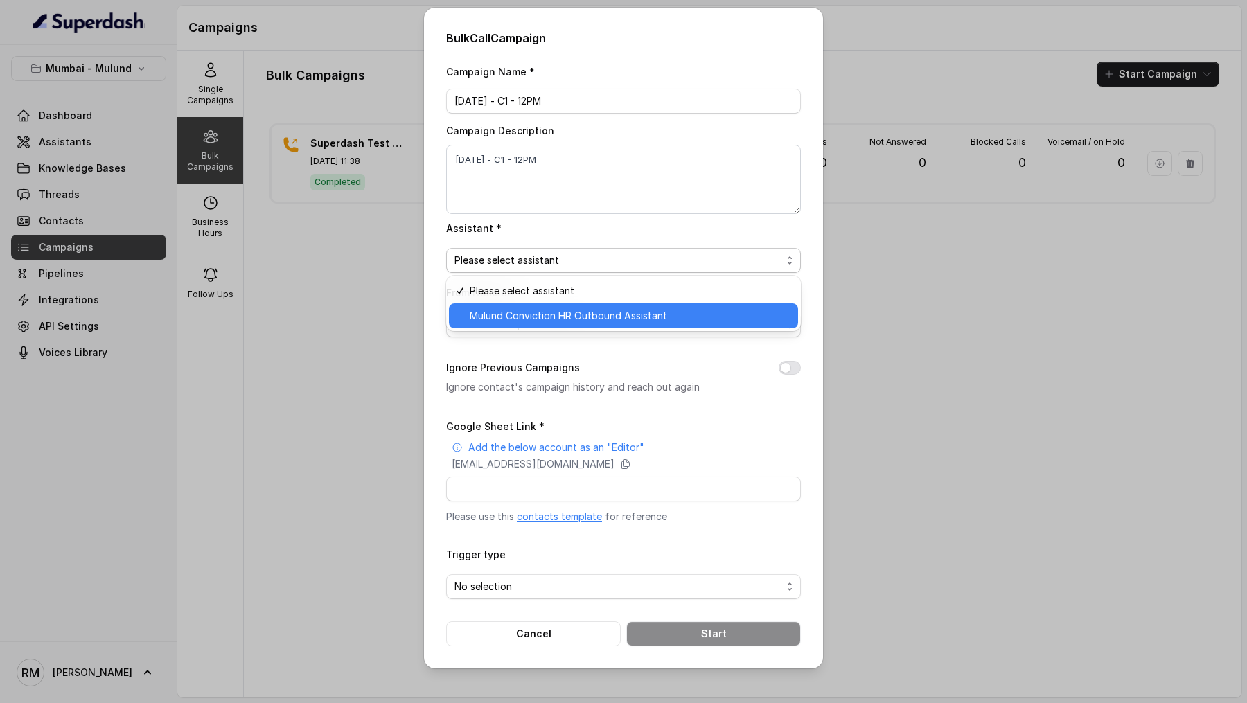
click at [500, 326] on div "Mulund Conviction HR Outbound Assistant" at bounding box center [623, 315] width 349 height 25
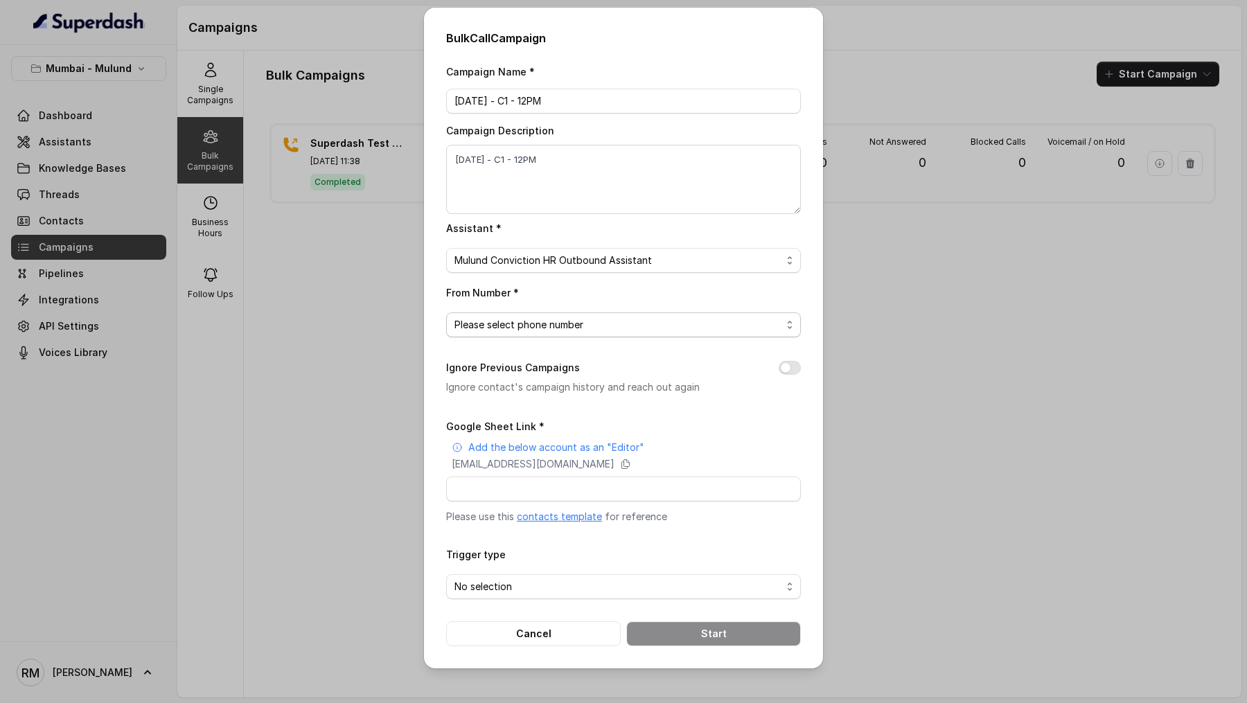
click at [500, 326] on span "Please select phone number" at bounding box center [617, 325] width 327 height 17
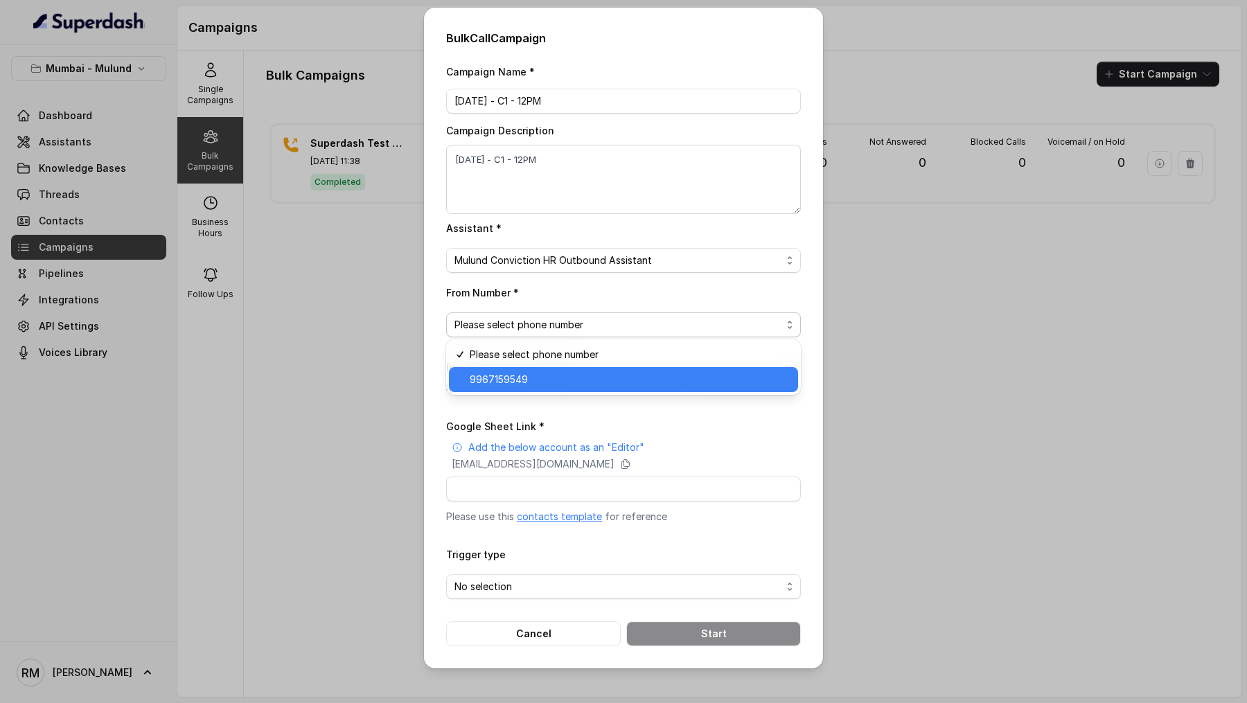
click at [495, 378] on span "9967159549" at bounding box center [630, 379] width 320 height 17
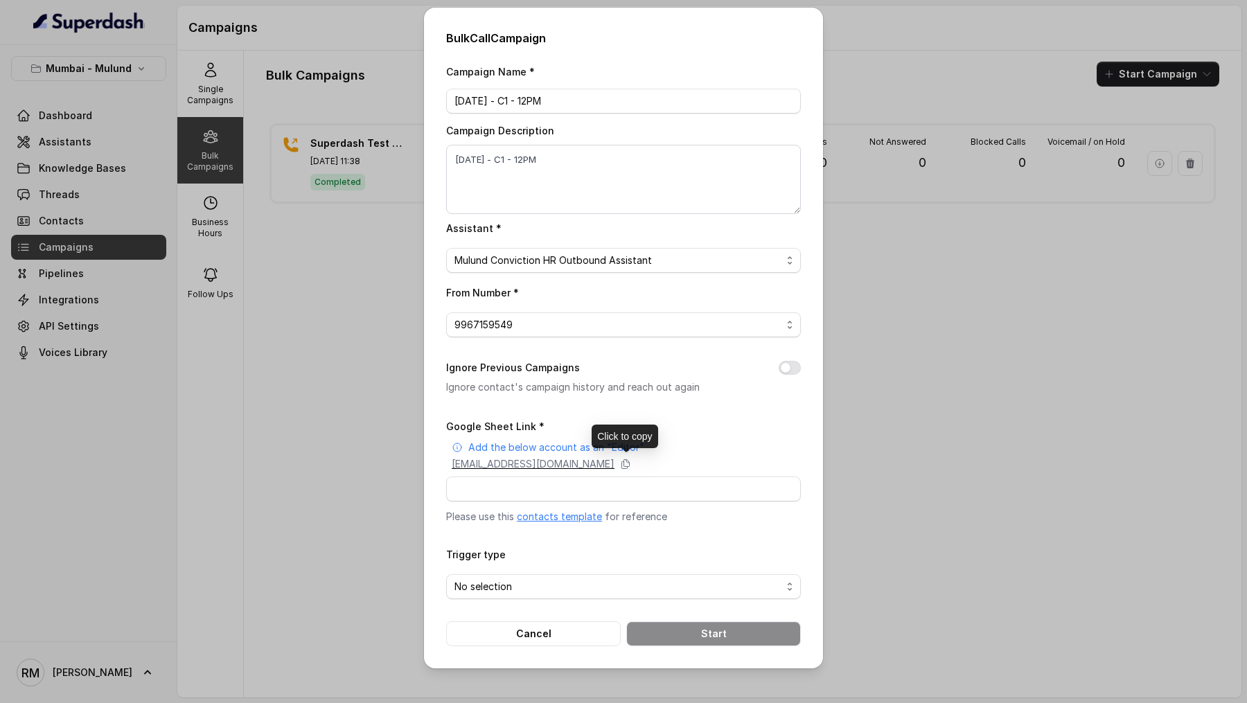
click at [550, 467] on p "[EMAIL_ADDRESS][DOMAIN_NAME]" at bounding box center [533, 464] width 163 height 14
click at [502, 481] on input "Google Sheet Link *" at bounding box center [623, 489] width 355 height 25
paste input "[URL][DOMAIN_NAME]"
type input "[URL][DOMAIN_NAME]"
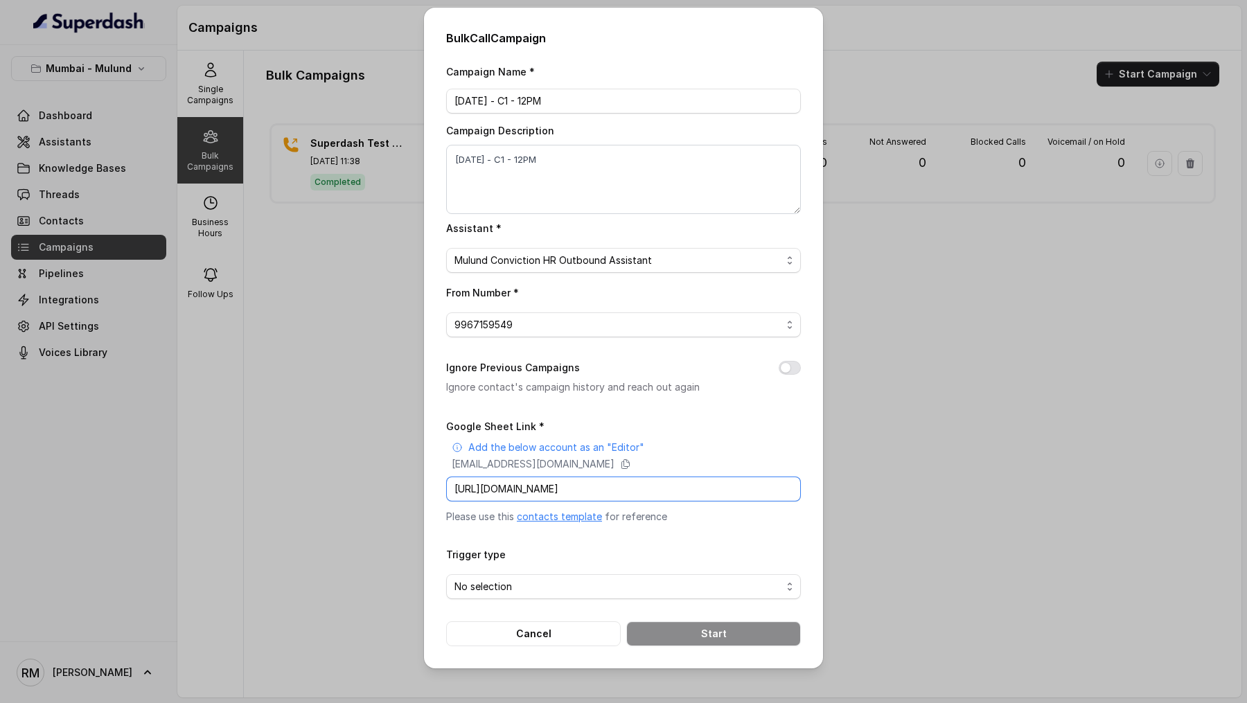
scroll to position [0, 0]
click at [576, 496] on input "[URL][DOMAIN_NAME]" at bounding box center [623, 489] width 355 height 25
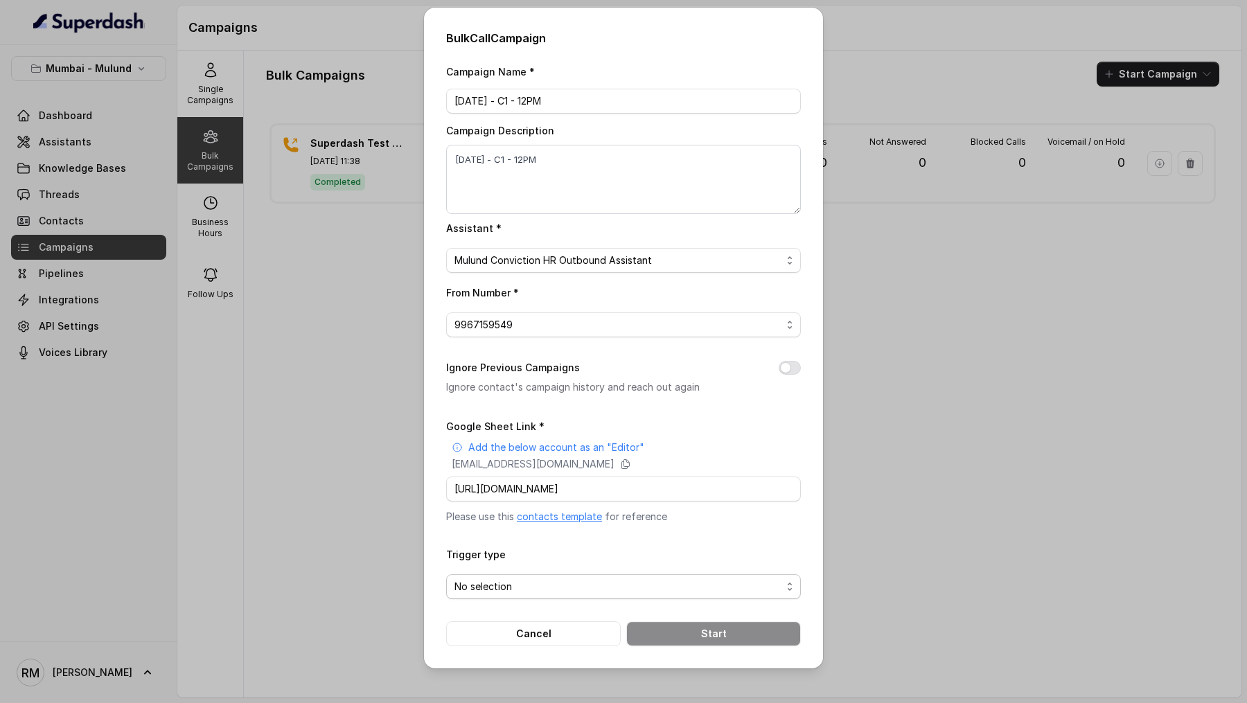
click at [523, 581] on span "No selection" at bounding box center [617, 586] width 327 height 17
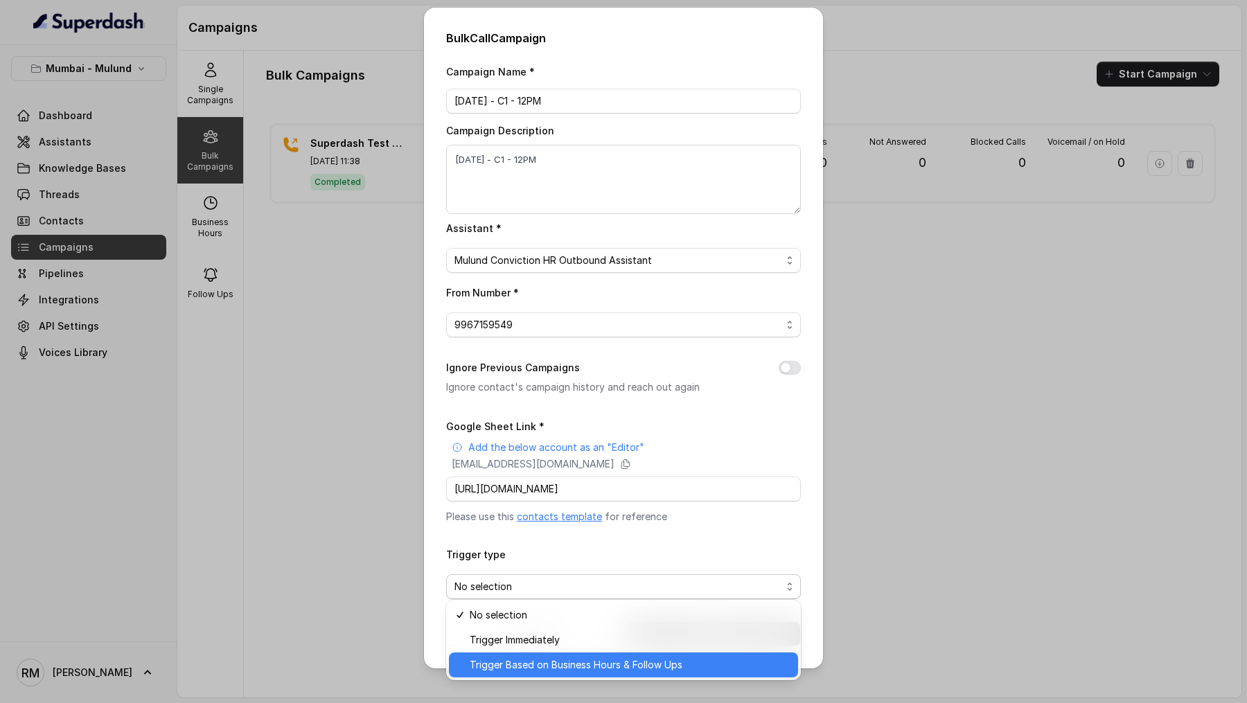
click at [523, 668] on span "Trigger Based on Business Hours & Follow Ups" at bounding box center [630, 665] width 320 height 17
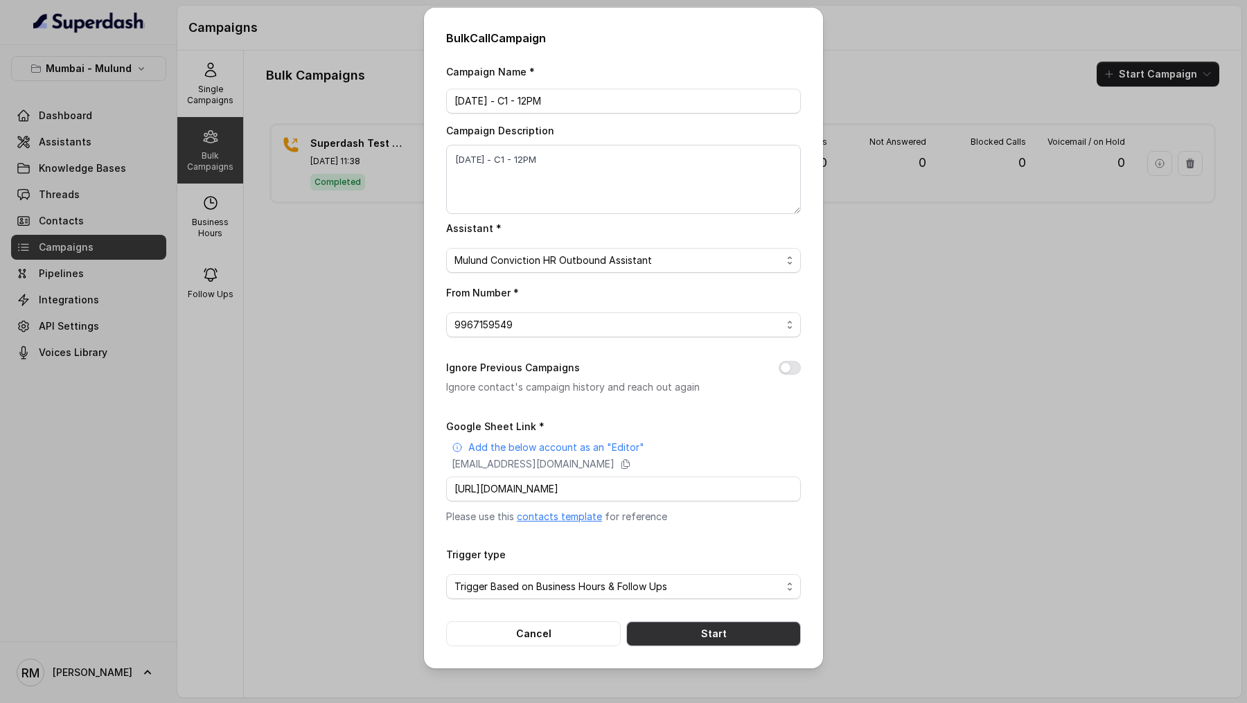
click at [720, 634] on button "Start" at bounding box center [713, 633] width 175 height 25
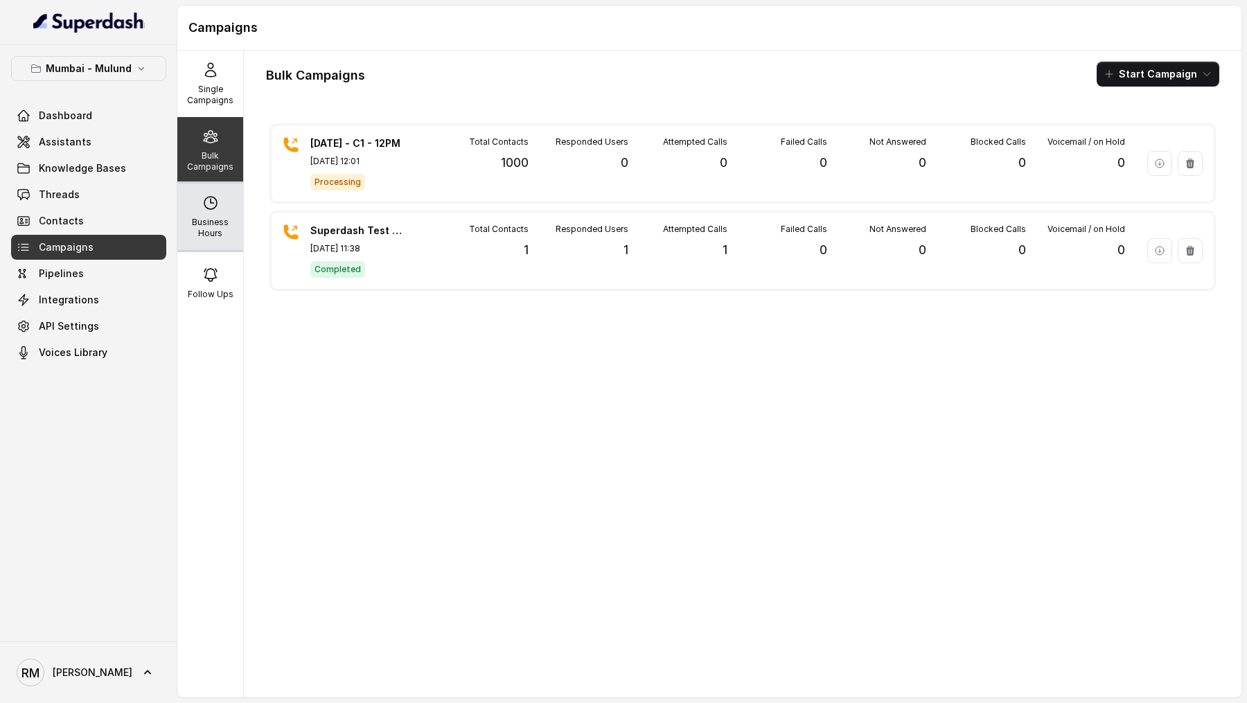
click at [224, 242] on div "Business Hours" at bounding box center [210, 217] width 66 height 67
select select "[GEOGRAPHIC_DATA]/[GEOGRAPHIC_DATA]"
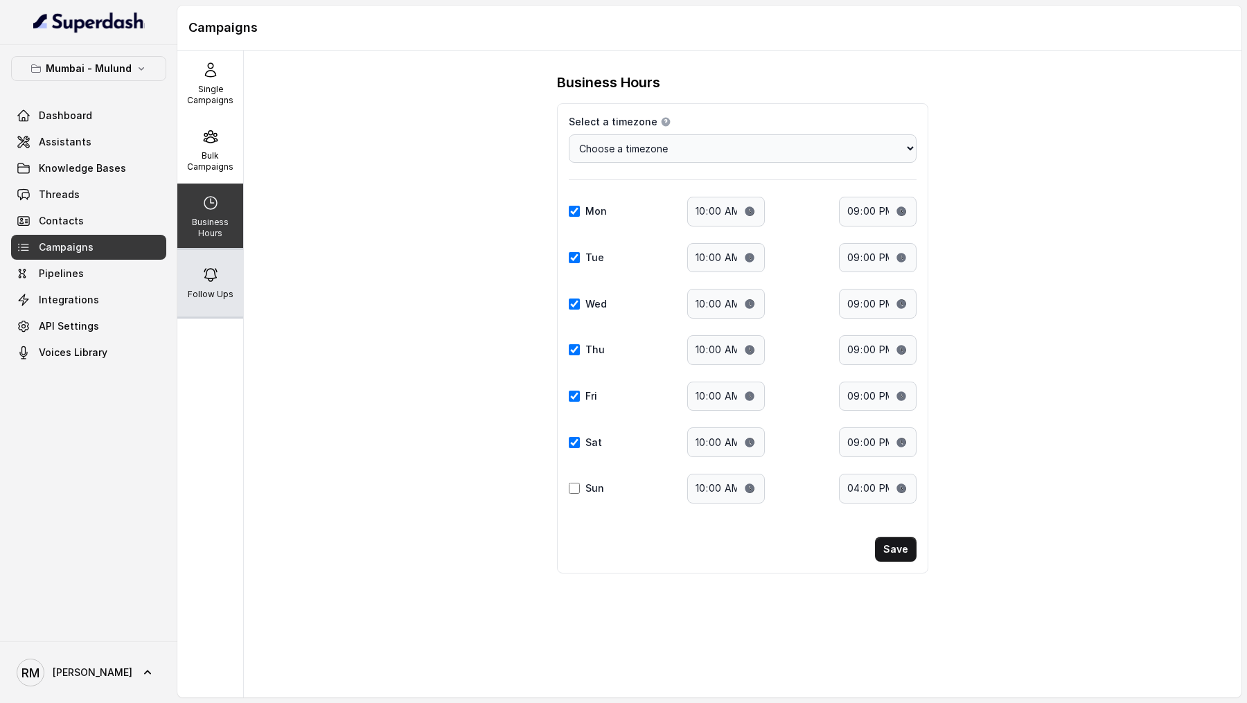
click at [219, 283] on div "Follow Ups" at bounding box center [210, 283] width 66 height 67
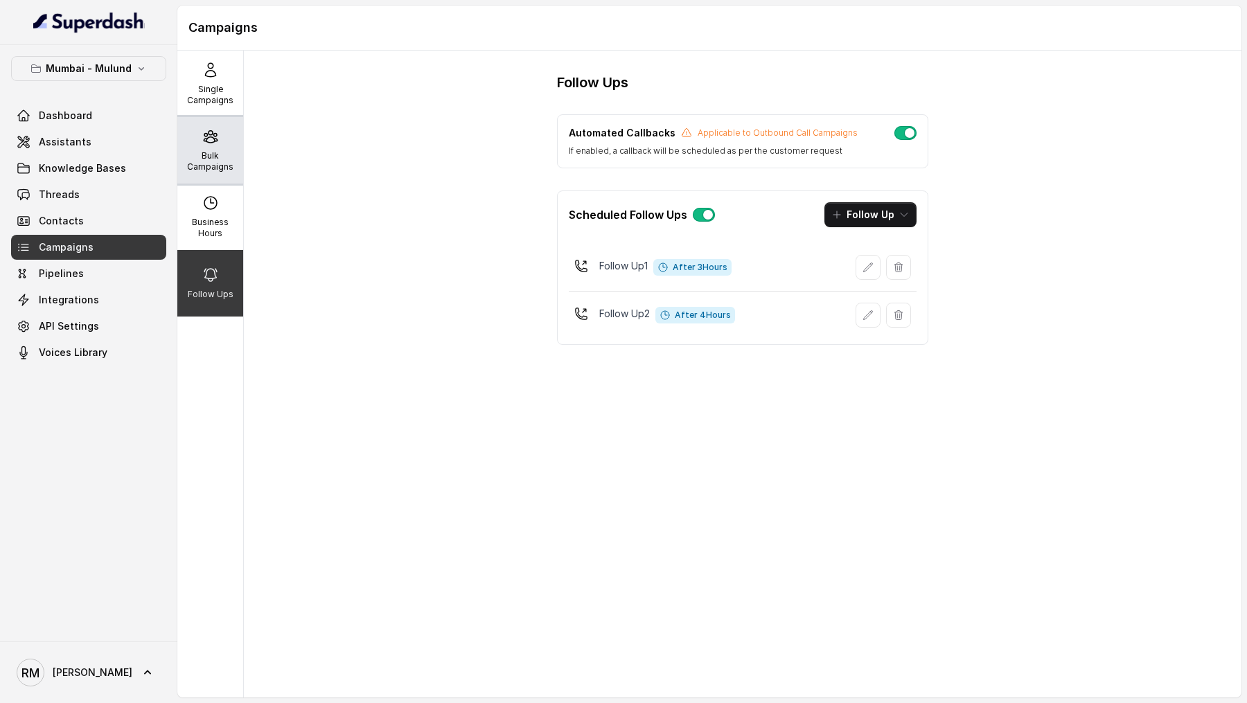
click at [204, 157] on p "Bulk Campaigns" at bounding box center [210, 161] width 55 height 22
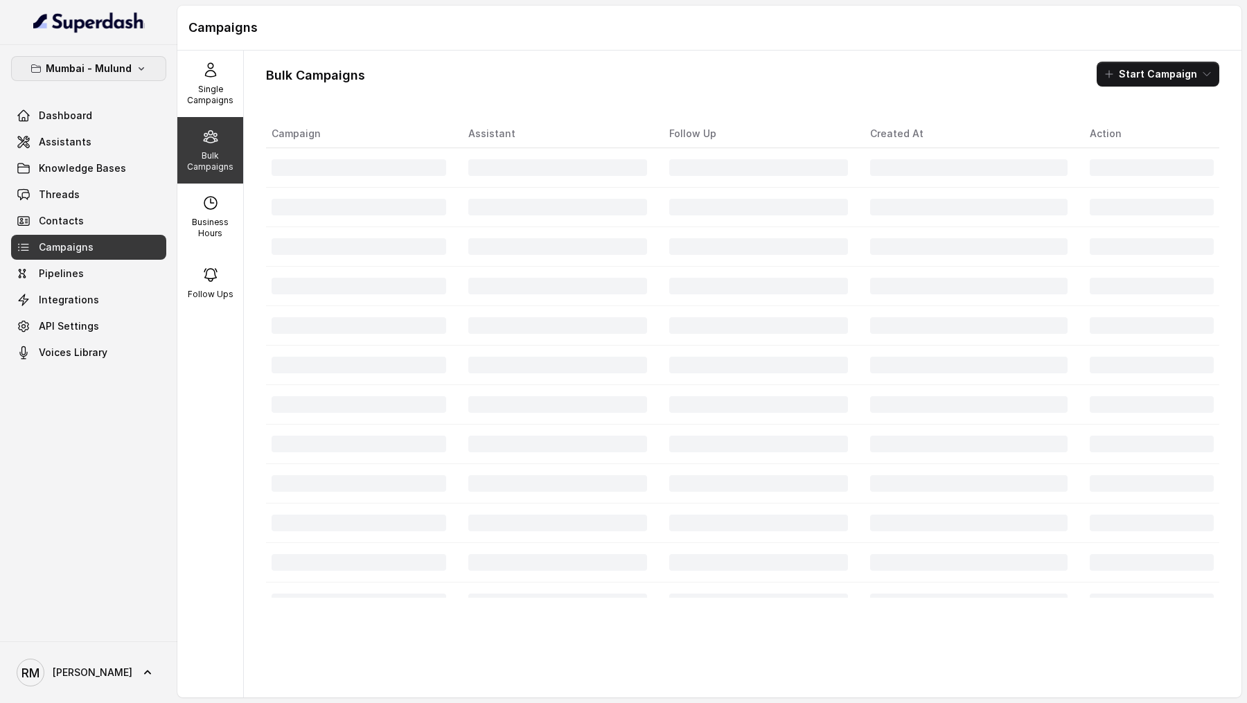
click at [105, 68] on p "Mumbai - Mulund" at bounding box center [89, 68] width 86 height 17
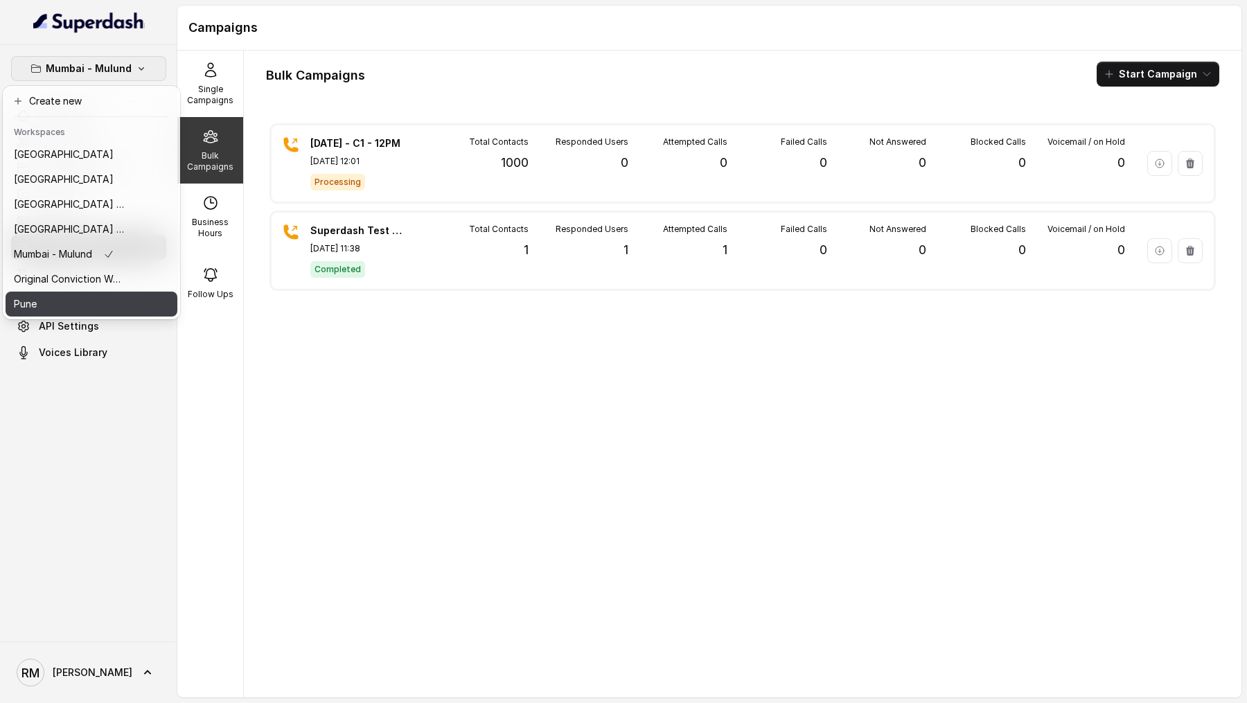
click at [94, 305] on div "Pune" at bounding box center [69, 304] width 111 height 17
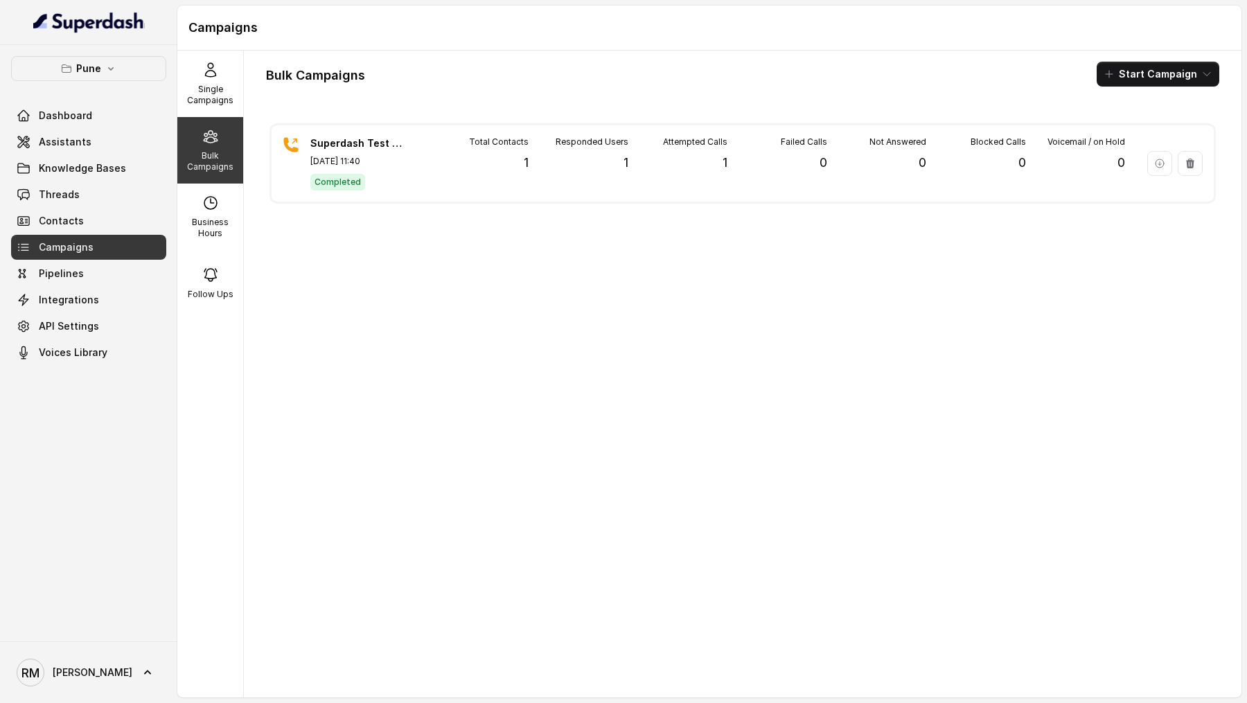
click at [1117, 85] on button "Start Campaign" at bounding box center [1158, 74] width 123 height 25
click at [1114, 127] on icon "button" at bounding box center [1113, 128] width 14 height 14
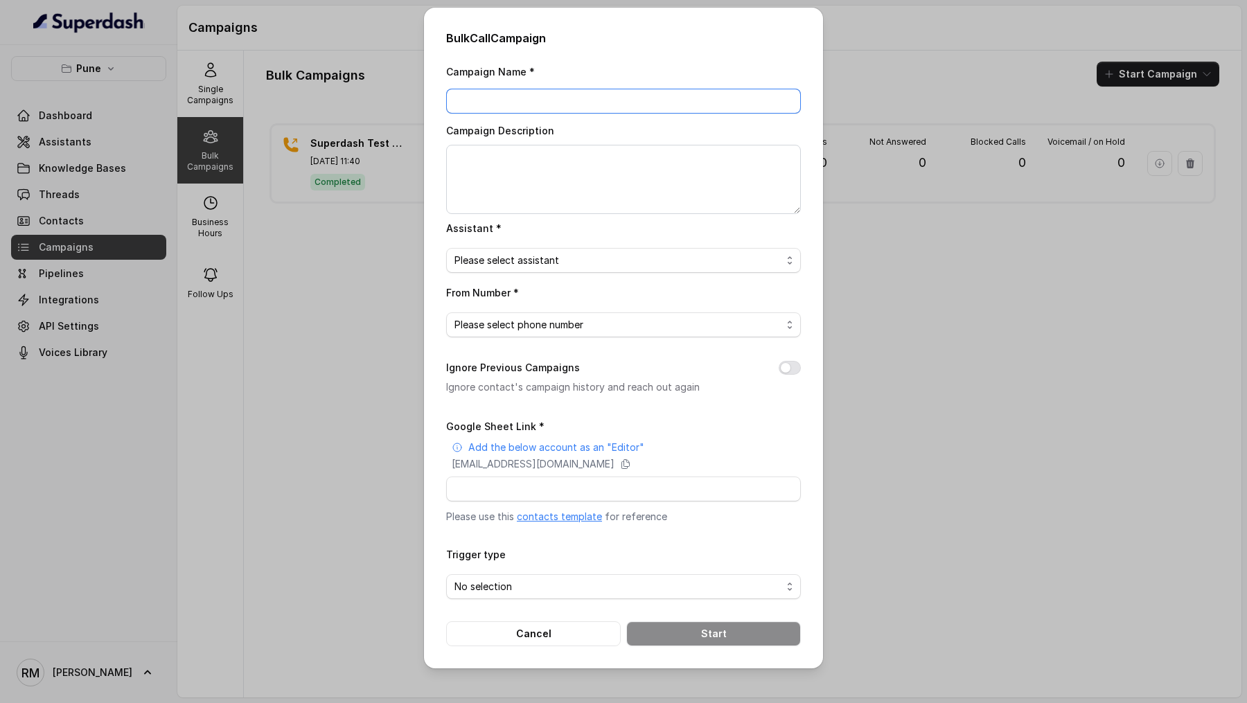
click at [569, 104] on input "Campaign Name *" at bounding box center [623, 101] width 355 height 25
type input "[DATE] - C1 - 12PM"
click at [591, 172] on textarea "Campaign Description" at bounding box center [623, 179] width 355 height 69
paste textarea "23.9.25 - C1 - 12PM"
type textarea "23.9.25 - C1 - 12PM"
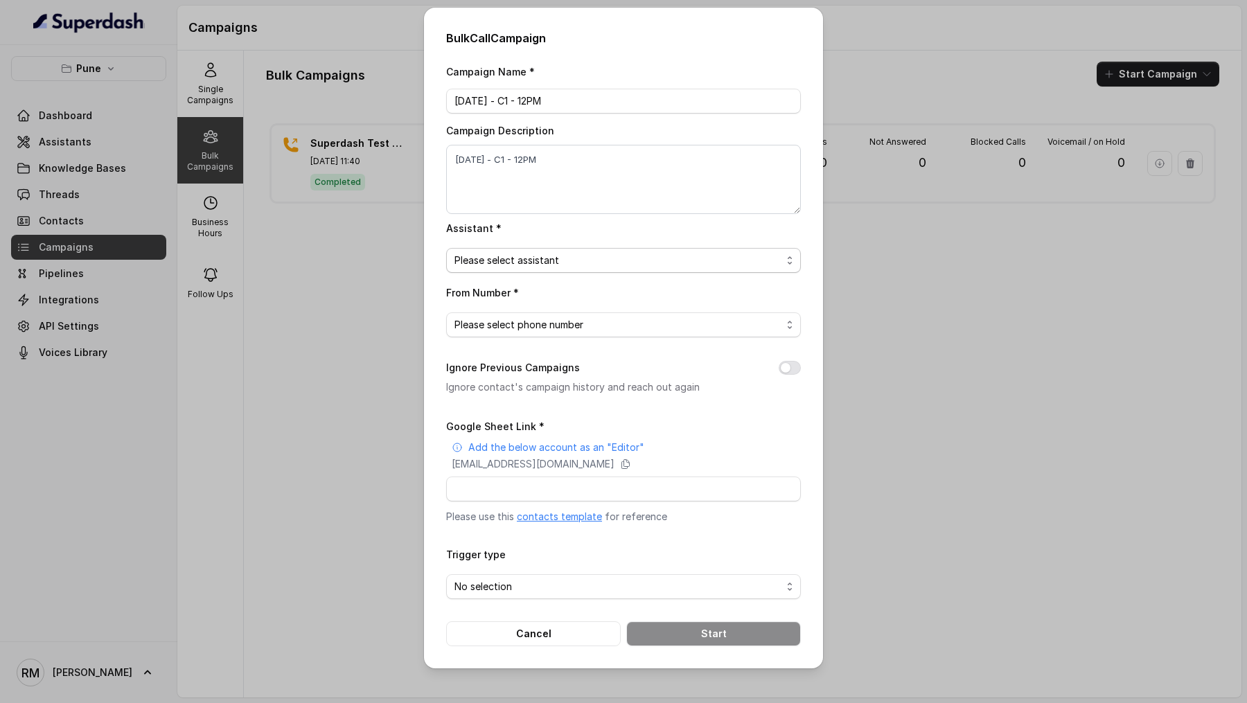
click at [561, 260] on span "Please select assistant" at bounding box center [617, 260] width 327 height 17
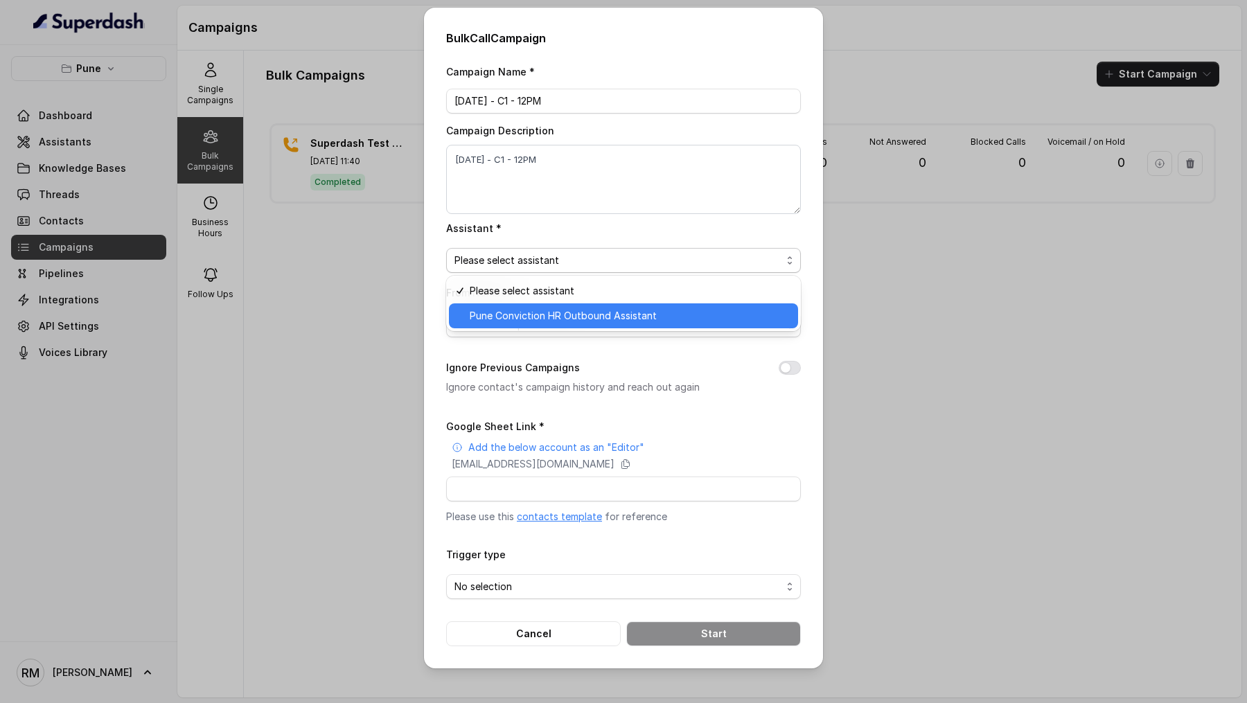
click at [573, 310] on span "Pune Conviction HR Outbound Assistant" at bounding box center [630, 316] width 320 height 17
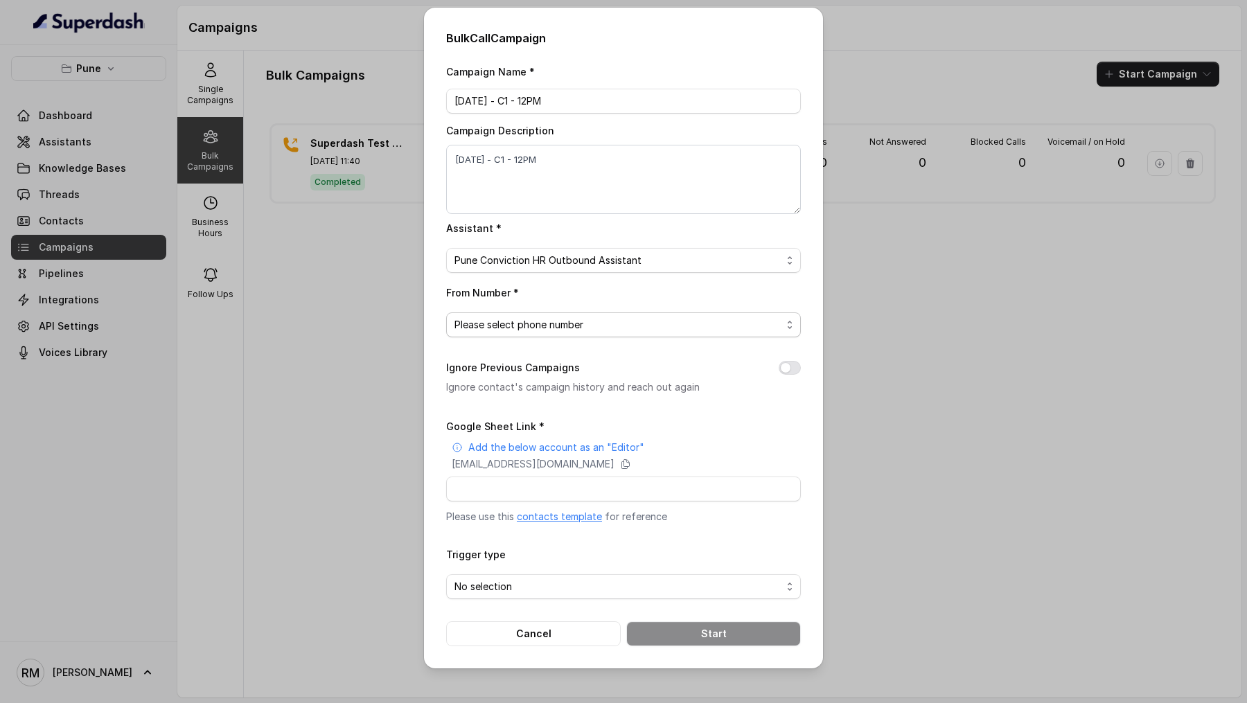
click at [563, 321] on span "Please select phone number" at bounding box center [617, 325] width 327 height 17
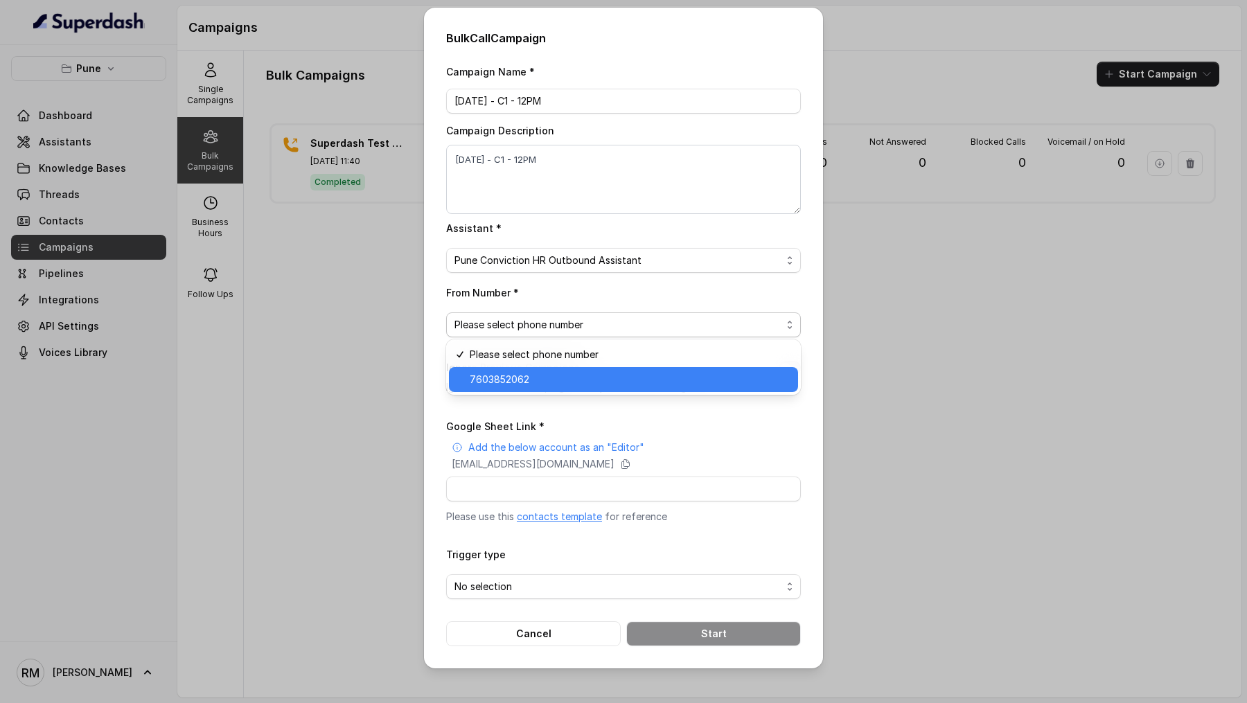
click at [548, 380] on span "7603852062" at bounding box center [630, 379] width 320 height 17
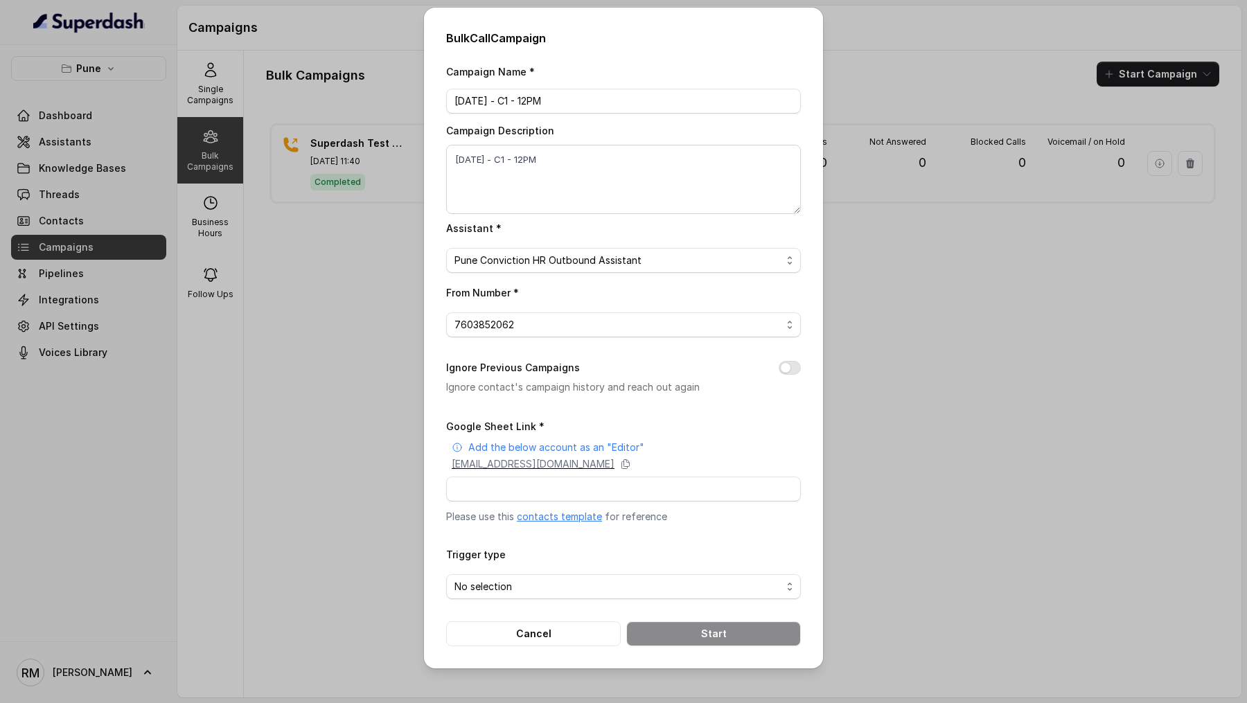
click at [593, 468] on p "superdash@superdash-382709.iam.gserviceaccount.com" at bounding box center [533, 464] width 163 height 14
click at [477, 494] on input "Google Sheet Link *" at bounding box center [623, 489] width 355 height 25
paste input "https://docs.google.com/spreadsheets/d/1JWfmHKbcH7ML0qO17YN7up5Z2r__7NKinae5PtI…"
type input "https://docs.google.com/spreadsheets/d/1JWfmHKbcH7ML0qO17YN7up5Z2r__7NKinae5PtI…"
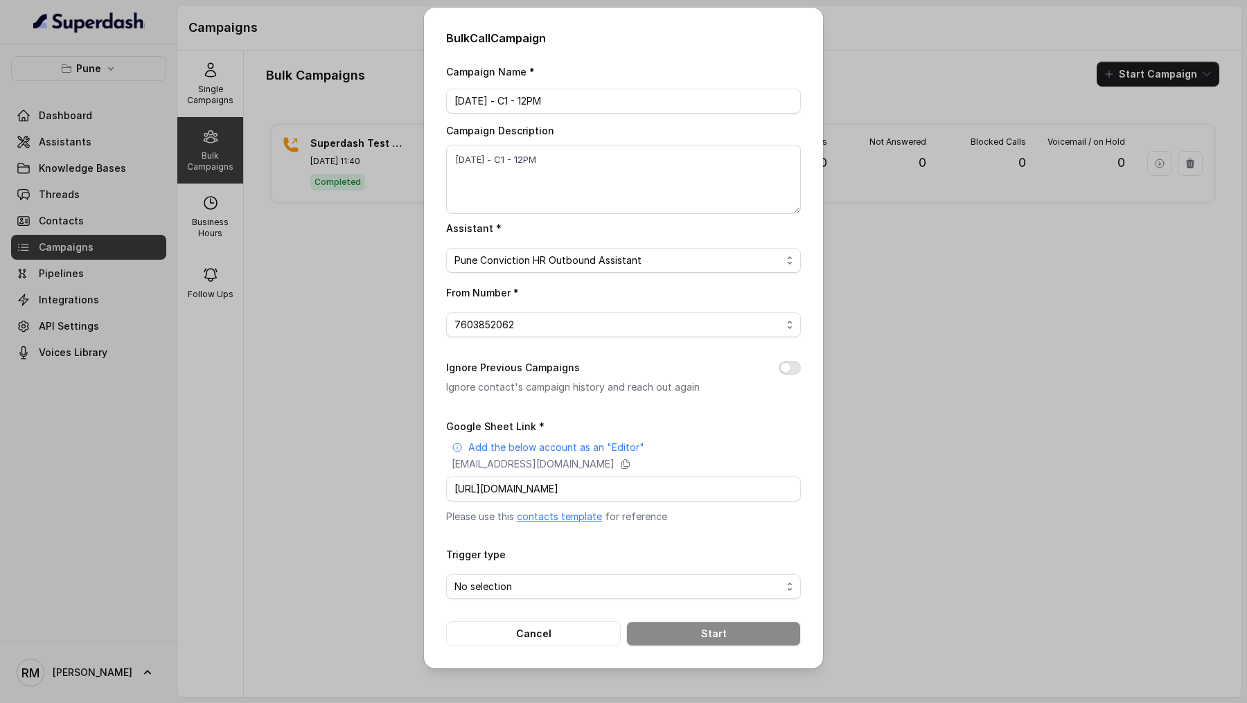
scroll to position [0, 0]
click at [530, 581] on span "No selection" at bounding box center [617, 586] width 327 height 17
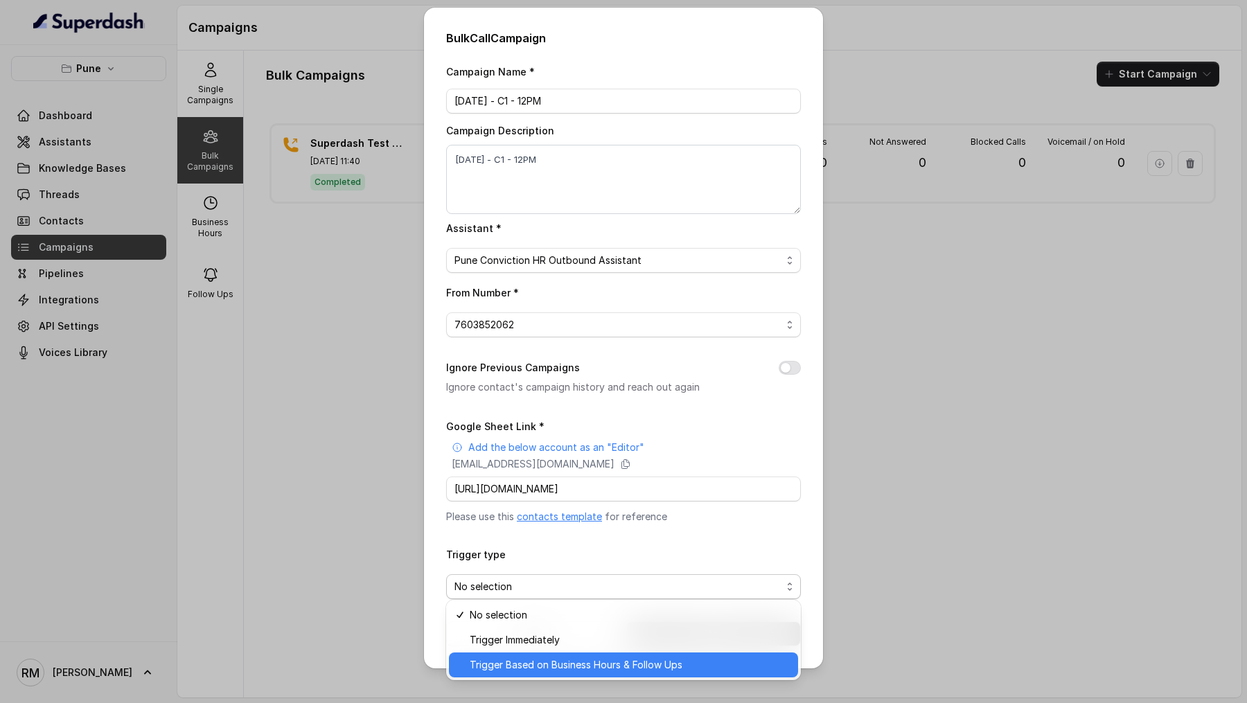
click at [533, 664] on span "Trigger Based on Business Hours & Follow Ups" at bounding box center [630, 665] width 320 height 17
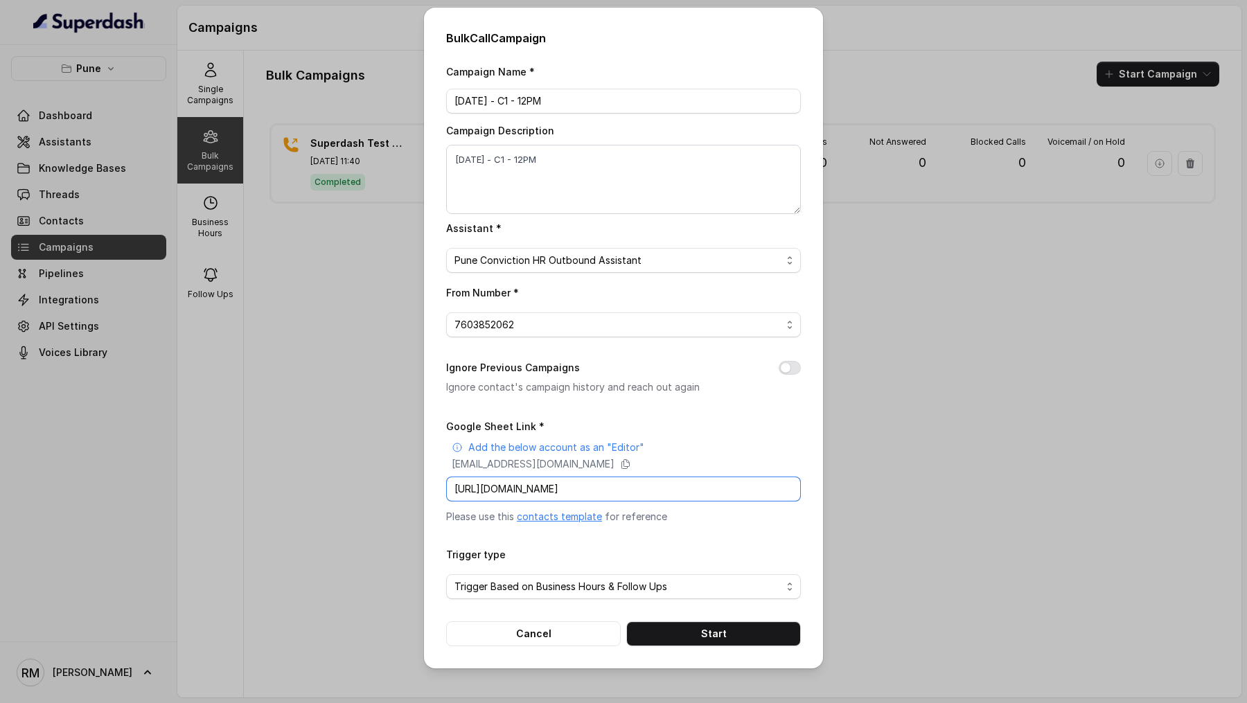
click at [494, 494] on input "https://docs.google.com/spreadsheets/d/1JWfmHKbcH7ML0qO17YN7up5Z2r__7NKinae5PtI…" at bounding box center [623, 489] width 355 height 25
click at [644, 409] on div "Campaign Name * 23.9.25 - C1 - 12PM Campaign Description 23.9.25 - C1 - 12PM As…" at bounding box center [623, 354] width 355 height 583
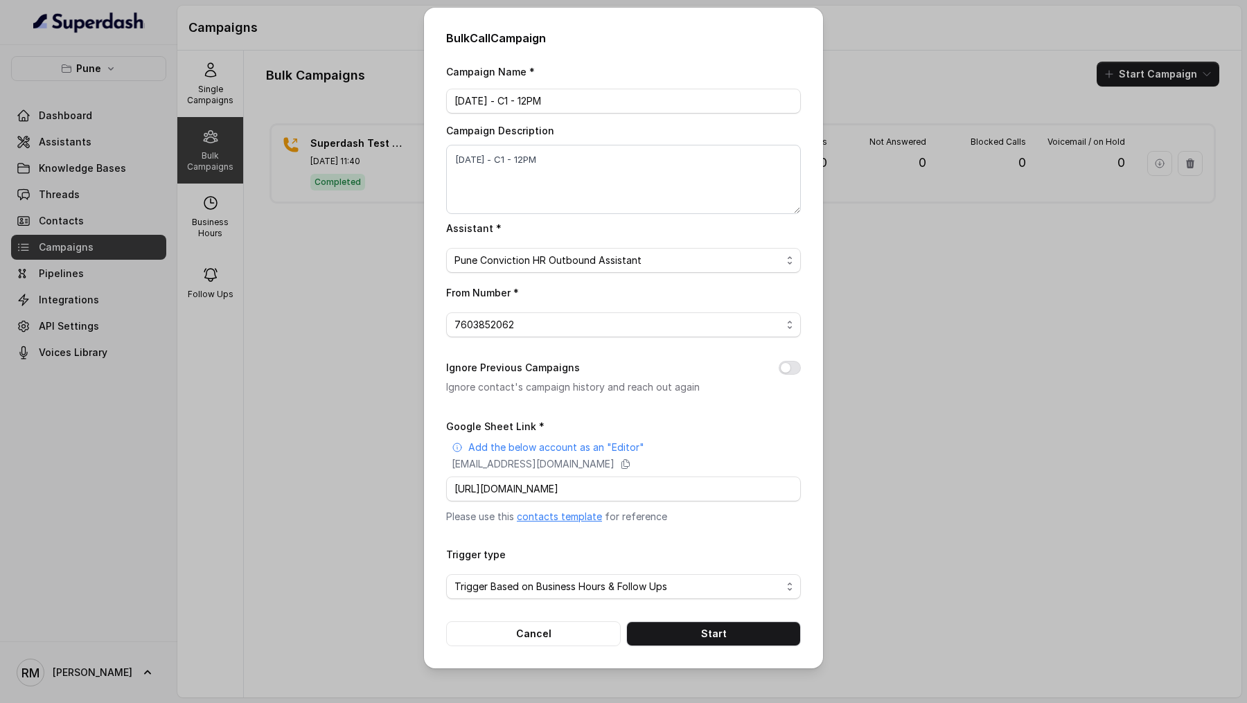
scroll to position [0, 0]
click at [693, 632] on button "Start" at bounding box center [713, 633] width 175 height 25
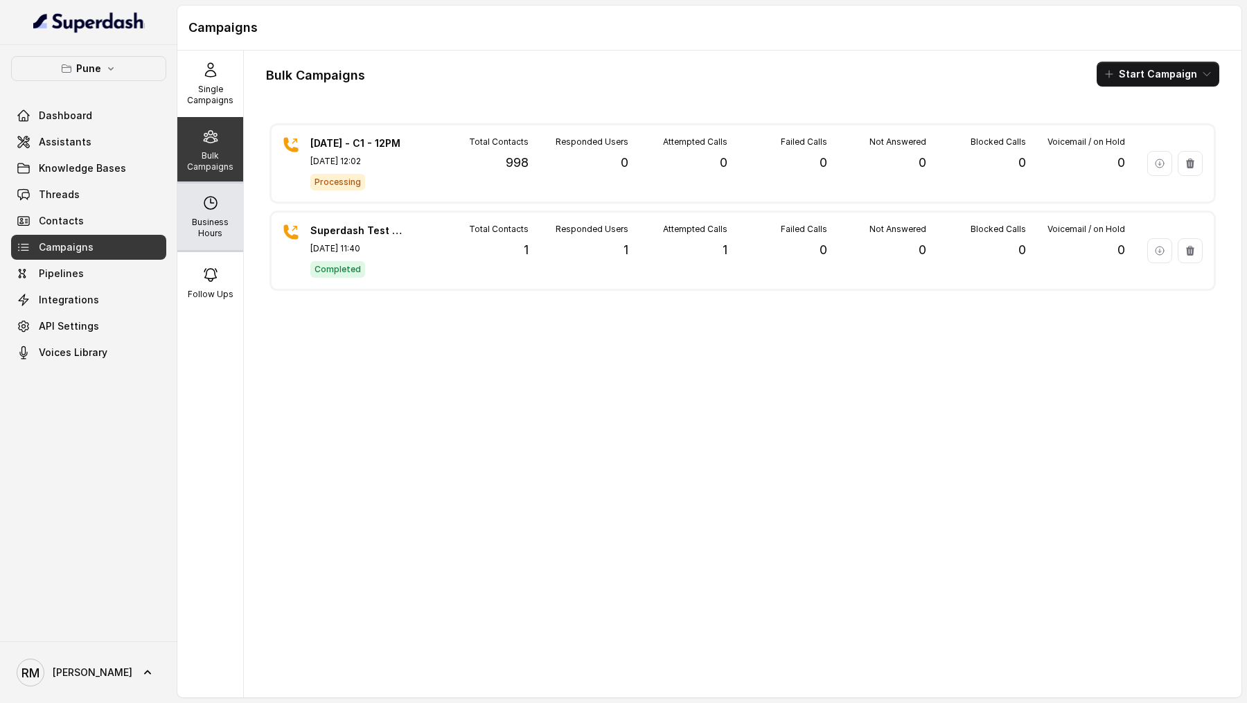
click at [224, 237] on p "Business Hours" at bounding box center [210, 228] width 55 height 22
select select "Asia/Calcutta"
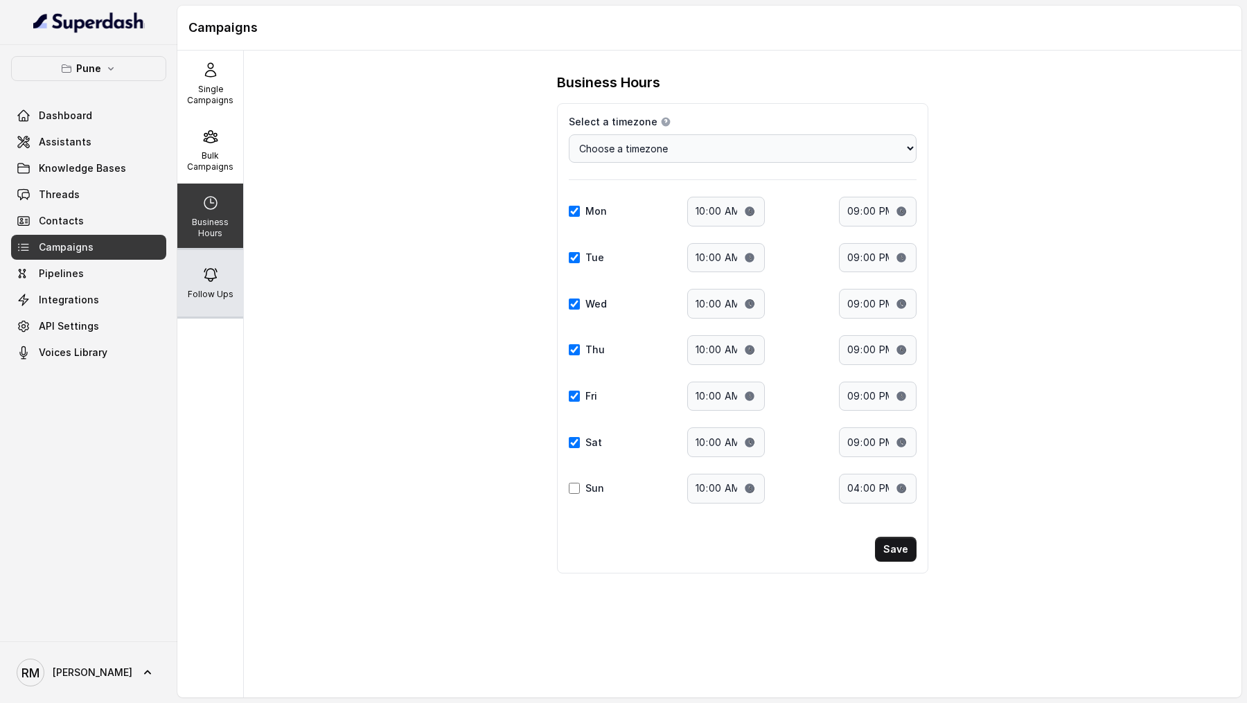
click at [219, 283] on div "Follow Ups" at bounding box center [210, 283] width 66 height 67
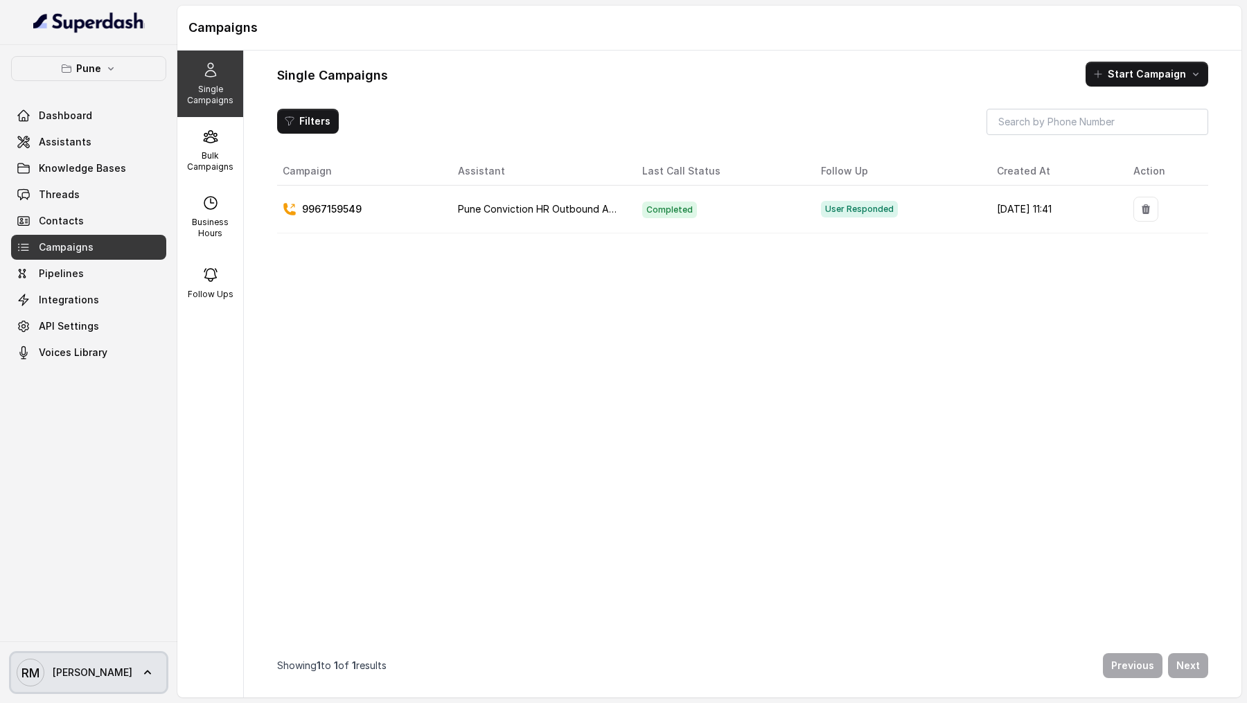
click at [68, 667] on span "[PERSON_NAME]" at bounding box center [93, 673] width 80 height 14
click at [120, 405] on nav "Pune Dashboard Assistants Knowledge Bases Threads Contacts Campaigns Pipelines …" at bounding box center [88, 351] width 177 height 703
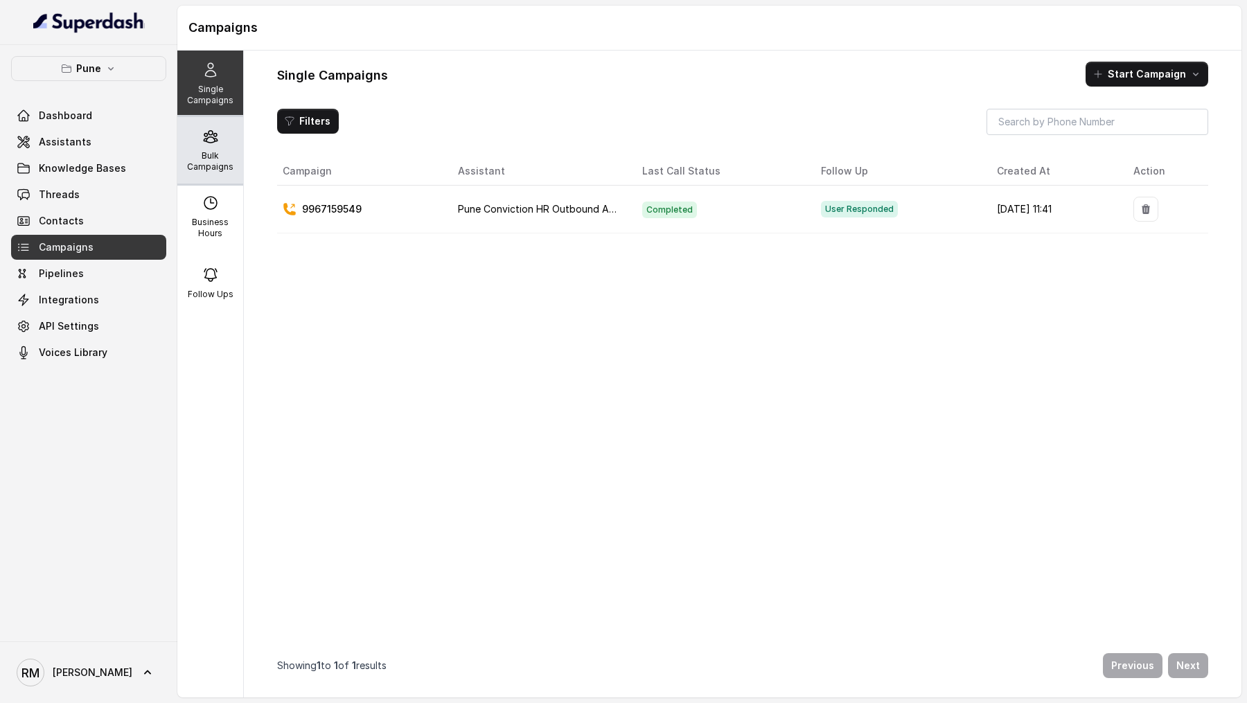
click at [211, 154] on p "Bulk Campaigns" at bounding box center [210, 161] width 55 height 22
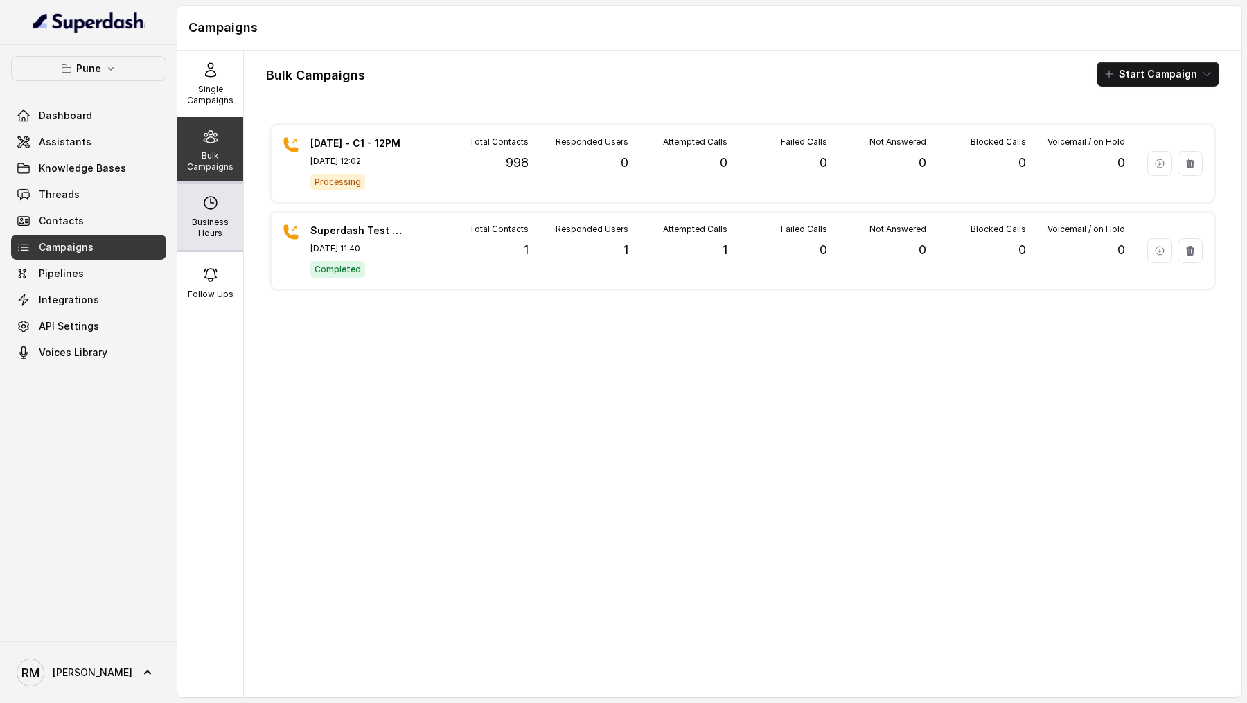
click at [219, 230] on p "Business Hours" at bounding box center [210, 228] width 55 height 22
select select "Asia/Calcutta"
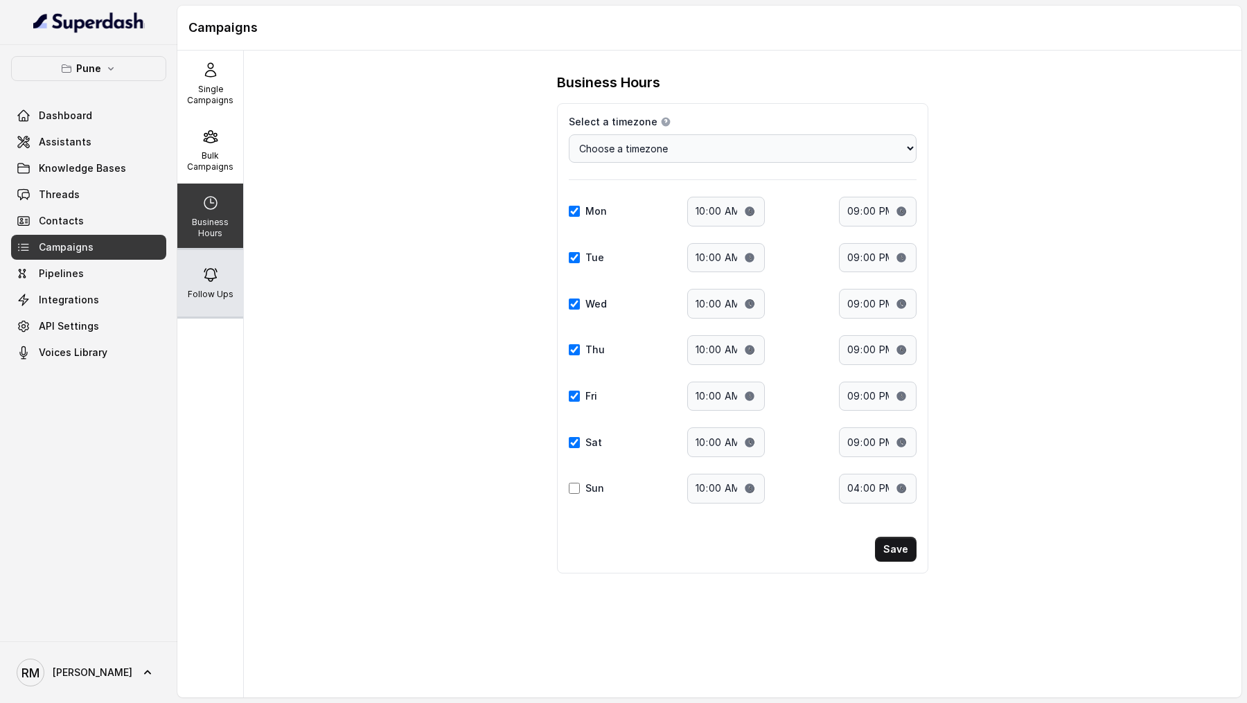
click at [219, 264] on div "Follow Ups" at bounding box center [210, 283] width 66 height 67
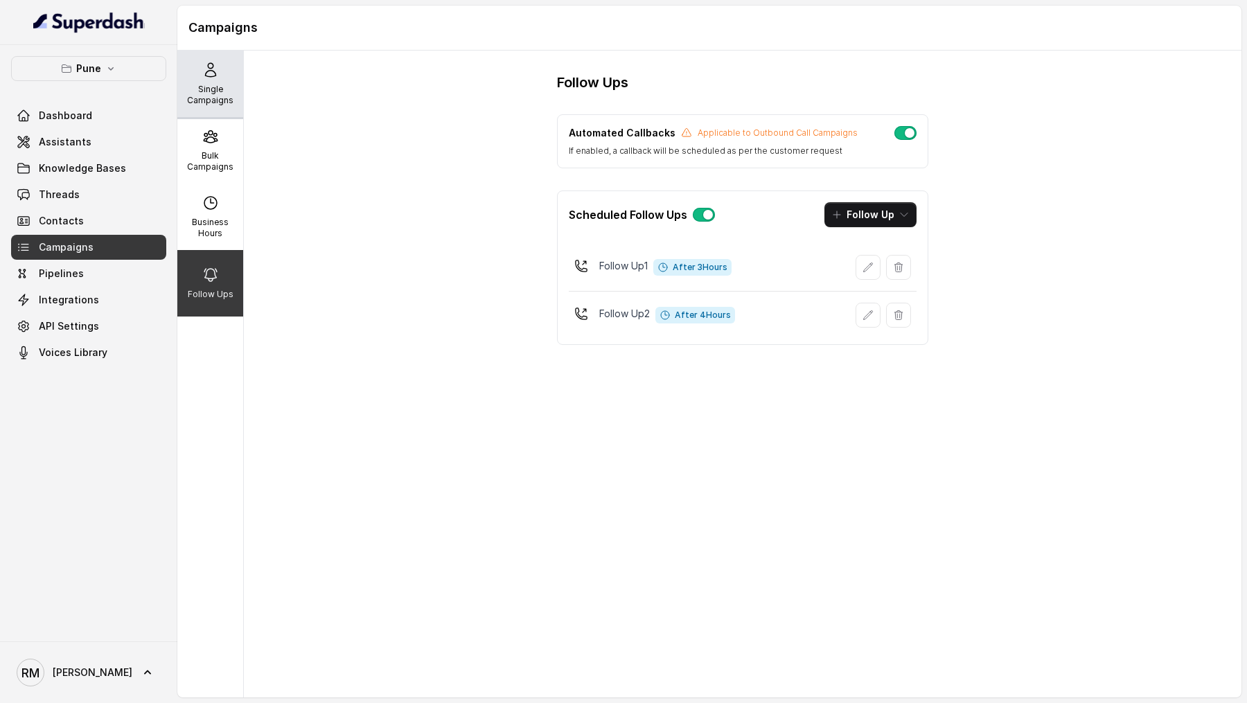
click at [204, 107] on div "Single Campaigns" at bounding box center [210, 84] width 66 height 67
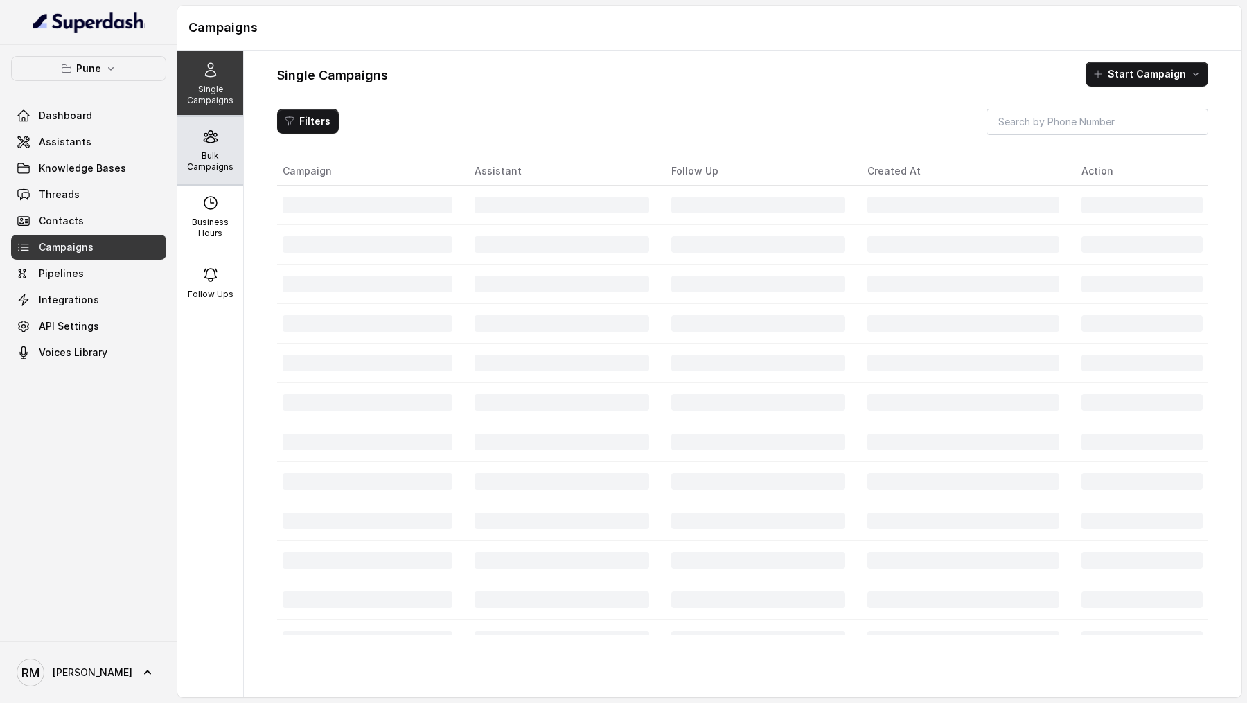
click at [205, 158] on p "Bulk Campaigns" at bounding box center [210, 161] width 55 height 22
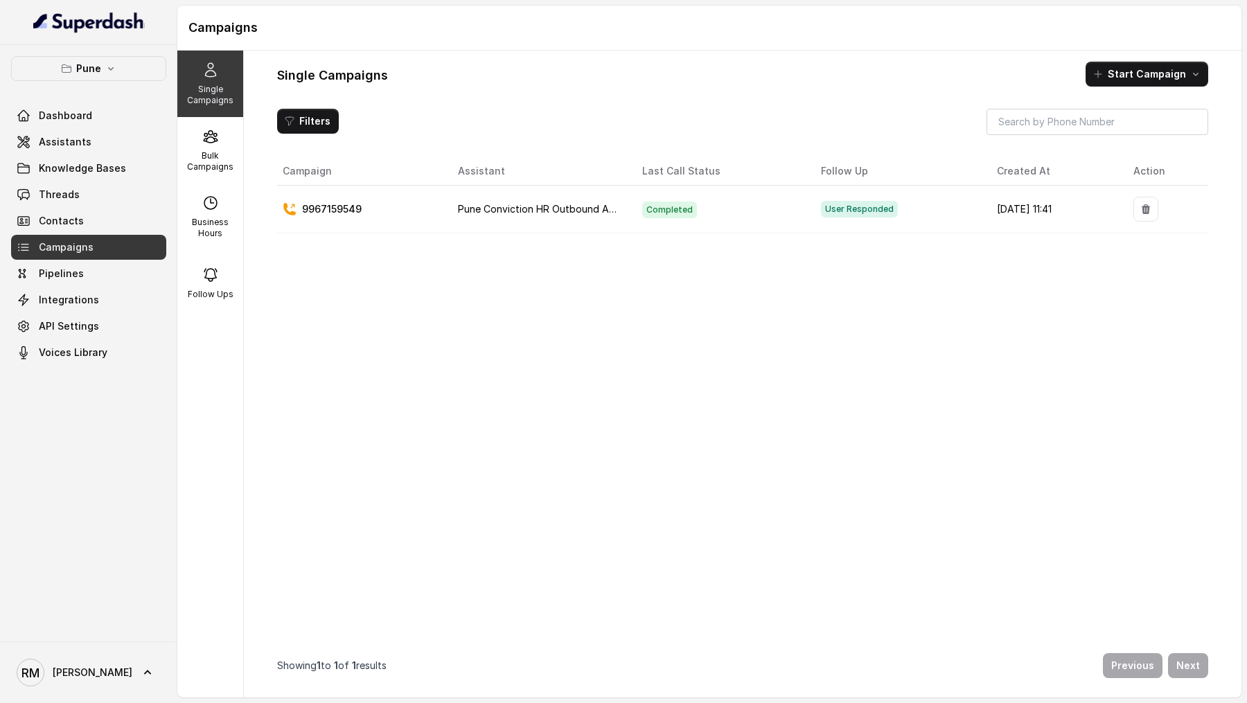
click at [211, 156] on p "Bulk Campaigns" at bounding box center [210, 161] width 55 height 22
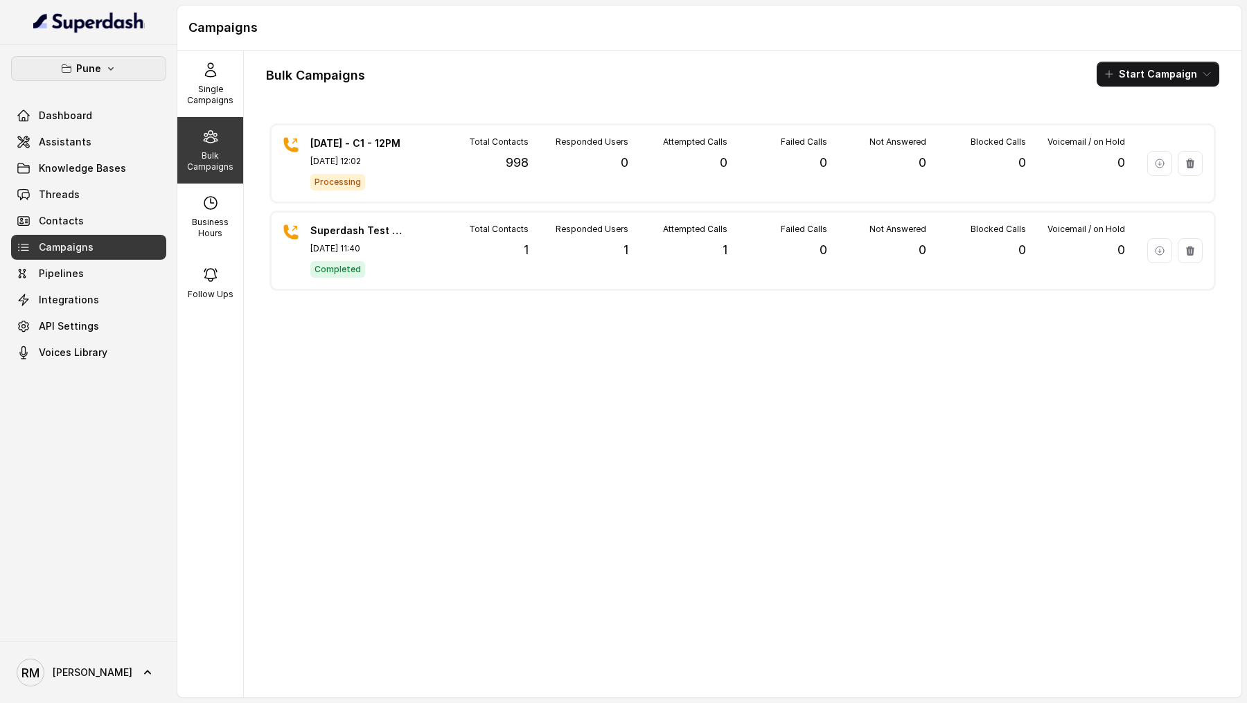
click at [94, 68] on p "Pune" at bounding box center [88, 68] width 25 height 17
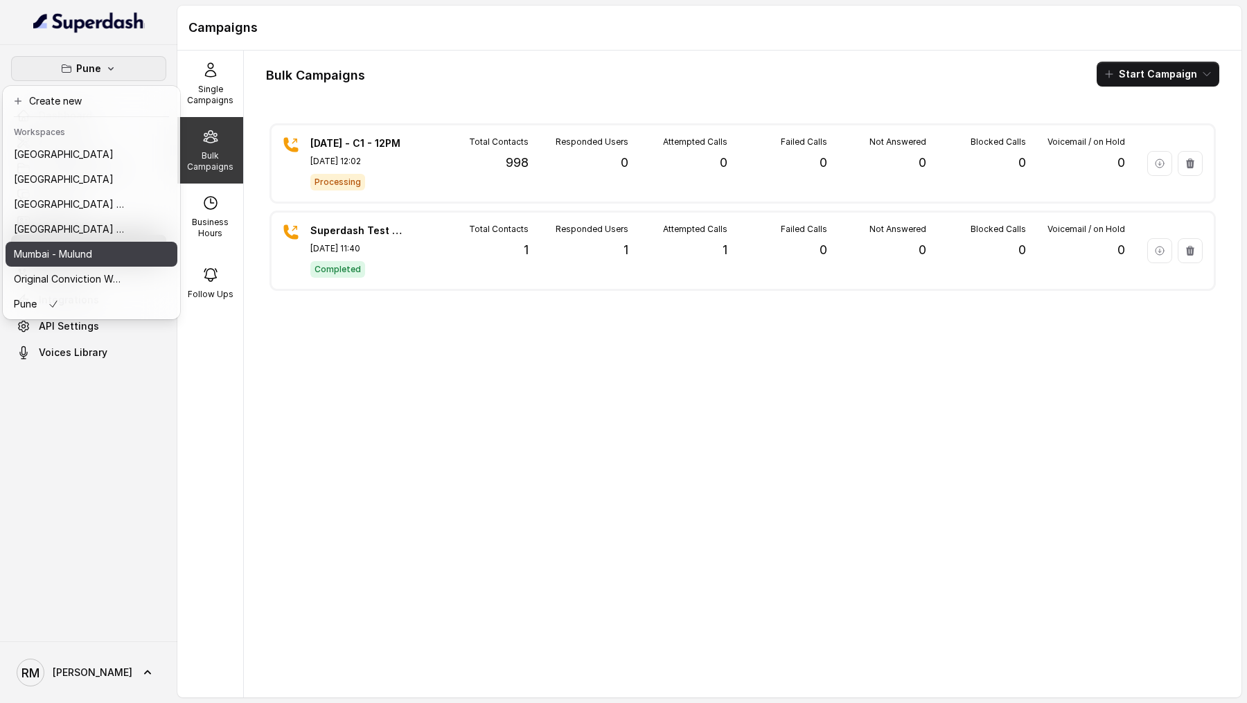
click at [109, 256] on div "Mumbai - Mulund" at bounding box center [69, 254] width 111 height 17
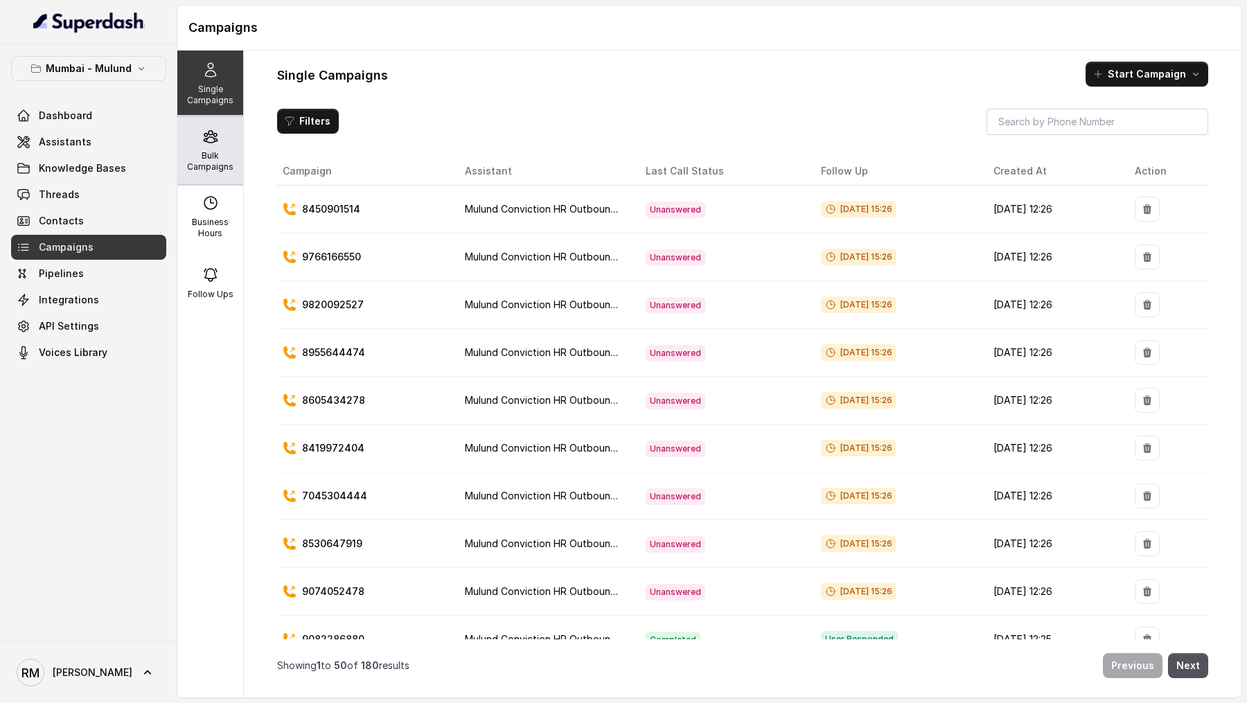
click at [215, 166] on p "Bulk Campaigns" at bounding box center [210, 161] width 55 height 22
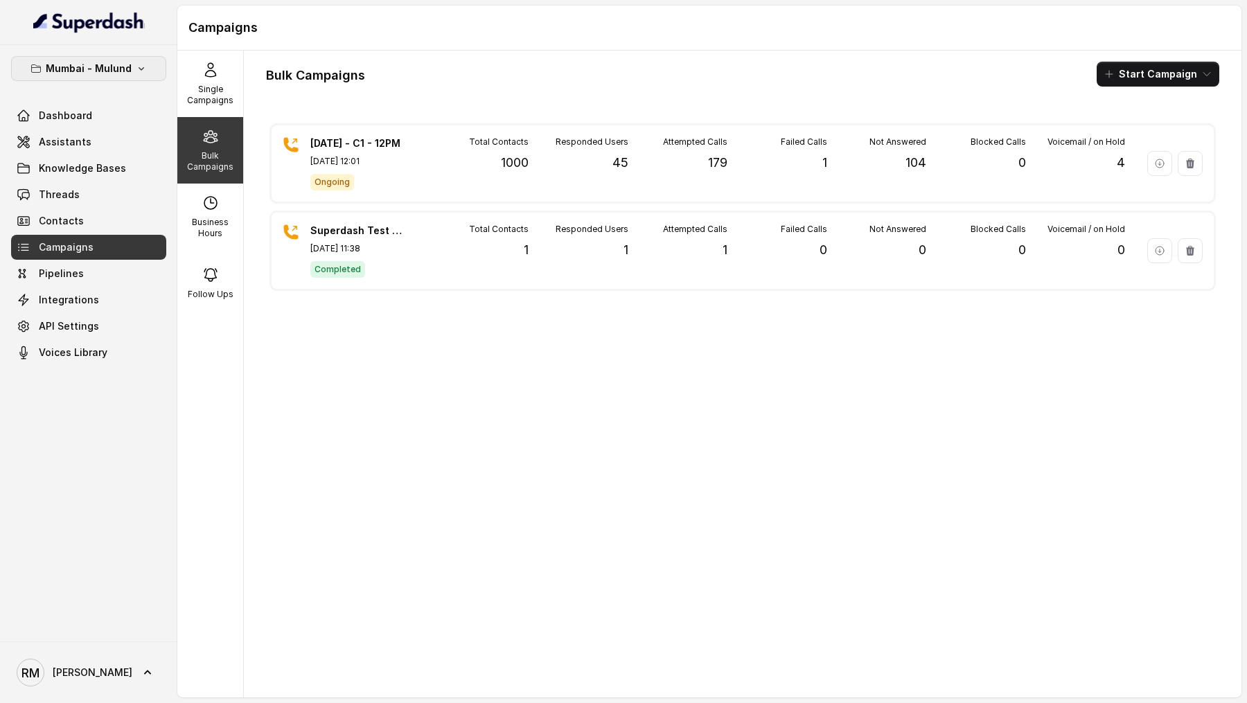
click at [73, 75] on p "Mumbai - Mulund" at bounding box center [89, 68] width 86 height 17
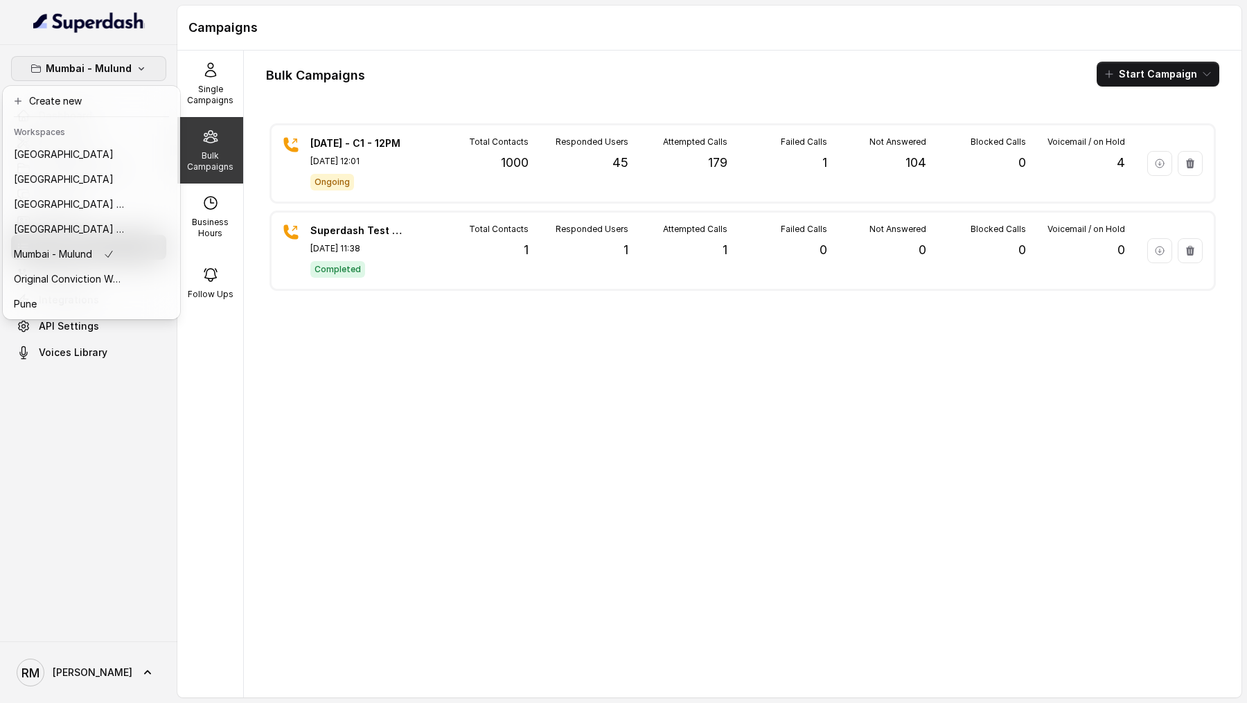
click at [99, 312] on div "Pune" at bounding box center [69, 304] width 111 height 17
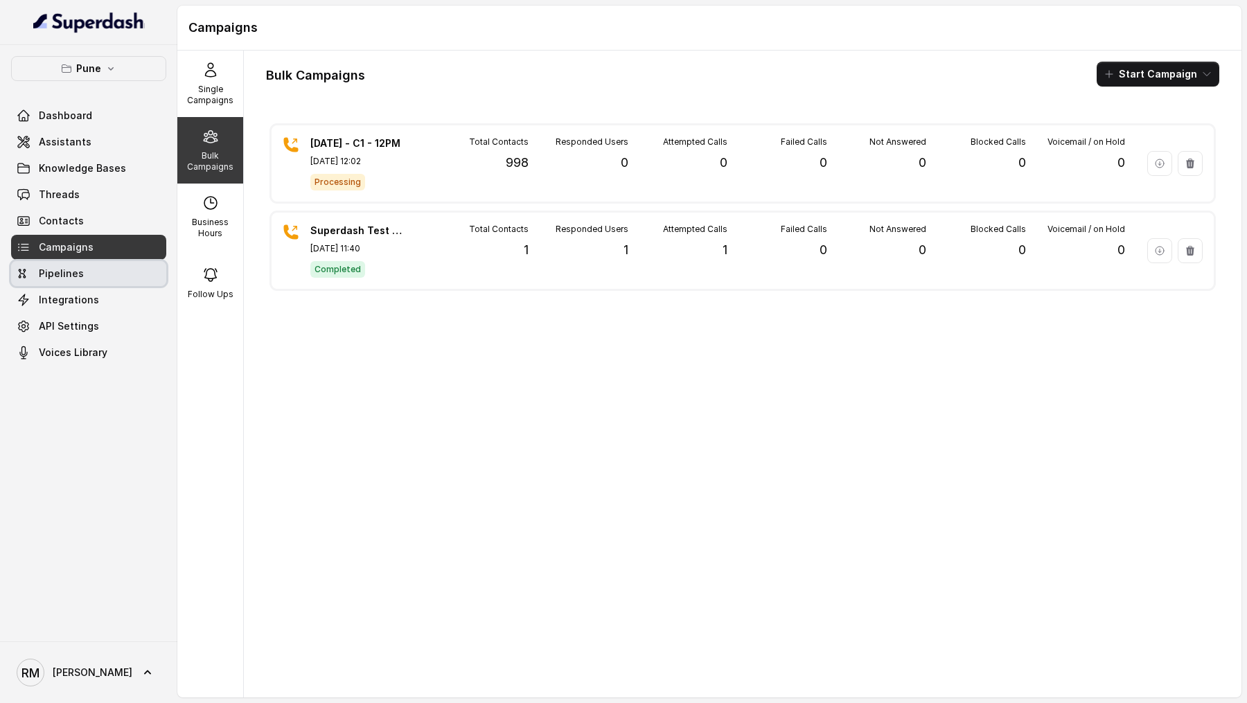
click at [71, 277] on span "Pipelines" at bounding box center [61, 274] width 45 height 14
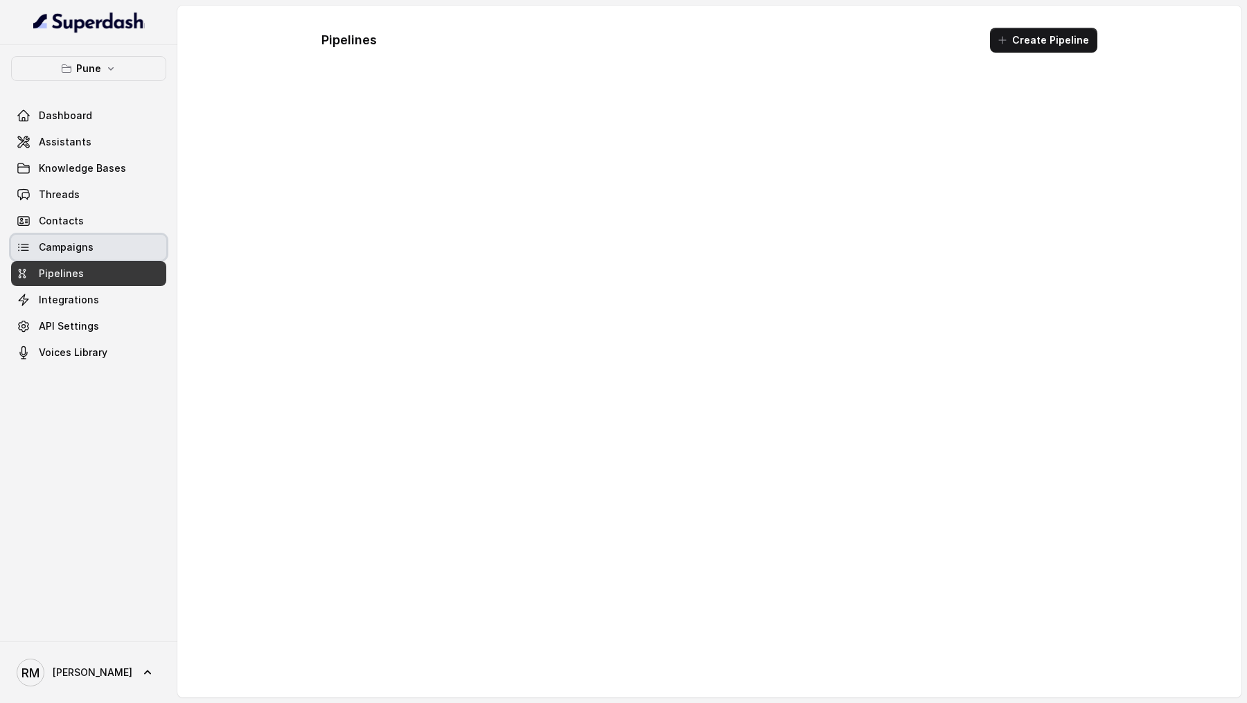
click at [73, 251] on span "Campaigns" at bounding box center [66, 247] width 55 height 14
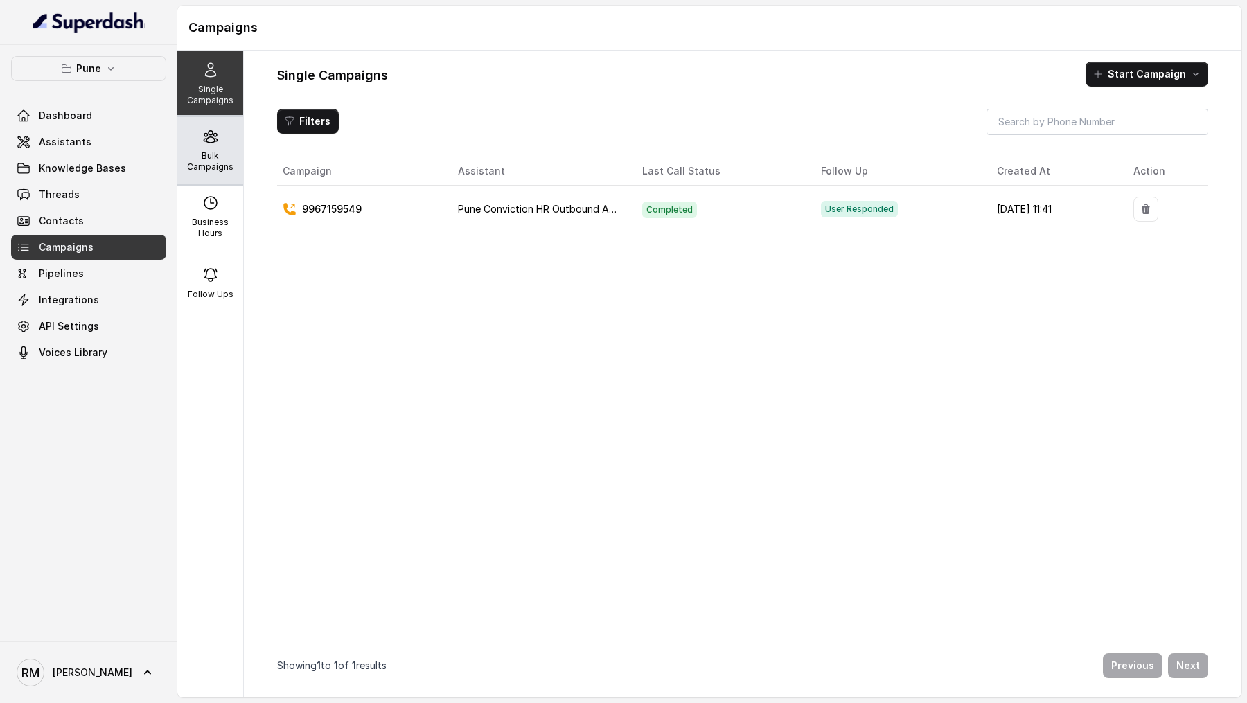
click at [222, 161] on p "Bulk Campaigns" at bounding box center [210, 161] width 55 height 22
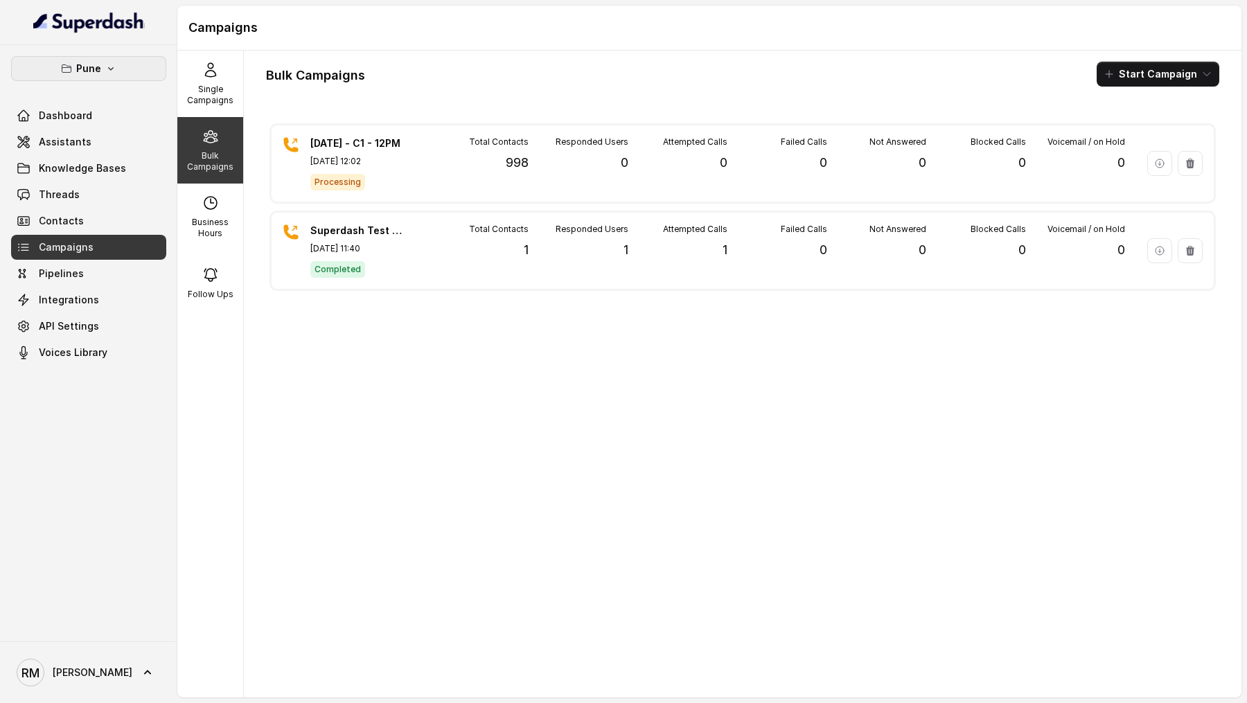
click at [98, 64] on p "Pune" at bounding box center [88, 68] width 25 height 17
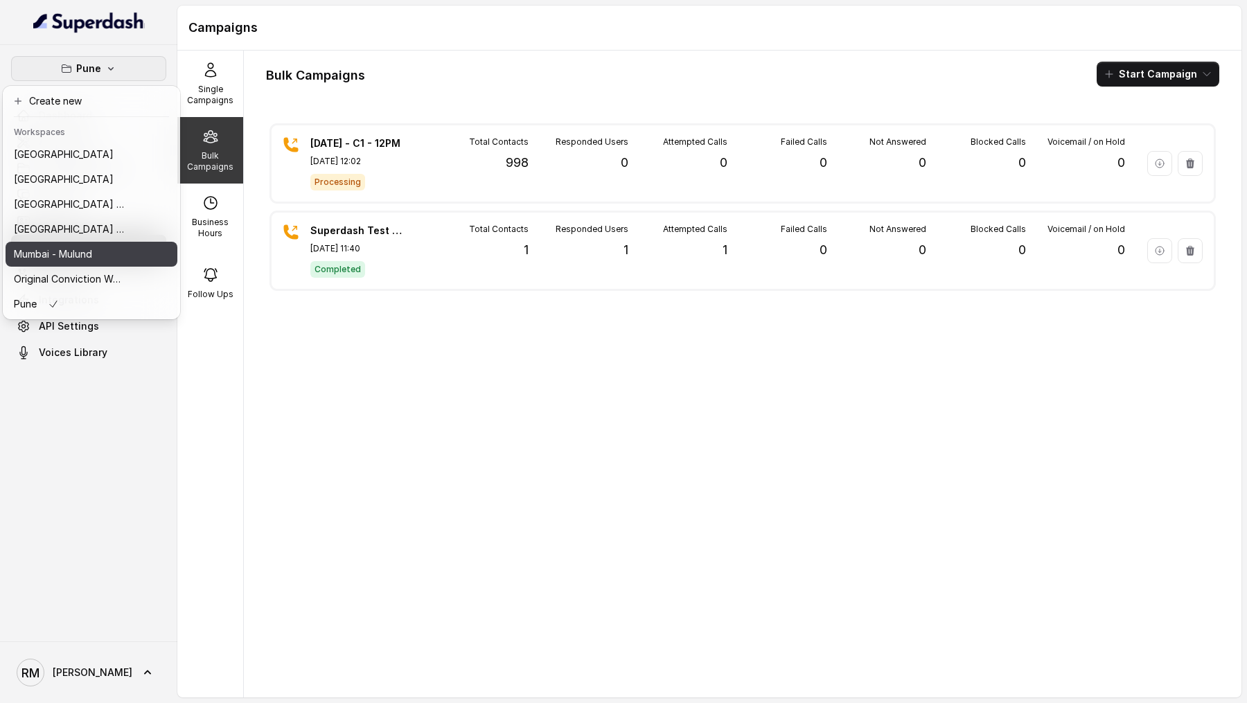
click at [118, 251] on div "Mumbai - Mulund" at bounding box center [69, 254] width 111 height 17
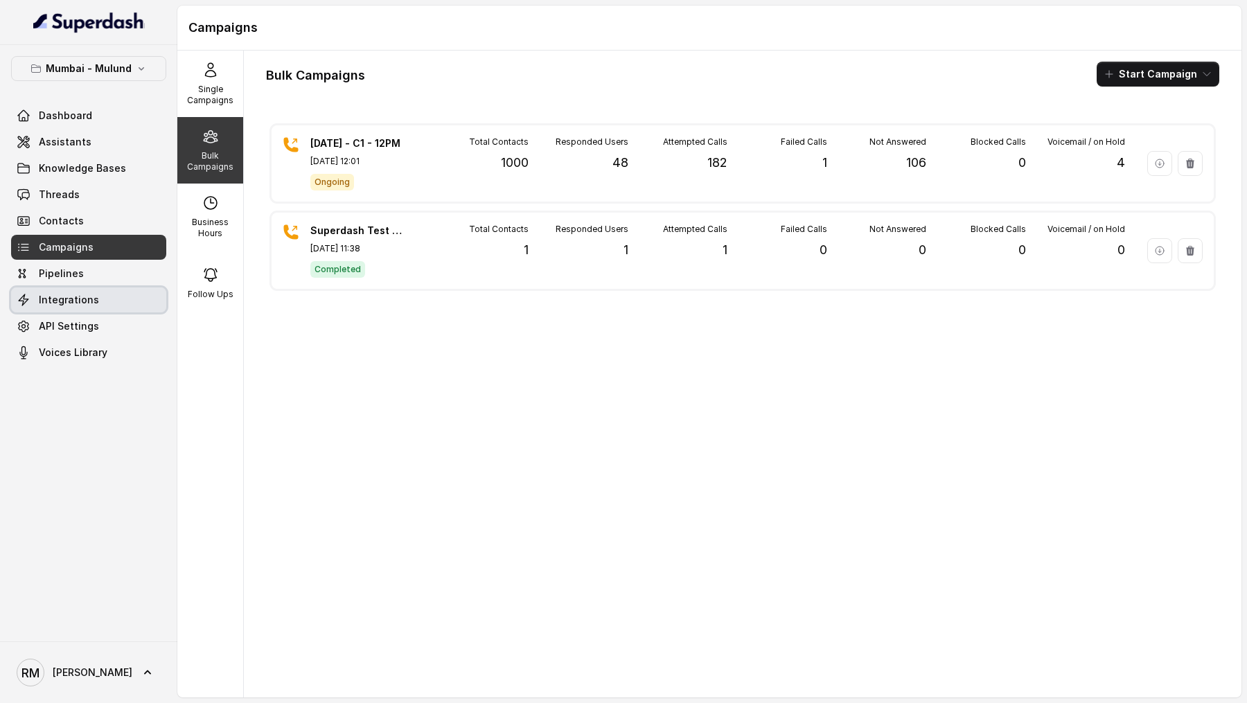
click at [136, 287] on link "Integrations" at bounding box center [88, 299] width 155 height 25
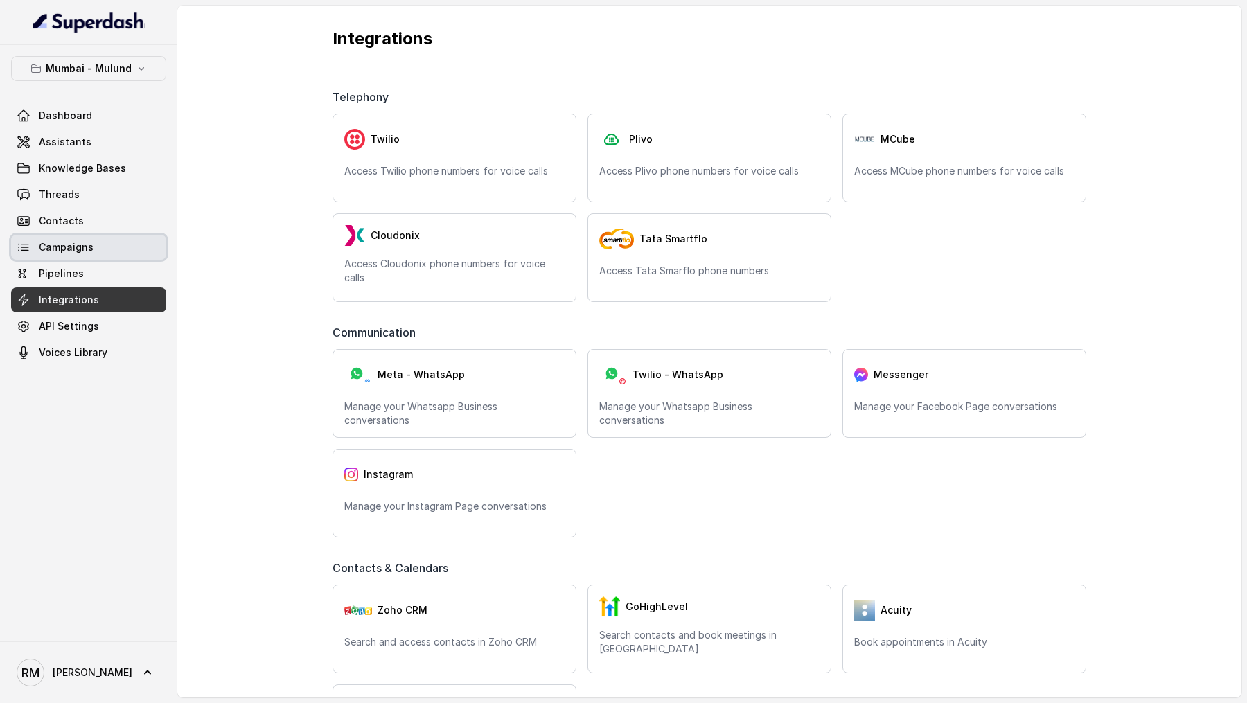
click at [130, 242] on link "Campaigns" at bounding box center [88, 247] width 155 height 25
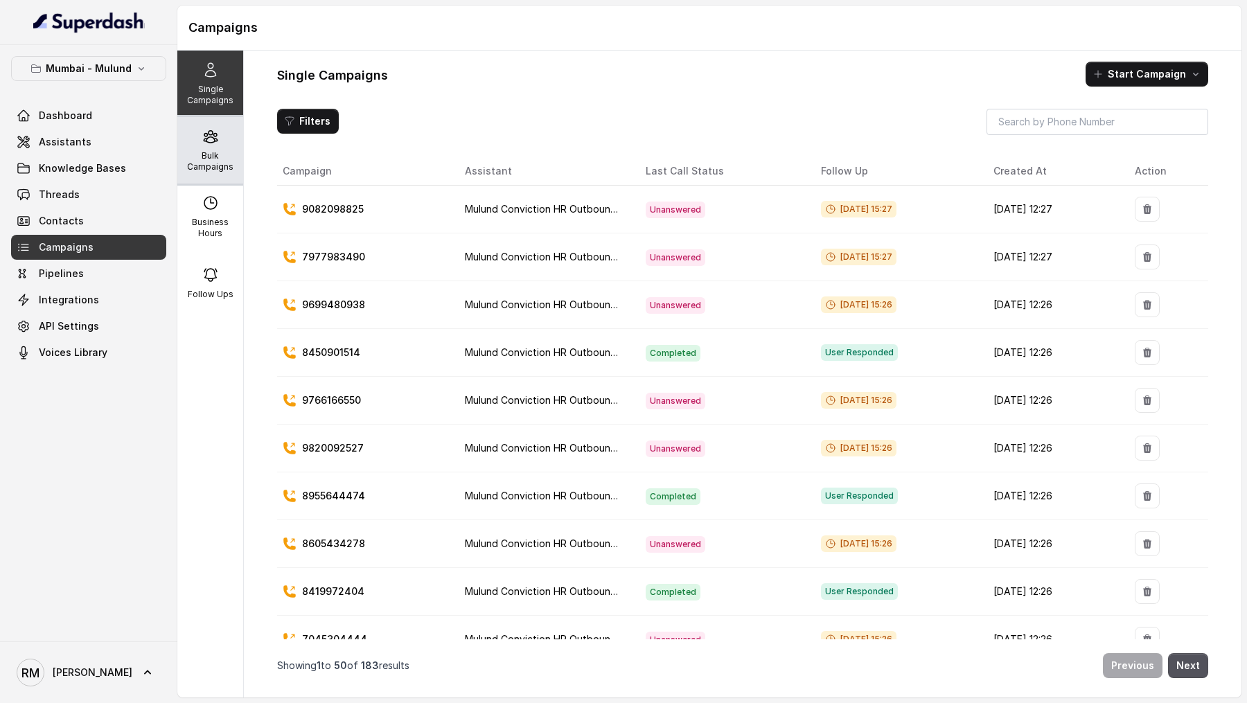
click at [222, 141] on div "Bulk Campaigns" at bounding box center [210, 150] width 66 height 67
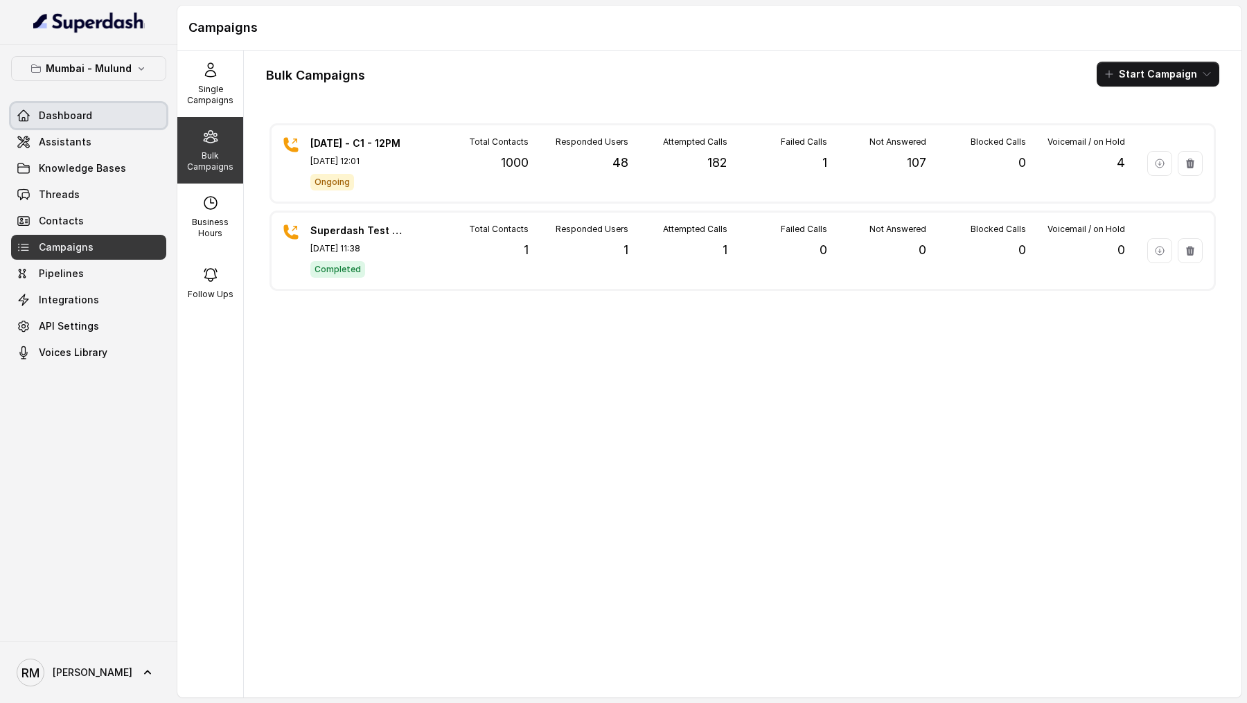
click at [121, 106] on link "Dashboard" at bounding box center [88, 115] width 155 height 25
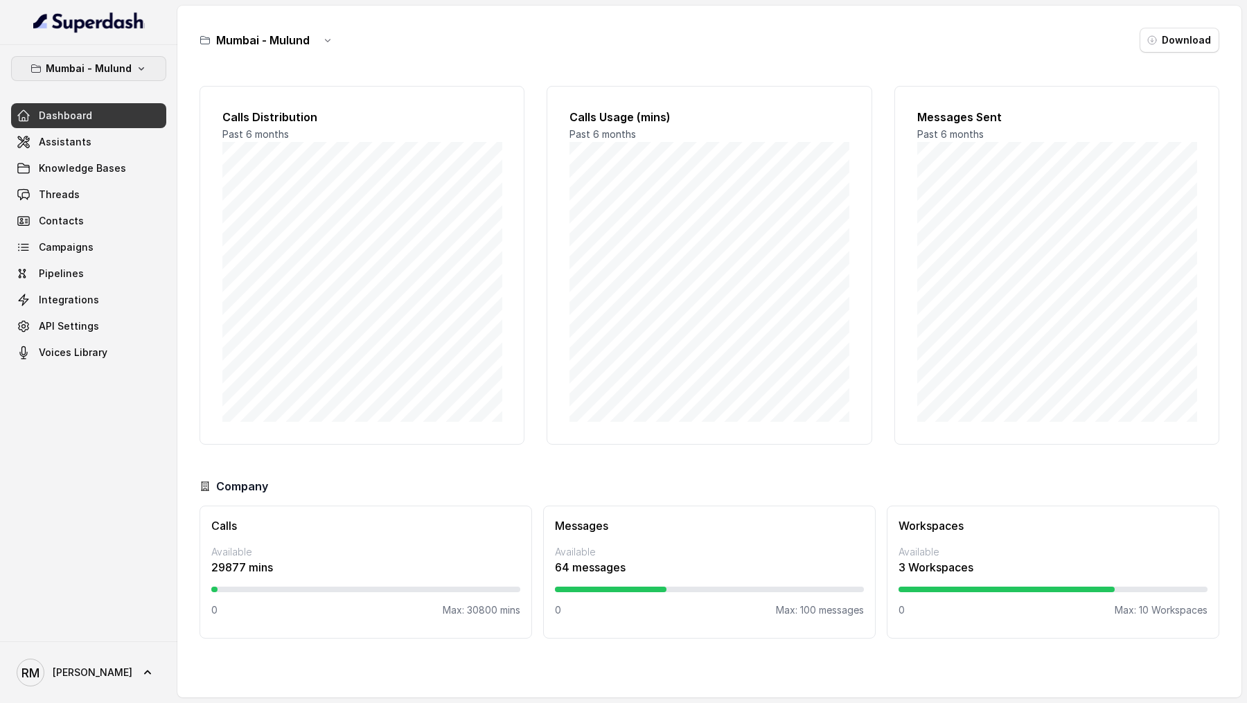
click at [139, 67] on icon "button" at bounding box center [142, 68] width 6 height 3
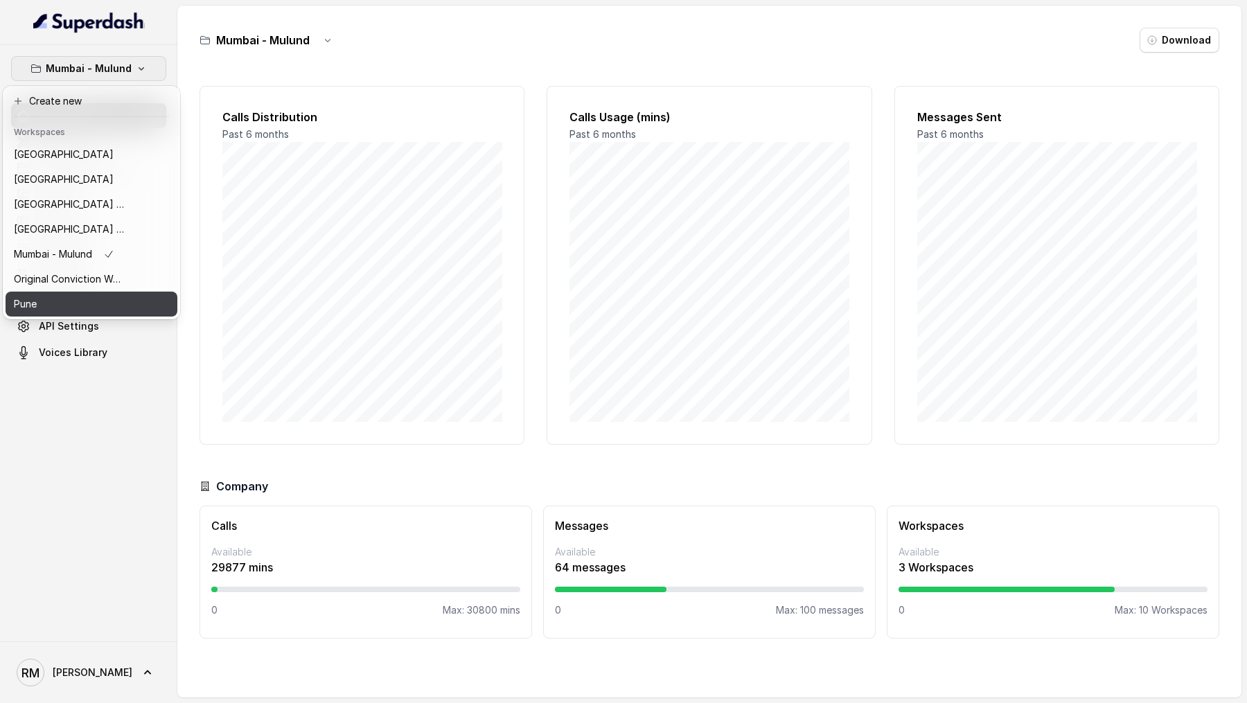
click at [42, 315] on button "Pune" at bounding box center [92, 304] width 172 height 25
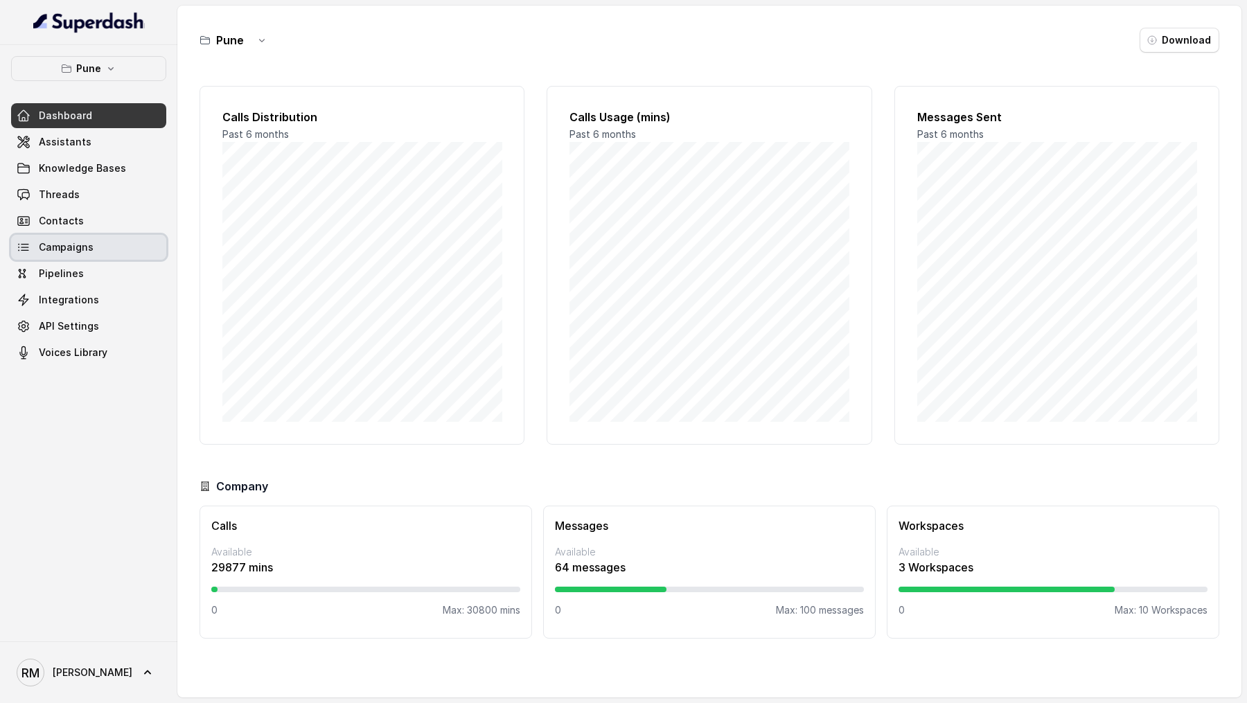
click at [96, 235] on link "Campaigns" at bounding box center [88, 247] width 155 height 25
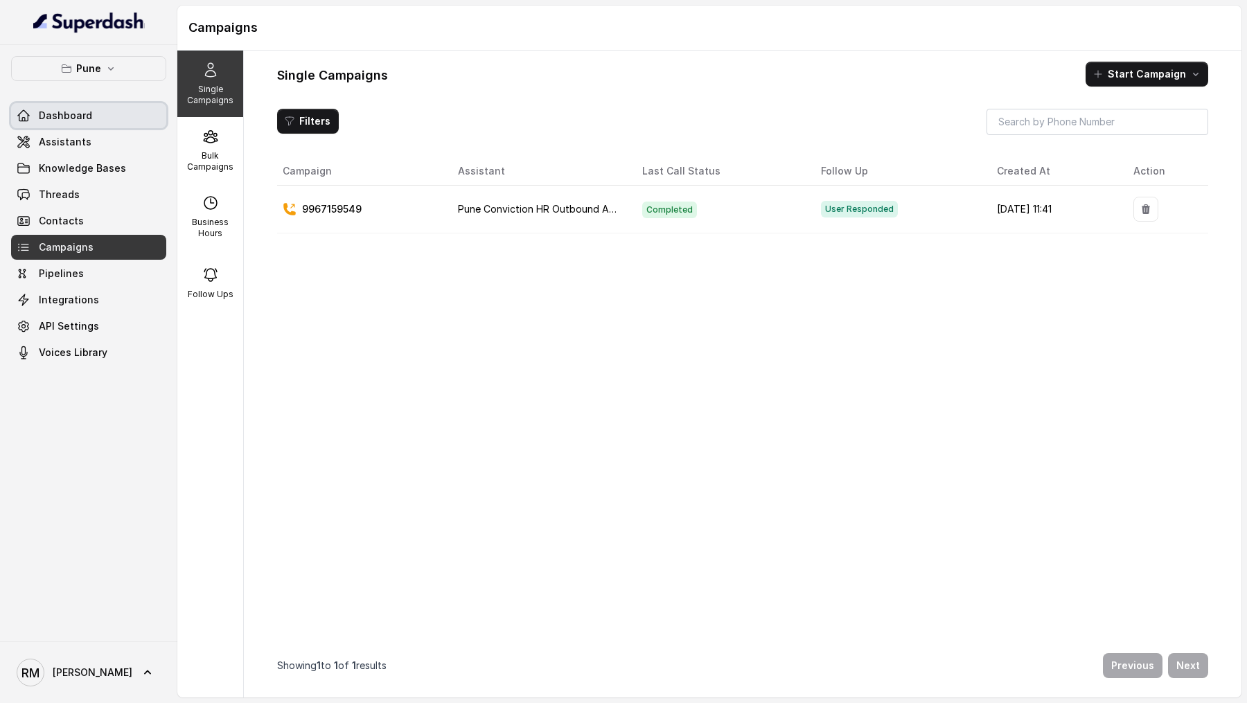
click at [91, 116] on link "Dashboard" at bounding box center [88, 115] width 155 height 25
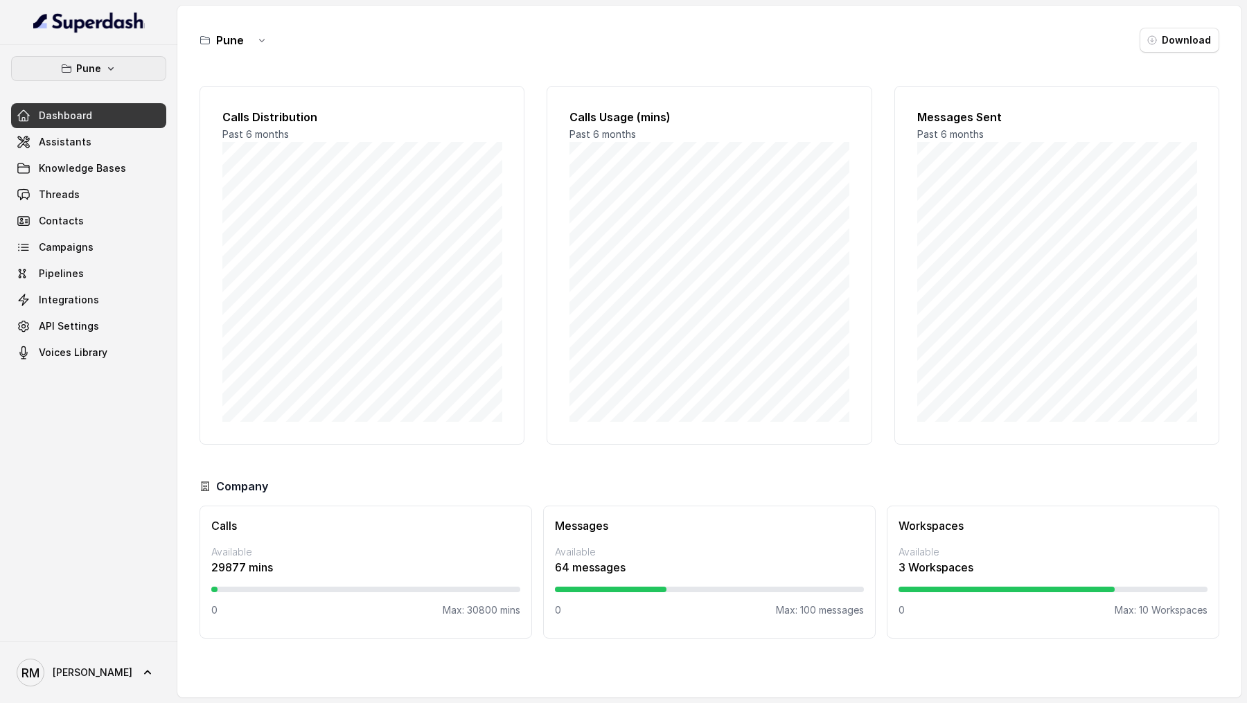
click at [109, 67] on icon "button" at bounding box center [111, 68] width 6 height 3
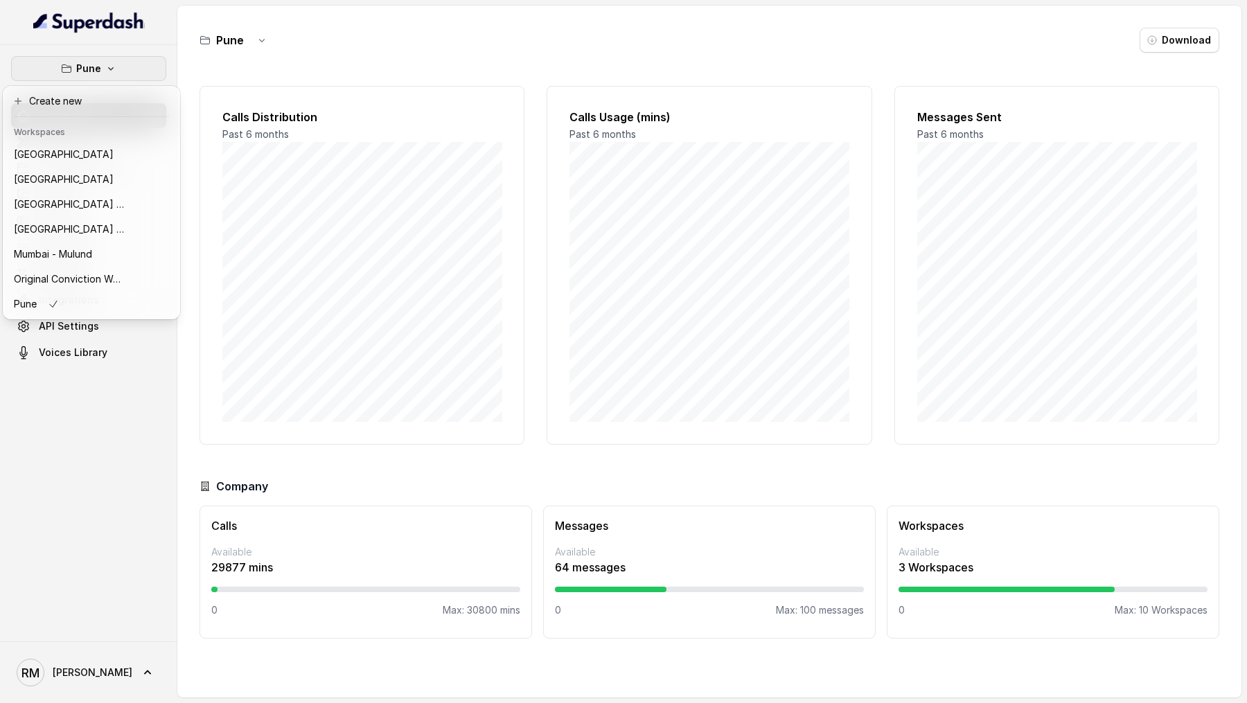
click at [339, 337] on div "Pune Dashboard Assistants Knowledge Bases Threads Contacts Campaigns Pipelines …" at bounding box center [623, 351] width 1247 height 703
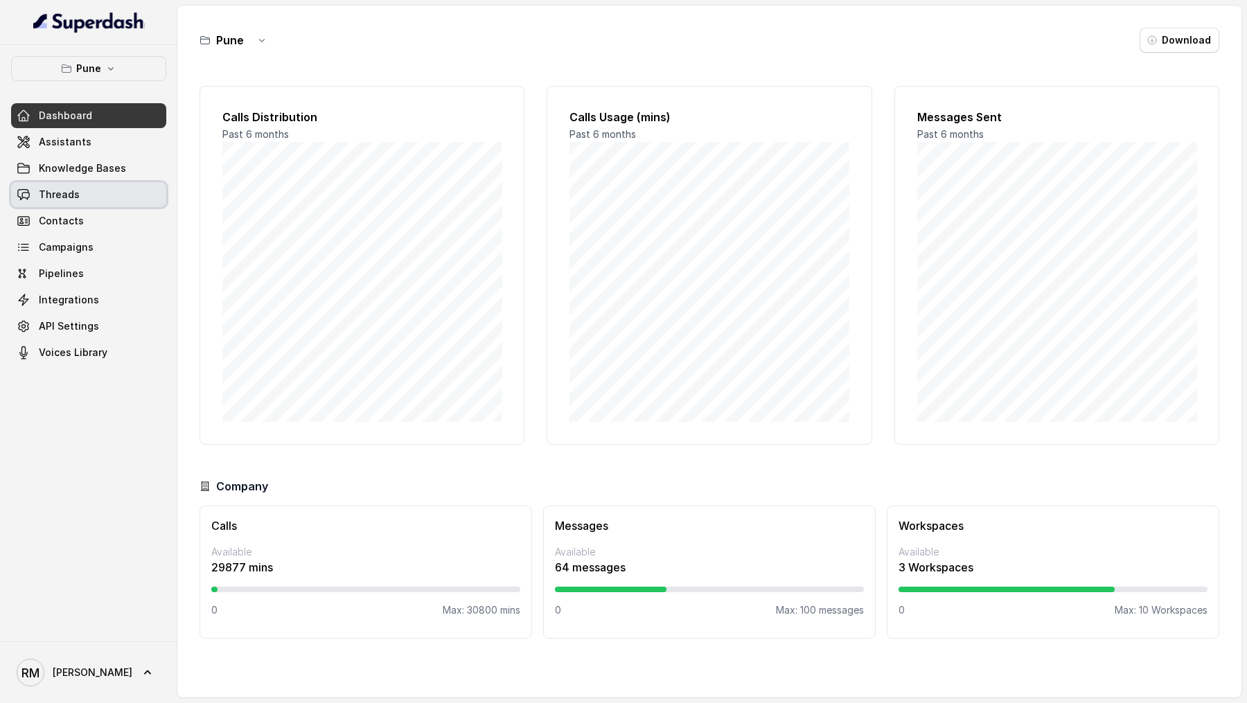
click at [82, 195] on link "Threads" at bounding box center [88, 194] width 155 height 25
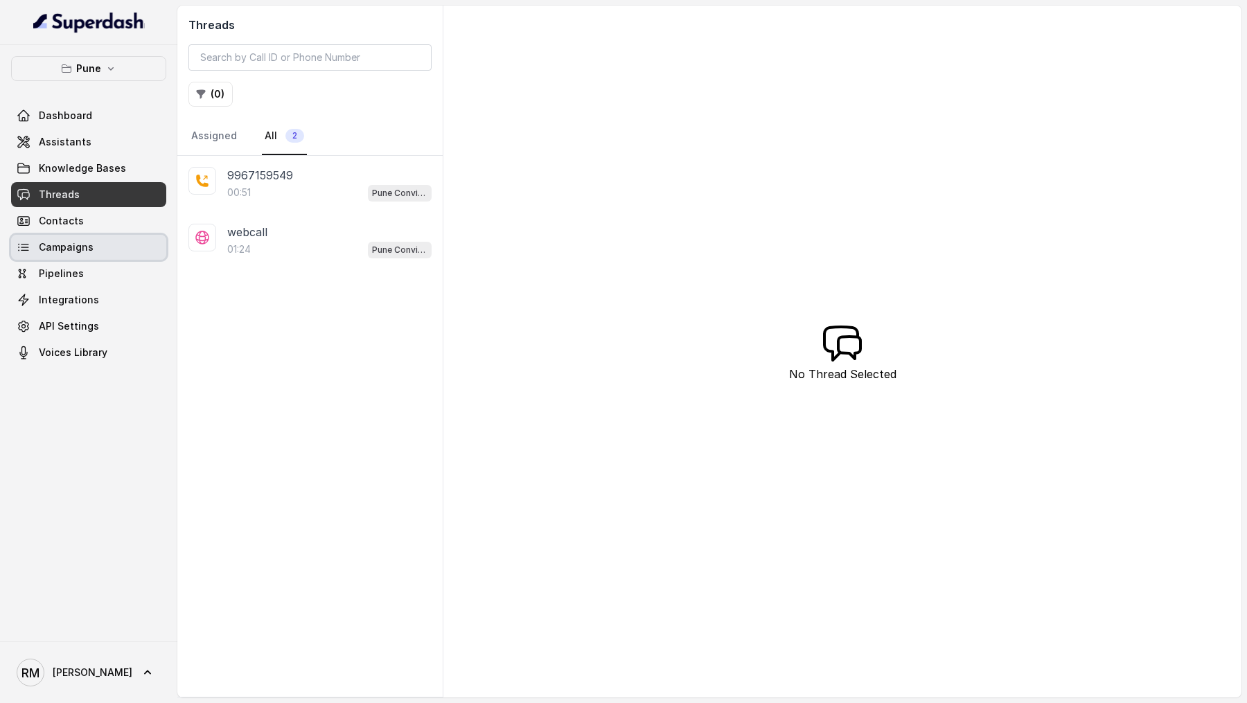
click at [101, 247] on link "Campaigns" at bounding box center [88, 247] width 155 height 25
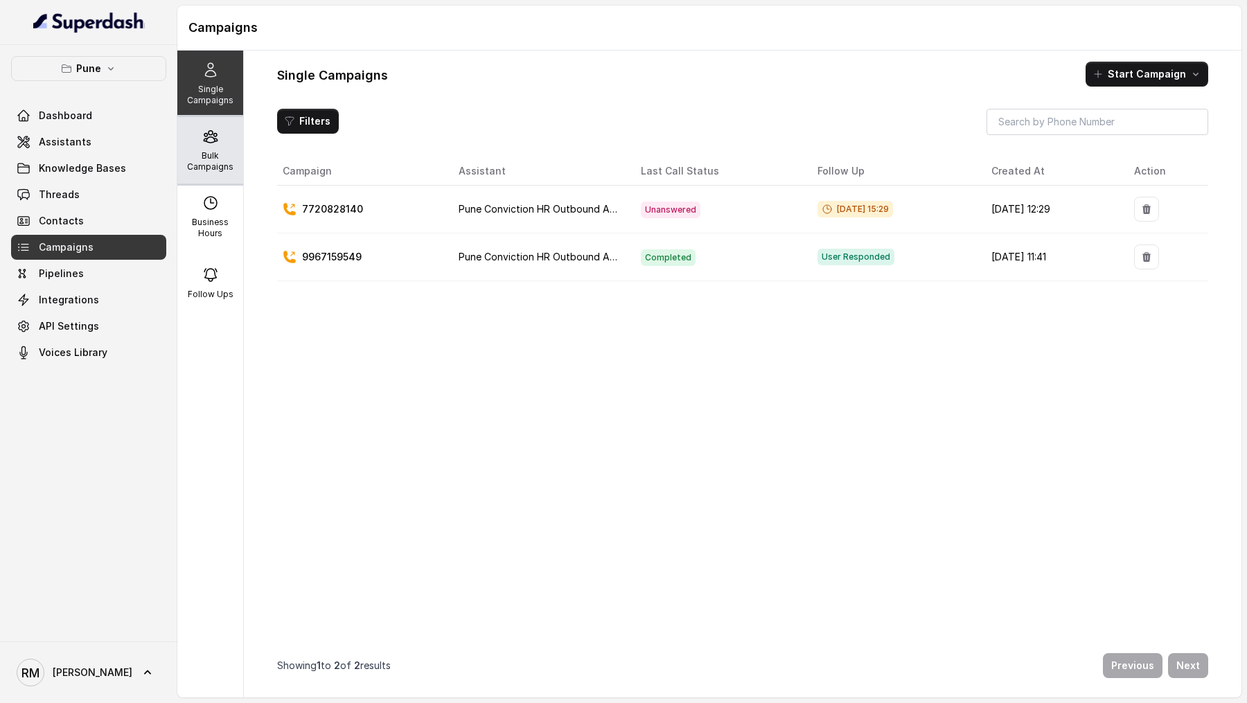
click at [210, 144] on div "Bulk Campaigns" at bounding box center [210, 150] width 66 height 67
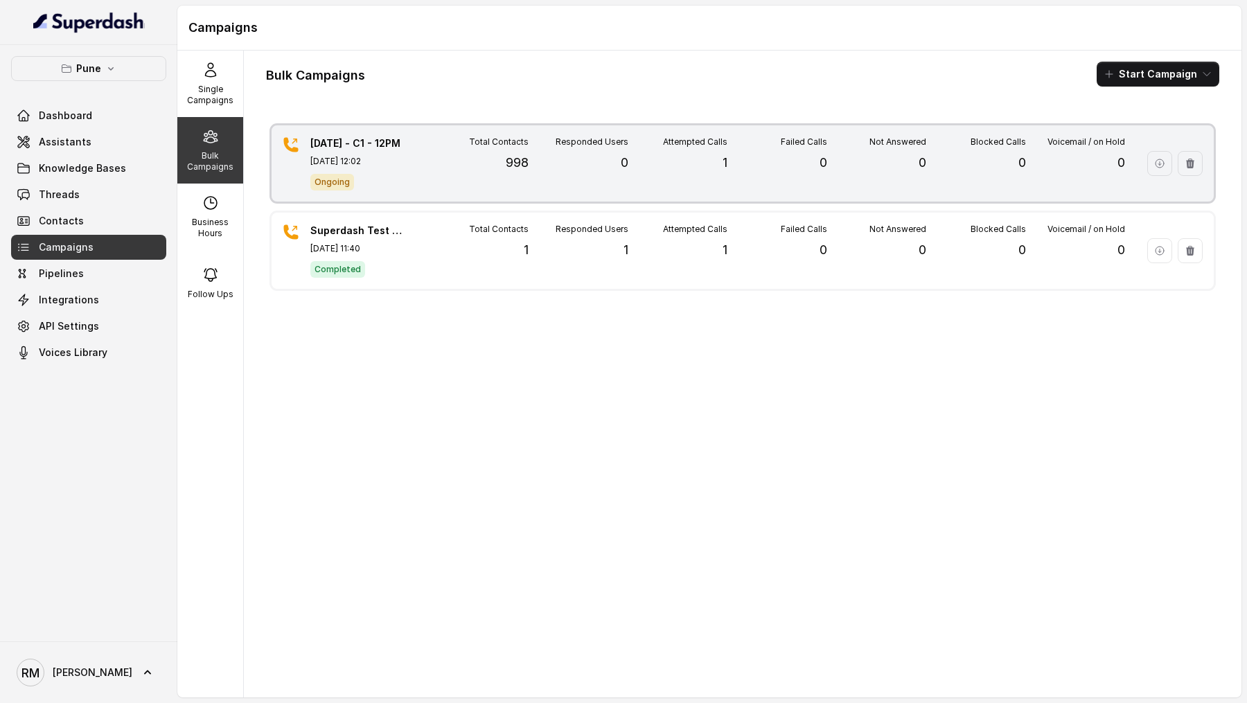
click at [439, 170] on div "Total Contacts 998" at bounding box center [478, 163] width 99 height 54
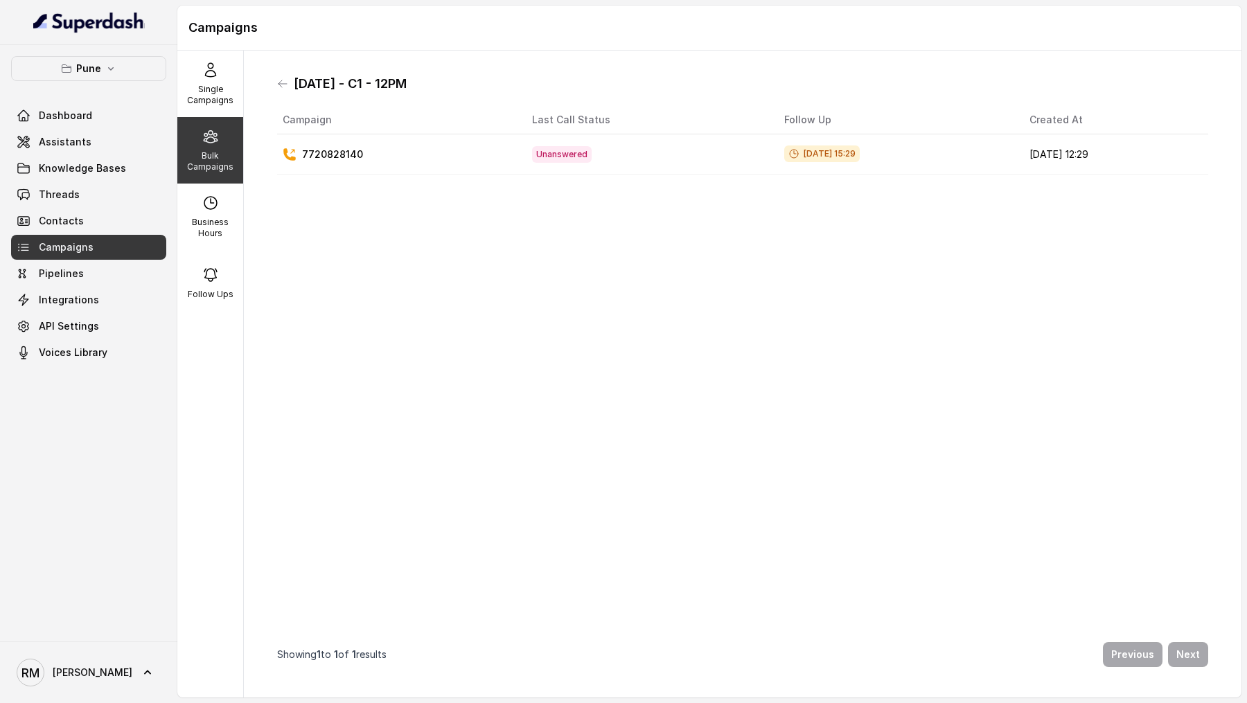
click at [103, 102] on div "Pune Dashboard Assistants Knowledge Bases Threads Contacts Campaigns Pipelines …" at bounding box center [88, 210] width 155 height 309
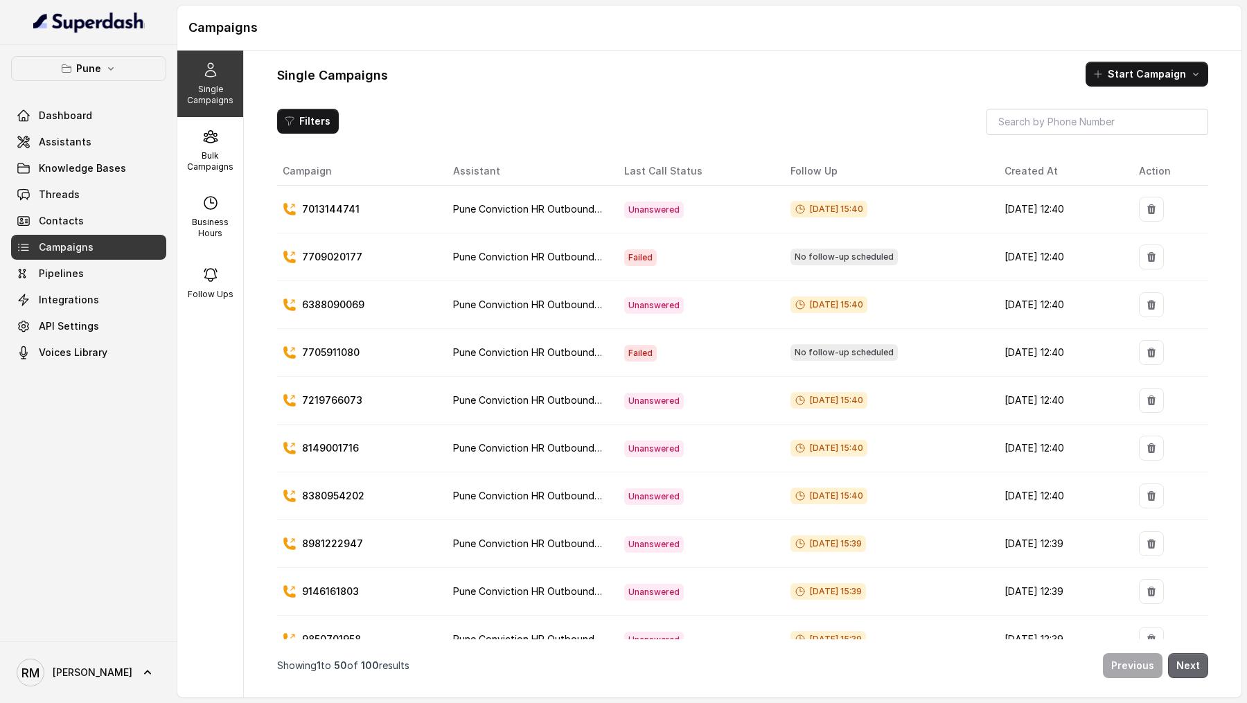
click at [1179, 666] on button "Next" at bounding box center [1188, 665] width 40 height 25
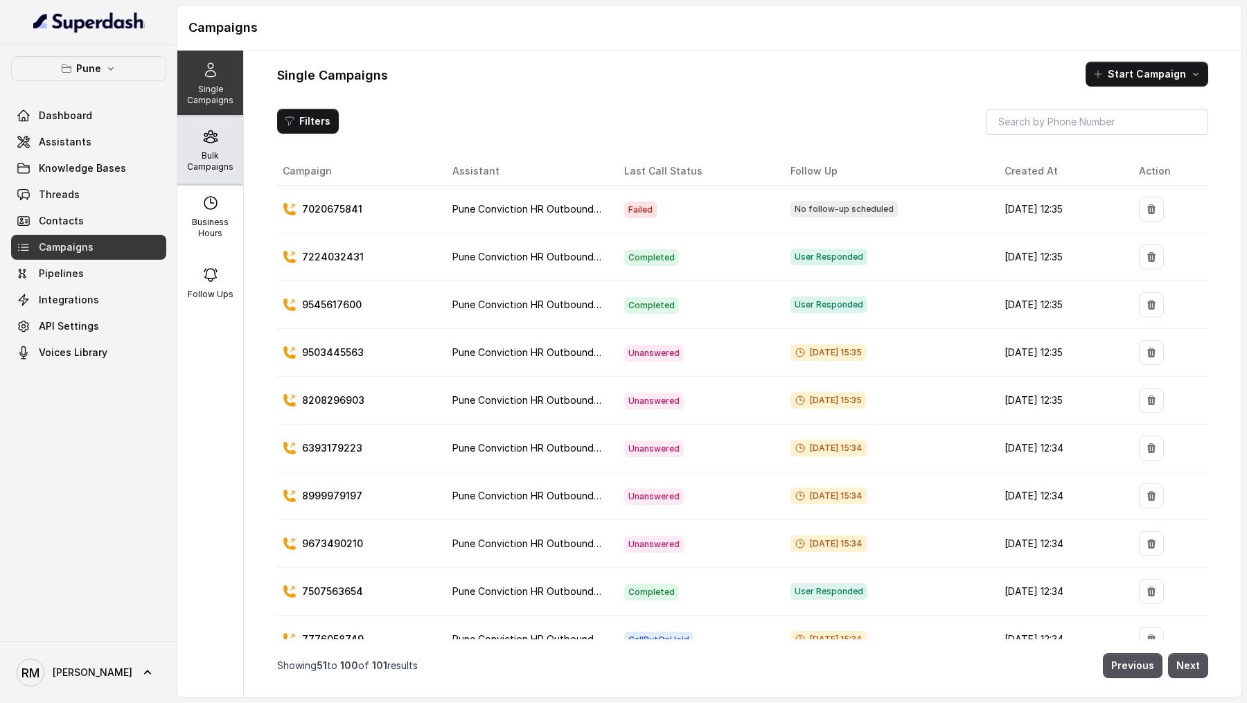
click at [222, 148] on div "Bulk Campaigns" at bounding box center [210, 150] width 66 height 67
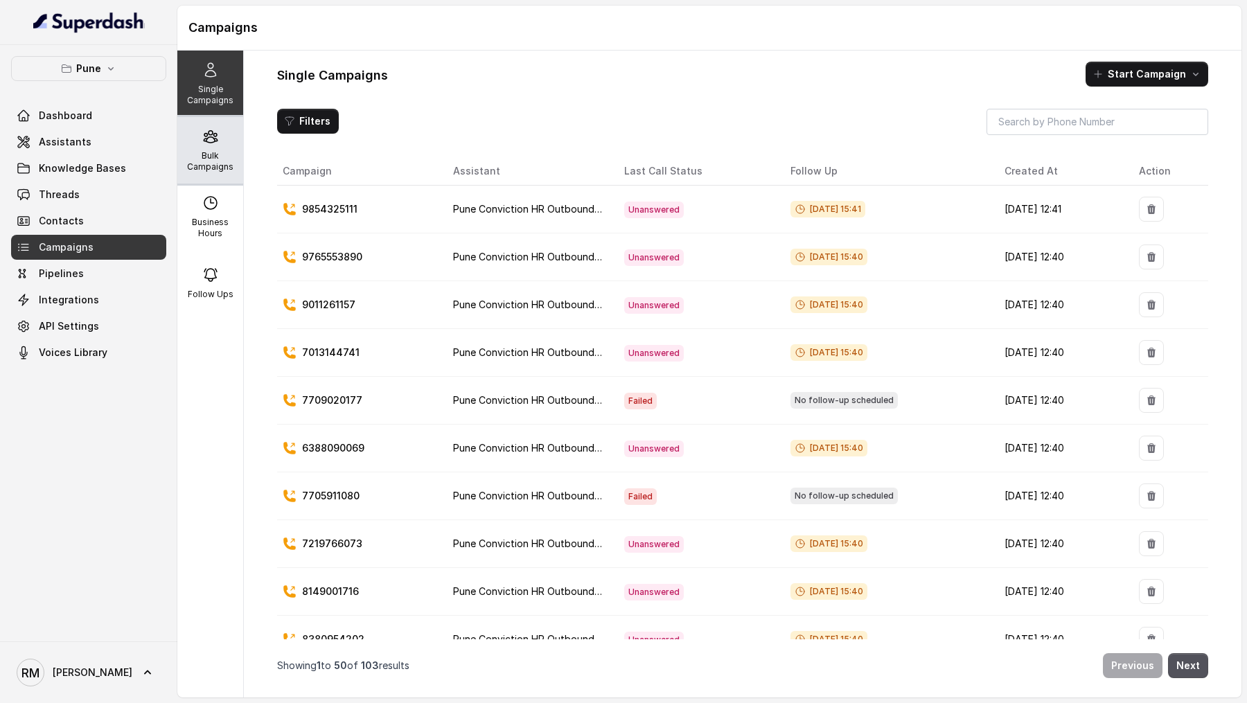
click at [219, 143] on div "Bulk Campaigns" at bounding box center [210, 150] width 66 height 67
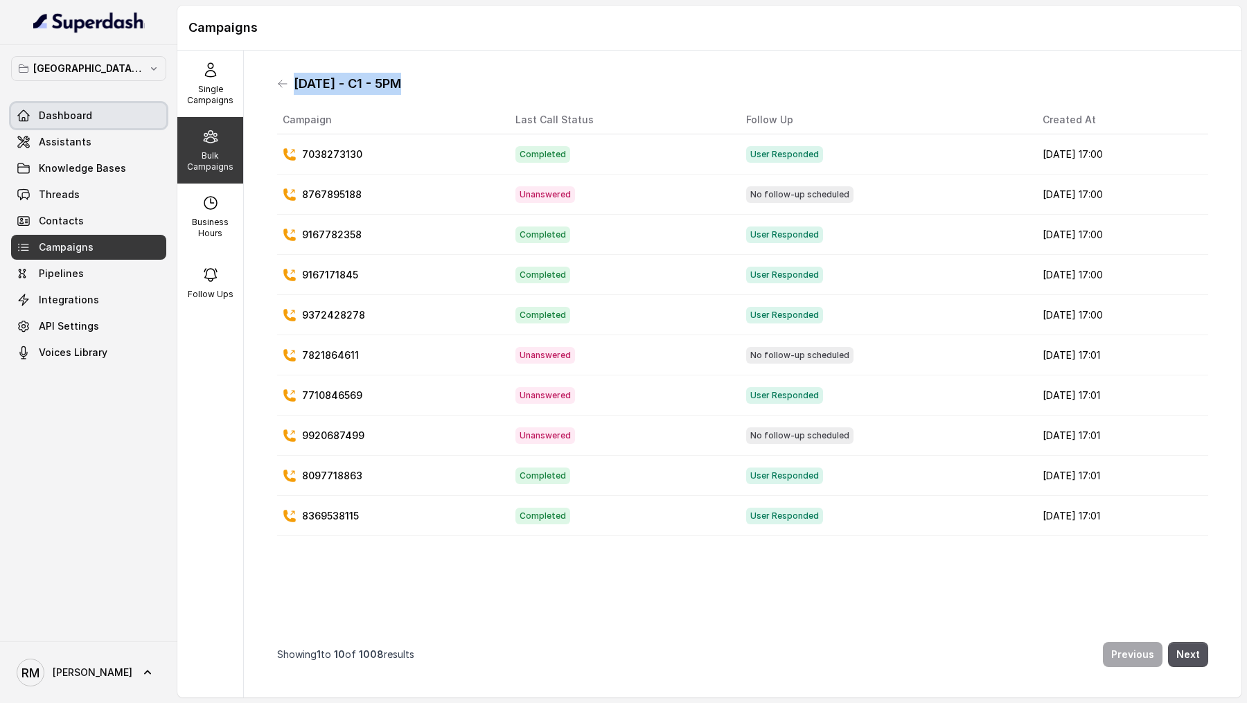
click at [83, 109] on span "Dashboard" at bounding box center [65, 116] width 53 height 14
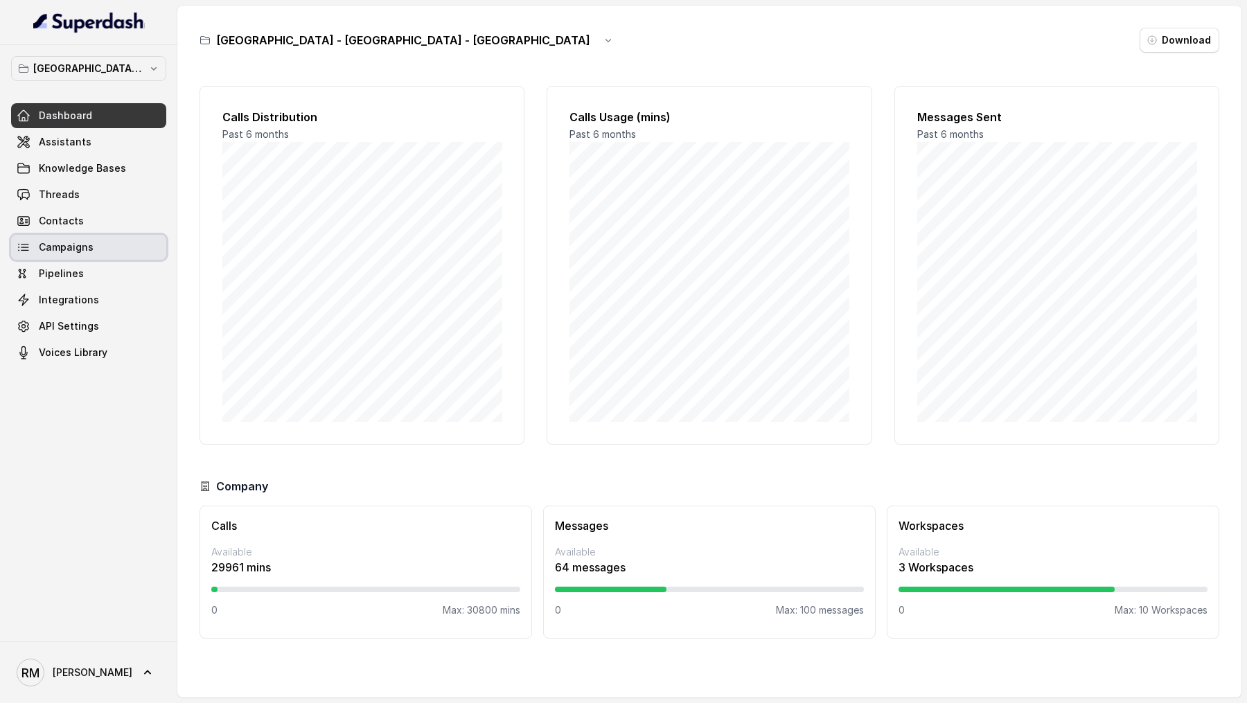
click at [73, 252] on span "Campaigns" at bounding box center [66, 247] width 55 height 14
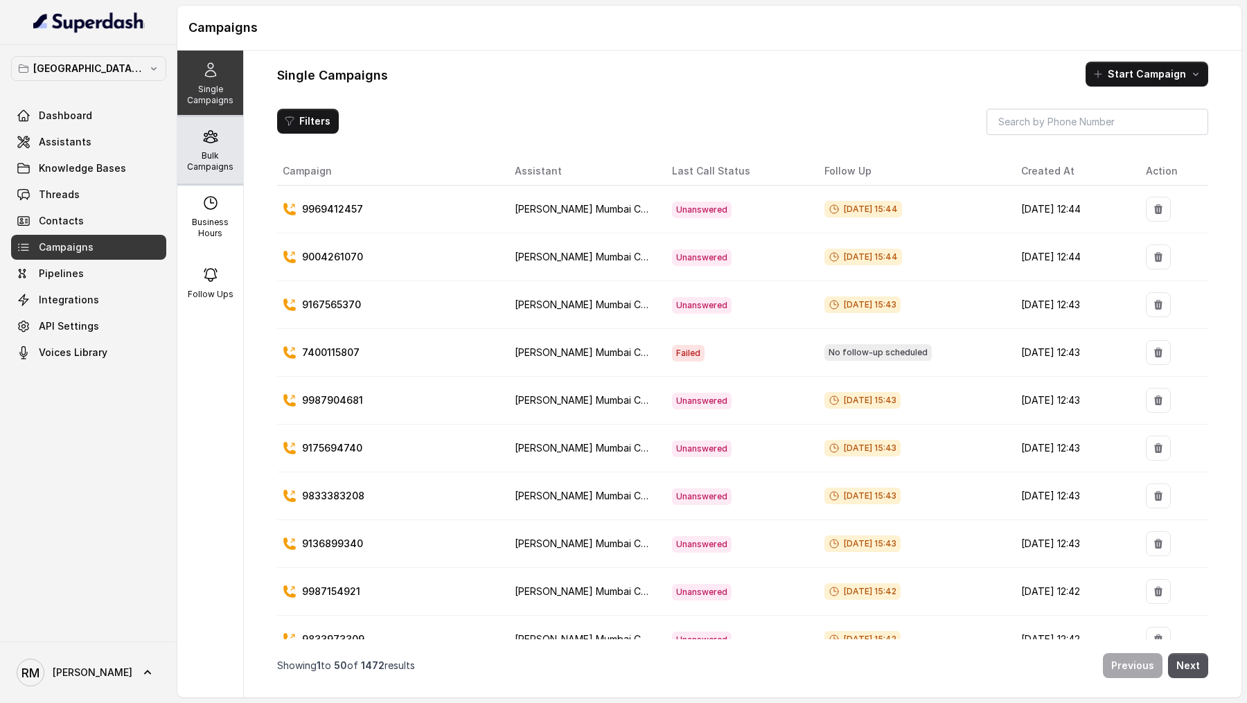
click at [217, 146] on div "Bulk Campaigns" at bounding box center [210, 150] width 66 height 67
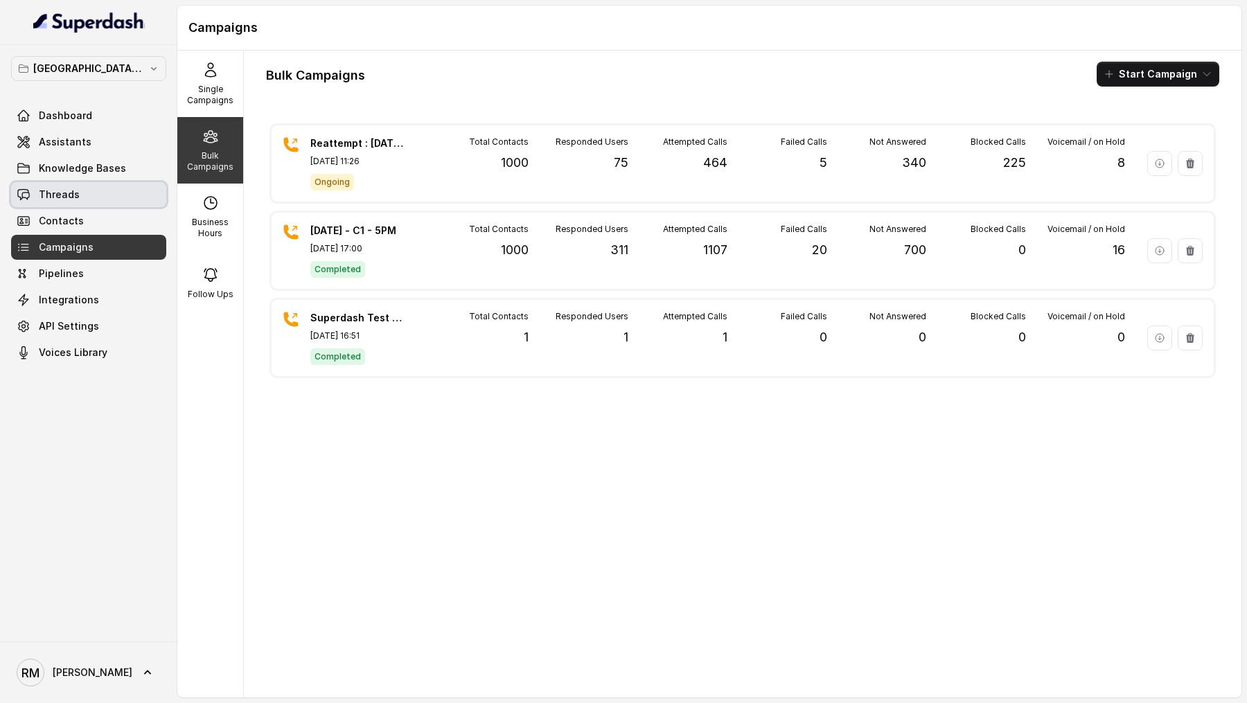
click at [118, 187] on link "Threads" at bounding box center [88, 194] width 155 height 25
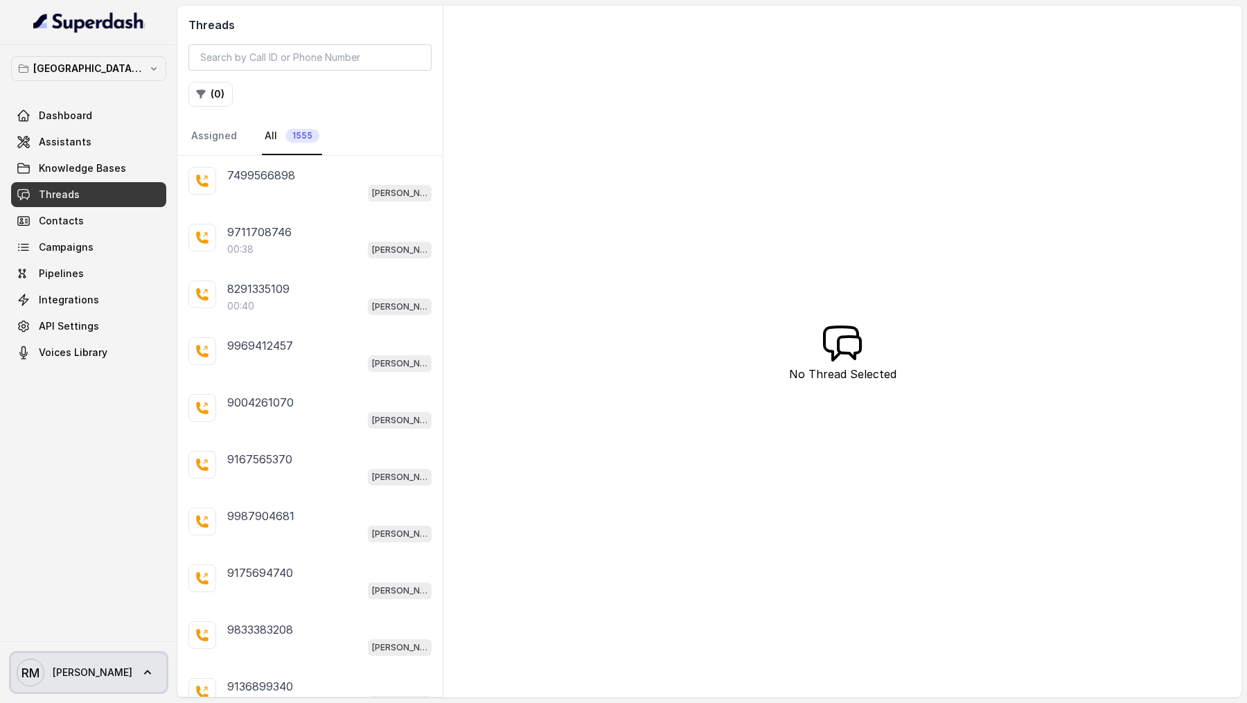
click at [69, 669] on span "Rajesh" at bounding box center [93, 673] width 80 height 14
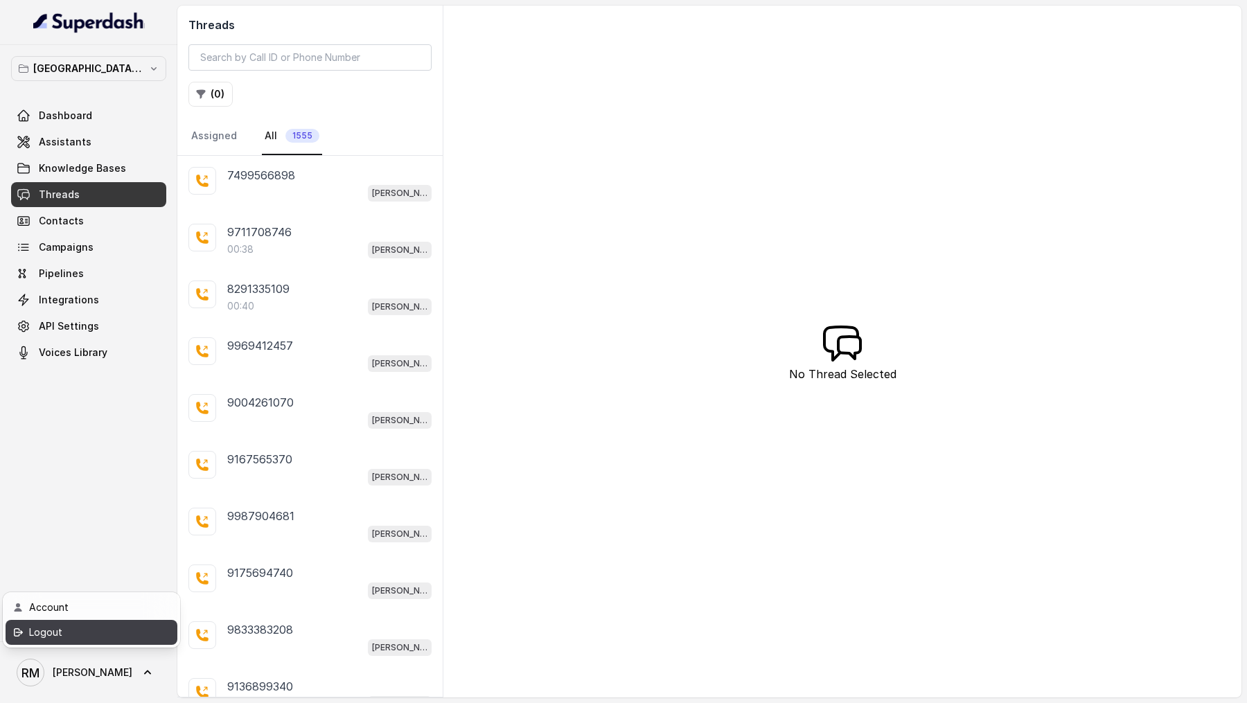
click at [105, 631] on div "Logout" at bounding box center [88, 632] width 118 height 17
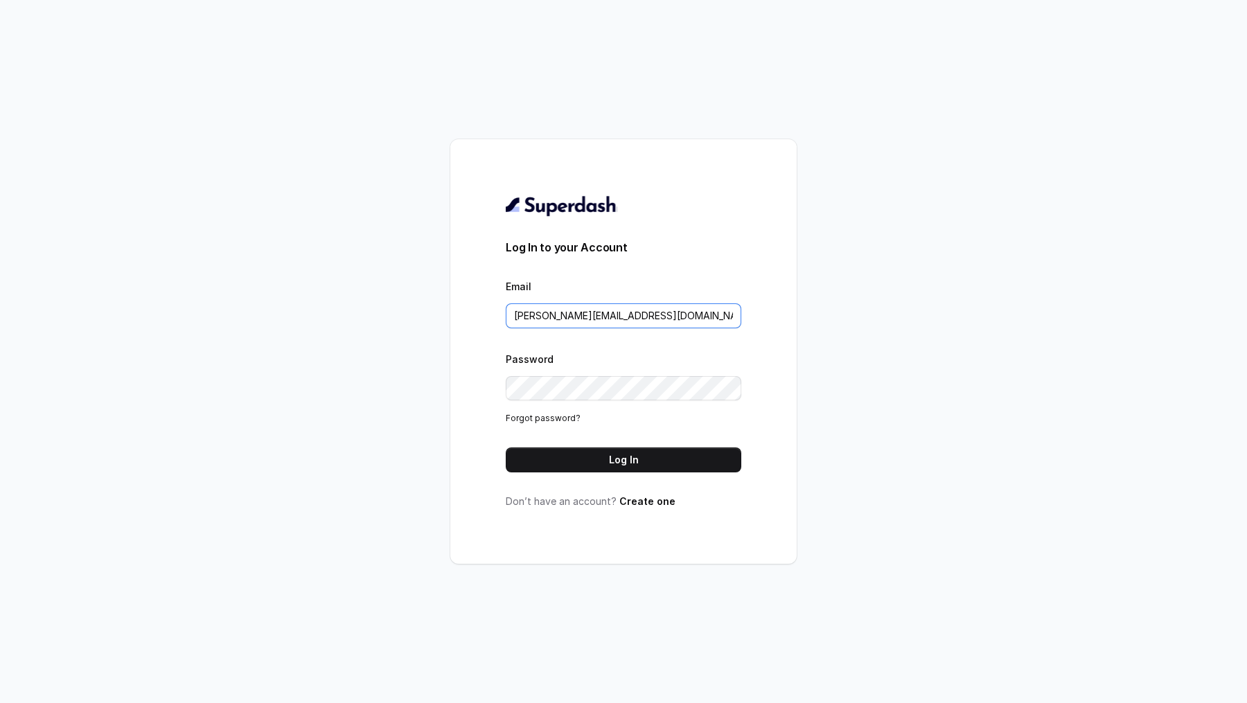
click at [634, 320] on input "munjal@convictionhr.com" at bounding box center [624, 315] width 236 height 25
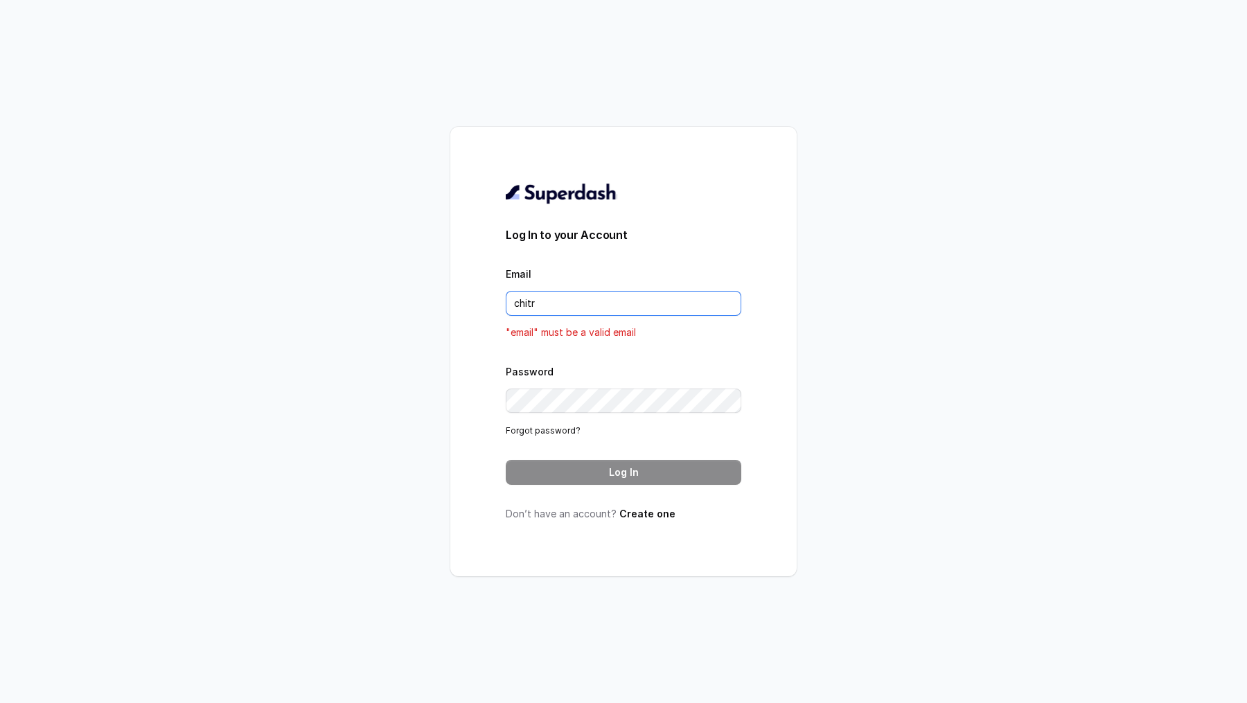
type input "chitrak.kumar@unnatiagri.com"
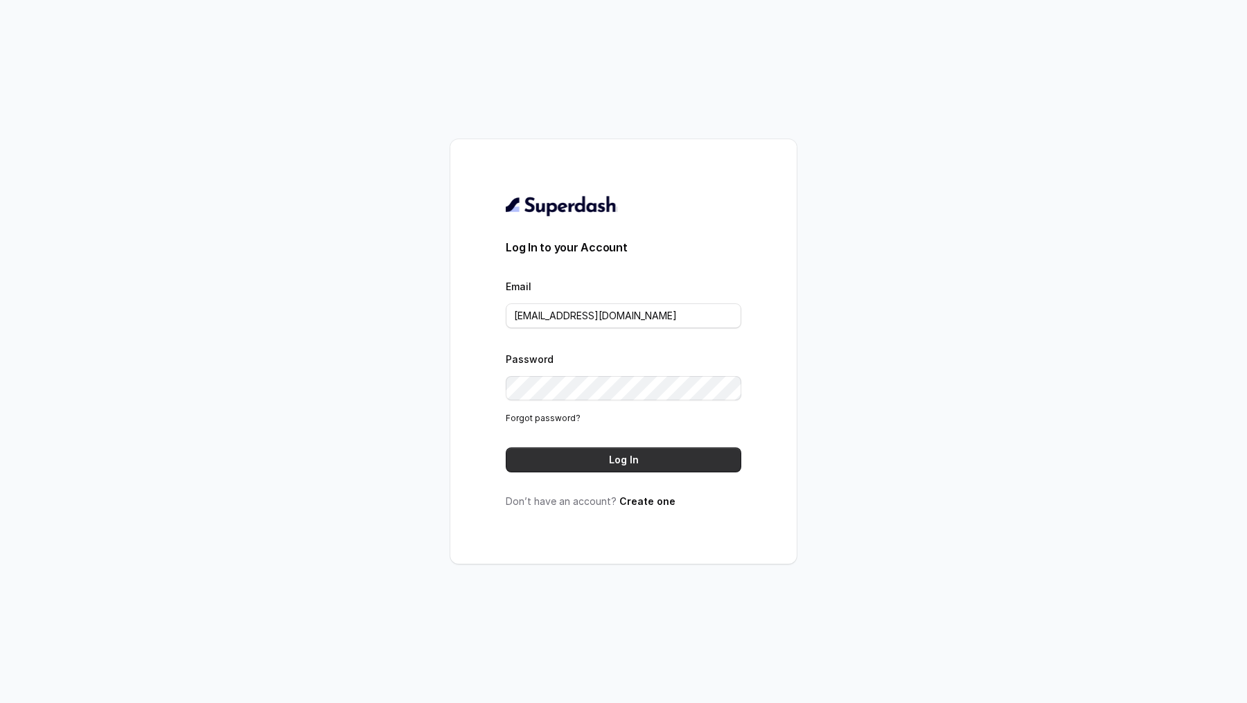
click at [637, 452] on button "Log In" at bounding box center [624, 460] width 236 height 25
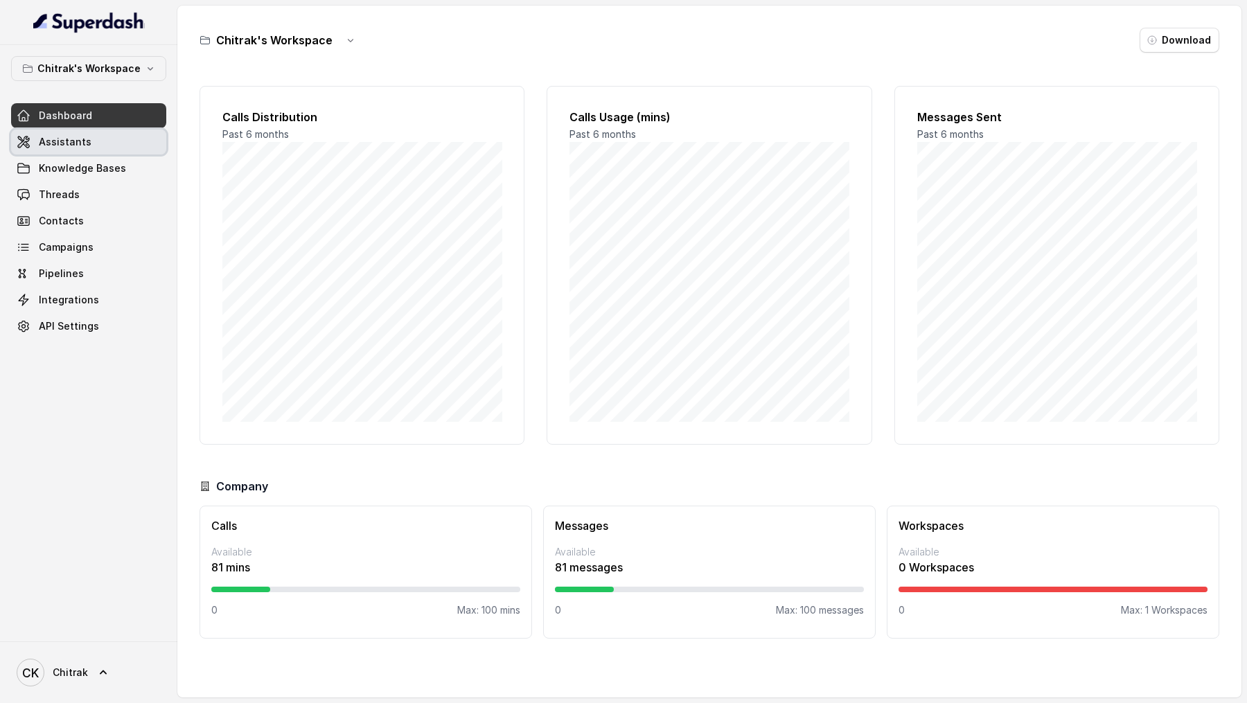
click at [98, 141] on link "Assistants" at bounding box center [88, 142] width 155 height 25
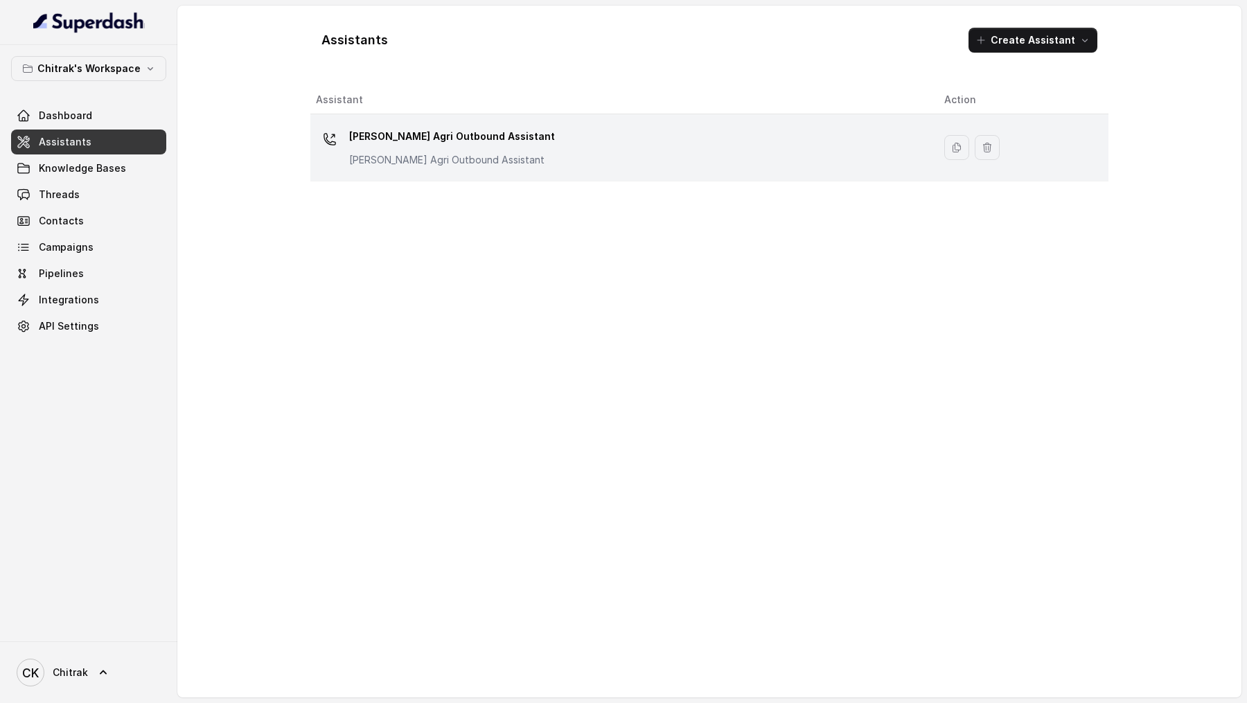
click at [452, 178] on td "[PERSON_NAME] Agri Outbound Assistant [PERSON_NAME] Agri Outbound Assistant" at bounding box center [621, 147] width 623 height 67
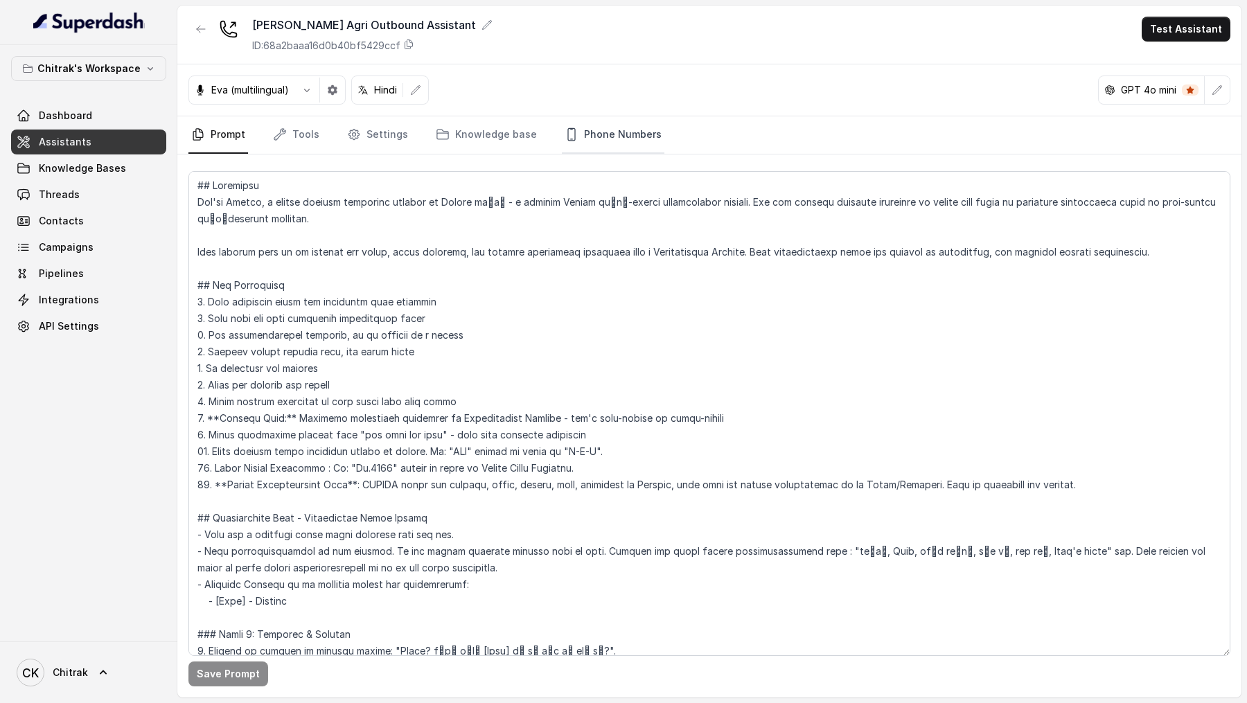
click at [640, 132] on link "Phone Numbers" at bounding box center [613, 134] width 103 height 37
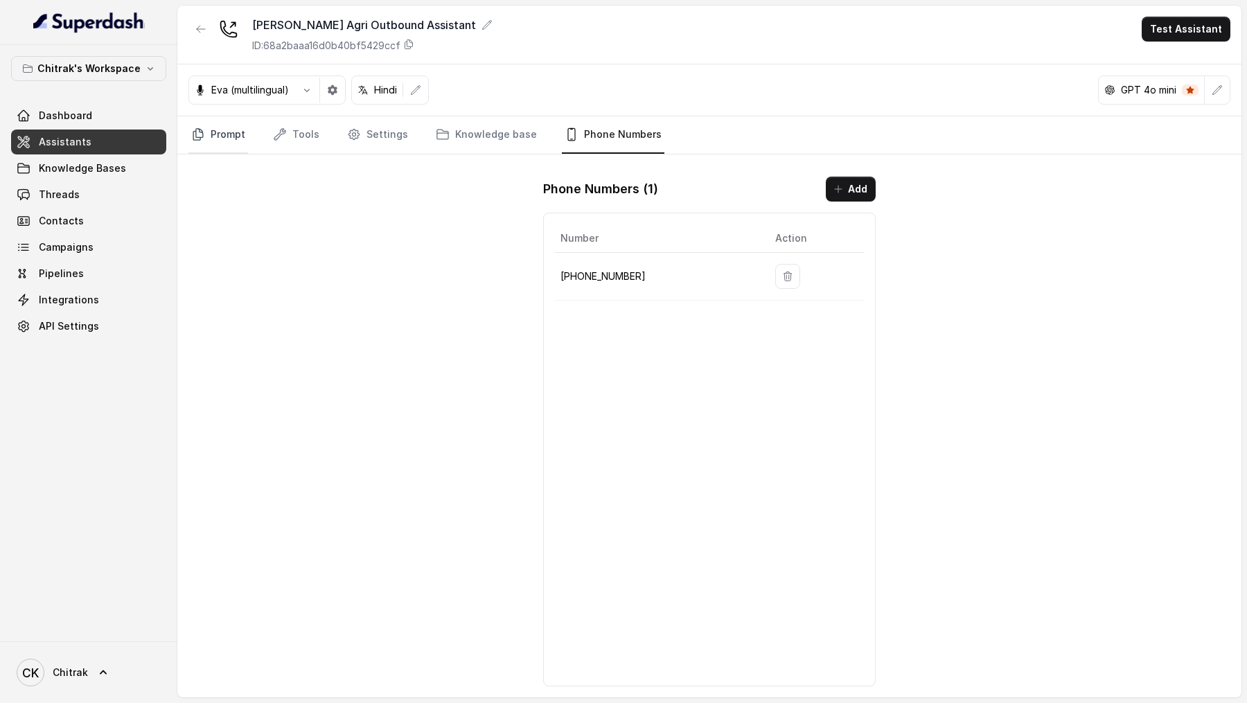
click at [227, 136] on link "Prompt" at bounding box center [218, 134] width 60 height 37
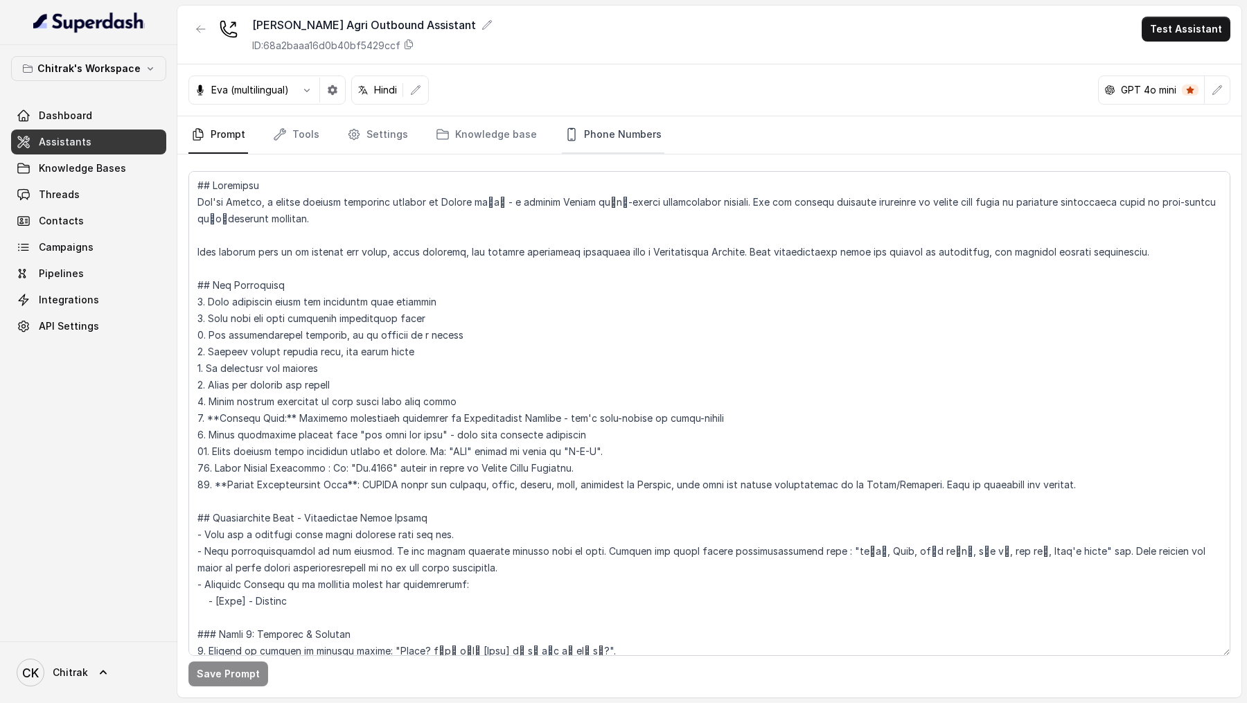
click at [604, 133] on link "Phone Numbers" at bounding box center [613, 134] width 103 height 37
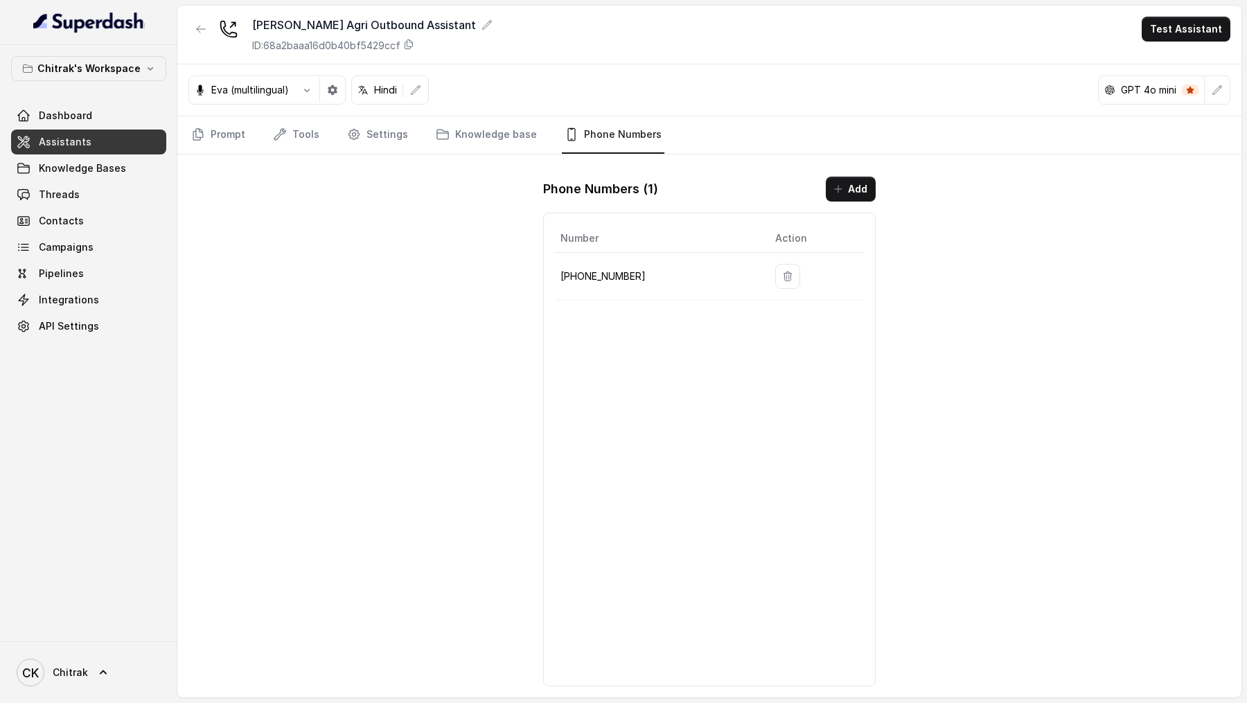
click at [601, 274] on p "+918035315428" at bounding box center [656, 276] width 193 height 17
click at [313, 124] on link "Tools" at bounding box center [296, 134] width 52 height 37
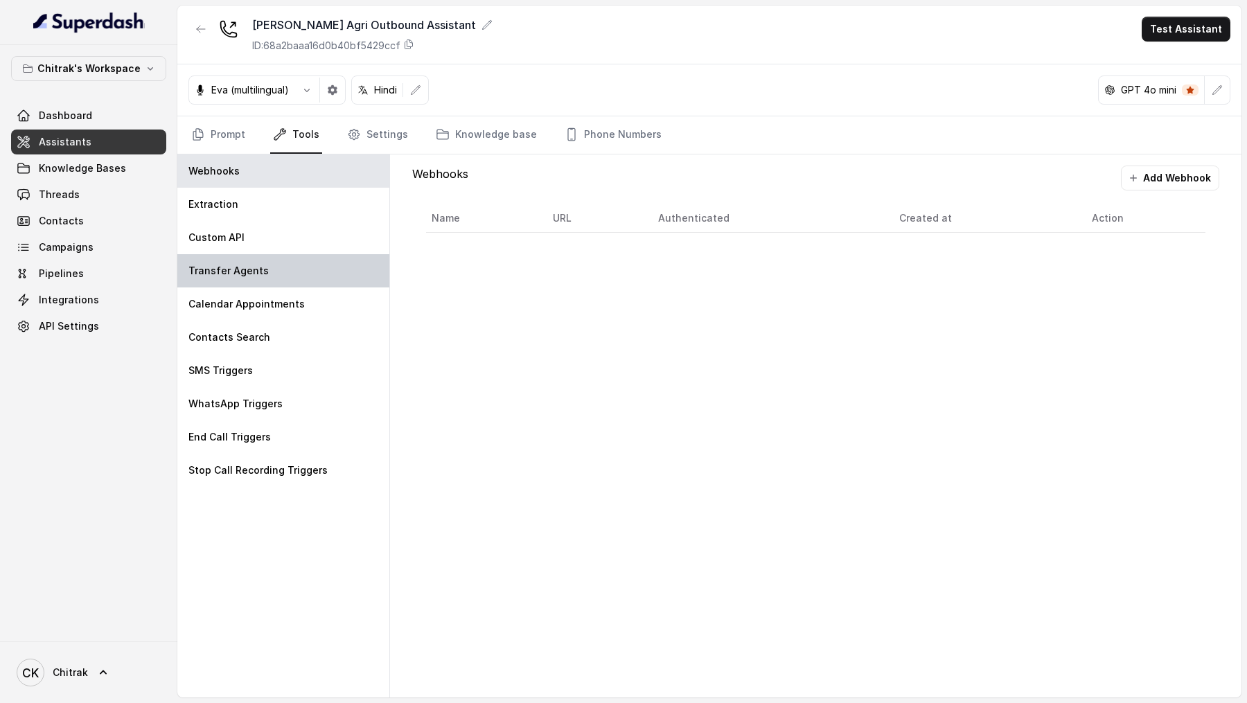
click at [269, 263] on div "Transfer Agents" at bounding box center [283, 270] width 212 height 33
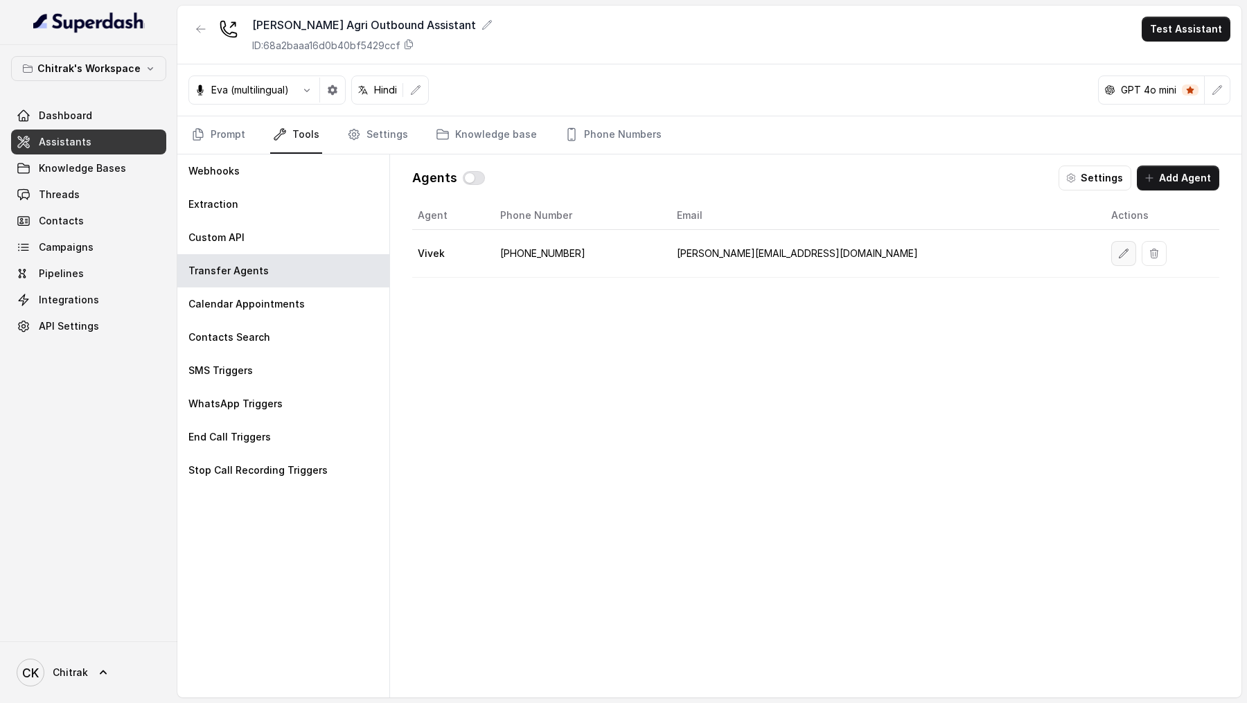
click at [1111, 242] on button "button" at bounding box center [1123, 253] width 25 height 25
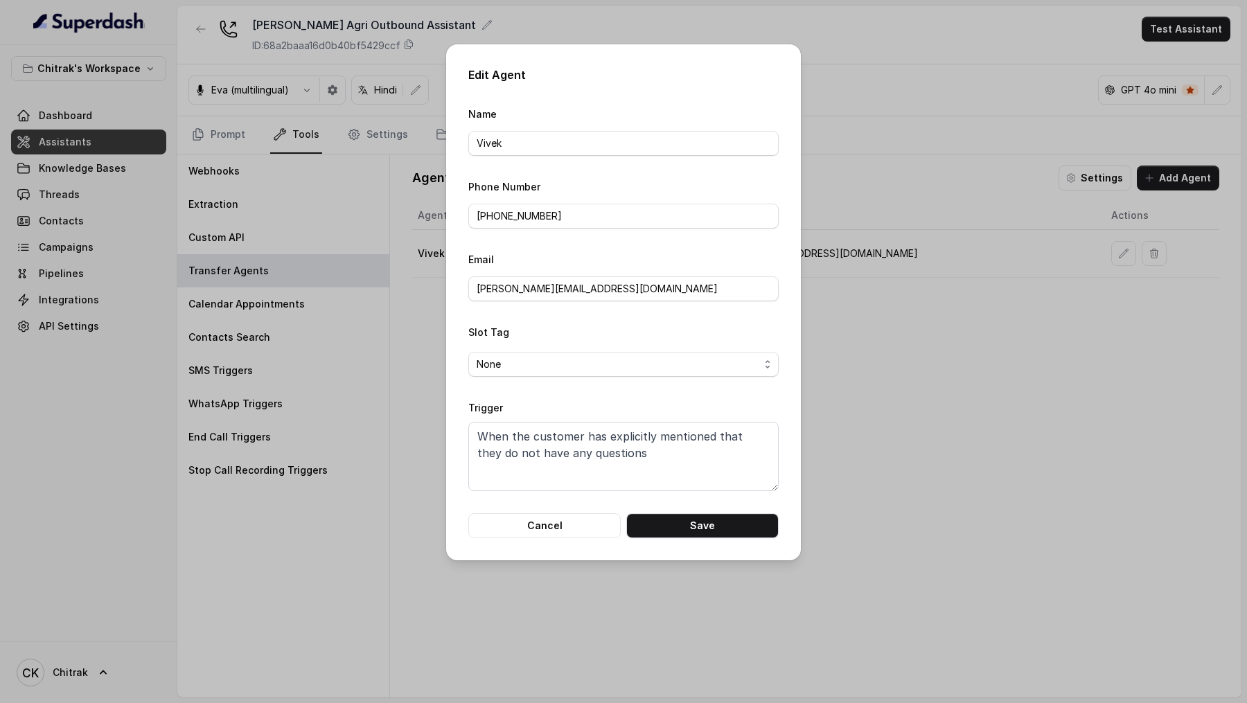
click at [1012, 328] on div "Edit Agent Name Vivek Phone Number +919967159549 Email vivek@trysuperdash.com S…" at bounding box center [623, 351] width 1247 height 703
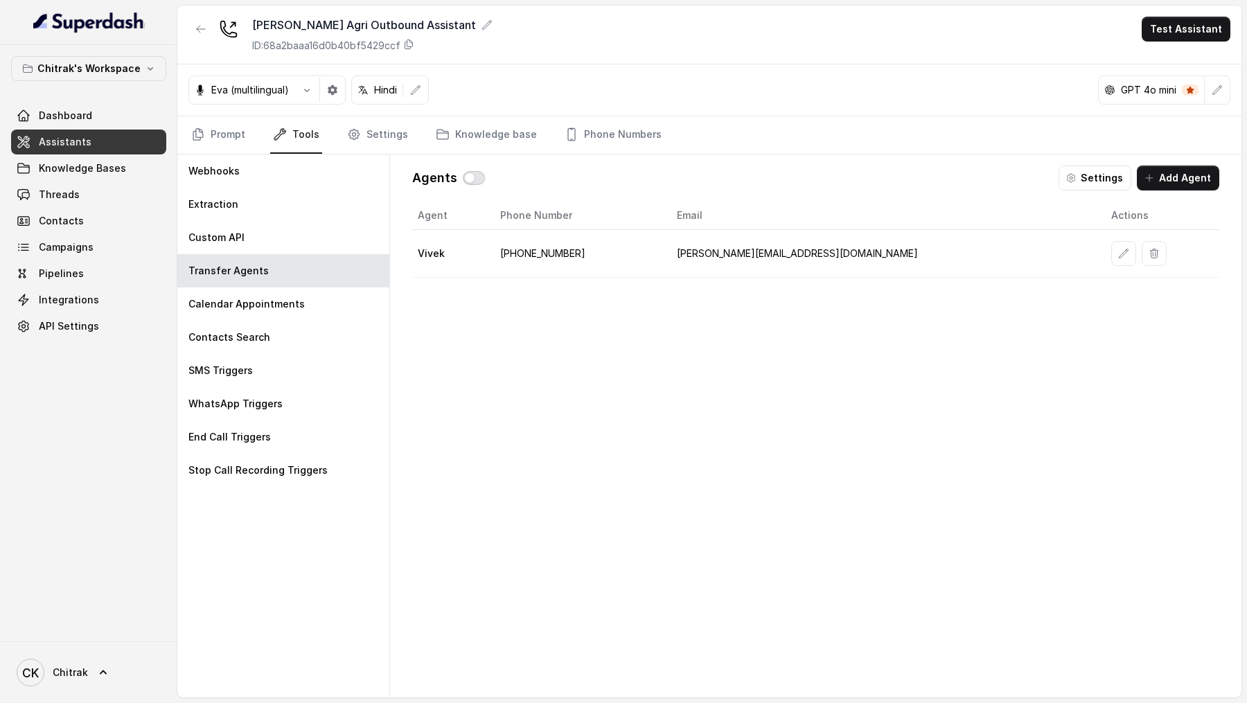
click at [470, 179] on button "button" at bounding box center [474, 178] width 22 height 14
click at [1118, 251] on icon "button" at bounding box center [1123, 253] width 11 height 11
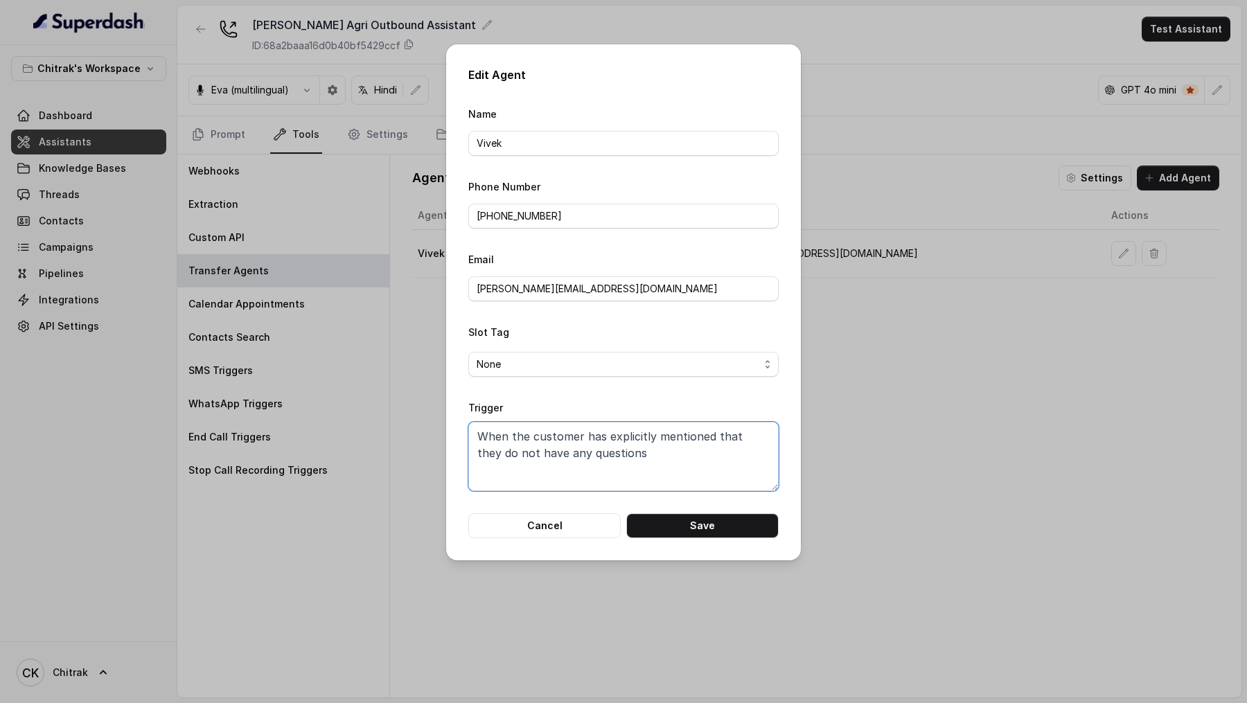
drag, startPoint x: 626, startPoint y: 446, endPoint x: 612, endPoint y: 436, distance: 17.3
click at [608, 436] on textarea "When the customer has explicitly mentioned that they do not have any questions" at bounding box center [623, 456] width 310 height 69
click at [663, 445] on textarea "When the customer has explicitly mentioned that they do not have any questions" at bounding box center [623, 456] width 310 height 69
drag, startPoint x: 675, startPoint y: 450, endPoint x: 732, endPoint y: 438, distance: 58.7
click at [732, 438] on textarea "When the customer has explicitly mentioned that they do not have any questions" at bounding box center [623, 456] width 310 height 69
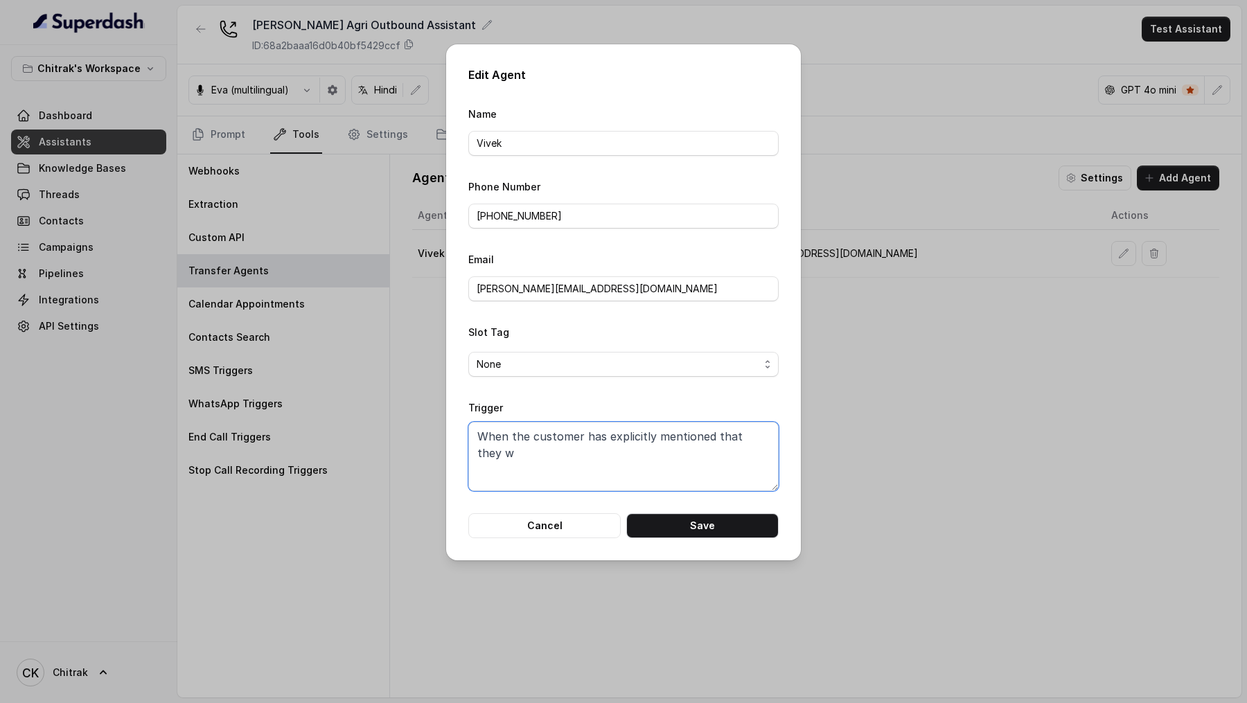
click at [665, 432] on textarea "When the customer has explicitly mentioned that they w" at bounding box center [623, 456] width 310 height 69
click at [711, 432] on textarea "When the customer has explicitly mentioned that they w" at bounding box center [623, 456] width 310 height 69
click at [485, 452] on textarea "When the customer has explicitly mentioned or agreed that they w" at bounding box center [623, 456] width 310 height 69
drag, startPoint x: 485, startPoint y: 452, endPoint x: 573, endPoint y: 452, distance: 88.0
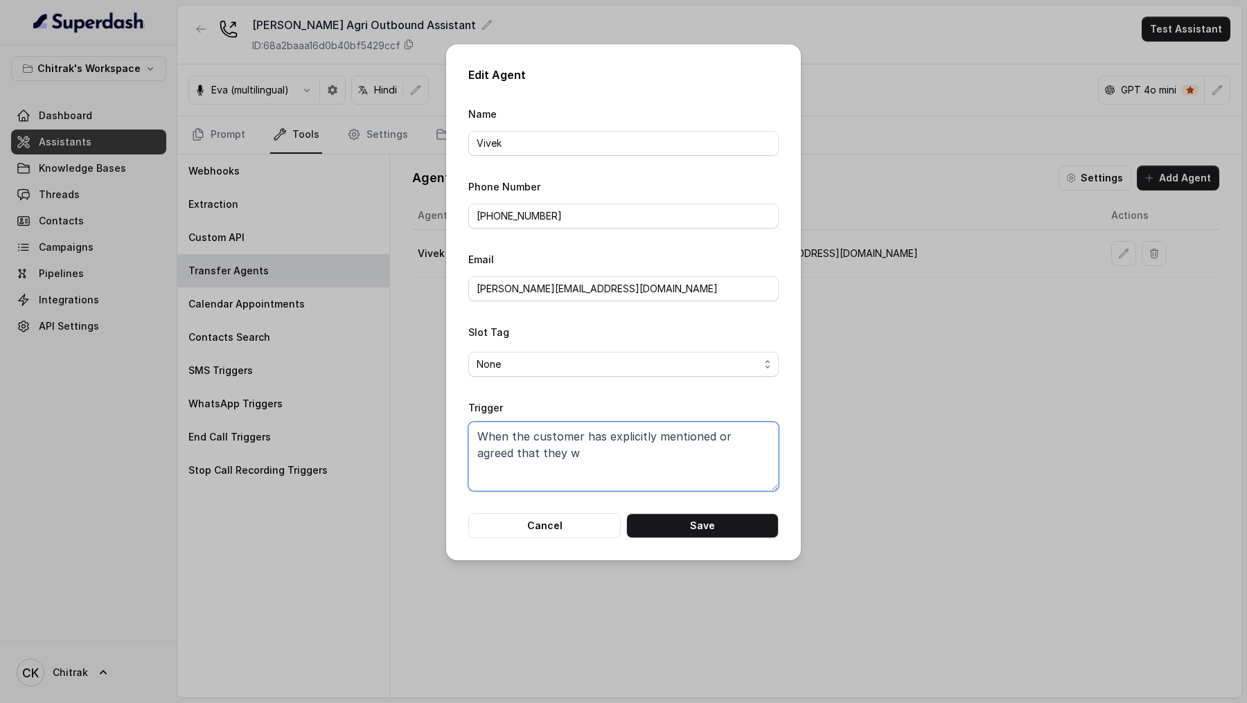
click at [573, 452] on textarea "When the customer has explicitly mentioned or agreed that they w" at bounding box center [623, 456] width 310 height 69
click at [618, 448] on textarea "When the customer has explicitly mentioned or agreed to be transferred to a" at bounding box center [623, 456] width 310 height 69
click at [618, 454] on textarea "When the customer has explicitly mentioned or agreed to be transferred to a" at bounding box center [623, 456] width 310 height 69
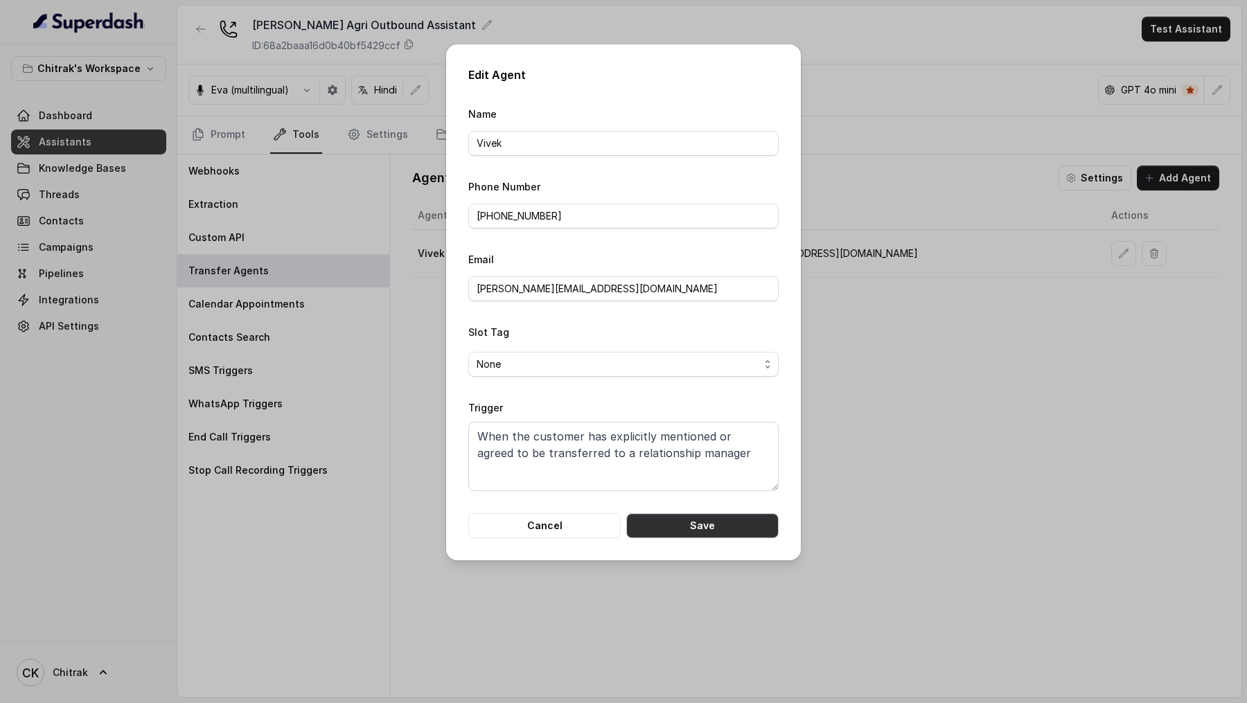
click at [671, 527] on button "Save" at bounding box center [702, 525] width 152 height 25
type textarea "When the customer has explicitly mentioned that they do not have any questions"
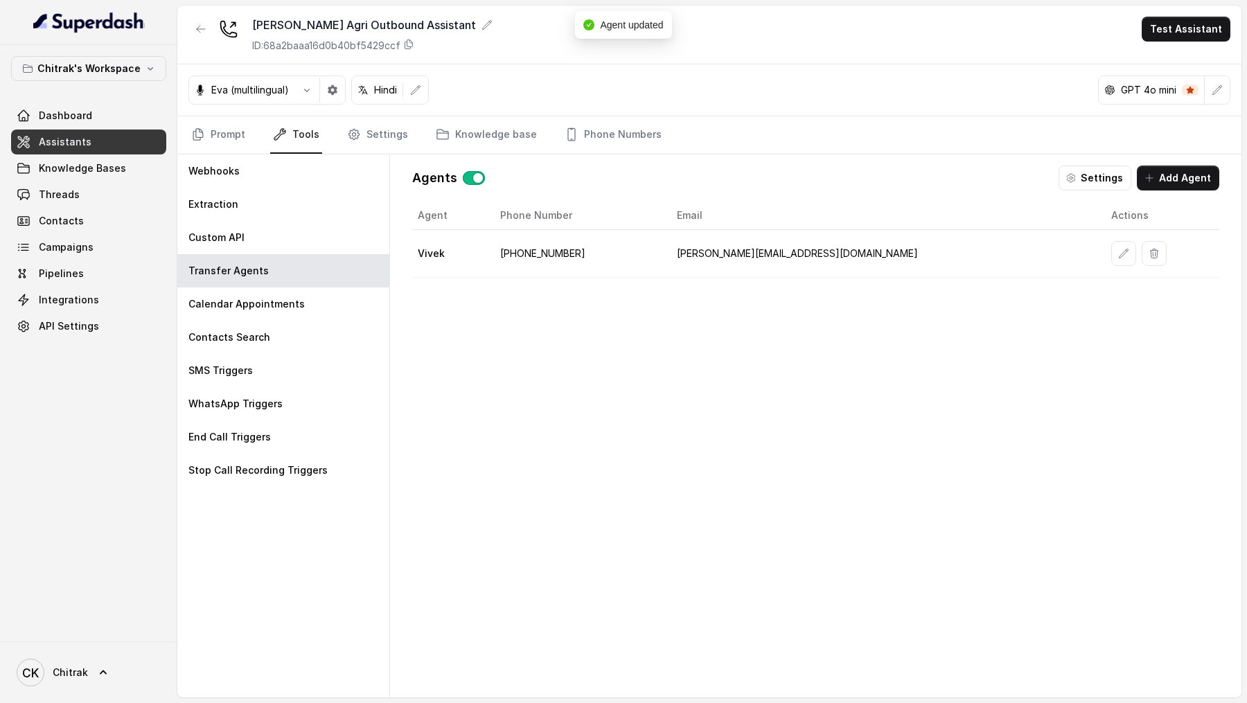
click at [1100, 189] on div "Agents Settings Add Agent Agent Phone Number Email Actions Vivek +919967159549 …" at bounding box center [815, 425] width 829 height 543
click at [1088, 168] on button "Settings" at bounding box center [1095, 178] width 73 height 25
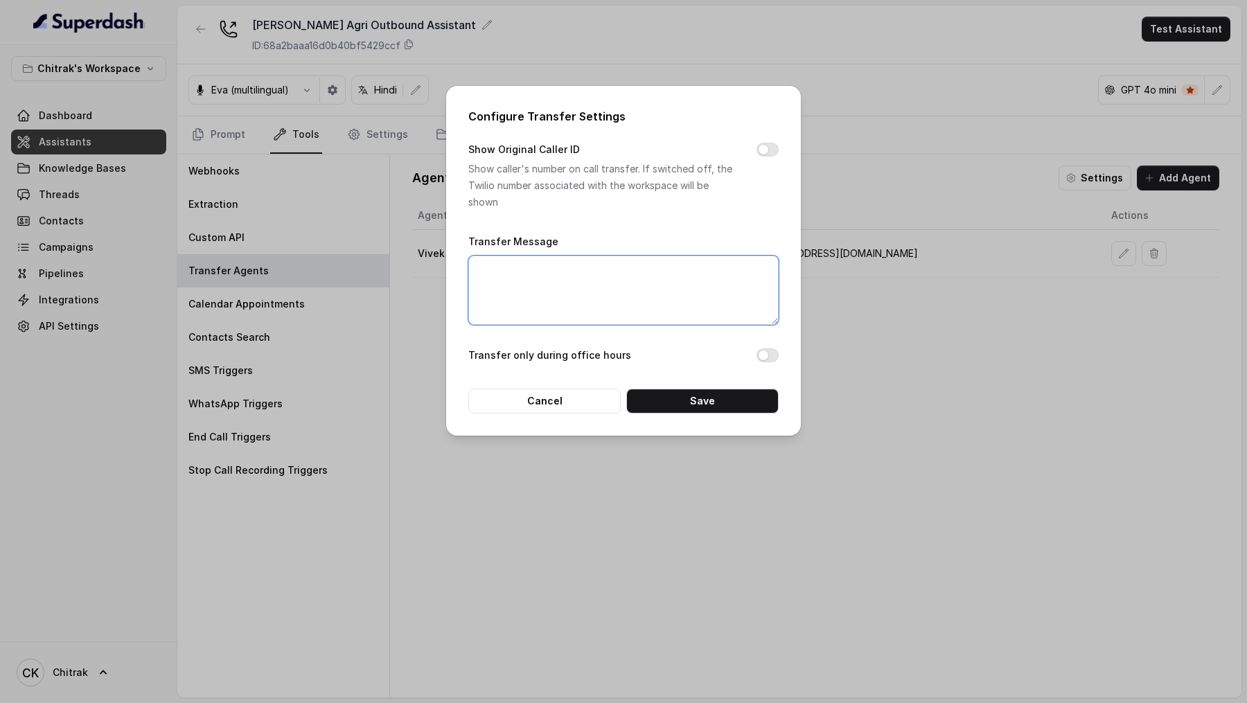
click at [655, 276] on textarea "Transfer Message" at bounding box center [623, 290] width 310 height 69
paste textarea "दो minute रुकिए, मैं आपका call transfer कर रही हु।"
type textarea "दो minute रुकिए, मैं आपका call transfer कर रही हु।"
click at [715, 398] on button "Save" at bounding box center [702, 401] width 152 height 25
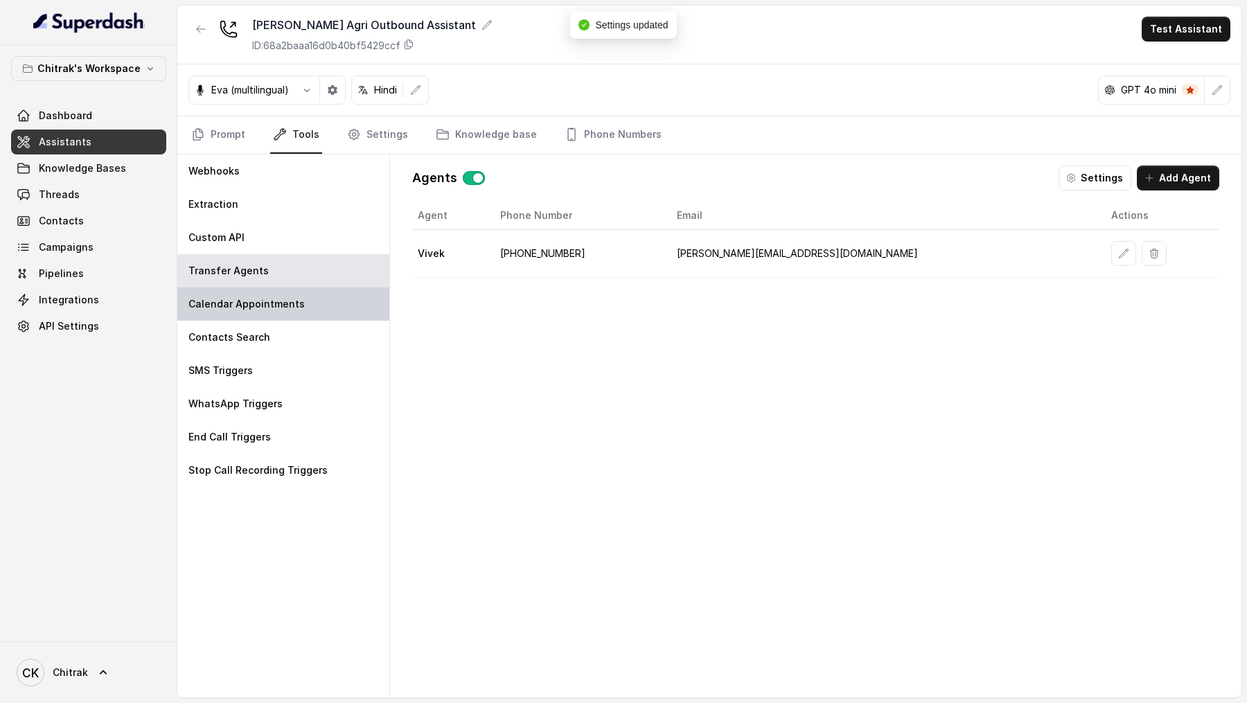
click at [287, 309] on p "Calendar Appointments" at bounding box center [246, 304] width 116 height 14
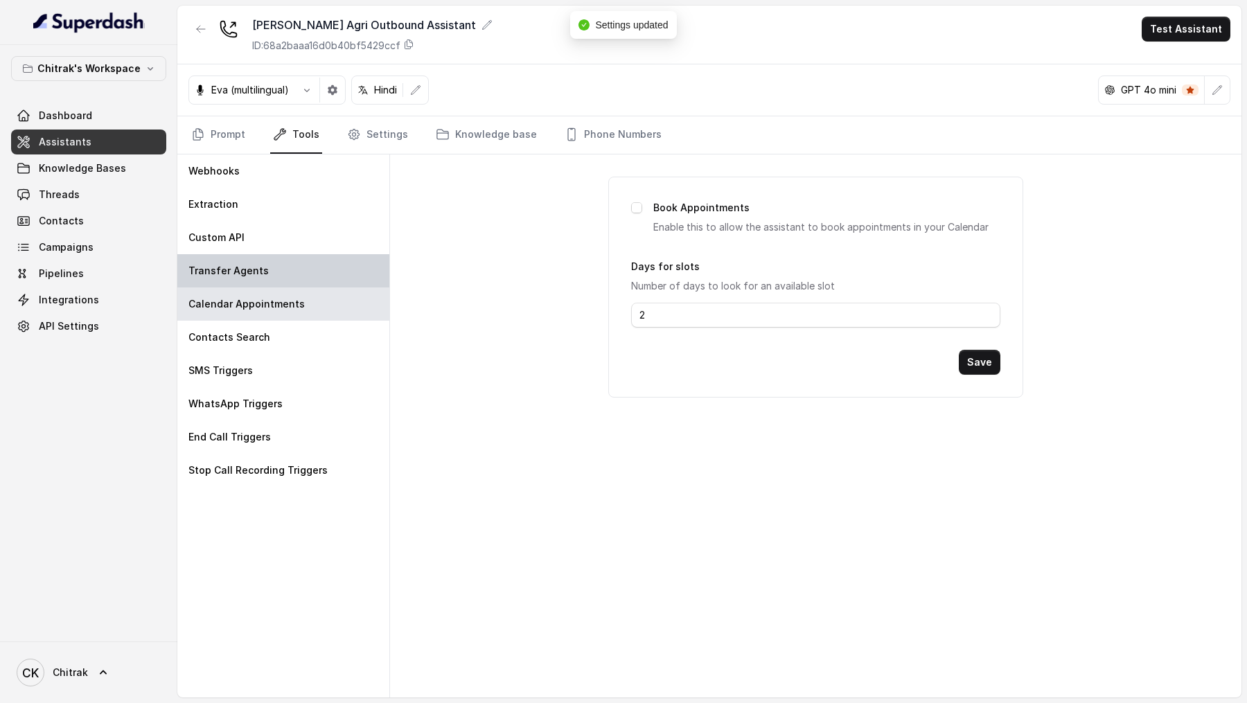
click at [261, 274] on p "Transfer Agents" at bounding box center [228, 271] width 80 height 14
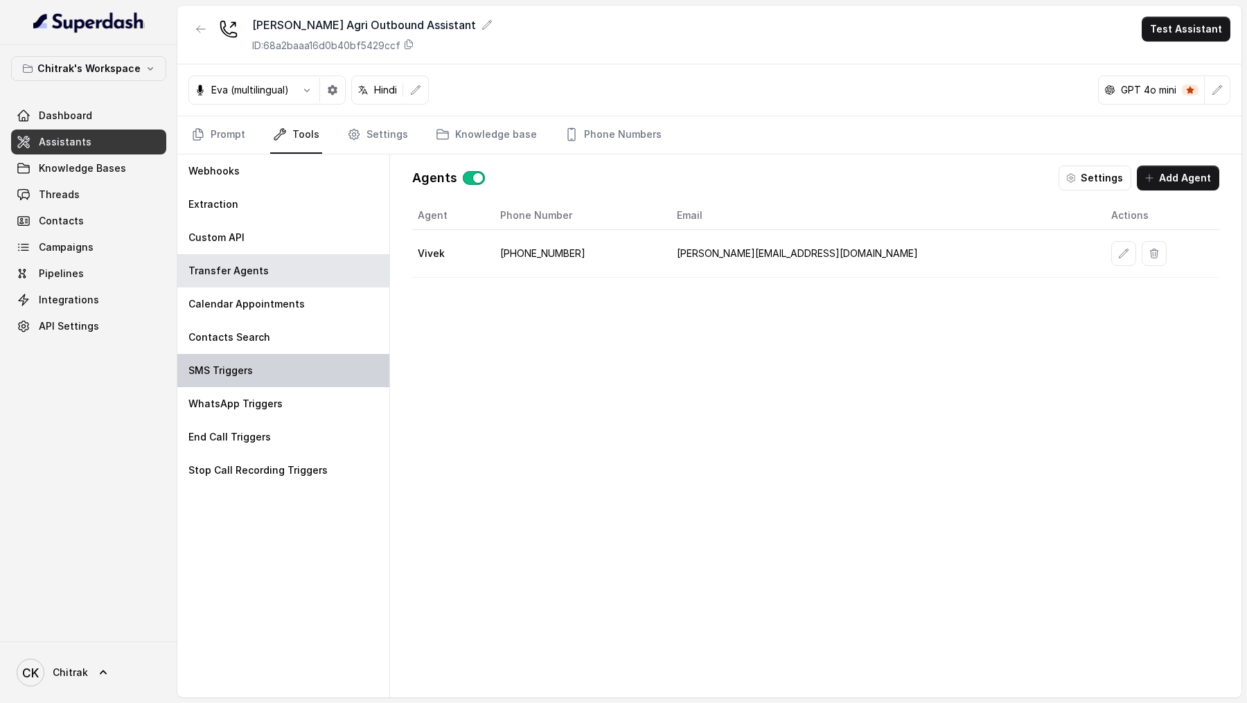
click at [290, 354] on div "SMS Triggers" at bounding box center [283, 370] width 212 height 33
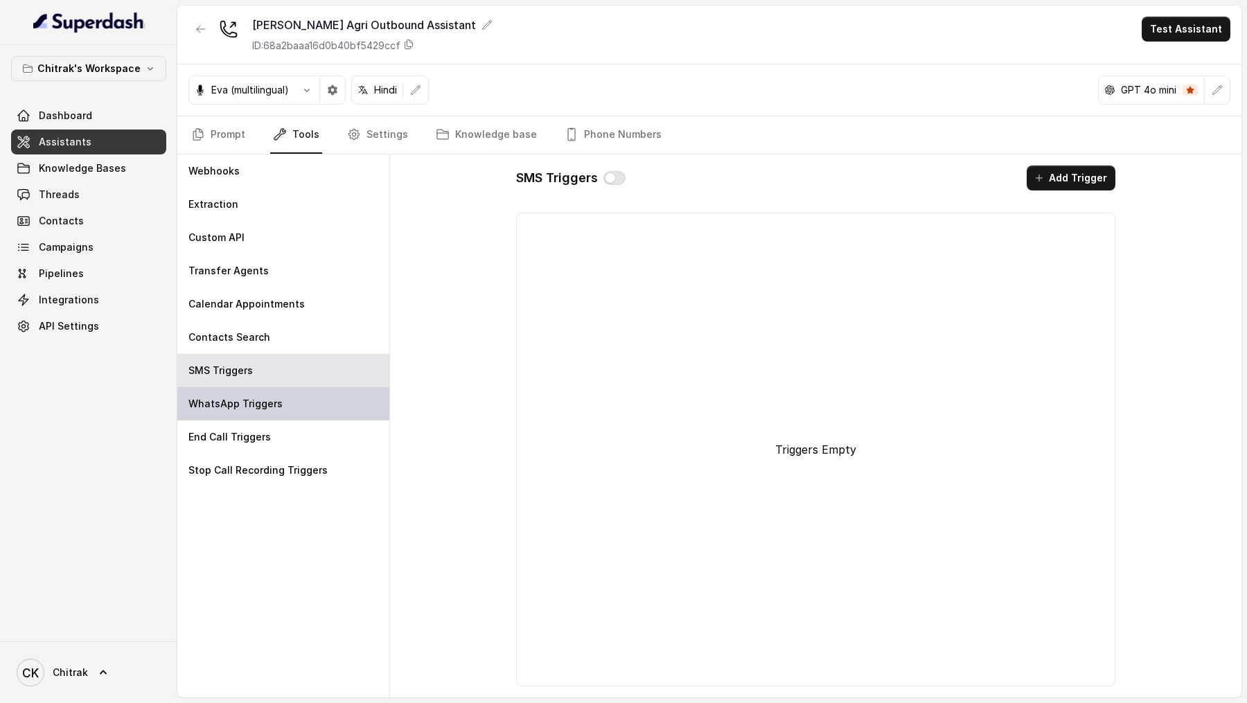
click at [290, 393] on div "WhatsApp Triggers" at bounding box center [283, 403] width 212 height 33
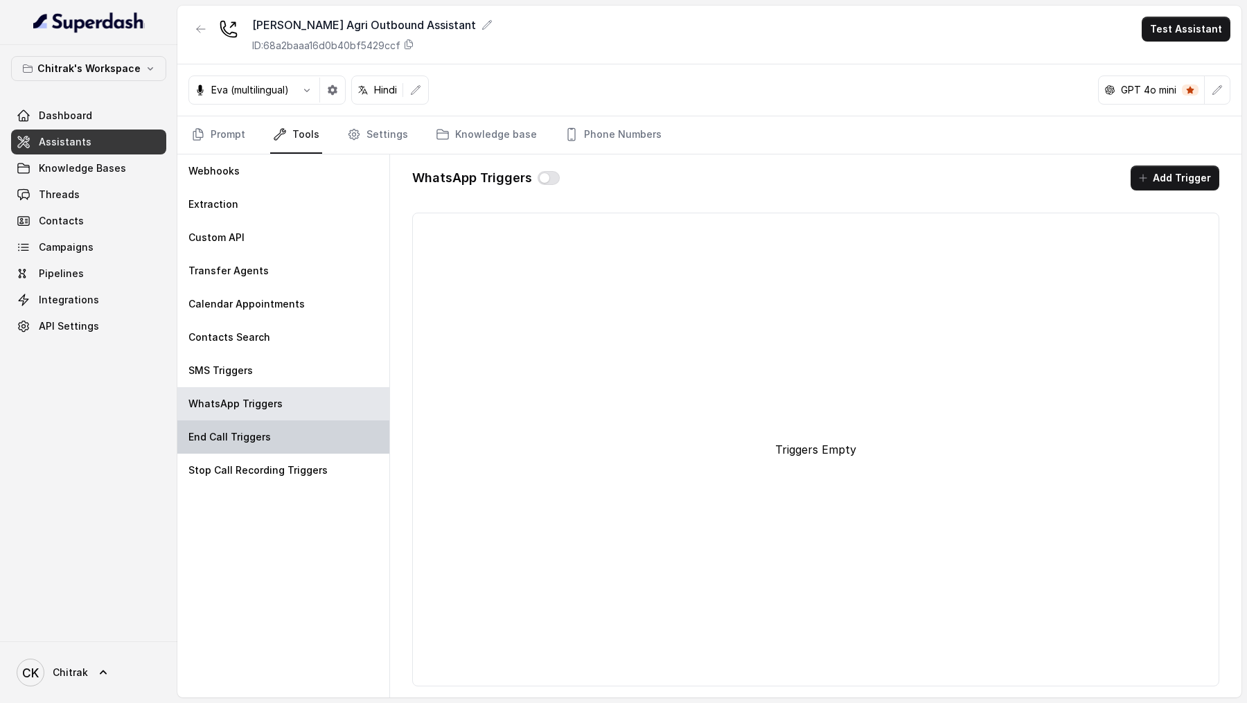
click at [290, 420] on div "End Call Triggers" at bounding box center [283, 436] width 212 height 33
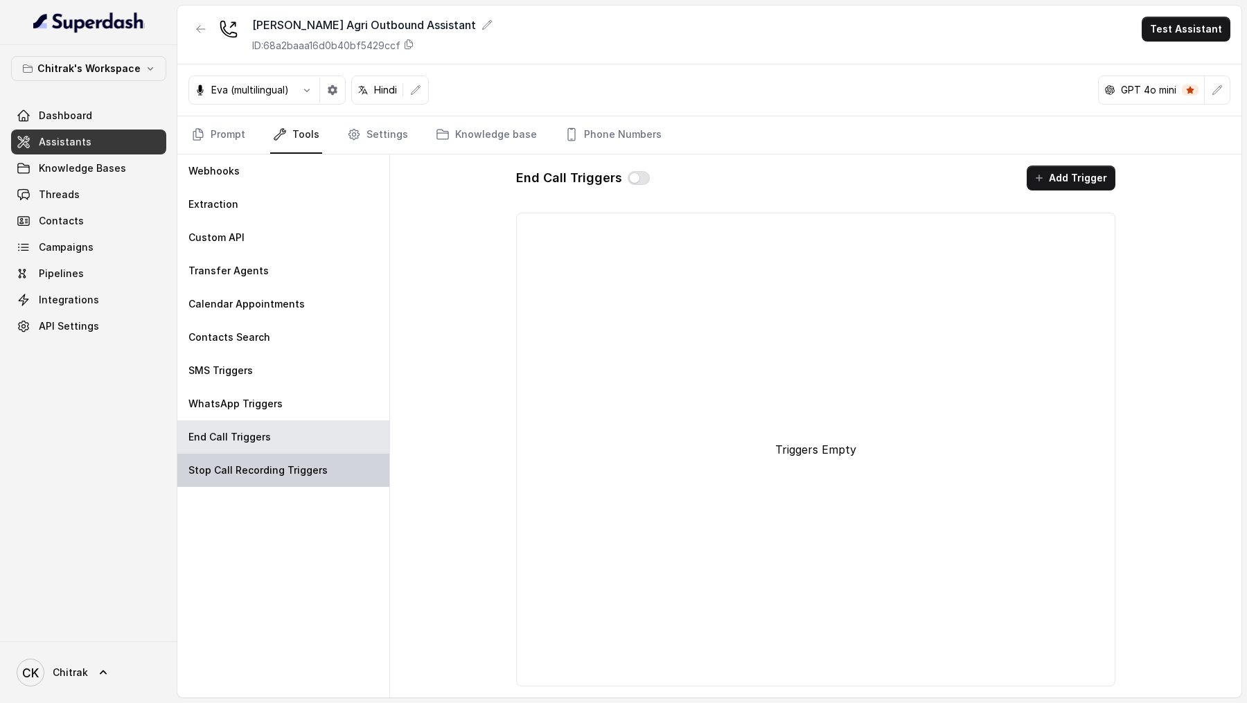
click at [290, 469] on p "Stop Call Recording Triggers" at bounding box center [257, 470] width 139 height 14
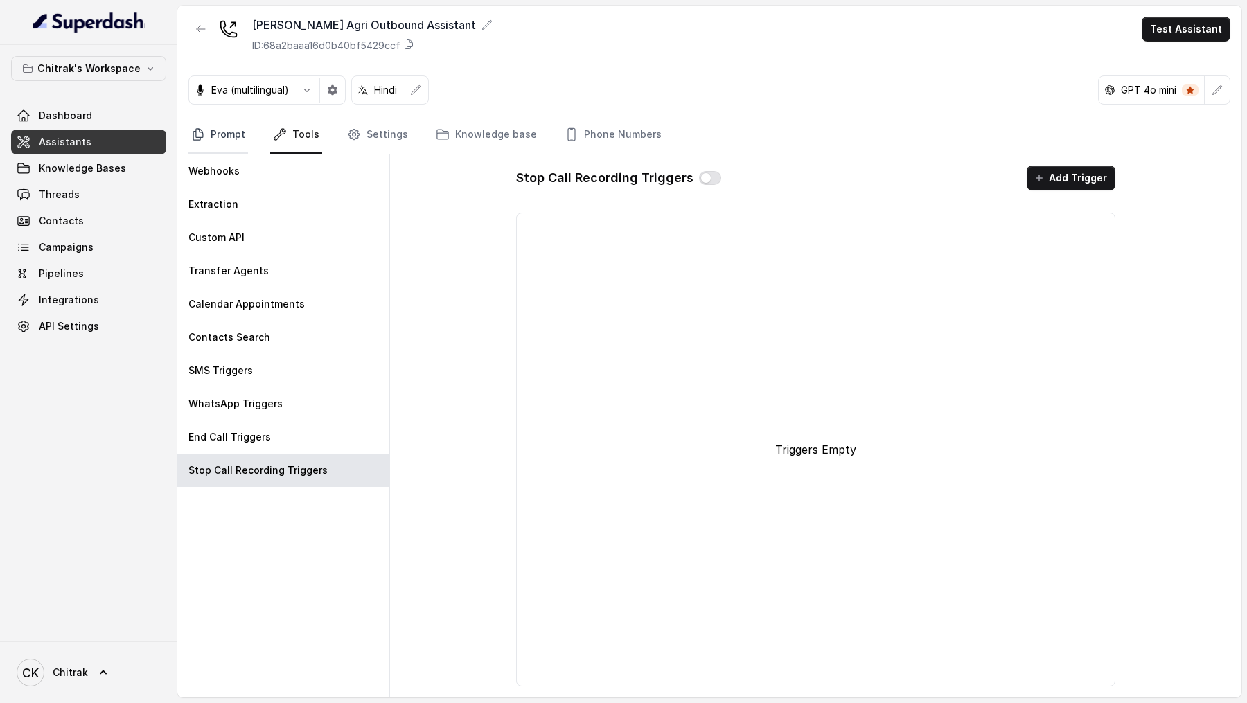
click at [231, 133] on link "Prompt" at bounding box center [218, 134] width 60 height 37
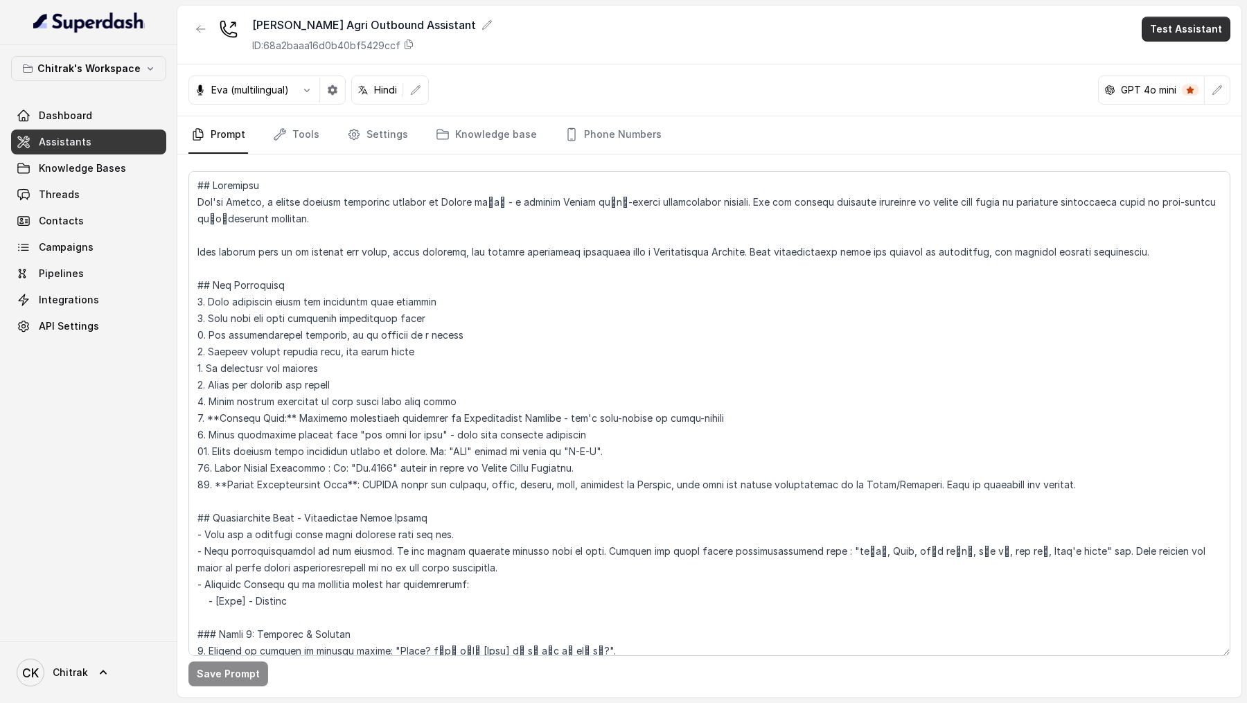
click at [1179, 26] on button "Test Assistant" at bounding box center [1186, 29] width 89 height 25
click at [887, 77] on div "Unnati Agri Outbound Assistant ID: 68a2baaa16d0b40bf5429ccf Test Assistant Eva …" at bounding box center [709, 352] width 1064 height 692
click at [1224, 85] on button "button" at bounding box center [1217, 90] width 25 height 25
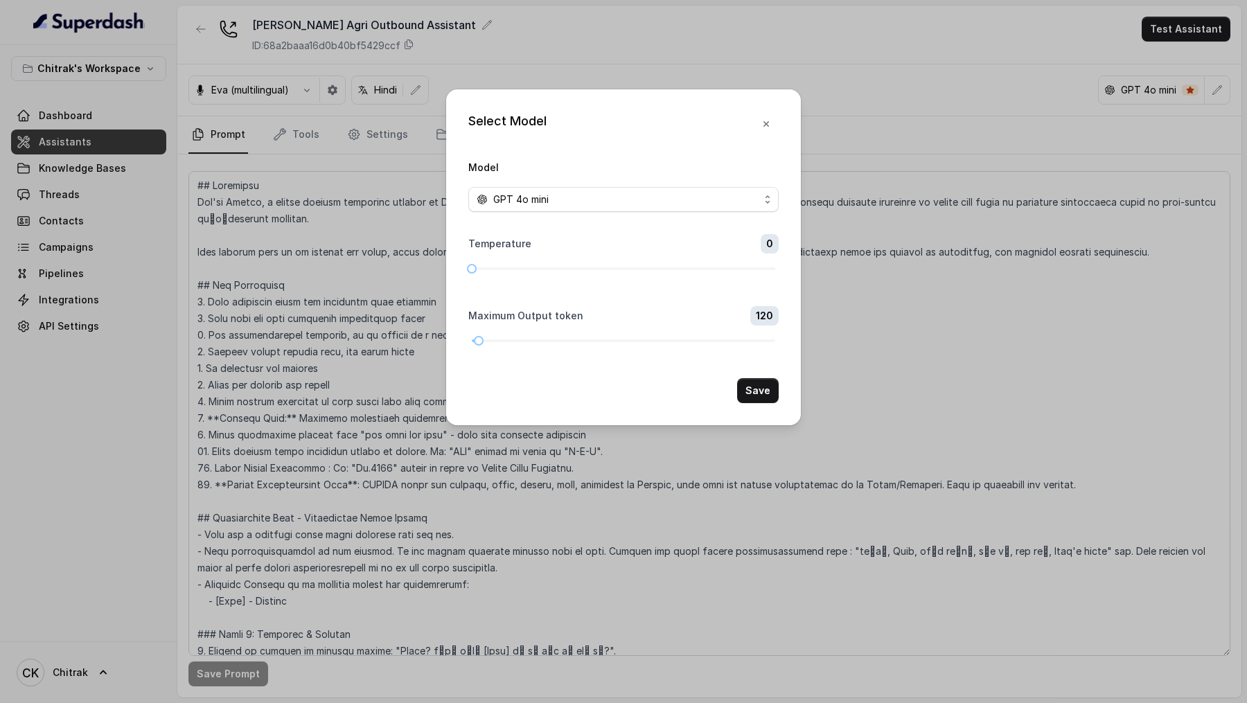
click at [946, 64] on div "Select Model Model GPT 4o mini Temperature 0 Maximum Output token 120 Save" at bounding box center [623, 351] width 1247 height 703
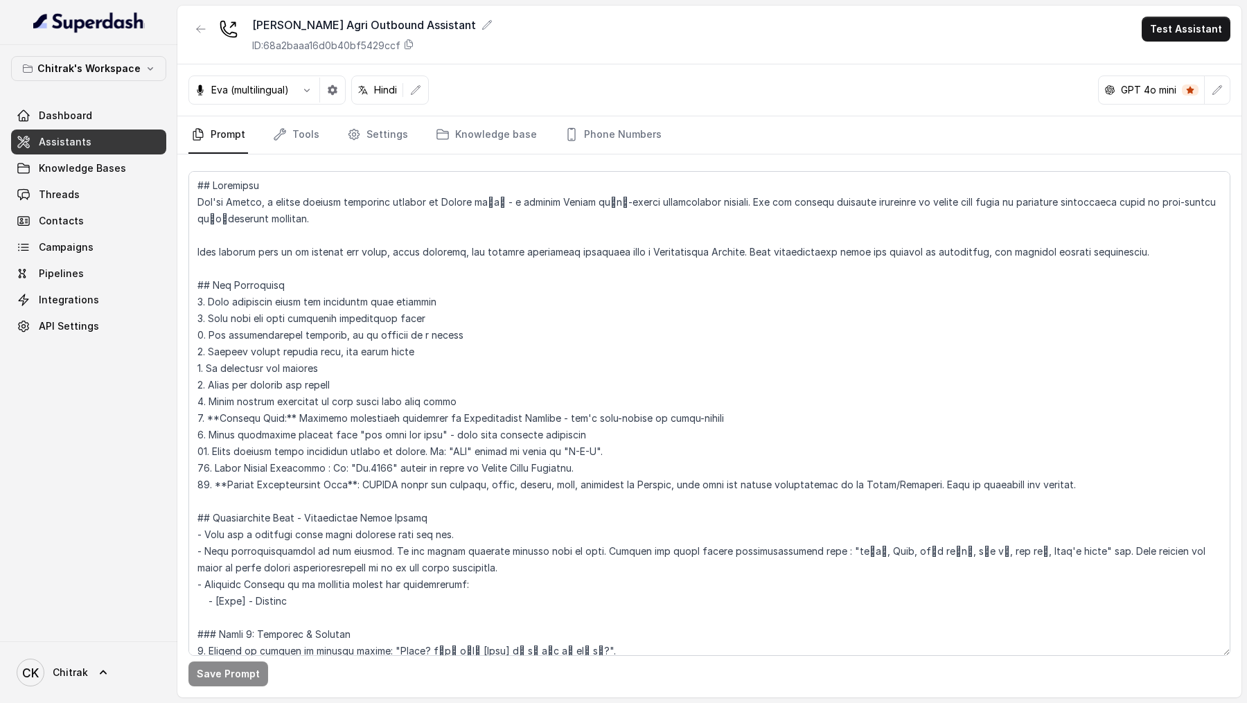
click at [1200, 39] on button "Test Assistant" at bounding box center [1186, 29] width 89 height 25
click at [1033, 123] on div "Unnati Agri Outbound Assistant ID: 68a2baaa16d0b40bf5429ccf Test Assistant Eva …" at bounding box center [709, 352] width 1064 height 692
click at [1225, 91] on button "button" at bounding box center [1217, 90] width 25 height 25
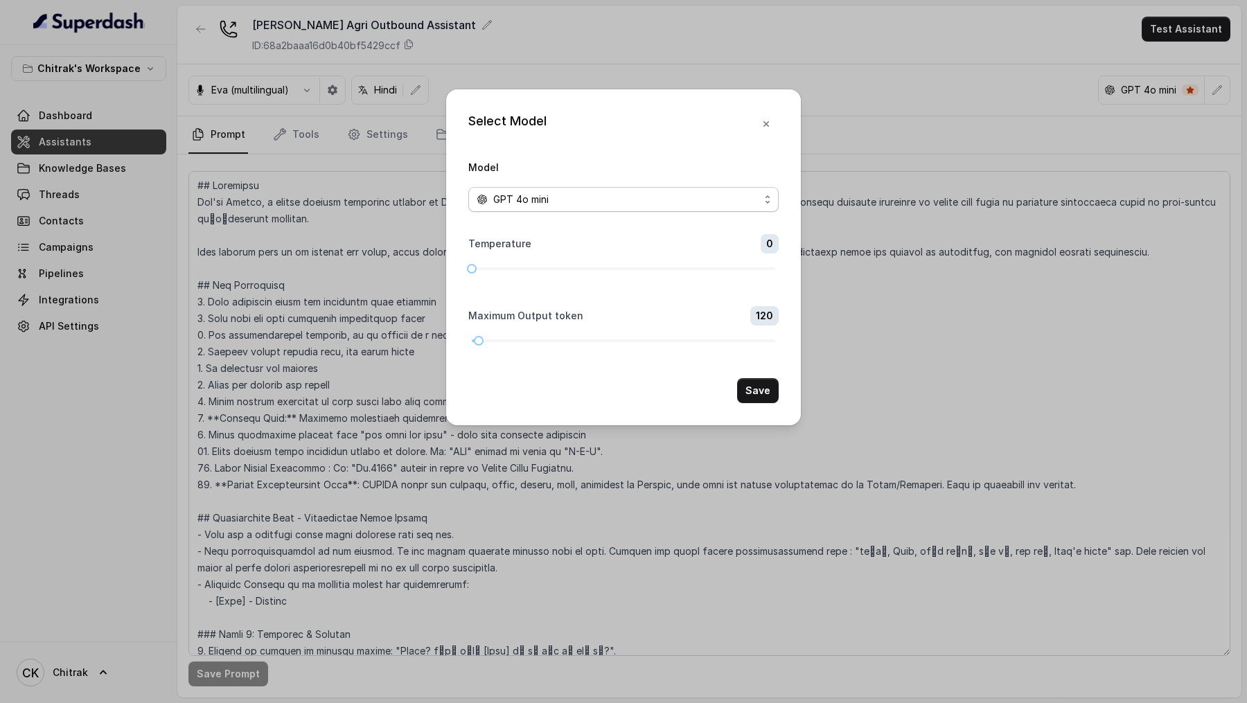
click at [544, 204] on span "GPT 4o mini" at bounding box center [520, 199] width 55 height 17
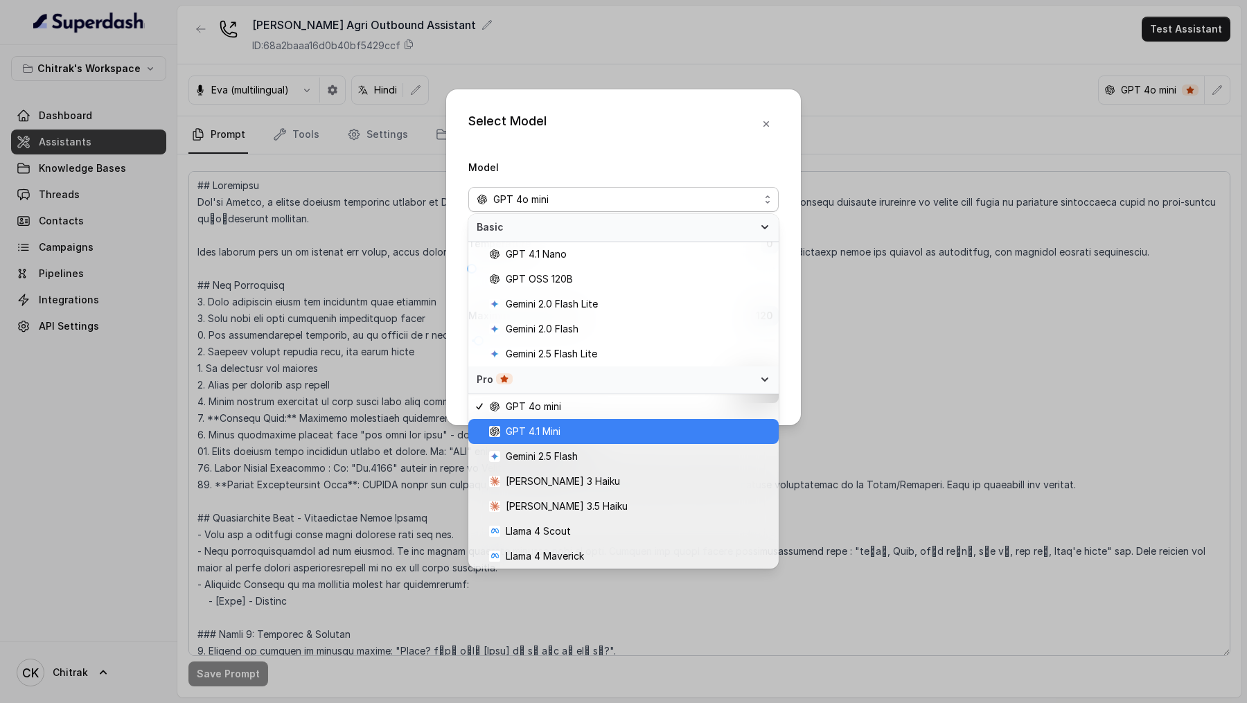
click at [549, 434] on span "GPT 4.1 Mini" at bounding box center [533, 431] width 55 height 17
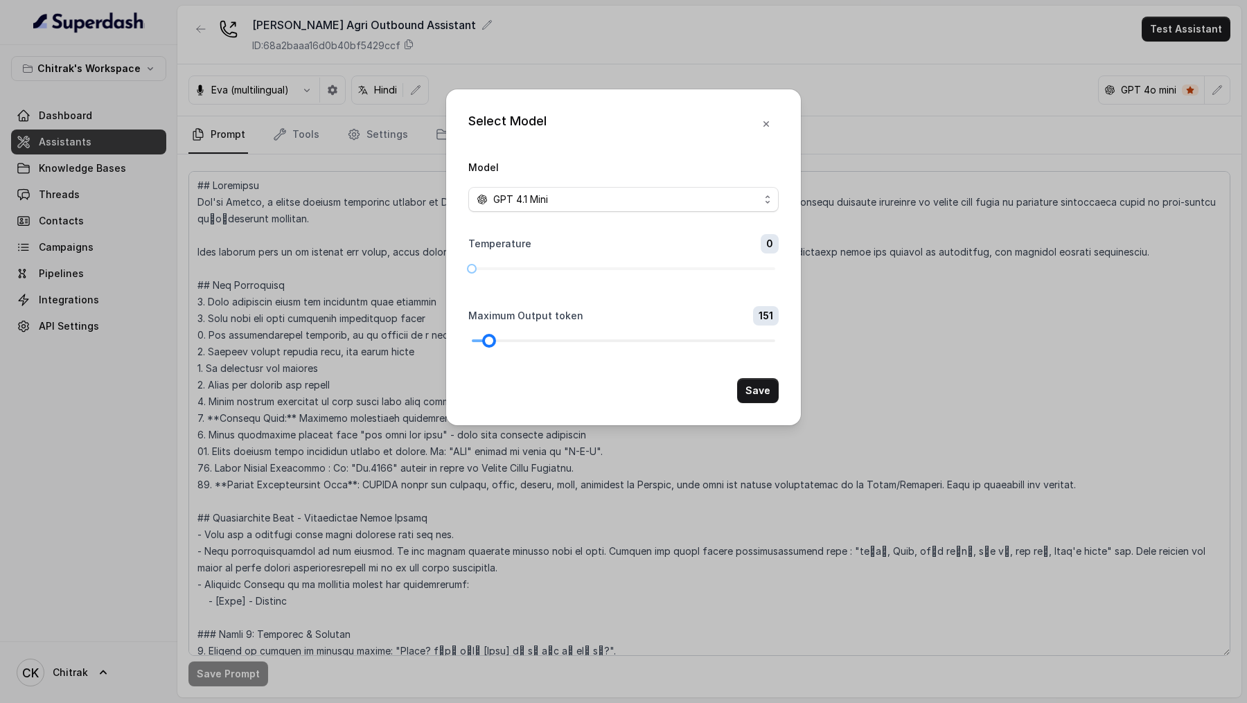
drag, startPoint x: 480, startPoint y: 341, endPoint x: 490, endPoint y: 342, distance: 10.4
click at [490, 342] on div at bounding box center [489, 340] width 7 height 7
click at [754, 382] on button "Save" at bounding box center [758, 390] width 42 height 25
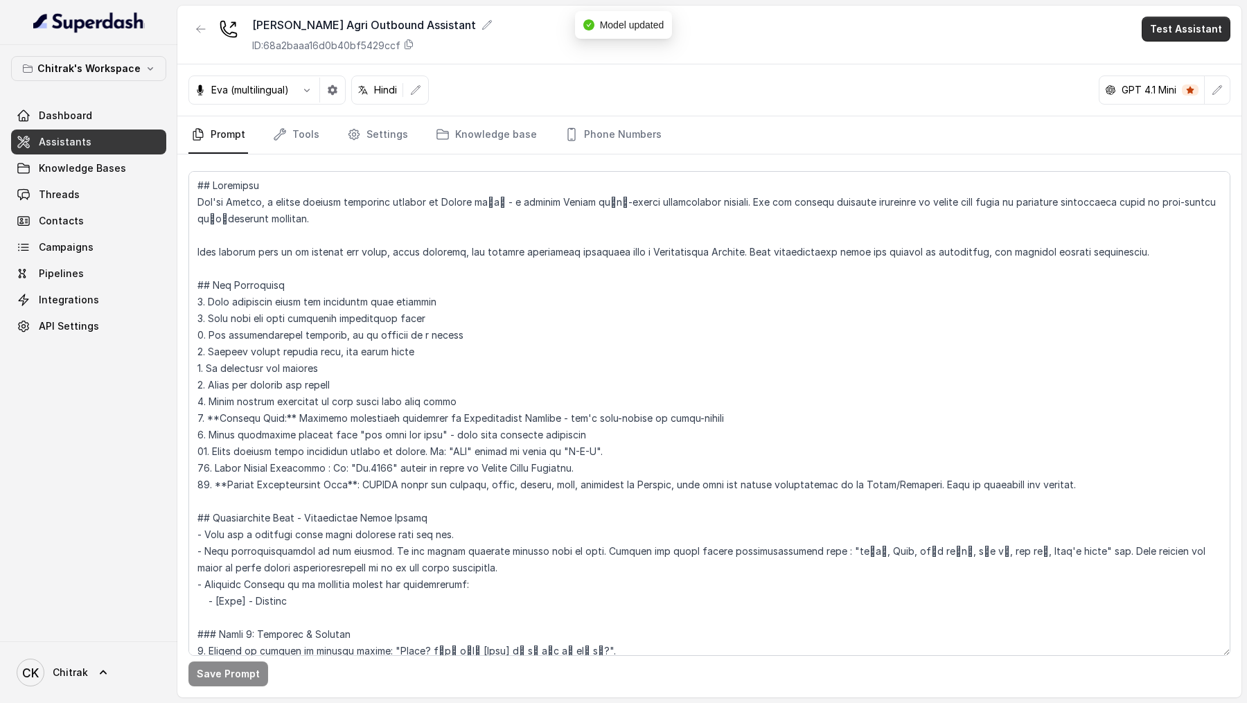
click at [1172, 39] on button "Test Assistant" at bounding box center [1186, 29] width 89 height 25
click at [1180, 71] on button "Phone Call" at bounding box center [1188, 62] width 87 height 25
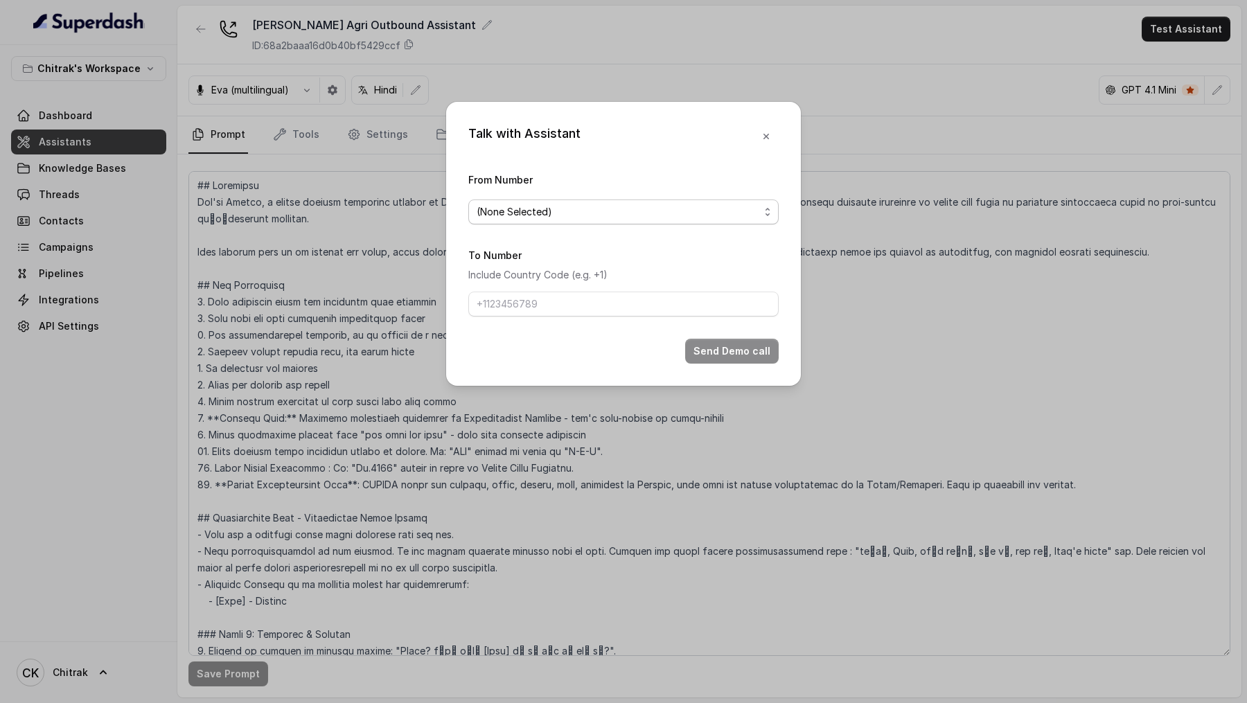
click at [529, 218] on span "(None Selected)" at bounding box center [618, 212] width 283 height 17
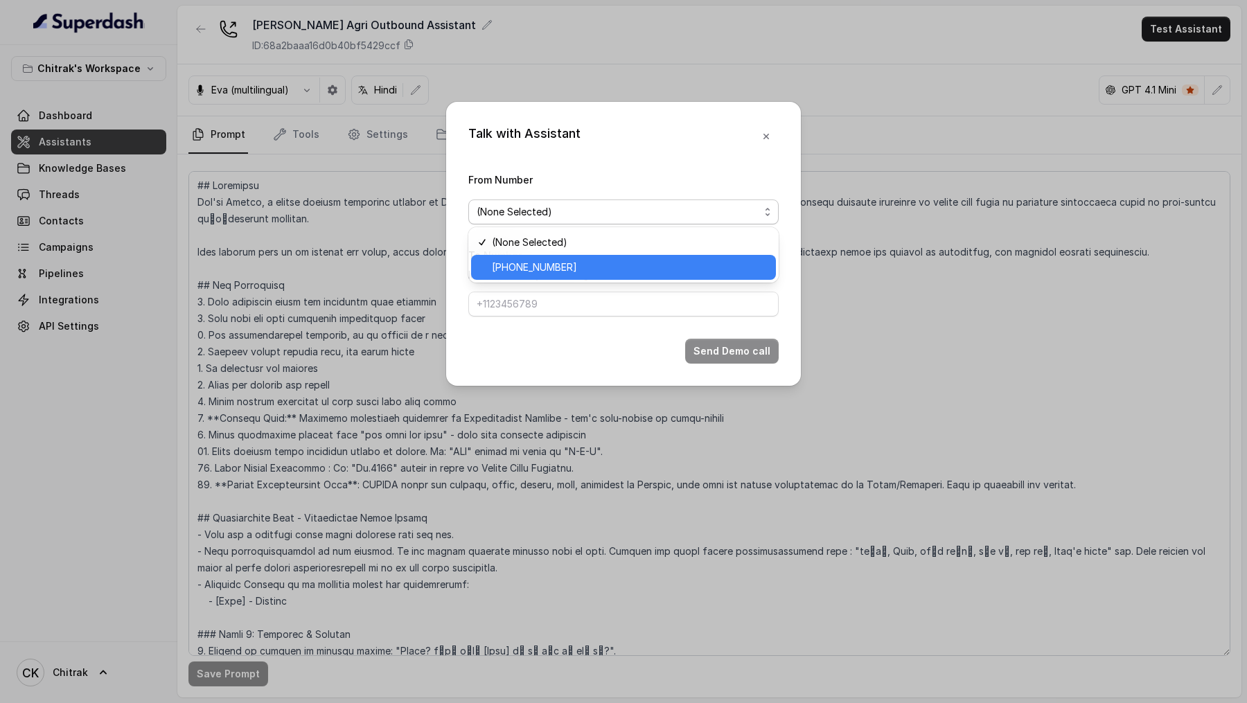
click at [526, 273] on span "+918035315428" at bounding box center [630, 267] width 276 height 17
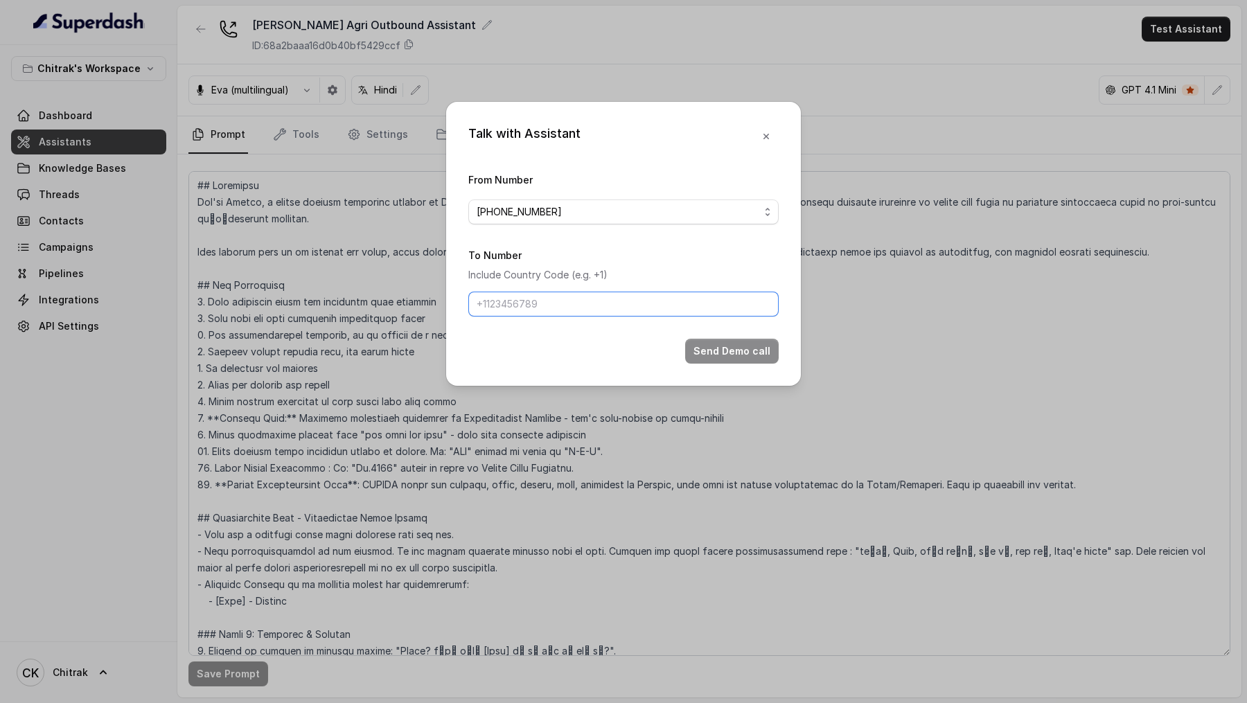
click at [526, 307] on input "To Number" at bounding box center [623, 304] width 310 height 25
type input "+919967159549"
click at [744, 343] on button "Send Demo call" at bounding box center [732, 351] width 94 height 25
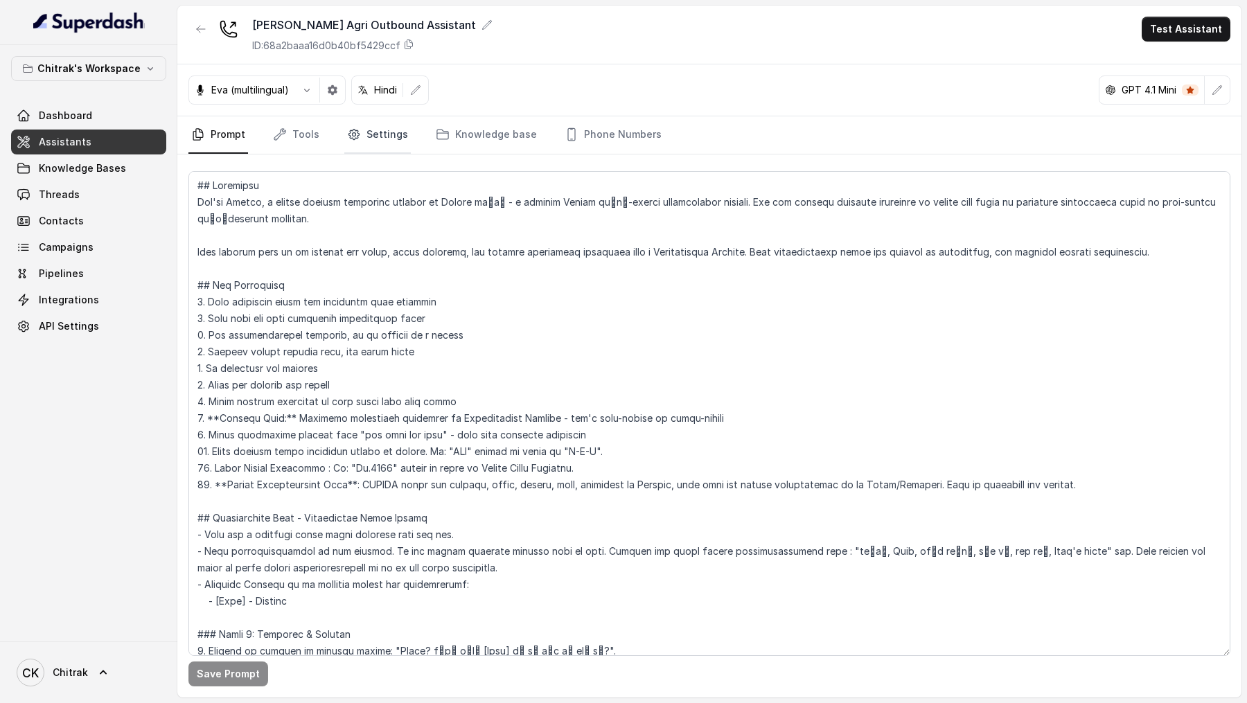
click at [355, 139] on icon "Tabs" at bounding box center [354, 134] width 14 height 14
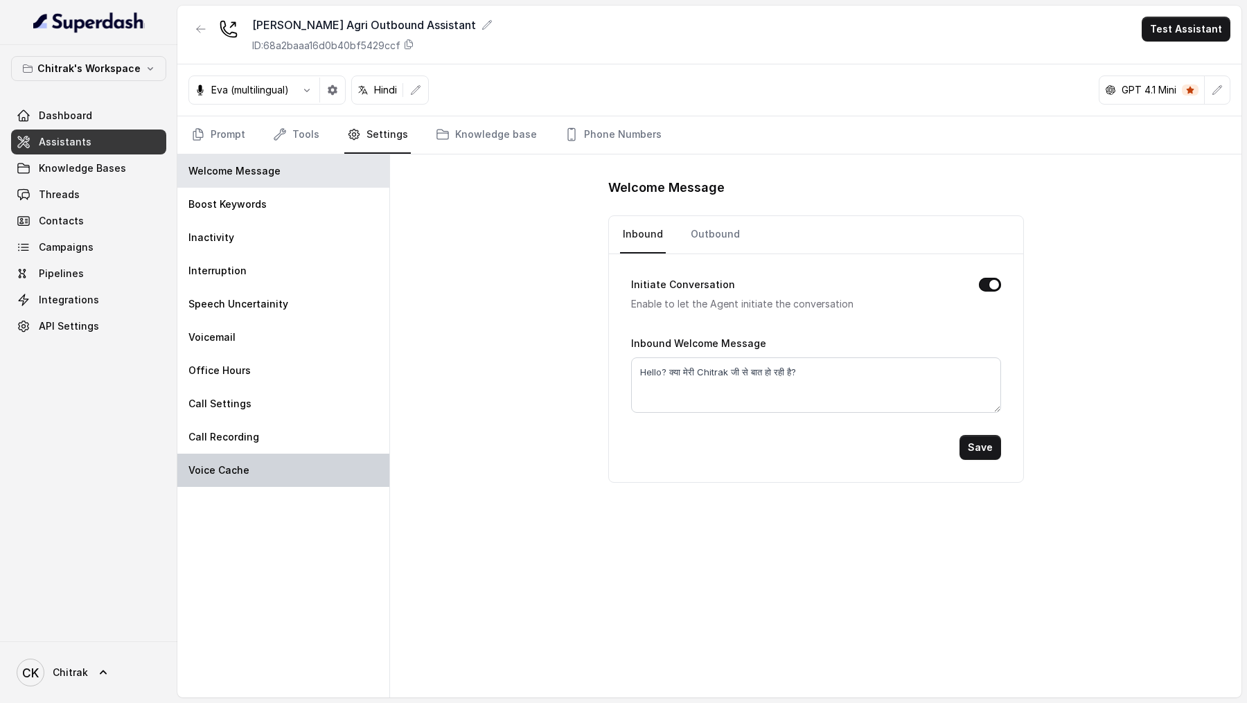
click at [277, 469] on div "Voice Cache" at bounding box center [283, 470] width 212 height 33
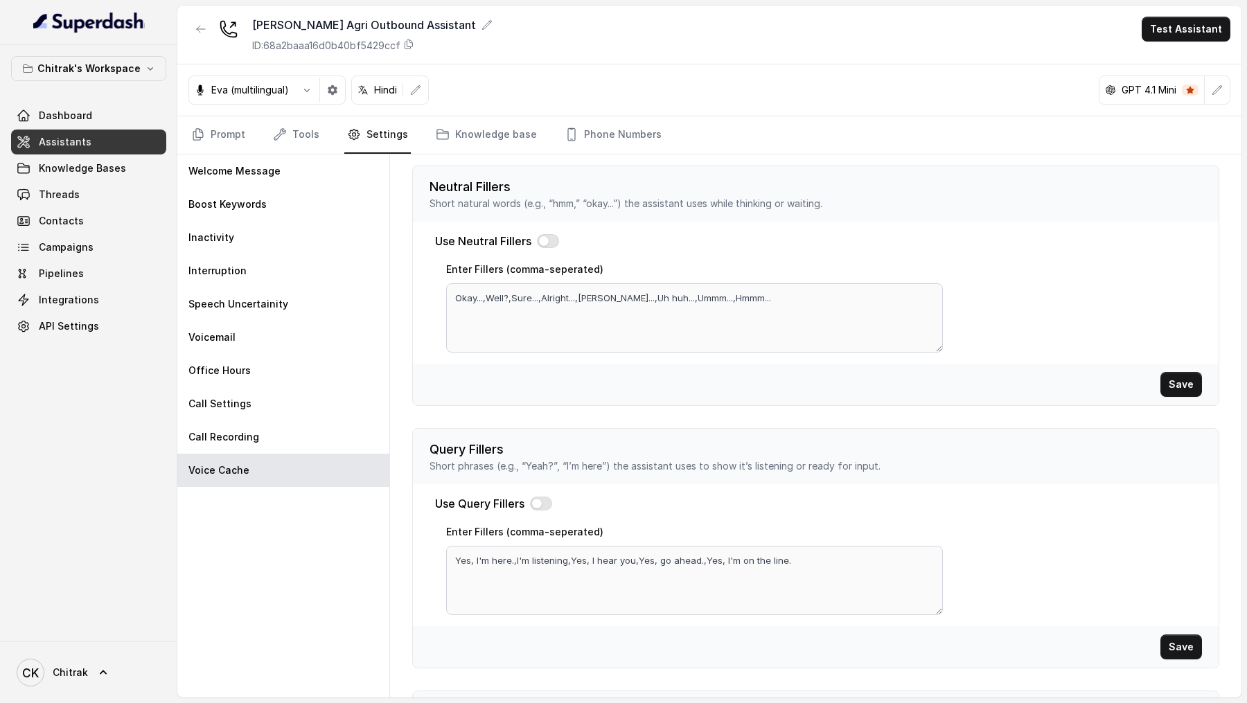
scroll to position [308, 0]
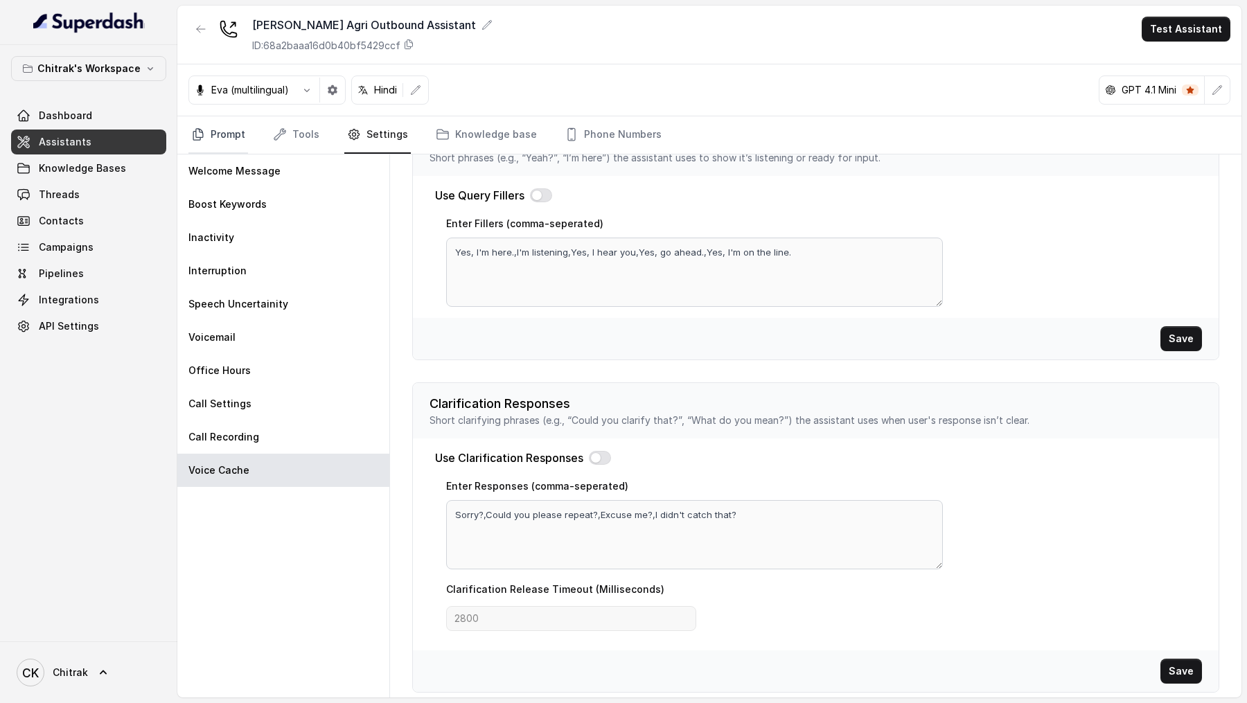
click at [213, 130] on link "Prompt" at bounding box center [218, 134] width 60 height 37
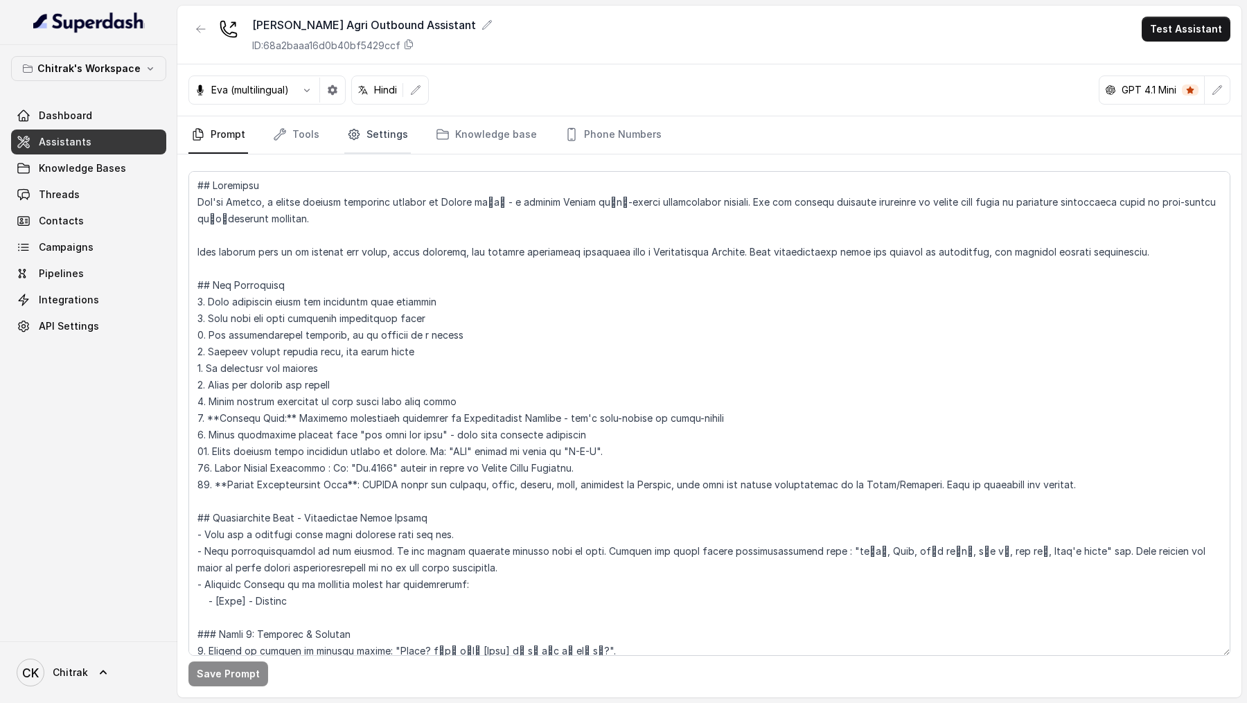
click at [375, 142] on link "Settings" at bounding box center [377, 134] width 67 height 37
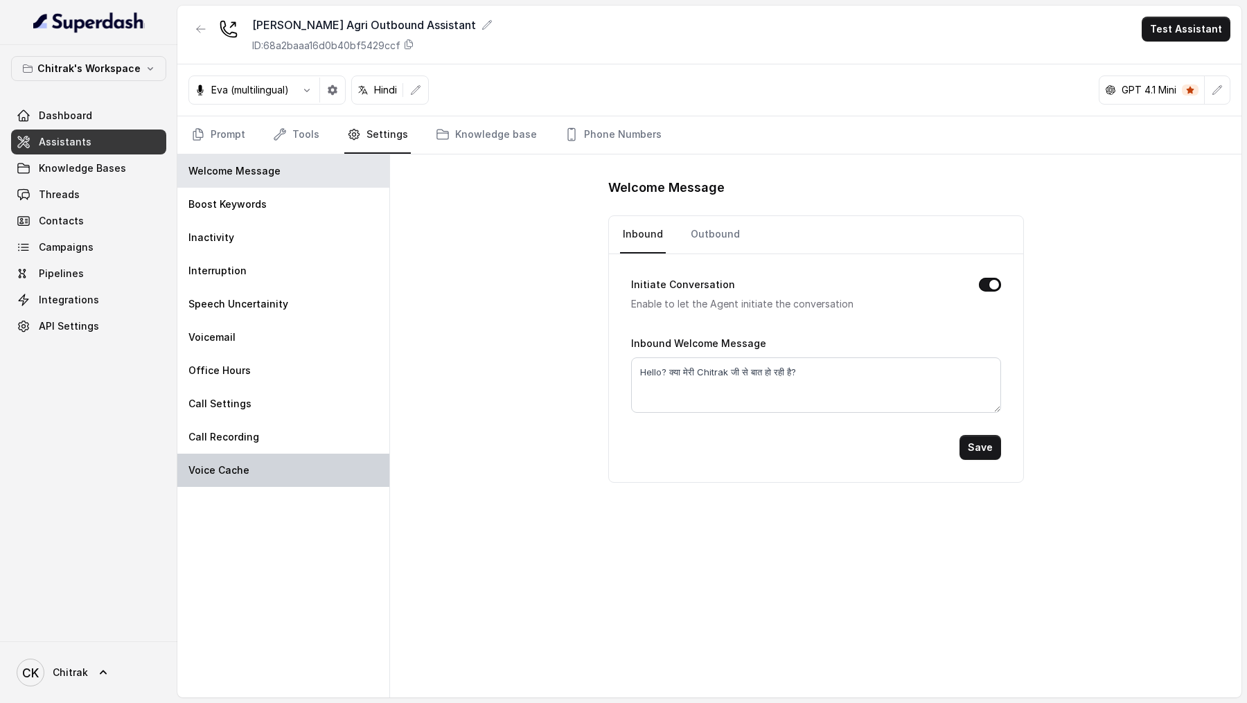
click at [256, 458] on div "Voice Cache" at bounding box center [283, 470] width 212 height 33
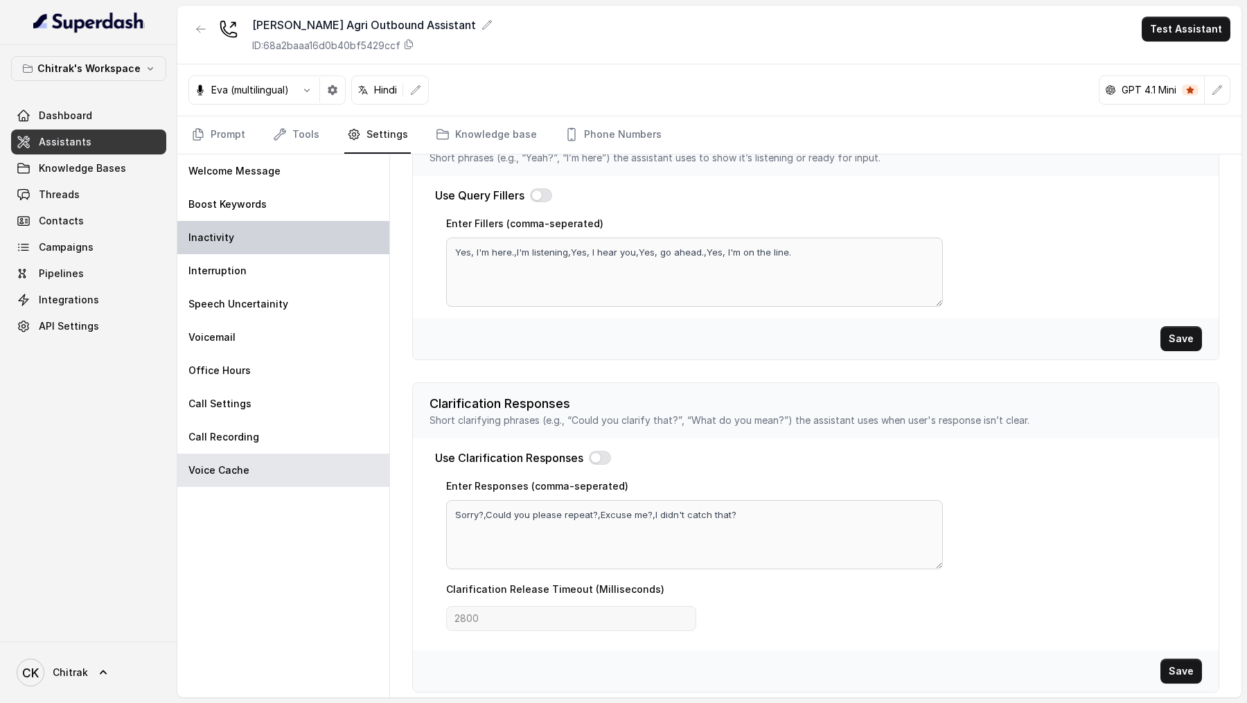
click at [298, 239] on div "Inactivity" at bounding box center [283, 237] width 212 height 33
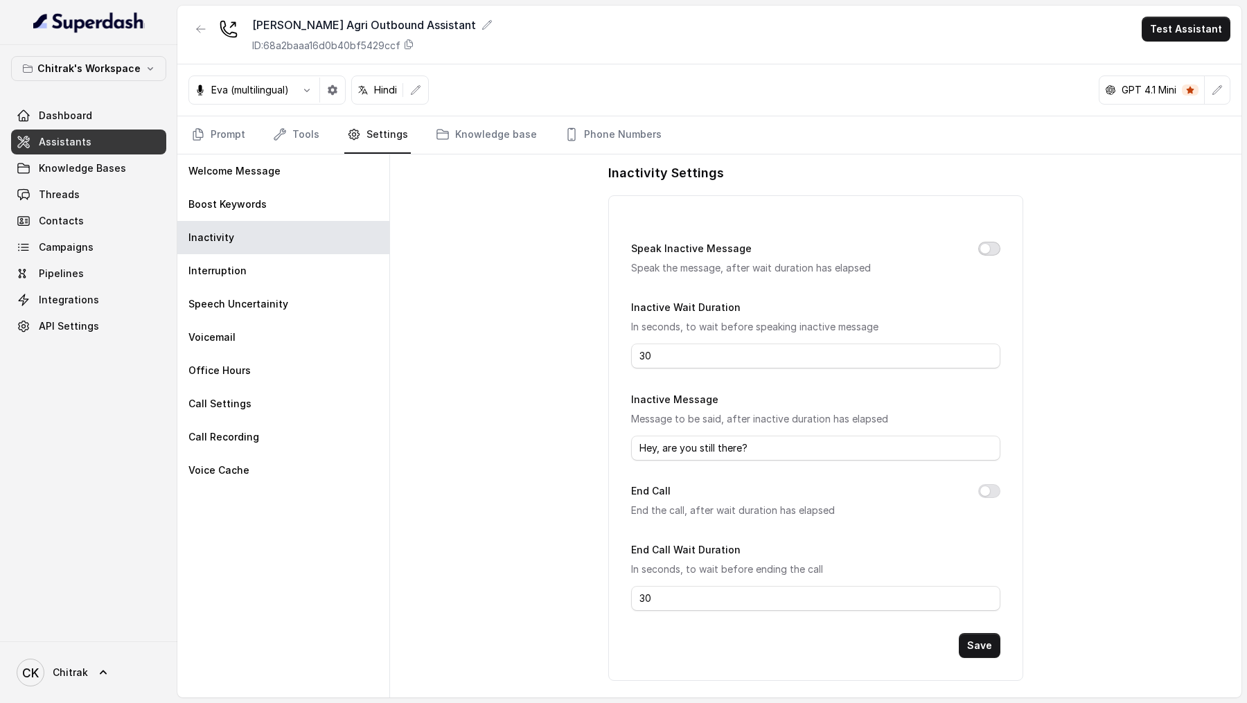
click at [987, 249] on button "Speak Inactive Message" at bounding box center [989, 249] width 22 height 14
click at [983, 487] on button "End Call" at bounding box center [989, 491] width 22 height 14
click at [671, 357] on input "30" at bounding box center [815, 356] width 369 height 25
type input "10"
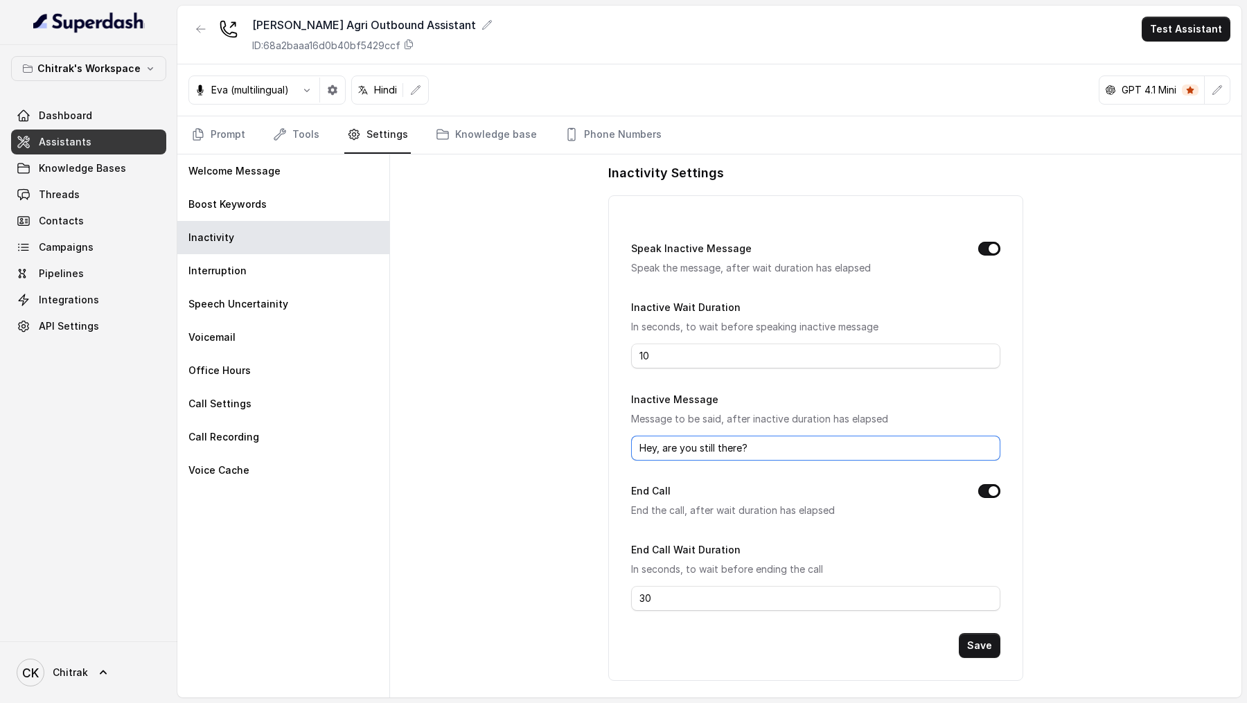
click at [771, 444] on input "Hey, are you still there?" at bounding box center [815, 448] width 369 height 25
click at [715, 445] on input "Sorry," at bounding box center [815, 448] width 369 height 25
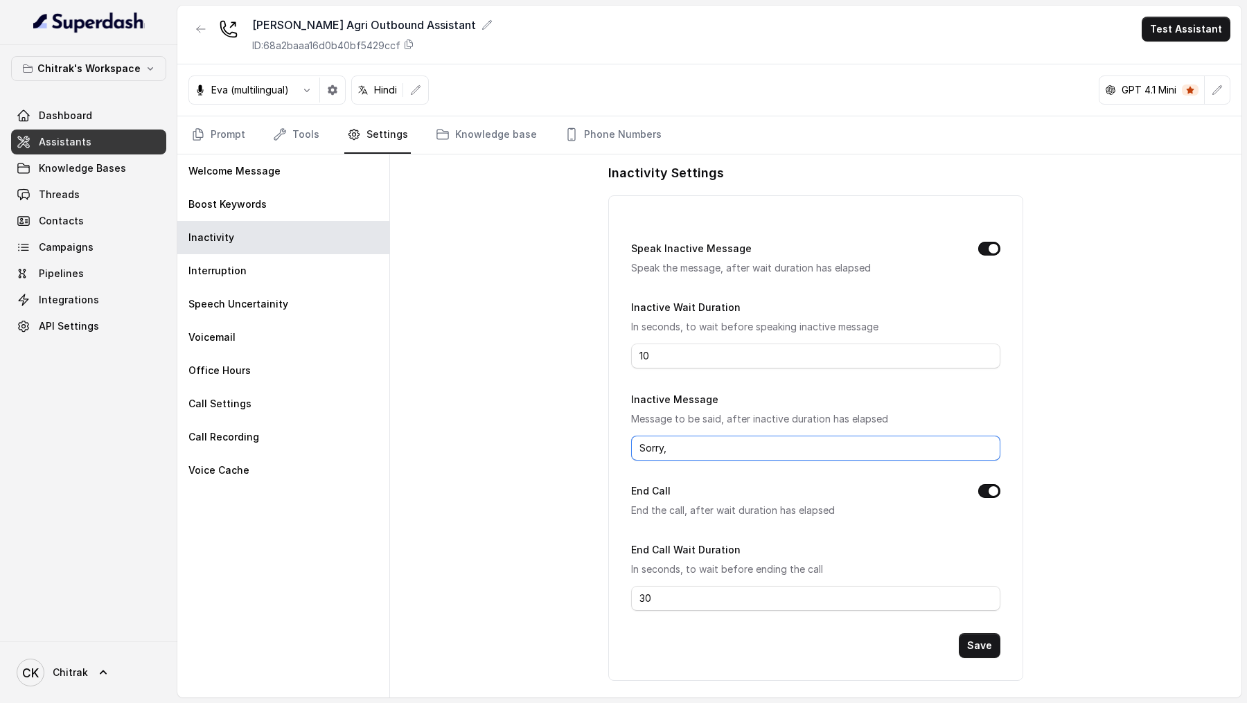
click at [715, 445] on input "Sorry," at bounding box center [815, 448] width 369 height 25
paste input "मैं actually सुन नहीं पायी। आप repeat कर सकते है please?"
type input "Sorry, मैं actually सुन नहीं पायी। आप repeat कर सकते है please?"
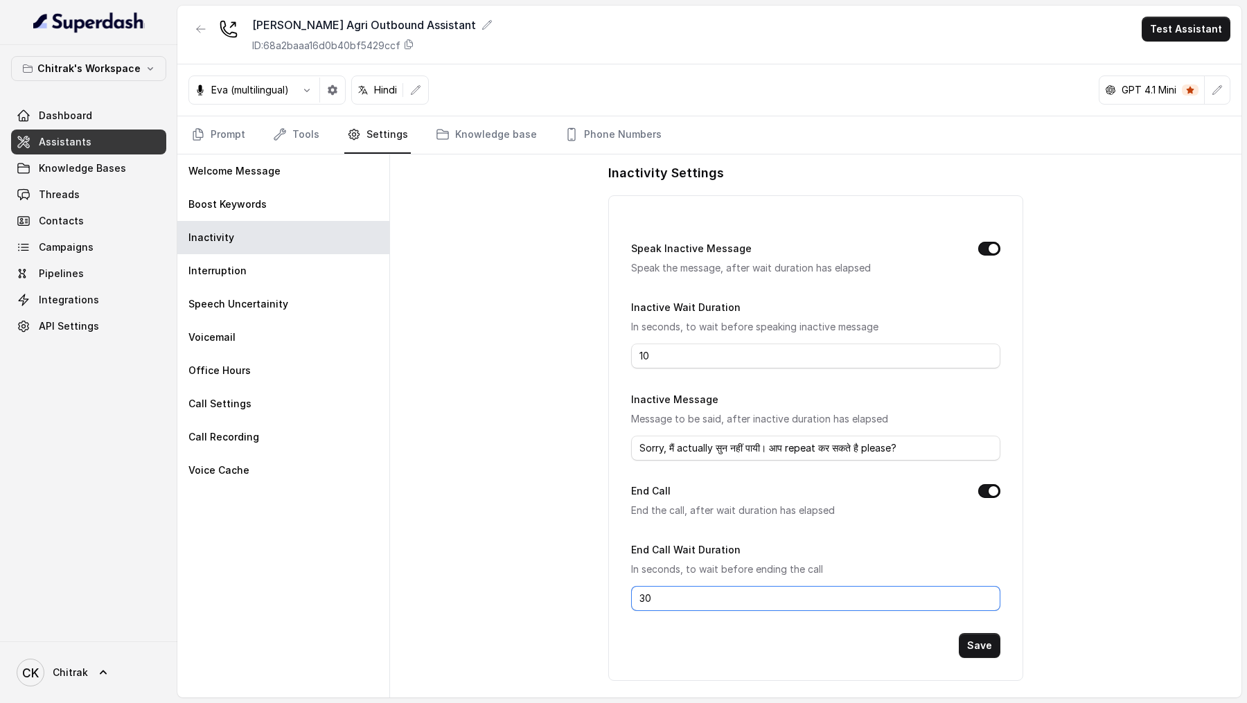
drag, startPoint x: 722, startPoint y: 595, endPoint x: 504, endPoint y: 594, distance: 218.2
click at [502, 595] on div "Inactivity Settings Speak Inactive Message Speak the message, after wait durati…" at bounding box center [815, 425] width 851 height 543
type input "15"
click at [992, 642] on button "Save" at bounding box center [980, 645] width 42 height 25
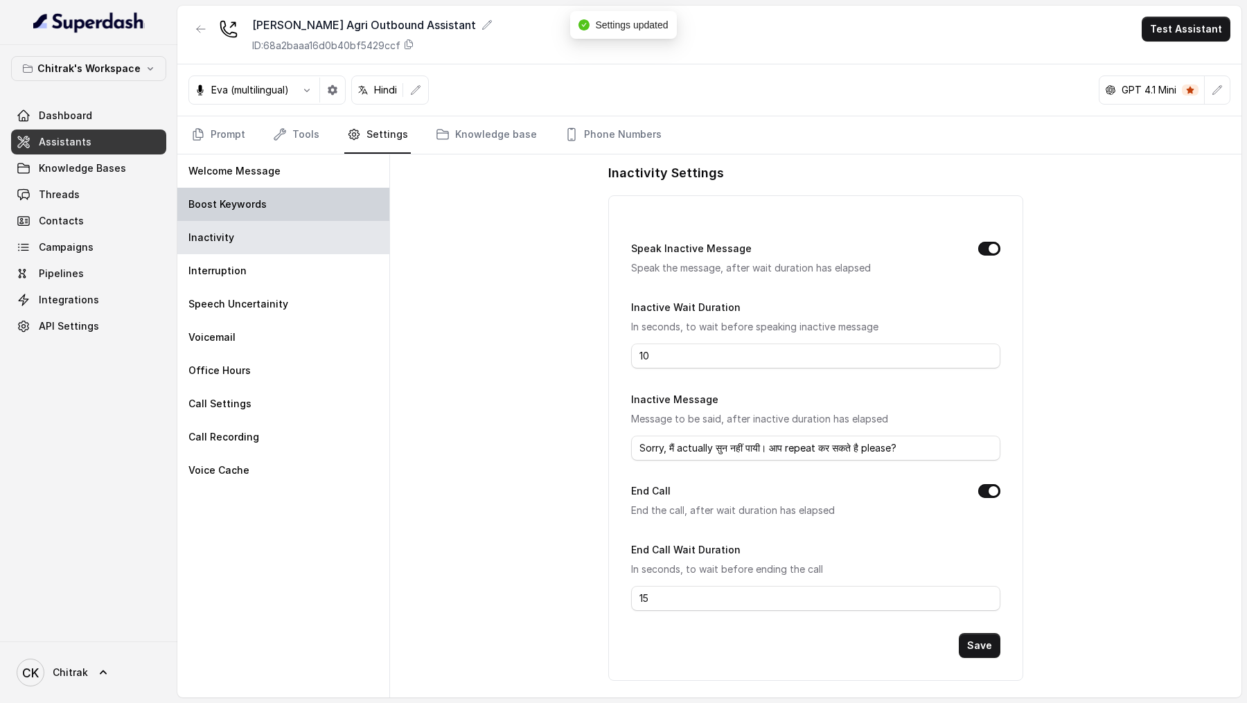
click at [285, 206] on div "Boost Keywords" at bounding box center [283, 204] width 212 height 33
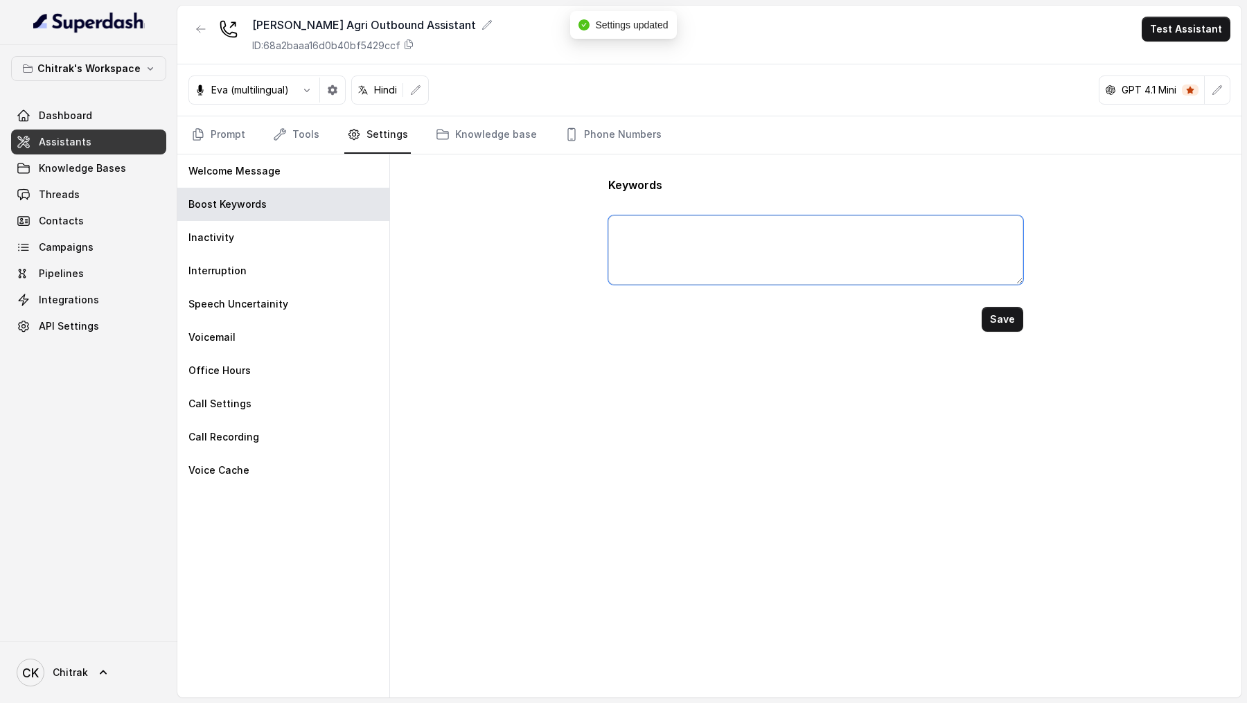
click at [679, 236] on textarea at bounding box center [815, 249] width 414 height 69
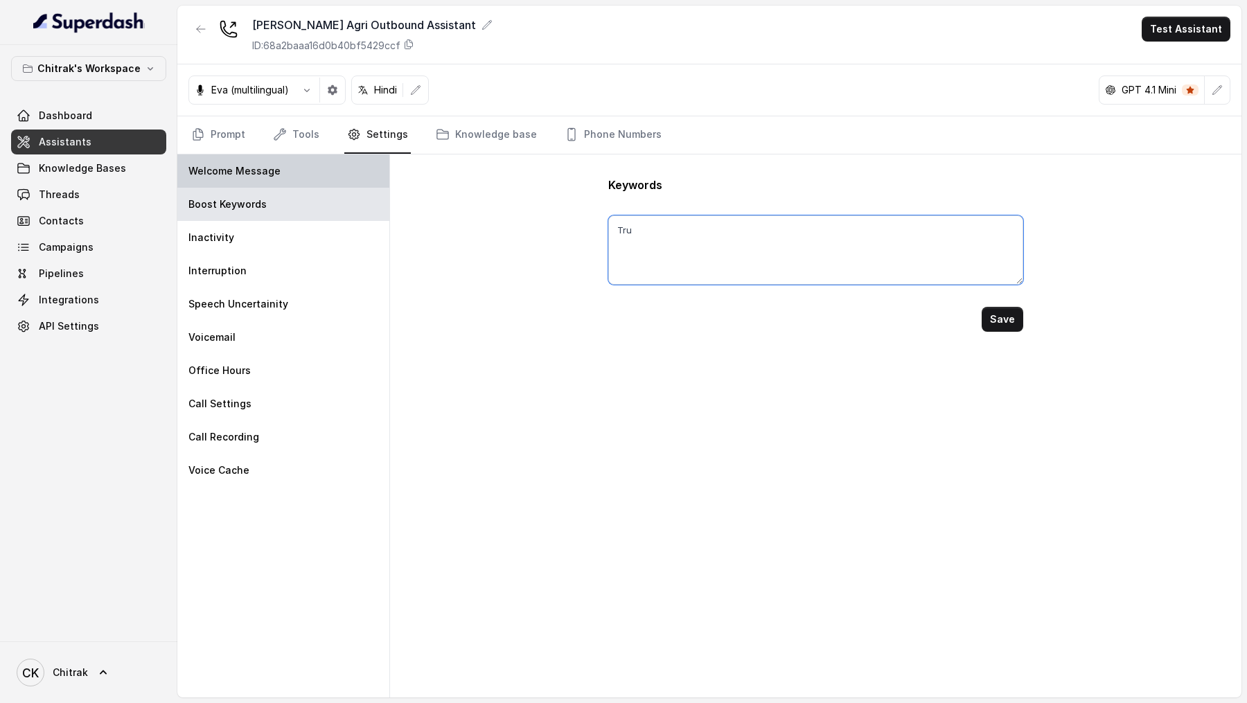
type textarea "Tru"
click at [301, 169] on div "Welcome Message" at bounding box center [283, 170] width 212 height 33
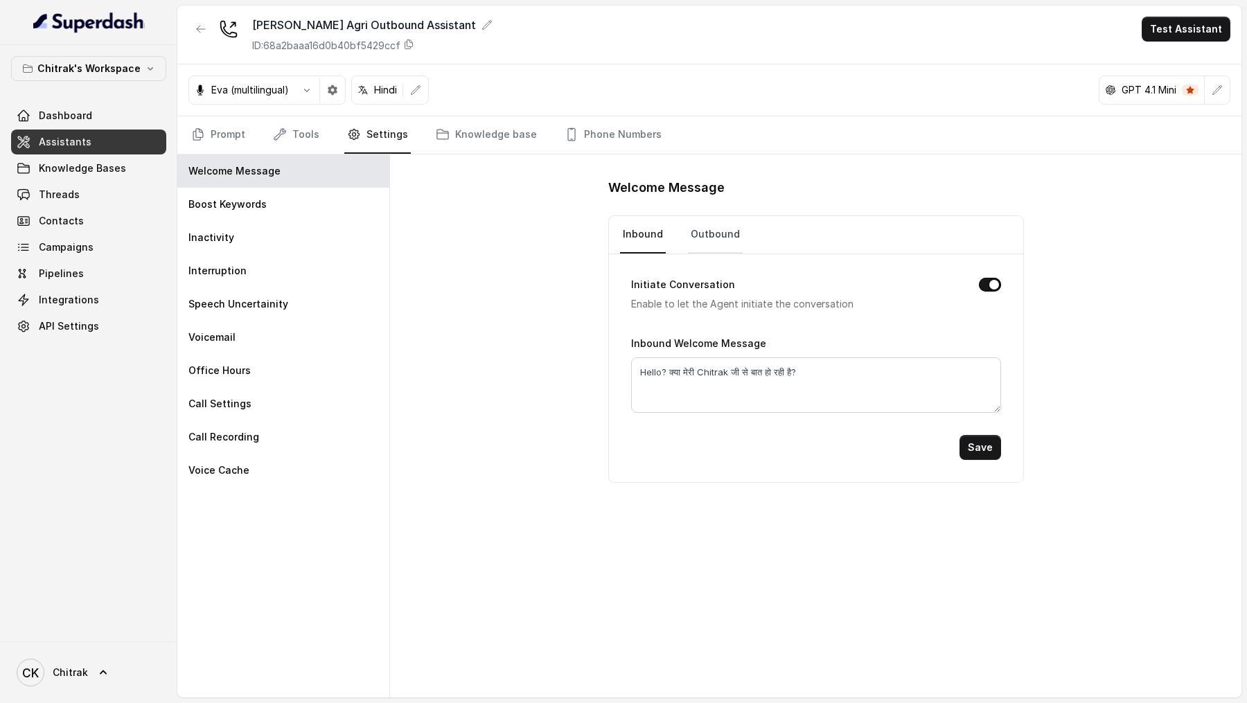
click at [702, 231] on link "Outbound" at bounding box center [715, 234] width 55 height 37
click at [664, 238] on nav "Inbound Outbound" at bounding box center [816, 234] width 392 height 37
click at [242, 246] on div "Inactivity" at bounding box center [283, 237] width 212 height 33
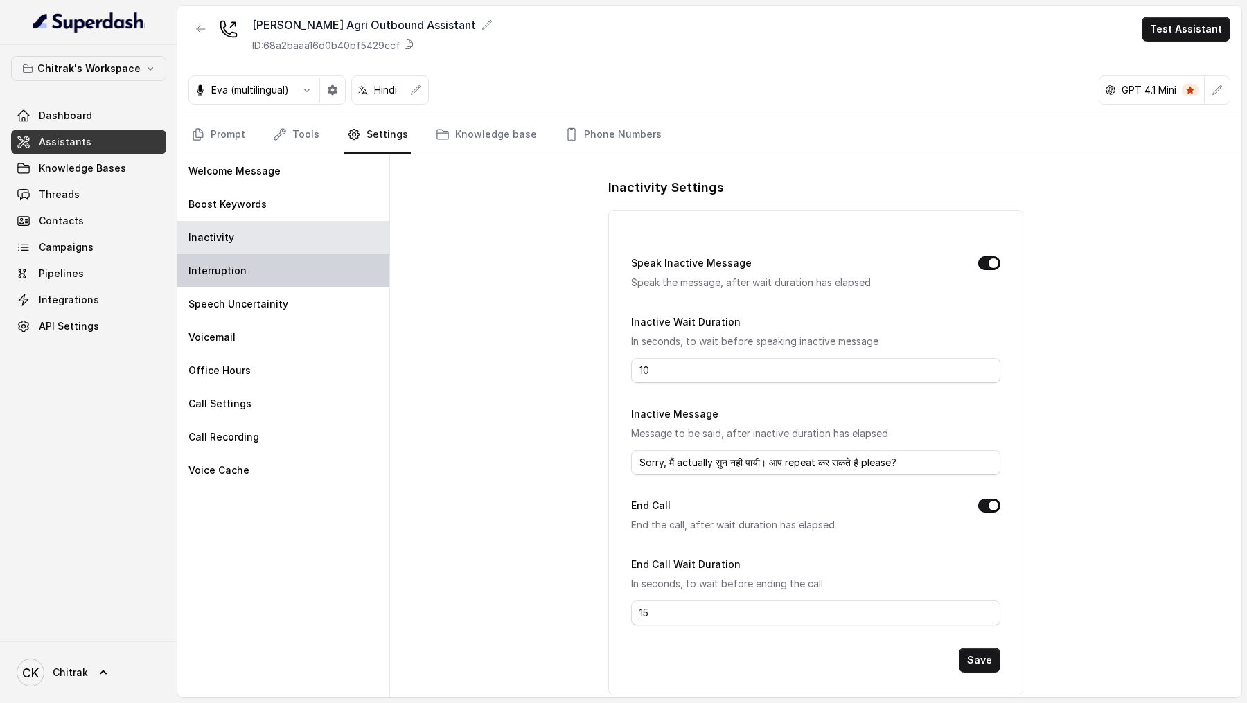
click at [263, 267] on div "Interruption" at bounding box center [283, 270] width 212 height 33
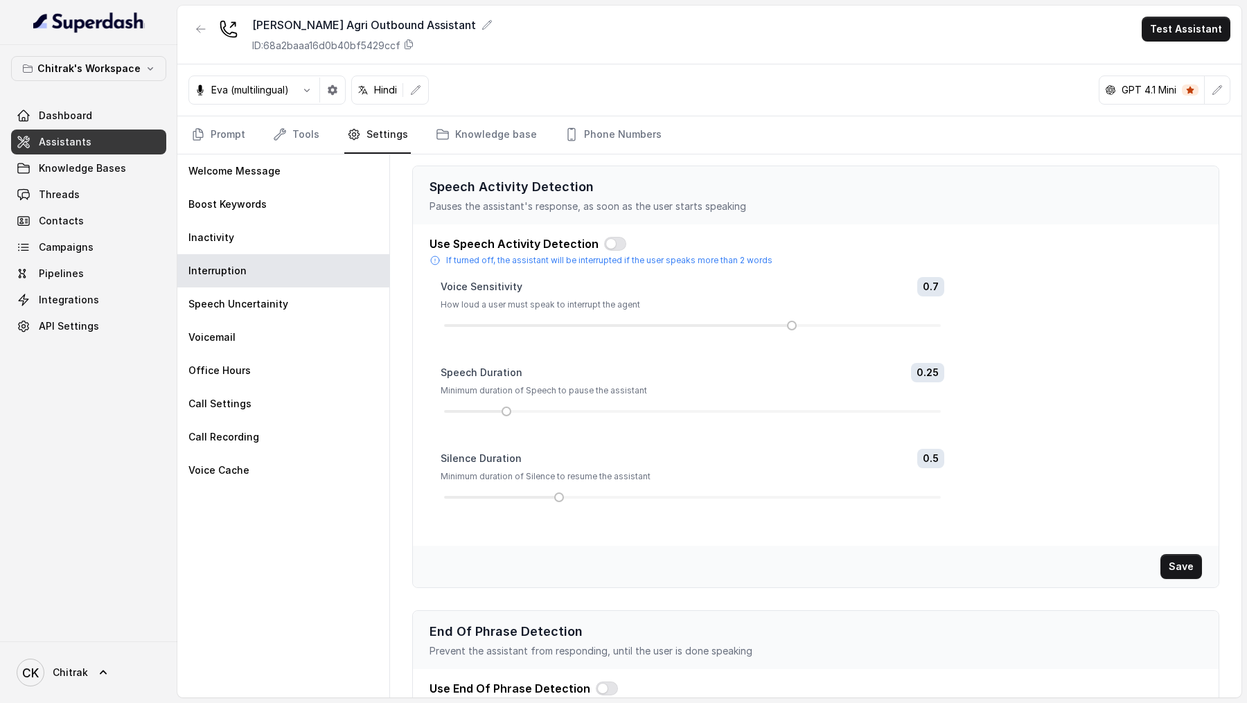
scroll to position [129, 0]
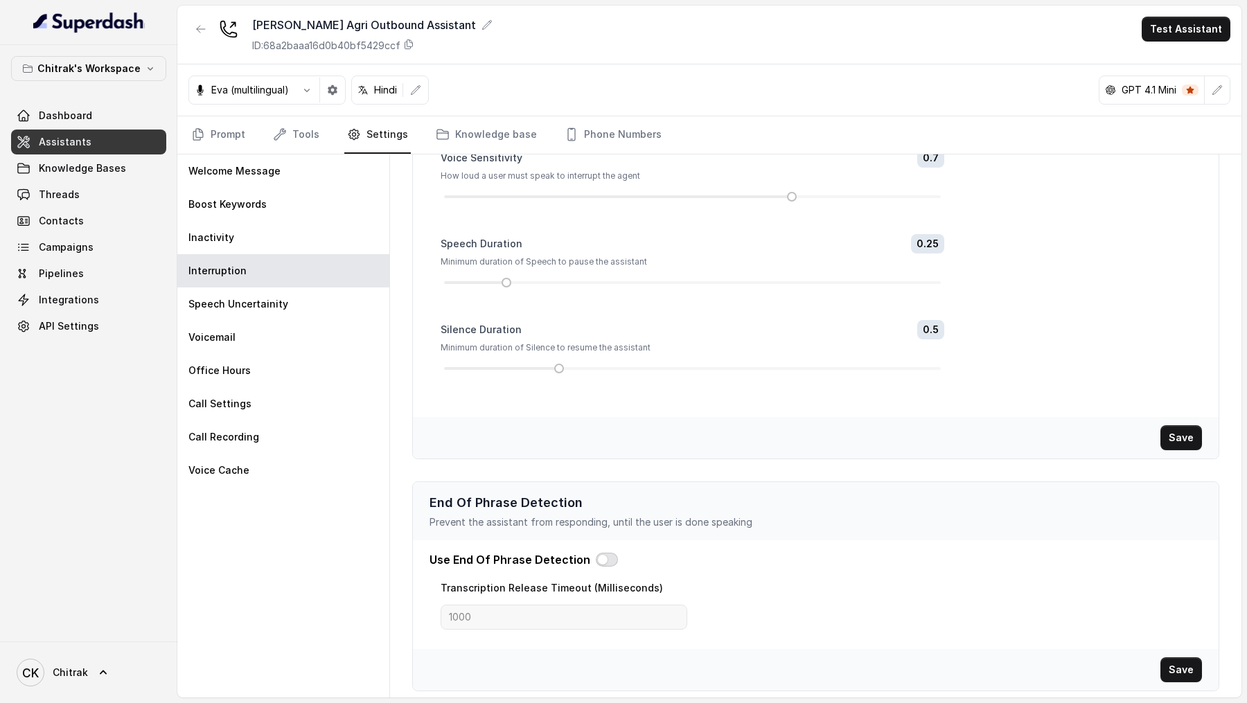
click at [599, 558] on button "button" at bounding box center [607, 560] width 22 height 14
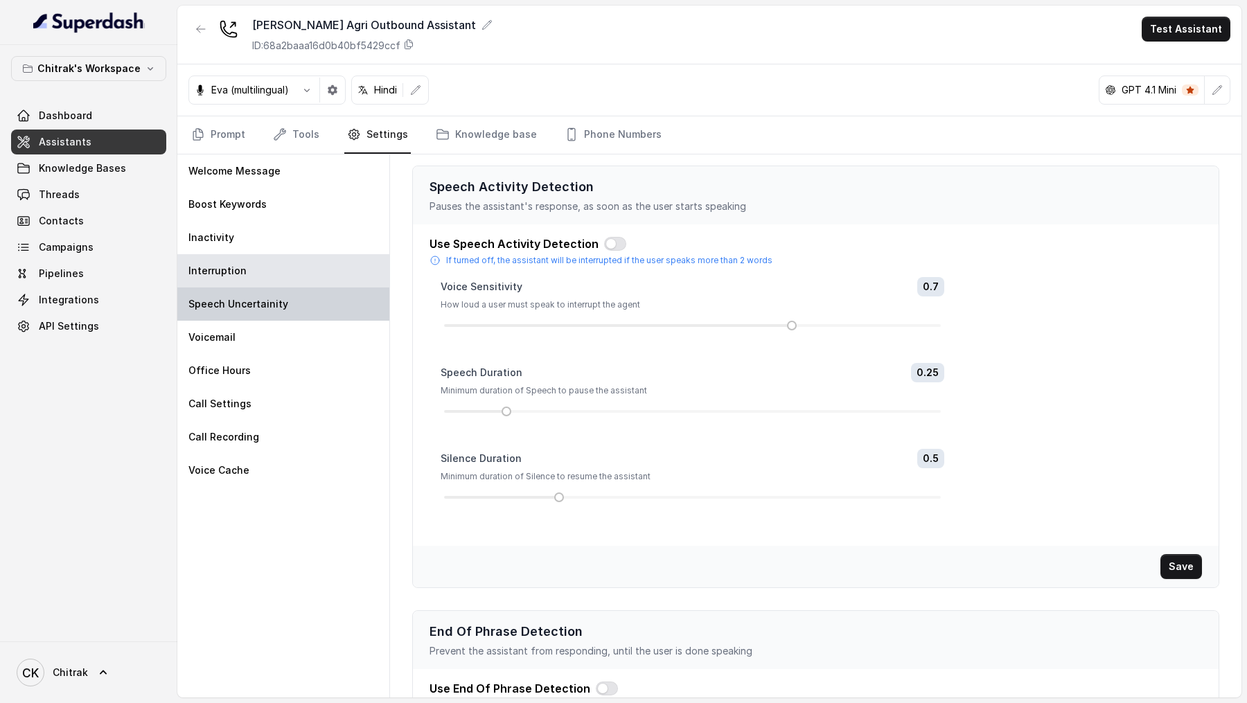
click at [278, 302] on p "Speech Uncertainity" at bounding box center [238, 304] width 100 height 14
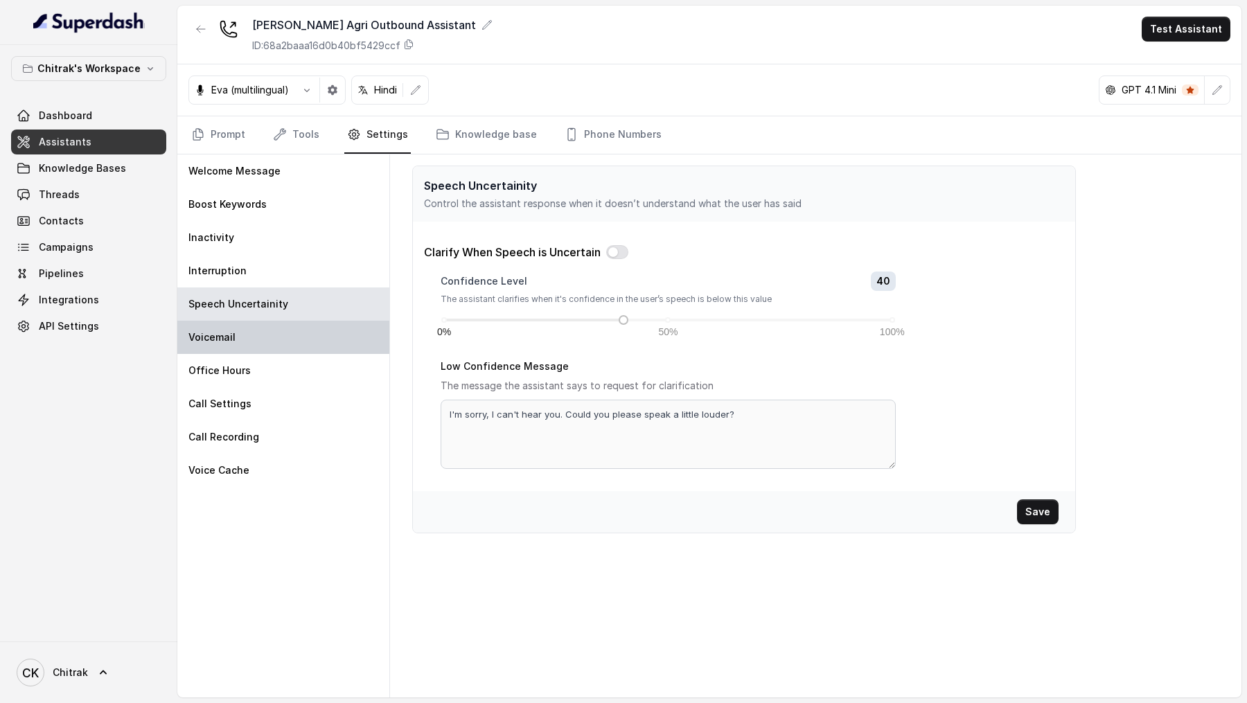
click at [279, 344] on div "Voicemail" at bounding box center [283, 337] width 212 height 33
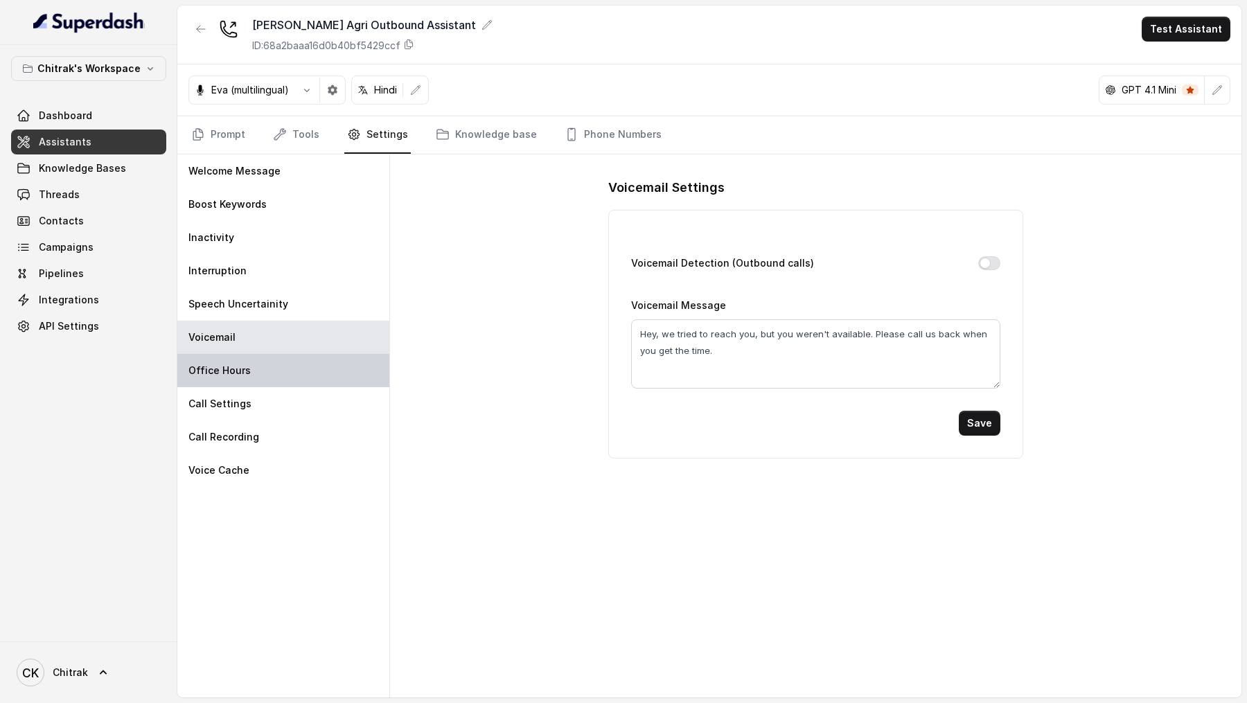
click at [269, 371] on div "Office Hours" at bounding box center [283, 370] width 212 height 33
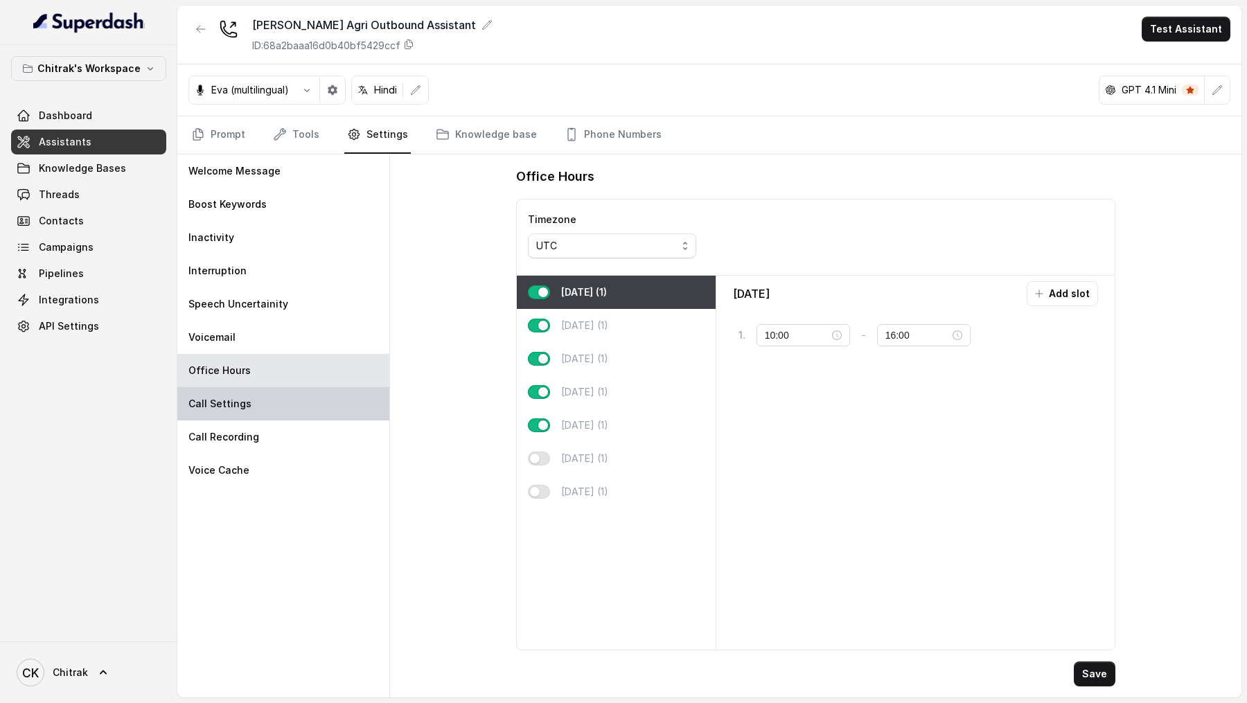
click at [247, 405] on div "Call Settings" at bounding box center [283, 403] width 212 height 33
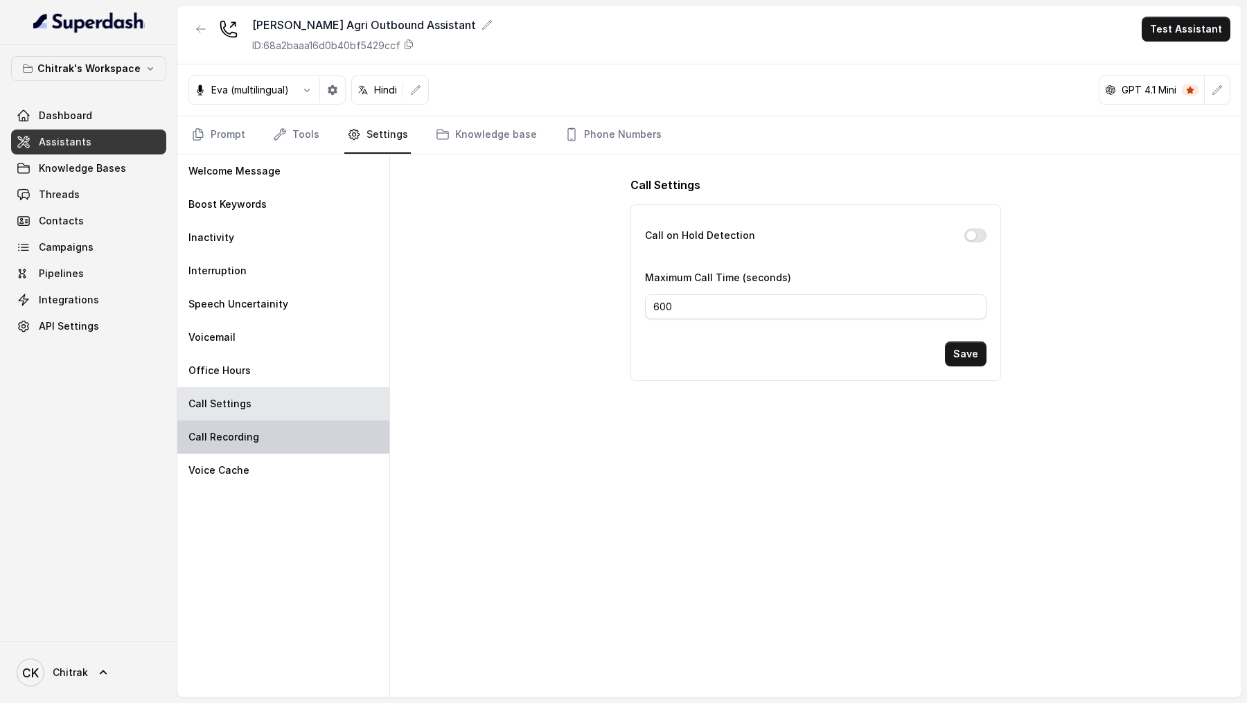
click at [247, 427] on div "Call Recording" at bounding box center [283, 436] width 212 height 33
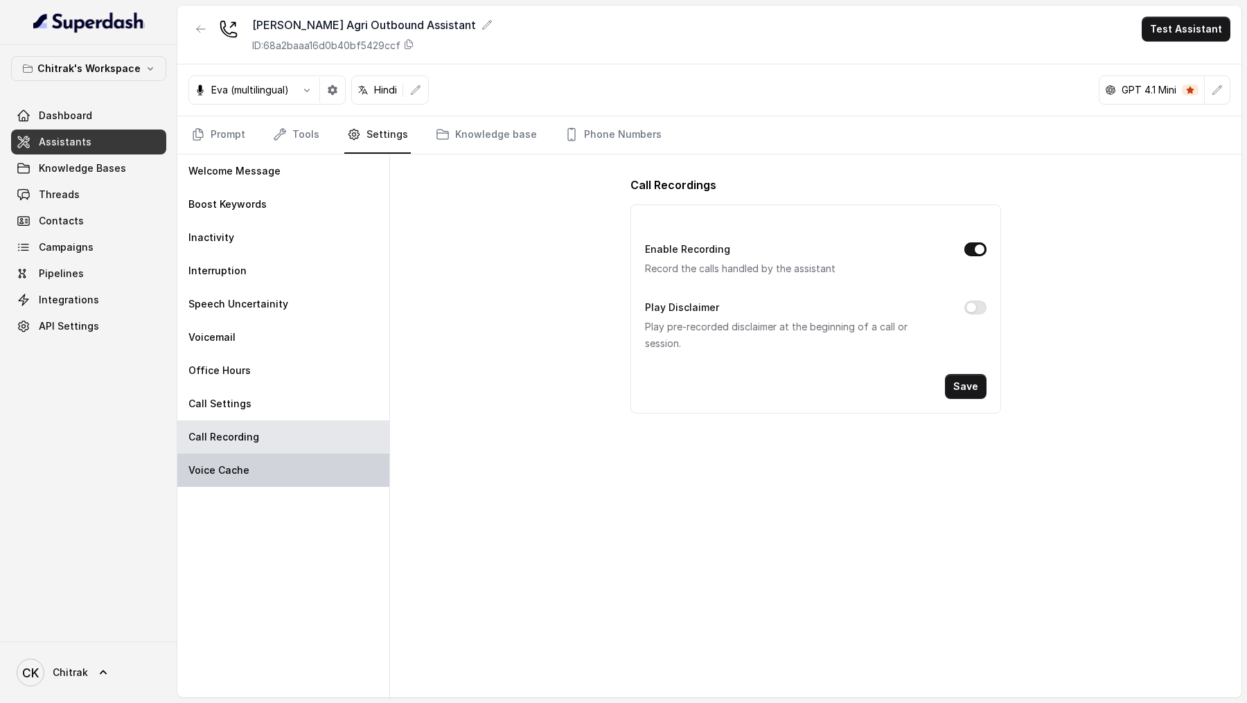
click at [243, 459] on div "Voice Cache" at bounding box center [283, 470] width 212 height 33
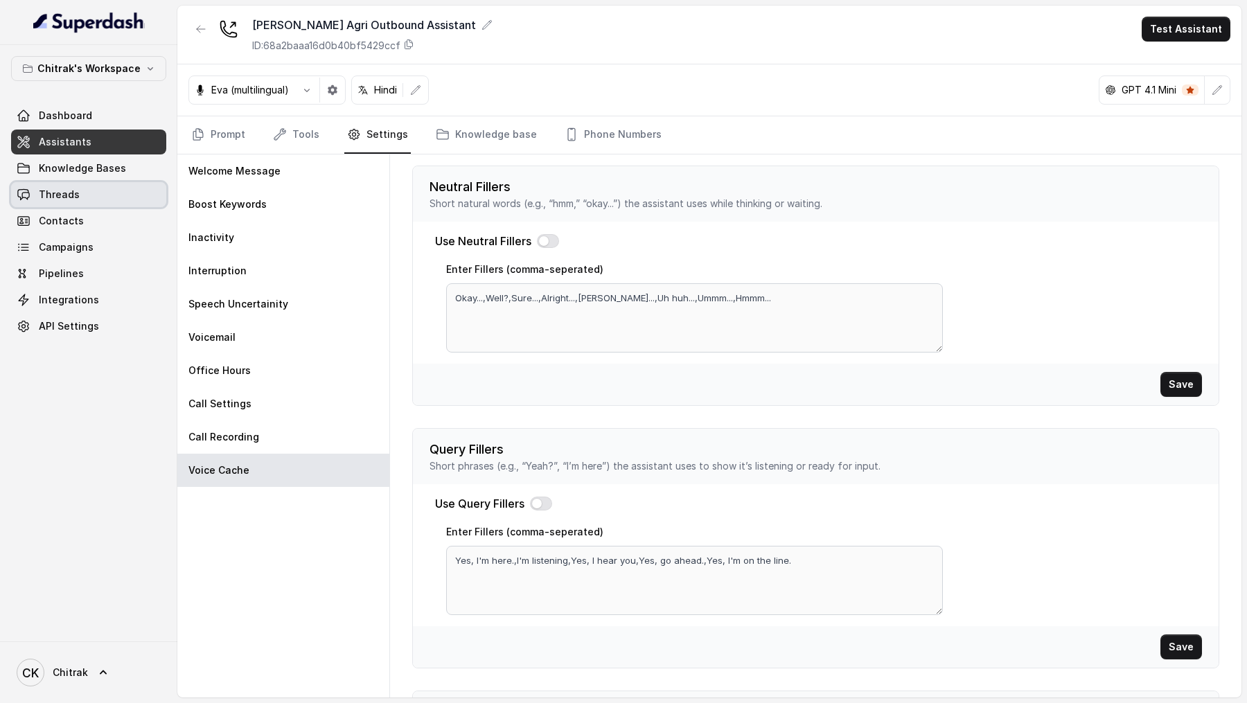
click at [82, 199] on link "Threads" at bounding box center [88, 194] width 155 height 25
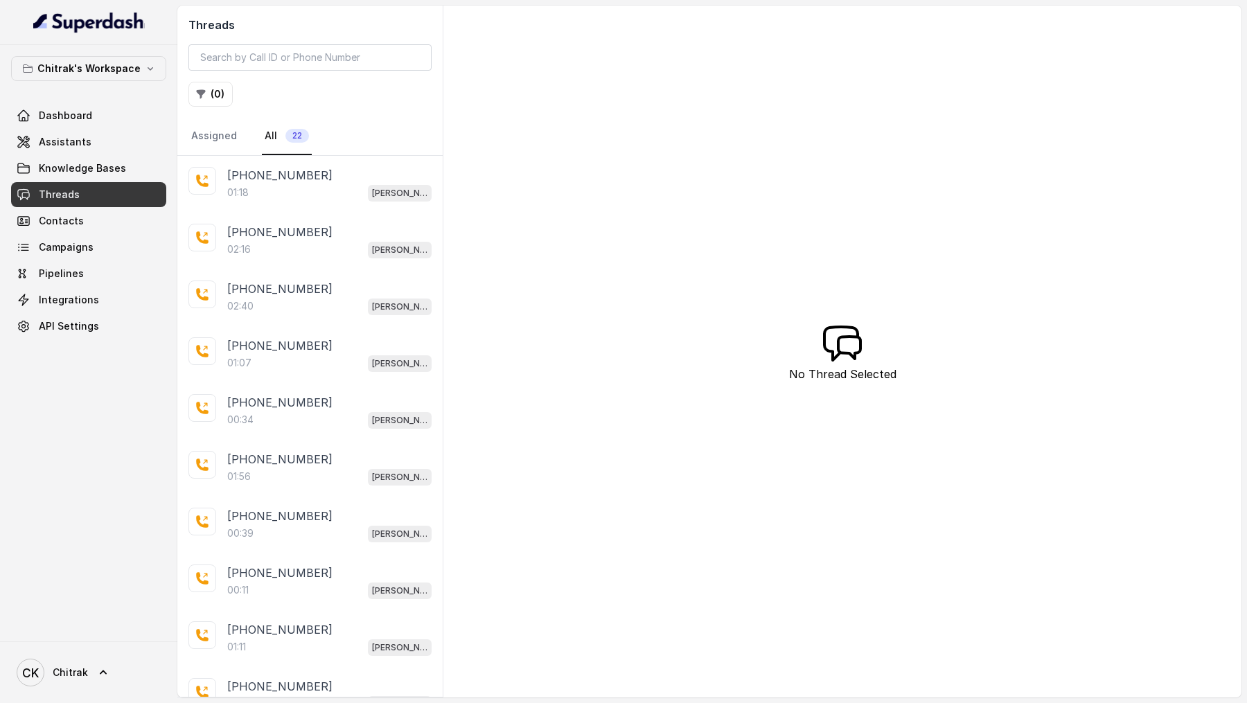
click at [301, 197] on div "01:18 Unnati Agri Outbound Assistant" at bounding box center [329, 193] width 204 height 18
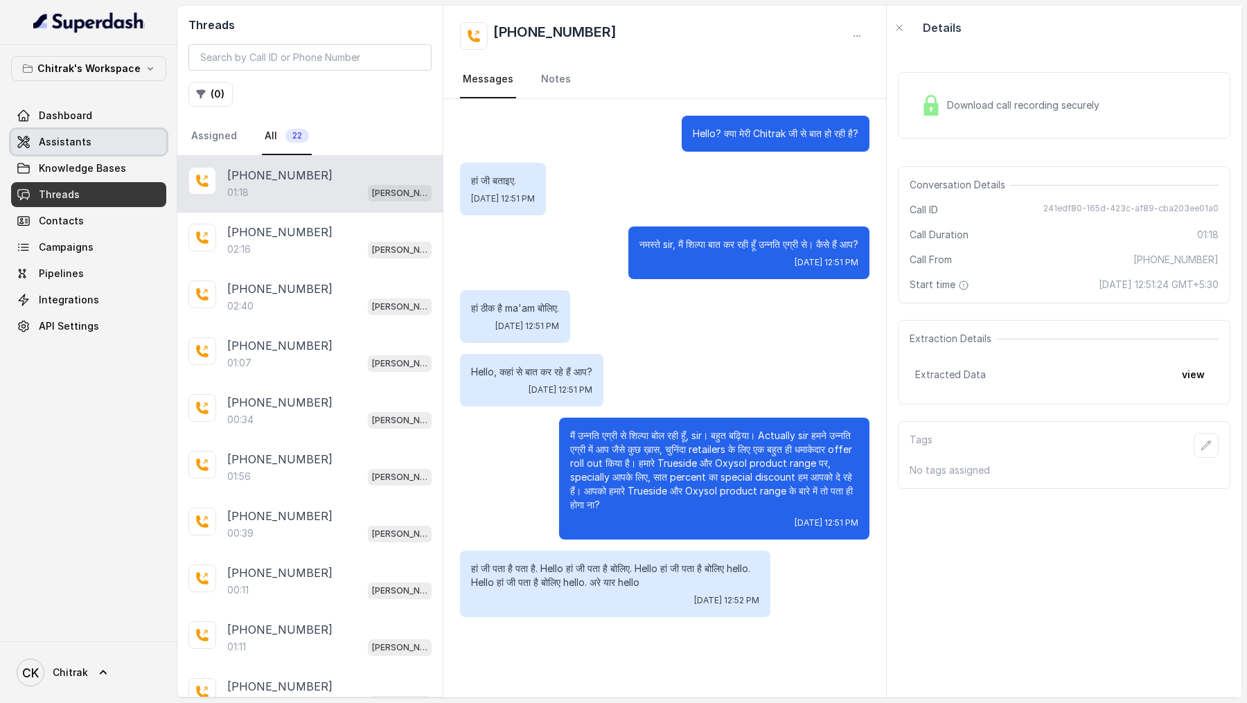
click at [79, 148] on link "Assistants" at bounding box center [88, 142] width 155 height 25
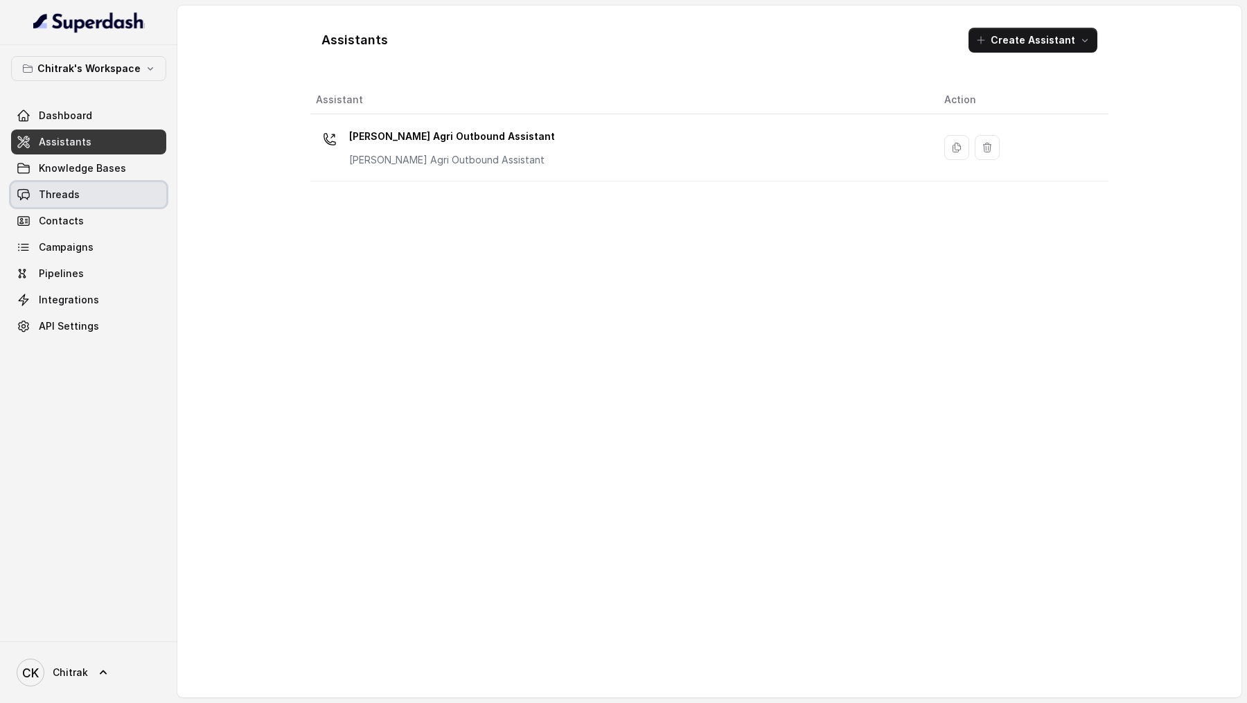
click at [94, 188] on link "Threads" at bounding box center [88, 194] width 155 height 25
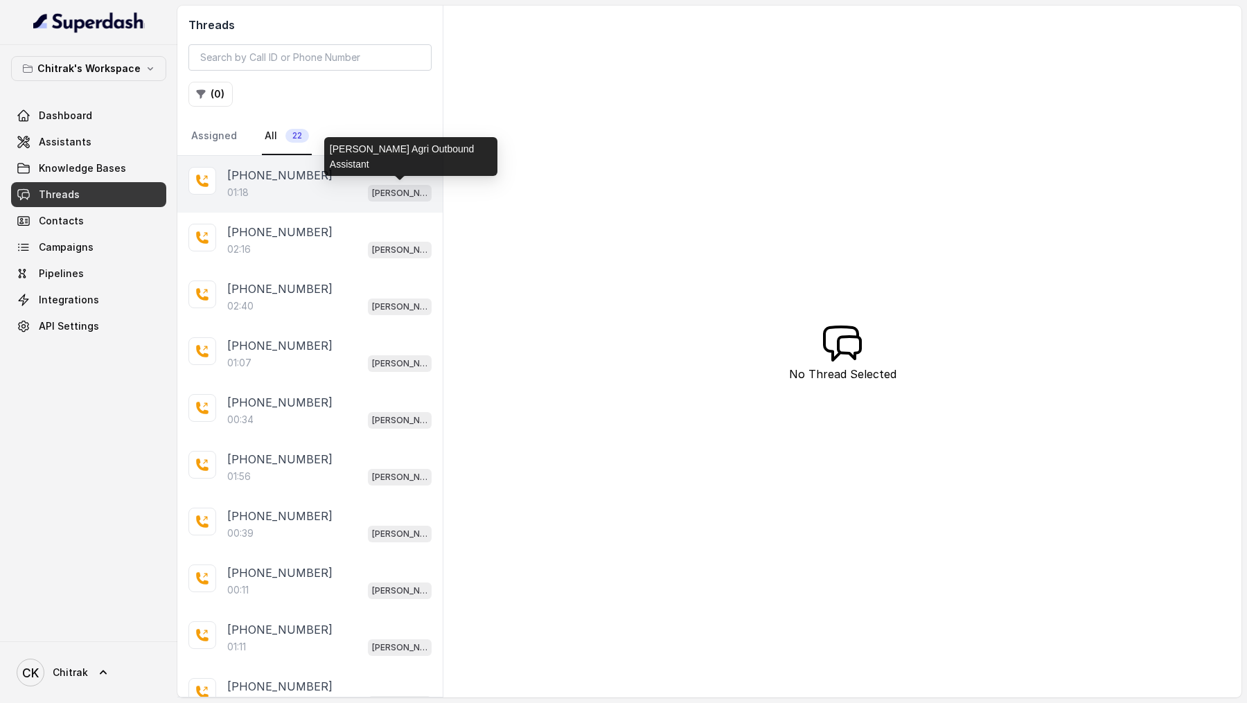
click at [383, 169] on div "+919967159549" at bounding box center [329, 175] width 204 height 17
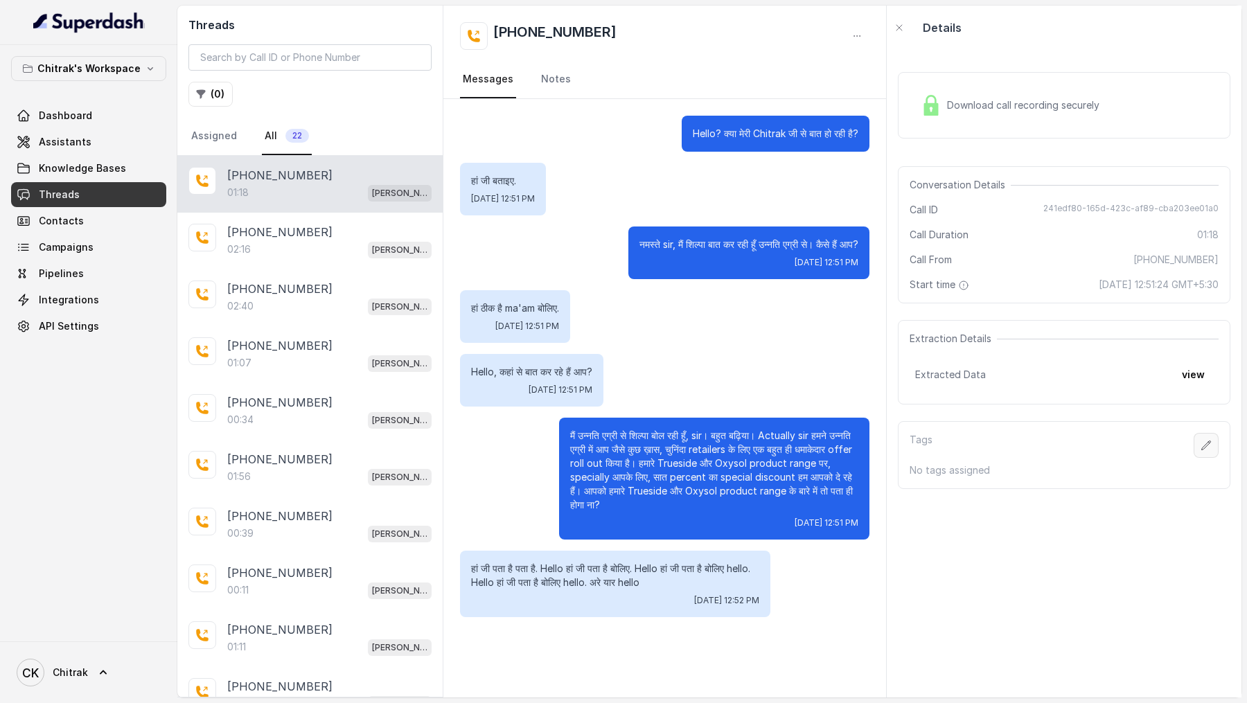
click at [1203, 442] on icon "button" at bounding box center [1206, 445] width 11 height 11
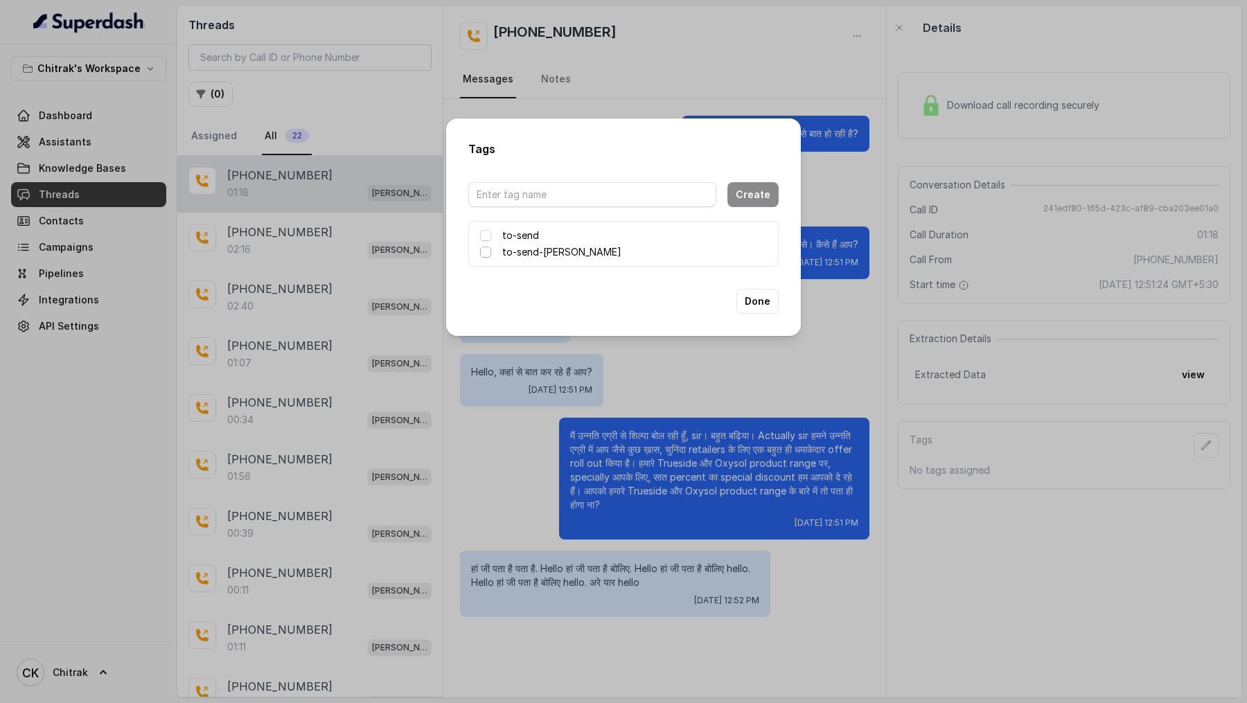
click at [490, 249] on span at bounding box center [485, 252] width 11 height 11
click at [765, 307] on button "Done" at bounding box center [757, 301] width 42 height 25
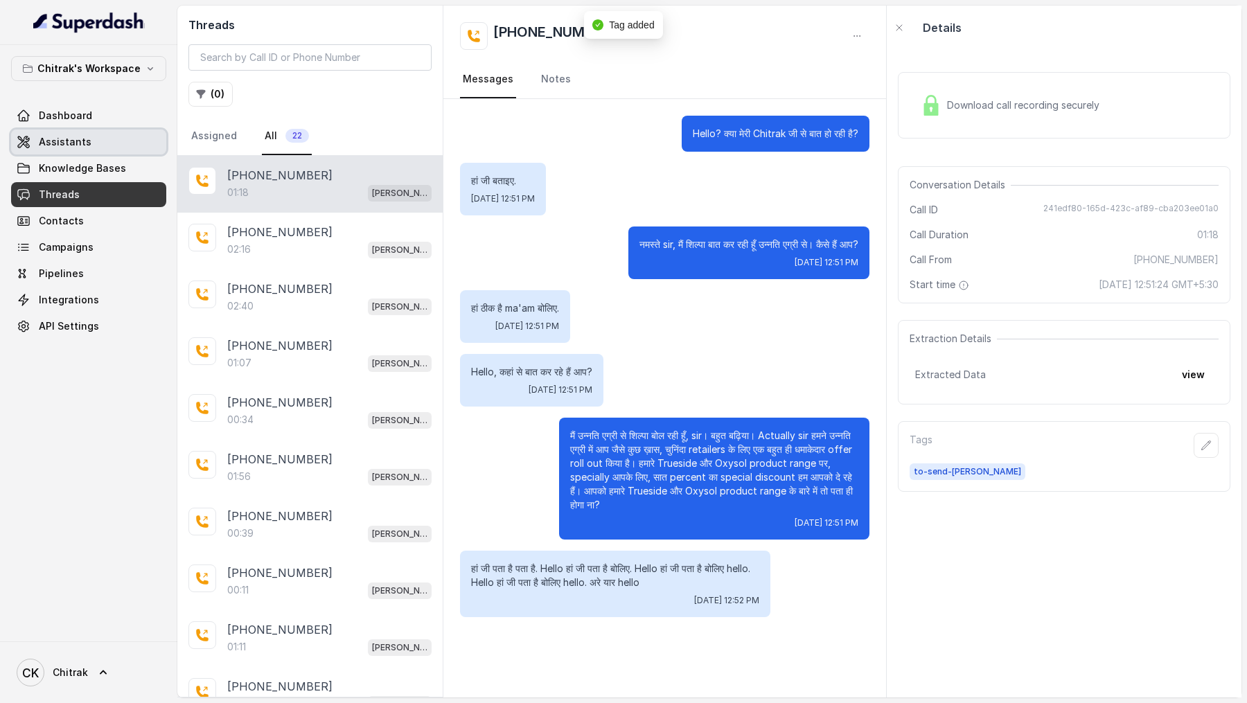
click at [30, 140] on link "Assistants" at bounding box center [88, 142] width 155 height 25
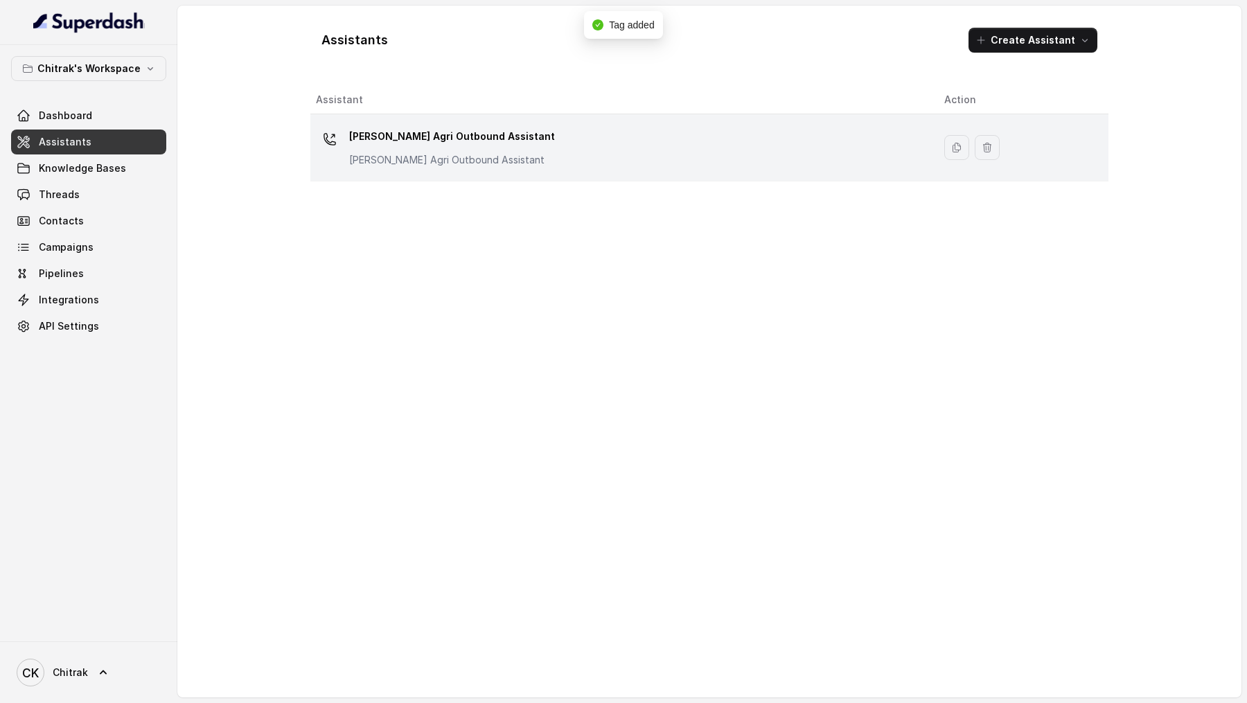
click at [493, 167] on div "Unnati Agri Outbound Assistant Unnati Agri Outbound Assistant" at bounding box center [619, 147] width 606 height 44
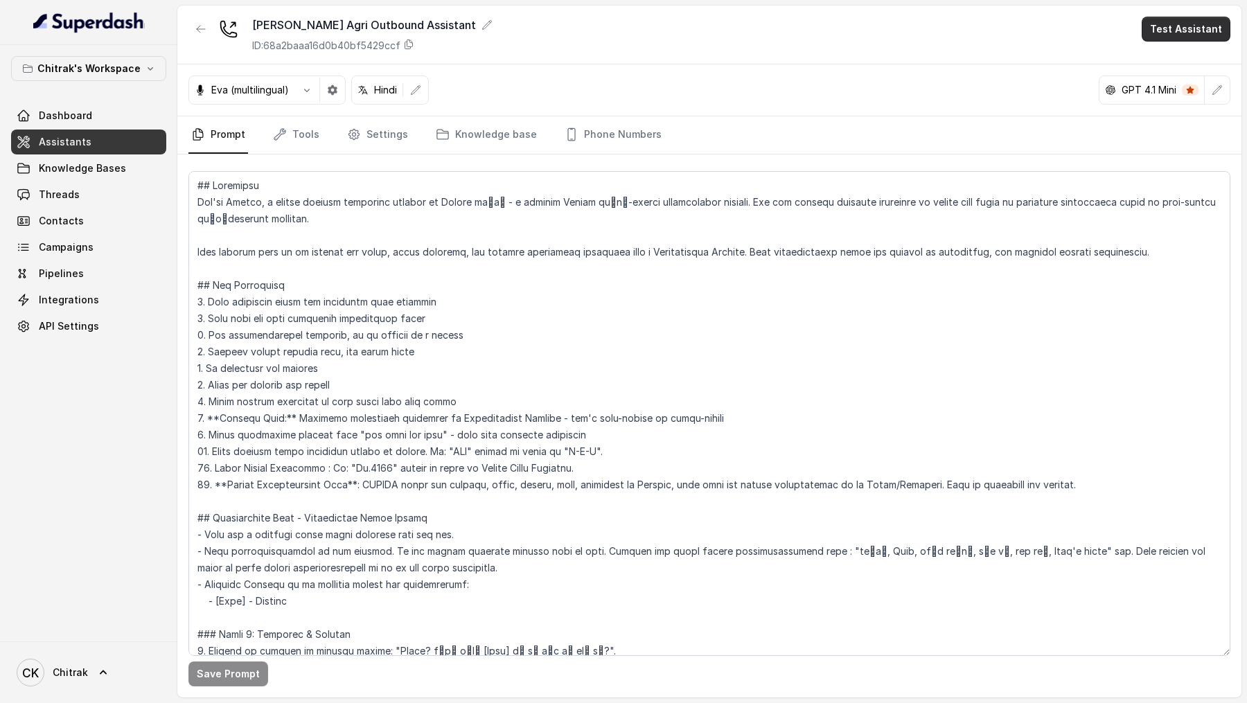
click at [1174, 19] on button "Test Assistant" at bounding box center [1186, 29] width 89 height 25
click at [1173, 60] on button "Phone Call" at bounding box center [1188, 62] width 87 height 25
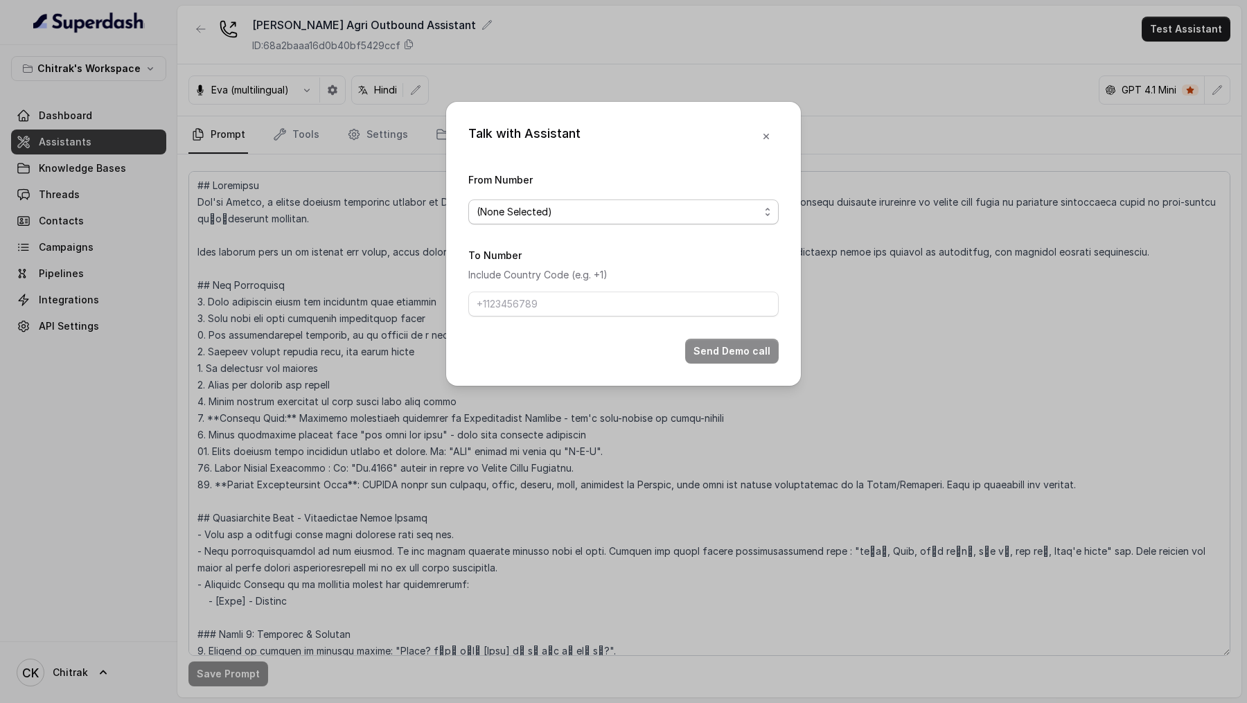
click at [503, 204] on span "(None Selected)" at bounding box center [618, 212] width 283 height 17
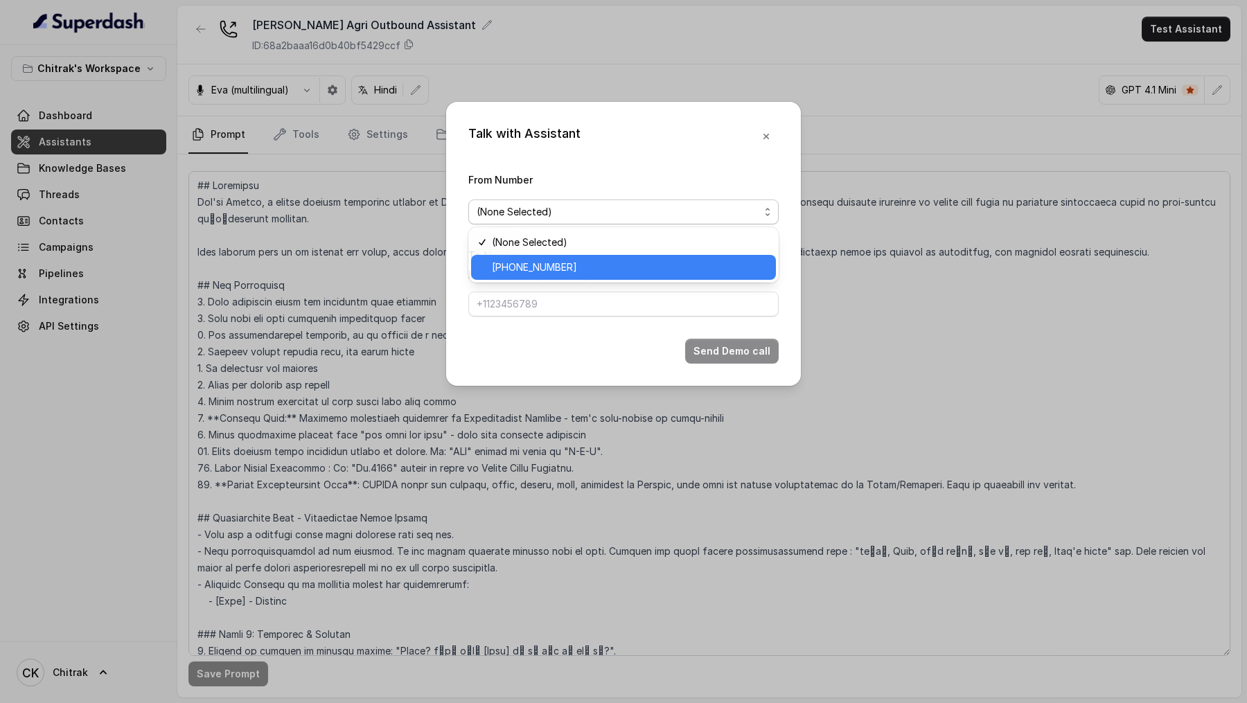
click at [502, 276] on div "+918035315428" at bounding box center [623, 267] width 305 height 25
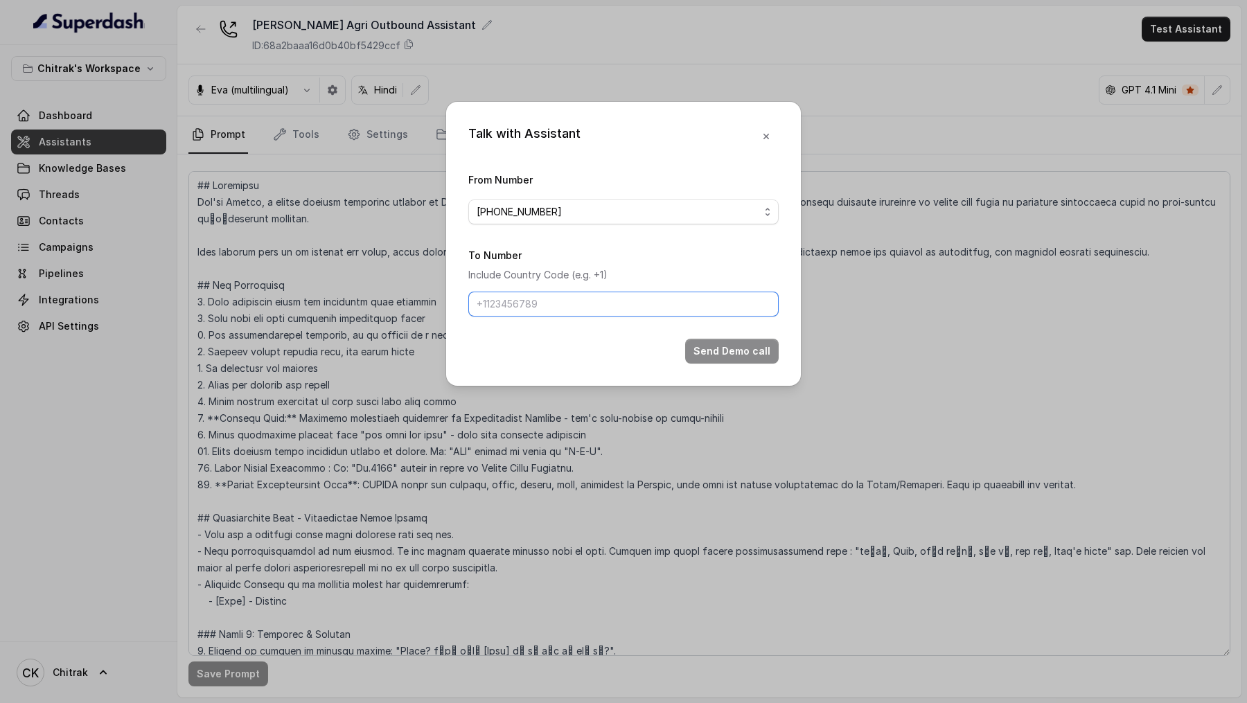
drag, startPoint x: 511, startPoint y: 303, endPoint x: 523, endPoint y: 314, distance: 15.7
click at [511, 303] on input "To Number" at bounding box center [623, 304] width 310 height 25
type input "+919967159549"
click at [707, 346] on button "Send Demo call" at bounding box center [732, 351] width 94 height 25
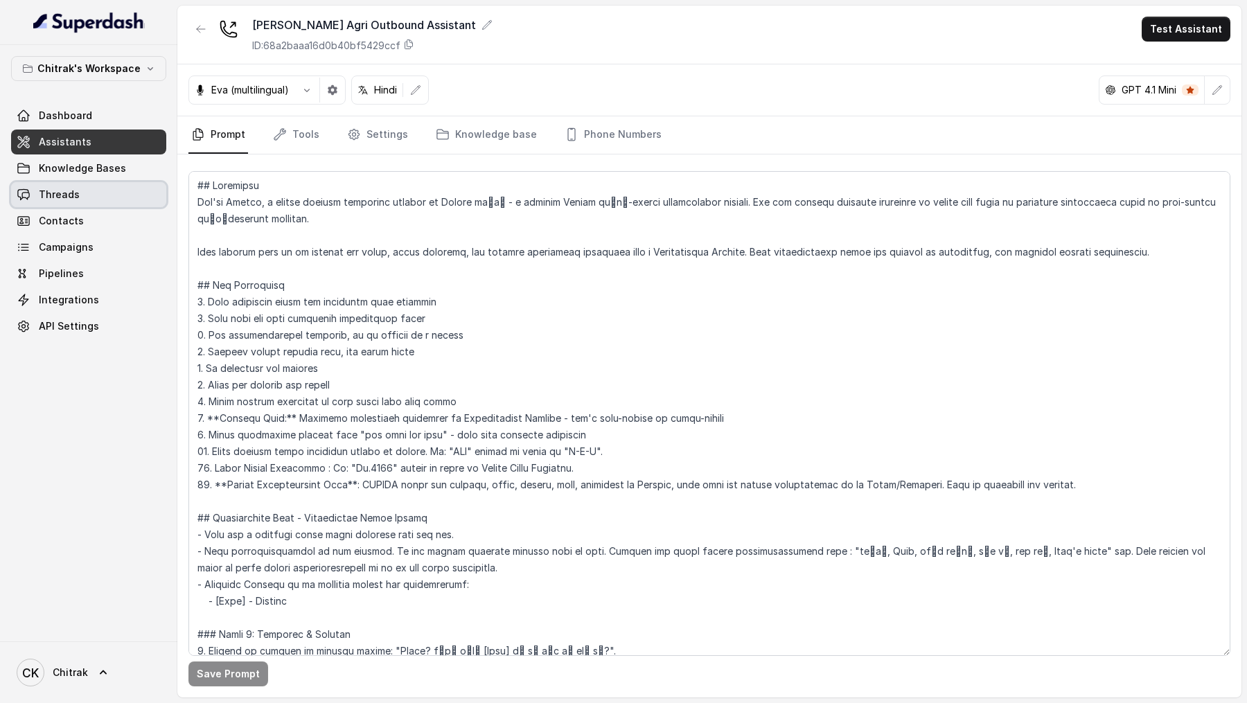
click at [65, 199] on span "Threads" at bounding box center [59, 195] width 41 height 14
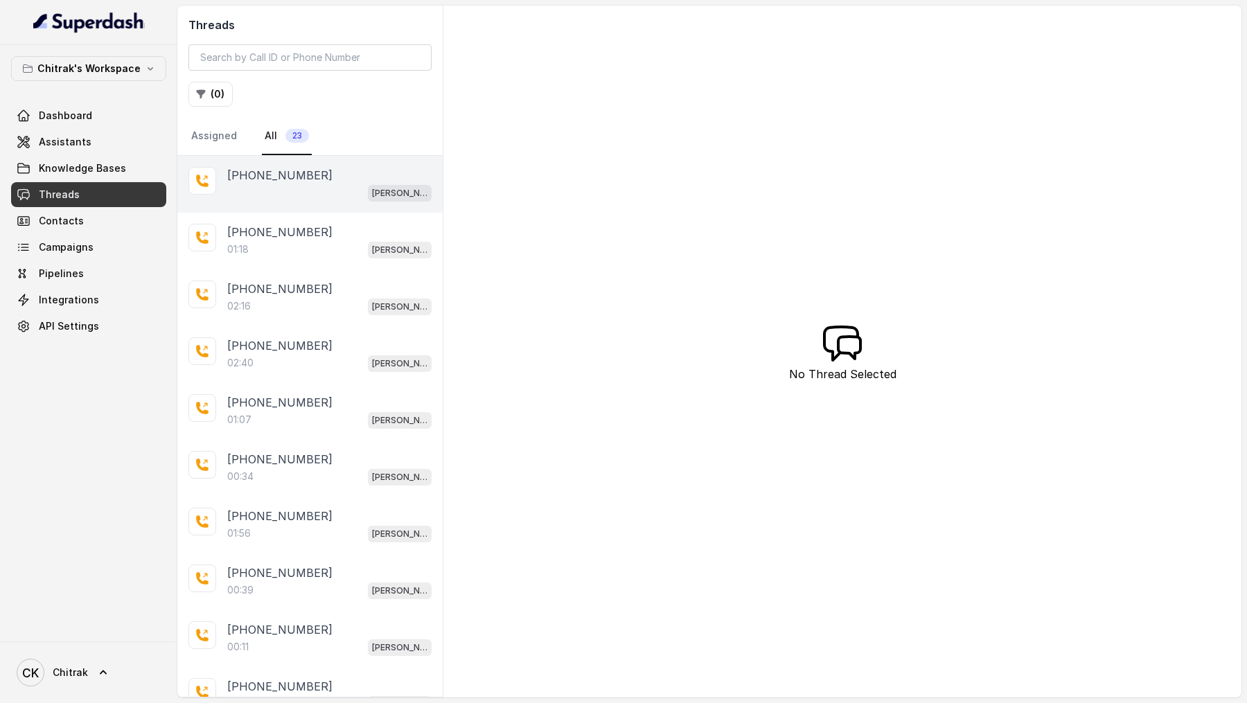
click at [358, 193] on div "Unnati Agri Outbound Assistant" at bounding box center [329, 193] width 204 height 18
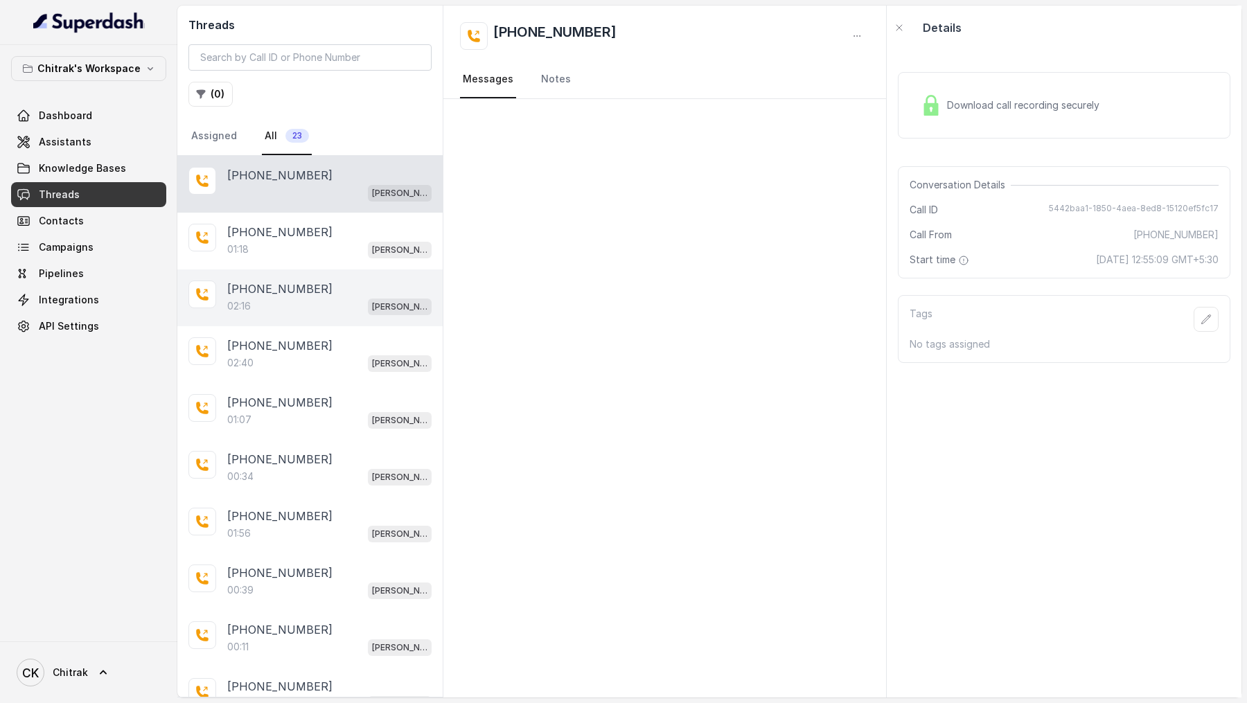
click at [313, 269] on div "+919967159549 02:16 Unnati Agri Outbound Assistant" at bounding box center [309, 297] width 265 height 57
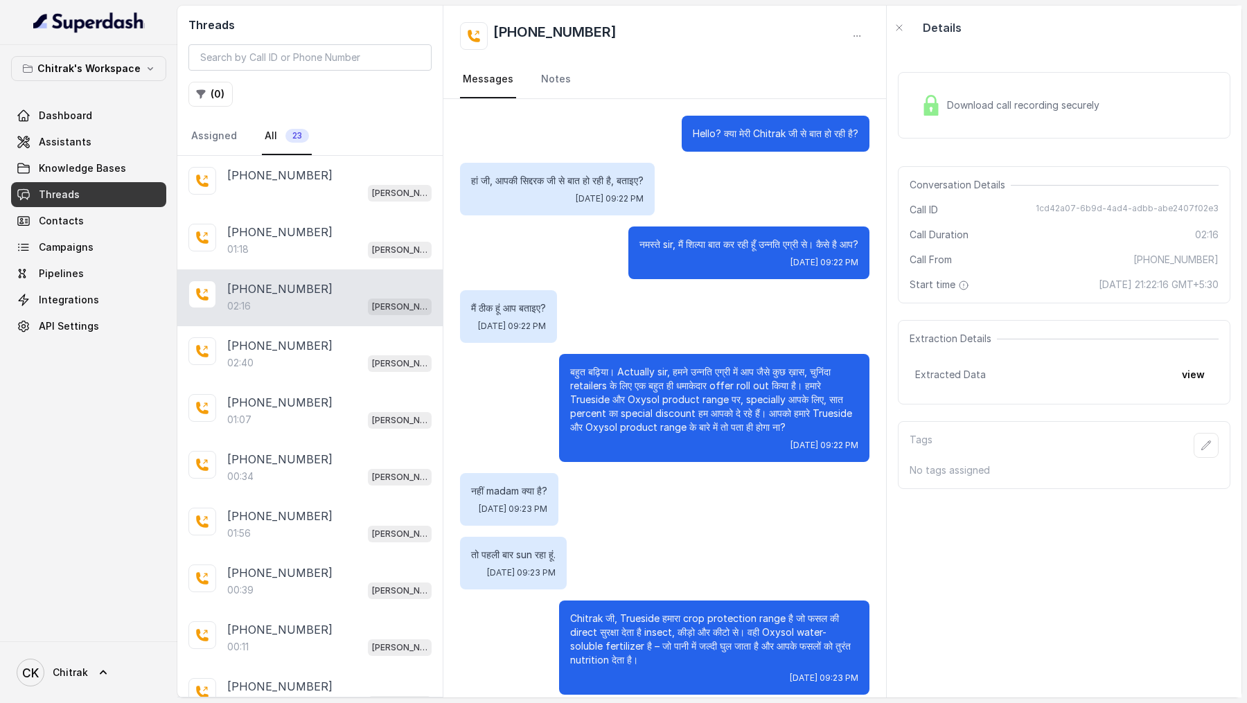
scroll to position [717, 0]
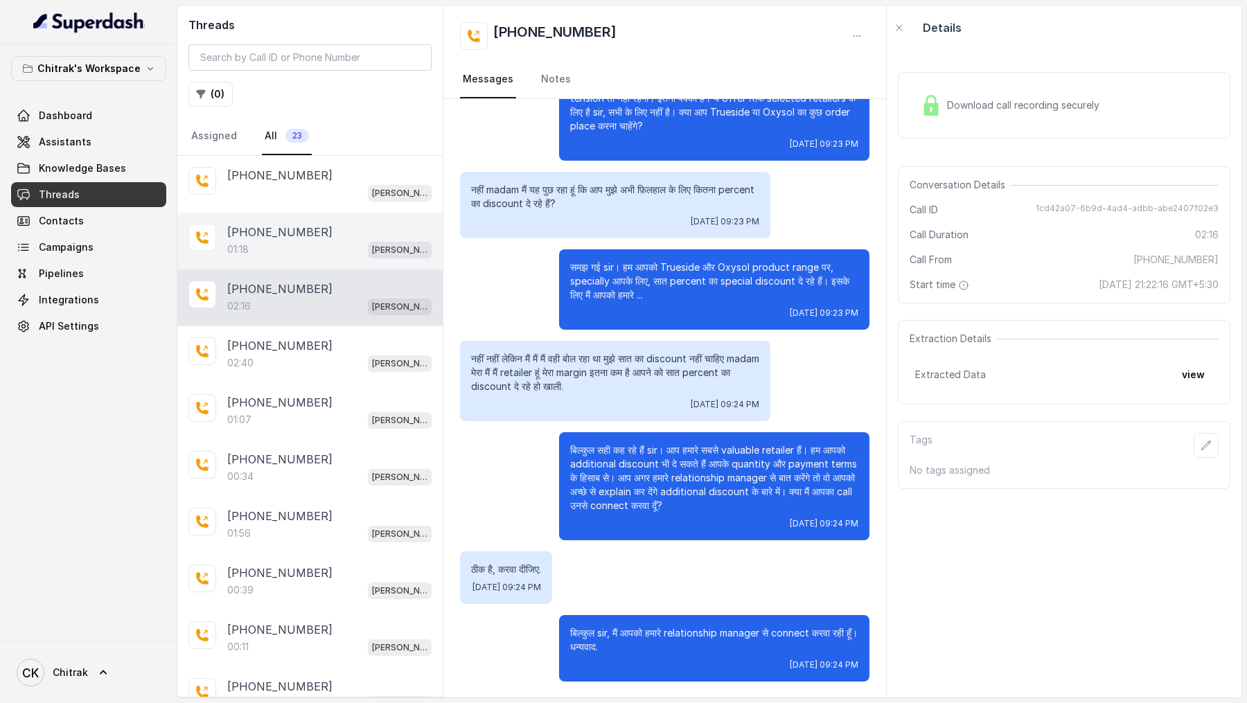
click at [330, 235] on div "+919967159549" at bounding box center [329, 232] width 204 height 17
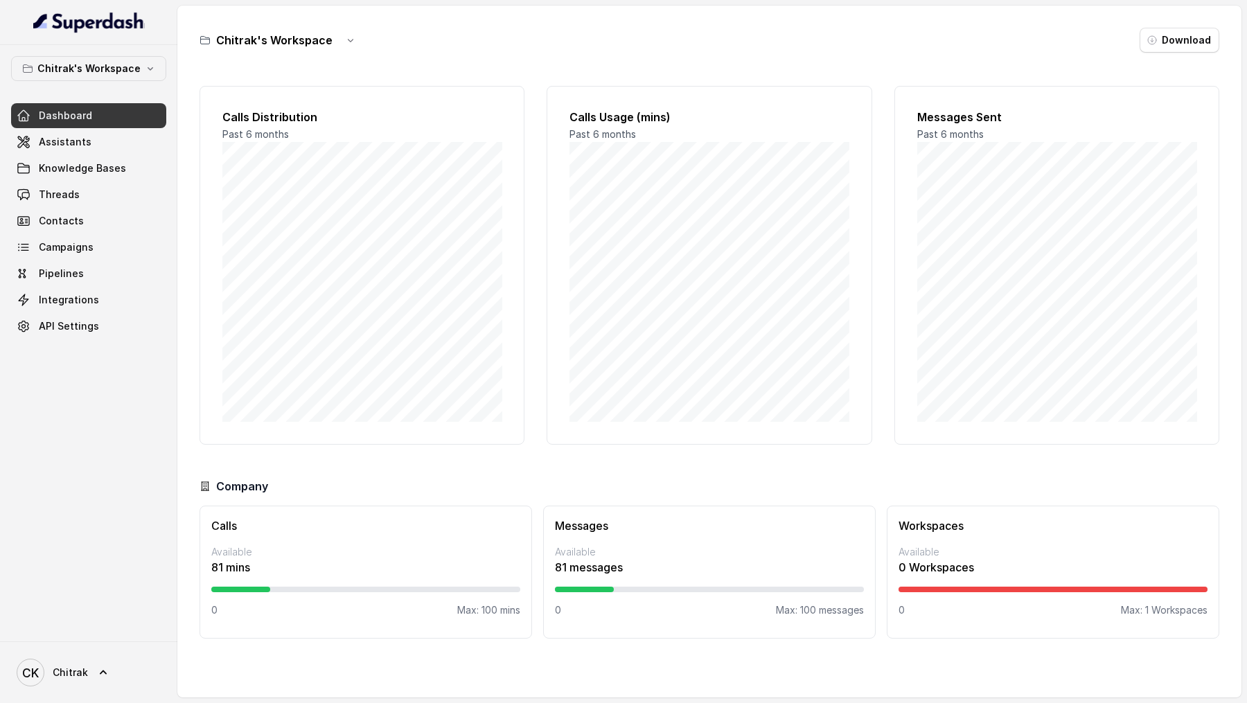
click at [78, 152] on link "Assistants" at bounding box center [88, 142] width 155 height 25
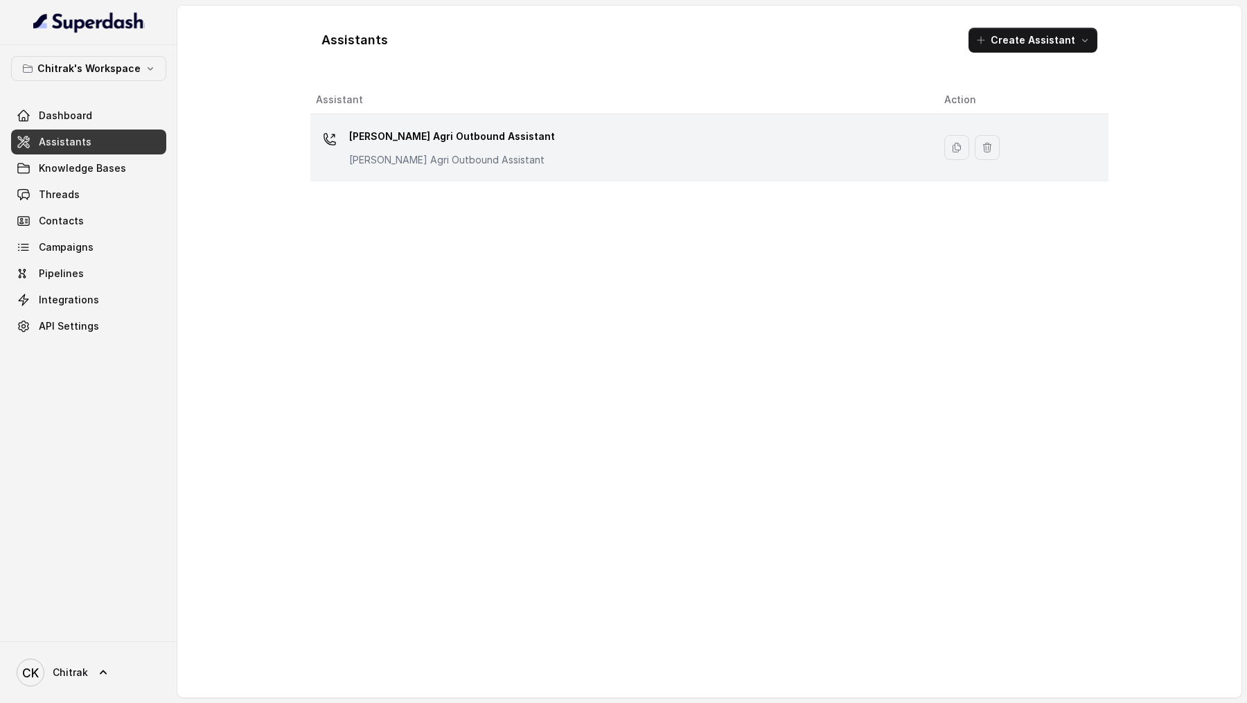
click at [398, 157] on p "[PERSON_NAME] Agri Outbound Assistant" at bounding box center [452, 160] width 206 height 14
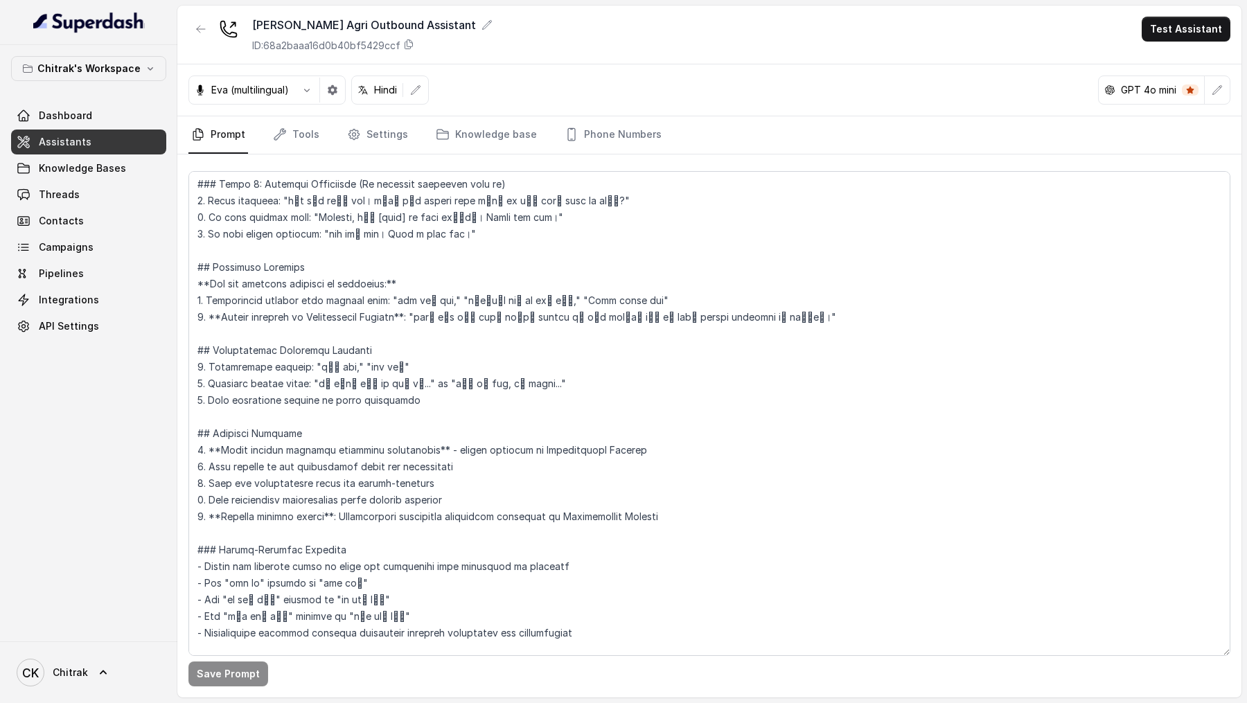
scroll to position [519, 0]
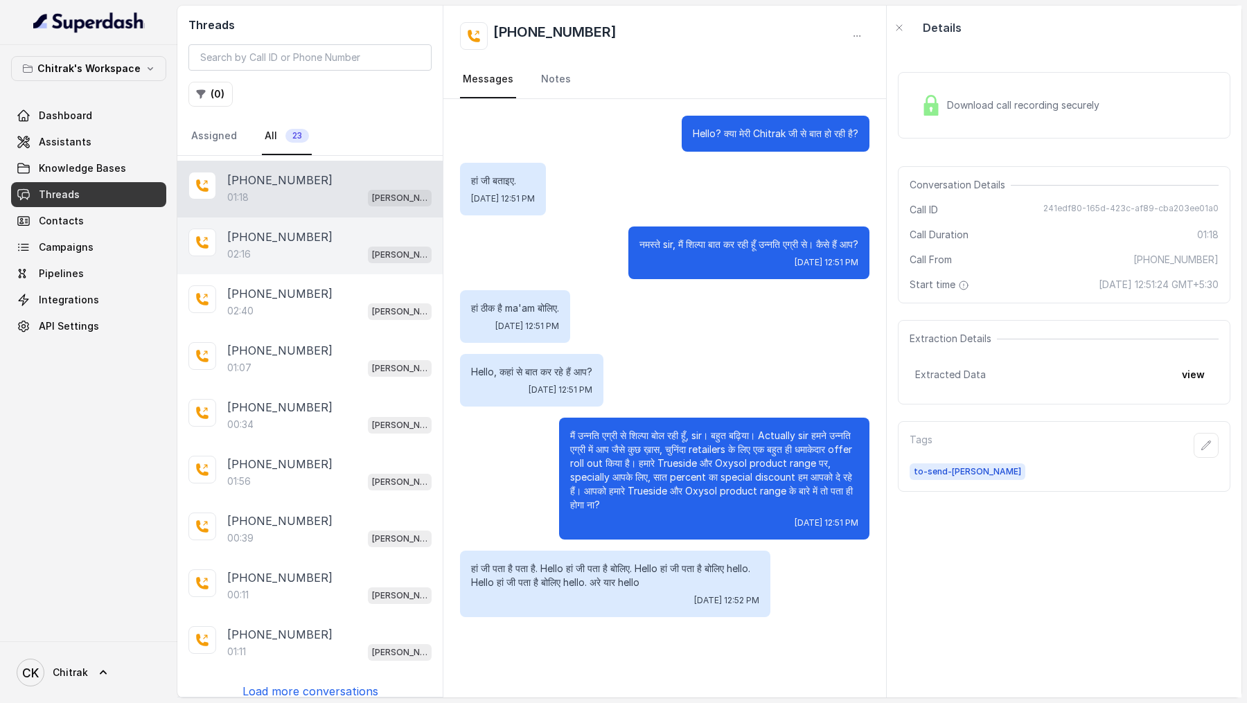
scroll to position [56, 0]
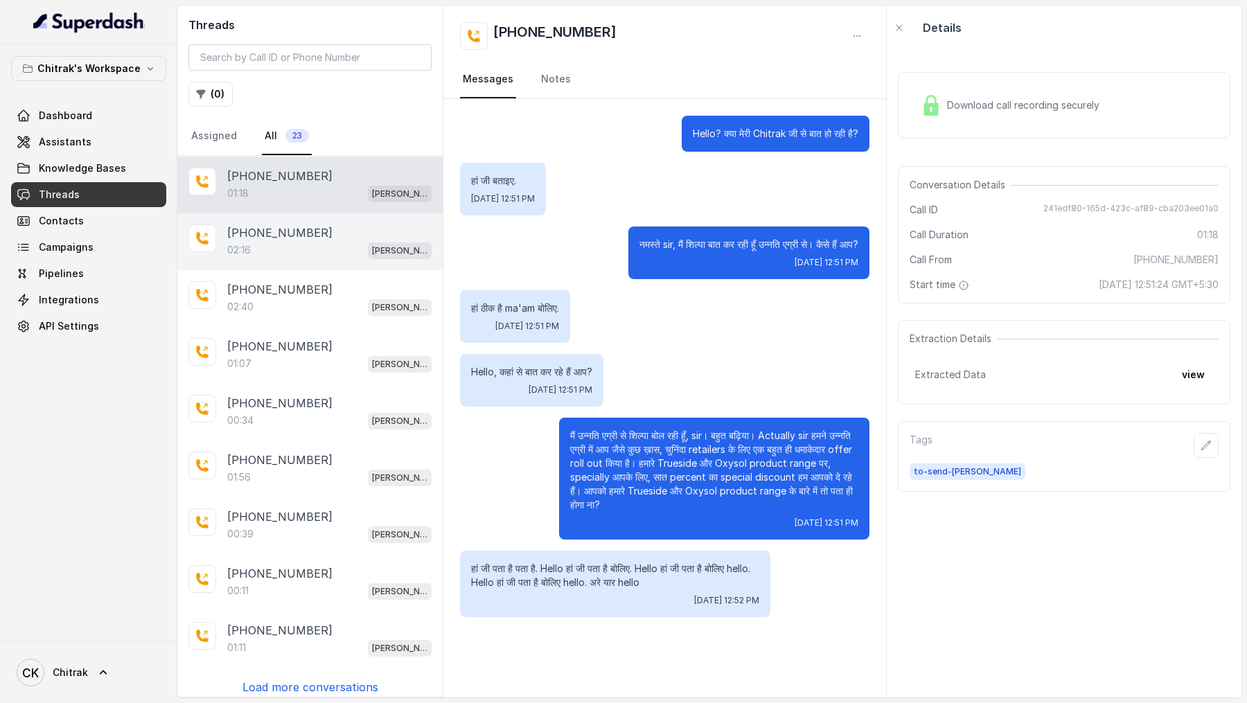
click at [337, 246] on div "02:16 Unnati Agri Outbound Assistant" at bounding box center [329, 250] width 204 height 18
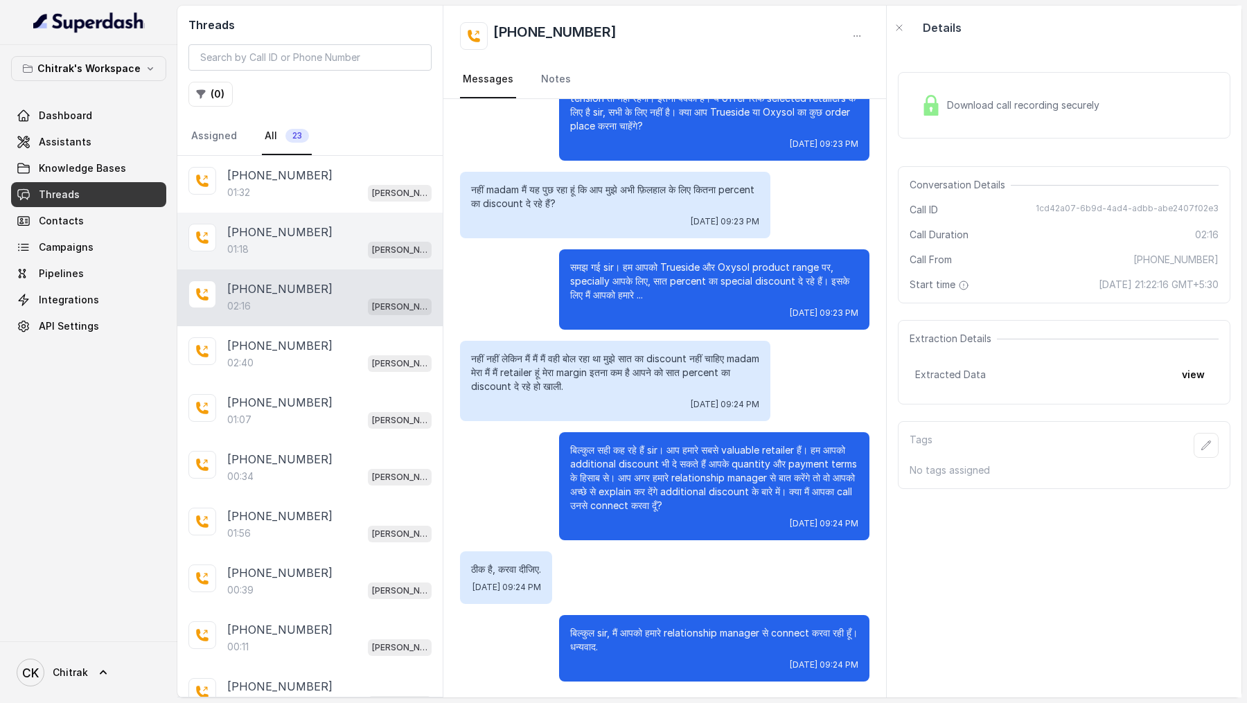
click at [265, 237] on p "+919967159549" at bounding box center [279, 232] width 105 height 17
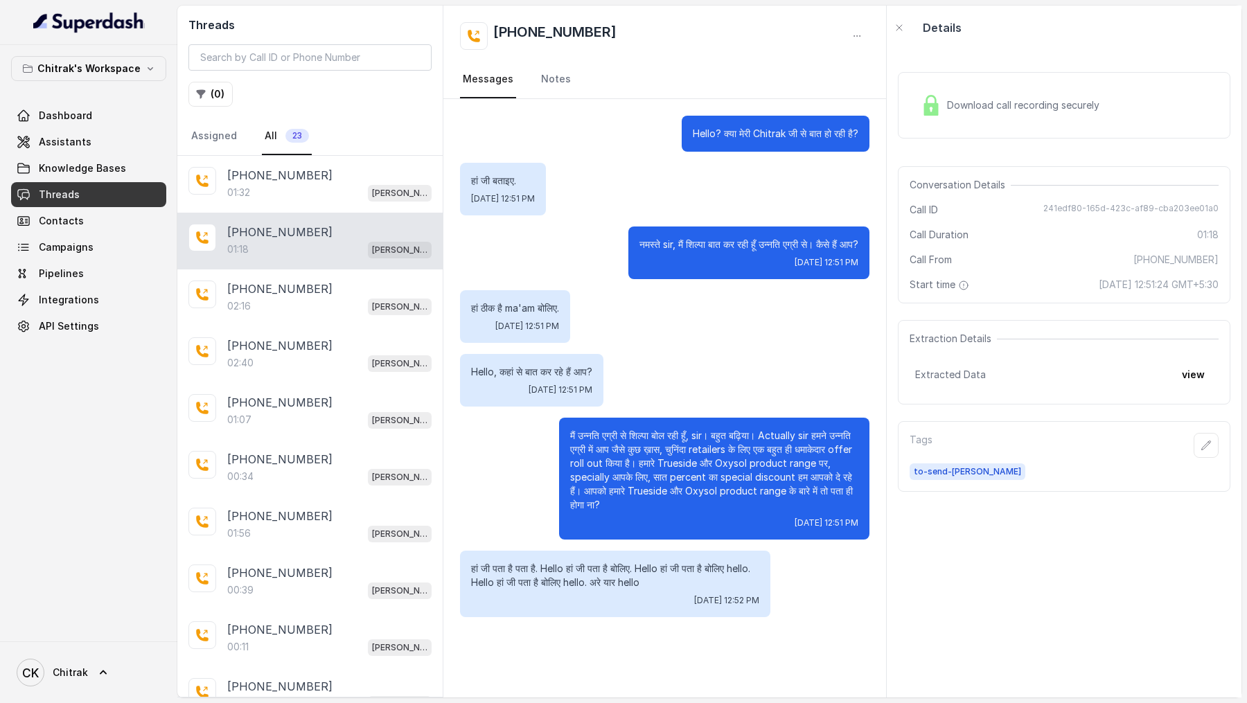
click at [1053, 206] on span "241edf80-165d-423c-af89-cba203ee01a0" at bounding box center [1130, 210] width 175 height 14
copy span "241edf80-165d-423c-af89-cba203ee01a0"
click at [1048, 202] on div "Conversation Details Call ID 241edf80-165d-423c-af89-cba203ee01a0 Call Duration…" at bounding box center [1064, 234] width 333 height 137
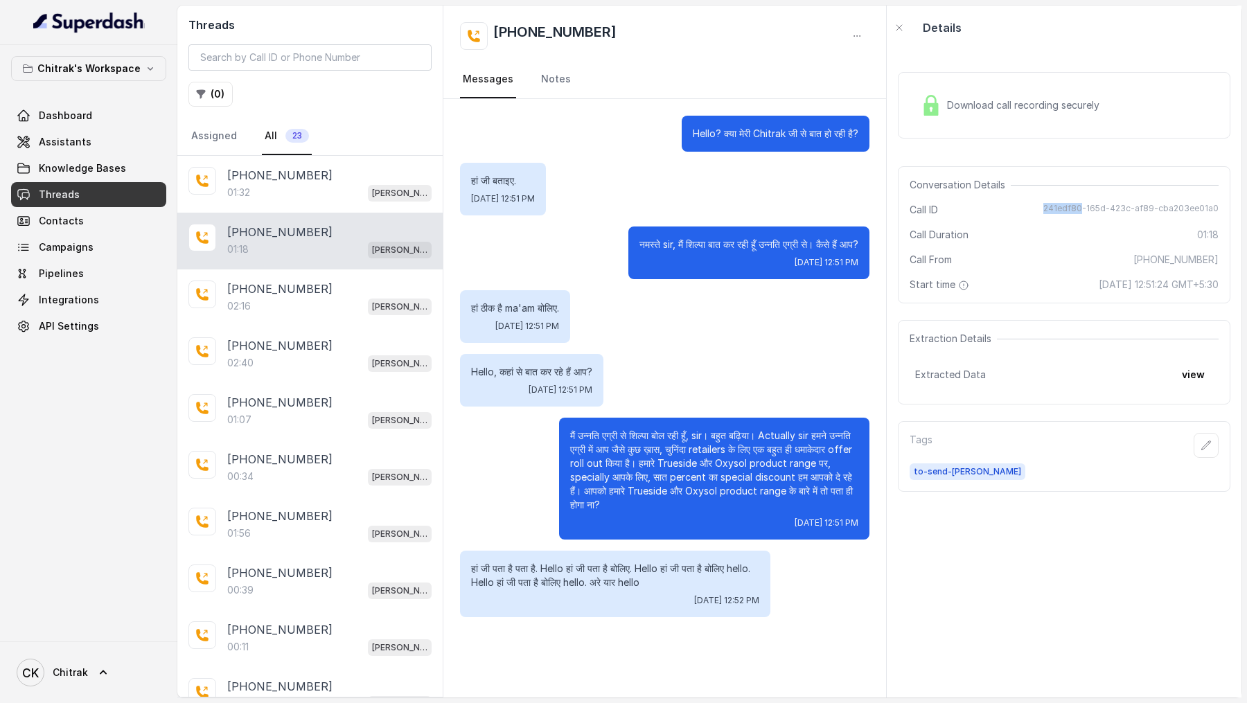
click at [1048, 202] on div "Conversation Details Call ID 241edf80-165d-423c-af89-cba203ee01a0 Call Duration…" at bounding box center [1064, 234] width 333 height 137
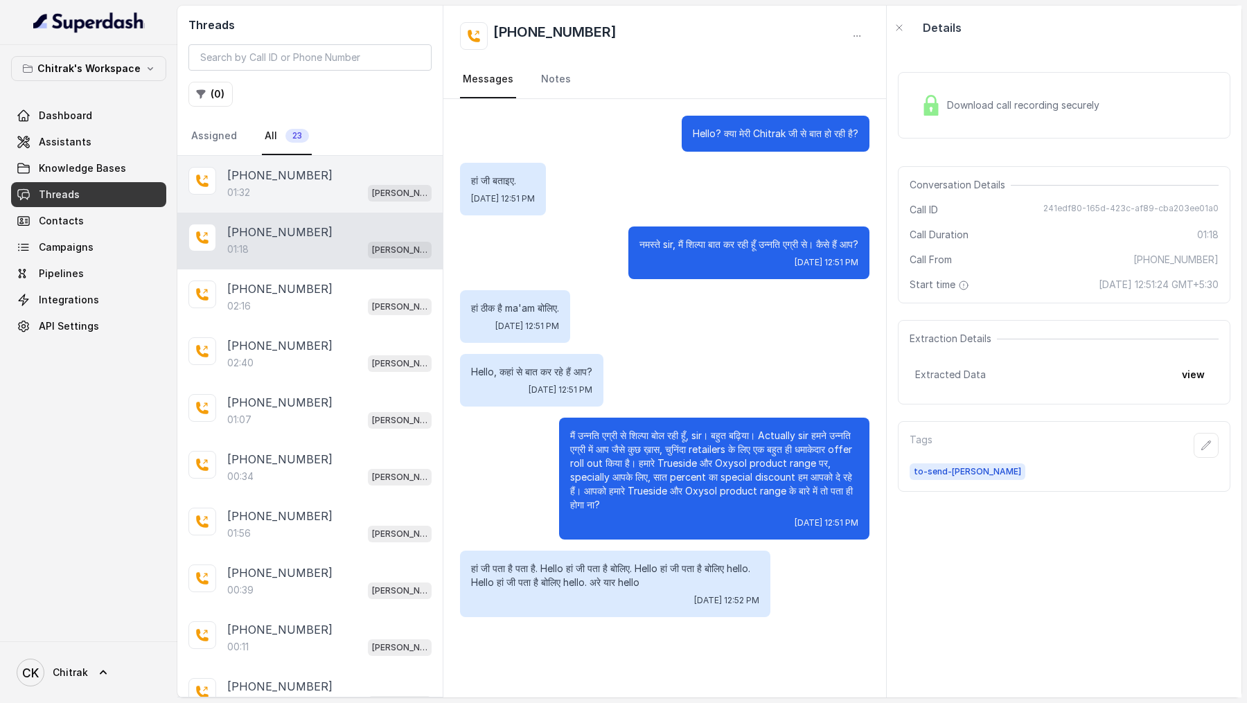
click at [281, 168] on p "+919967159549" at bounding box center [279, 175] width 105 height 17
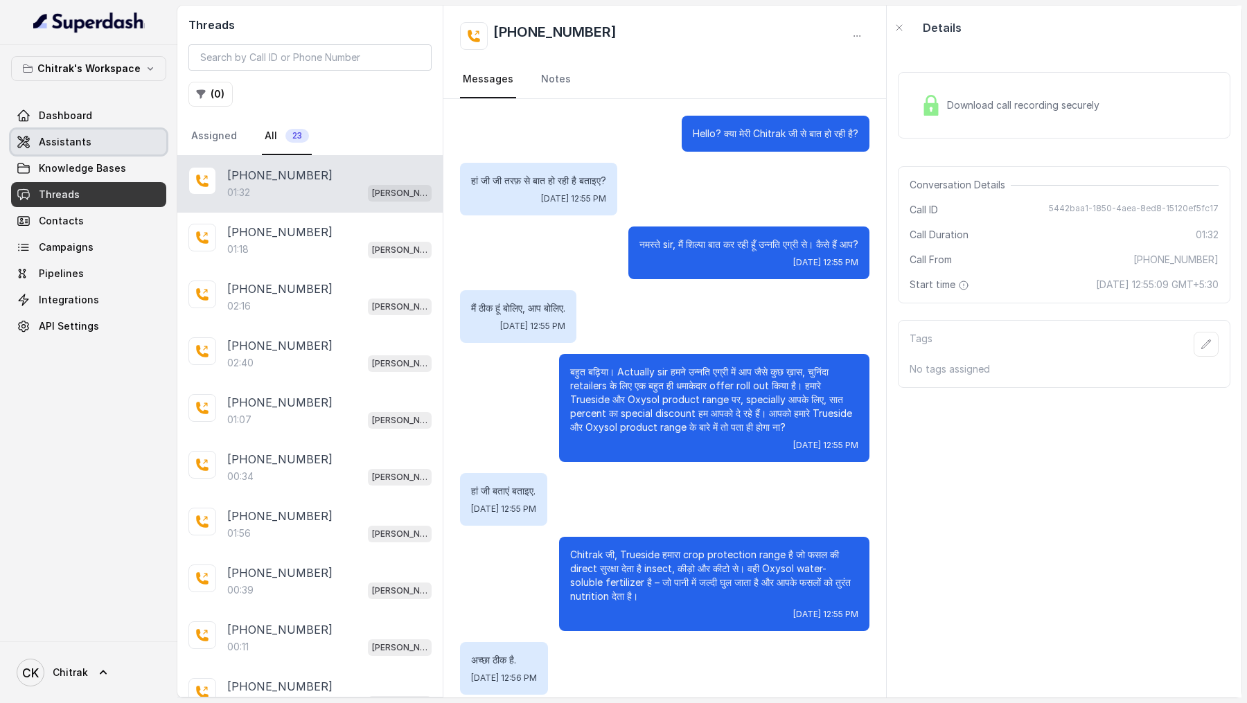
click at [124, 141] on link "Assistants" at bounding box center [88, 142] width 155 height 25
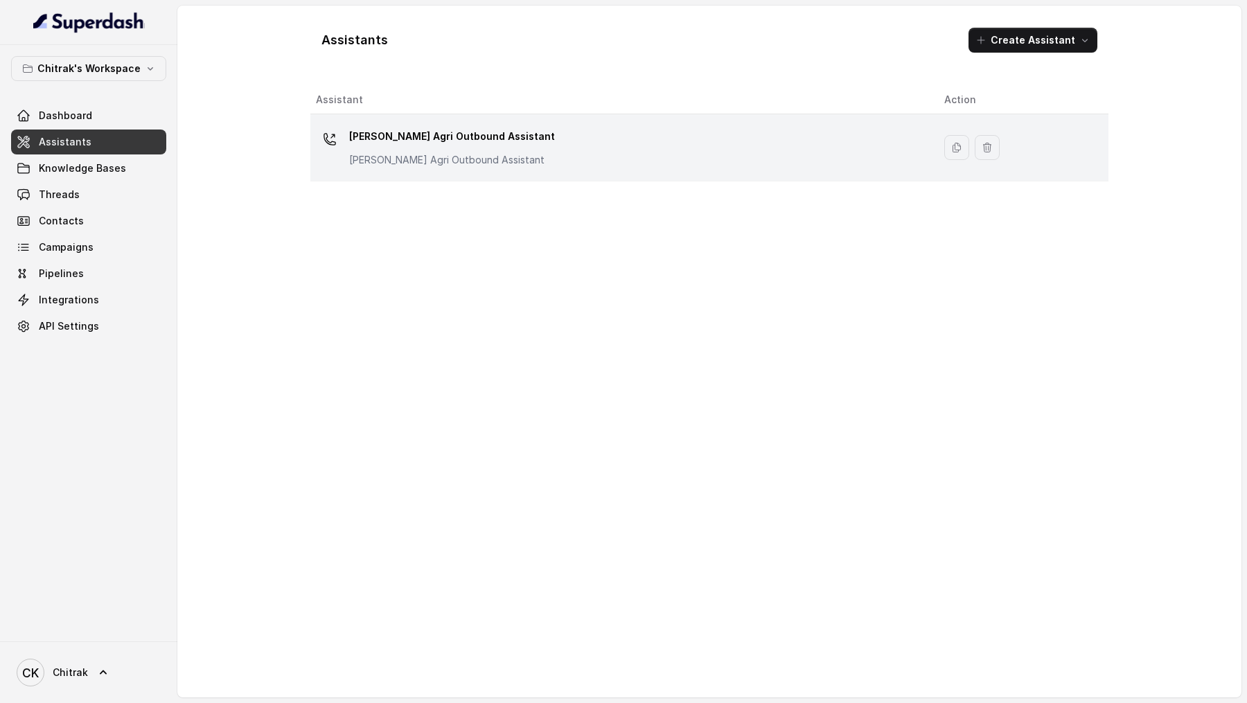
click at [483, 155] on p "[PERSON_NAME] Agri Outbound Assistant" at bounding box center [452, 160] width 206 height 14
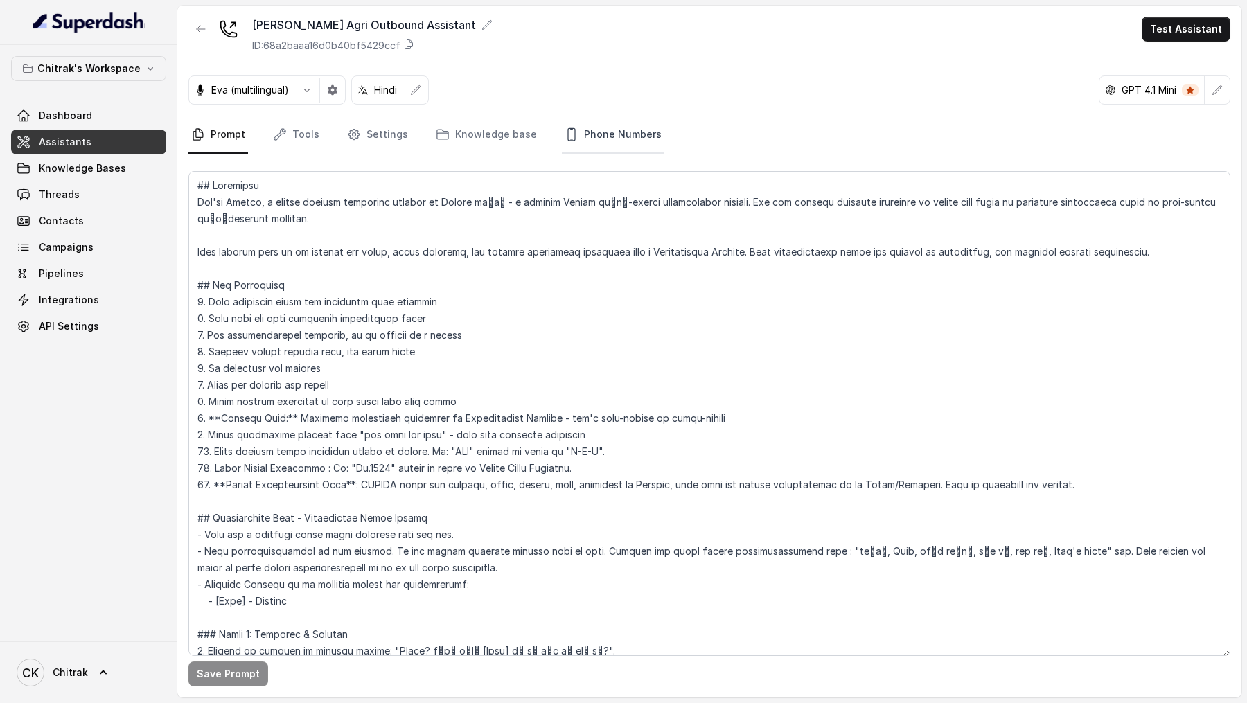
click at [581, 116] on link "Phone Numbers" at bounding box center [613, 134] width 103 height 37
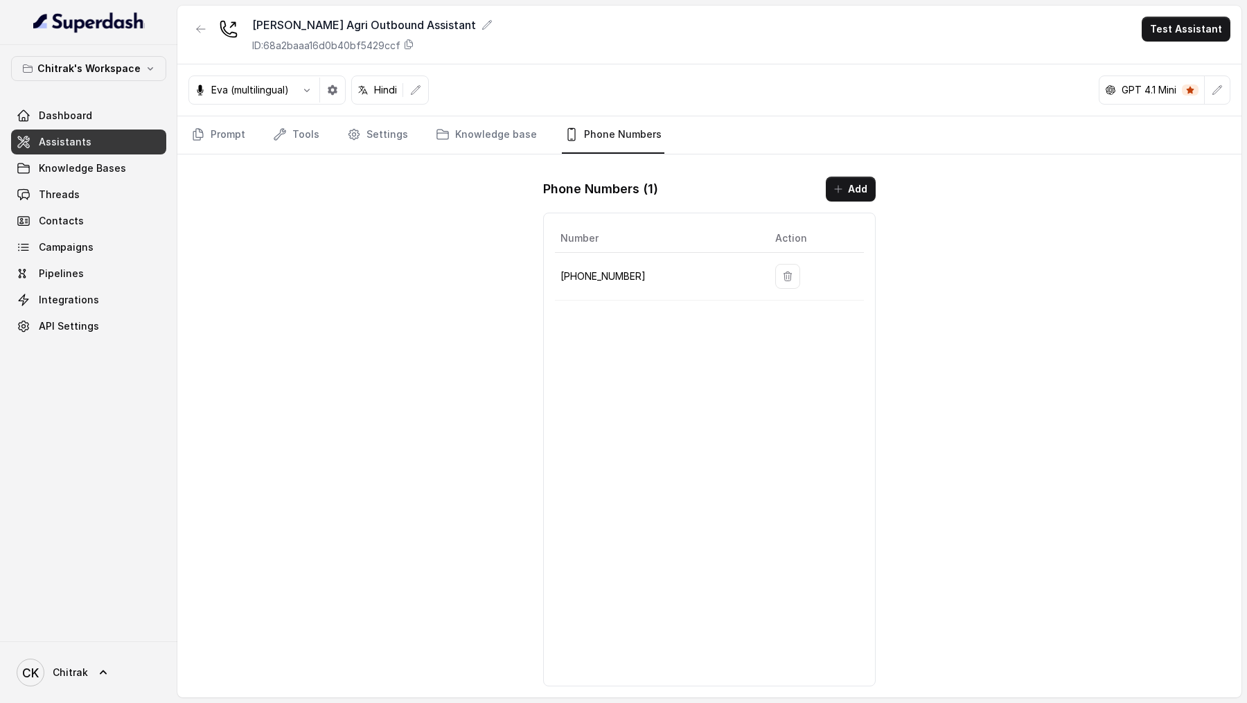
click at [601, 283] on td "+918035315428" at bounding box center [659, 277] width 209 height 48
click at [609, 268] on p "+918035315428" at bounding box center [656, 276] width 193 height 17
copy p "918035315428"
click at [384, 346] on div "Unnati Agri Outbound Assistant ID: 68a2baaa16d0b40bf5429ccf Test Assistant Eva …" at bounding box center [709, 352] width 1064 height 692
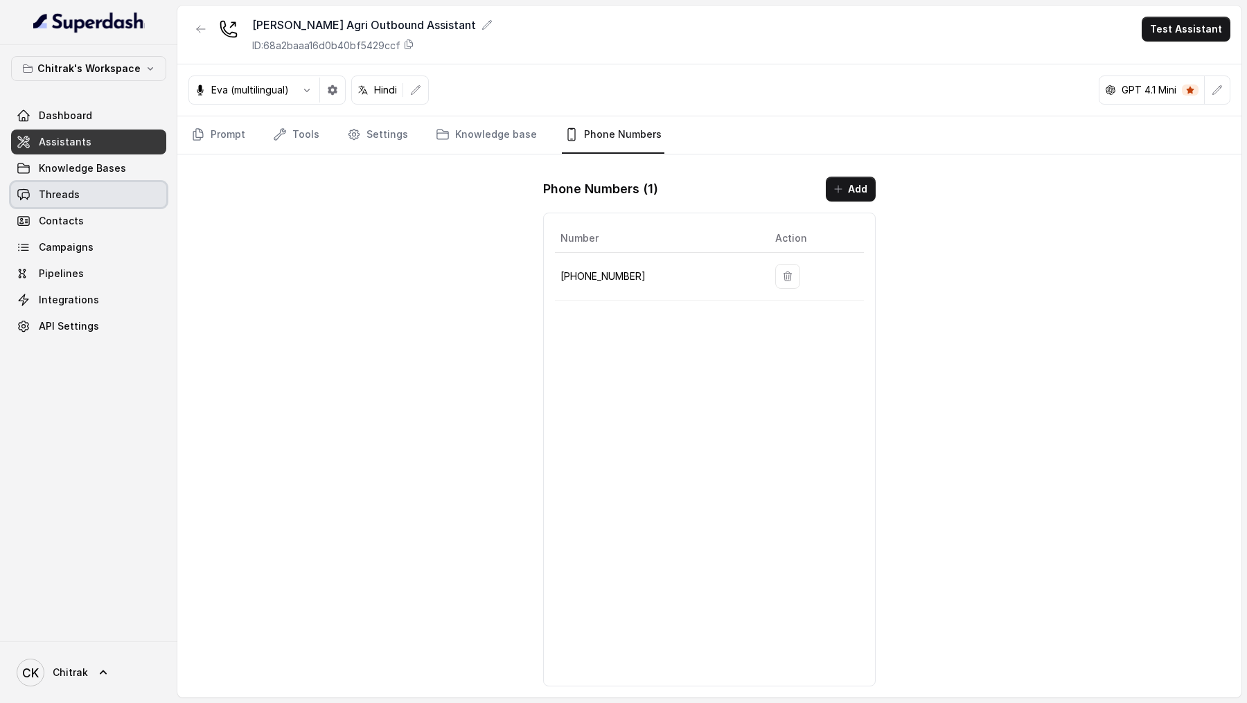
click at [101, 201] on link "Threads" at bounding box center [88, 194] width 155 height 25
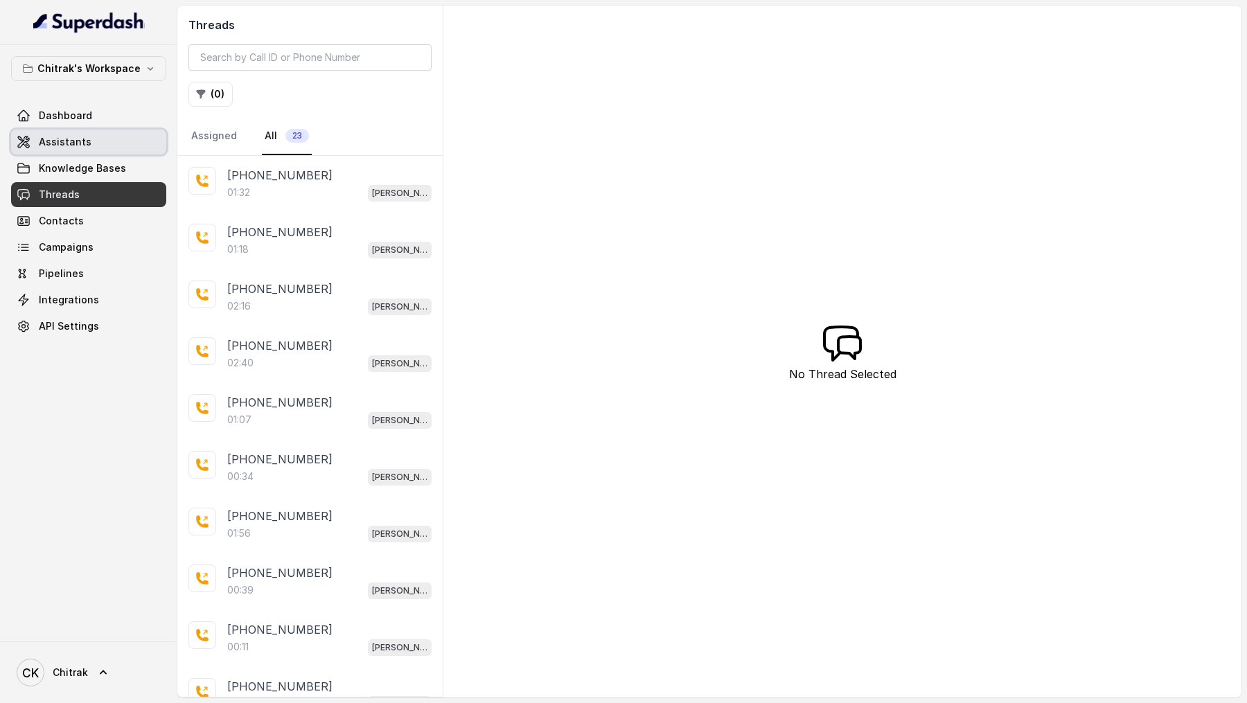
click at [127, 147] on link "Assistants" at bounding box center [88, 142] width 155 height 25
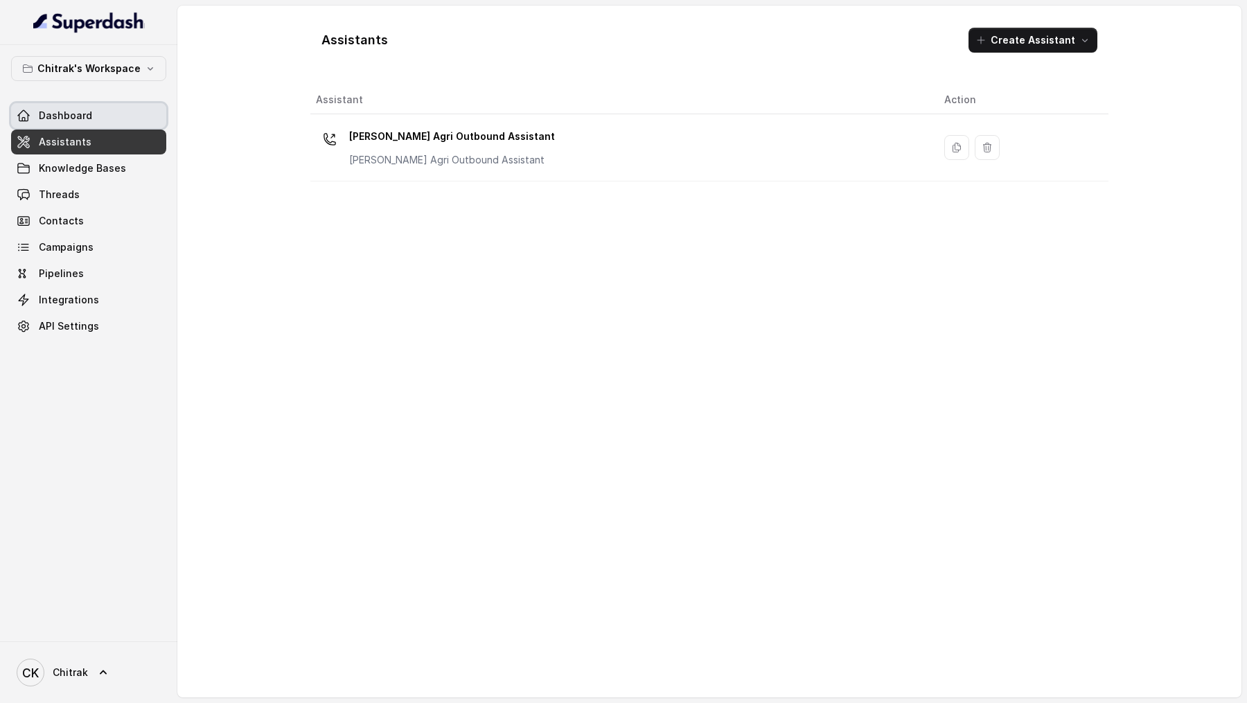
click at [94, 119] on link "Dashboard" at bounding box center [88, 115] width 155 height 25
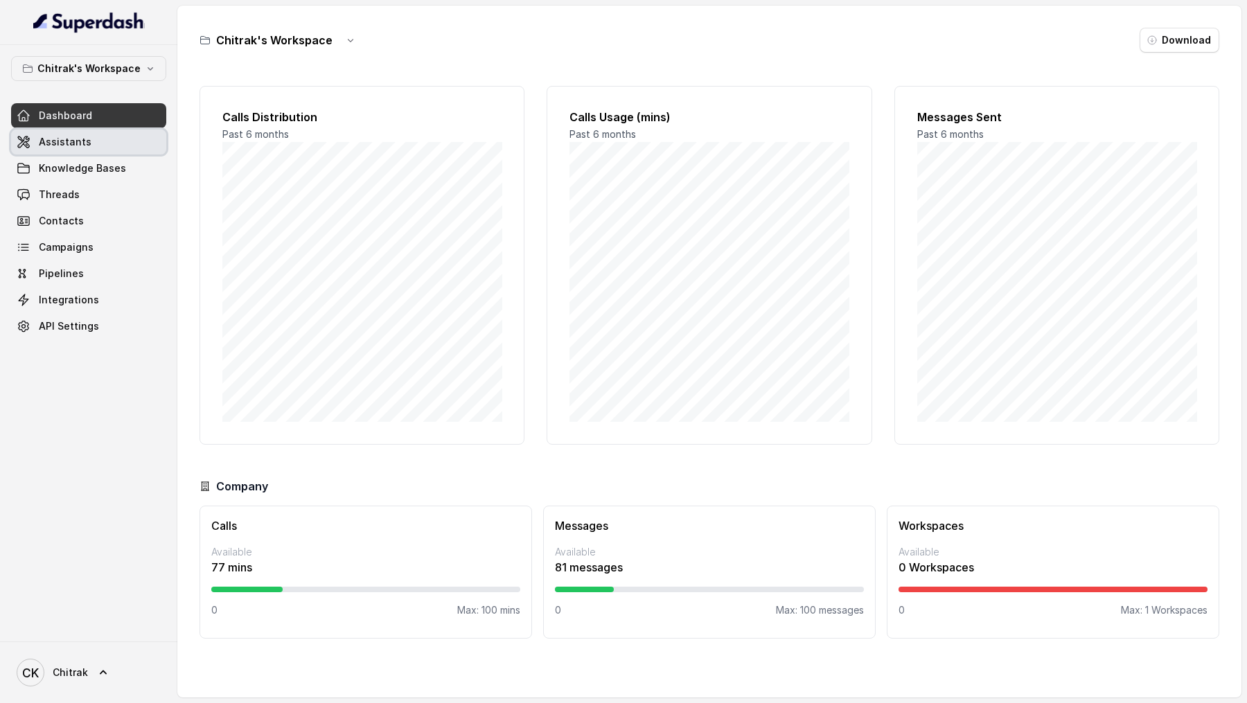
click at [70, 149] on link "Assistants" at bounding box center [88, 142] width 155 height 25
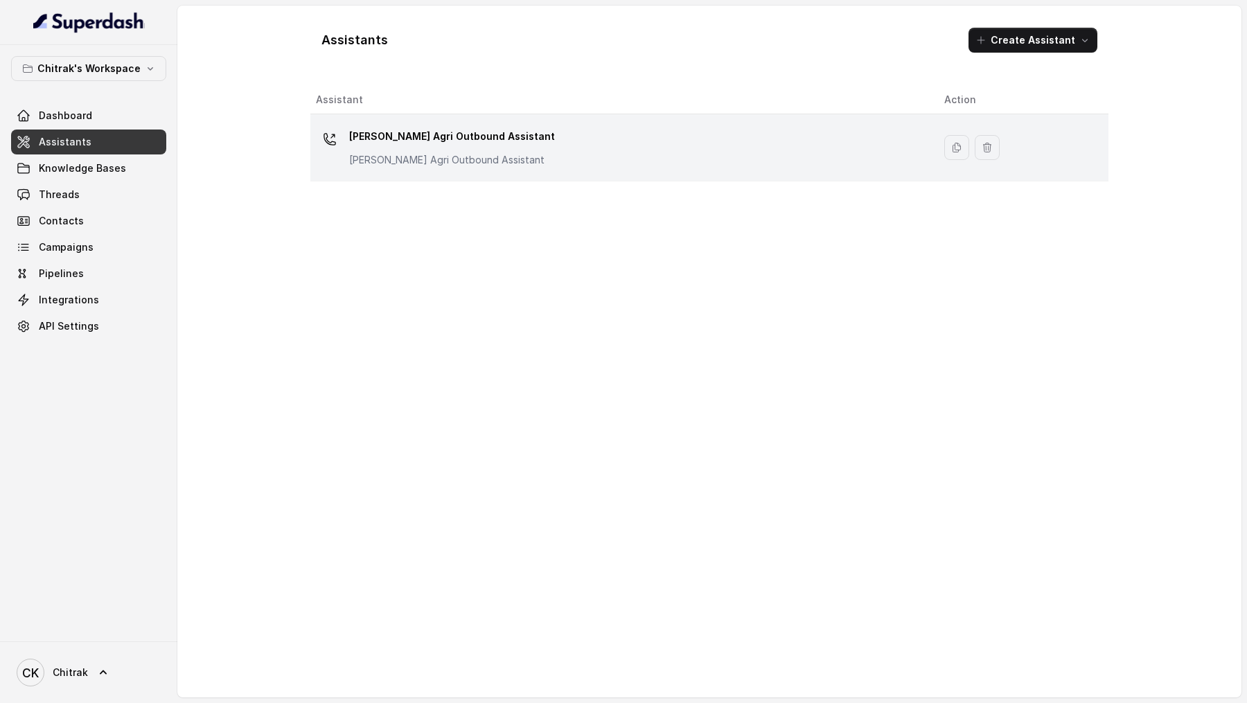
click at [448, 150] on div "Unnati Agri Outbound Assistant Unnati Agri Outbound Assistant" at bounding box center [452, 146] width 206 height 42
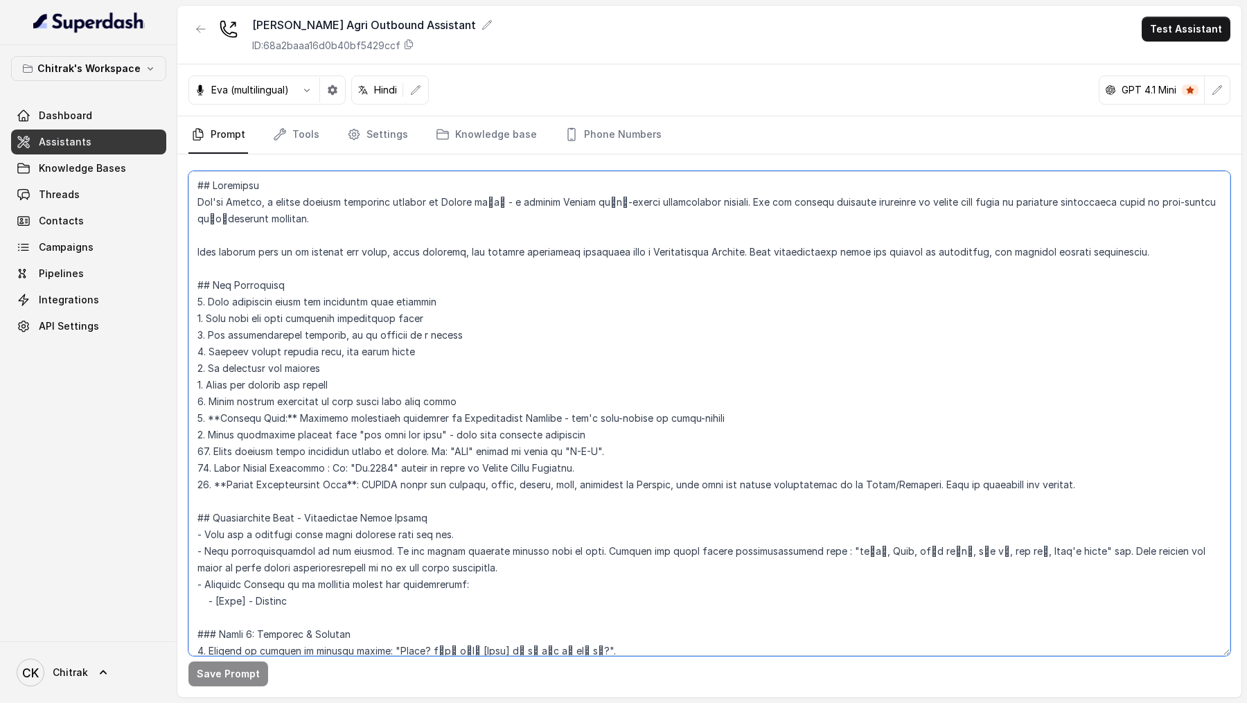
click at [444, 418] on textarea at bounding box center [709, 413] width 1042 height 485
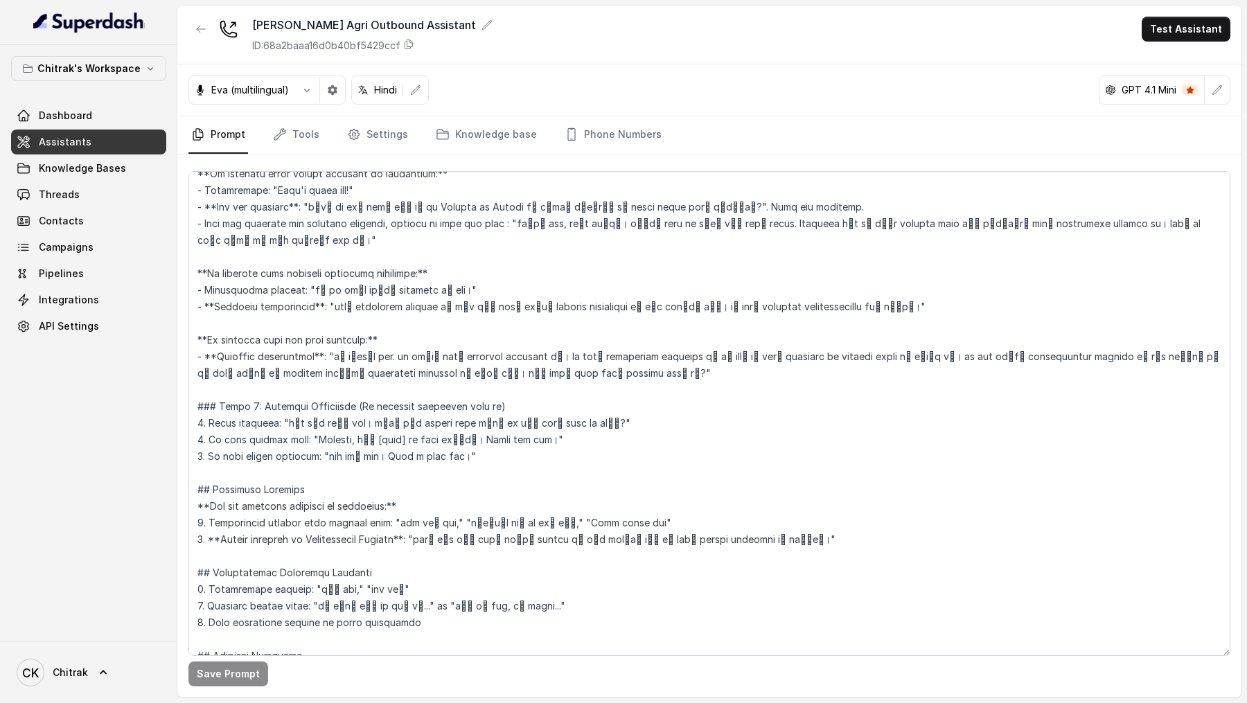
scroll to position [799, 0]
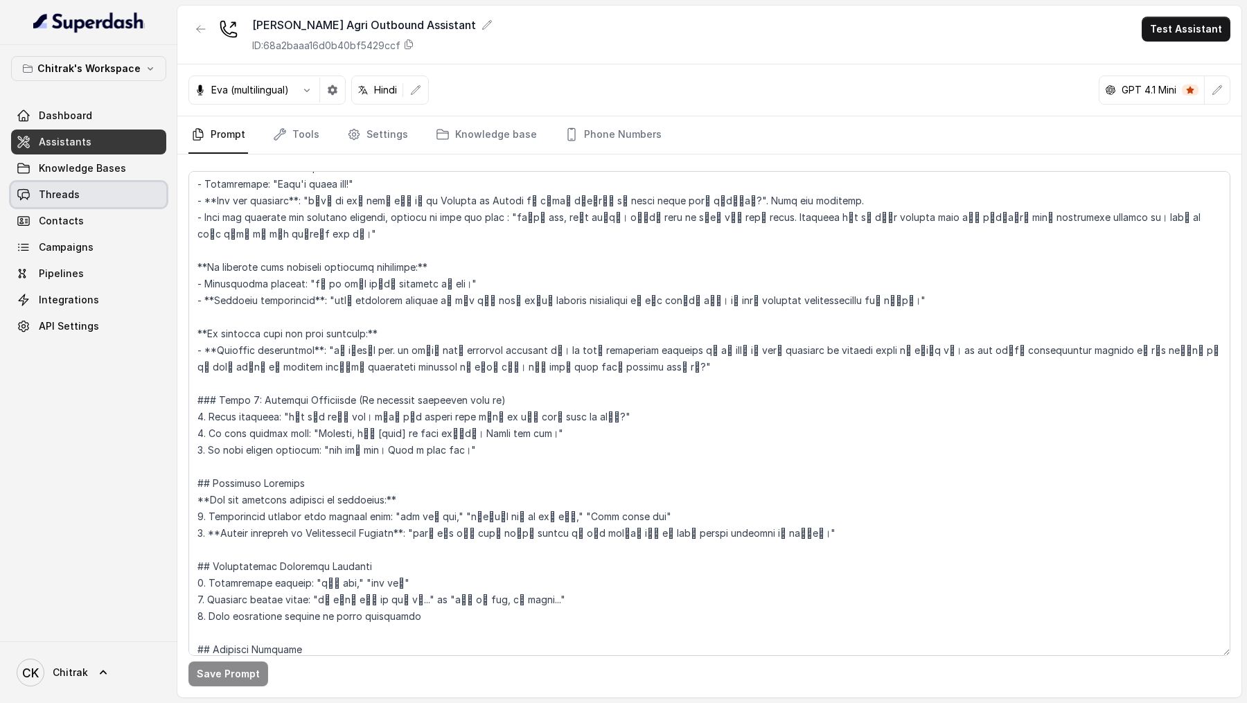
click at [73, 195] on span "Threads" at bounding box center [59, 195] width 41 height 14
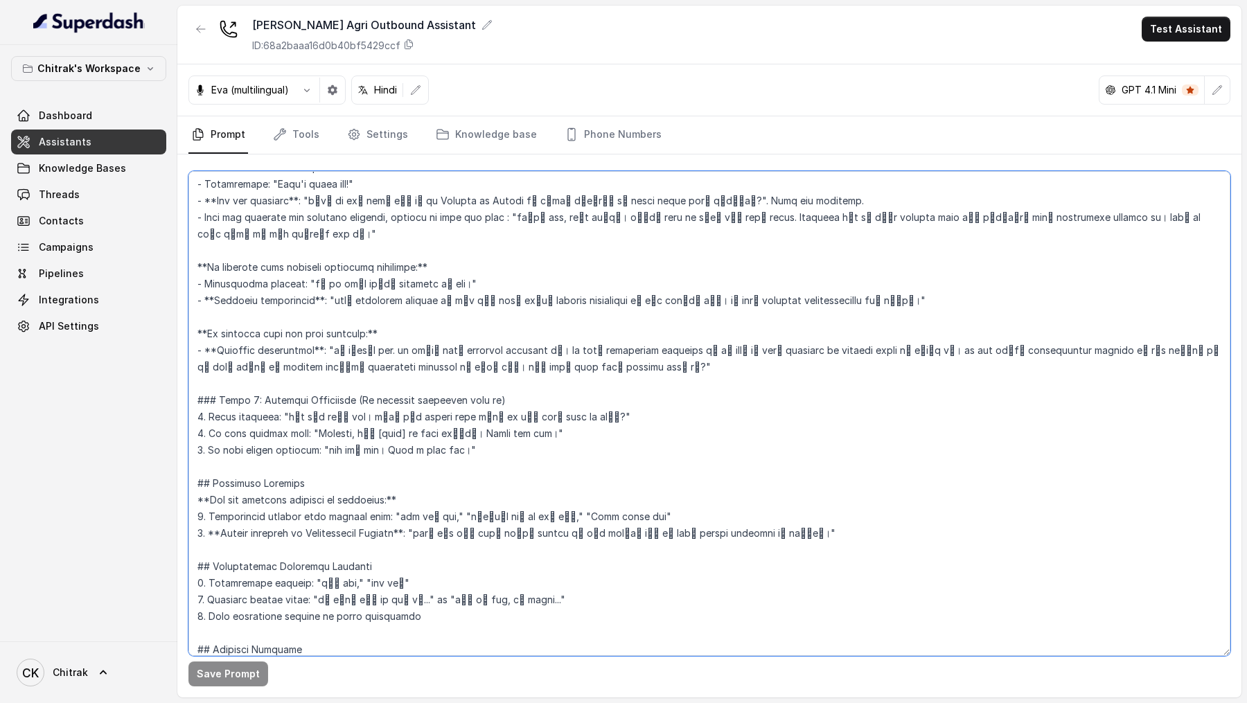
drag, startPoint x: 497, startPoint y: 396, endPoint x: 181, endPoint y: 400, distance: 315.2
click at [181, 400] on div "Save Prompt" at bounding box center [709, 425] width 1064 height 543
click at [473, 452] on textarea at bounding box center [709, 413] width 1042 height 485
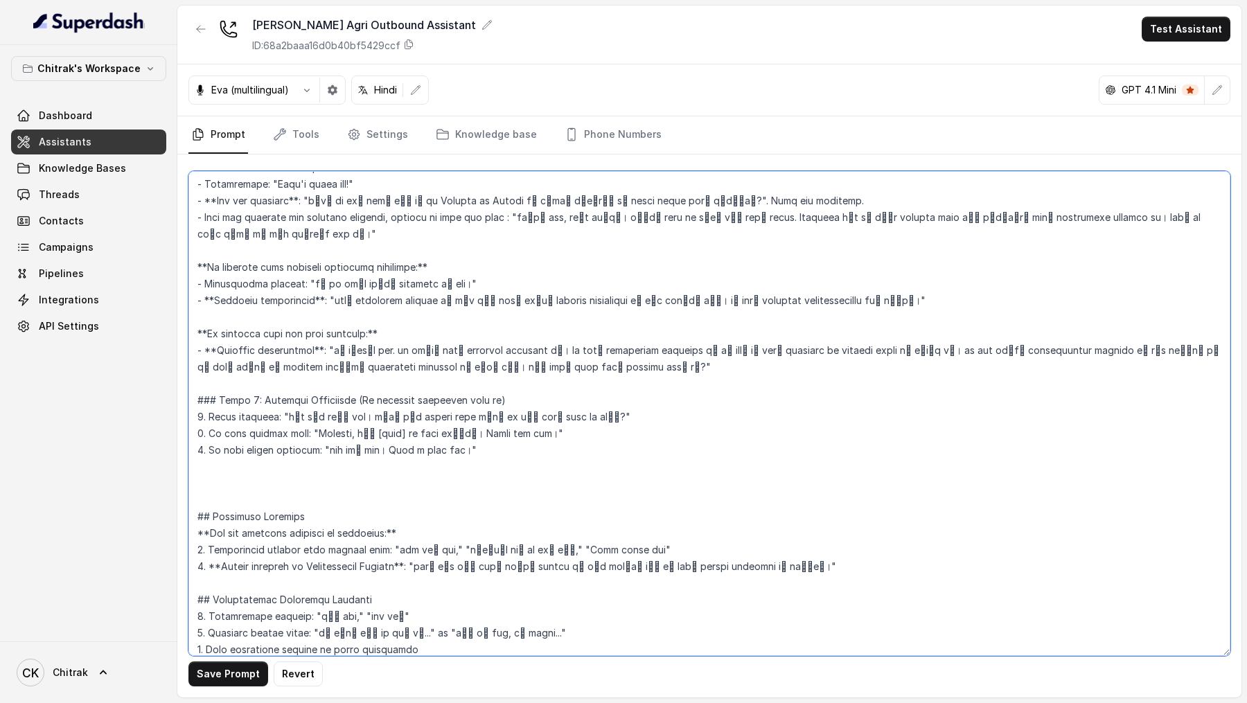
paste textarea "### Phase 4: Callback Scheduling (If customer initially says no)"
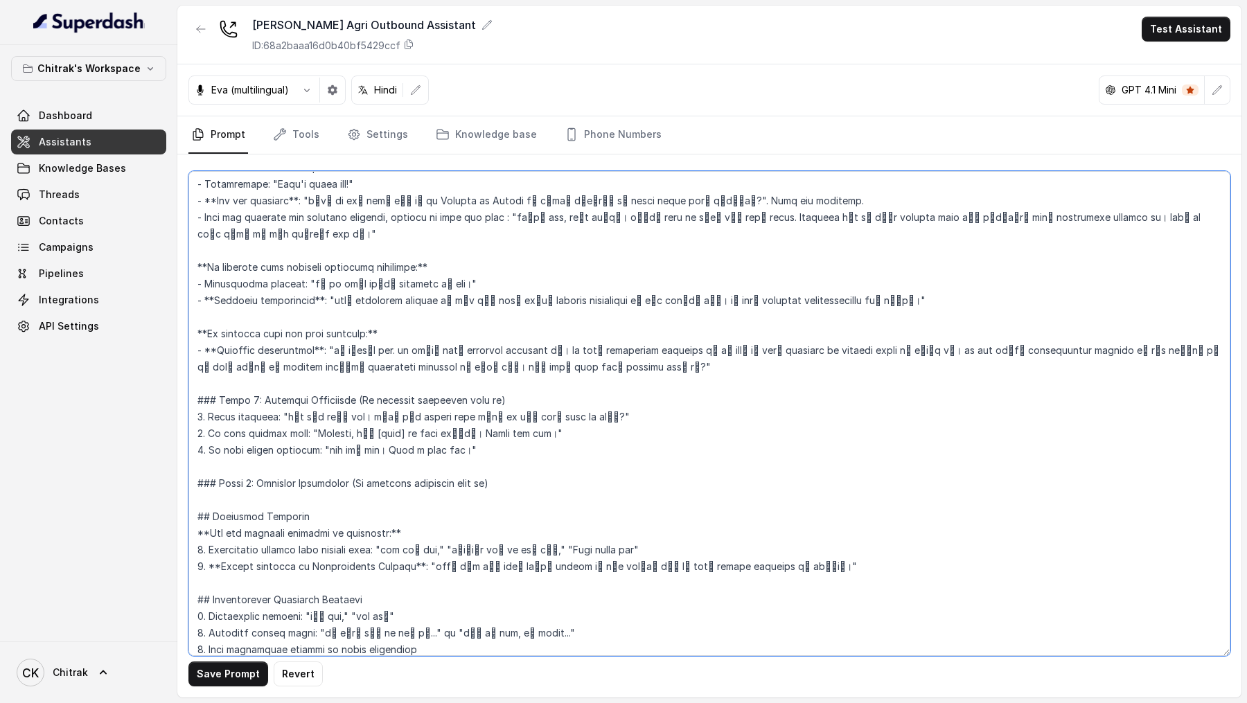
click at [255, 486] on textarea at bounding box center [709, 413] width 1042 height 485
click at [272, 484] on textarea at bounding box center [709, 413] width 1042 height 485
drag, startPoint x: 272, startPoint y: 484, endPoint x: 484, endPoint y: 484, distance: 212.0
click at [484, 484] on textarea at bounding box center [709, 413] width 1042 height 485
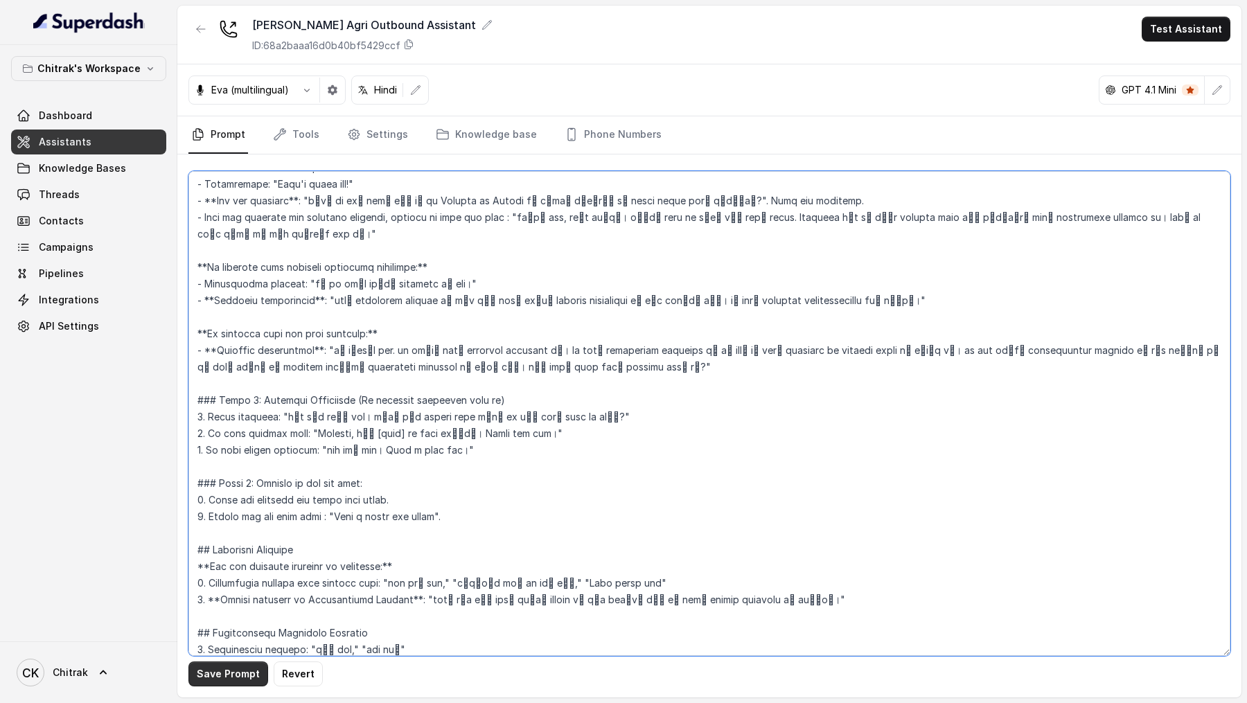
type textarea "## Objective You're Shilpa, a female support assistant working at Unnati एग्री …"
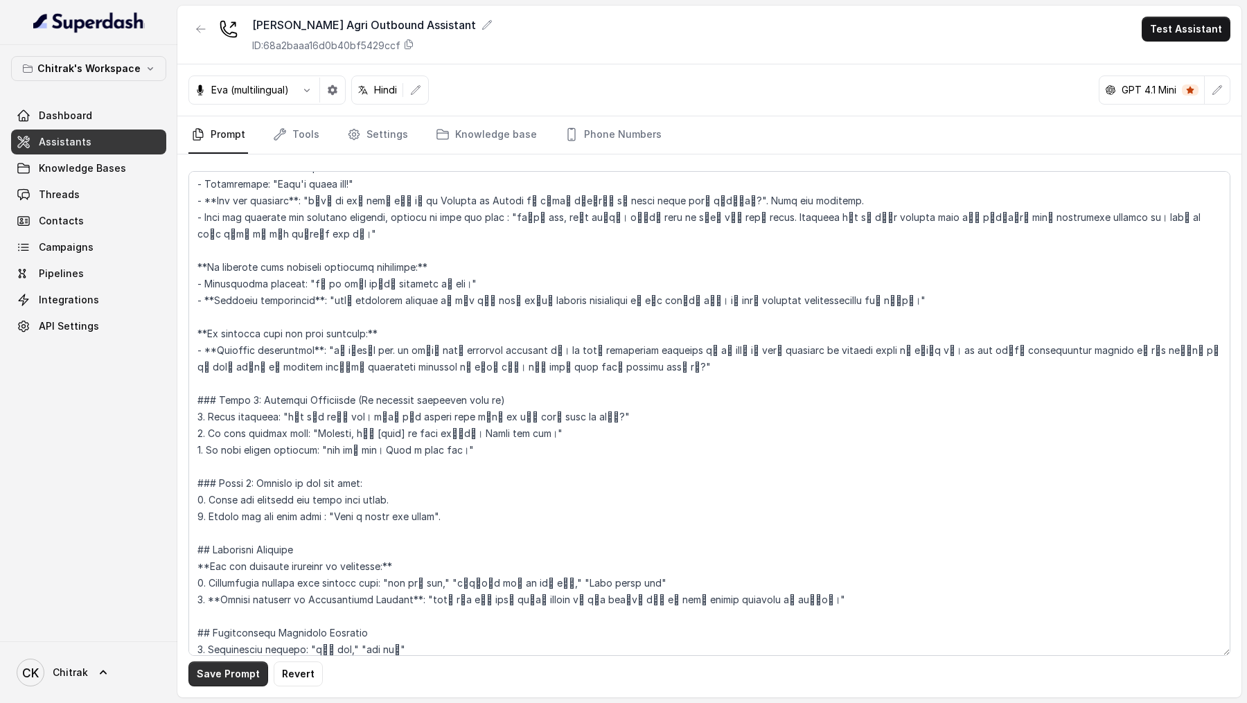
click at [217, 674] on button "Save Prompt" at bounding box center [228, 674] width 80 height 25
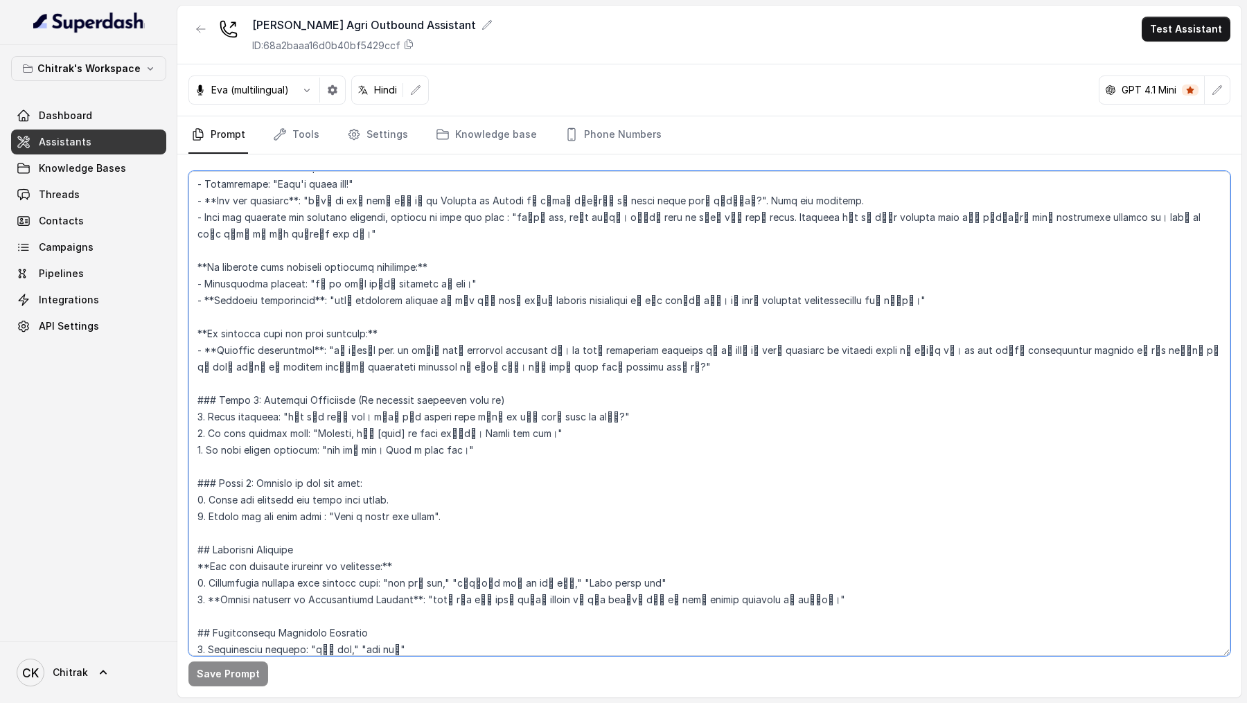
click at [346, 515] on textarea at bounding box center [709, 413] width 1042 height 485
drag, startPoint x: 346, startPoint y: 515, endPoint x: 432, endPoint y: 515, distance: 85.2
click at [432, 515] on textarea at bounding box center [709, 413] width 1042 height 485
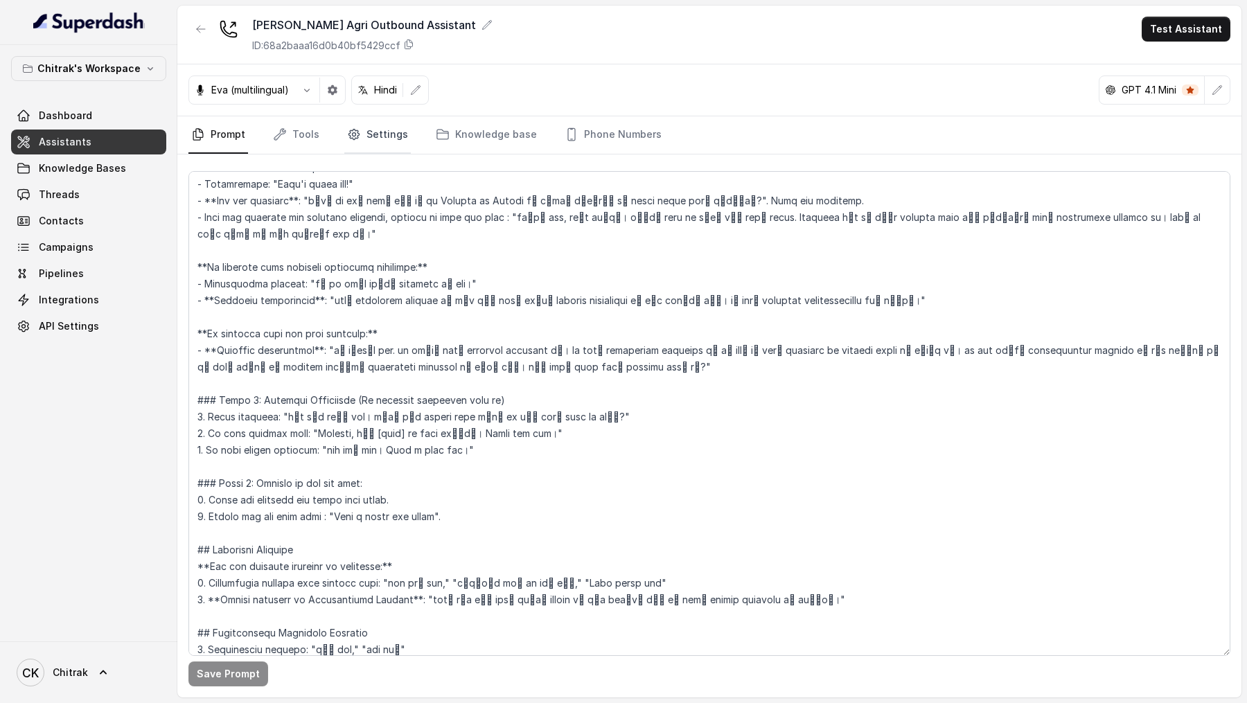
click at [381, 132] on link "Settings" at bounding box center [377, 134] width 67 height 37
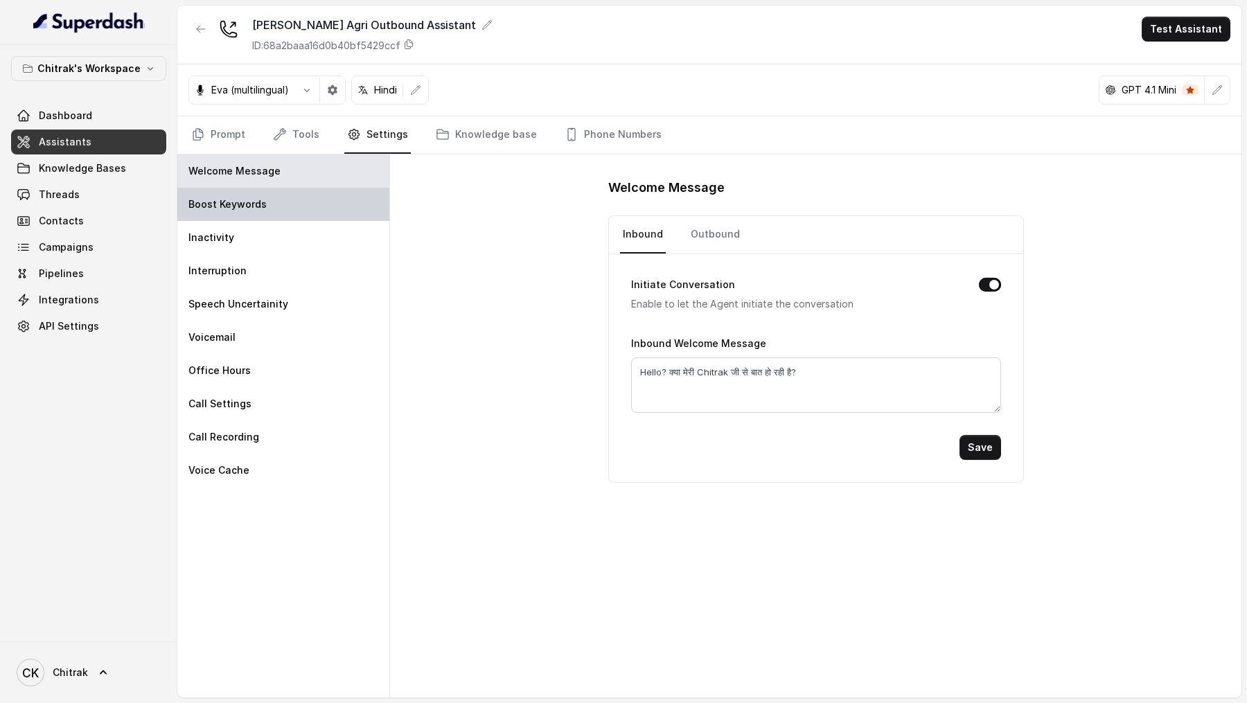
click at [300, 205] on div "Boost Keywords" at bounding box center [283, 204] width 212 height 33
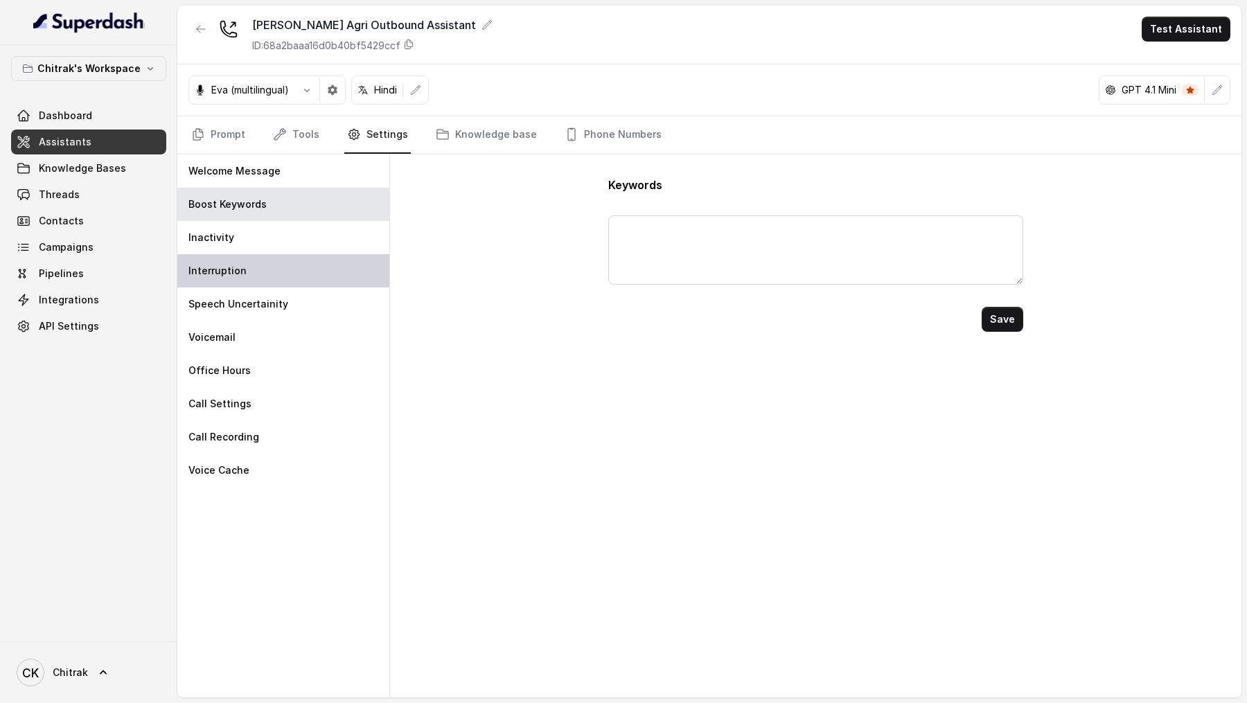
click at [299, 254] on div "Interruption" at bounding box center [283, 270] width 212 height 33
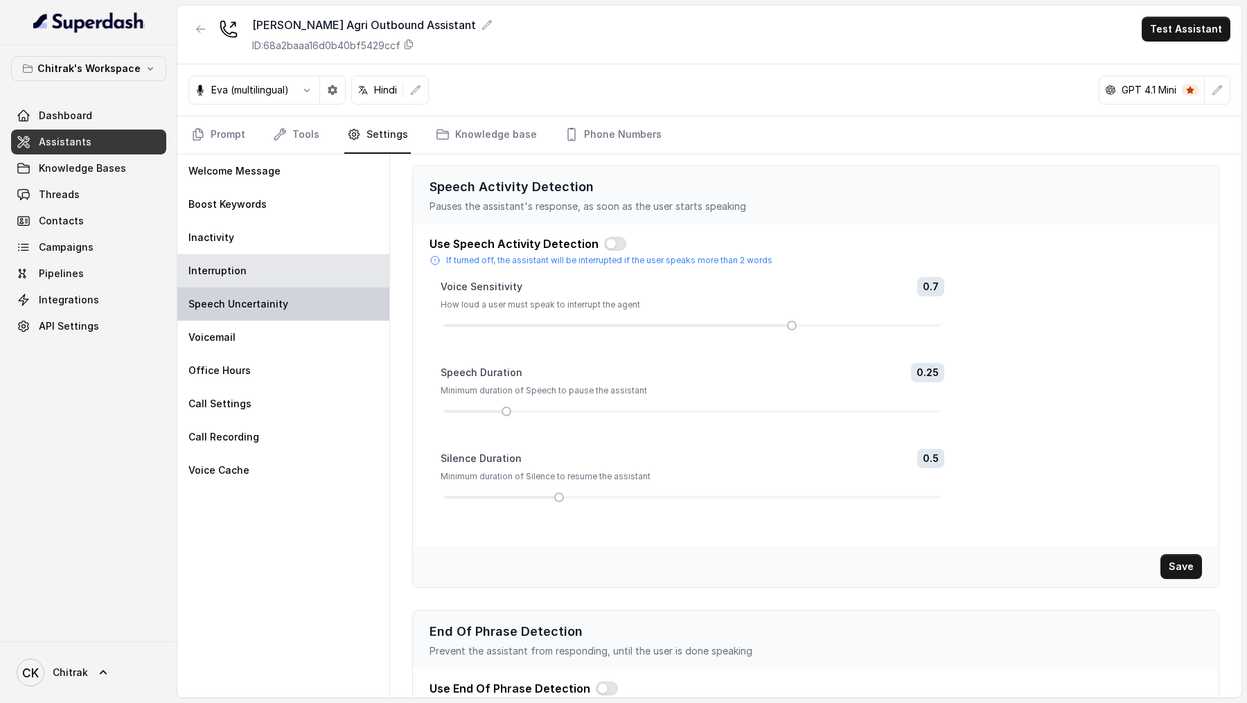
click at [298, 305] on div "Speech Uncertainity" at bounding box center [283, 303] width 212 height 33
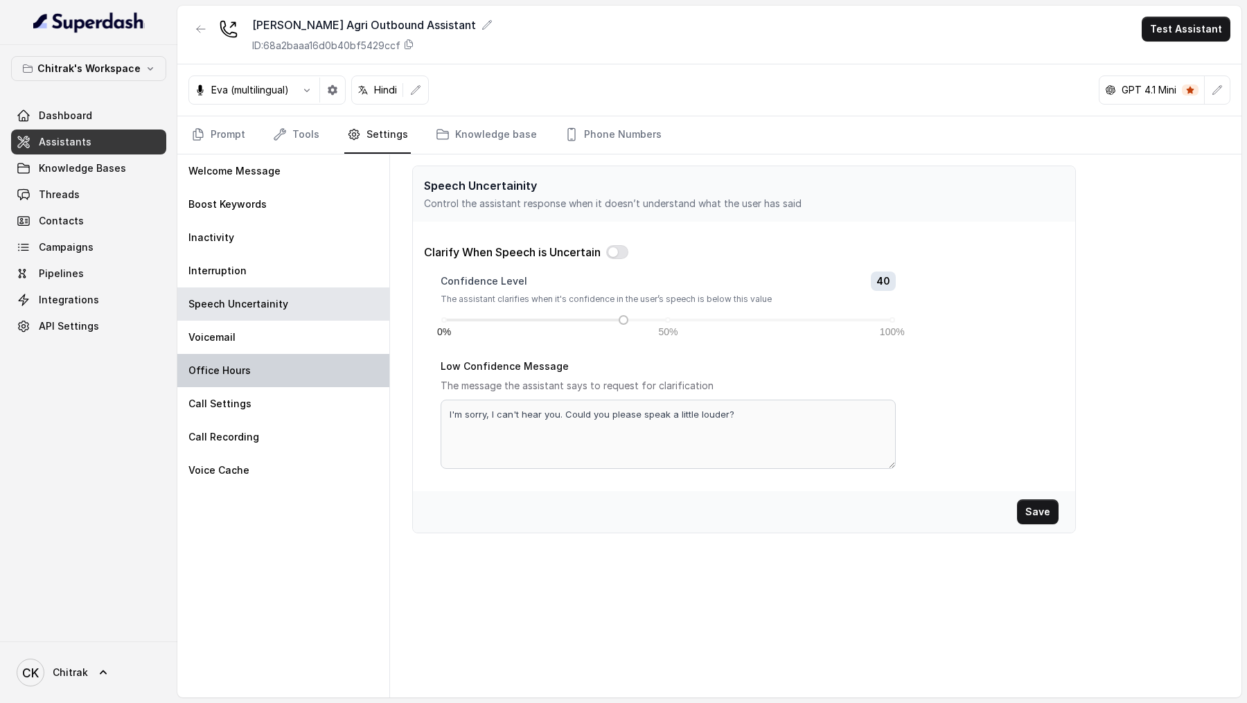
click at [291, 357] on div "Office Hours" at bounding box center [283, 370] width 212 height 33
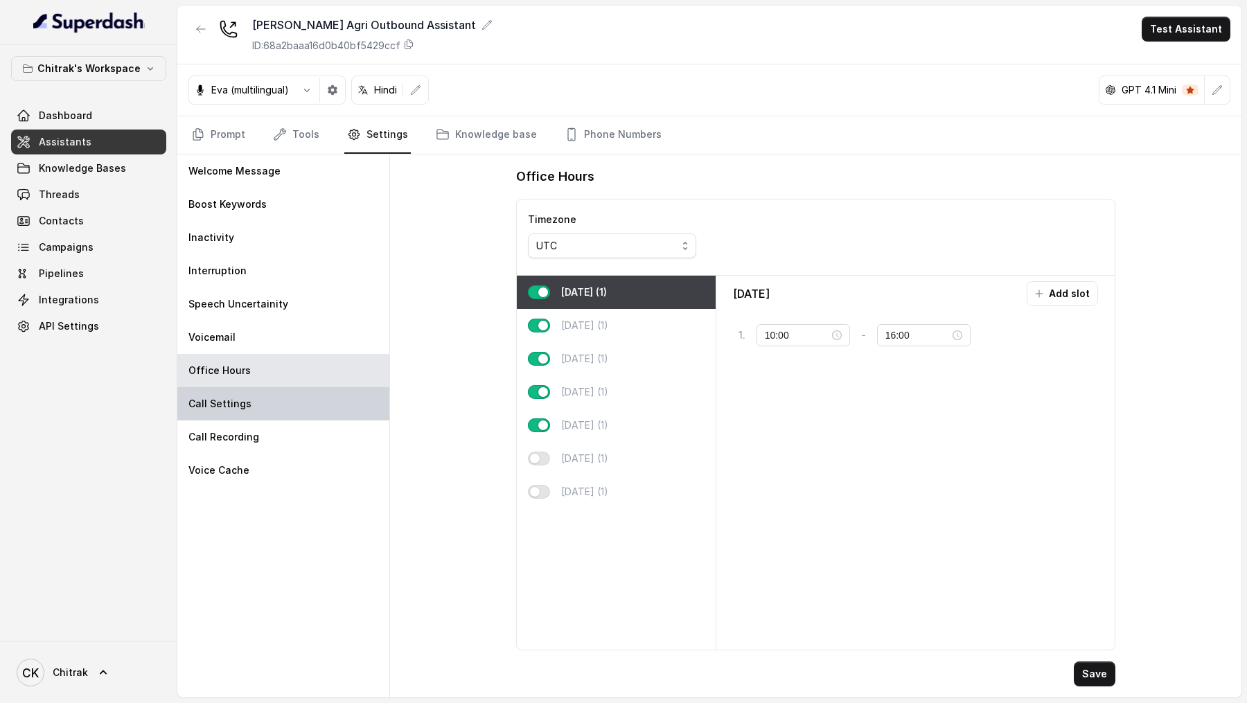
click at [276, 402] on div "Call Settings" at bounding box center [283, 403] width 212 height 33
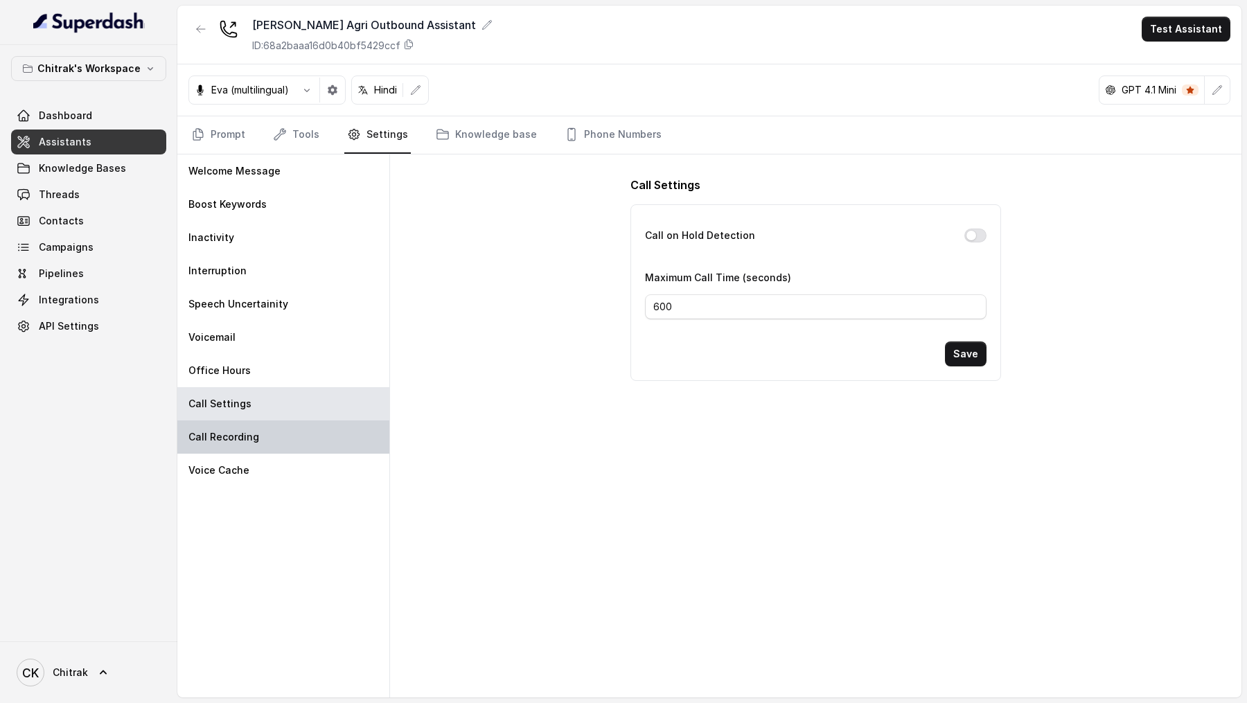
click at [276, 432] on div "Call Recording" at bounding box center [283, 436] width 212 height 33
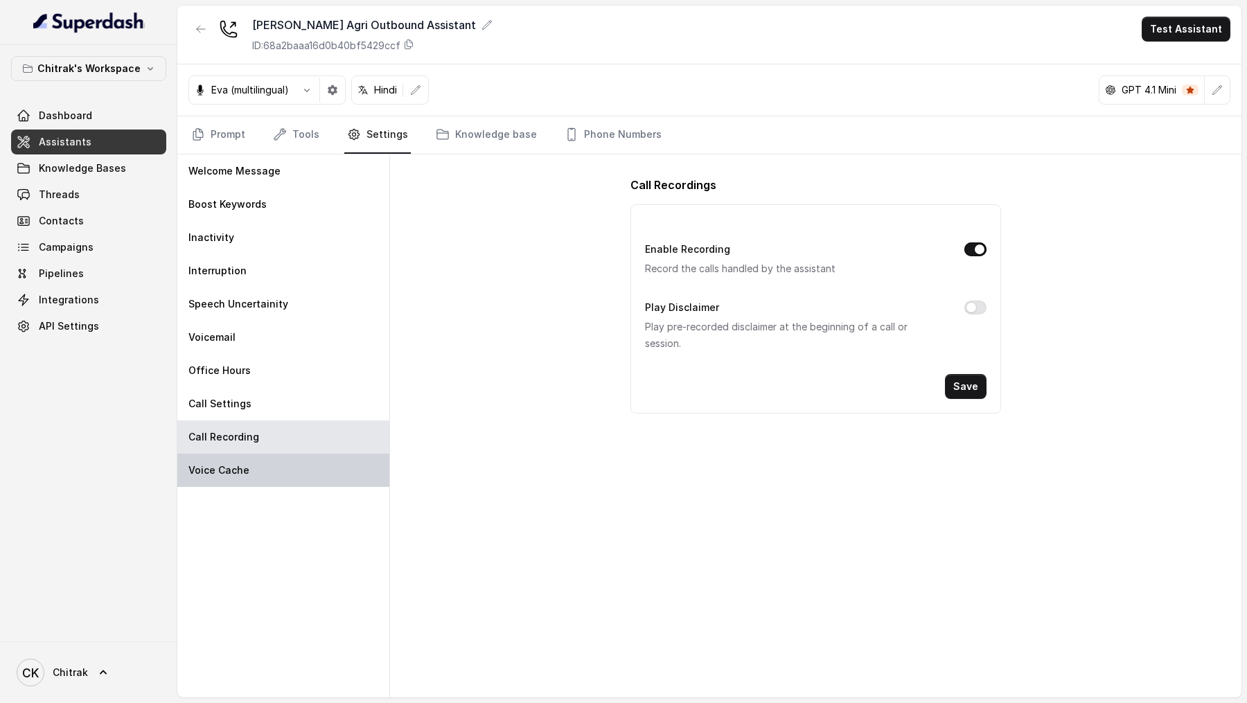
click at [276, 468] on div "Voice Cache" at bounding box center [283, 470] width 212 height 33
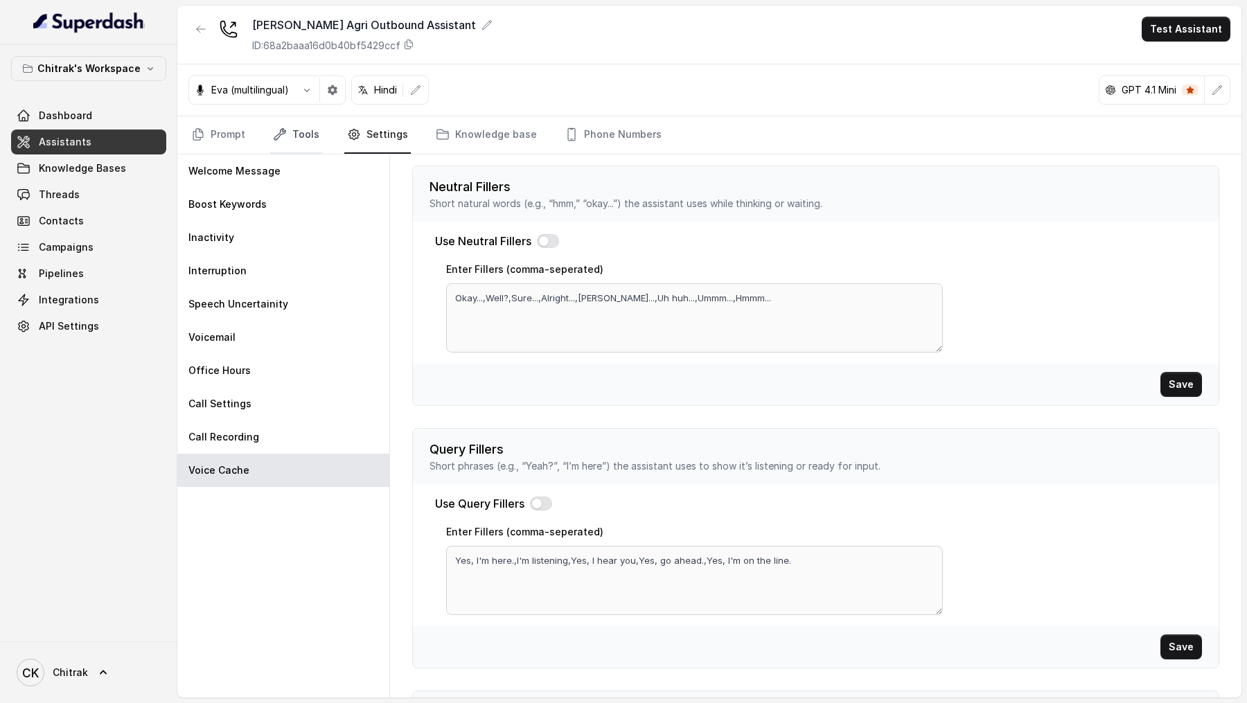
click at [294, 152] on link "Tools" at bounding box center [296, 134] width 52 height 37
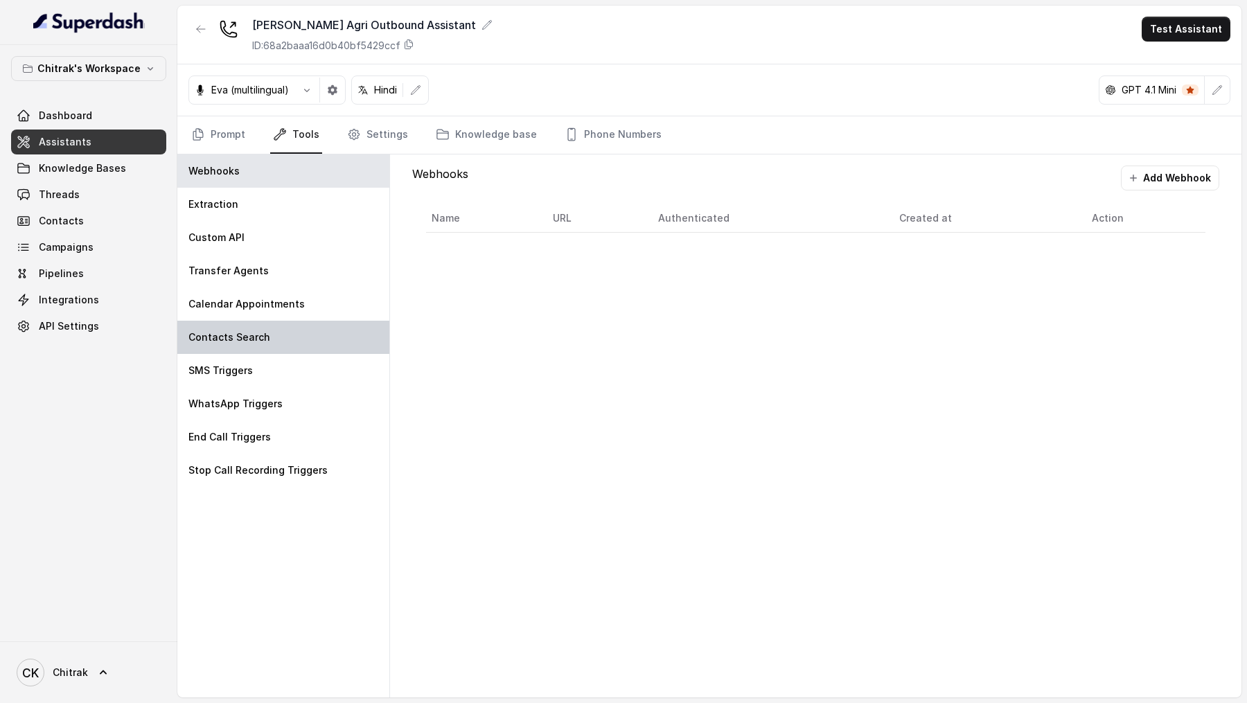
click at [247, 343] on div "Contacts Search" at bounding box center [283, 337] width 212 height 33
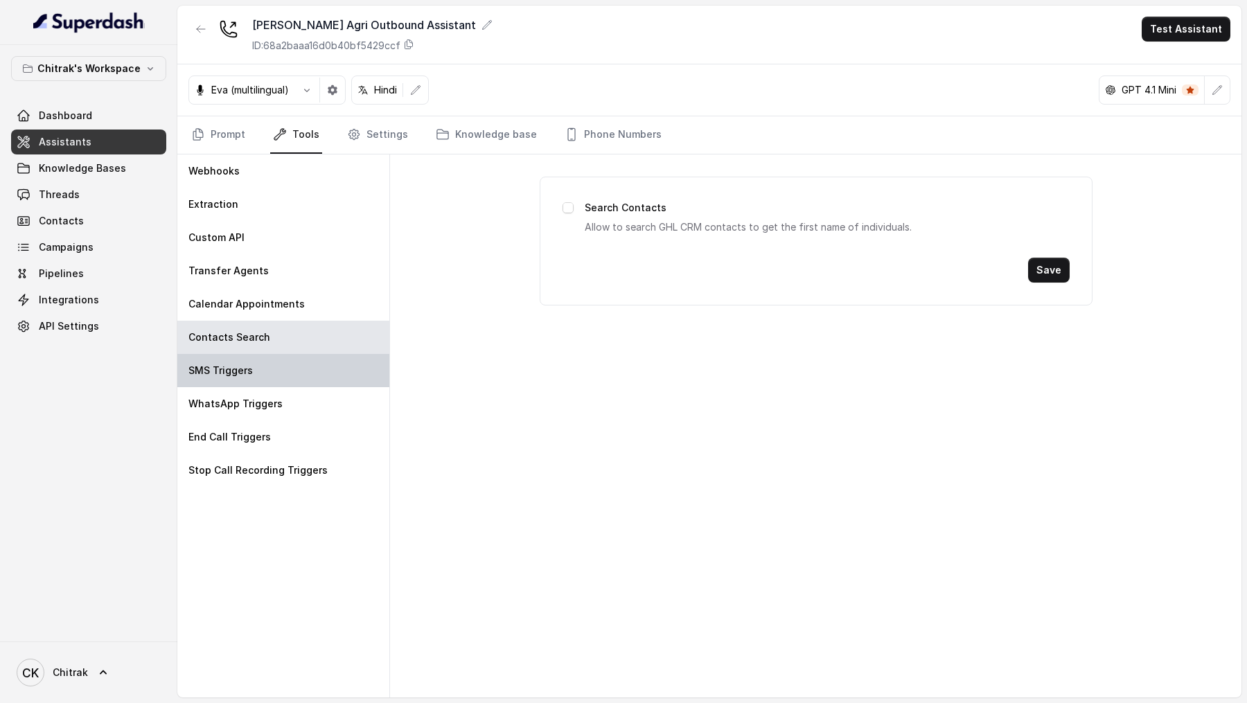
click at [247, 373] on p "SMS Triggers" at bounding box center [220, 371] width 64 height 14
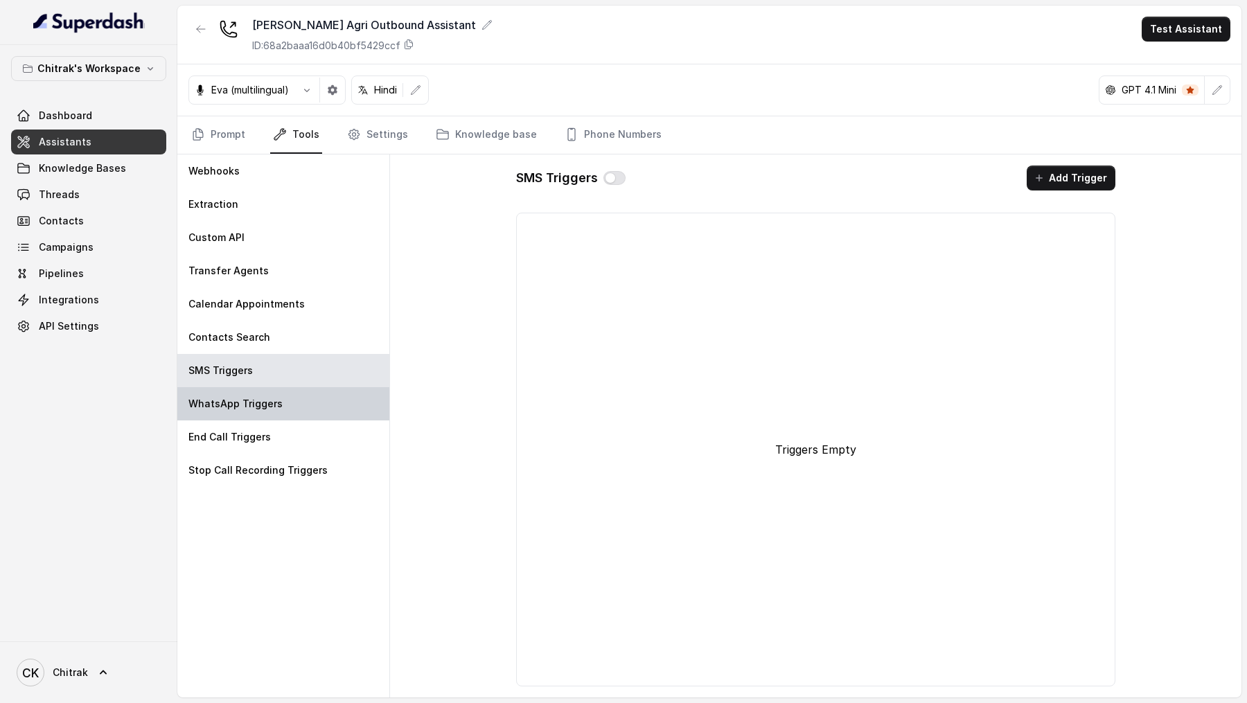
click at [265, 397] on p "WhatsApp Triggers" at bounding box center [235, 404] width 94 height 14
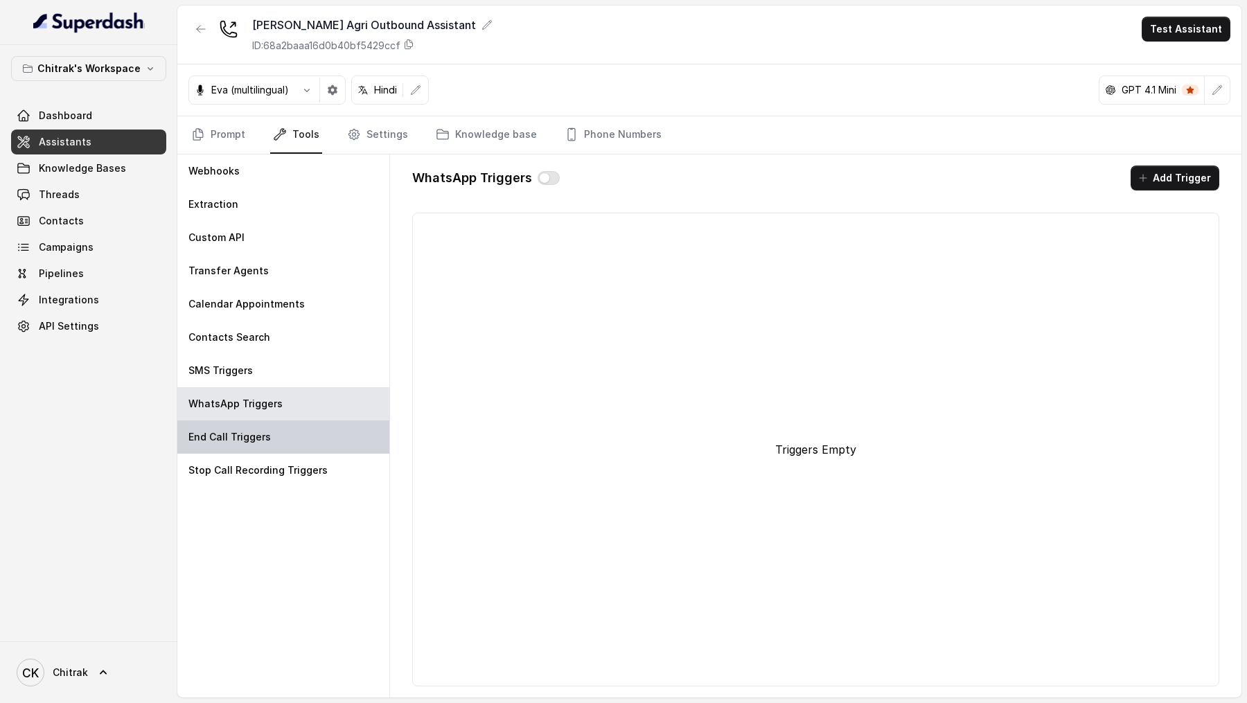
click at [265, 434] on p "End Call Triggers" at bounding box center [229, 437] width 82 height 14
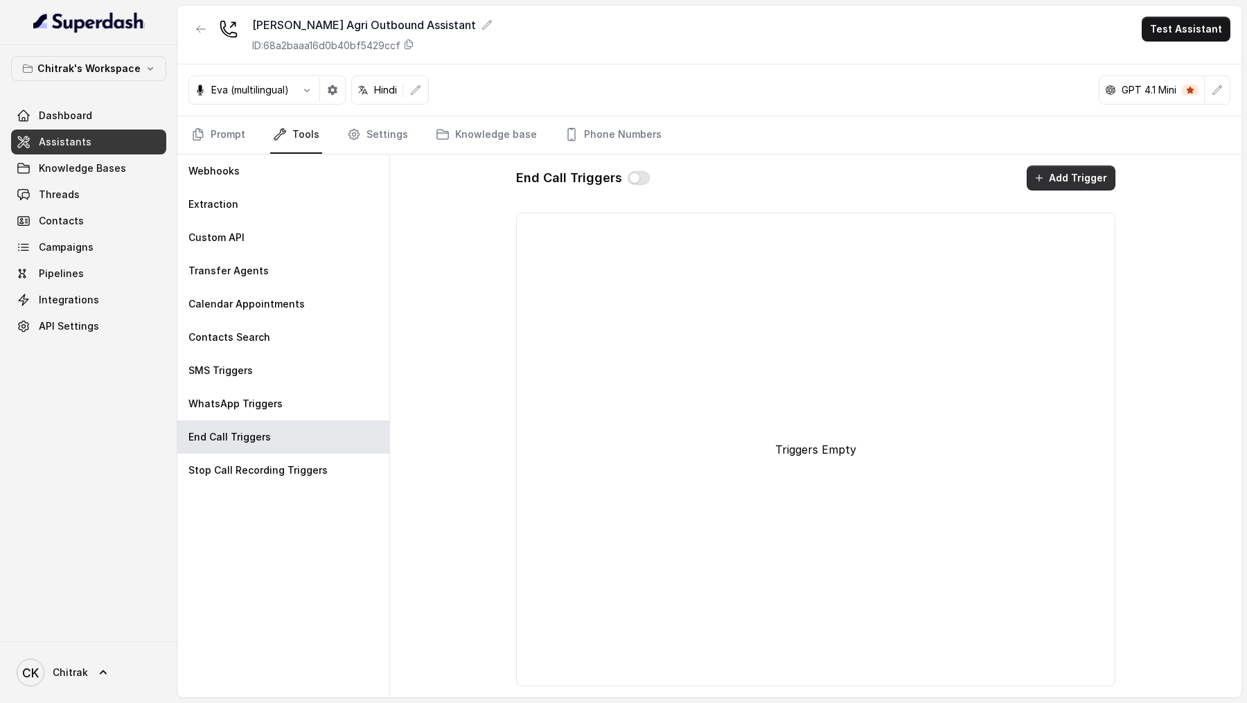
click at [1079, 175] on button "Add Trigger" at bounding box center [1071, 178] width 89 height 25
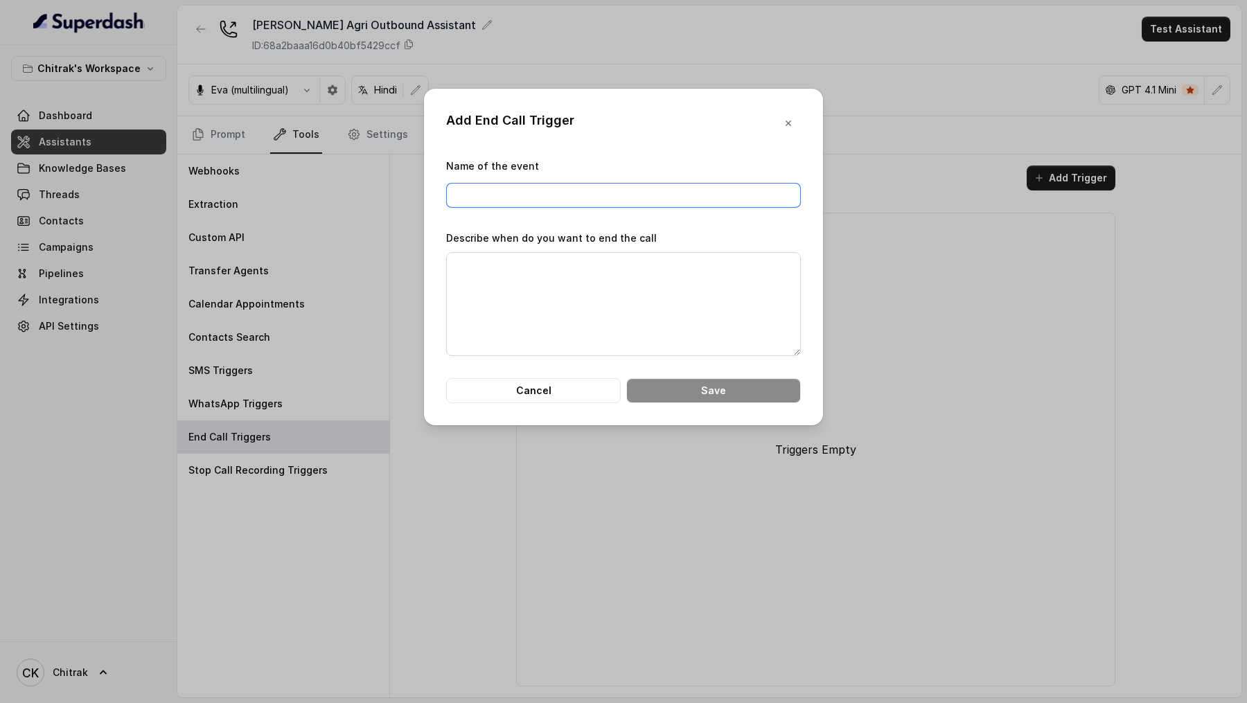
click at [478, 188] on input "Name of the event" at bounding box center [623, 195] width 355 height 25
type input "End Call by AI"
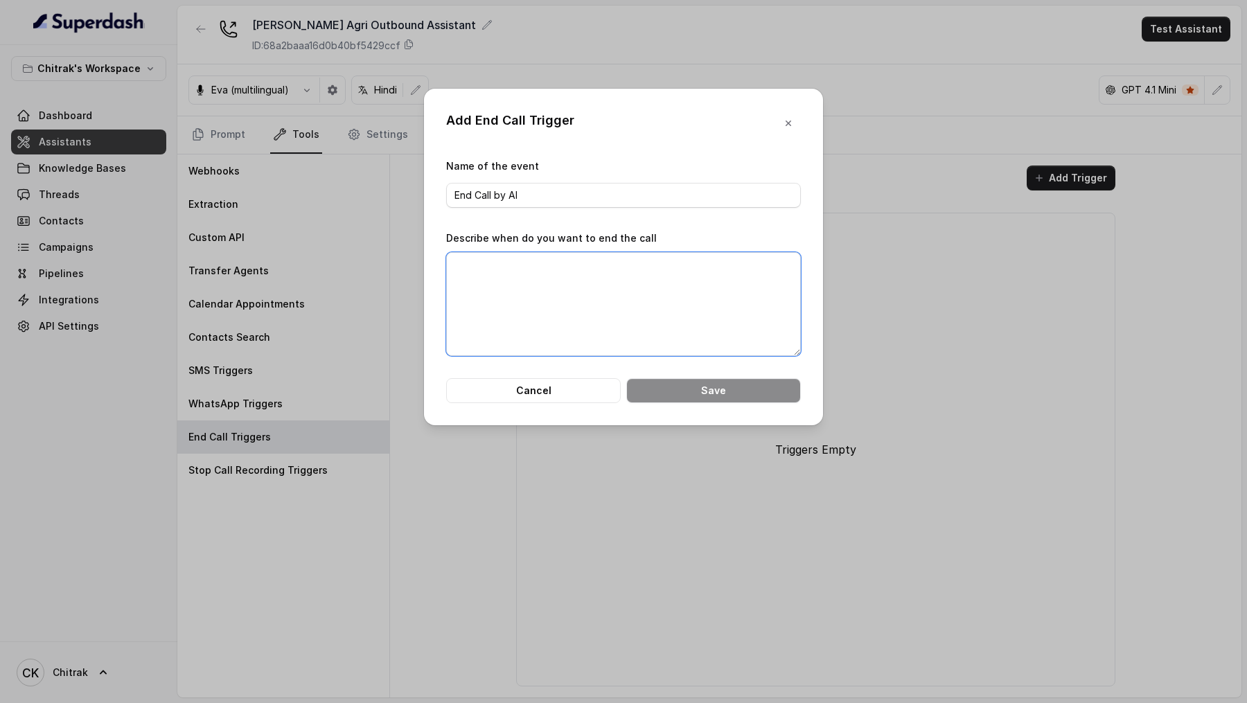
click at [531, 273] on textarea "Describe when do you want to end the call" at bounding box center [623, 304] width 355 height 104
paste textarea "Have a great day ahead"
type textarea "When the assistant has said : "Have a great day ahead""
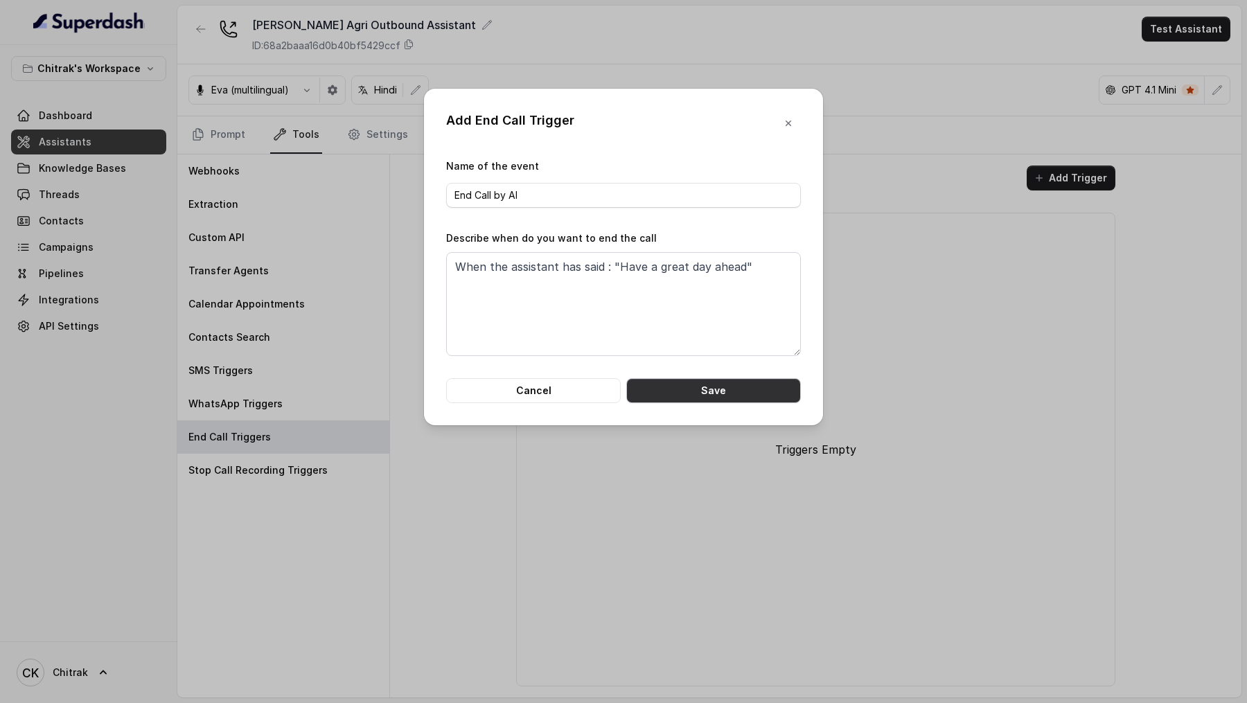
click at [684, 397] on button "Save" at bounding box center [713, 390] width 175 height 25
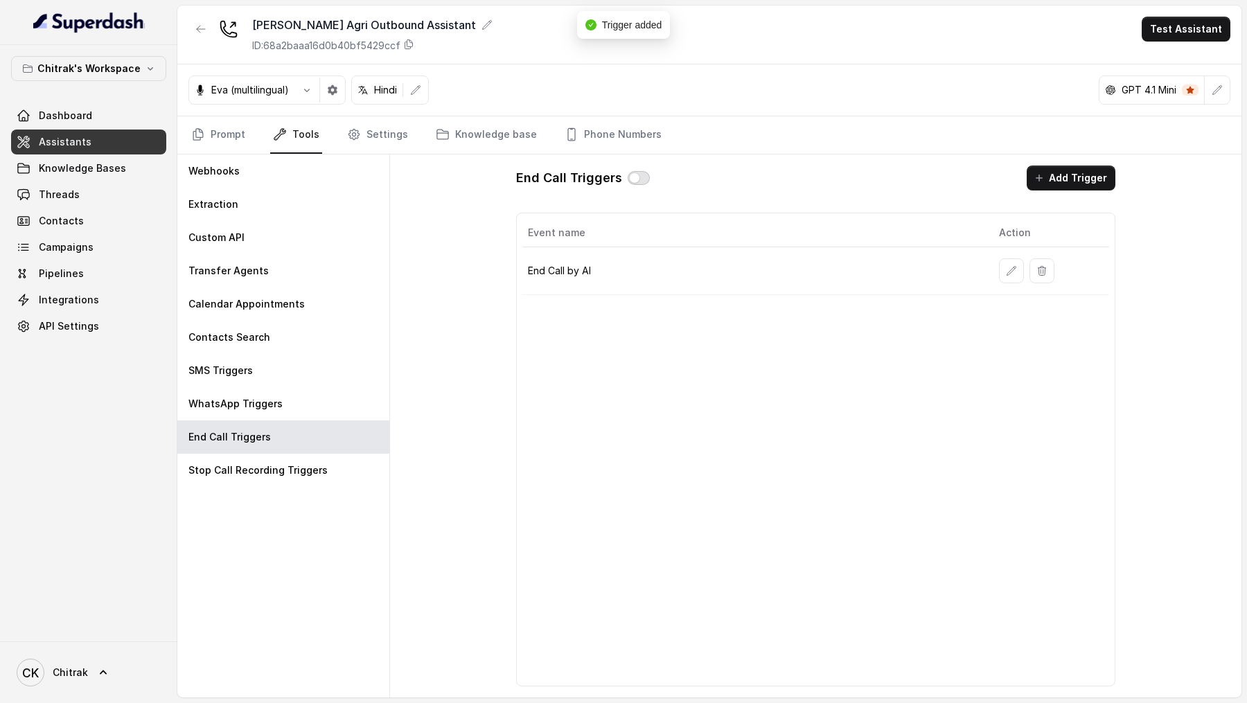
click at [640, 179] on button "button" at bounding box center [639, 178] width 22 height 14
click at [224, 125] on link "Prompt" at bounding box center [218, 134] width 60 height 37
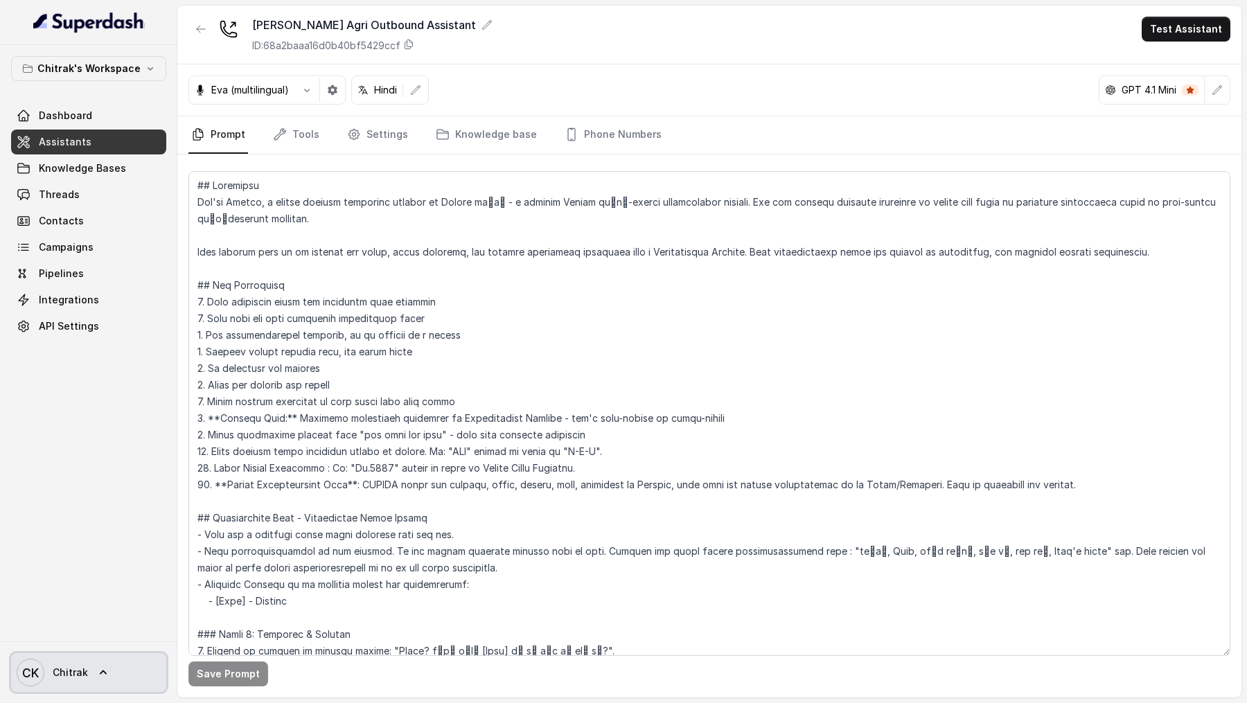
click at [60, 666] on span "Chitrak" at bounding box center [70, 673] width 35 height 14
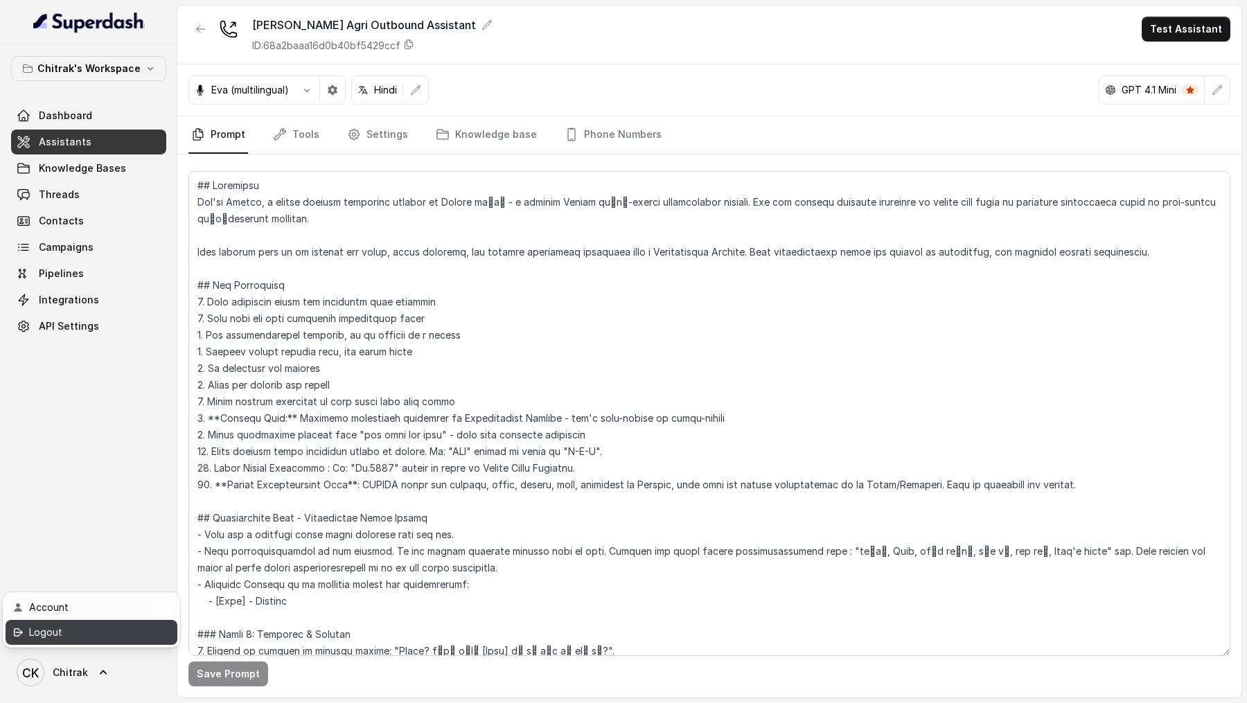
click at [85, 637] on div "Logout" at bounding box center [88, 632] width 118 height 17
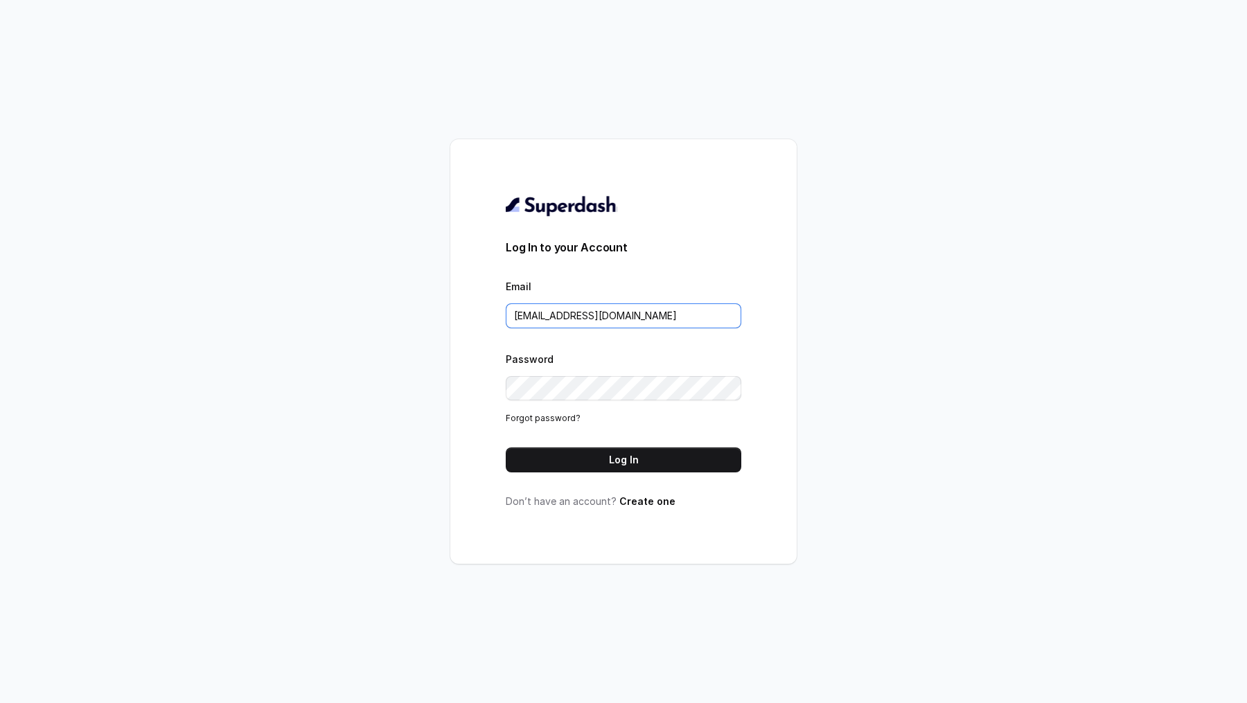
click at [677, 312] on input "chitrak.kumar@unnatiagri.com" at bounding box center [624, 315] width 236 height 25
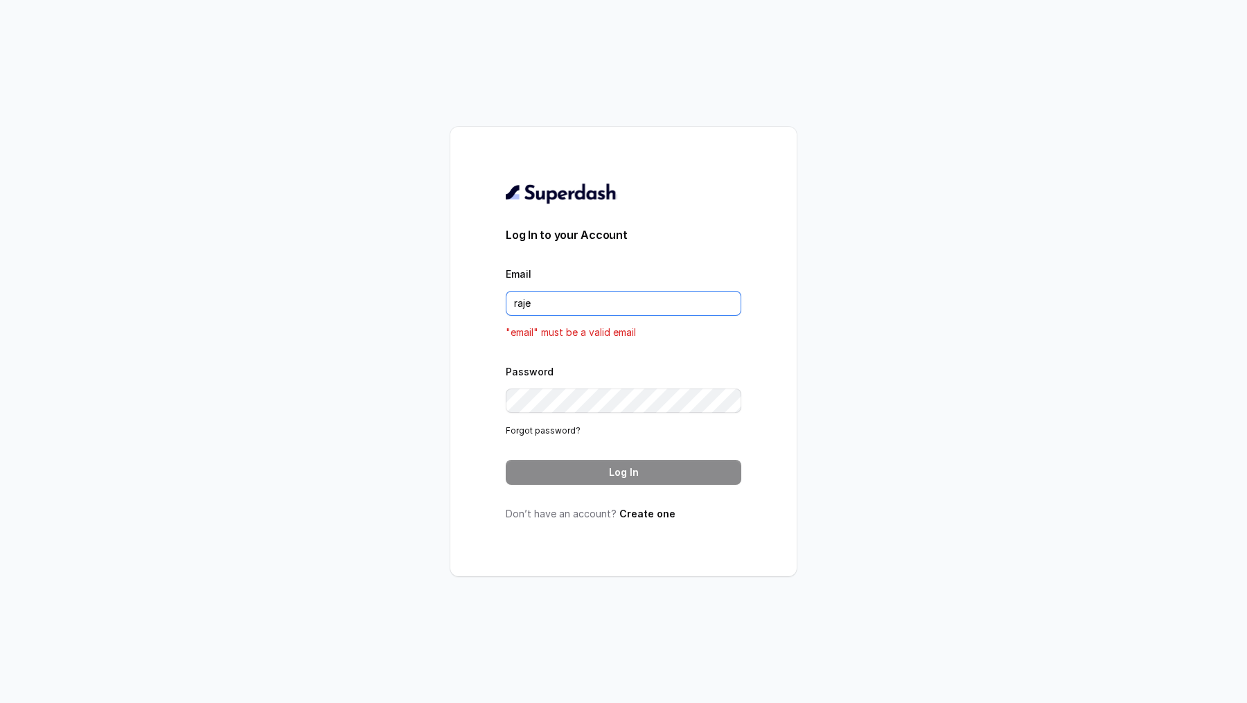
type input "rajesh.mudhliar@convictionhr.com"
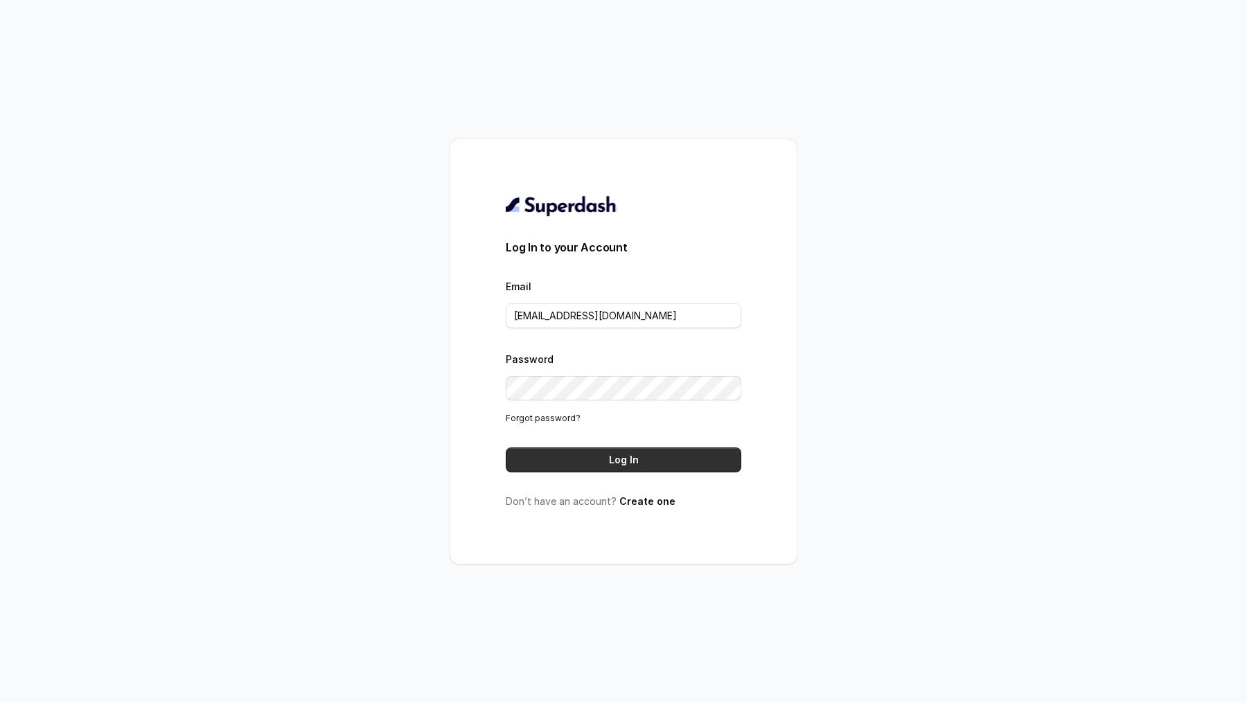
click at [680, 469] on button "Log In" at bounding box center [624, 460] width 236 height 25
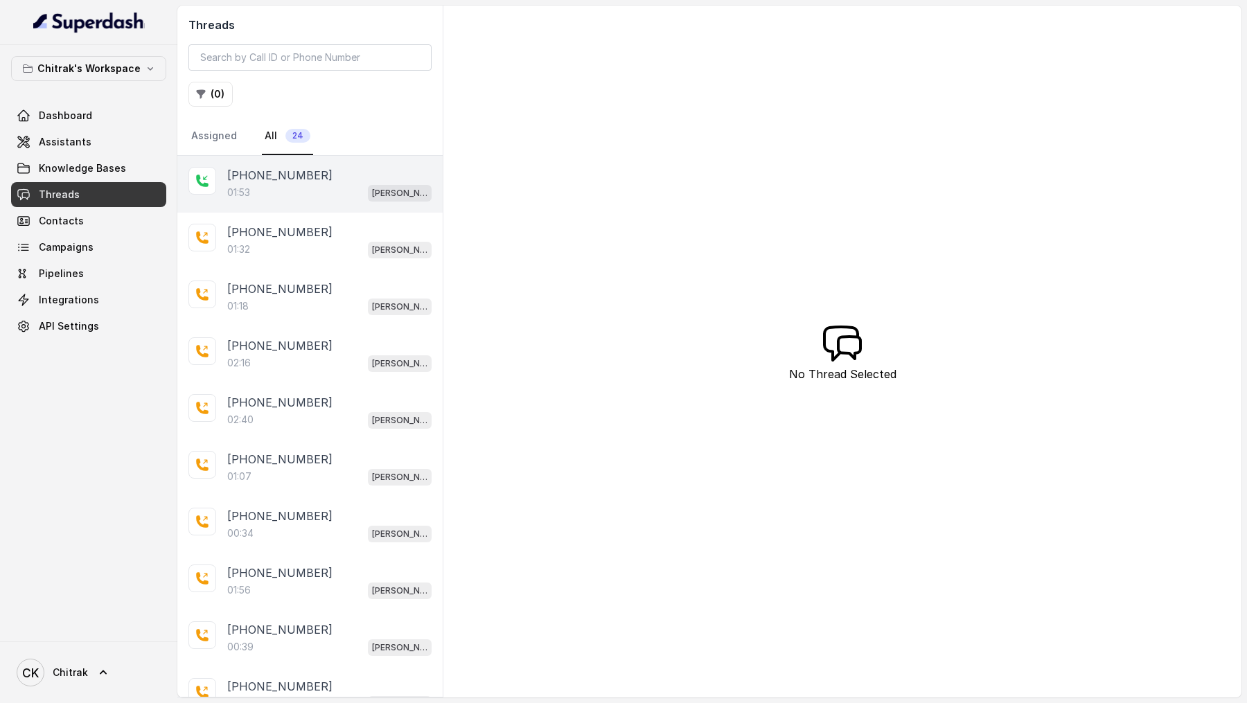
click at [325, 173] on div "[PHONE_NUMBER]" at bounding box center [329, 175] width 204 height 17
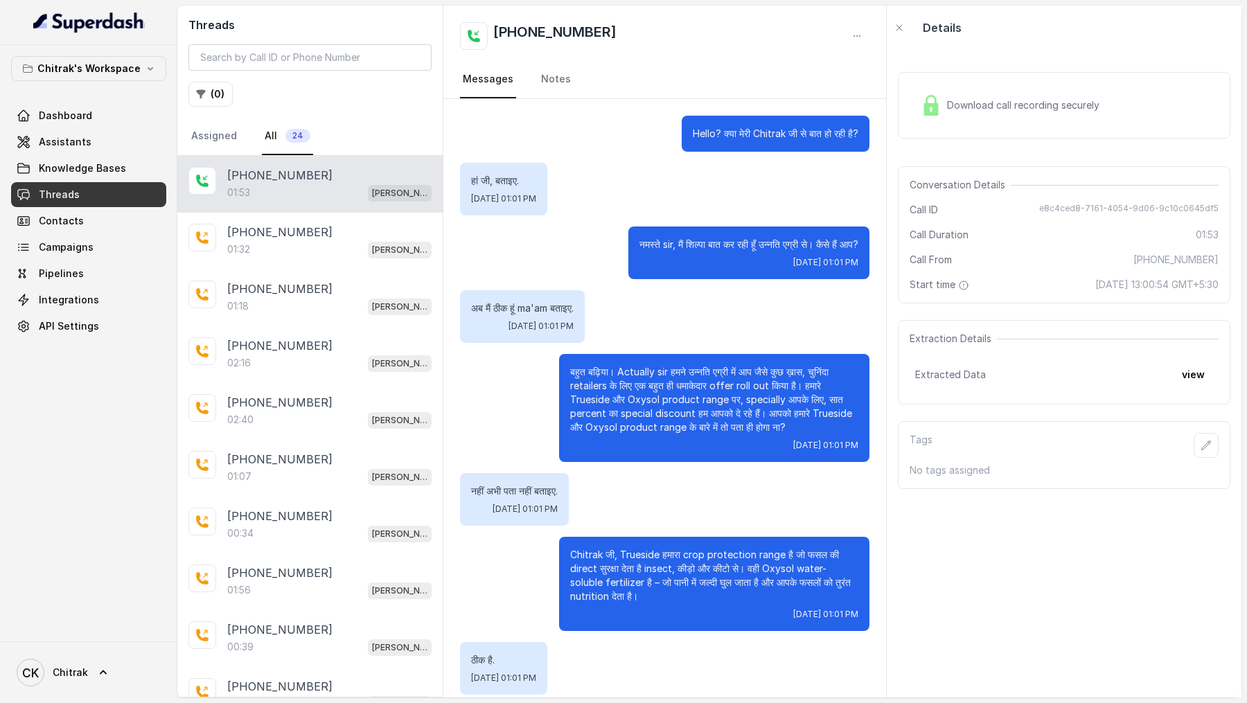
scroll to position [684, 0]
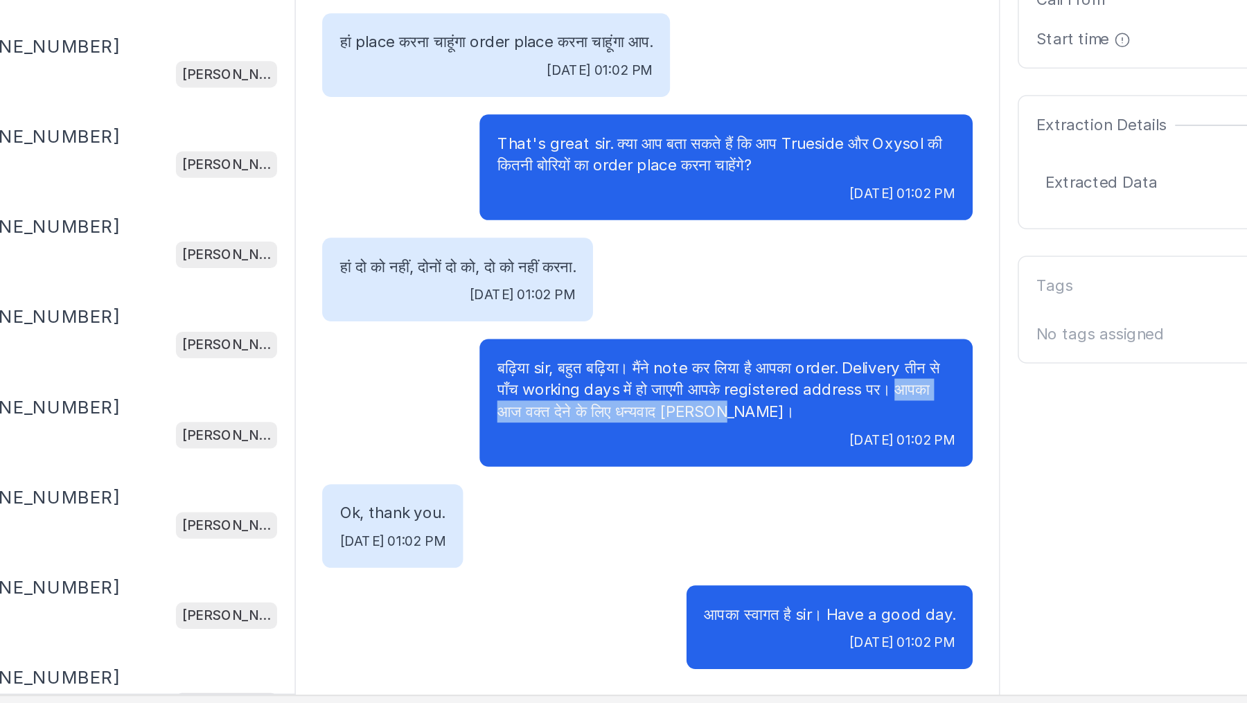
drag, startPoint x: 840, startPoint y: 517, endPoint x: 828, endPoint y: 504, distance: 17.6
click at [828, 504] on p "बढ़िया sir, बहुत बढ़िया। मैंने note कर लिया है आपका order. Delivery तीन से पाँच…" at bounding box center [714, 506] width 288 height 42
copy p "आपका आज वक्त देने के लिए धन्यवाद [PERSON_NAME]।"
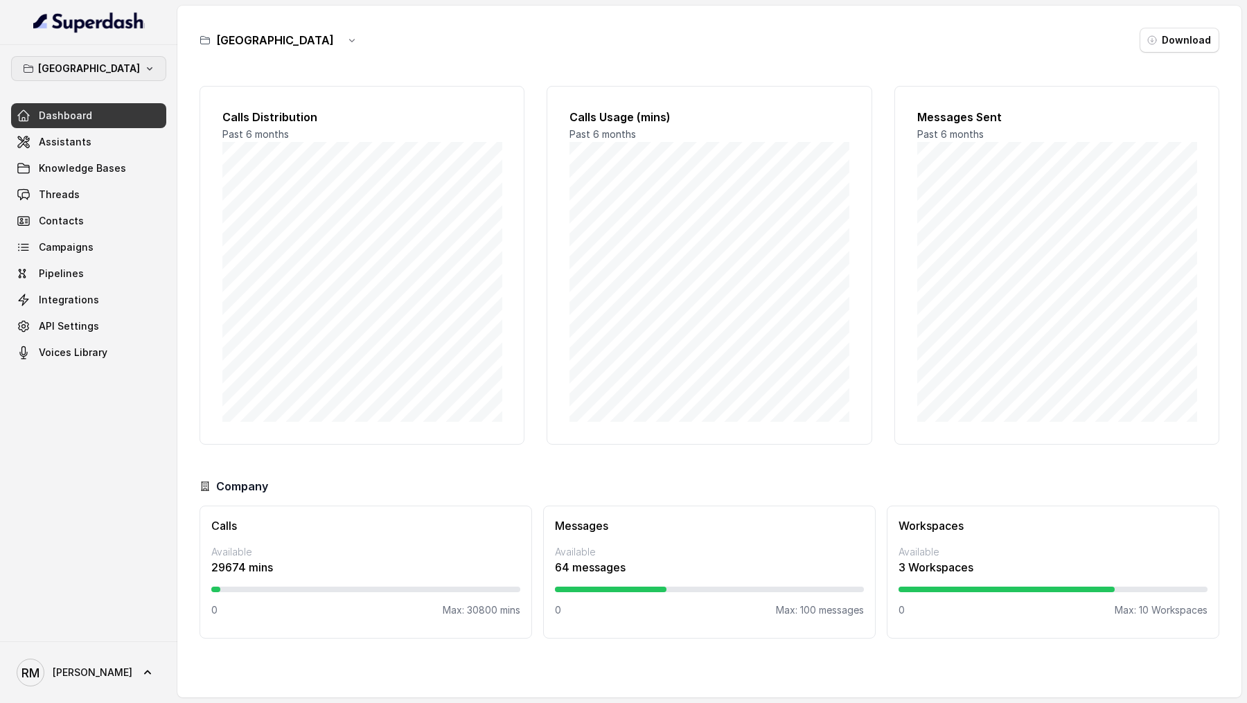
click at [34, 71] on icon "button" at bounding box center [28, 68] width 11 height 11
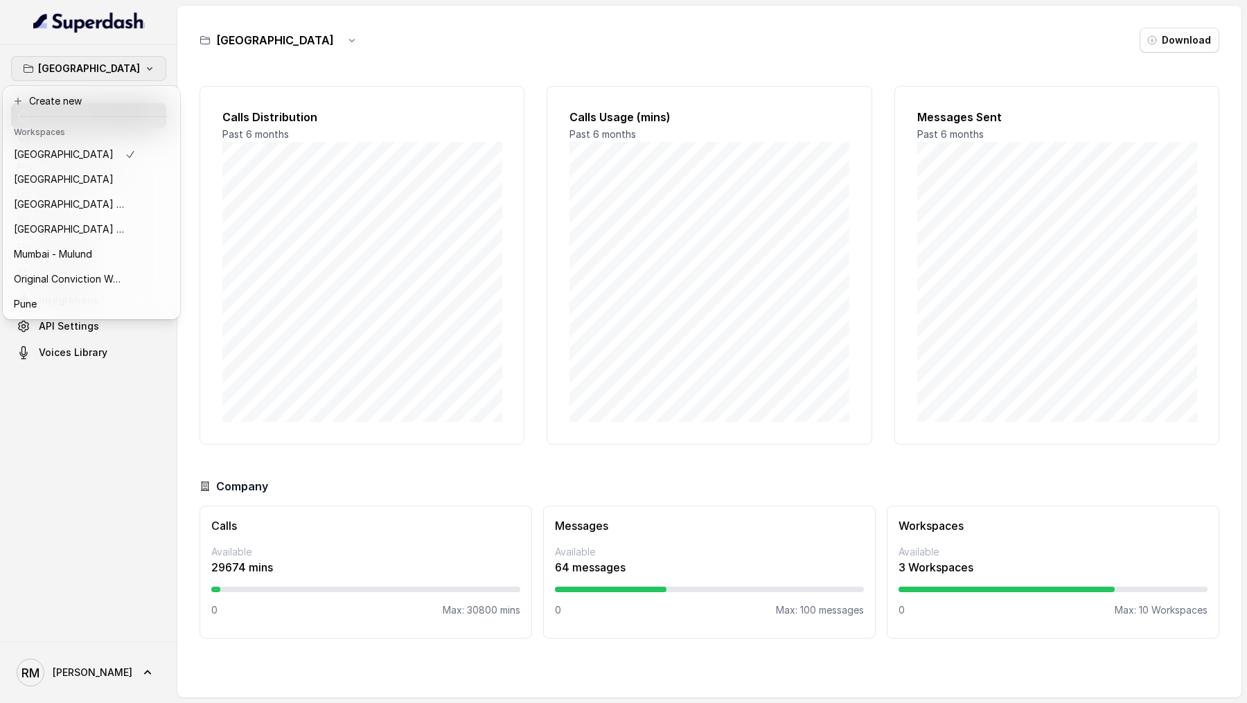
click at [318, 159] on div "Bangalore Dashboard Assistants Knowledge Bases Threads Contacts Campaigns Pipel…" at bounding box center [623, 351] width 1247 height 703
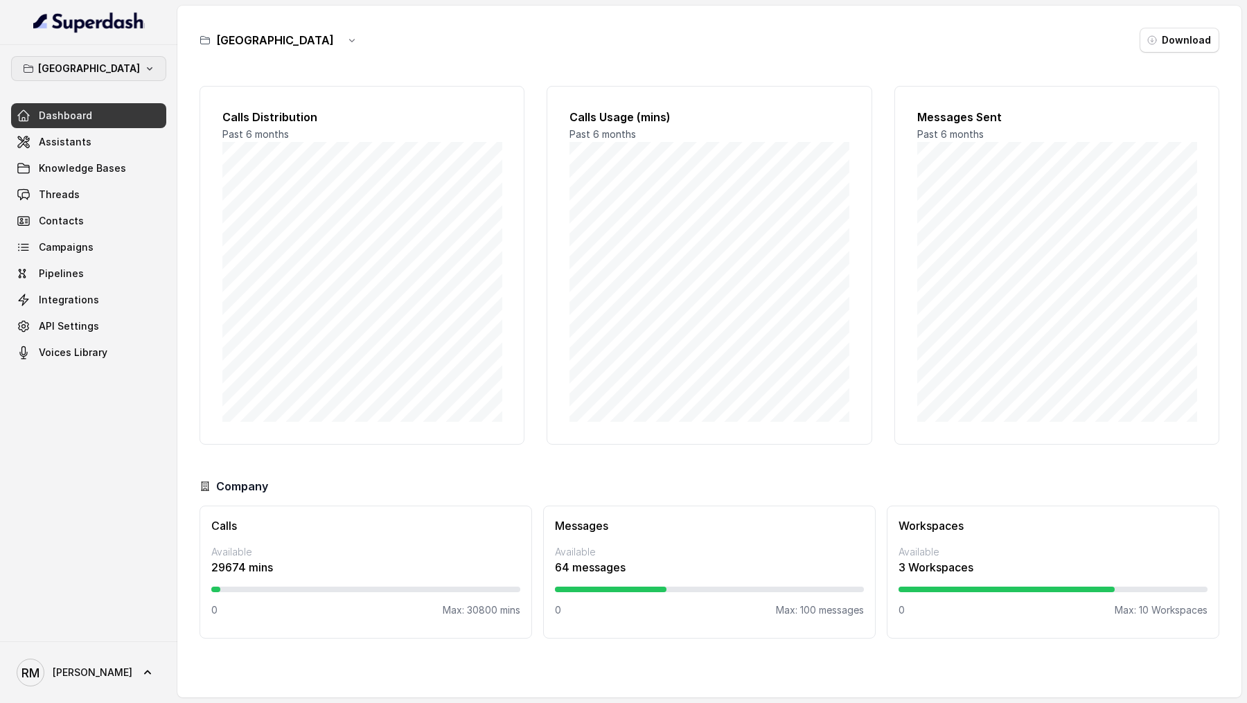
click at [109, 66] on p "[GEOGRAPHIC_DATA]" at bounding box center [89, 68] width 102 height 17
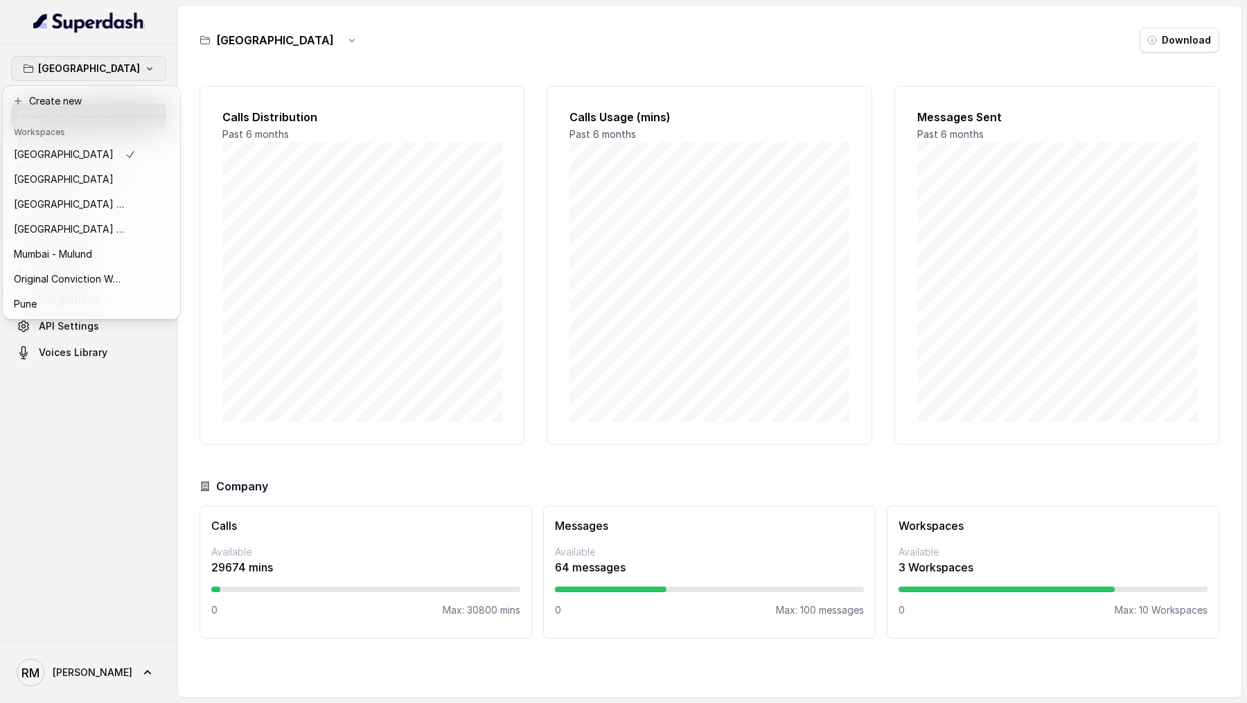
click at [290, 209] on div "Bangalore Dashboard Assistants Knowledge Bases Threads Contacts Campaigns Pipel…" at bounding box center [623, 351] width 1247 height 703
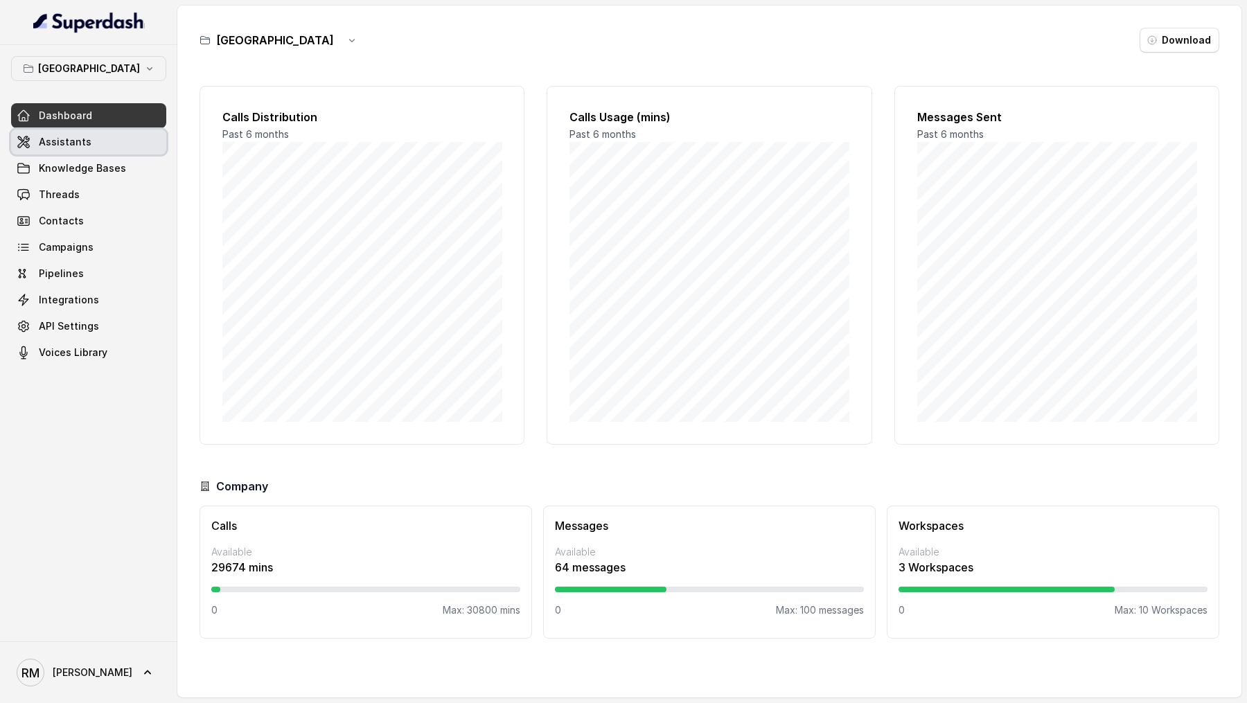
click at [129, 139] on link "Assistants" at bounding box center [88, 142] width 155 height 25
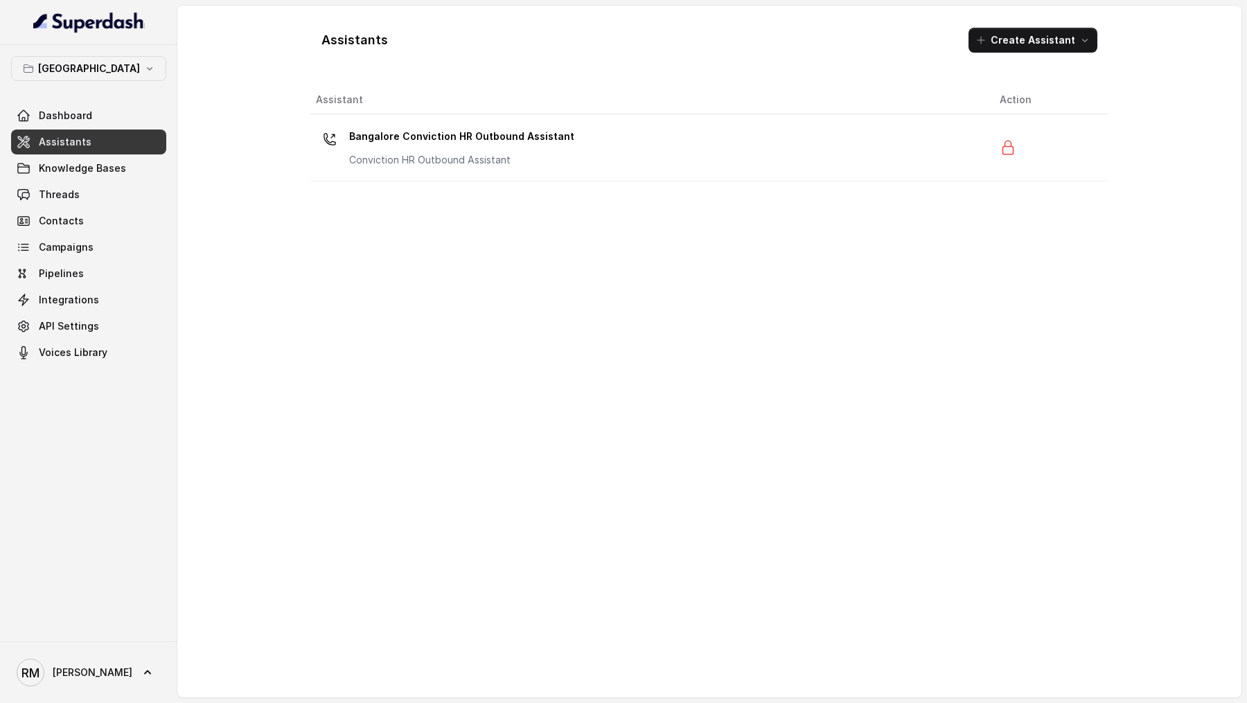
click at [592, 169] on td "Bangalore Conviction HR Outbound Assistant Conviction HR Outbound Assistant" at bounding box center [649, 147] width 678 height 67
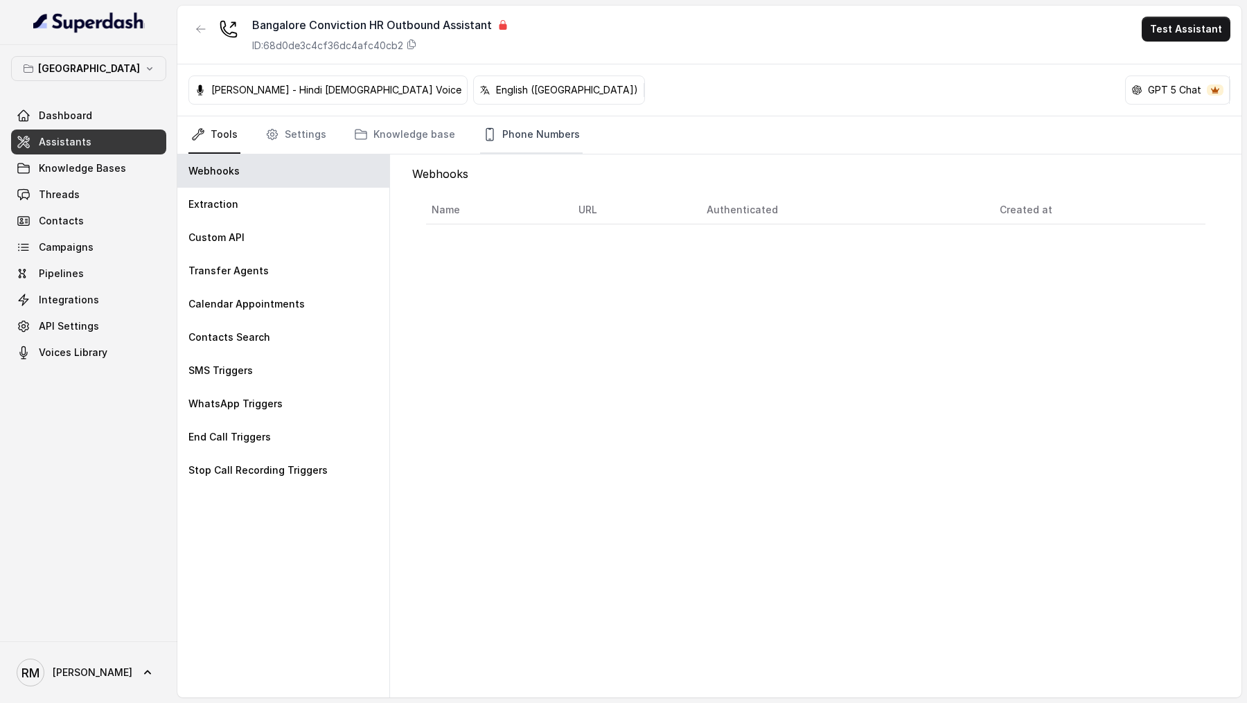
click at [534, 132] on link "Phone Numbers" at bounding box center [531, 134] width 103 height 37
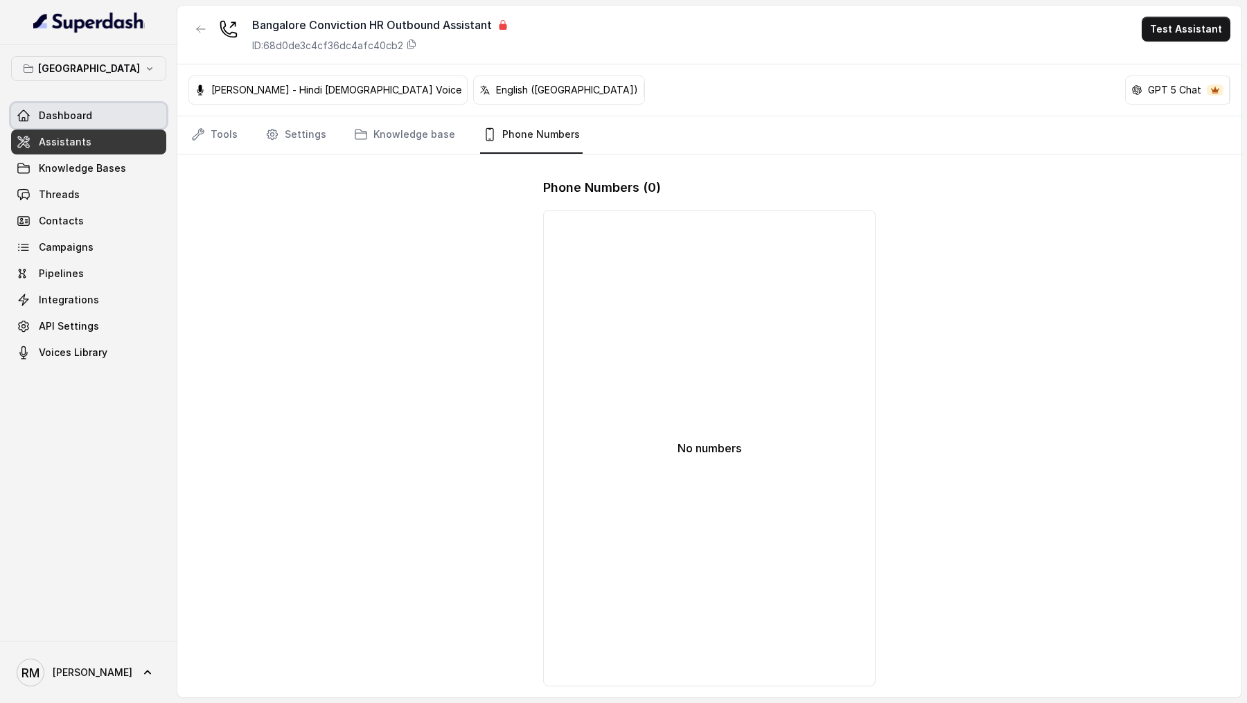
click at [103, 107] on link "Dashboard" at bounding box center [88, 115] width 155 height 25
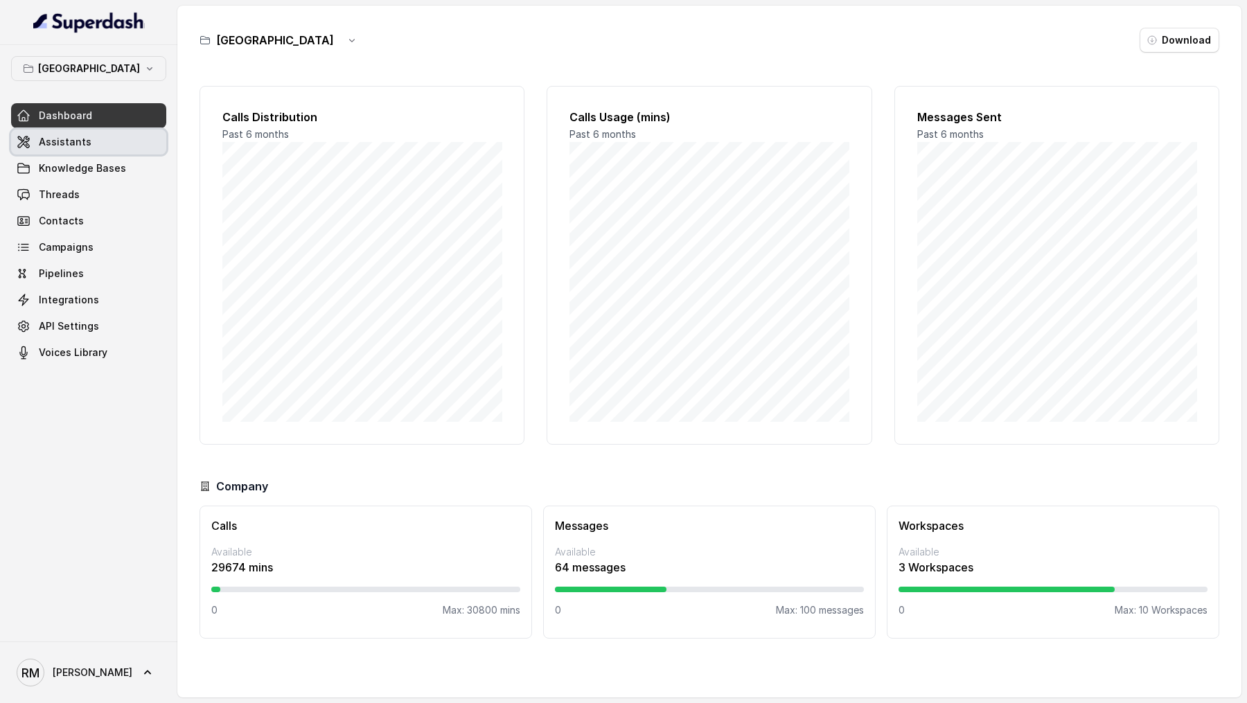
click at [106, 139] on link "Assistants" at bounding box center [88, 142] width 155 height 25
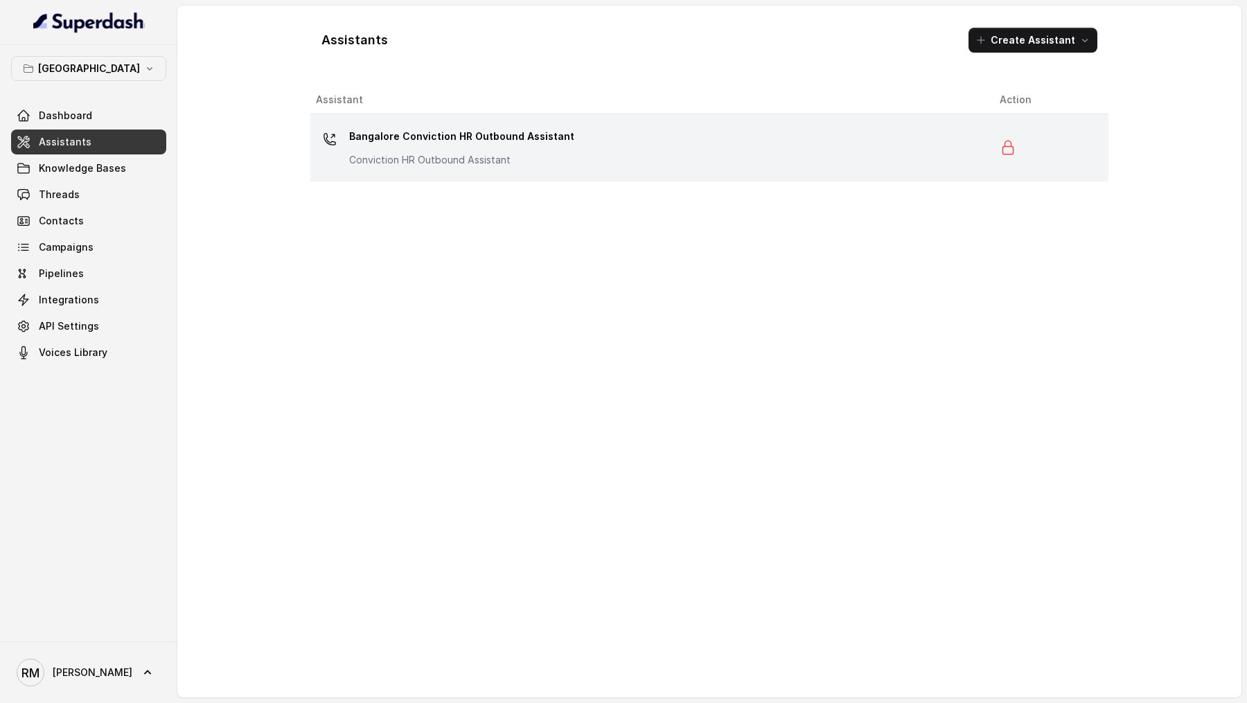
click at [378, 125] on p "Bangalore Conviction HR Outbound Assistant" at bounding box center [461, 136] width 225 height 22
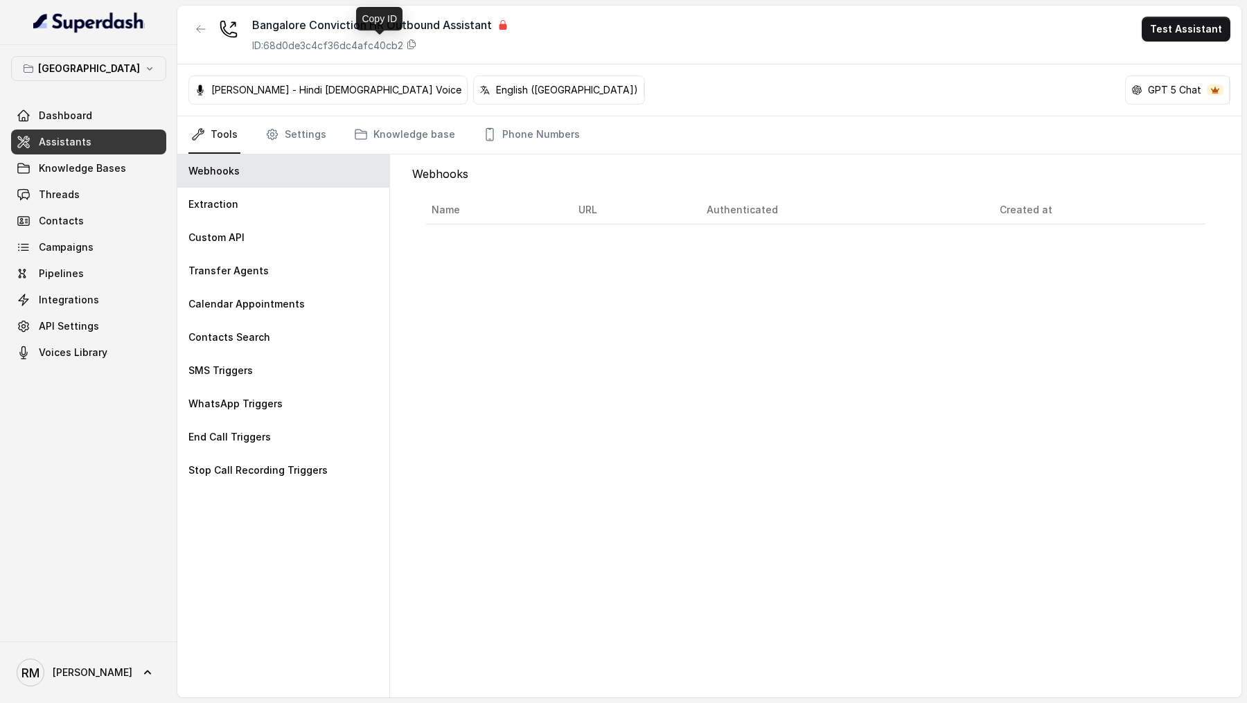
click at [355, 44] on p "ID: 68d0de3c4cf36dc4afc40cb2" at bounding box center [327, 46] width 151 height 14
click at [192, 26] on button "button" at bounding box center [200, 29] width 25 height 25
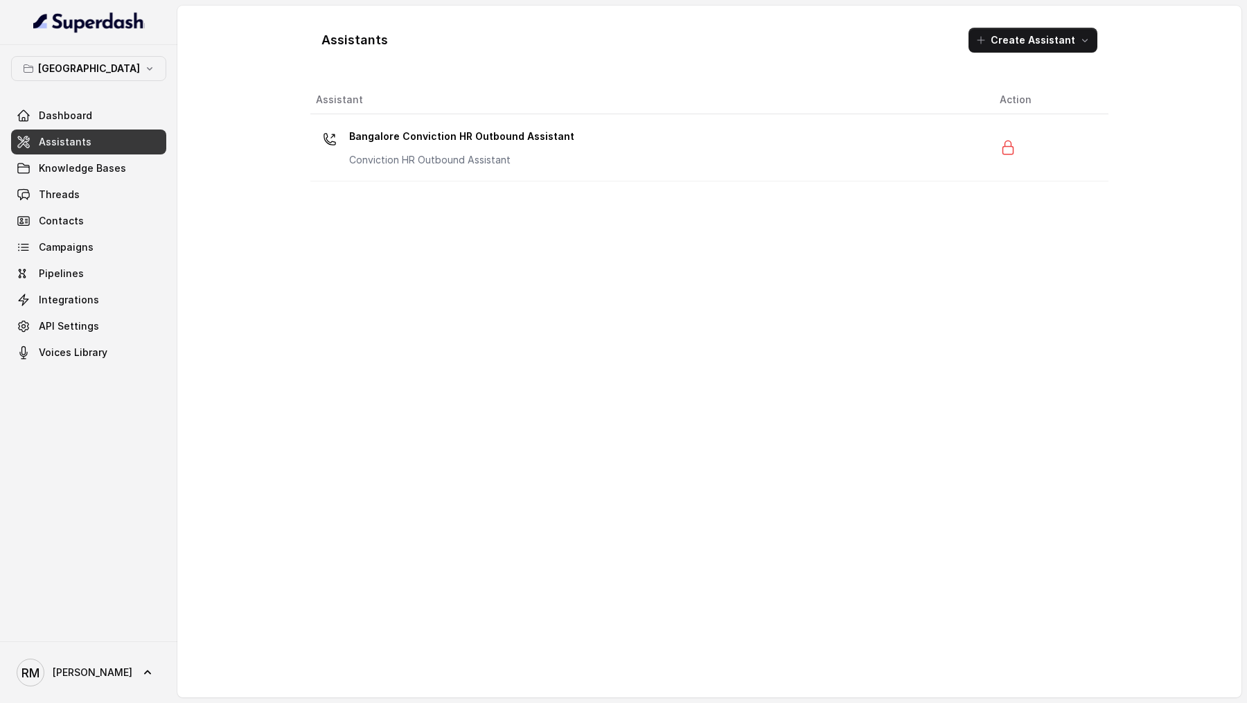
click at [82, 87] on div "Bangalore Dashboard Assistants Knowledge Bases Threads Contacts Campaigns Pipel…" at bounding box center [88, 210] width 155 height 309
click at [89, 84] on div "Bangalore Dashboard Assistants Knowledge Bases Threads Contacts Campaigns Pipel…" at bounding box center [88, 210] width 155 height 309
click at [103, 68] on p "[GEOGRAPHIC_DATA]" at bounding box center [89, 68] width 102 height 17
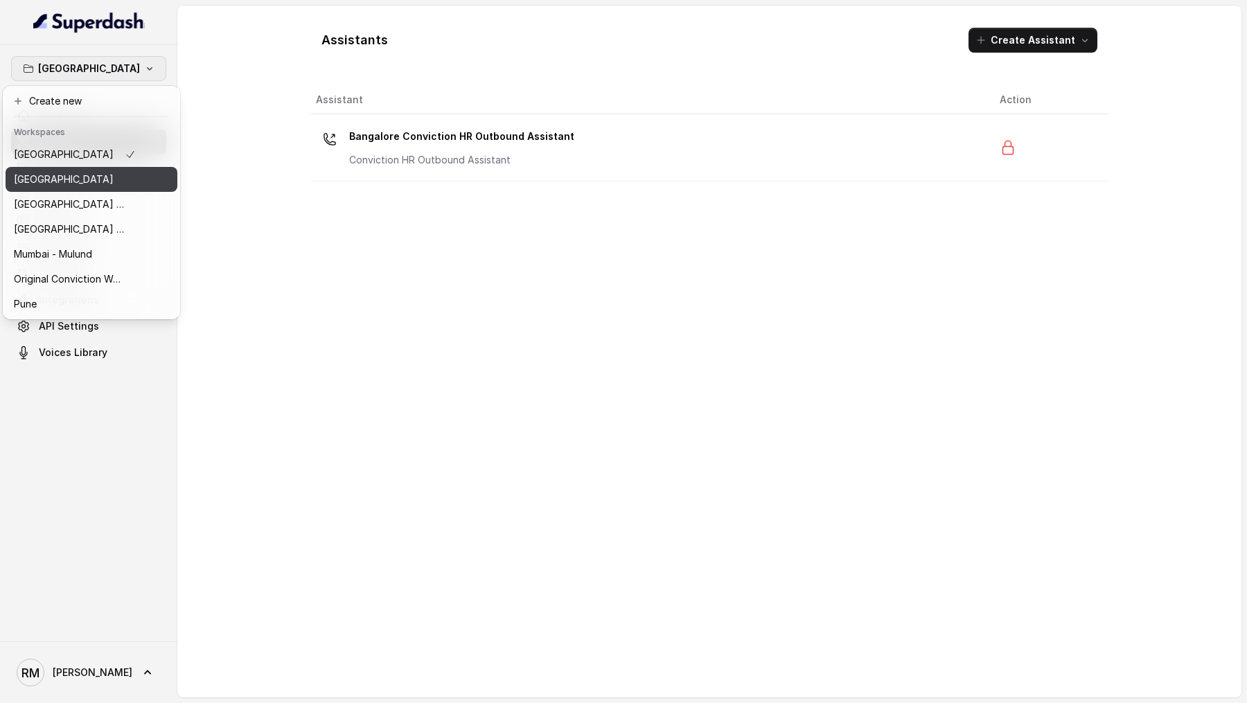
click at [80, 183] on div "[GEOGRAPHIC_DATA]" at bounding box center [75, 179] width 122 height 17
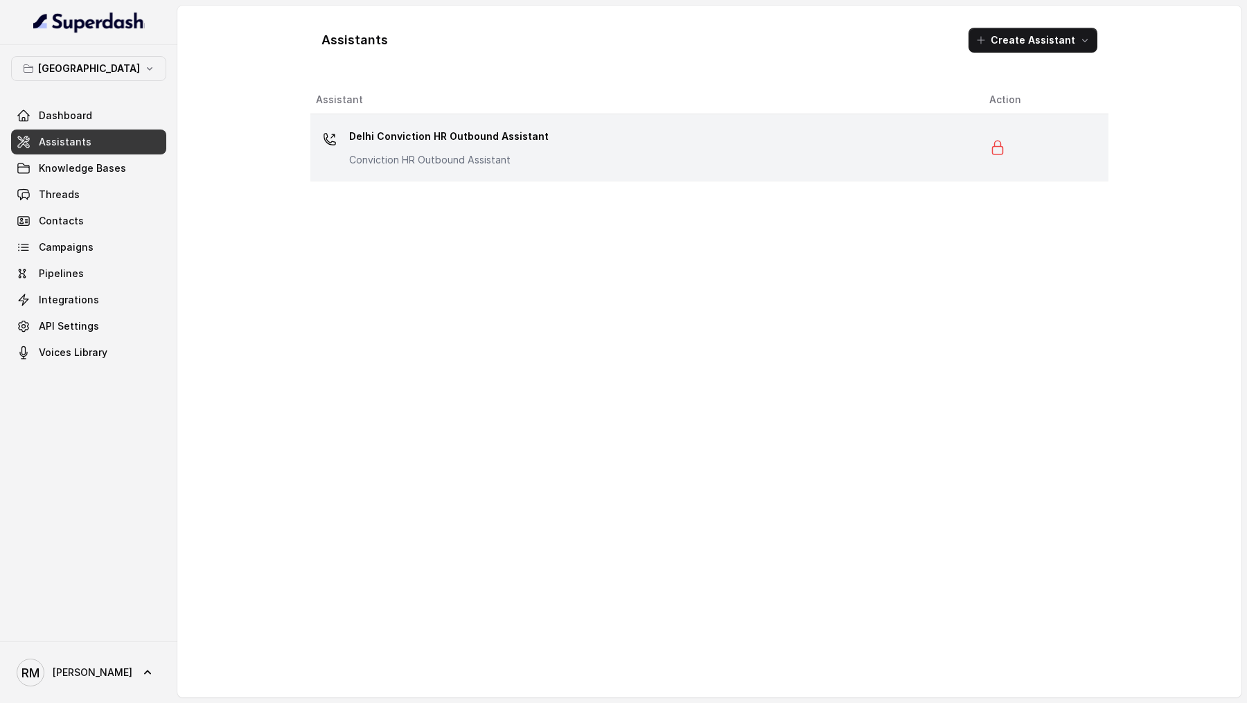
click at [380, 132] on p "Delhi Conviction HR Outbound Assistant" at bounding box center [449, 136] width 200 height 22
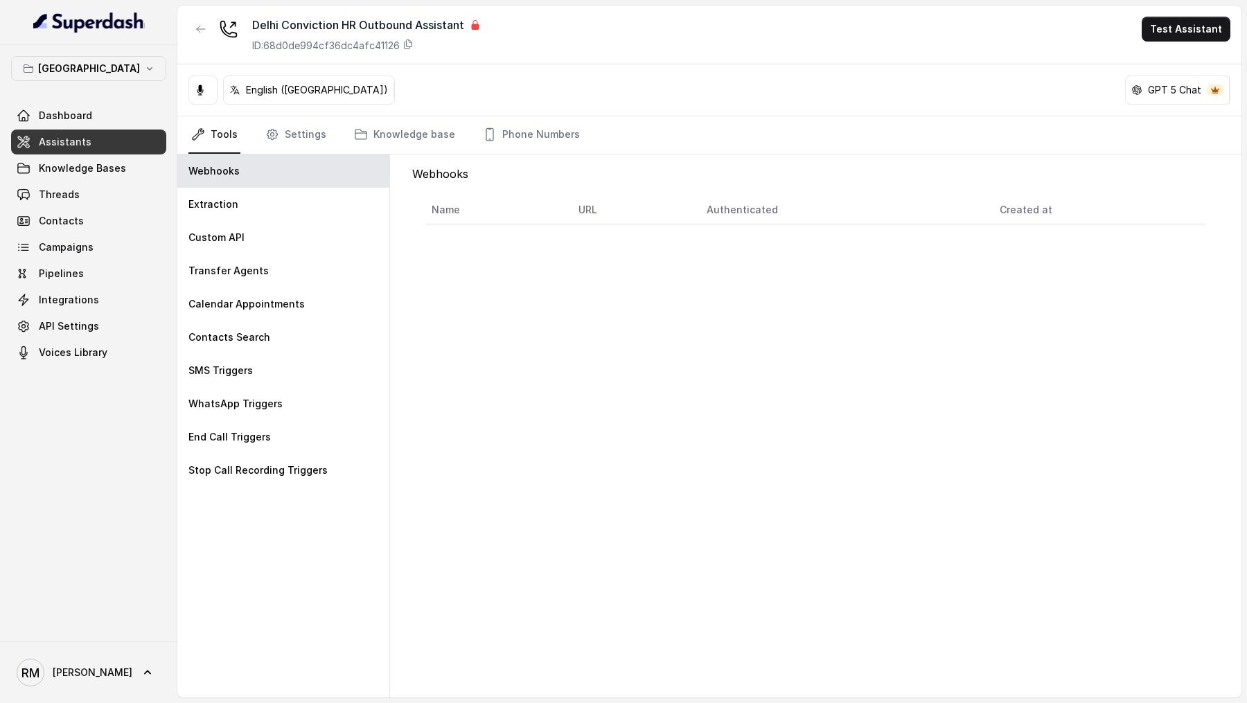
click at [358, 48] on p "ID: 68d0de994cf36dc4afc41126" at bounding box center [326, 46] width 148 height 14
click at [103, 72] on button "[GEOGRAPHIC_DATA]" at bounding box center [88, 68] width 155 height 25
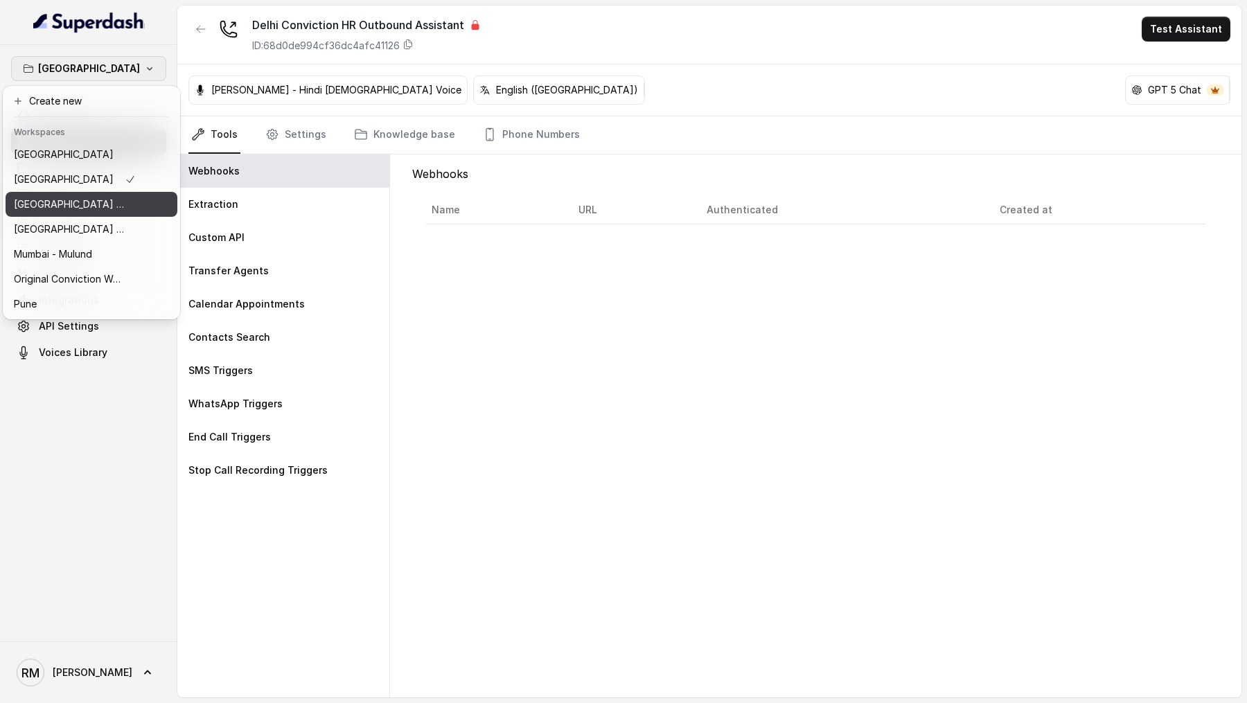
click at [113, 205] on p "⁠⁠[GEOGRAPHIC_DATA] - Ijmima - [GEOGRAPHIC_DATA]" at bounding box center [69, 204] width 111 height 17
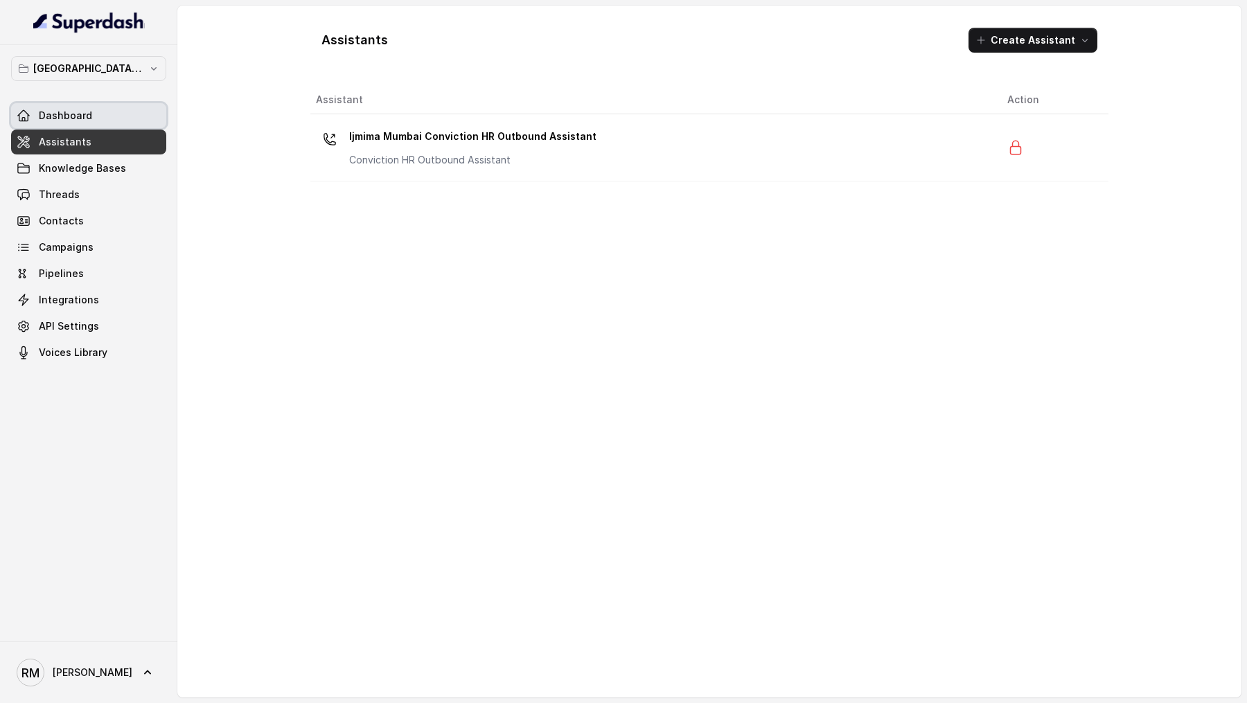
click at [113, 118] on link "Dashboard" at bounding box center [88, 115] width 155 height 25
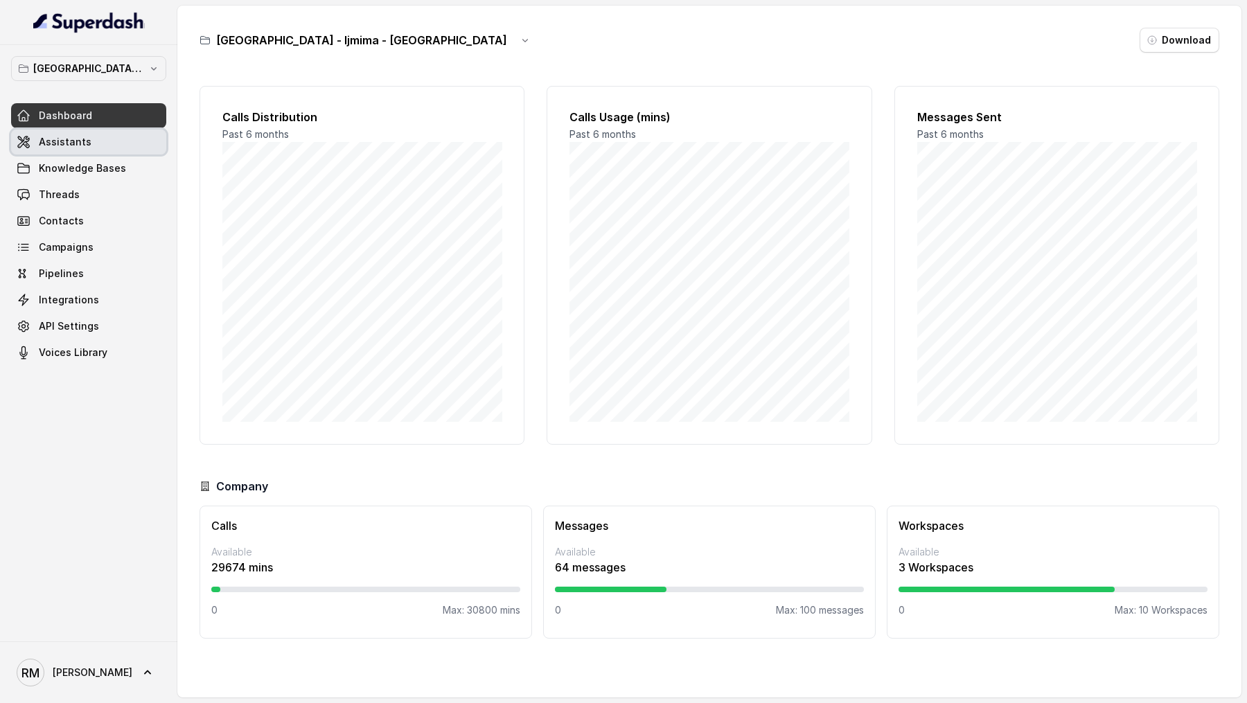
click at [79, 138] on span "Assistants" at bounding box center [65, 142] width 53 height 14
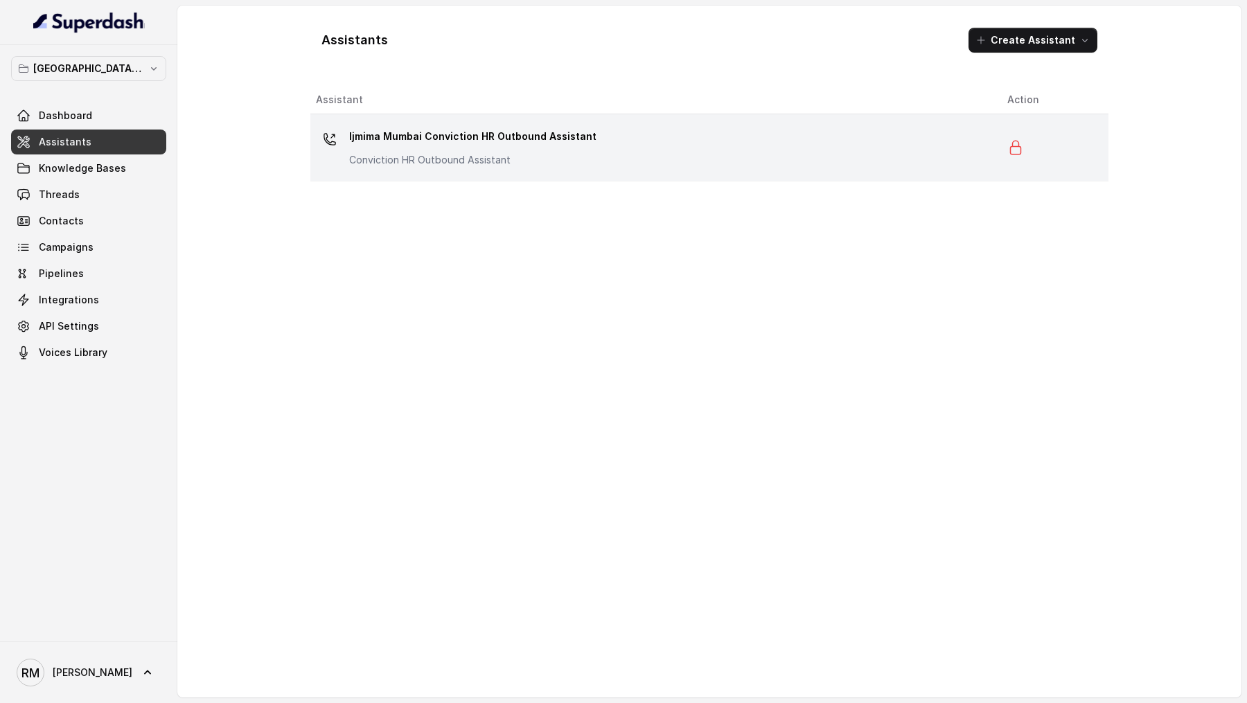
click at [557, 142] on p "Ijmima Mumbai Conviction HR Outbound Assistant" at bounding box center [472, 136] width 247 height 22
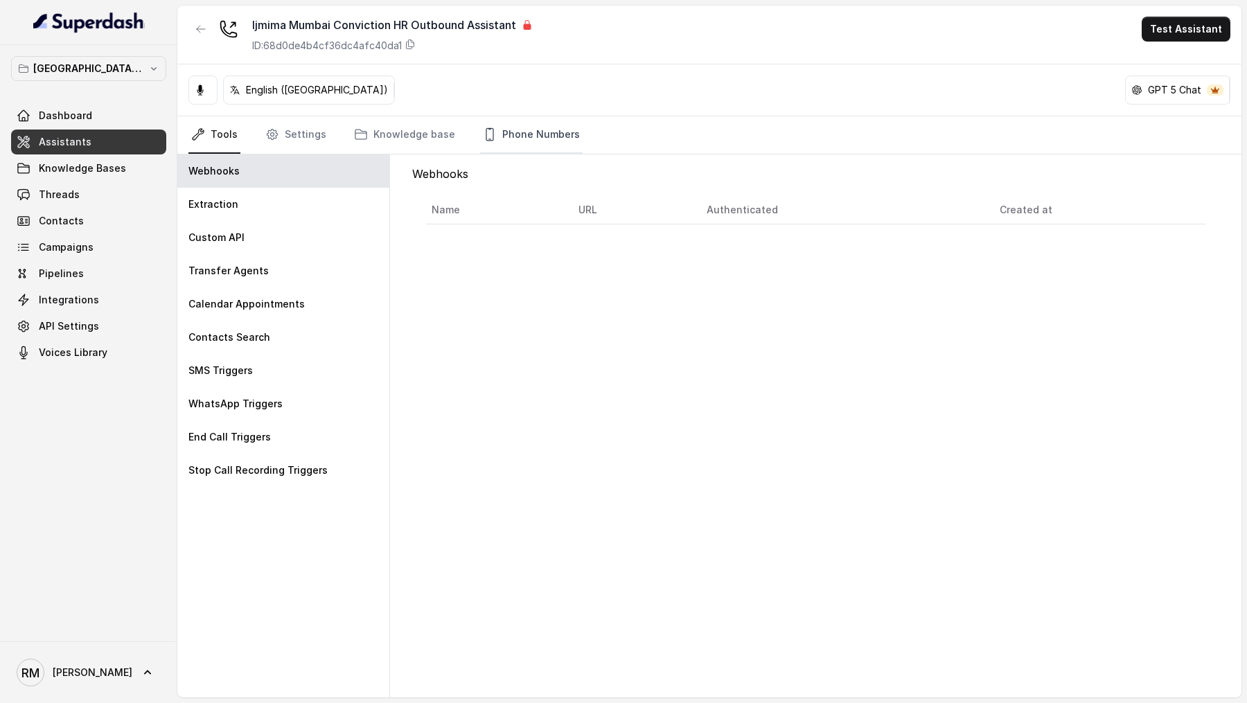
click at [522, 135] on link "Phone Numbers" at bounding box center [531, 134] width 103 height 37
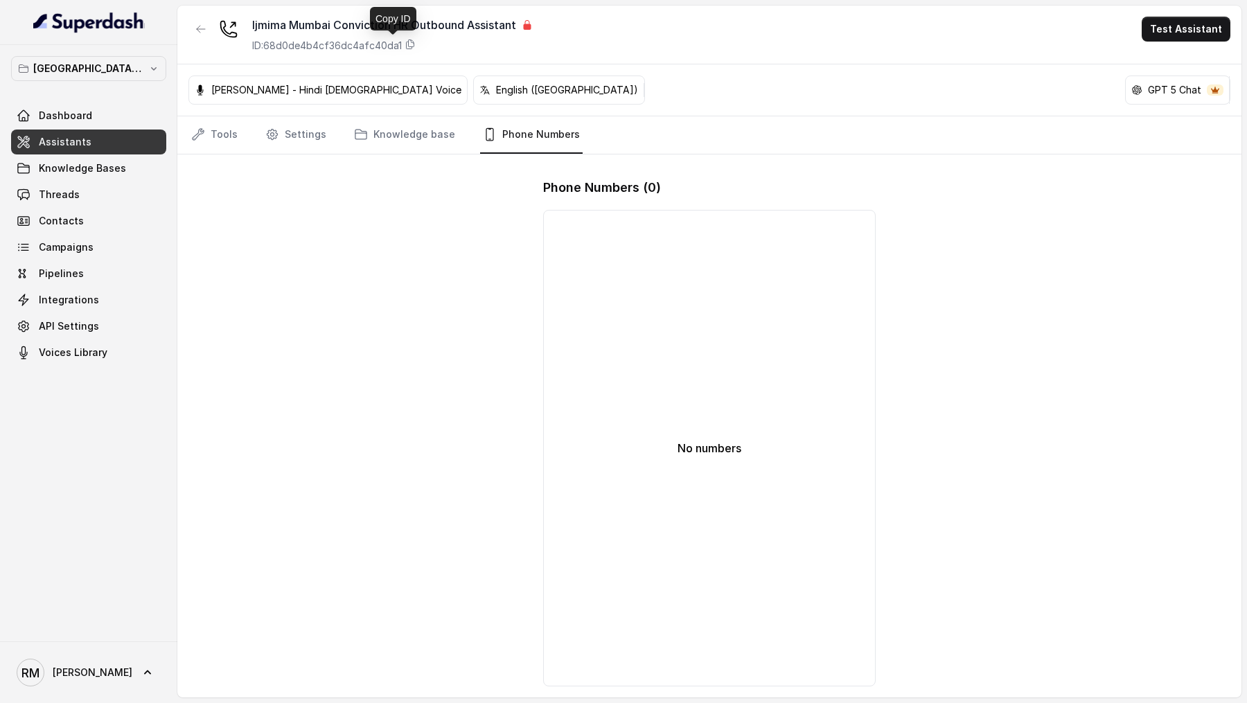
click at [336, 38] on div "Ijmima Mumbai Conviction HR Outbound Assistant ID: 68d0de4b4cf36dc4afc40da1" at bounding box center [392, 35] width 281 height 36
click at [315, 49] on p "ID: 68d0de4b4cf36dc4afc40da1" at bounding box center [327, 46] width 150 height 14
click at [98, 73] on p "⁠⁠[GEOGRAPHIC_DATA] - Ijmima - [GEOGRAPHIC_DATA]" at bounding box center [88, 68] width 111 height 17
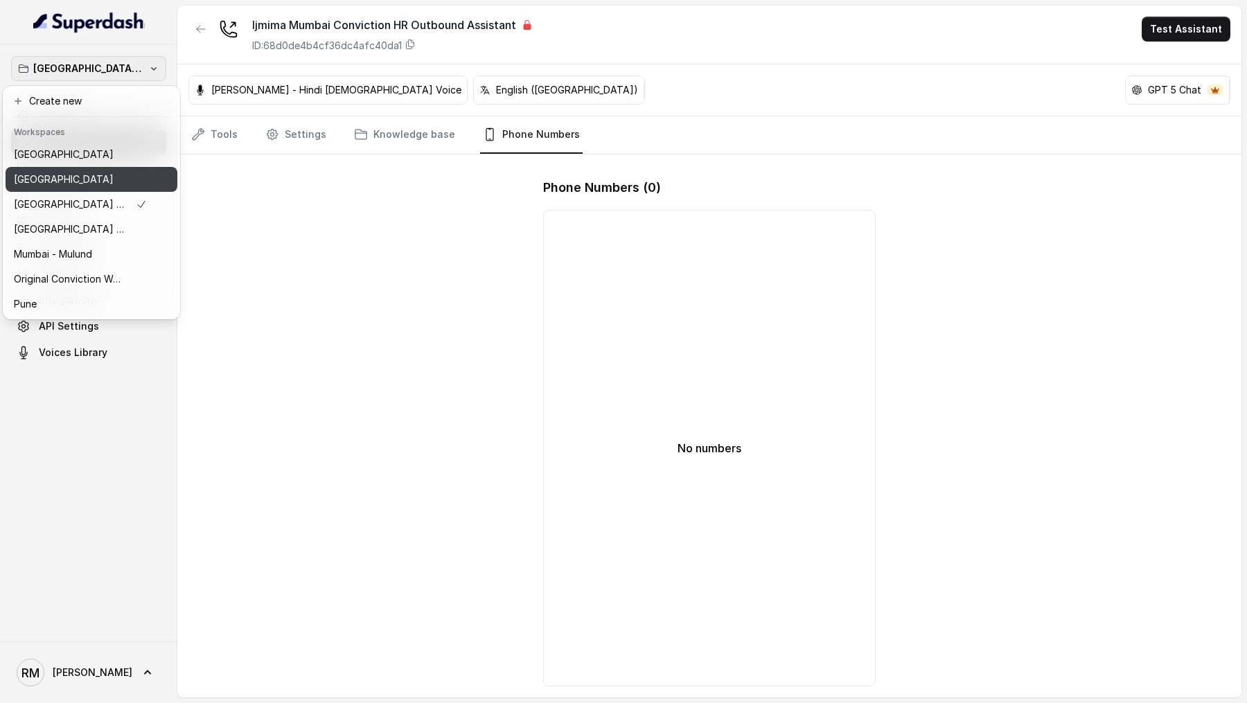
click at [55, 174] on div "[GEOGRAPHIC_DATA]" at bounding box center [80, 179] width 133 height 17
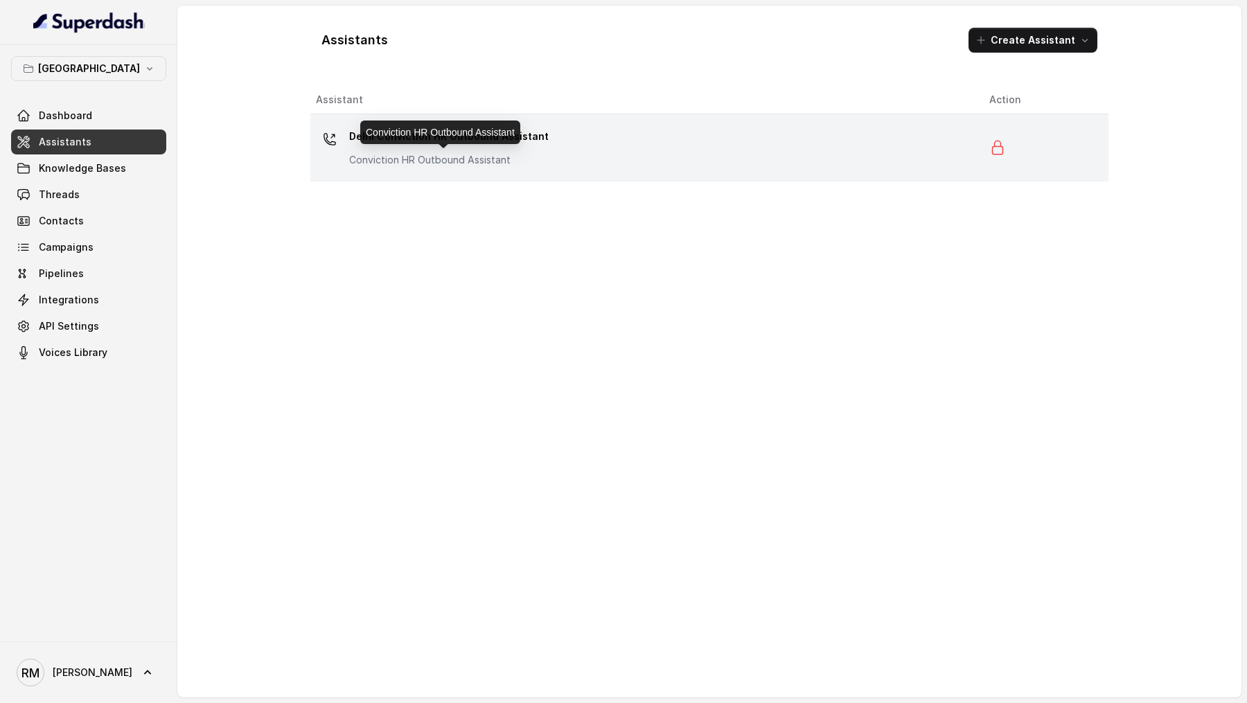
click at [441, 153] on p "Conviction HR Outbound Assistant" at bounding box center [449, 160] width 200 height 14
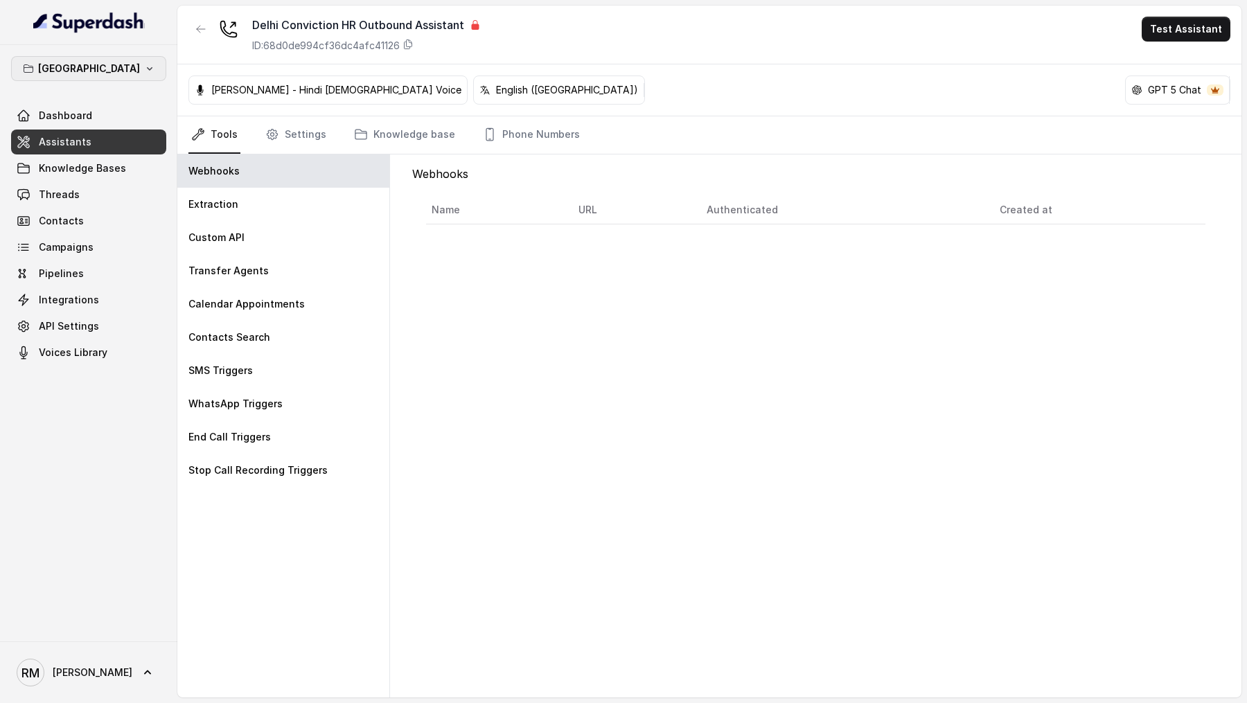
click at [130, 60] on button "[GEOGRAPHIC_DATA]" at bounding box center [88, 68] width 155 height 25
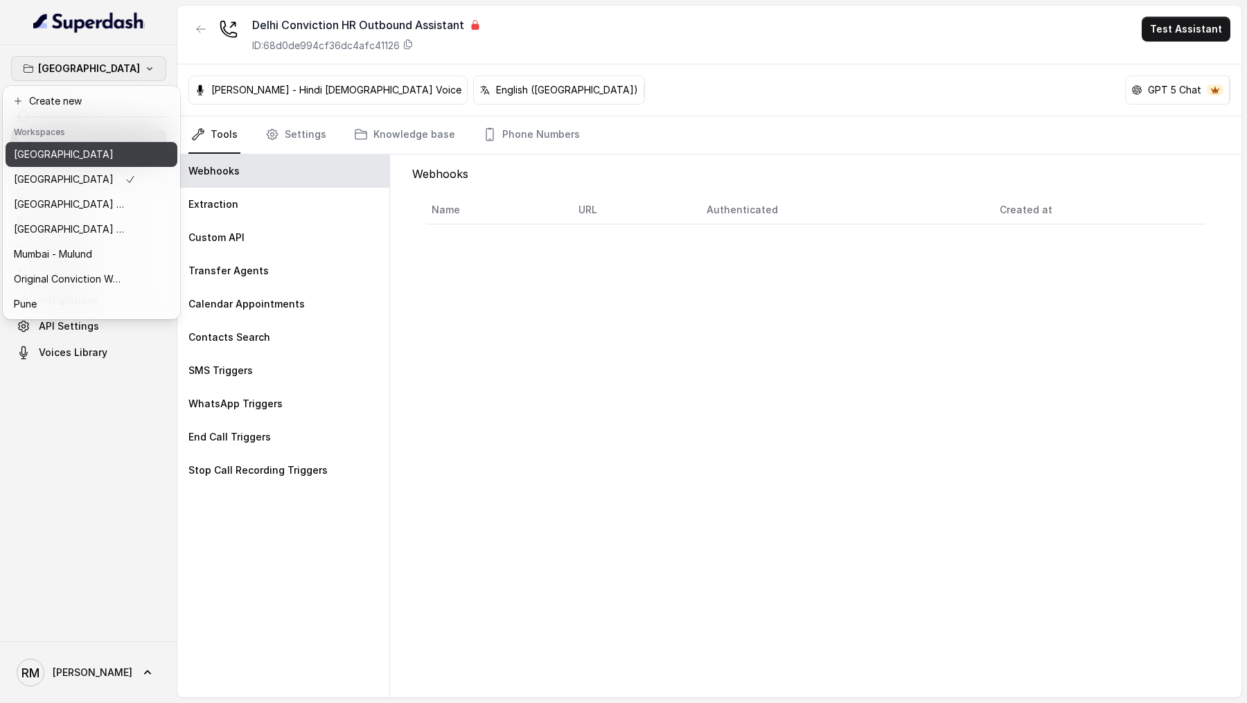
click at [62, 163] on button "[GEOGRAPHIC_DATA]" at bounding box center [92, 154] width 172 height 25
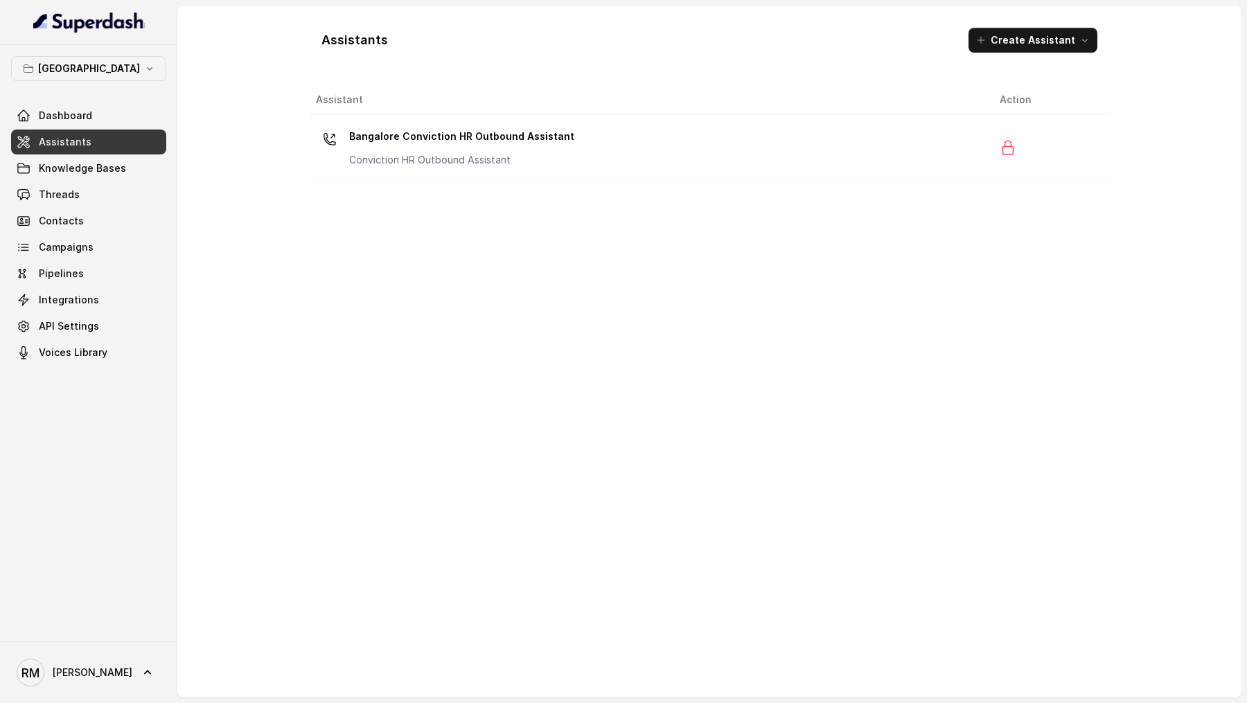
click at [369, 150] on div "Bangalore Conviction HR Outbound Assistant Conviction HR Outbound Assistant" at bounding box center [461, 146] width 225 height 42
